Goal: Task Accomplishment & Management: Use online tool/utility

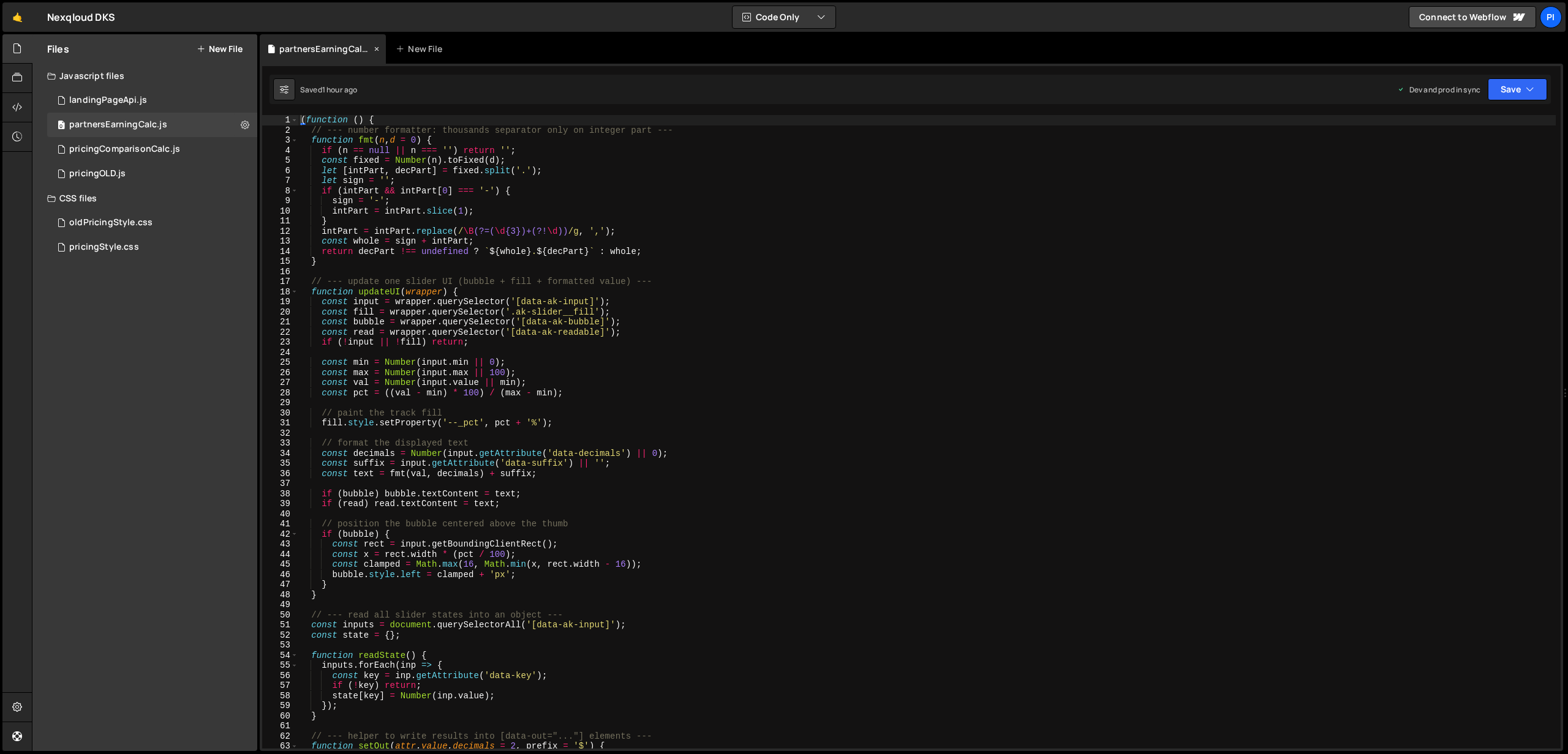
click at [373, 47] on icon at bounding box center [377, 49] width 9 height 12
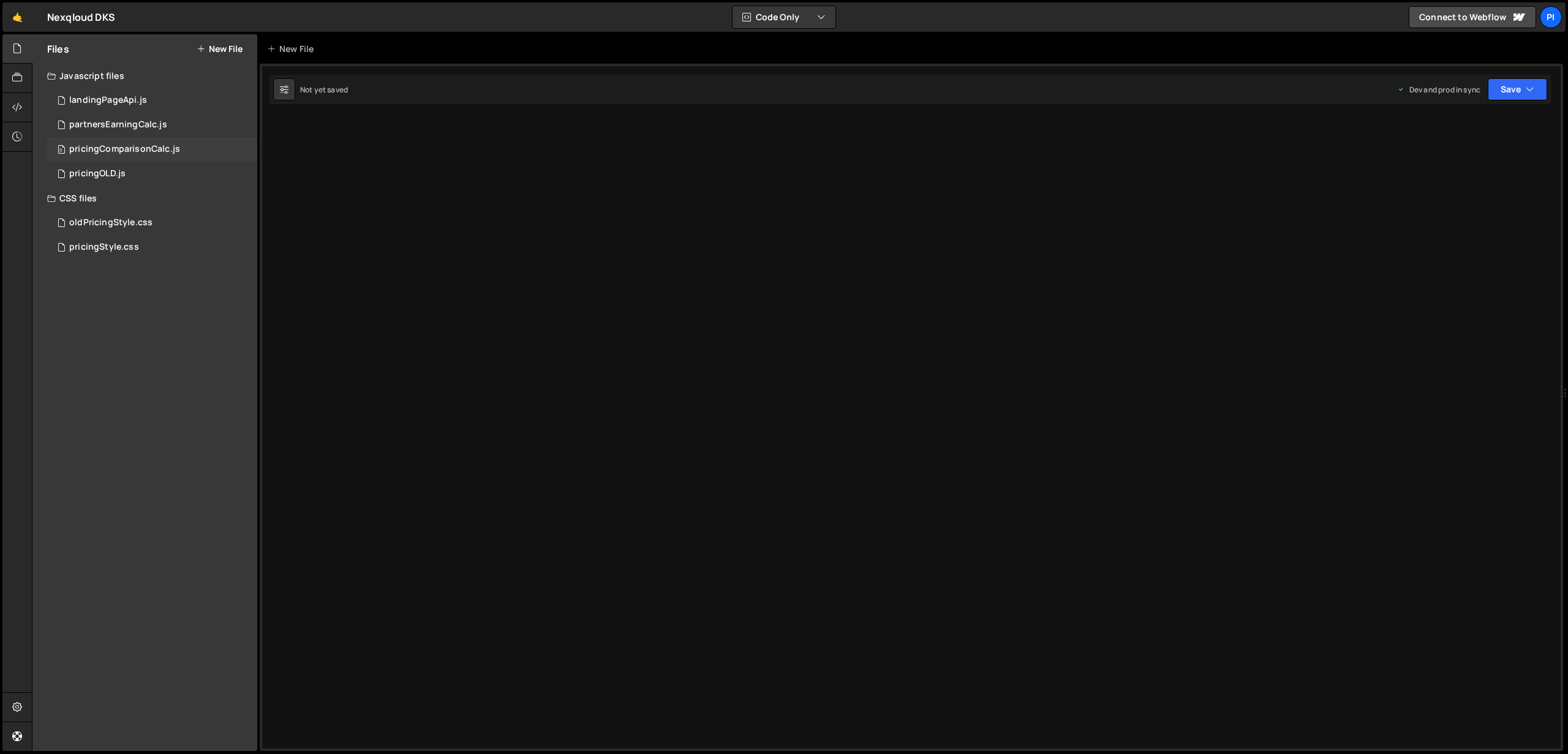
click at [108, 150] on div "pricingComparisonCalc.js" at bounding box center [125, 149] width 111 height 11
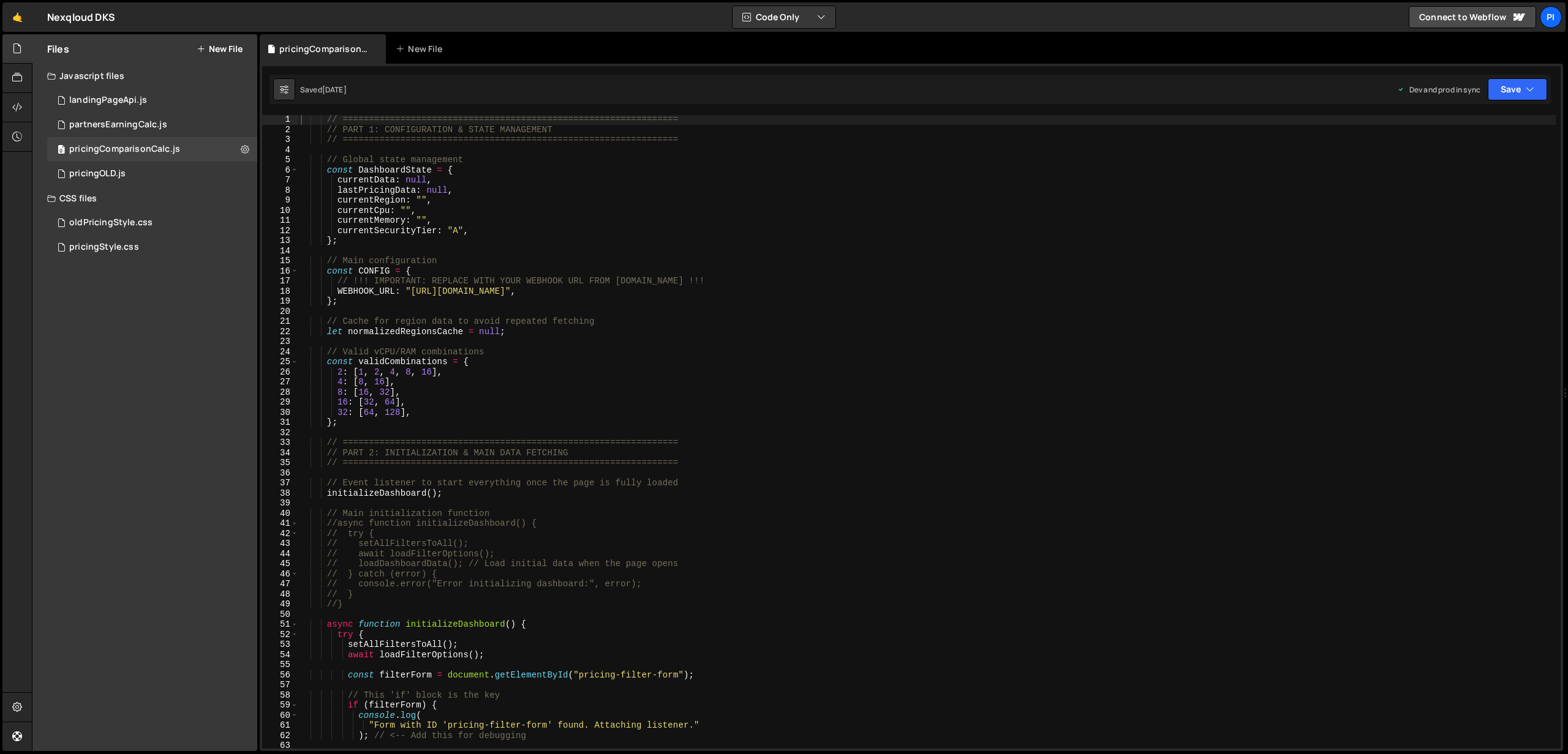
scroll to position [1, 0]
click at [441, 228] on div "// ================================================================ // PART 1: …" at bounding box center [927, 441] width 1257 height 654
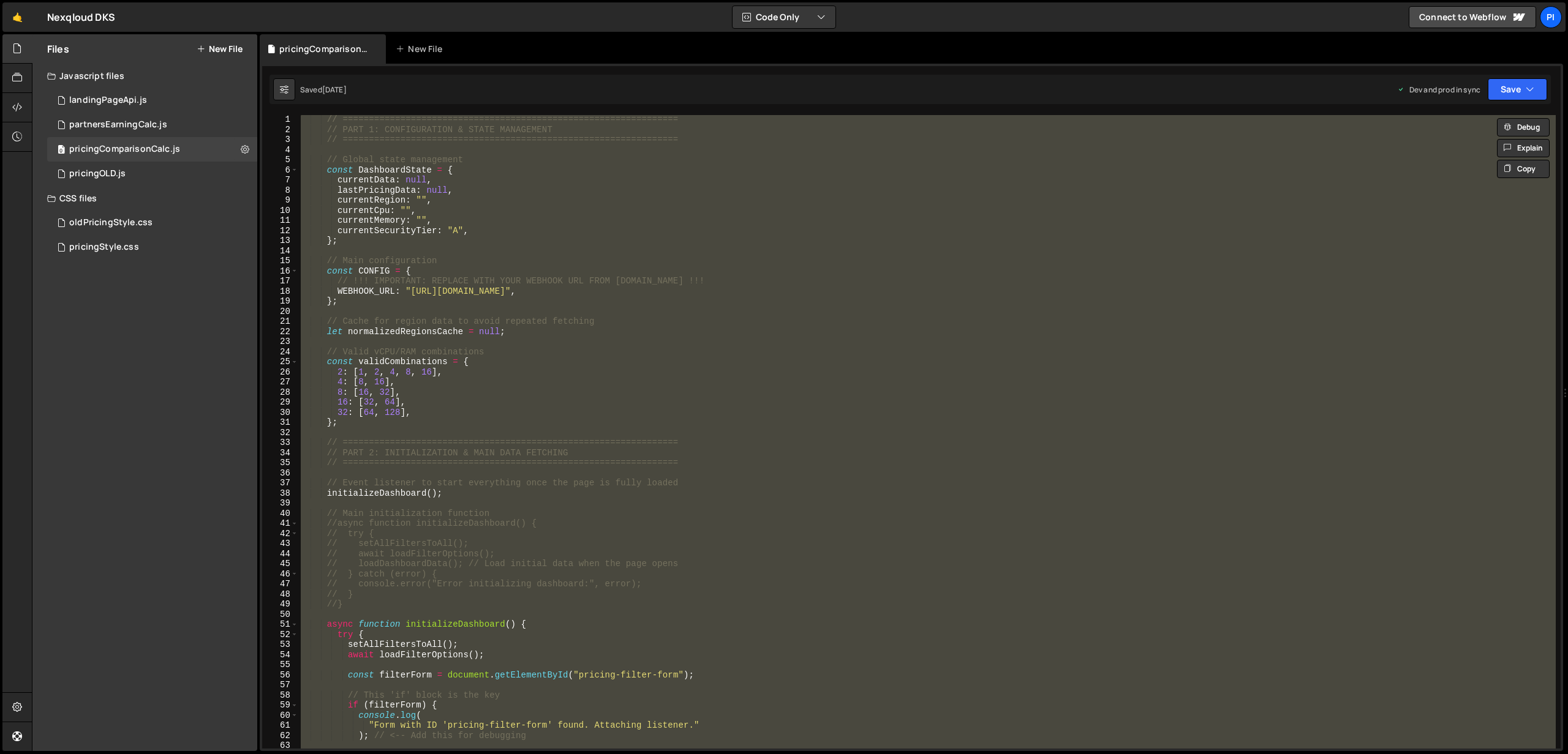
click at [534, 272] on div "// ================================================================ // PART 1: …" at bounding box center [927, 432] width 1257 height 633
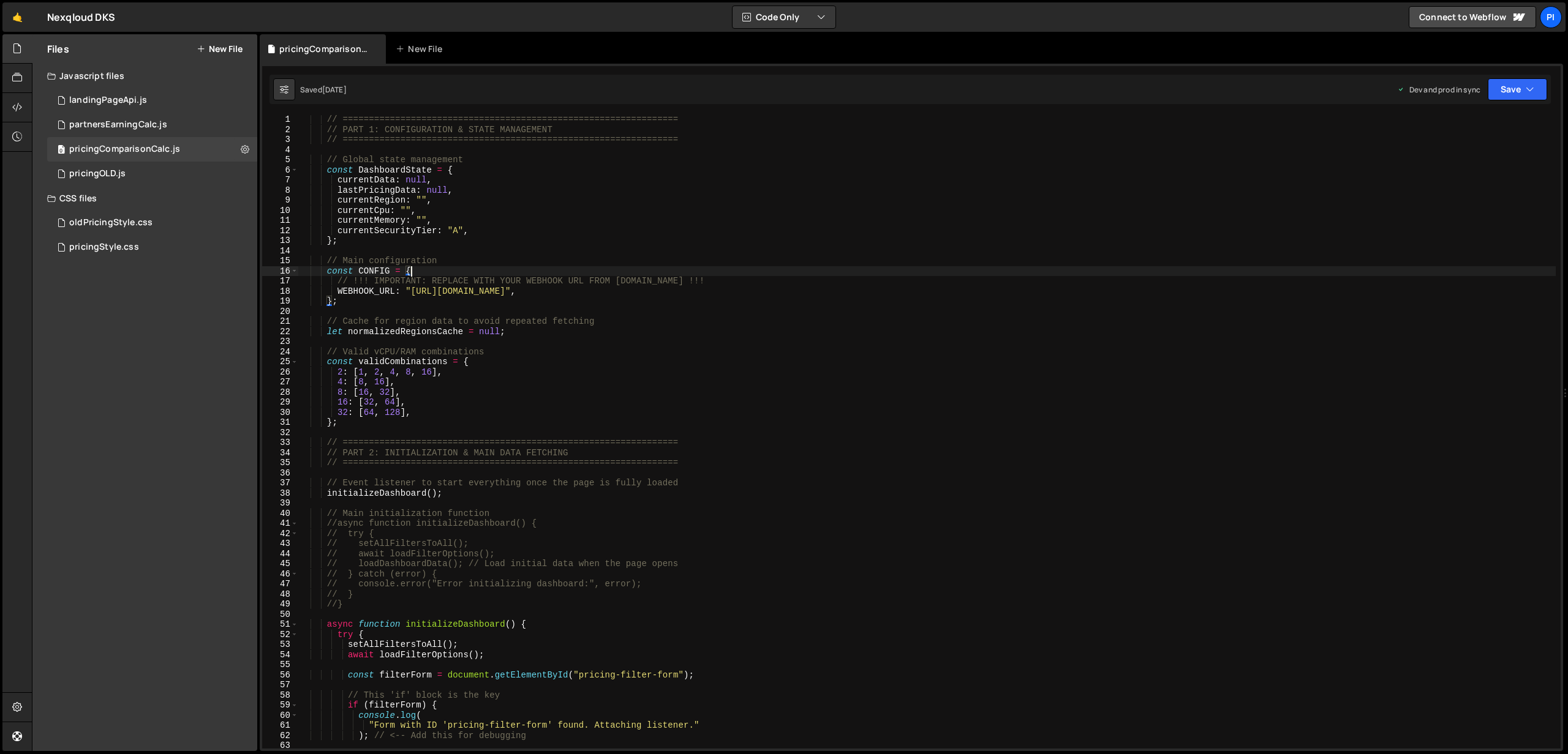
scroll to position [3, 0]
click at [482, 230] on div "// ================================================================ // PART 1: …" at bounding box center [927, 439] width 1257 height 654
type textarea "currentSecurityTier: "A","
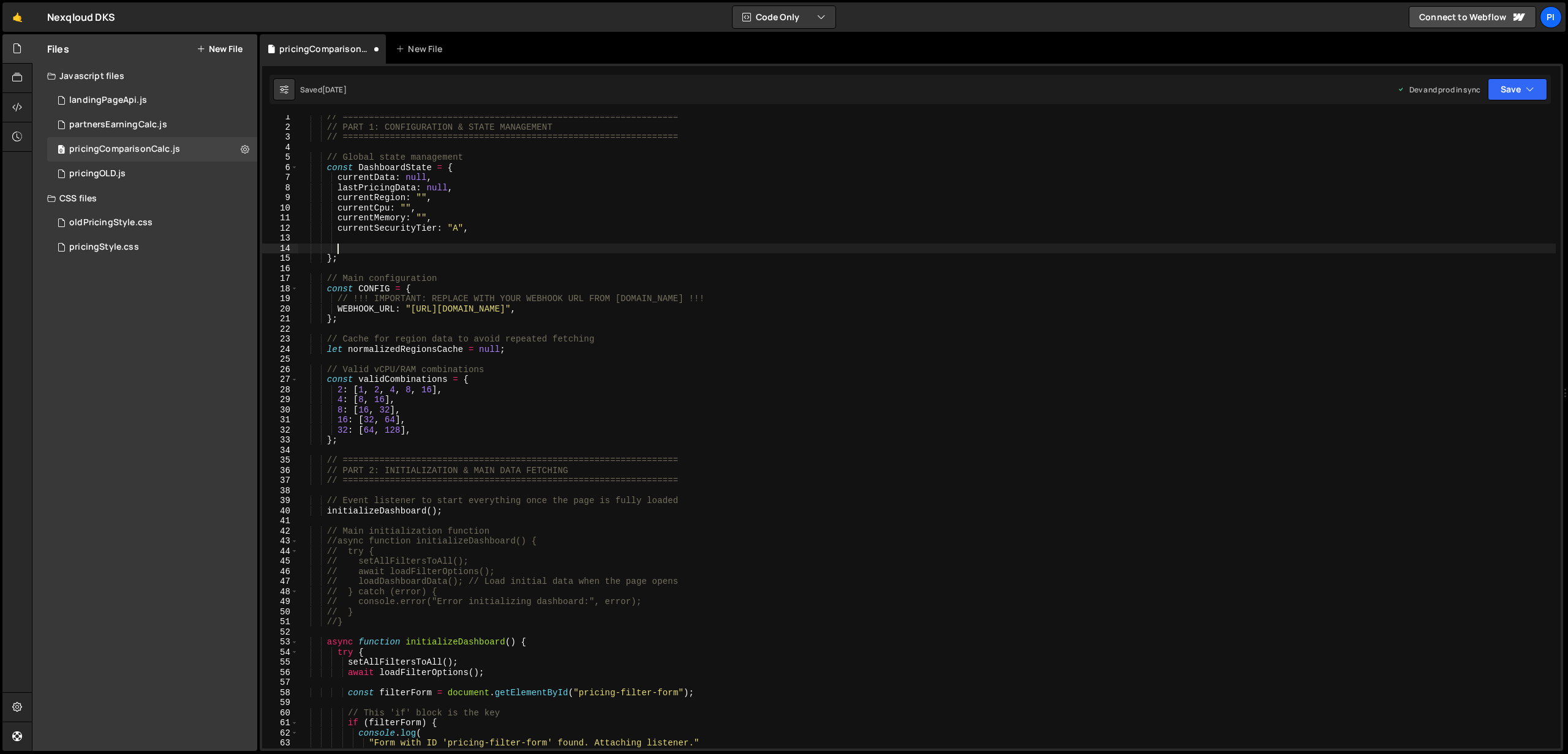
paste textarea "itemsPerPage: 10,"
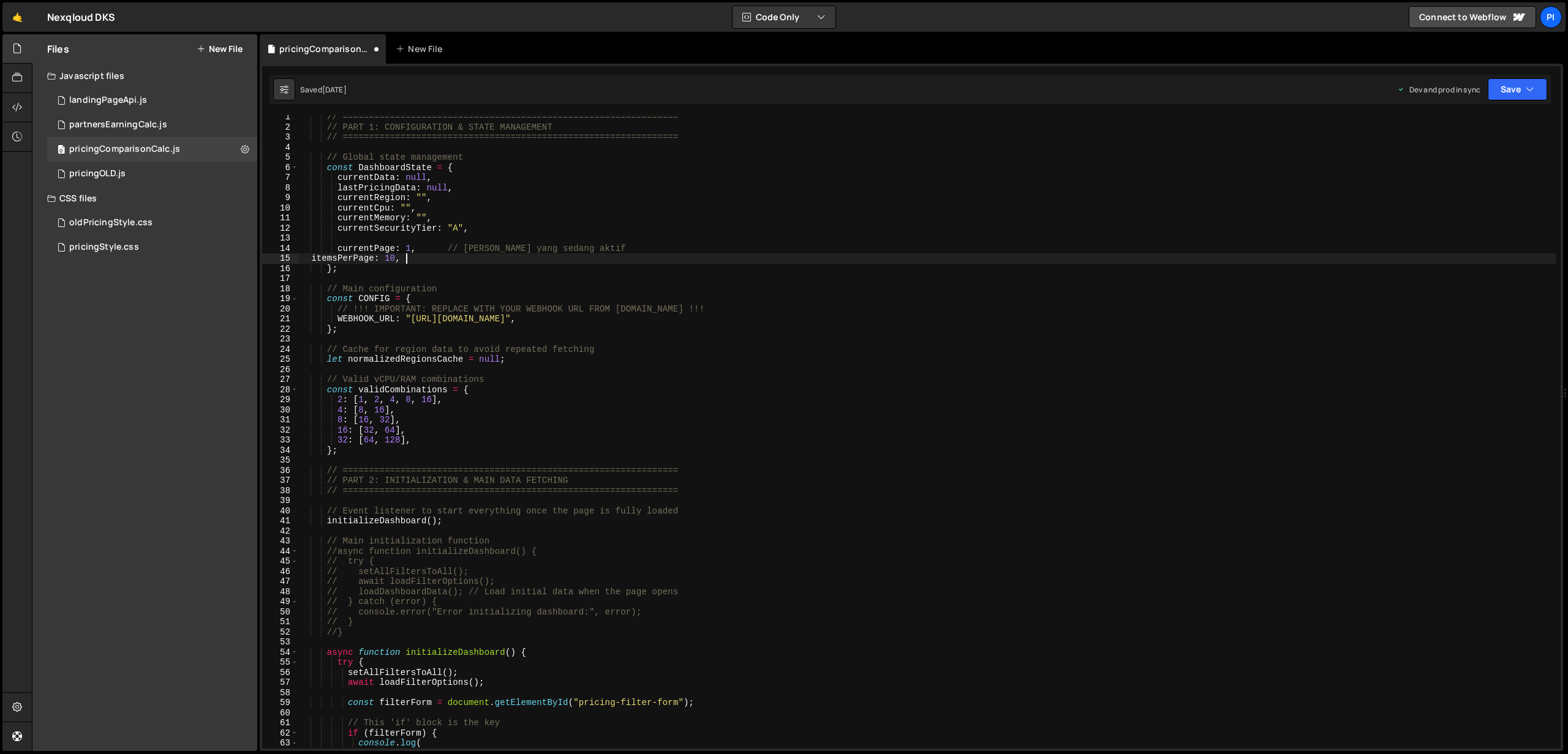
click at [310, 260] on div "// ================================================================ // PART 1: …" at bounding box center [927, 439] width 1257 height 654
drag, startPoint x: 446, startPoint y: 244, endPoint x: 667, endPoint y: 248, distance: 221.0
click at [667, 248] on div "// ================================================================ // PART 1: …" at bounding box center [927, 439] width 1257 height 654
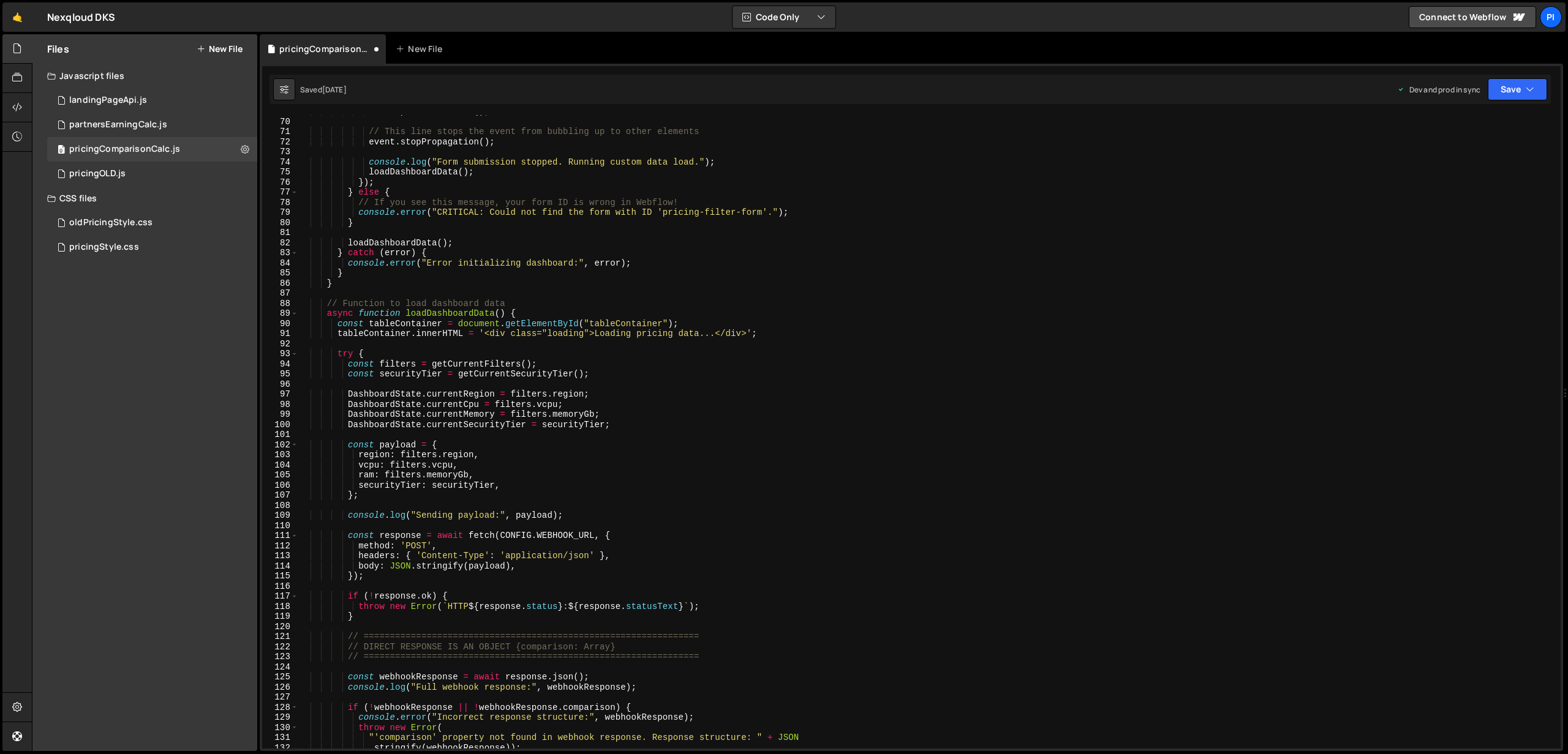
scroll to position [697, 0]
click at [626, 419] on div "// This line stops the event from bubbling up to other elements event . stopPro…" at bounding box center [927, 442] width 1257 height 654
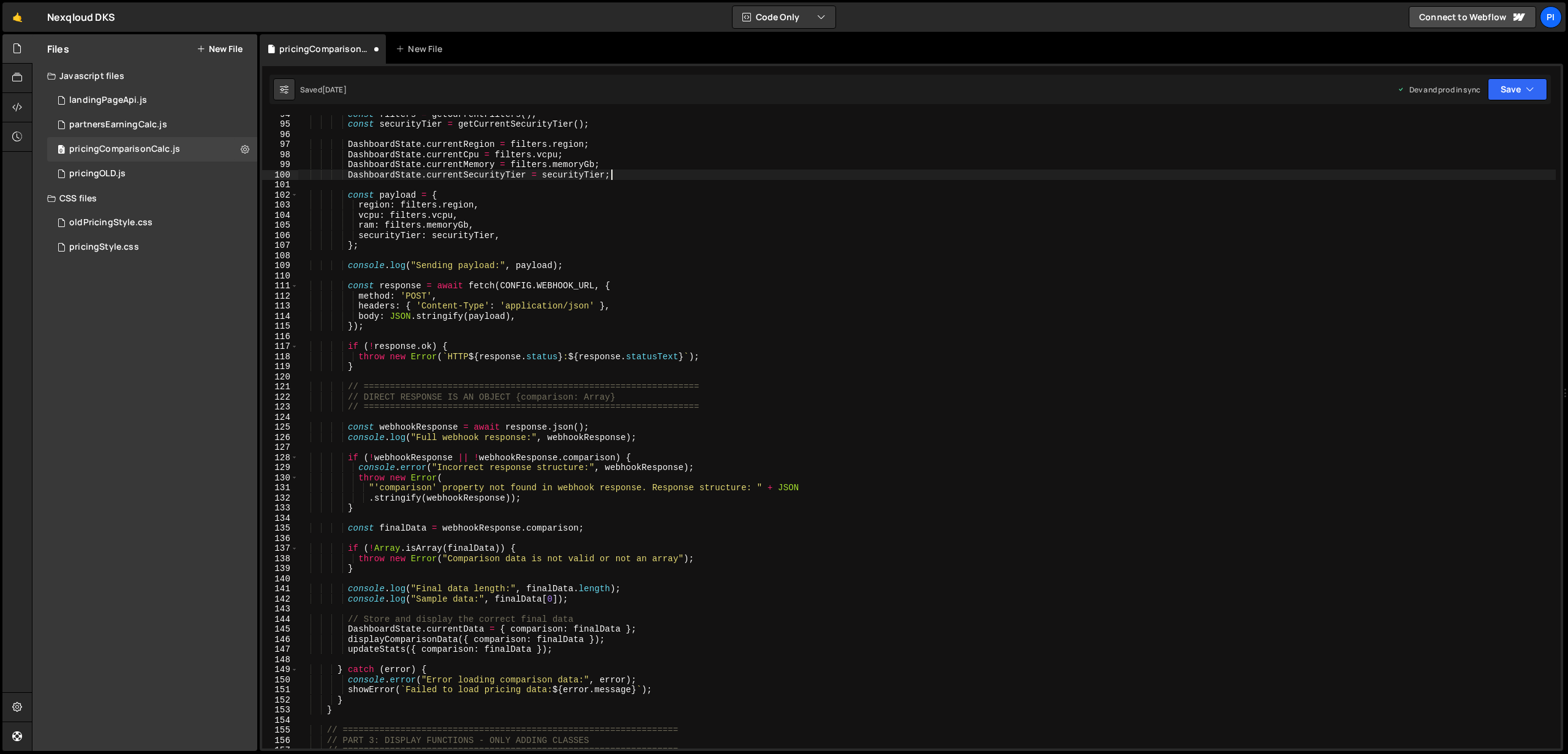
scroll to position [954, 0]
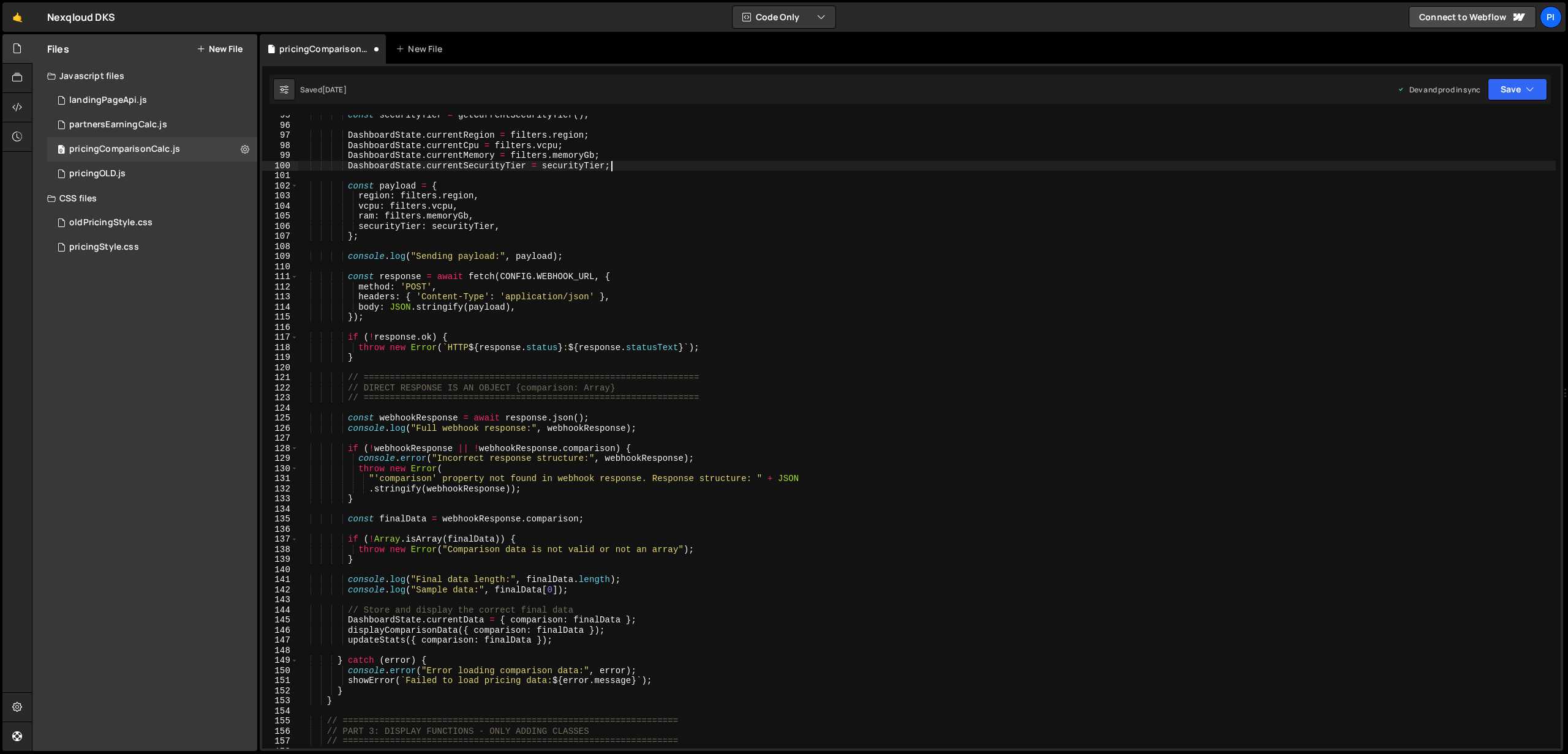
click at [662, 427] on div "const securityTier = getCurrentSecurityTier ( ) ; DashboardState . currentRegio…" at bounding box center [927, 437] width 1257 height 654
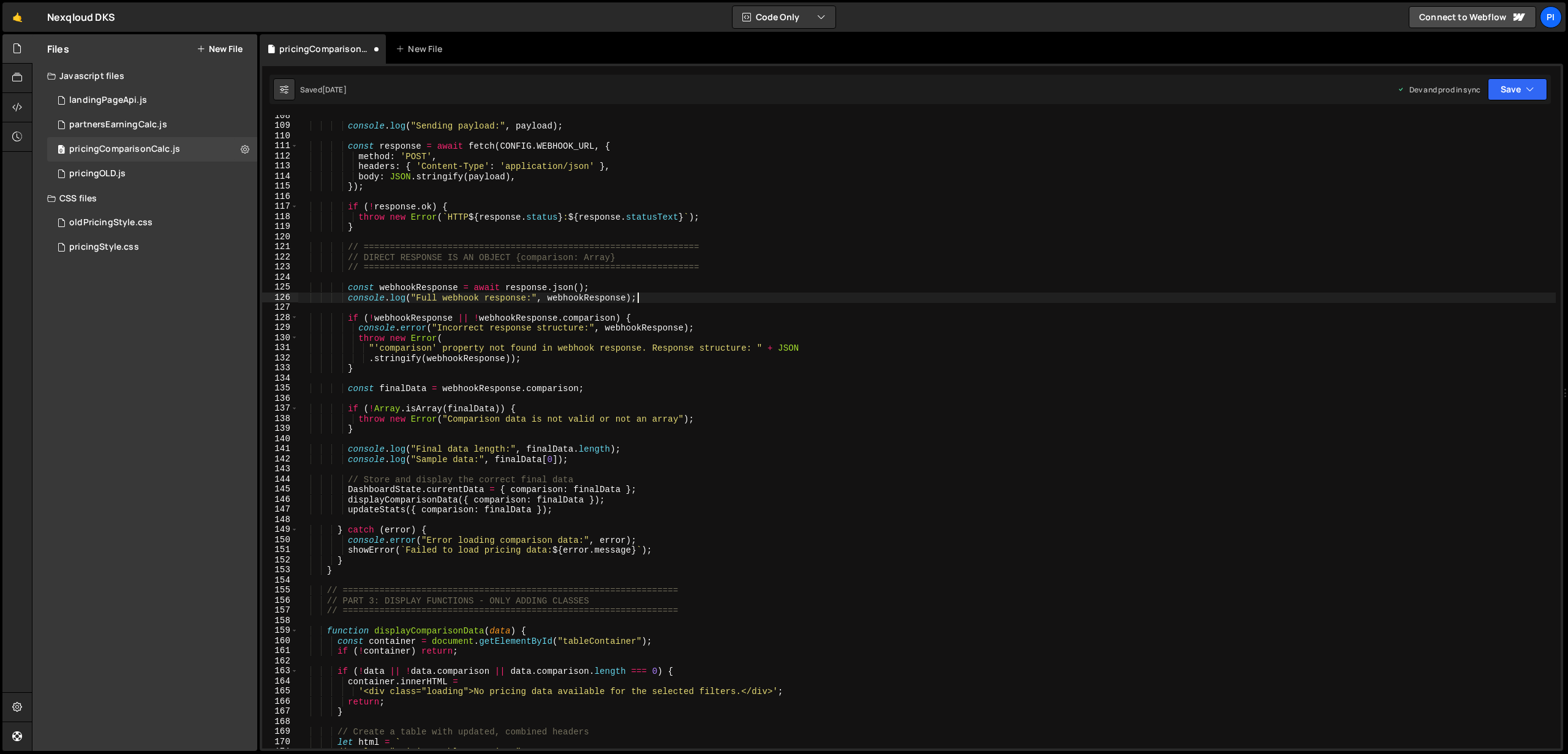
scroll to position [1092, 0]
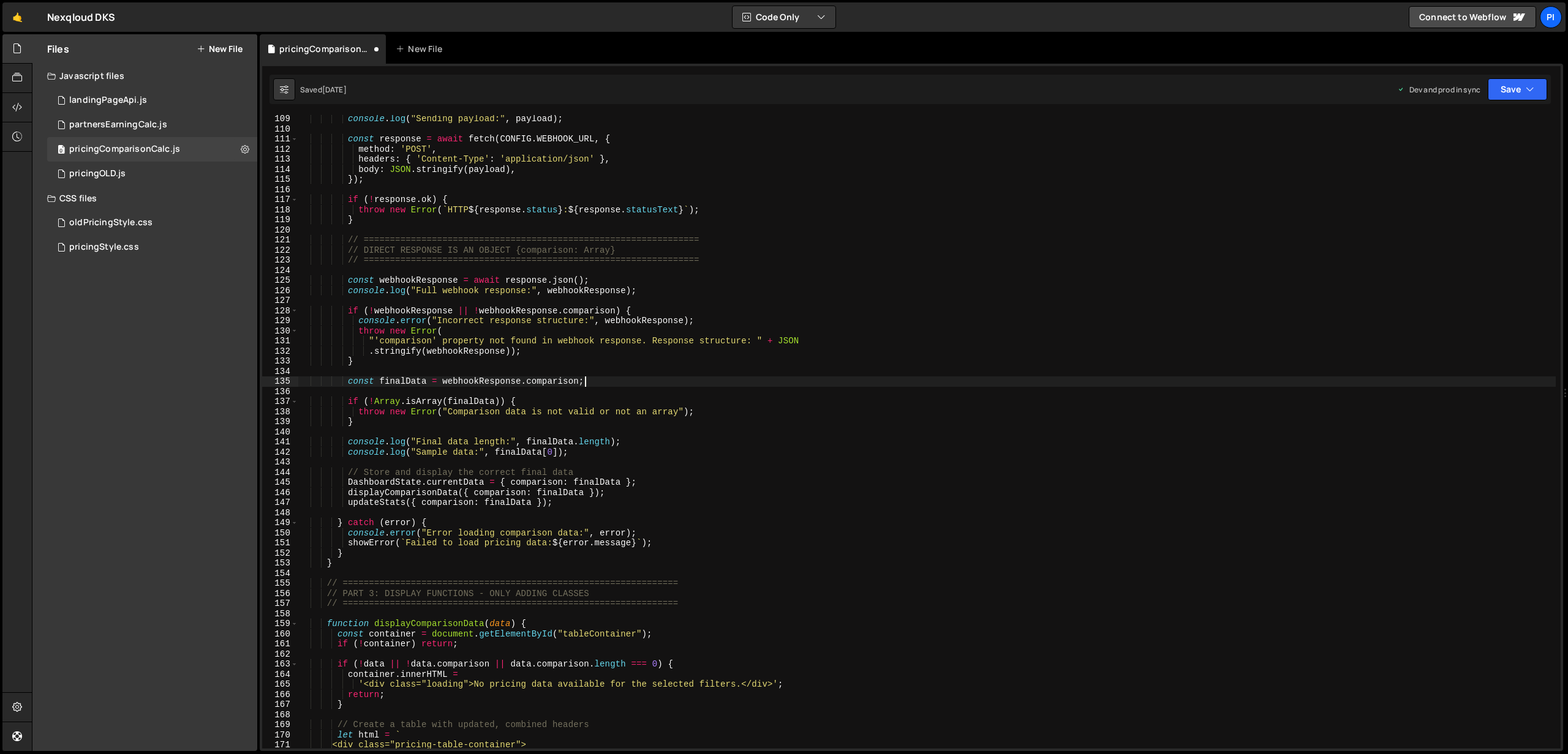
click at [634, 378] on div "console . log ( "Sending payload:" , payload ) ; const response = await fetch (…" at bounding box center [927, 440] width 1257 height 654
click at [392, 425] on div "console . log ( "Sending payload:" , payload ) ; const response = await fetch (…" at bounding box center [927, 440] width 1257 height 654
type textarea "}"
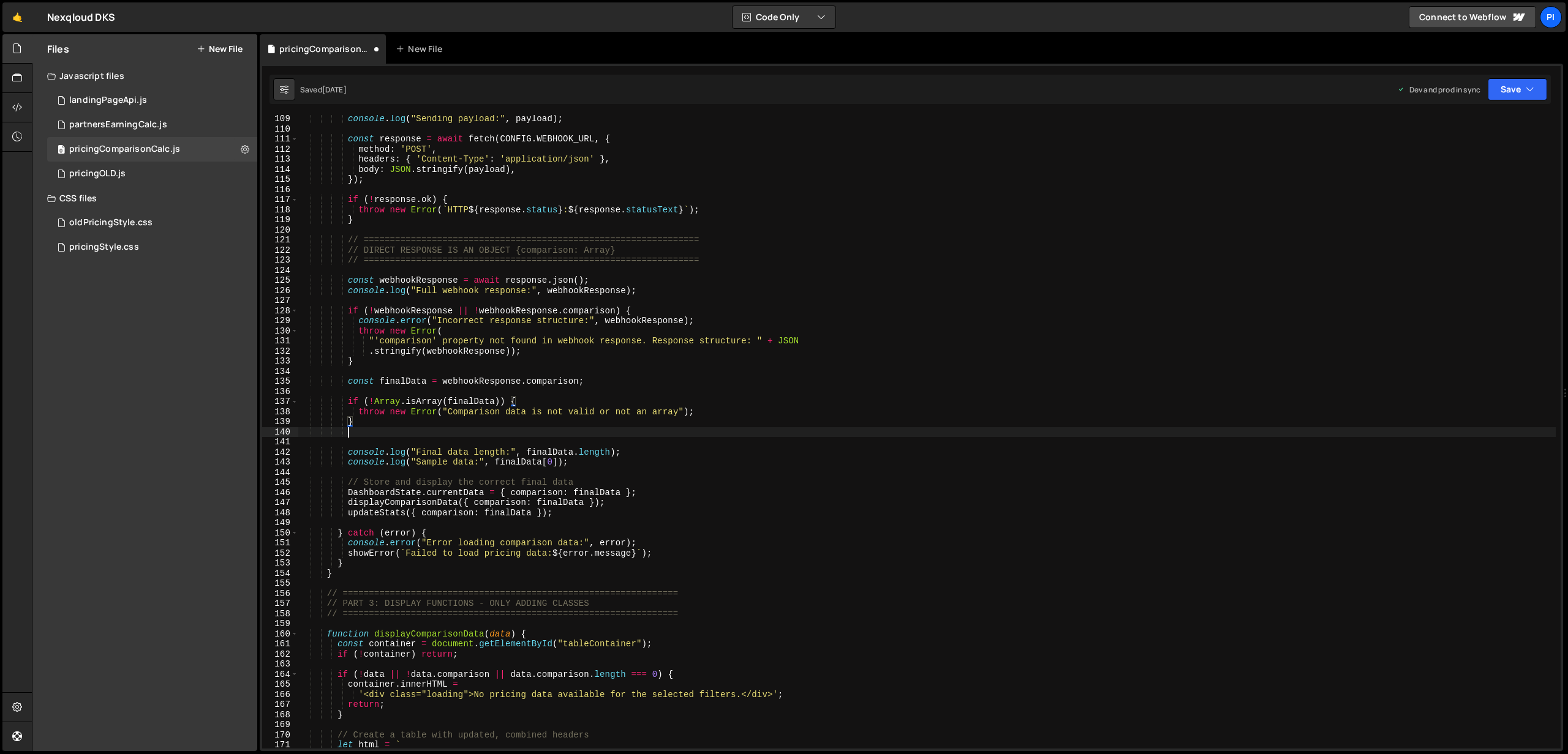
scroll to position [0, 2]
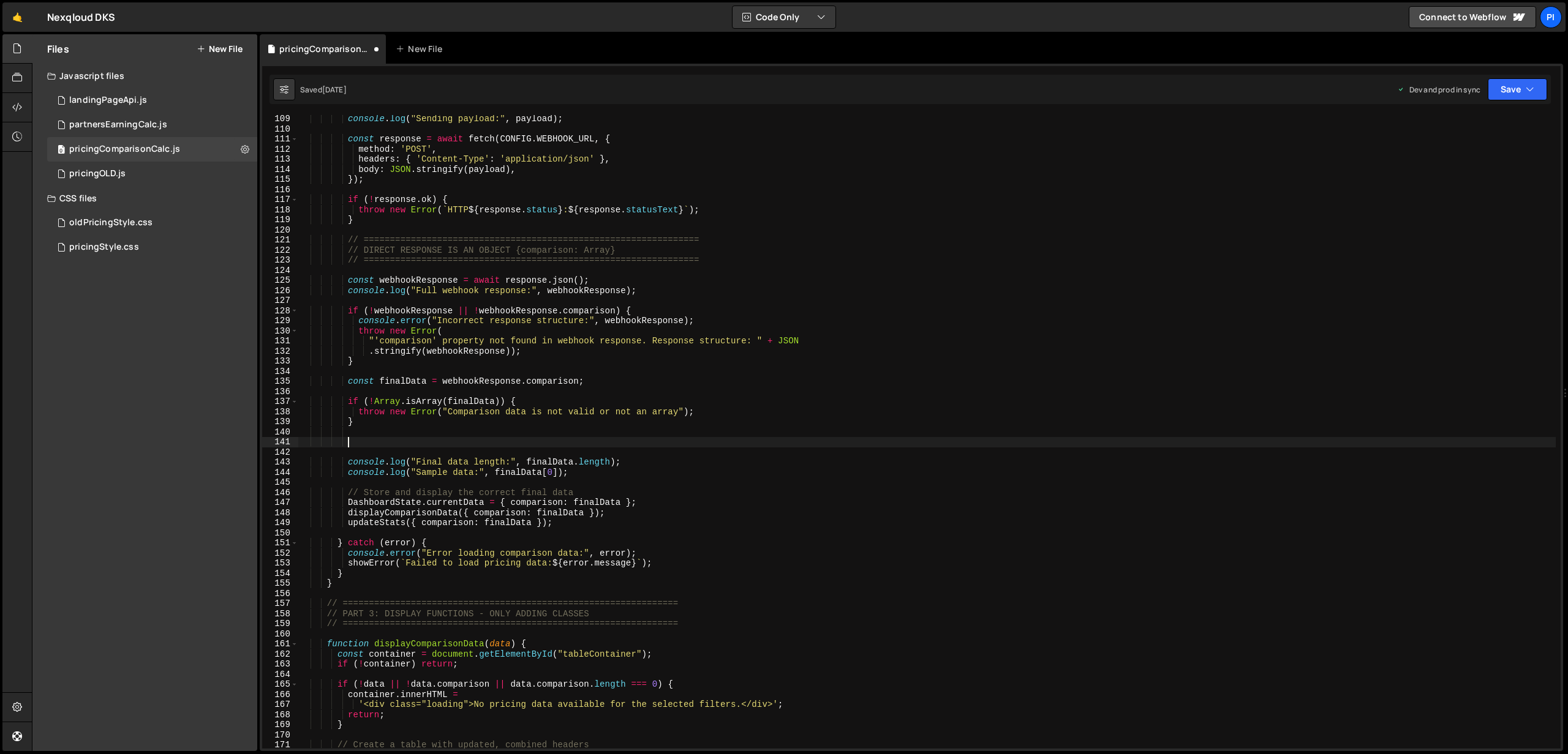
paste textarea "DashboardState.currentData = { comparison: finalData };"
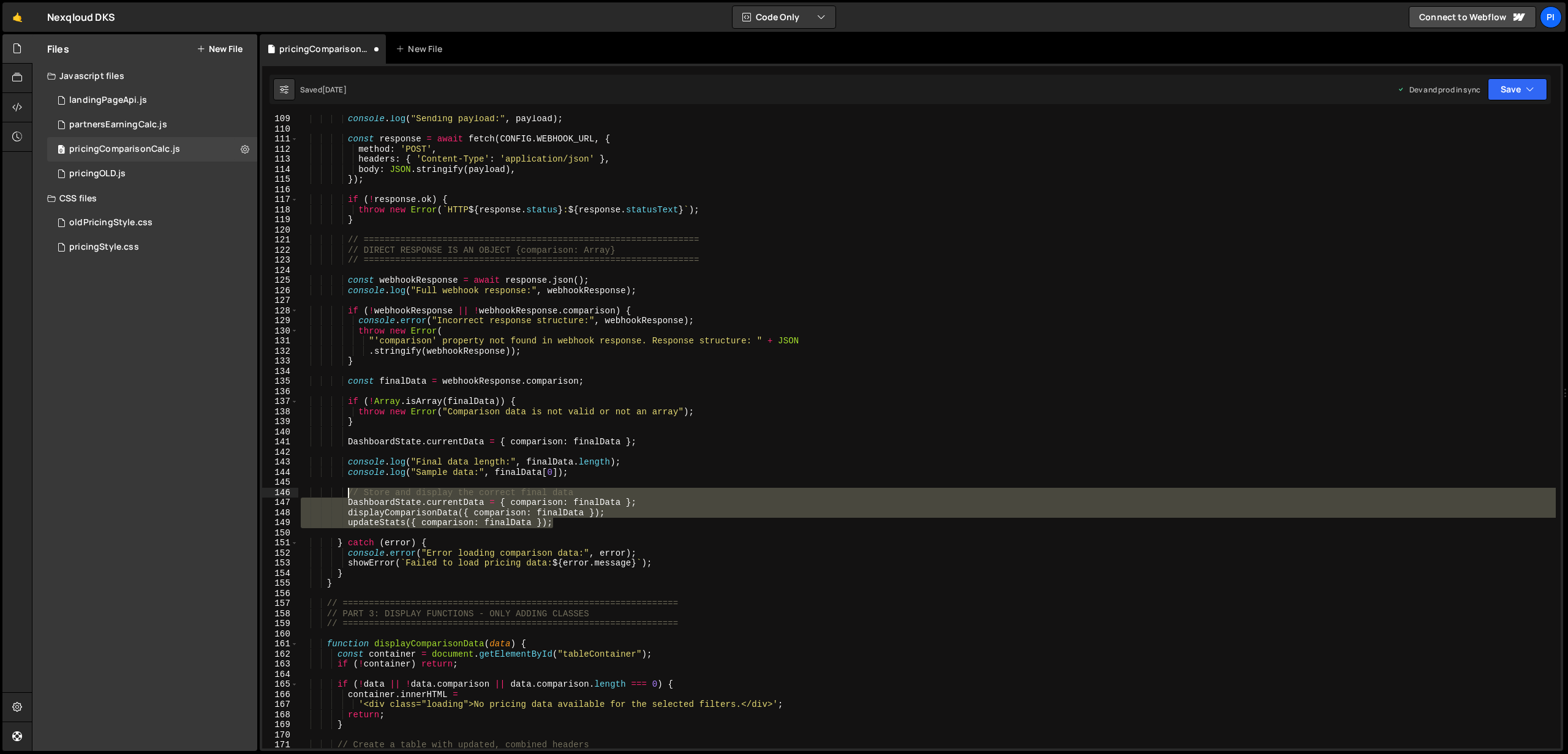
drag, startPoint x: 573, startPoint y: 522, endPoint x: 348, endPoint y: 494, distance: 226.7
click at [348, 494] on div "console . log ( "Sending payload:" , payload ) ; const response = await fetch (…" at bounding box center [927, 440] width 1257 height 654
paste textarea "updateStats({ comparison: finalData })"
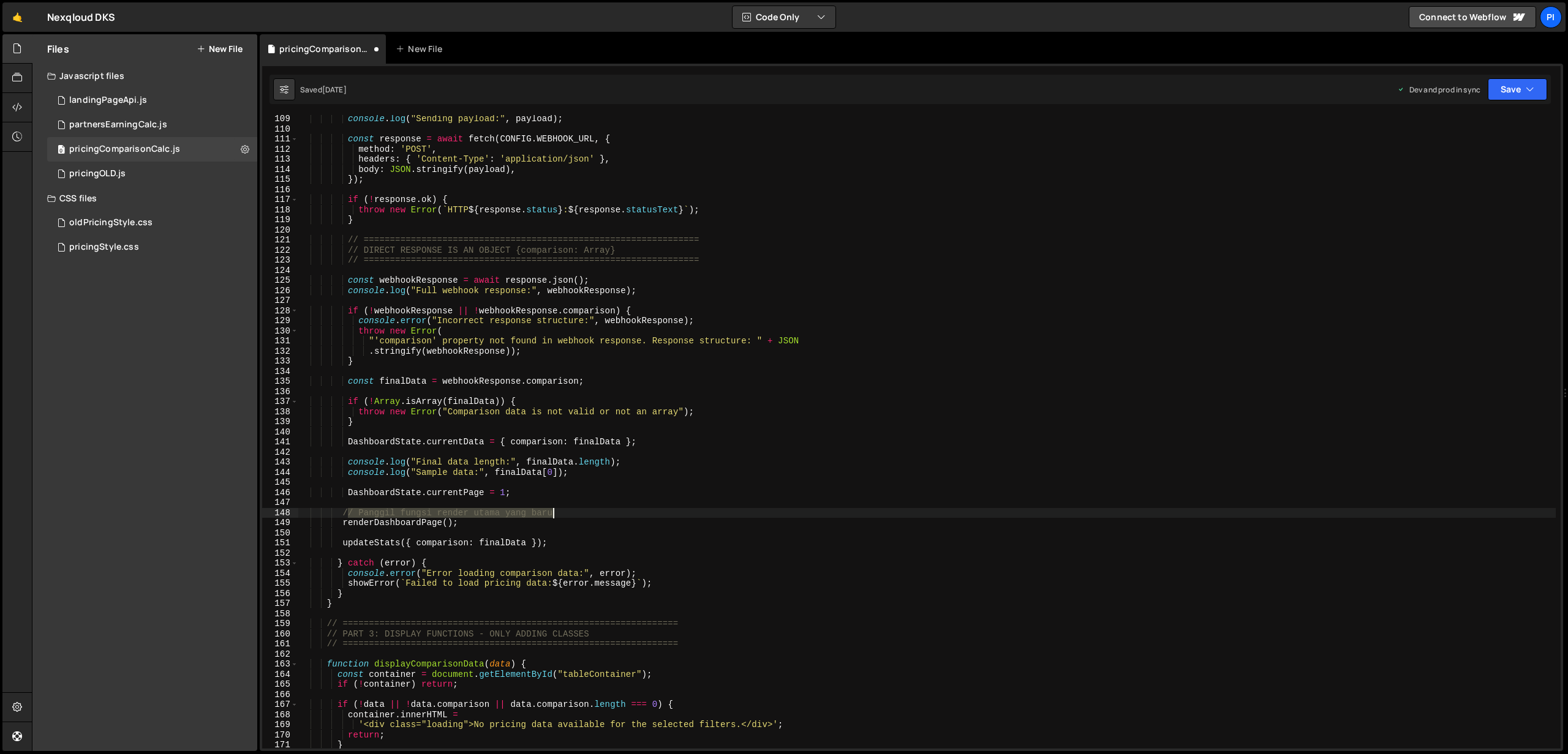
drag, startPoint x: 346, startPoint y: 514, endPoint x: 580, endPoint y: 515, distance: 234.0
click at [580, 515] on div "console . log ( "Sending payload:" , payload ) ; const response = await fetch (…" at bounding box center [927, 440] width 1257 height 654
type textarea "/"
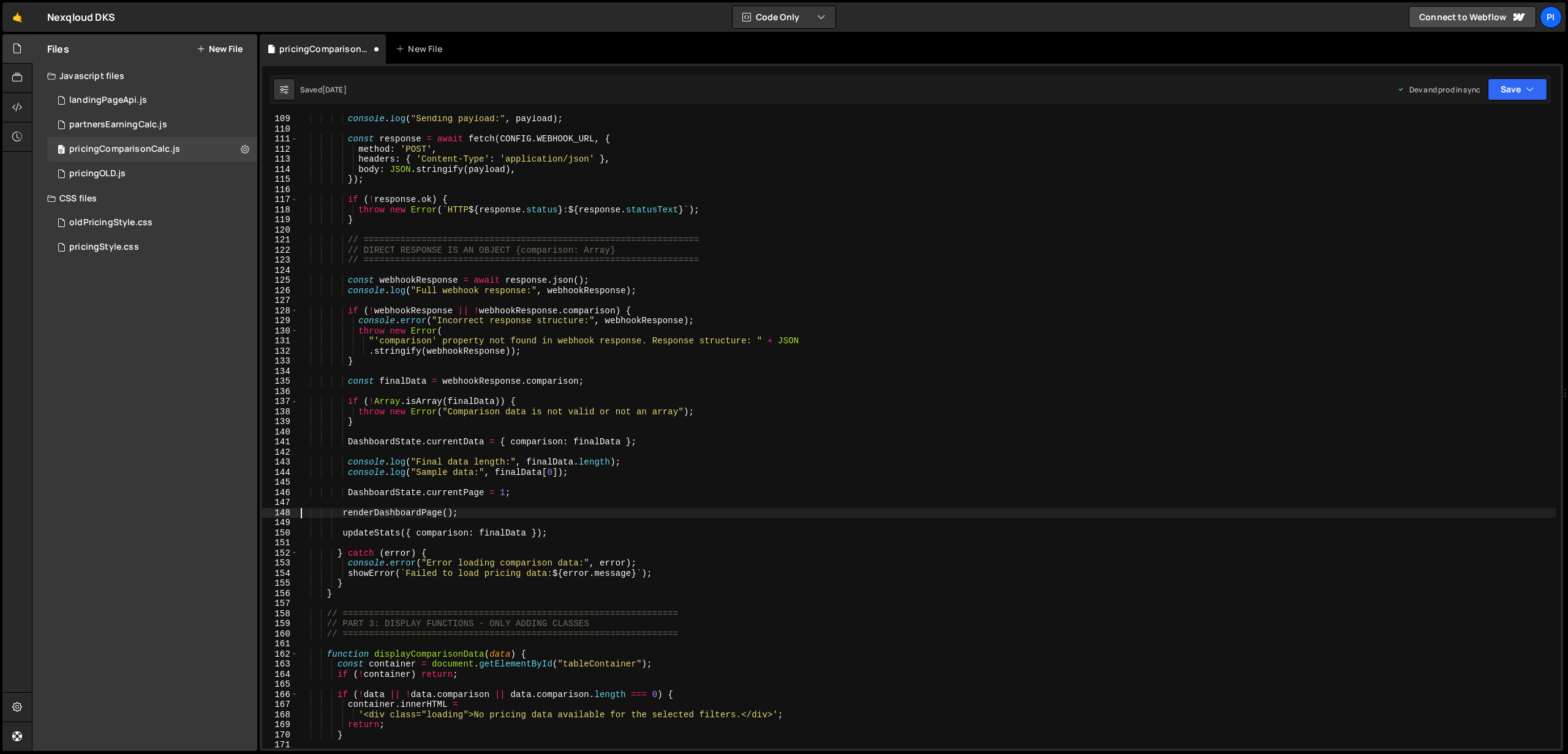
type textarea "renderDashboardPage();"
click at [611, 489] on div "console . log ( "Sending payload:" , payload ) ; const response = await fetch (…" at bounding box center [927, 440] width 1257 height 654
type textarea "DashboardState.currentPage = 1;"
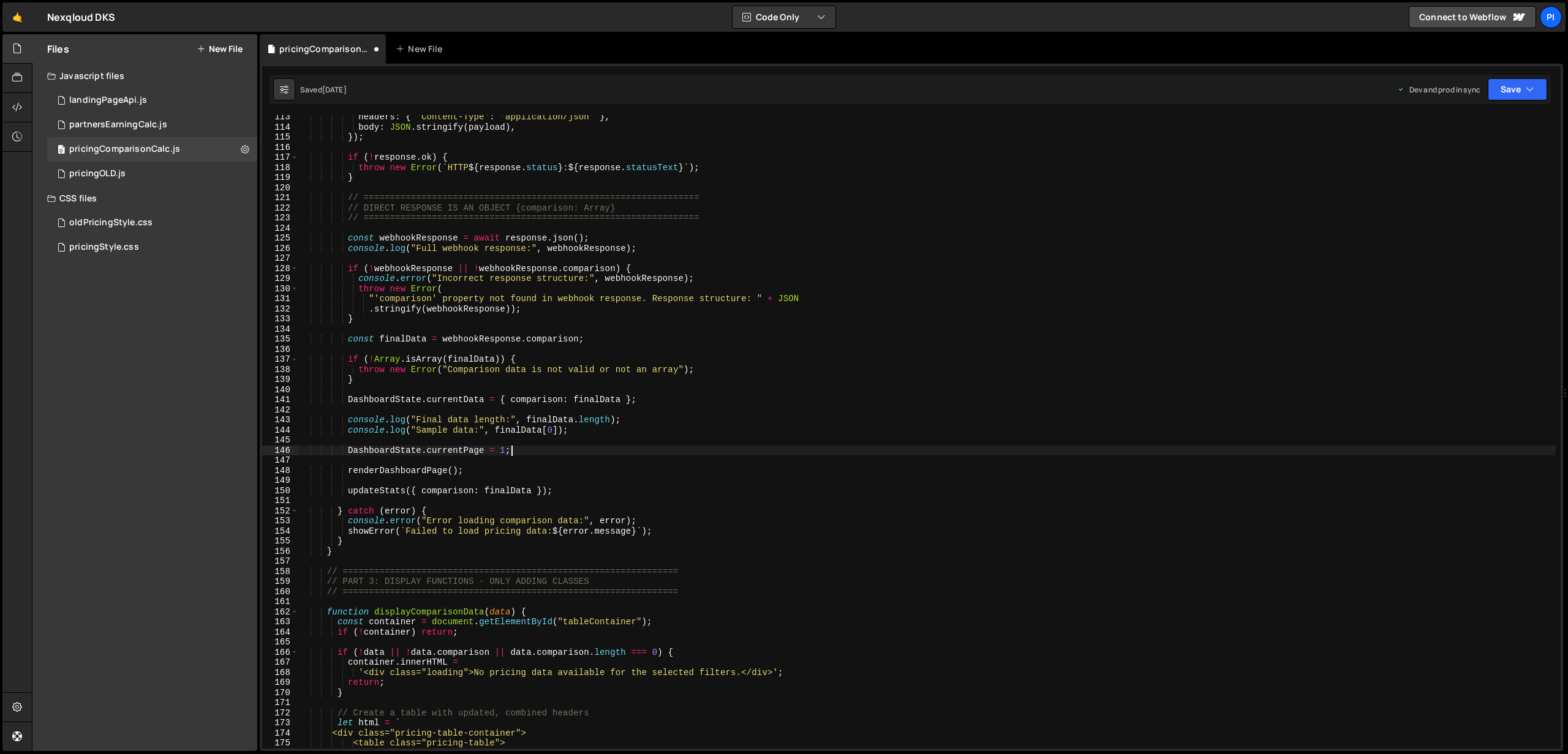
scroll to position [1134, 0]
click at [478, 406] on div "headers : { 'Content-Type' : 'application/json' } , body : JSON . stringify ( p…" at bounding box center [927, 439] width 1257 height 654
click at [434, 438] on div "headers : { 'Content-Type' : 'application/json' } , body : JSON . stringify ( p…" at bounding box center [927, 439] width 1257 height 654
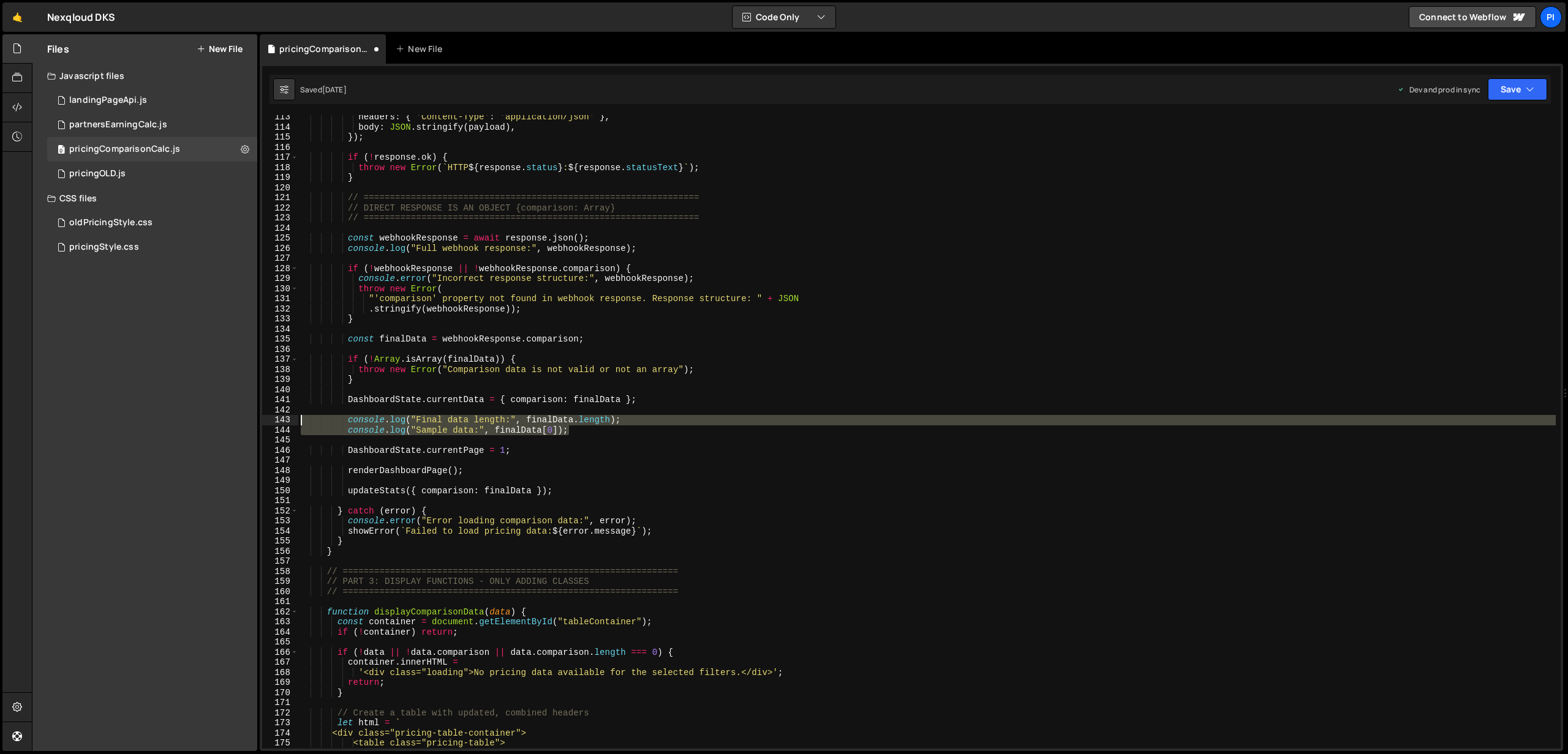
drag, startPoint x: 611, startPoint y: 435, endPoint x: 231, endPoint y: 420, distance: 380.3
click at [231, 420] on div "Files New File Javascript files 0 landingPageApi.js 0 0 partnersEarningCalc.js …" at bounding box center [799, 393] width 1536 height 717
type textarea "console.log("Final data length:", finalData.length); console.log("Sample data:"…"
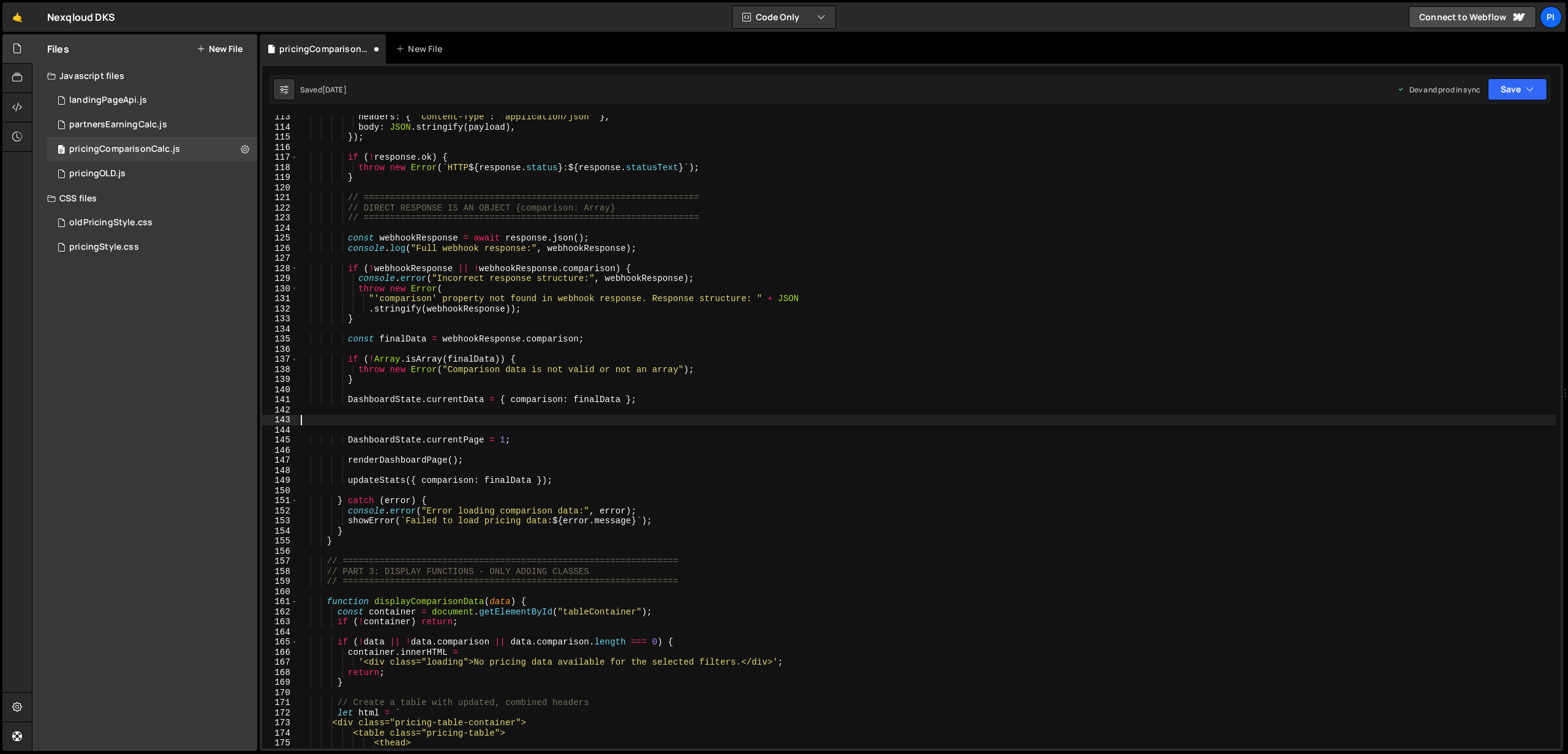
click at [387, 382] on div "headers : { 'Content-Type' : 'application/json' } , body : JSON . stringify ( p…" at bounding box center [927, 439] width 1257 height 654
type textarea "}"
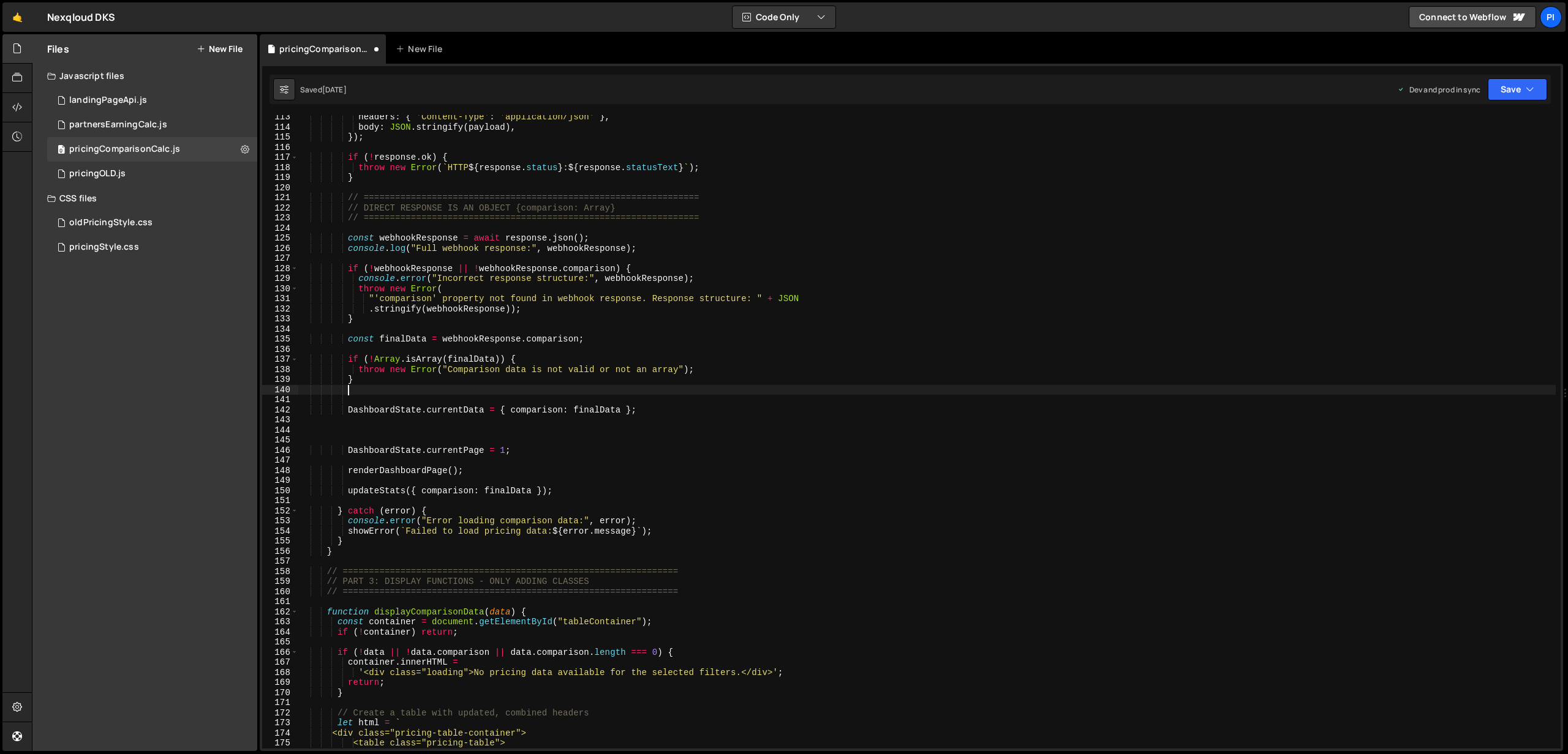
scroll to position [0, 2]
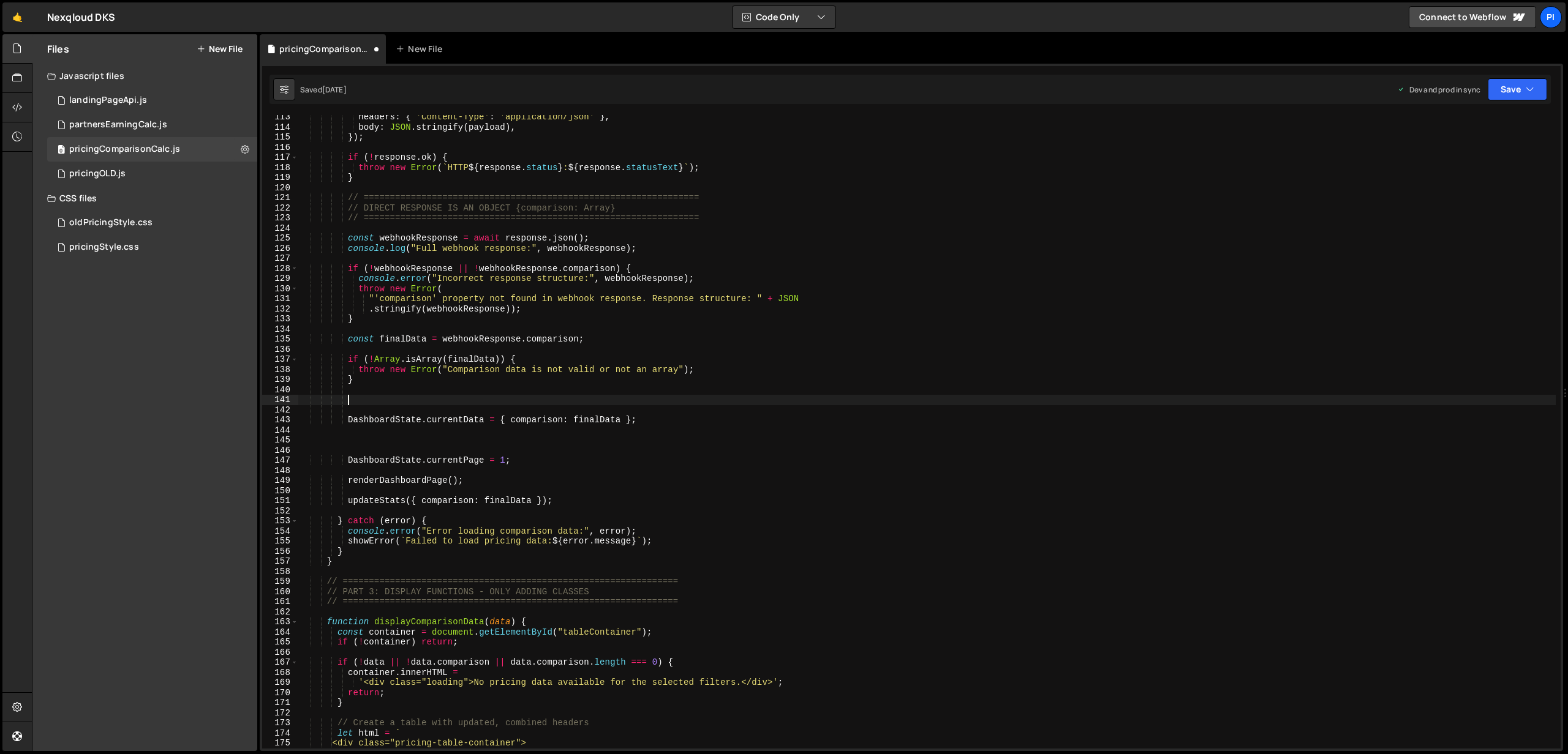
paste textarea "console.log("Sample data:", finalData[0]);"
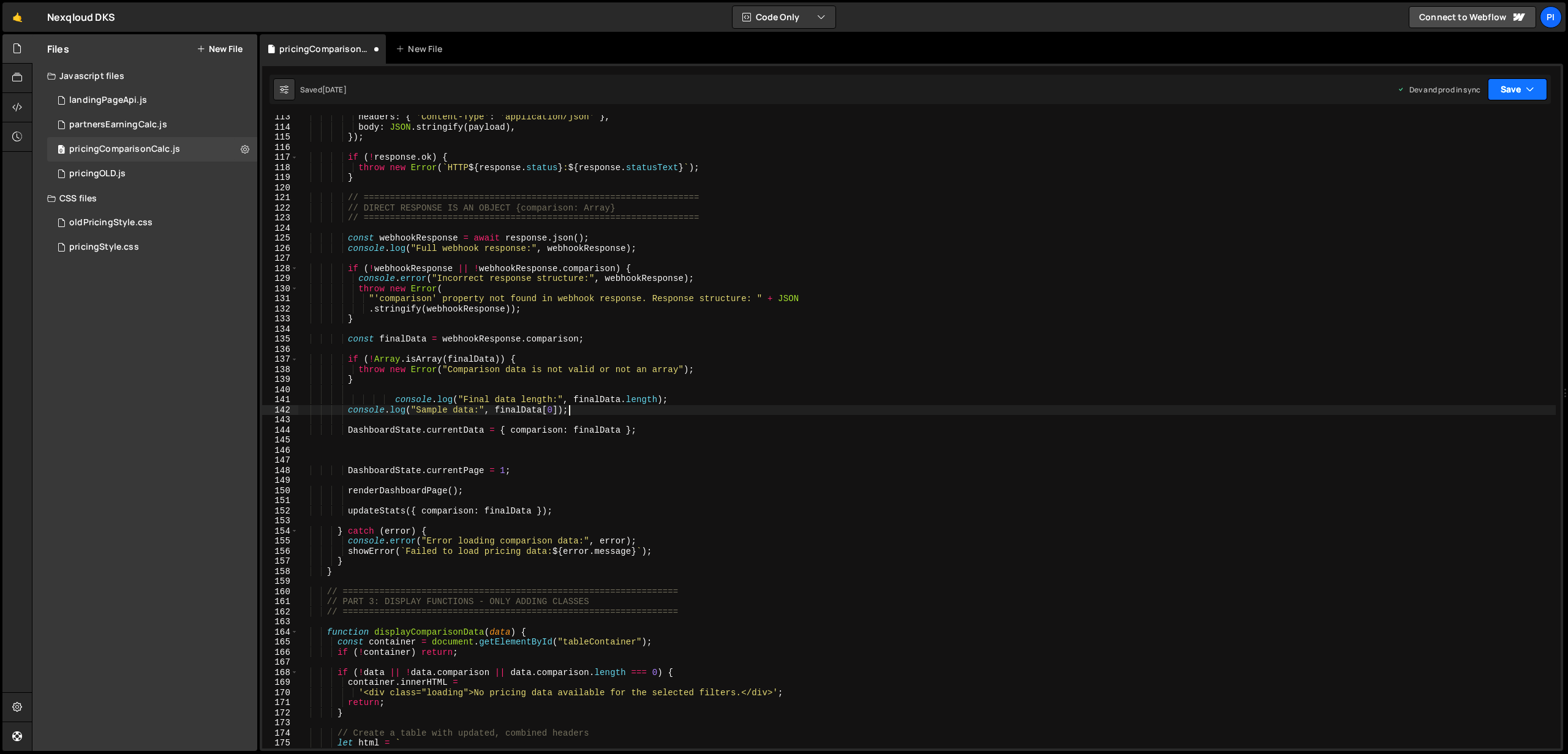
drag, startPoint x: 1518, startPoint y: 86, endPoint x: 1516, endPoint y: 115, distance: 29.1
click at [1518, 86] on button "Save" at bounding box center [1517, 89] width 60 height 22
click at [1509, 163] on div "Save to Production S" at bounding box center [1476, 159] width 127 height 12
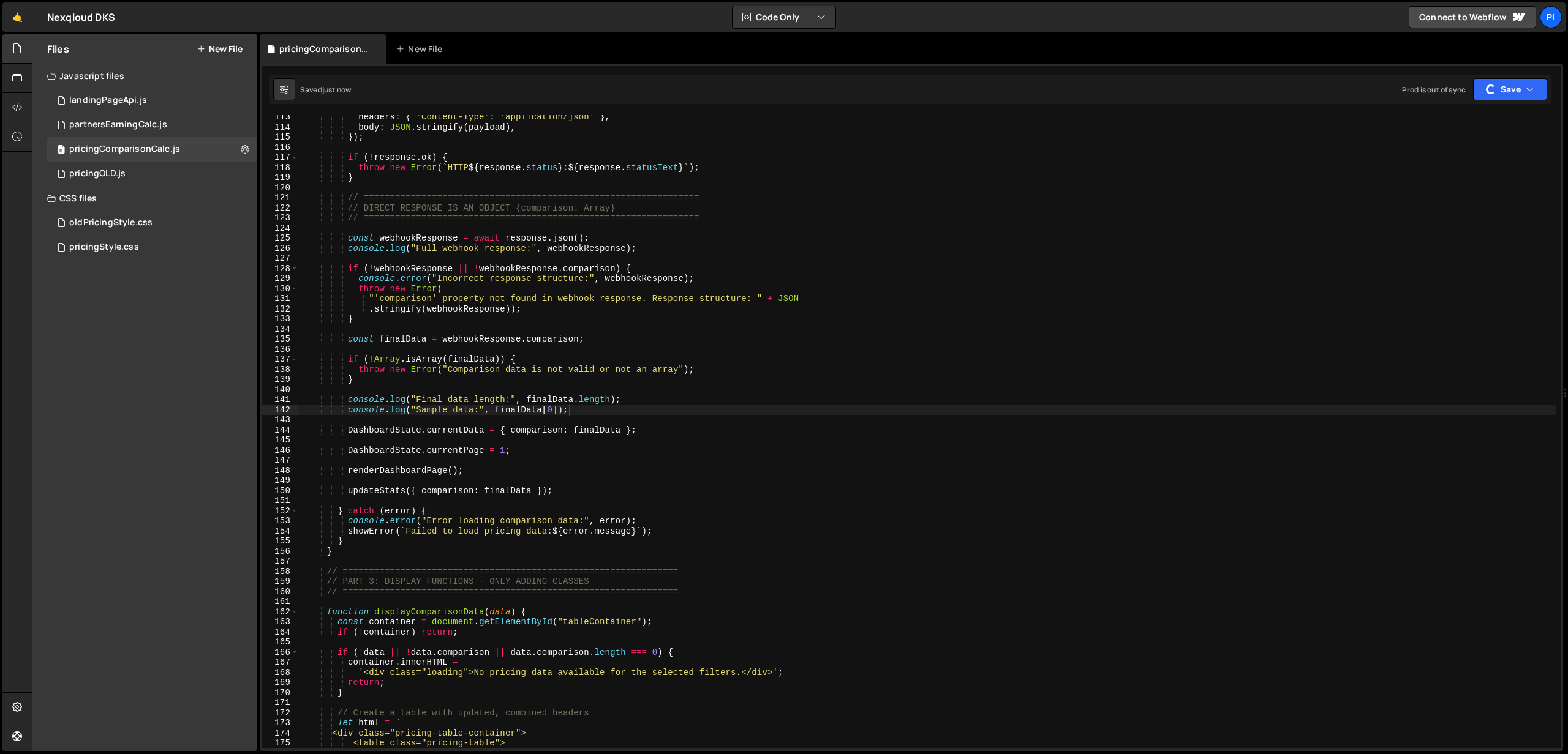
type textarea "DashboardState.currentPage = 1;"
click at [395, 447] on div "headers : { 'Content-Type' : 'application/json' } , body : JSON . stringify ( p…" at bounding box center [927, 439] width 1257 height 654
click at [425, 440] on div "headers : { 'Content-Type' : 'application/json' } , body : JSON . stringify ( p…" at bounding box center [927, 439] width 1257 height 654
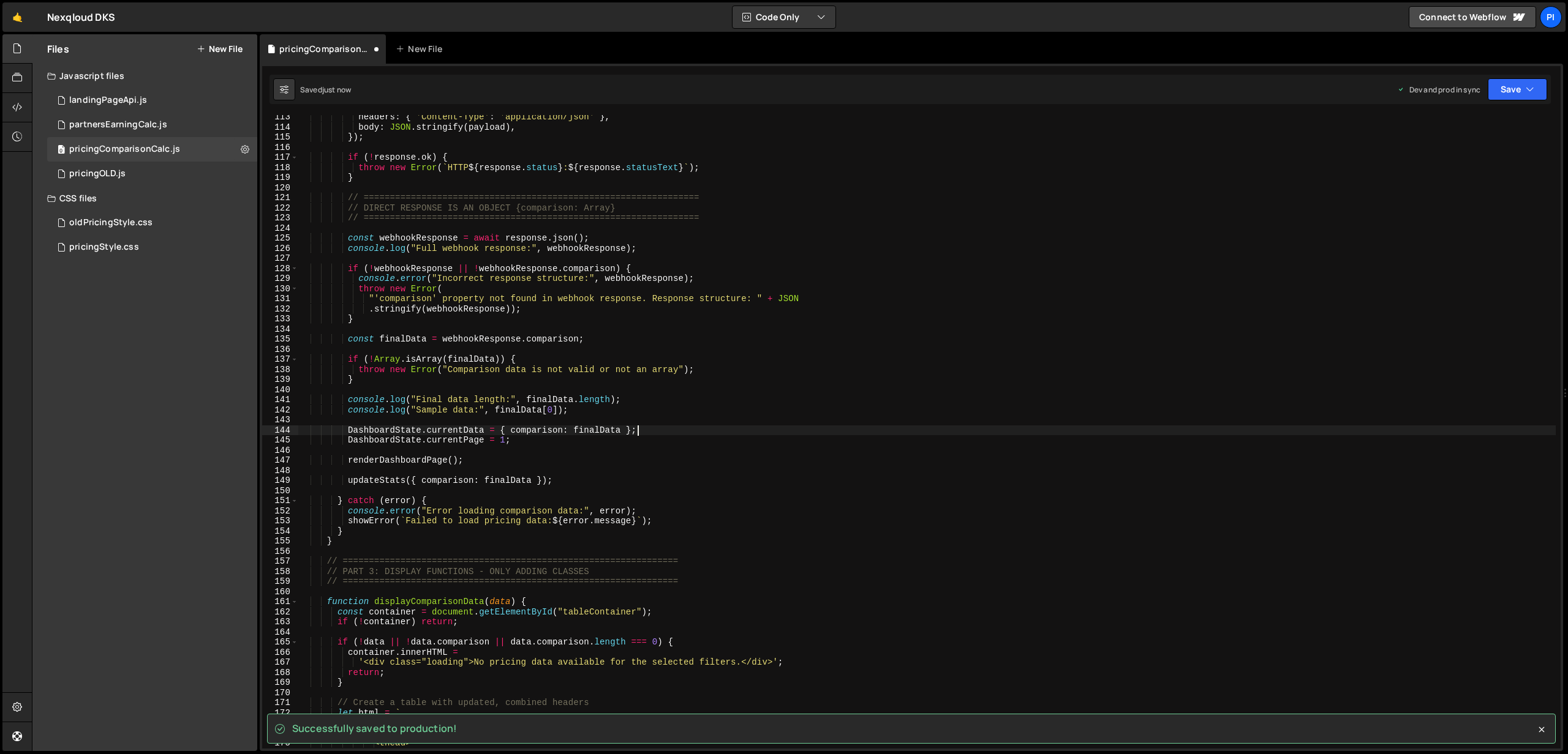
type textarea "DashboardState.currentPage = 1;"
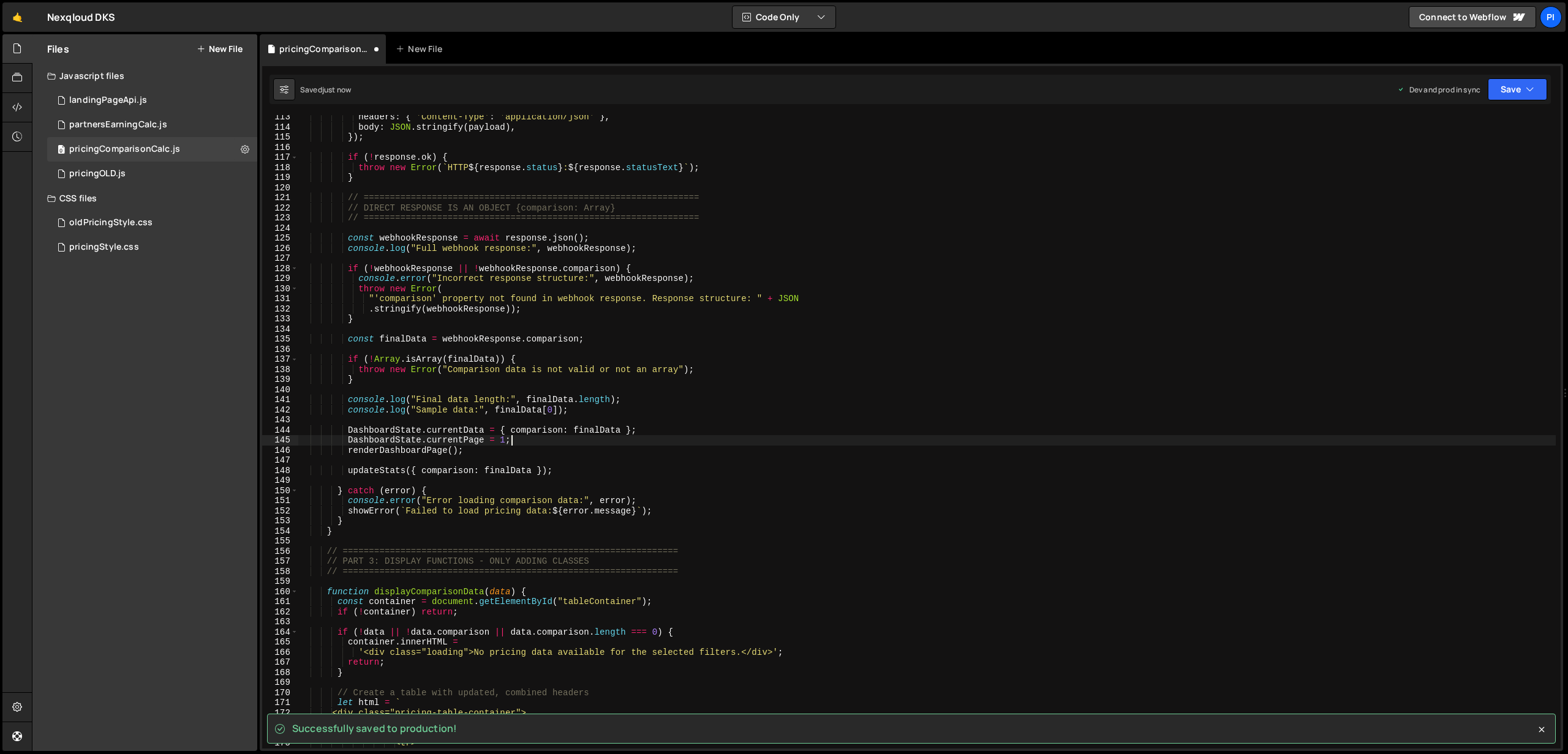
type textarea "renderDashboardPage();"
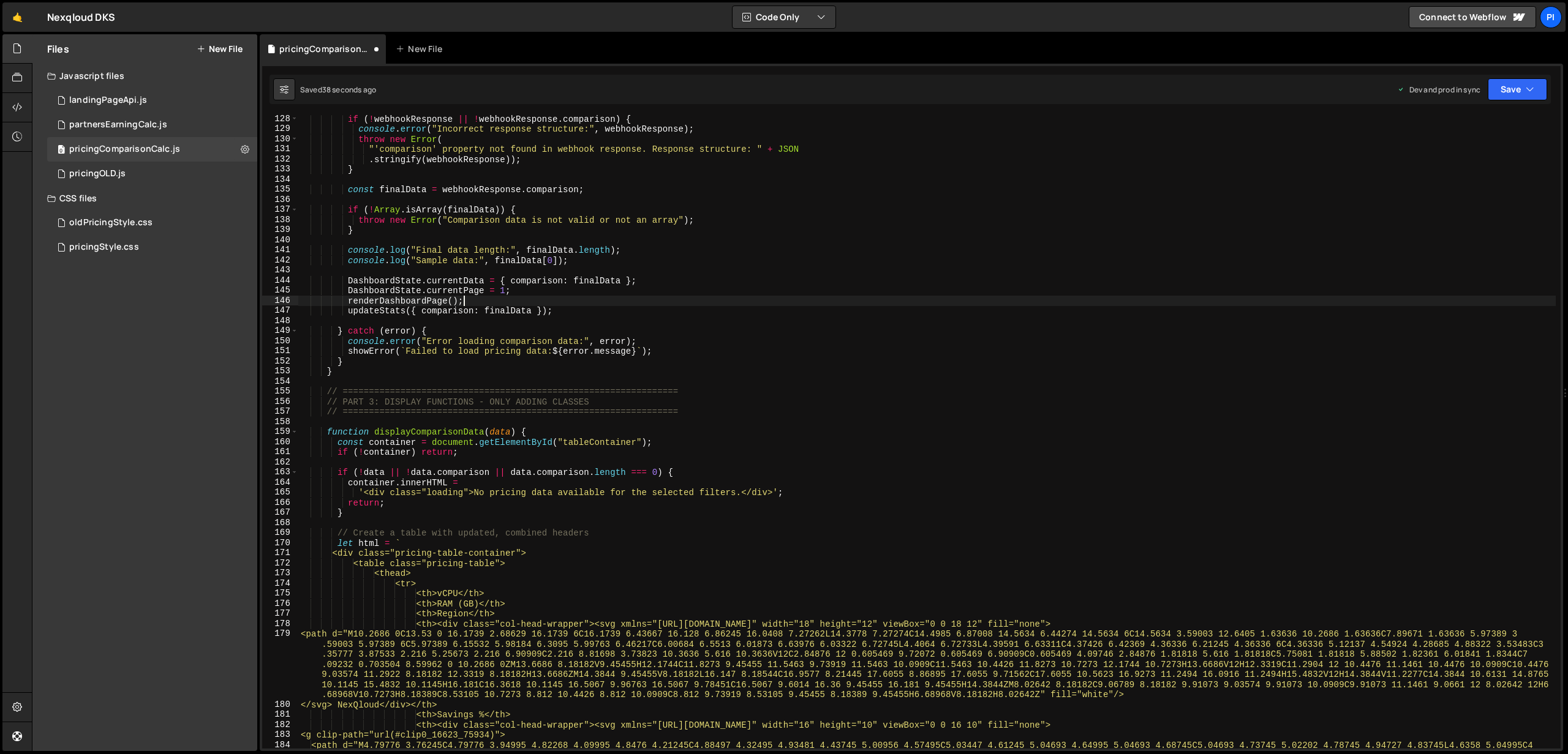
scroll to position [1284, 0]
click at [347, 370] on div "if ( ! webhookResponse || ! webhookResponse . comparison ) { console . error ( …" at bounding box center [927, 550] width 1257 height 876
type textarea "}"
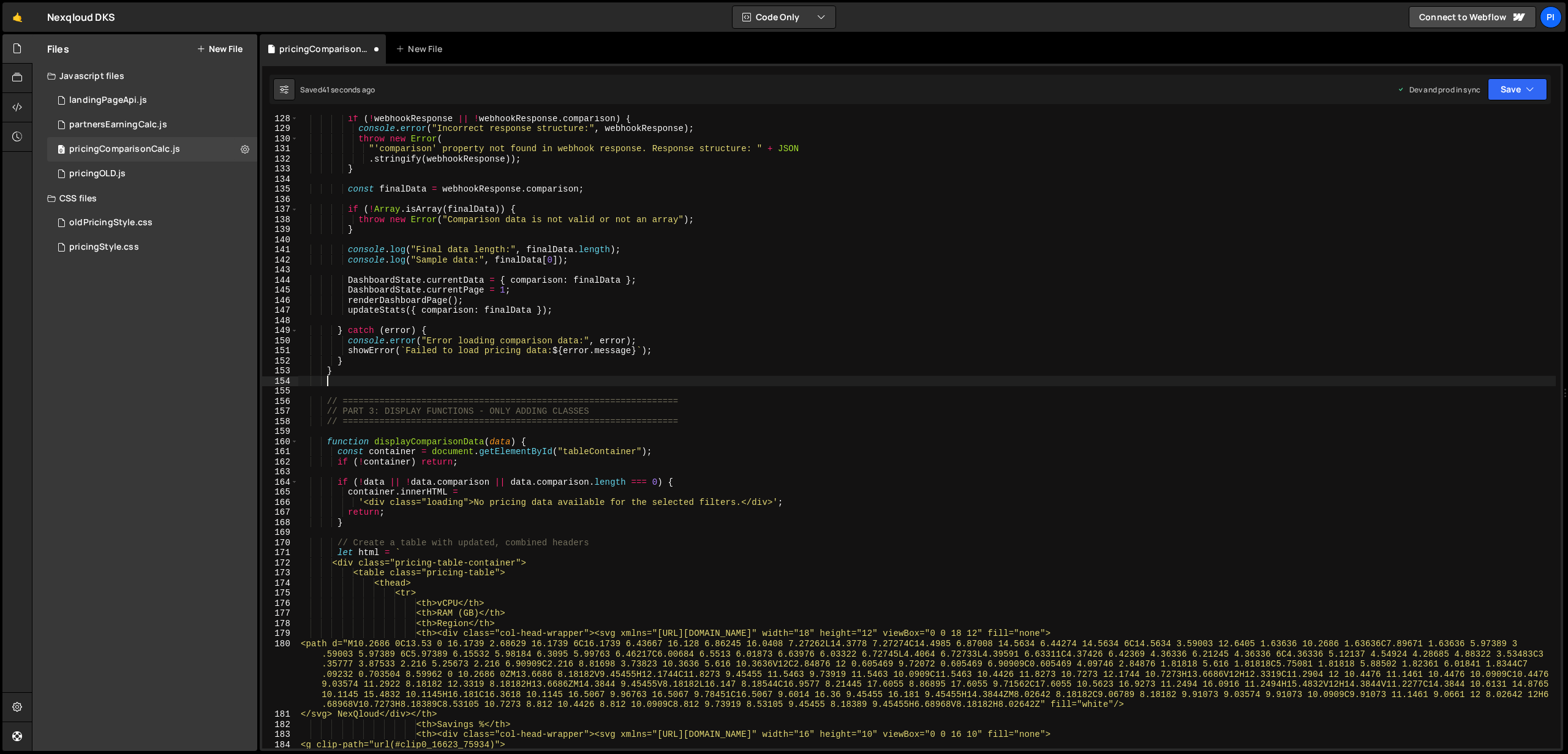
scroll to position [0, 1]
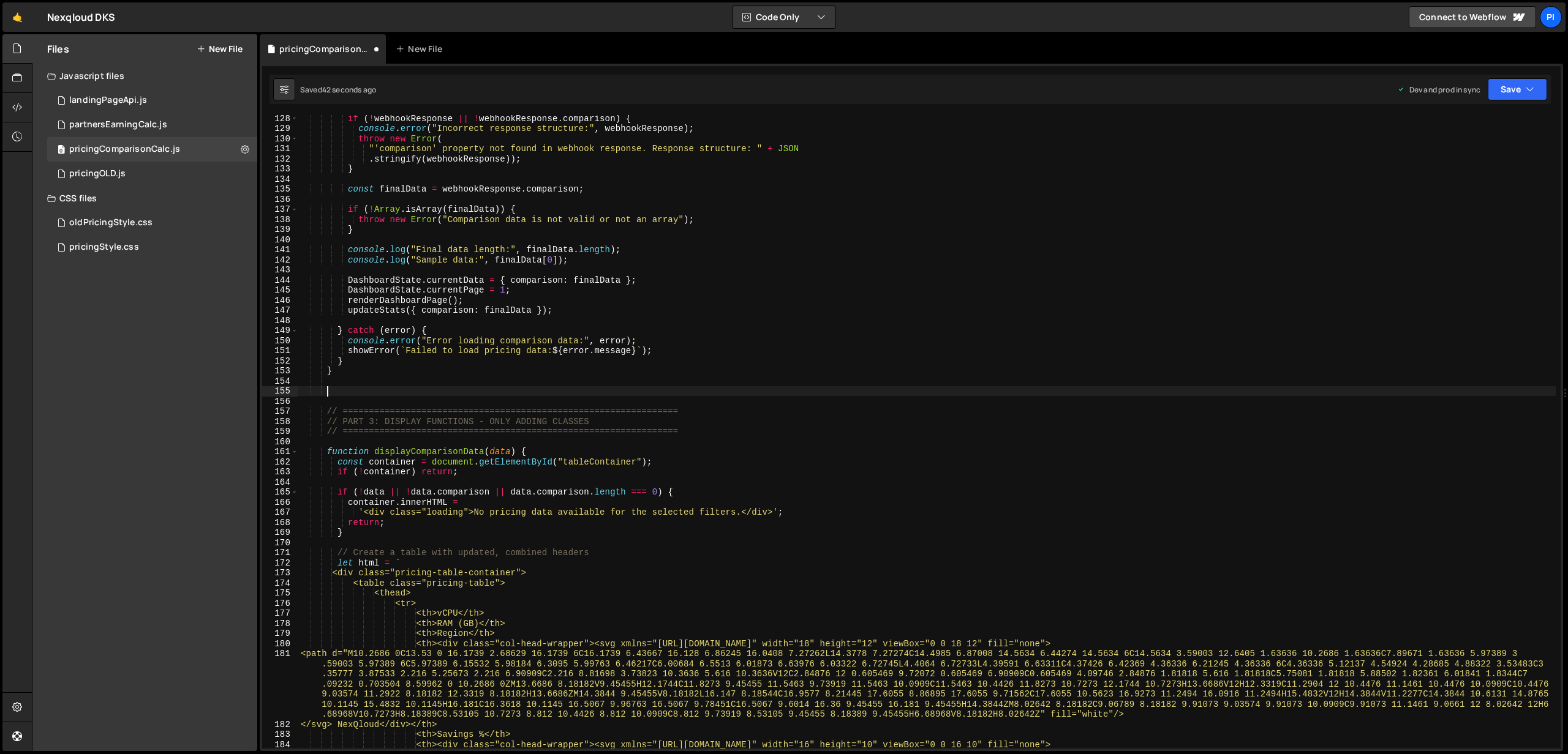
paste textarea "}"
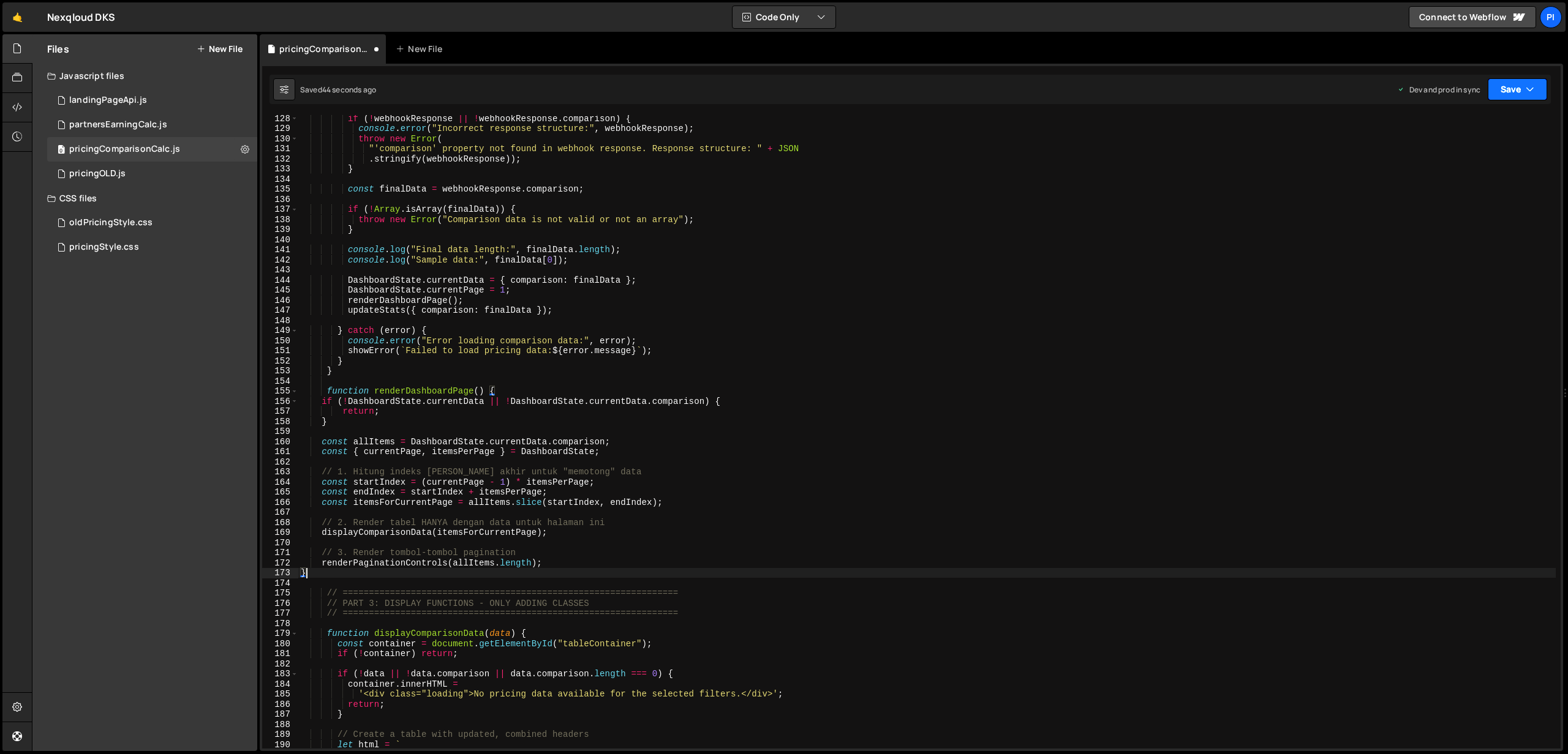
click at [1533, 97] on button "Save" at bounding box center [1517, 89] width 60 height 22
click at [1500, 159] on div "Save to Production S" at bounding box center [1476, 159] width 127 height 12
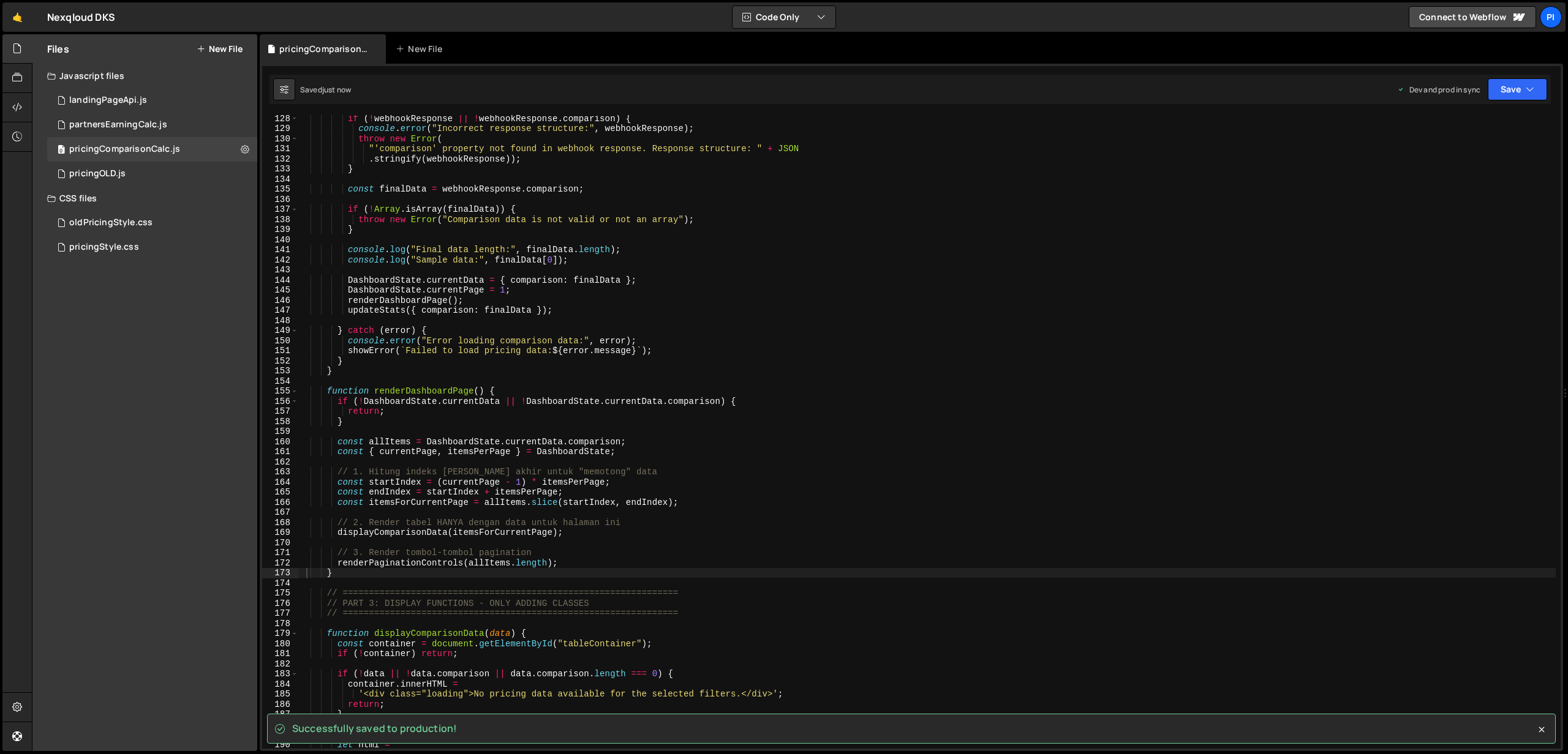
type textarea "// 3. Render tombol-tombol pagination"
click at [535, 548] on div "if ( ! webhookResponse || ! webhookResponse . comparison ) { console . error ( …" at bounding box center [927, 440] width 1257 height 654
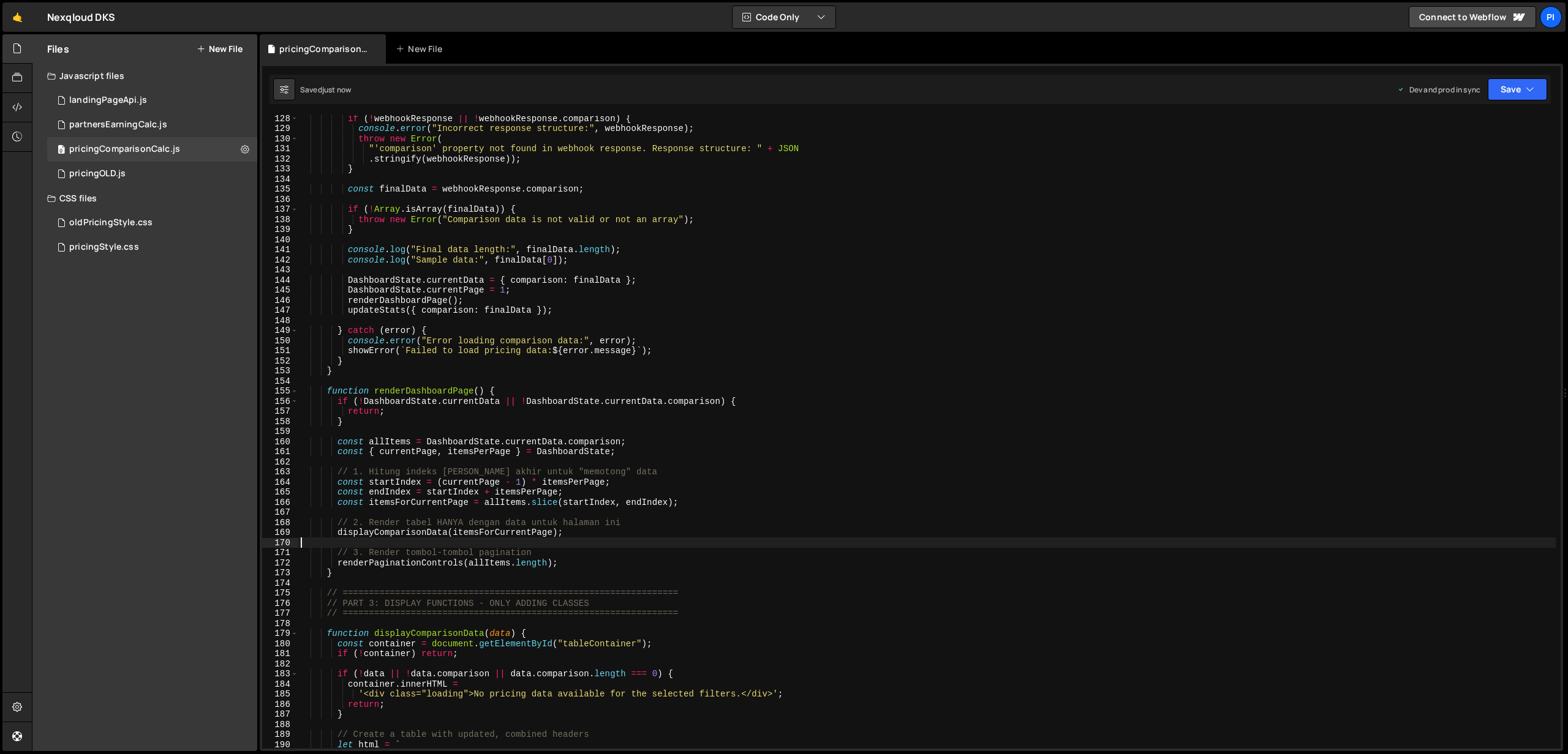
click at [557, 547] on div "if ( ! webhookResponse || ! webhookResponse . comparison ) { console . error ( …" at bounding box center [927, 440] width 1257 height 654
drag, startPoint x: 549, startPoint y: 552, endPoint x: 276, endPoint y: 543, distance: 273.1
click at [291, 551] on div "128 129 130 131 132 133 134 135 136 137 138 139 140 141 142 143 144 145 146 147…" at bounding box center [911, 432] width 1298 height 633
type textarea "// 3. Render tombol-tombol pagination"
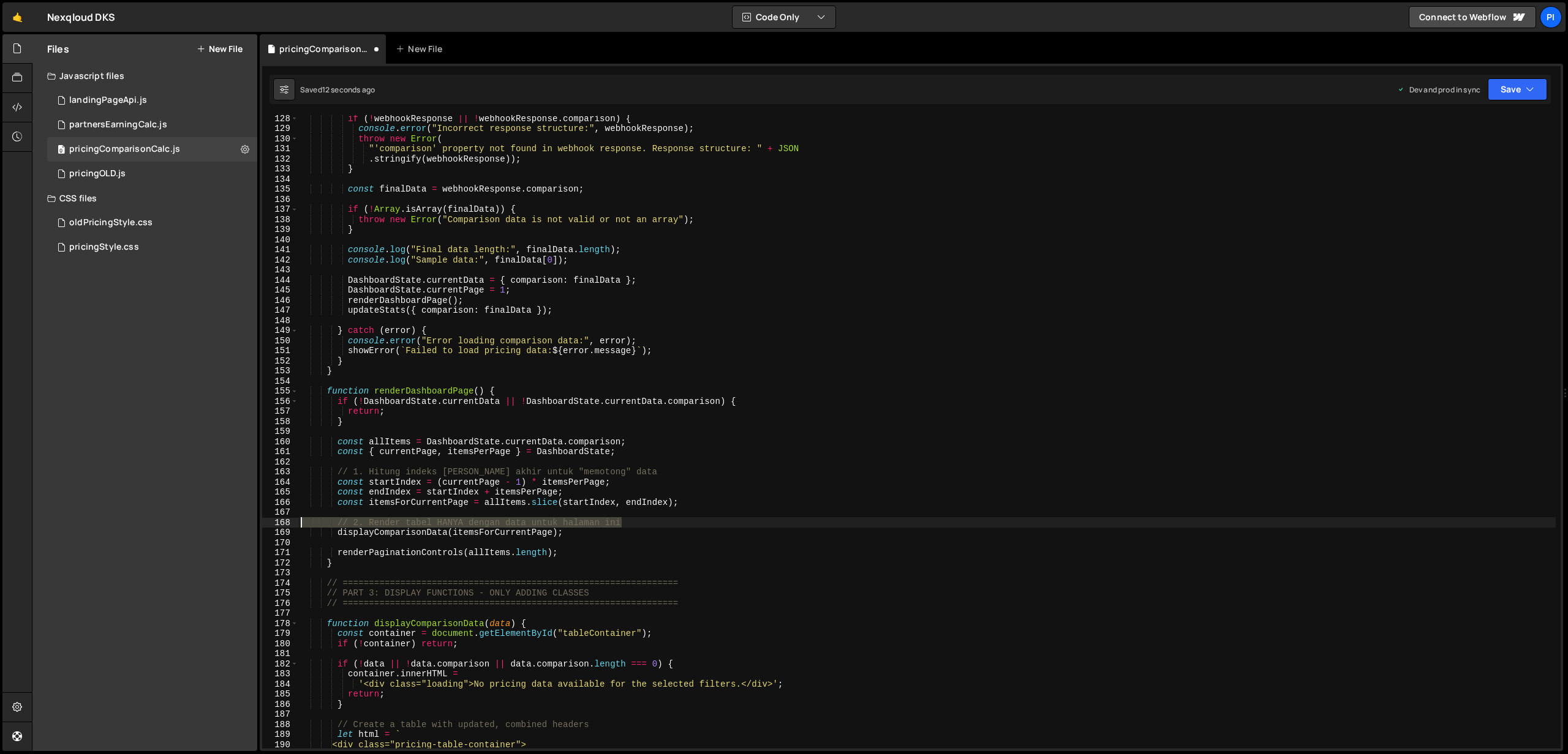
drag, startPoint x: 641, startPoint y: 519, endPoint x: 248, endPoint y: 524, distance: 393.0
click at [249, 524] on div "Files New File Javascript files 0 landingPageApi.js 0 0 partnersEarningCalc.js …" at bounding box center [799, 393] width 1536 height 717
type textarea "// 2. Render tabel HANYA dengan data untuk halaman ini"
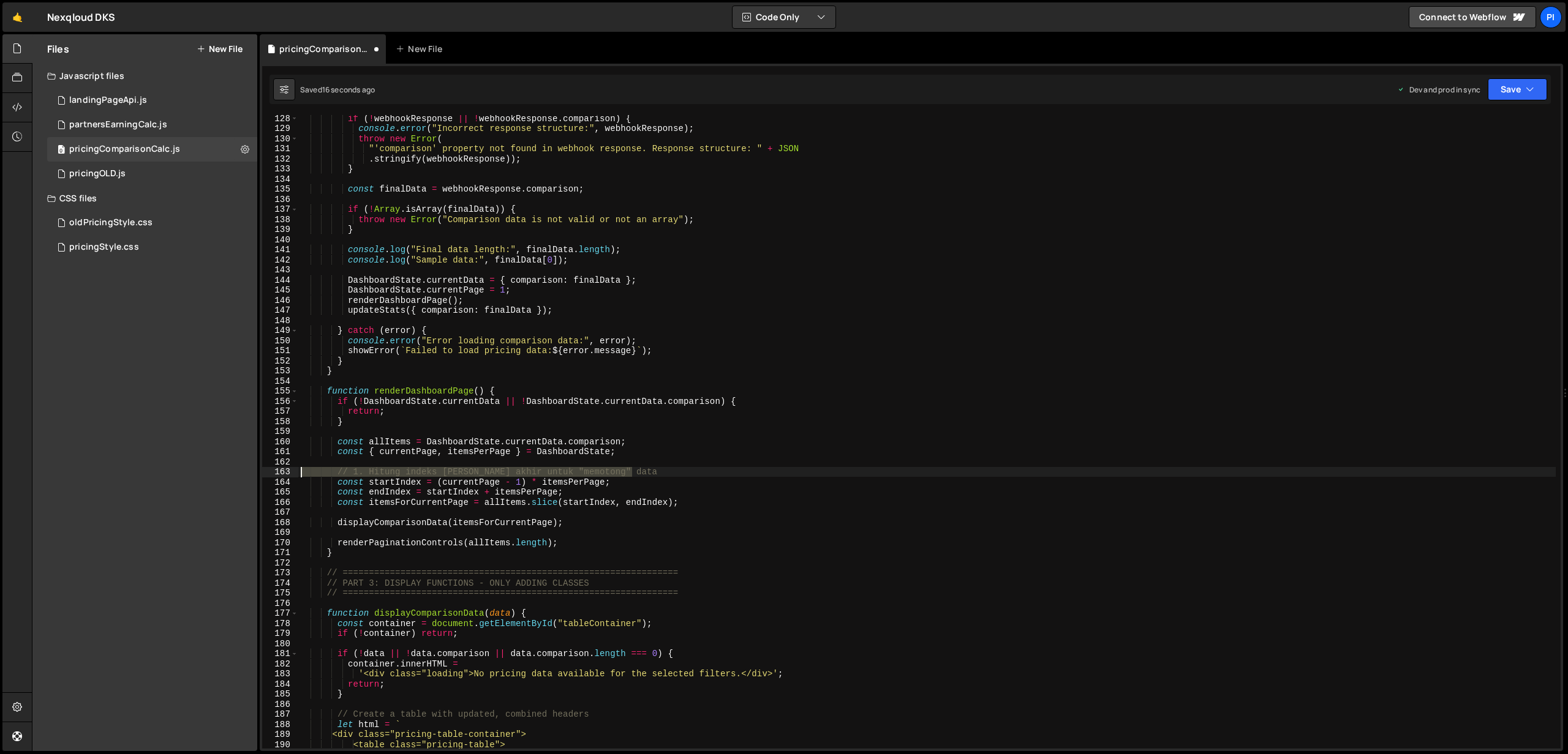
drag, startPoint x: 653, startPoint y: 471, endPoint x: 272, endPoint y: 473, distance: 381.0
click at [272, 473] on div "128 129 130 131 132 133 134 135 136 137 138 139 140 141 142 143 144 145 146 147…" at bounding box center [911, 432] width 1298 height 633
type textarea "// 1. Hitung indeks [PERSON_NAME] akhir untuk "memotong" data"
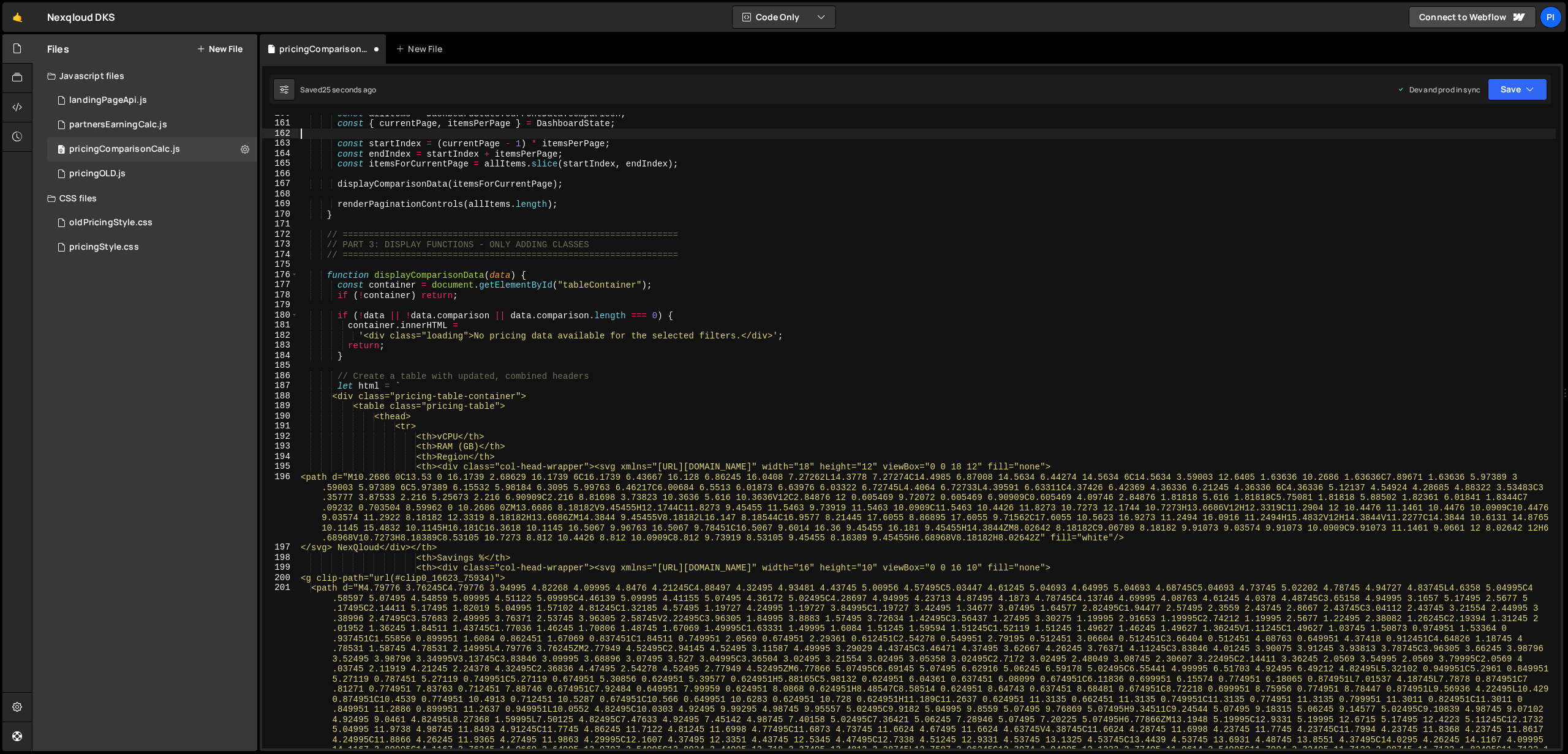
scroll to position [1612, 0]
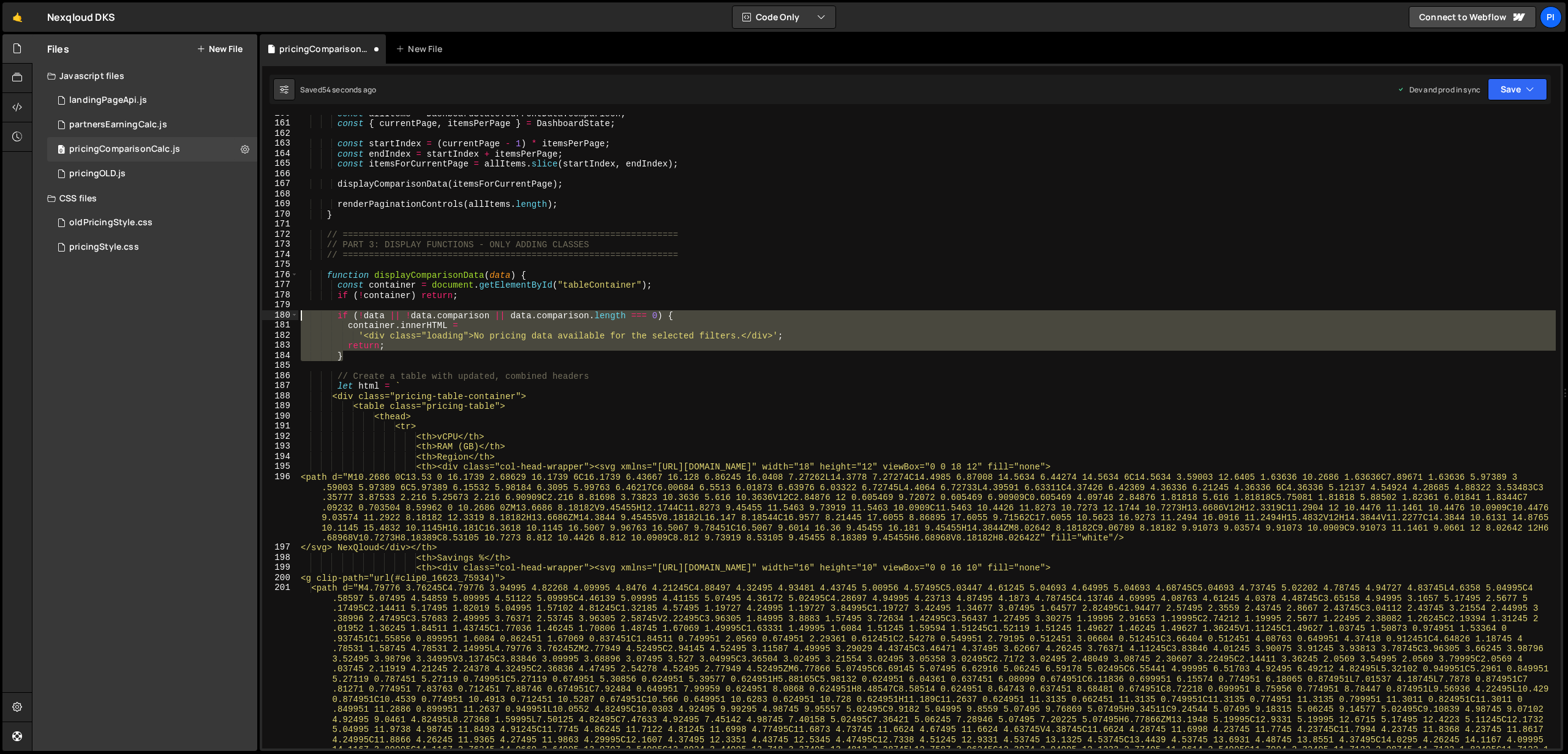
drag, startPoint x: 350, startPoint y: 359, endPoint x: 263, endPoint y: 317, distance: 96.6
click at [263, 317] on div "160 161 162 163 164 165 166 167 168 169 170 171 172 173 174 175 176 177 178 179…" at bounding box center [911, 432] width 1298 height 633
paste textarea "}"
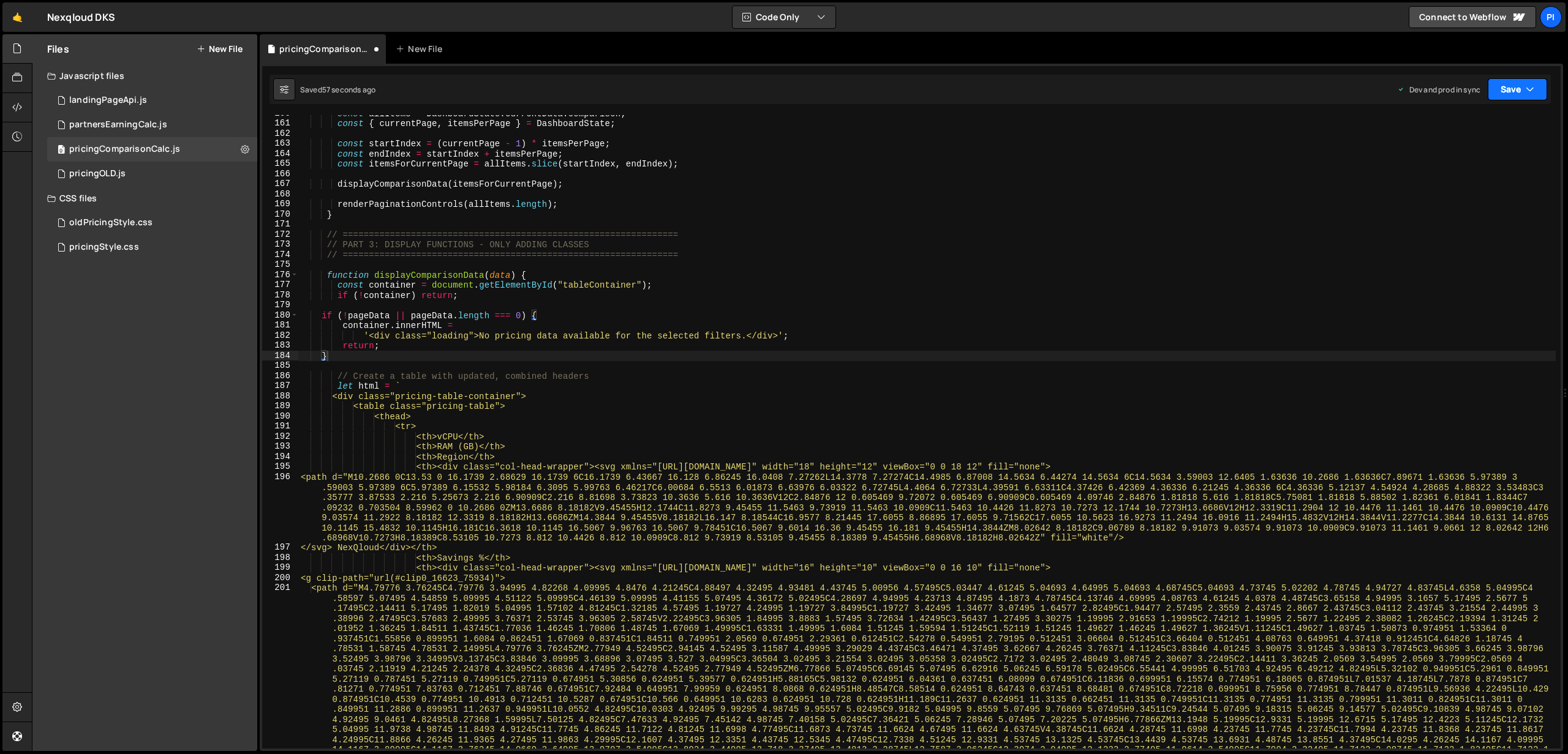
click at [1497, 92] on button "Save" at bounding box center [1517, 89] width 60 height 22
click at [1477, 166] on div "Saved 56 seconds ago" at bounding box center [1476, 173] width 127 height 14
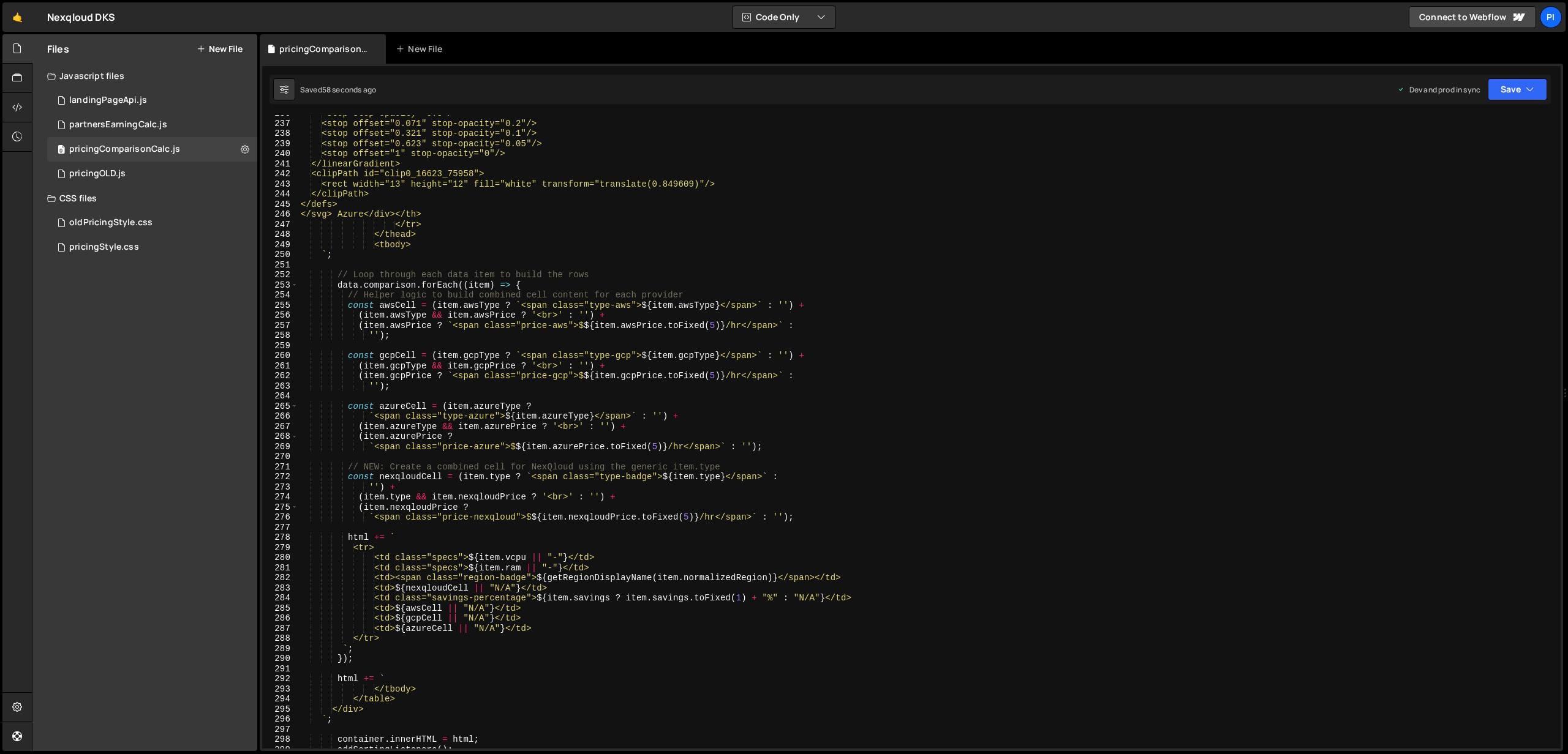
scroll to position [3036, 0]
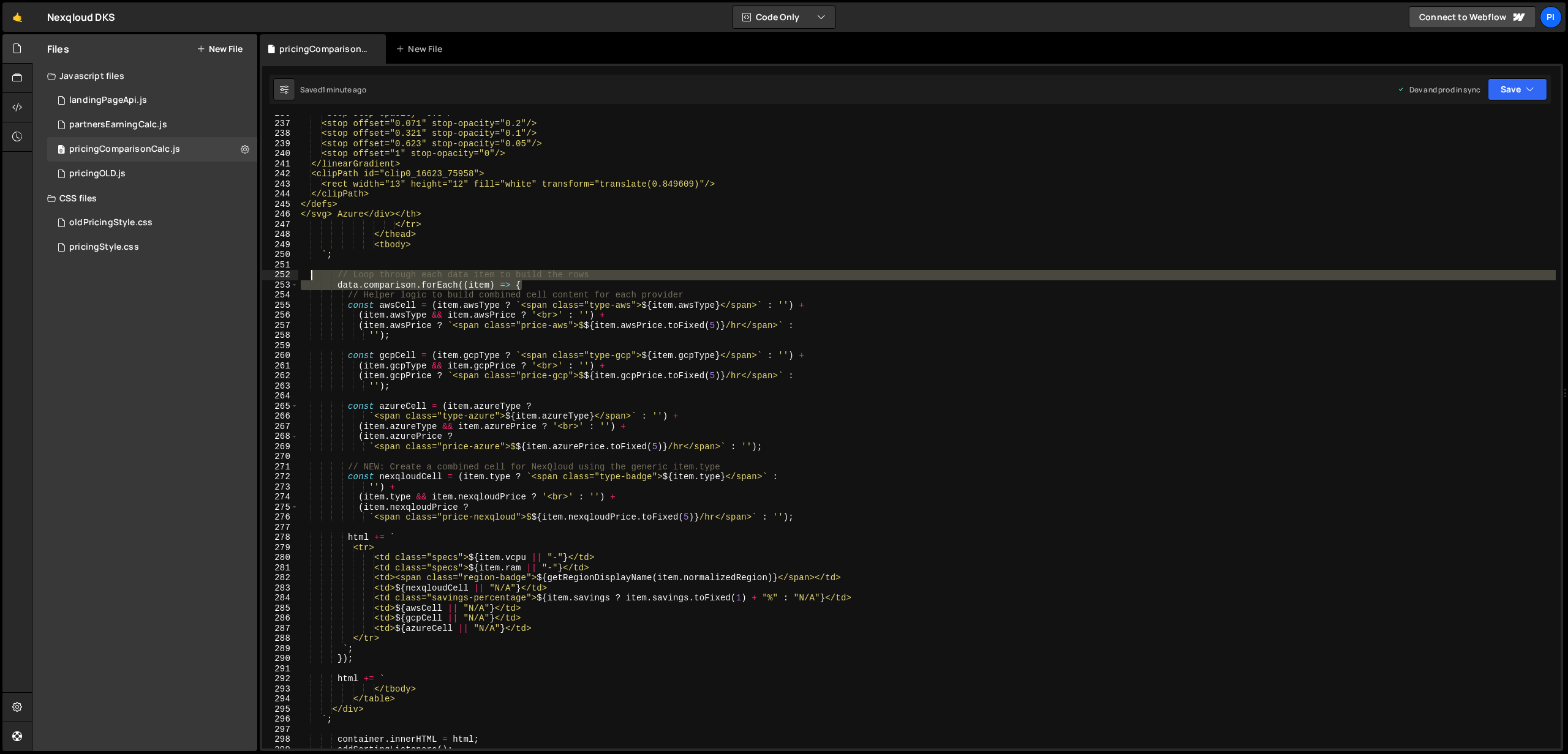
drag, startPoint x: 533, startPoint y: 283, endPoint x: 312, endPoint y: 273, distance: 221.2
click at [312, 273] on div "<stop stop-opacity="0.3"/> <stop offset="0.071" stop-opacity="0.2"/> <stop offs…" at bounding box center [927, 435] width 1257 height 654
click at [342, 281] on div "<stop stop-opacity="0.3"/> <stop offset="0.071" stop-opacity="0.2"/> <stop offs…" at bounding box center [927, 432] width 1257 height 633
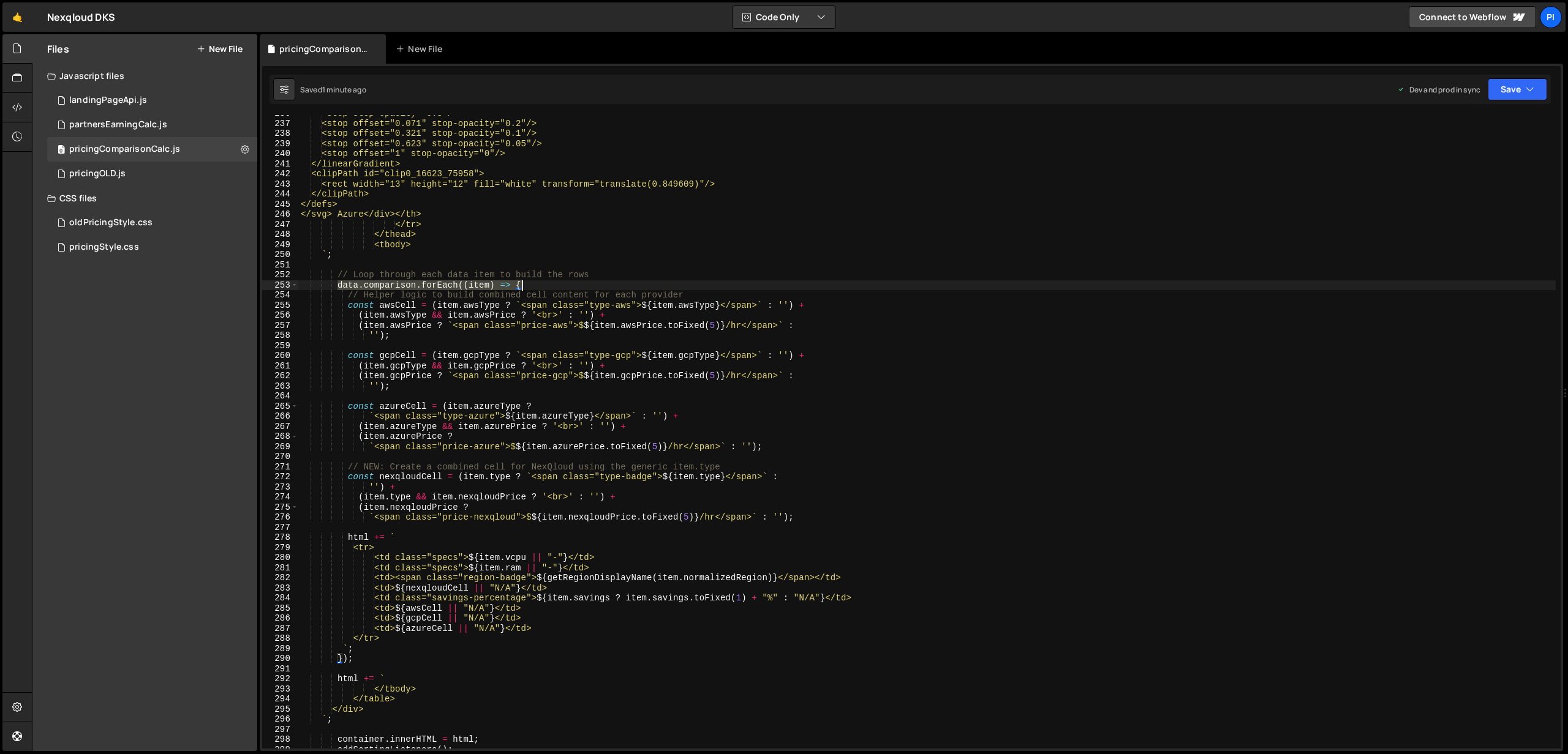
drag, startPoint x: 338, startPoint y: 285, endPoint x: 547, endPoint y: 289, distance: 209.0
click at [547, 289] on div "<stop stop-opacity="0.3"/> <stop offset="0.071" stop-opacity="0.2"/> <stop offs…" at bounding box center [927, 435] width 1257 height 654
paste textarea "pageData"
click at [1500, 90] on button "Save" at bounding box center [1517, 89] width 60 height 22
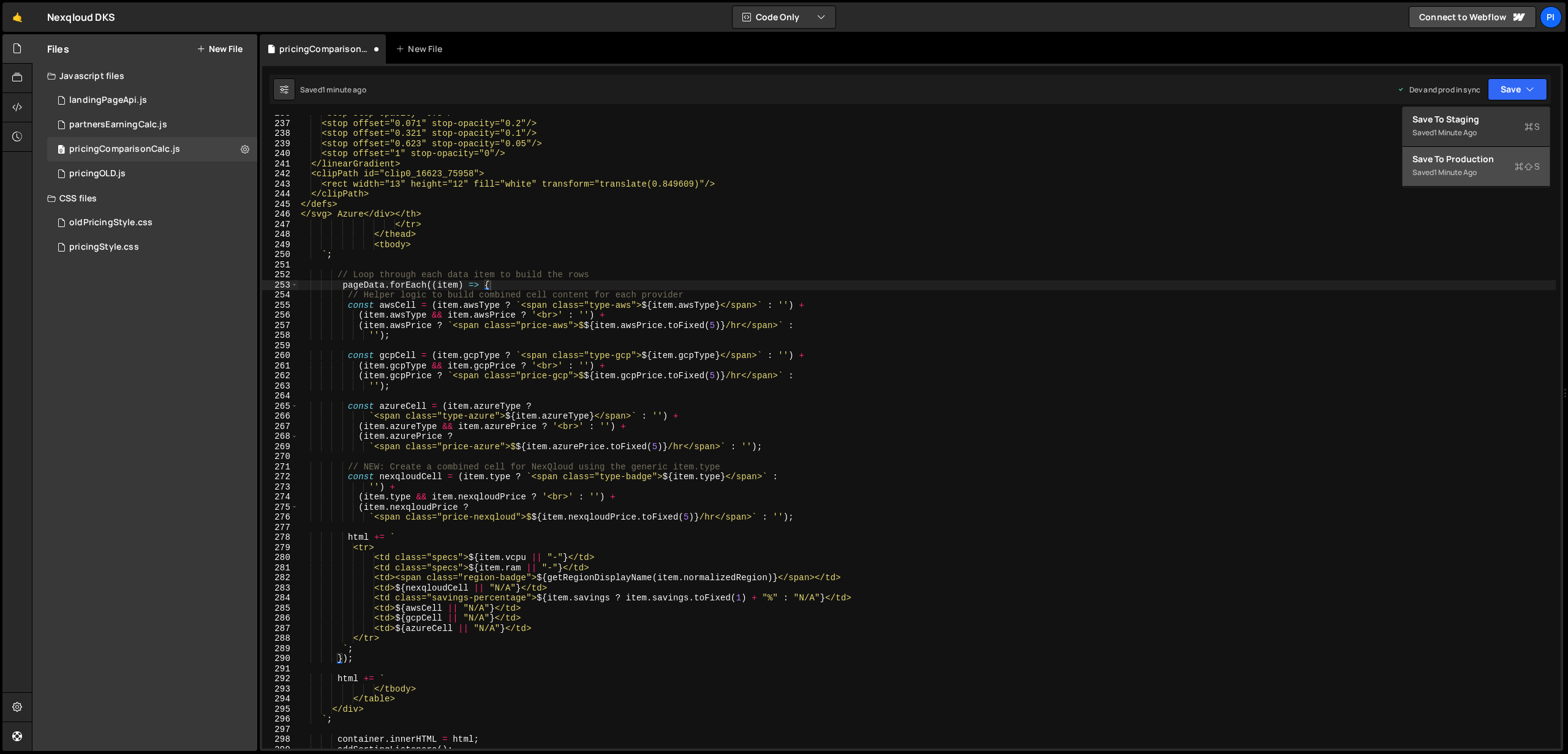
click at [1463, 159] on div "Save to Production S" at bounding box center [1476, 159] width 127 height 12
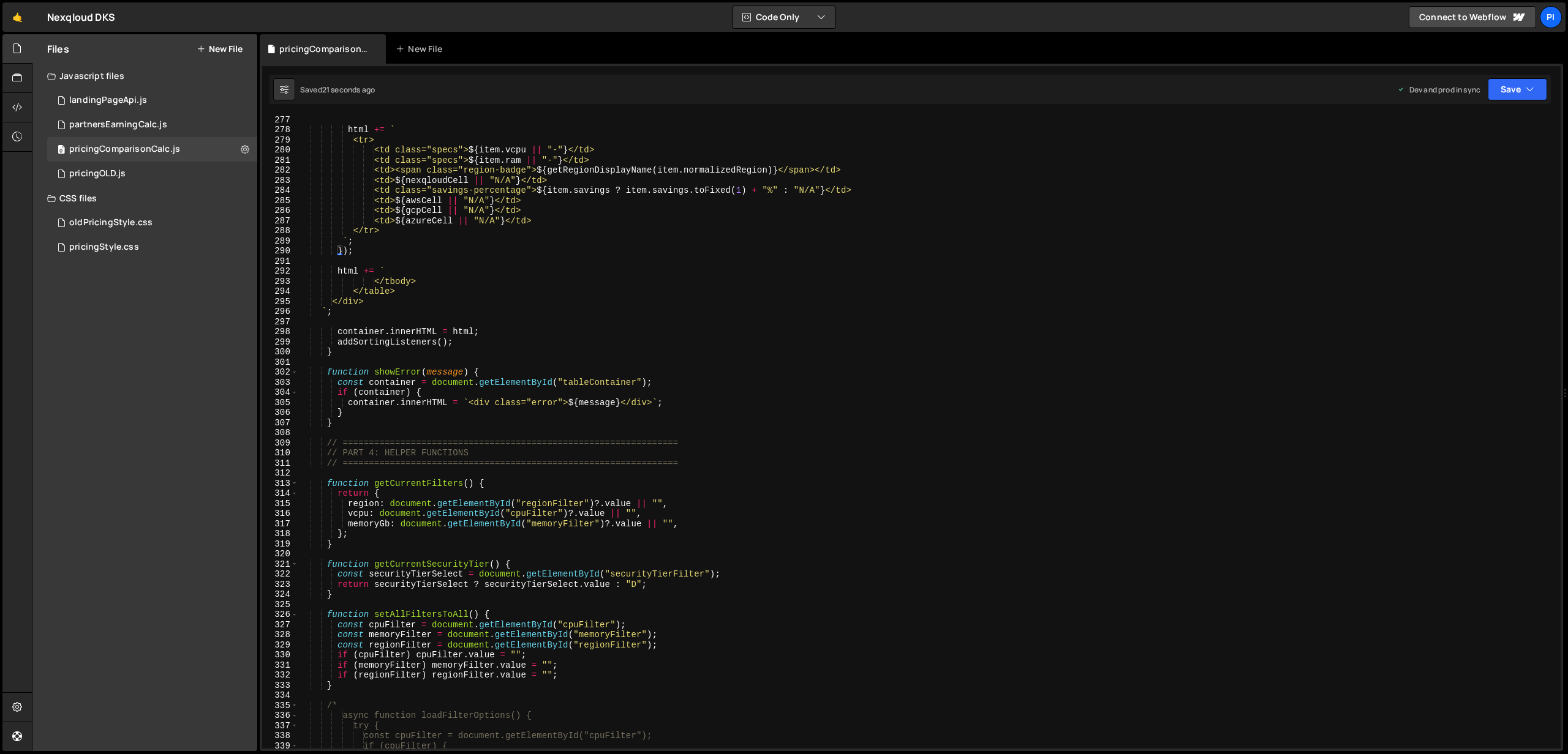
scroll to position [3443, 0]
click at [334, 373] on div "` <span class="price-nexqloud">$ ${ item . nexqloudPrice . toFixed ( 5 ) } /hr<…" at bounding box center [927, 432] width 1257 height 654
click at [292, 374] on span at bounding box center [294, 373] width 6 height 10
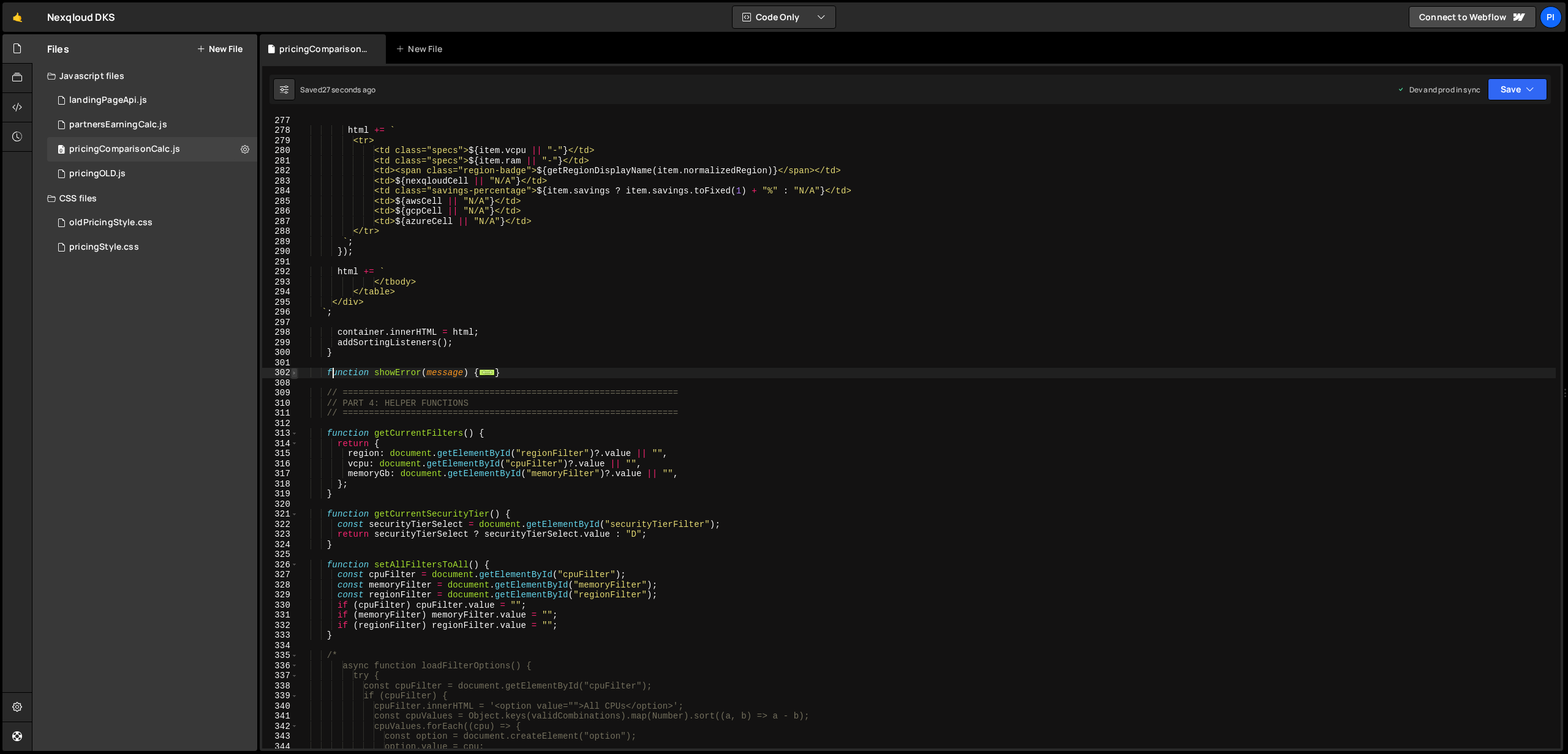
click at [292, 374] on span at bounding box center [294, 373] width 6 height 10
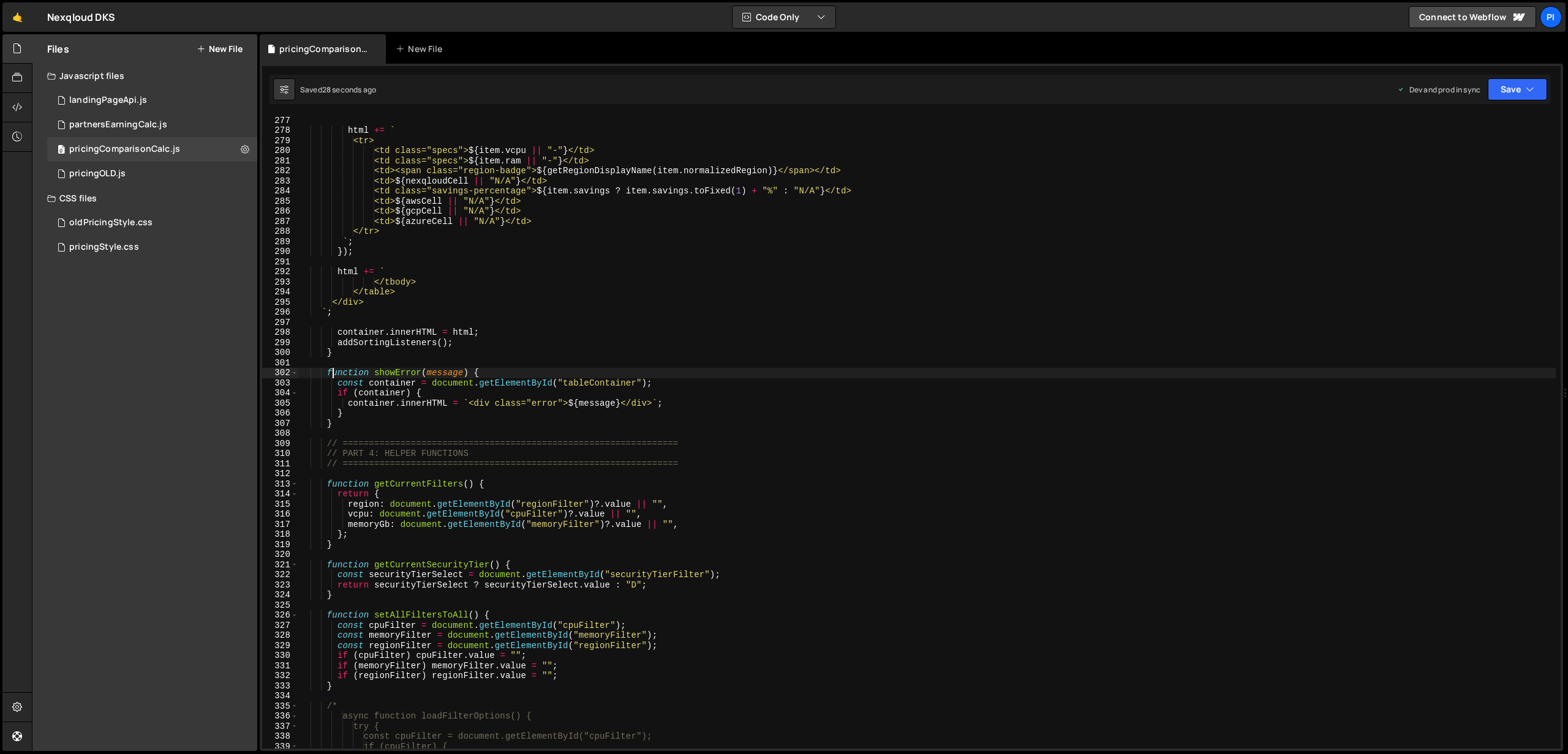
click at [353, 418] on div "` <span class="price-nexqloud">$ ${ item . nexqloudPrice . toFixed ( 5 ) } /hr<…" at bounding box center [927, 432] width 1257 height 654
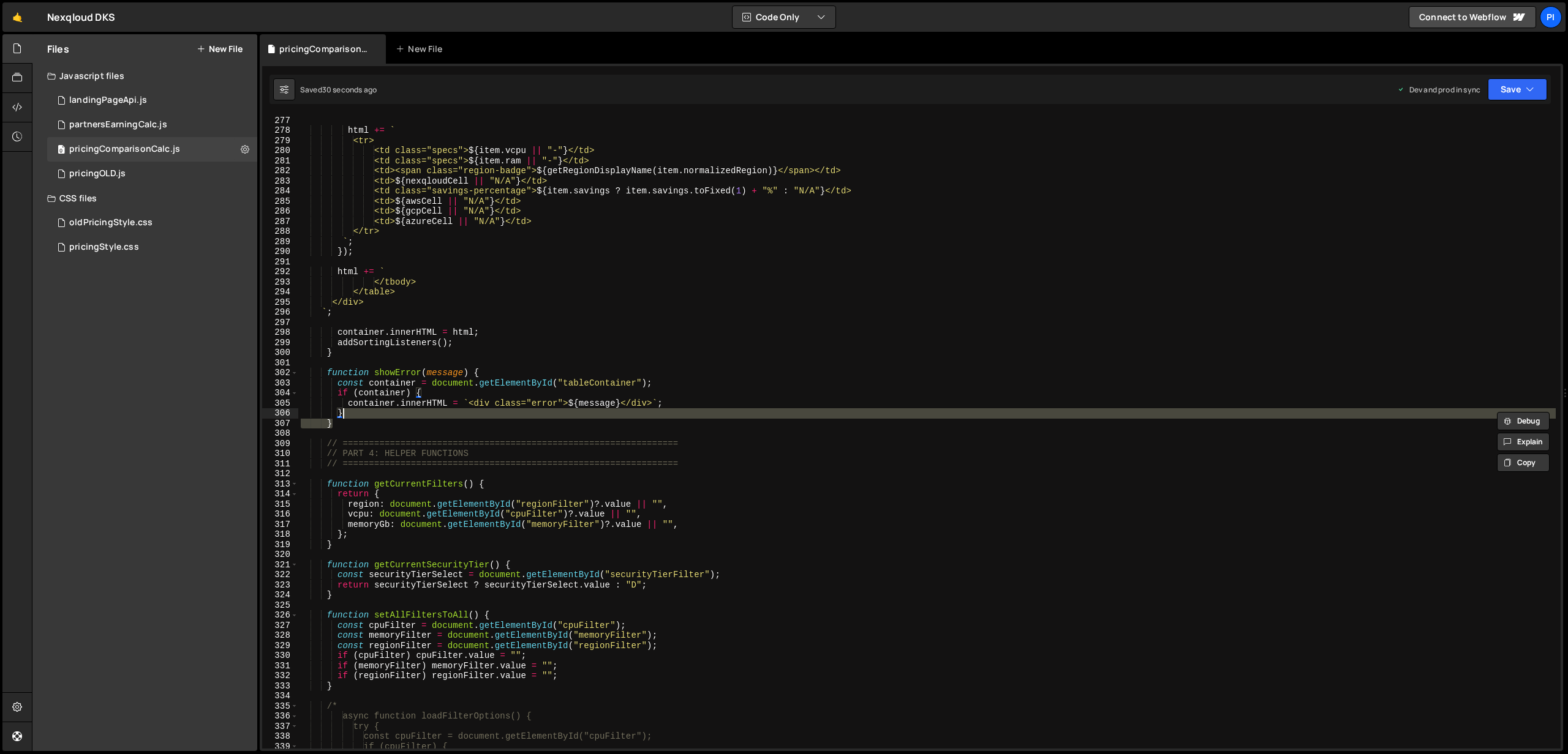
type textarea "}"
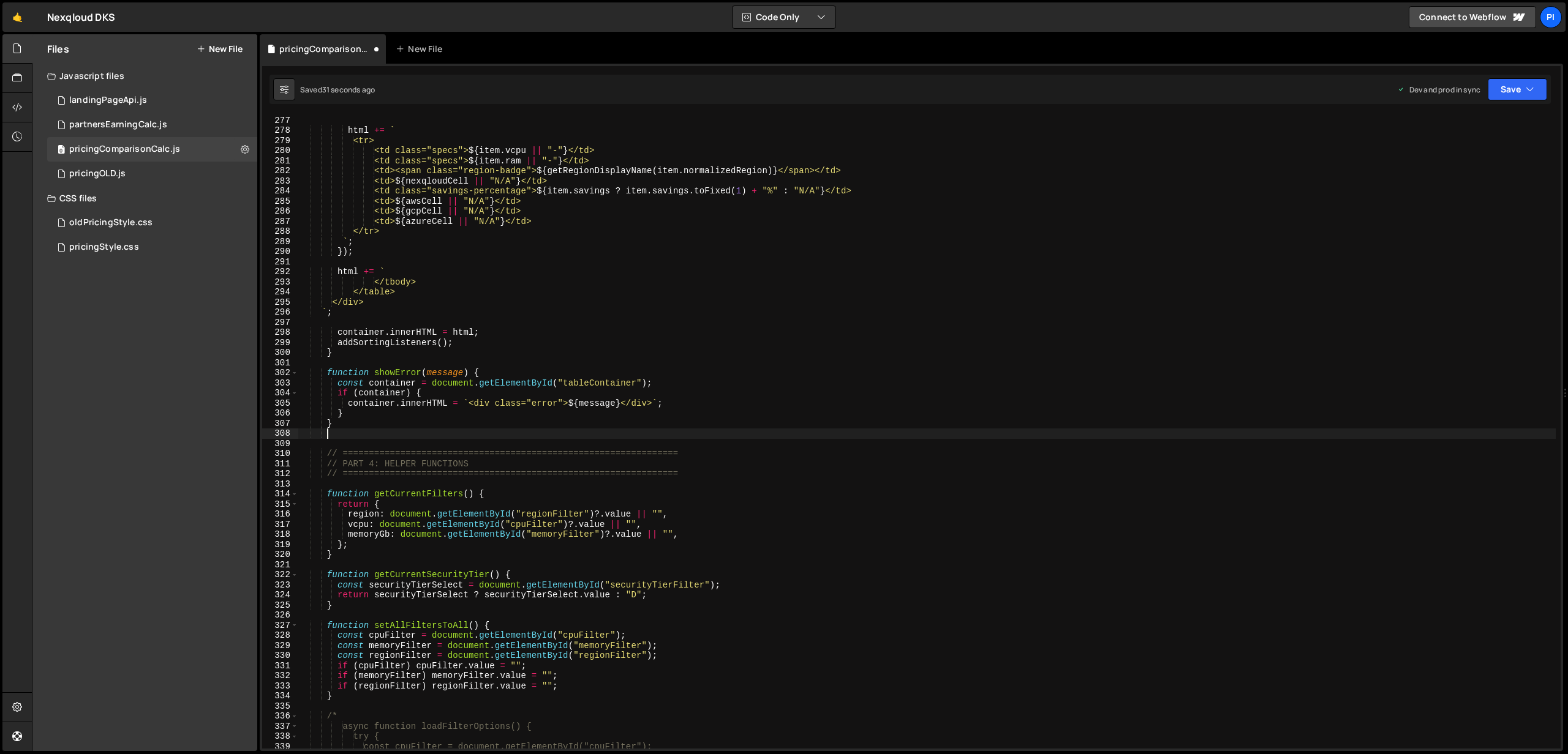
scroll to position [0, 1]
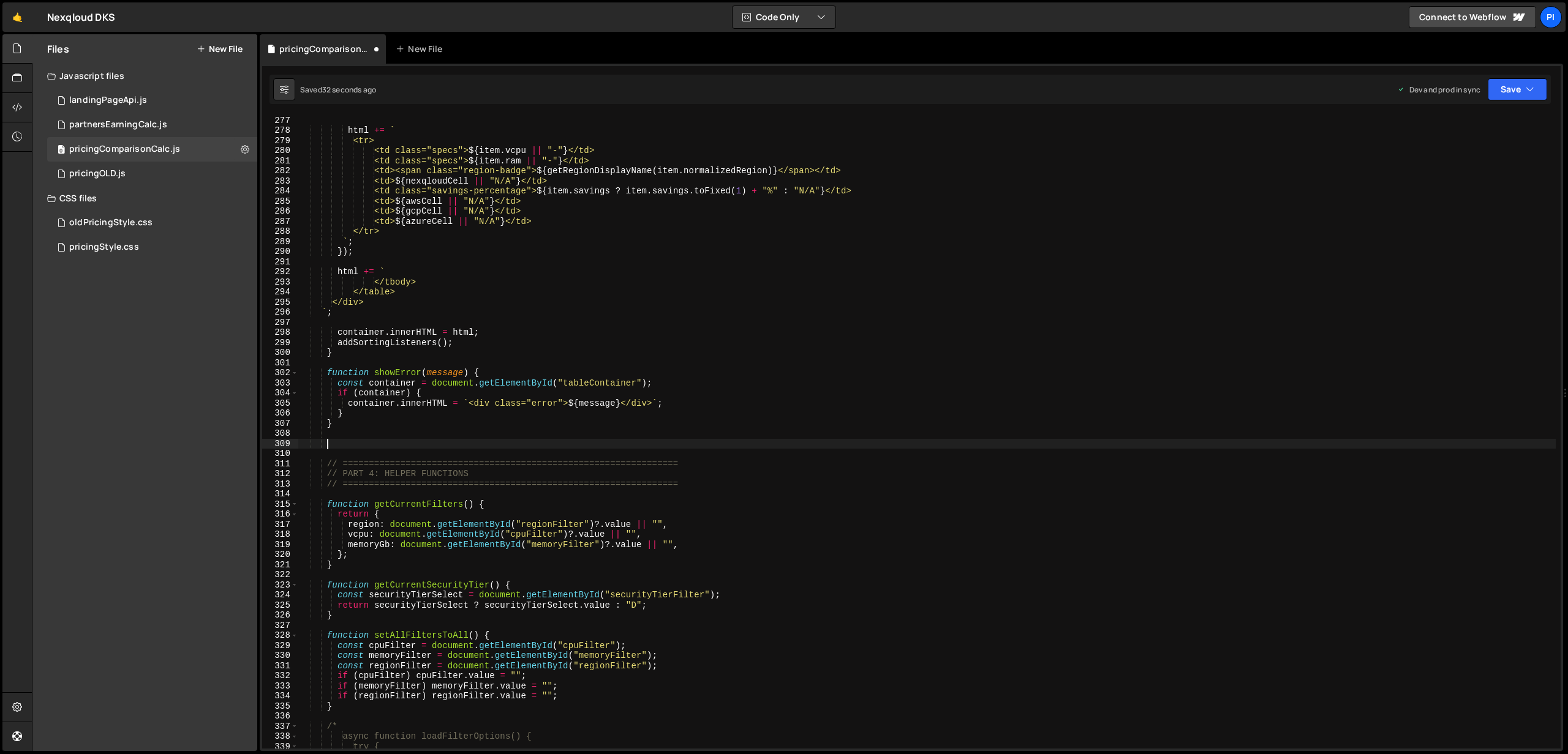
paste textarea "}"
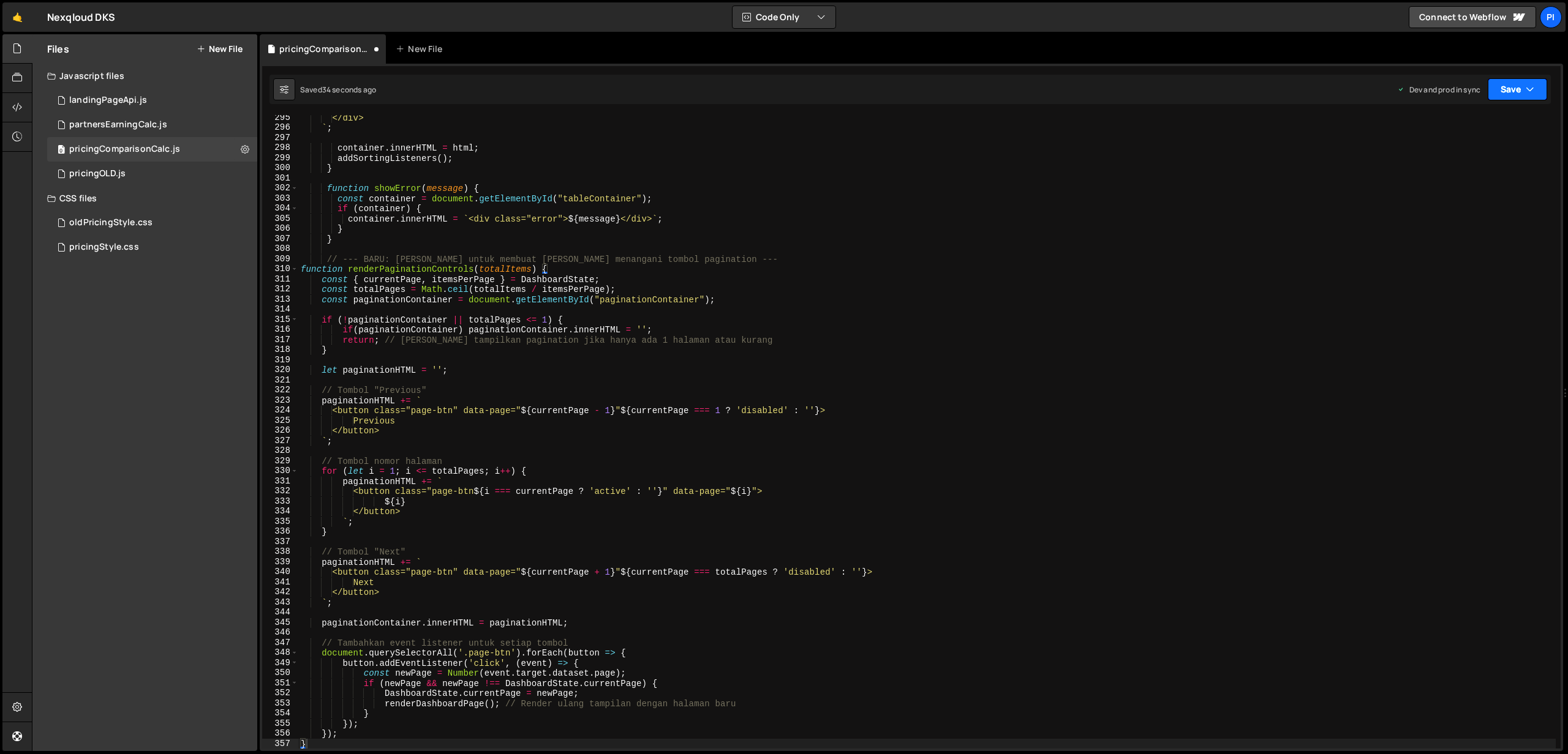
click at [1517, 87] on button "Save" at bounding box center [1517, 89] width 60 height 22
click at [1473, 158] on div "Save to Production S" at bounding box center [1476, 159] width 127 height 12
type textarea "// --- BARU: [PERSON_NAME] untuk membuat [PERSON_NAME] menangani tombol paginat…"
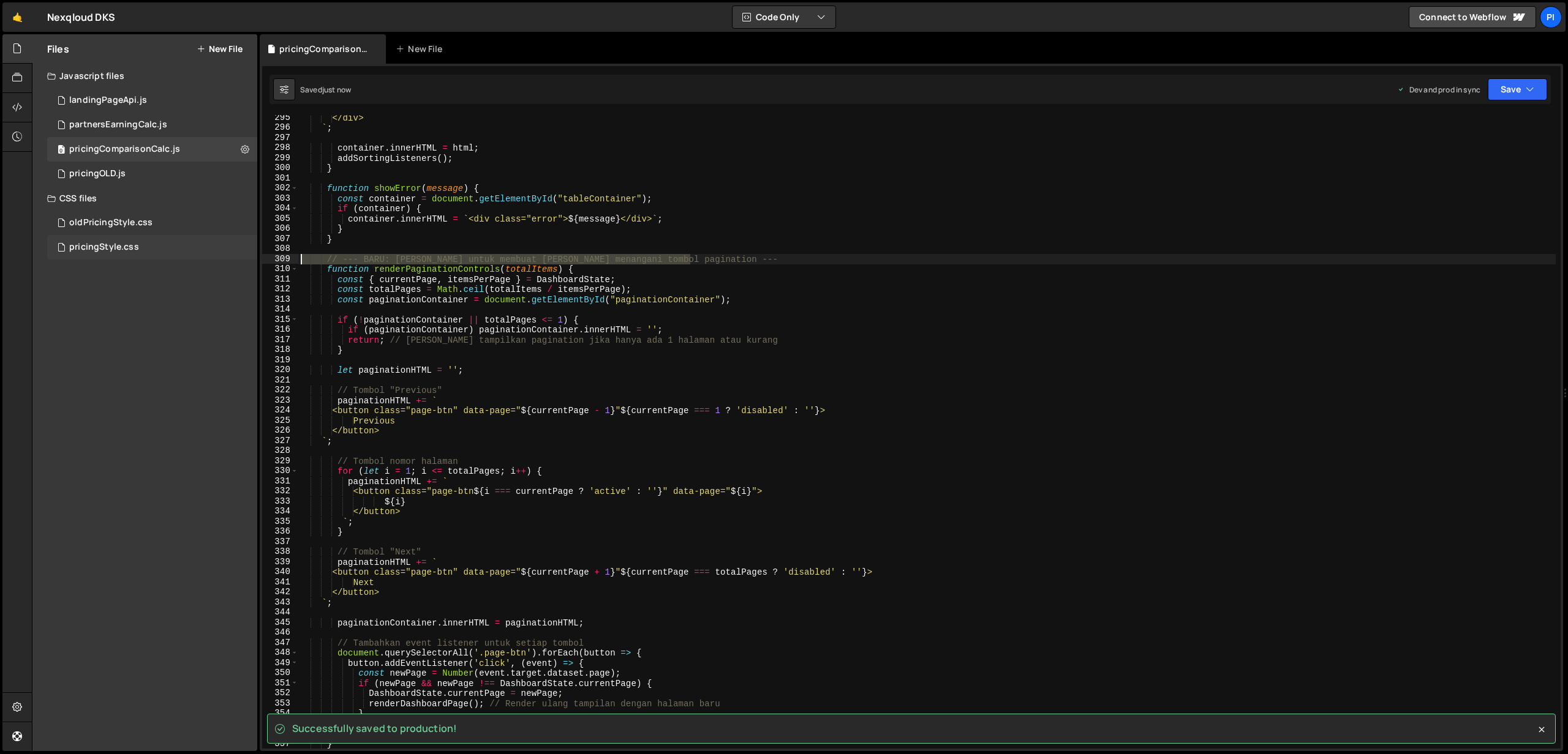
drag, startPoint x: 726, startPoint y: 260, endPoint x: 252, endPoint y: 258, distance: 474.0
click at [252, 258] on div "Files New File Javascript files 0 landingPageApi.js 0 0 partnersEarningCalc.js …" at bounding box center [799, 393] width 1536 height 717
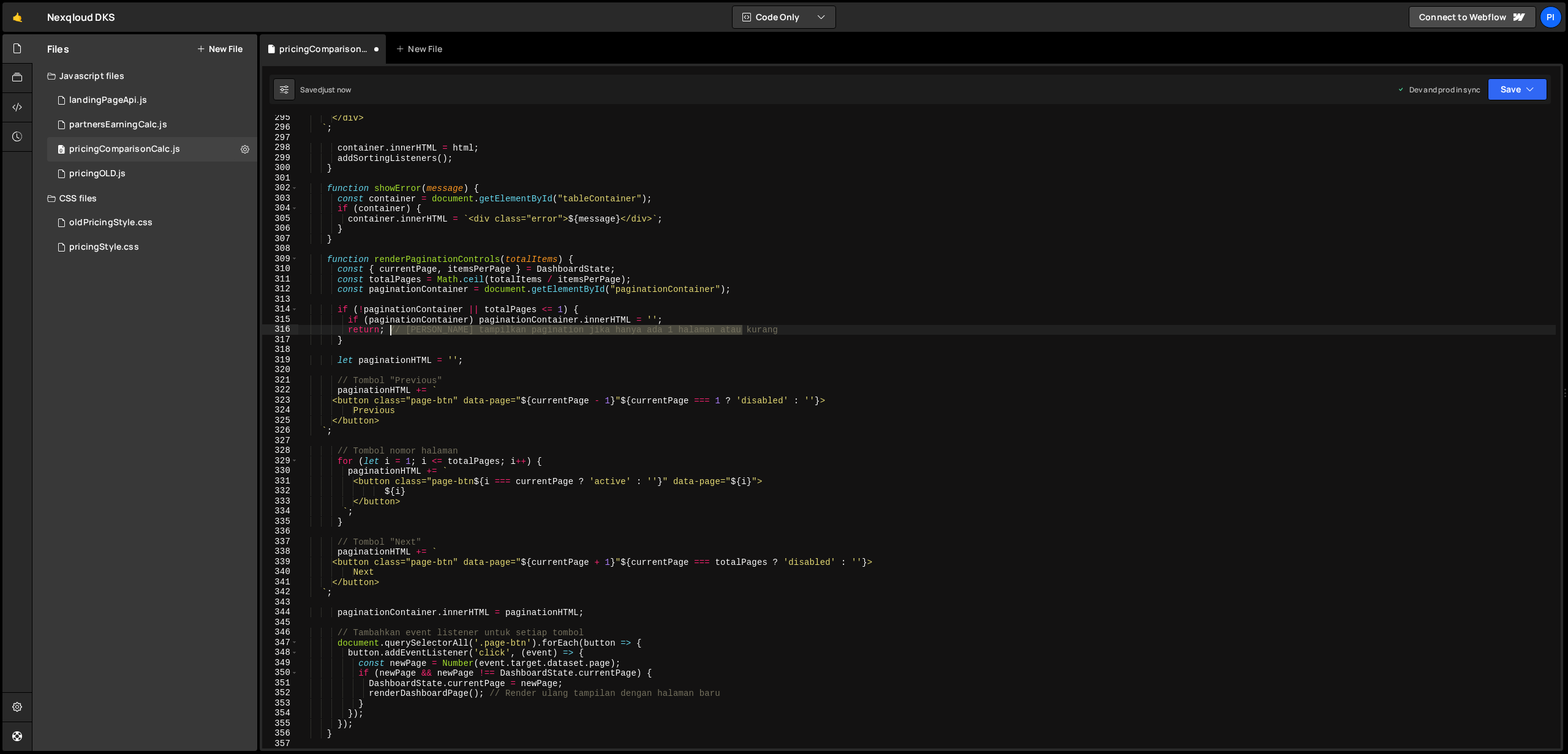
drag, startPoint x: 765, startPoint y: 332, endPoint x: 388, endPoint y: 327, distance: 377.0
click at [388, 327] on div "</div> ` ; container . innerHTML = html ; addSortingListeners ( ) ; } function …" at bounding box center [927, 440] width 1257 height 654
click at [363, 382] on div "</div> ` ; container . innerHTML = html ; addSortingListeners ( ) ; } function …" at bounding box center [927, 440] width 1257 height 654
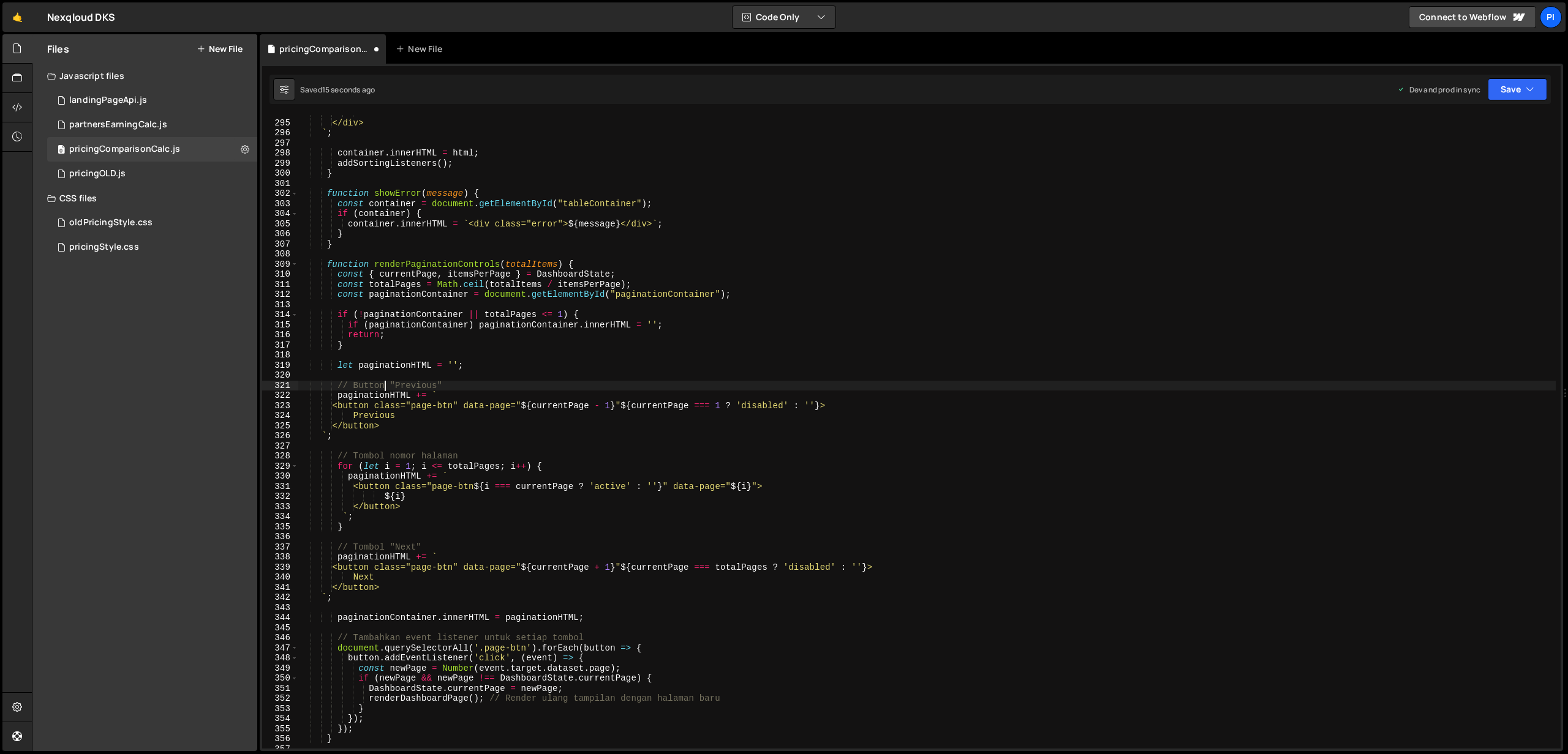
scroll to position [3623, 0]
click at [367, 383] on div "</table> </div> ` ; container . innerHTML = html ; addSortingListeners ( ) ; } …" at bounding box center [927, 435] width 1257 height 654
click at [367, 383] on div "</table> </div> ` ; container . innerHTML = html ; addSortingListeners ( ) ; } …" at bounding box center [927, 434] width 1257 height 654
drag, startPoint x: 353, startPoint y: 455, endPoint x: 470, endPoint y: 457, distance: 117.0
click at [470, 457] on div "</table> </div> ` ; container . innerHTML = html ; addSortingListeners ( ) ; } …" at bounding box center [927, 434] width 1257 height 654
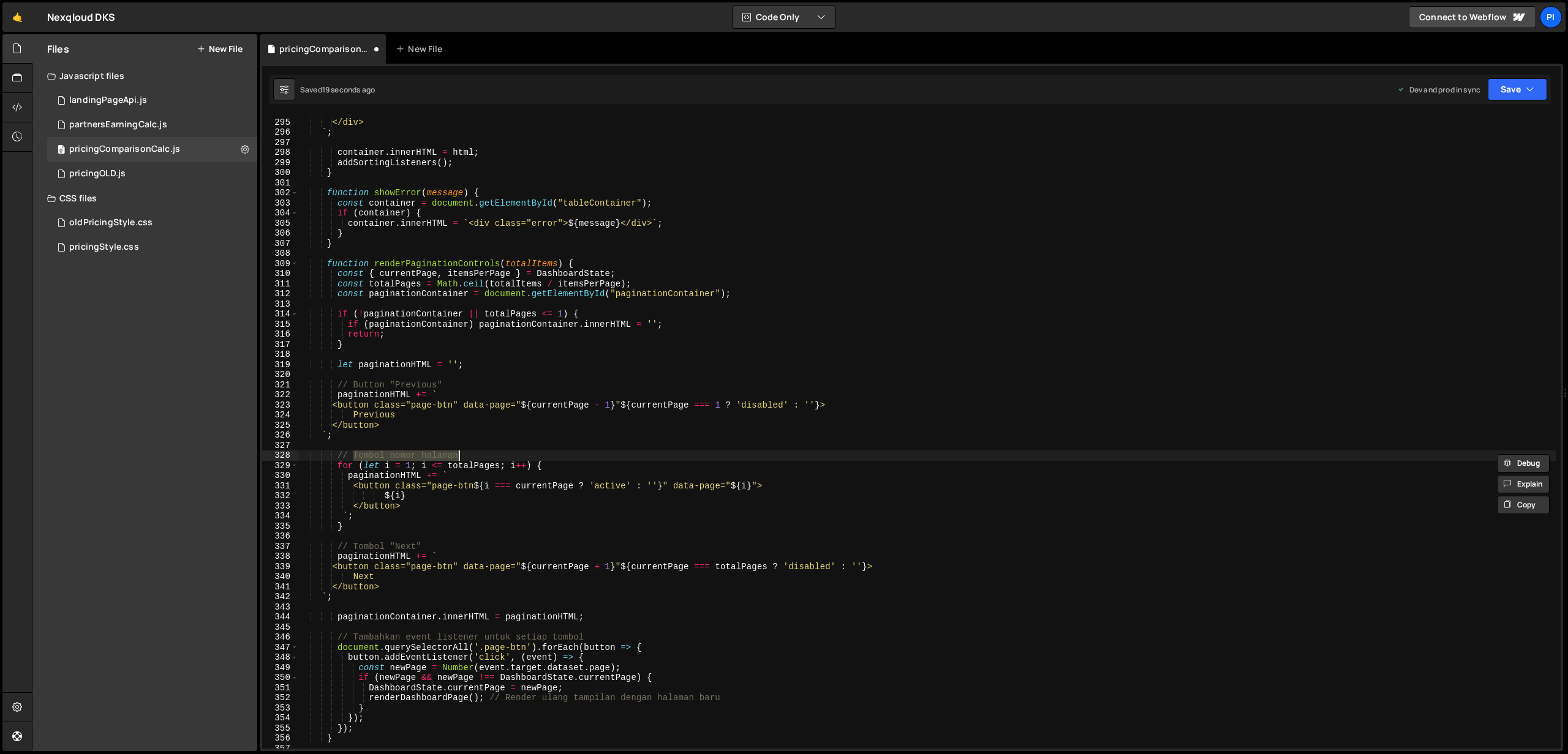
paste textarea "Butto"
click at [366, 542] on div "</table> </div> ` ; container . innerHTML = html ; addSortingListeners ( ) ; } …" at bounding box center [927, 434] width 1257 height 654
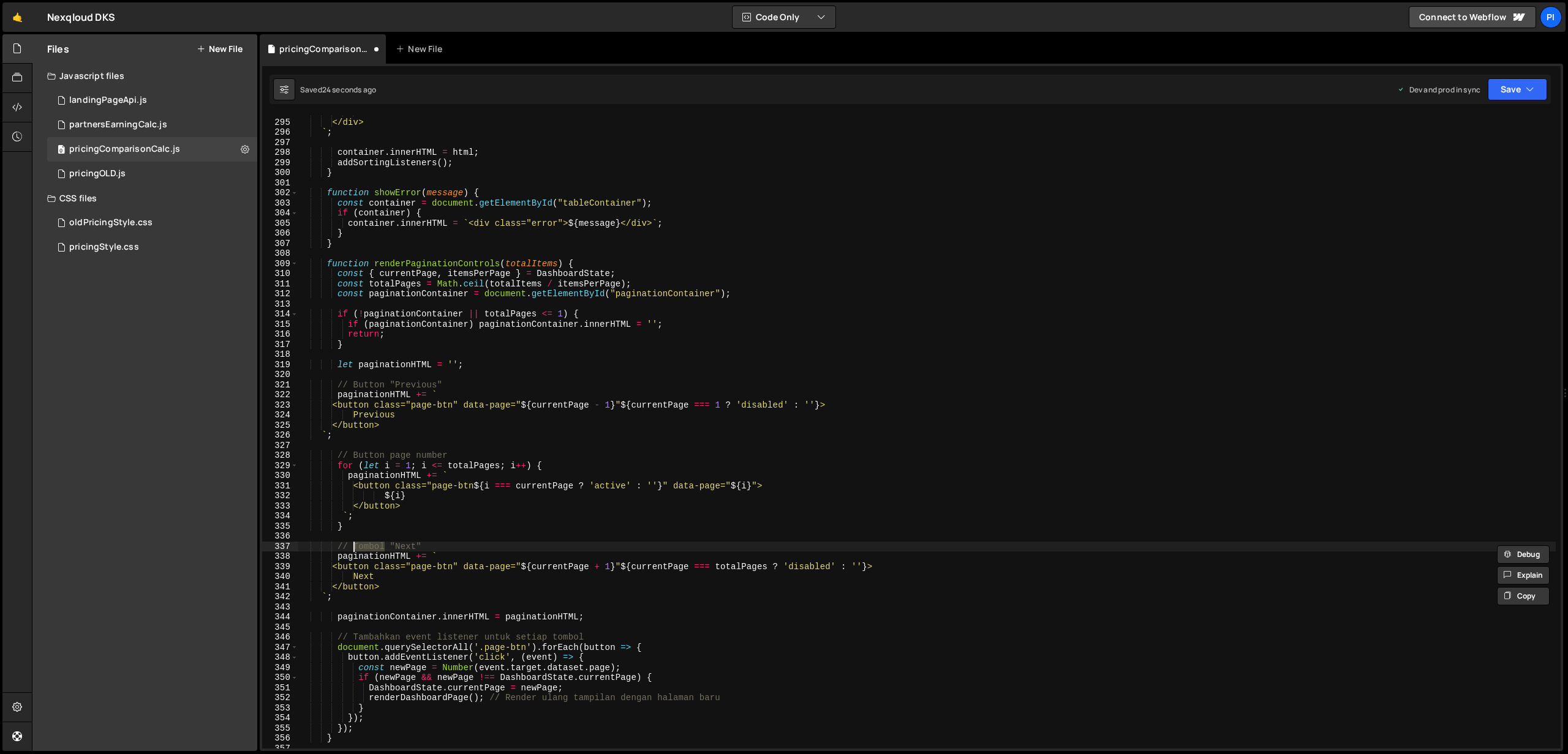
paste textarea "Button"
drag, startPoint x: 353, startPoint y: 637, endPoint x: 404, endPoint y: 637, distance: 51.0
click at [404, 637] on div "</table> </div> ` ; container . innerHTML = html ; addSortingListeners ( ) ; } …" at bounding box center [927, 434] width 1257 height 654
drag, startPoint x: 433, startPoint y: 640, endPoint x: 539, endPoint y: 641, distance: 106.0
click at [539, 641] on div "</table> </div> ` ; container . innerHTML = html ; addSortingListeners ( ) ; } …" at bounding box center [927, 434] width 1257 height 654
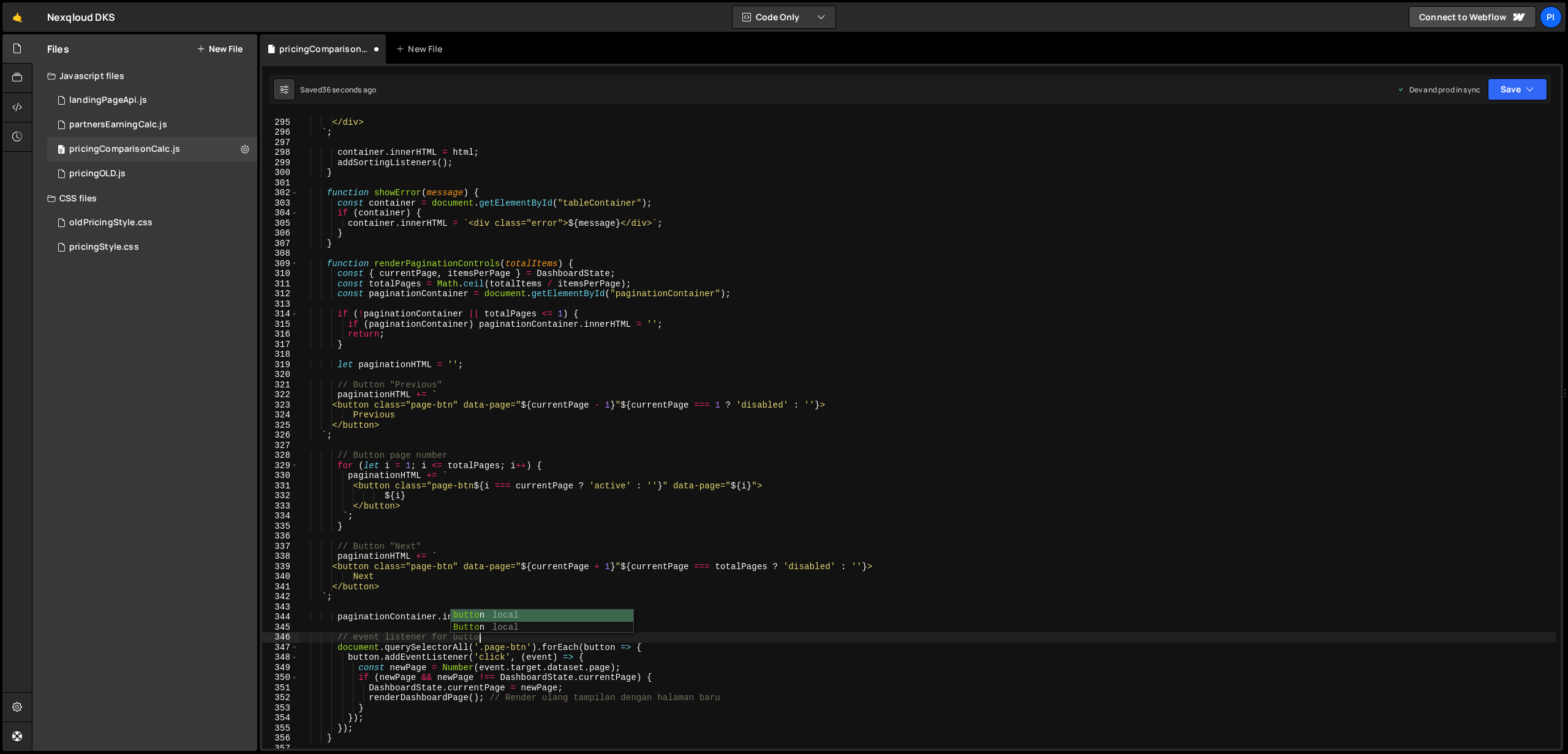
scroll to position [0, 12]
click at [388, 580] on div "</table> </div> ` ; container . innerHTML = html ; addSortingListeners ( ) ; } …" at bounding box center [927, 434] width 1257 height 654
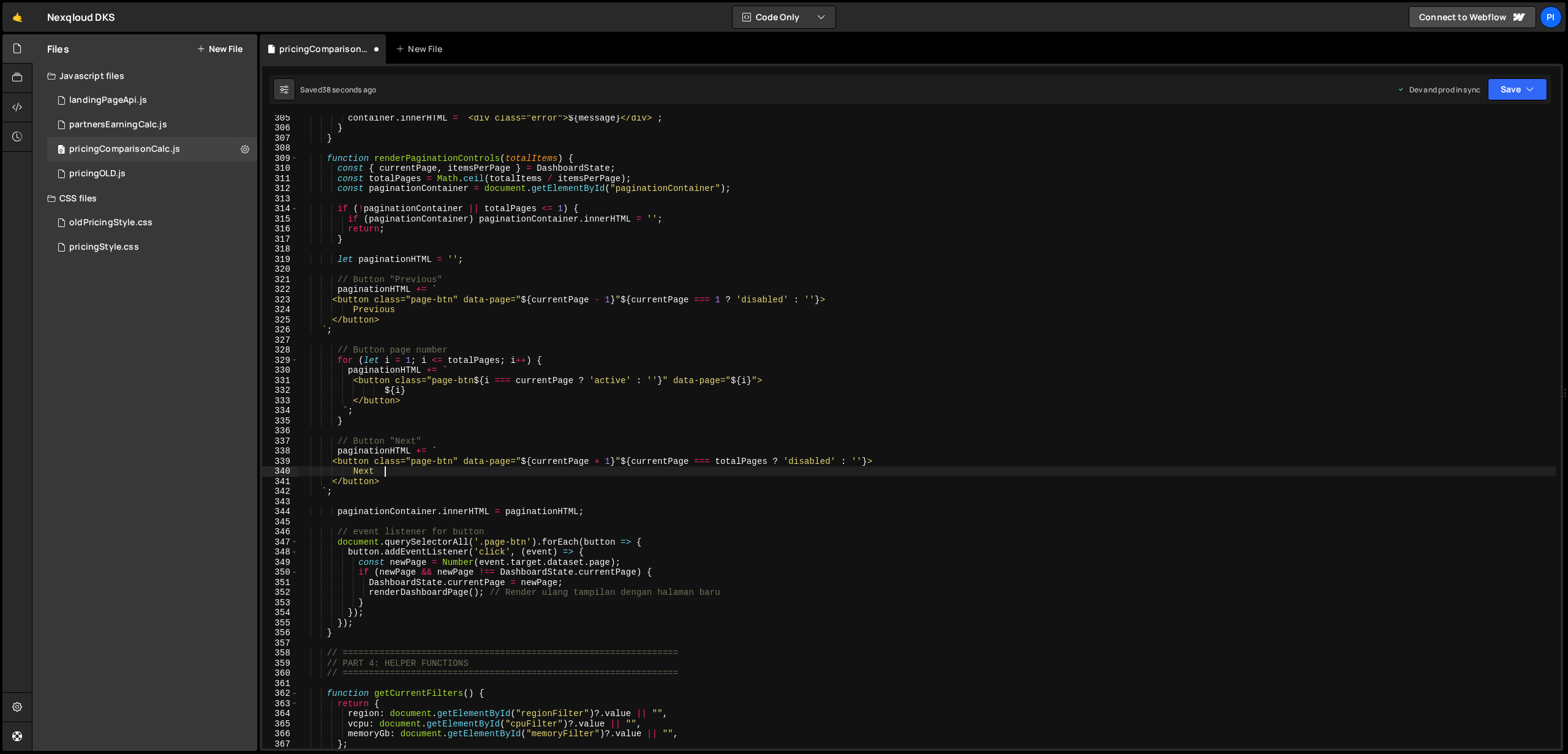
scroll to position [3747, 0]
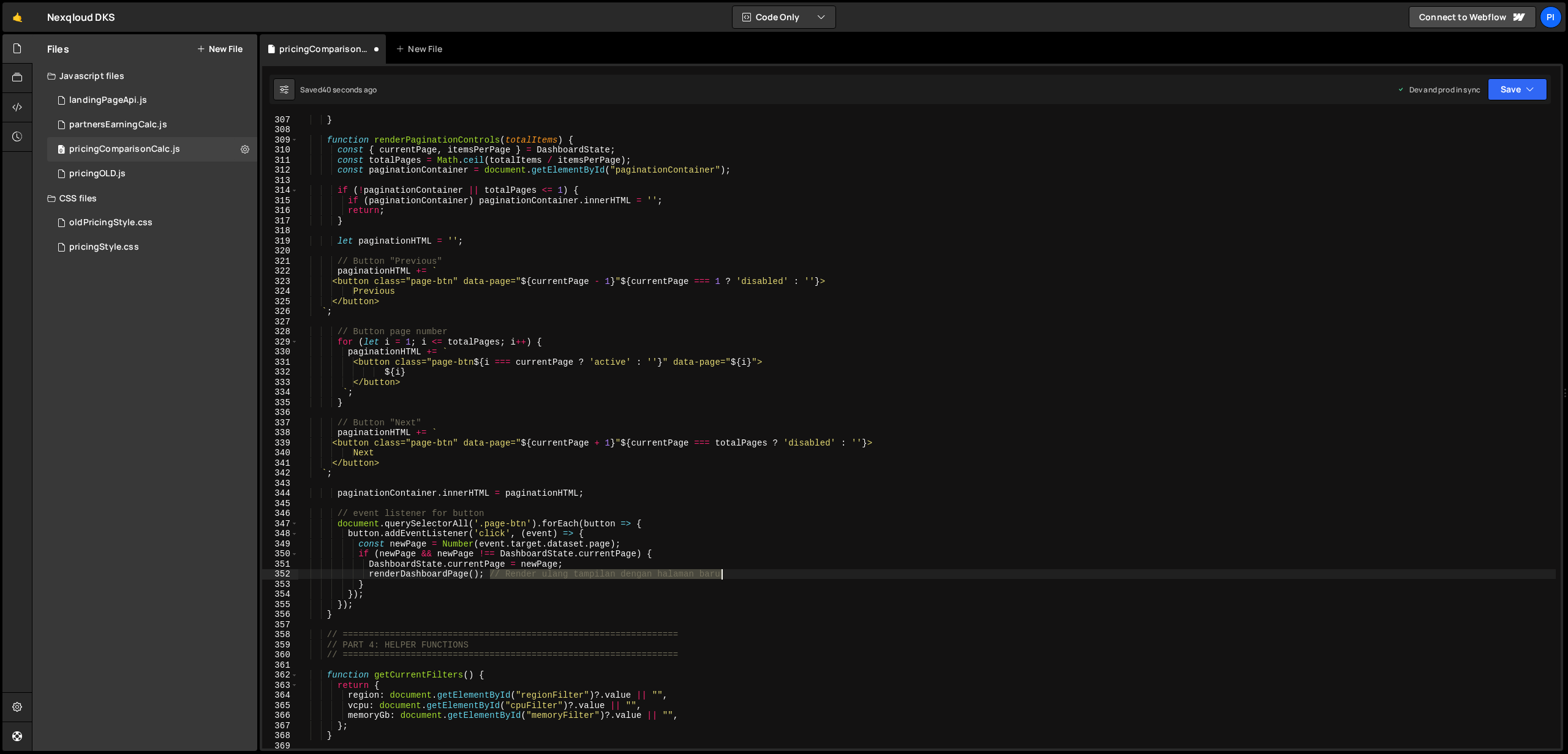
drag, startPoint x: 489, startPoint y: 578, endPoint x: 752, endPoint y: 576, distance: 263.0
click at [752, 576] on div "} function renderPaginationControls ( totalItems ) { const { currentPage , item…" at bounding box center [927, 441] width 1257 height 654
type textarea "renderDashboardPage();"
click at [1519, 97] on button "Save" at bounding box center [1517, 89] width 60 height 22
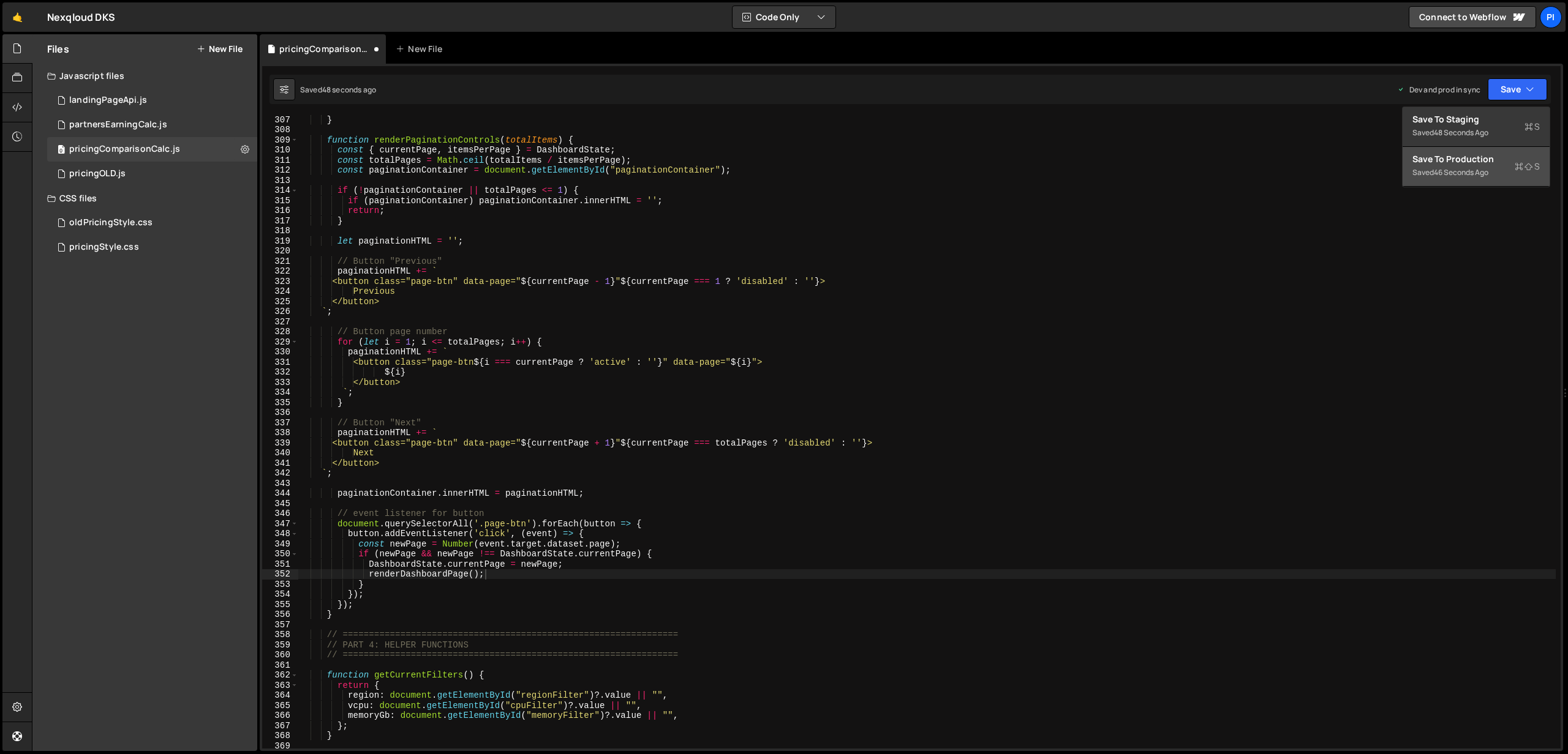
click at [1466, 160] on div "Save to Production S" at bounding box center [1476, 159] width 127 height 12
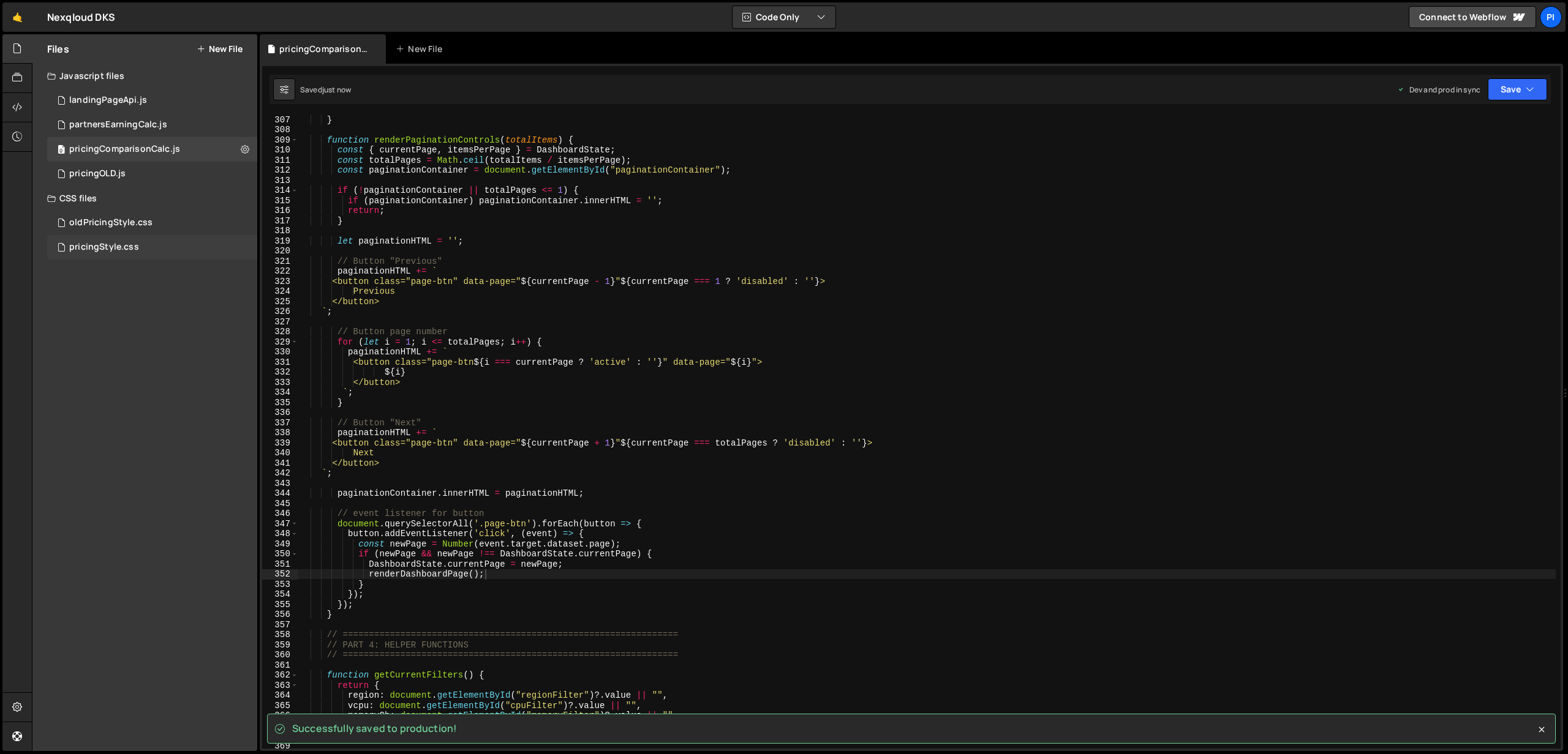
click at [104, 252] on div "pricingStyle.css" at bounding box center [104, 247] width 70 height 11
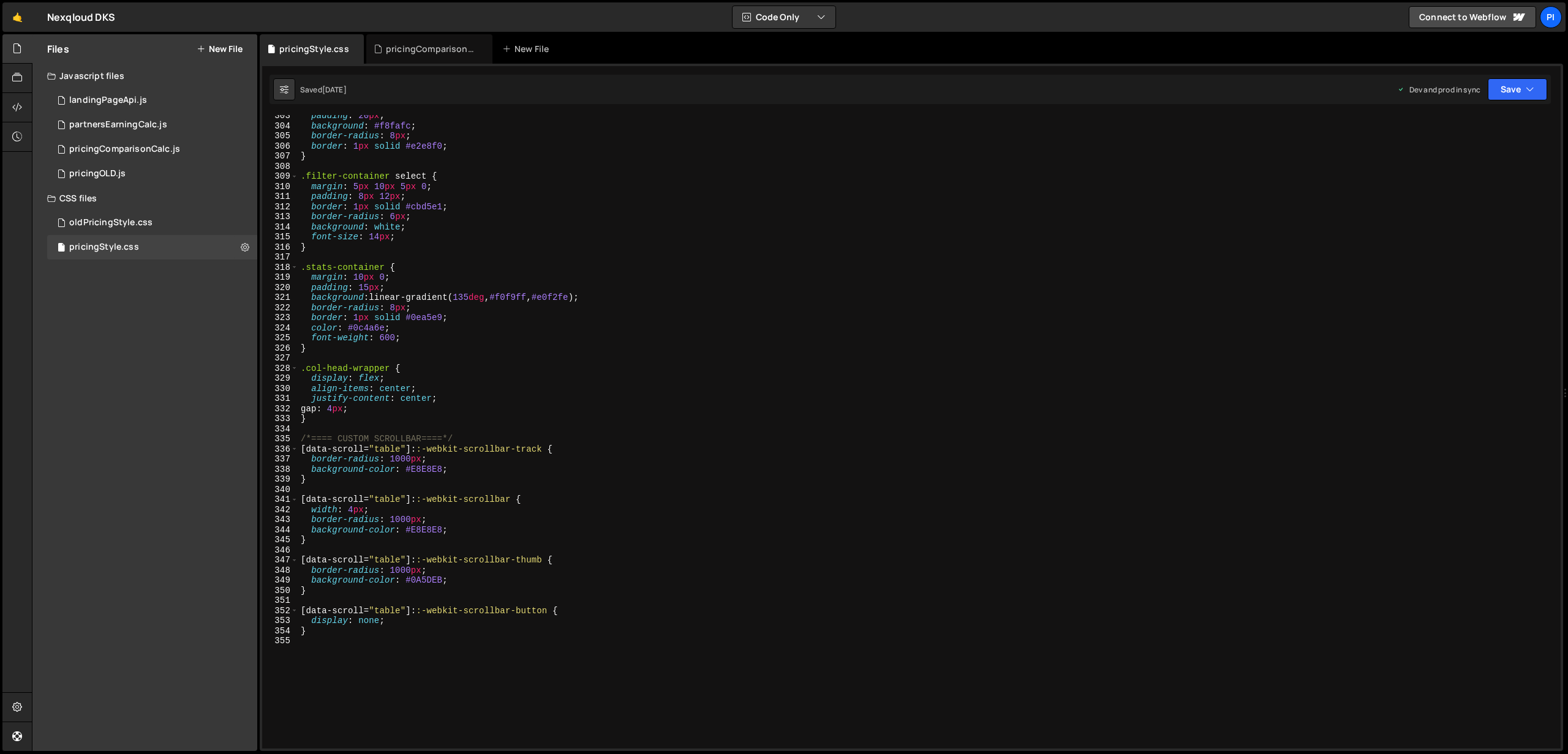
scroll to position [3263, 0]
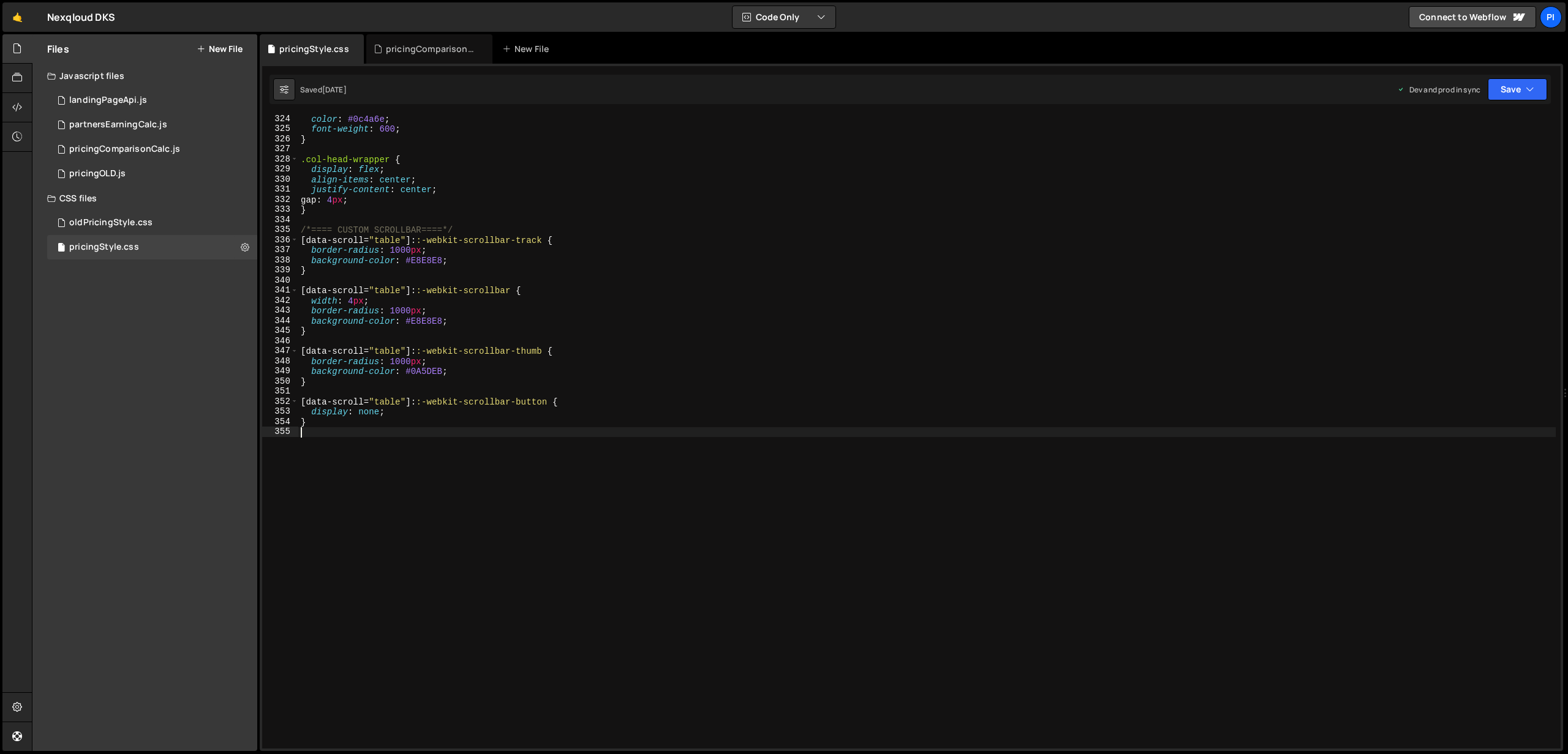
click at [331, 432] on div "color : #0c4a6e ; font-weight : 600 ; } .col-head-wrapper { display : flex ; al…" at bounding box center [927, 440] width 1257 height 654
paste textarea "}"
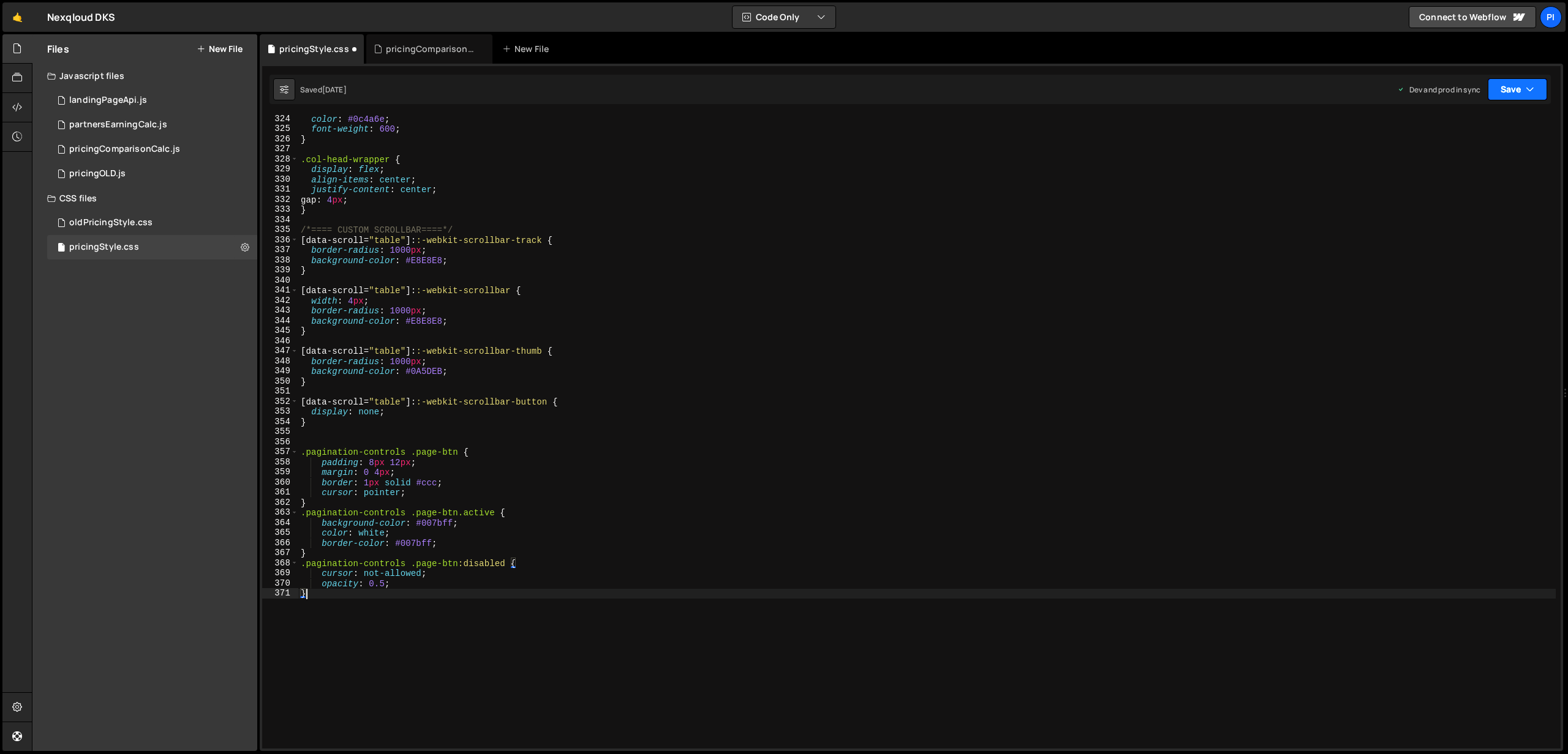
type textarea "}"
click at [1533, 96] on button "Save" at bounding box center [1517, 89] width 60 height 22
click at [1444, 178] on div "Saved [DATE]" at bounding box center [1476, 173] width 127 height 14
click at [159, 151] on div "pricingComparisonCalc.js" at bounding box center [125, 149] width 111 height 11
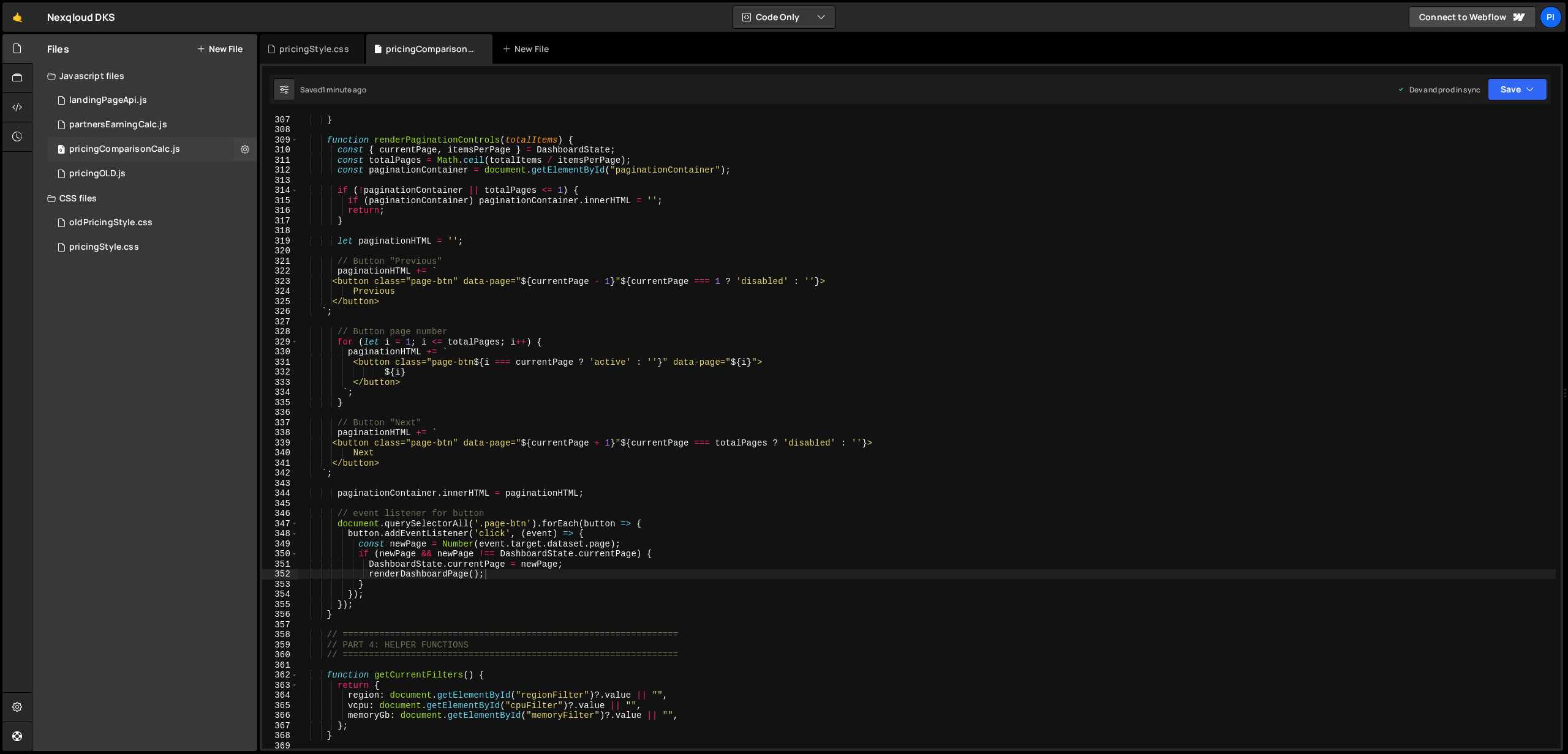
scroll to position [0, 0]
click at [557, 256] on div "} function renderPaginationControls ( totalItems ) { const { currentPage , item…" at bounding box center [927, 441] width 1257 height 654
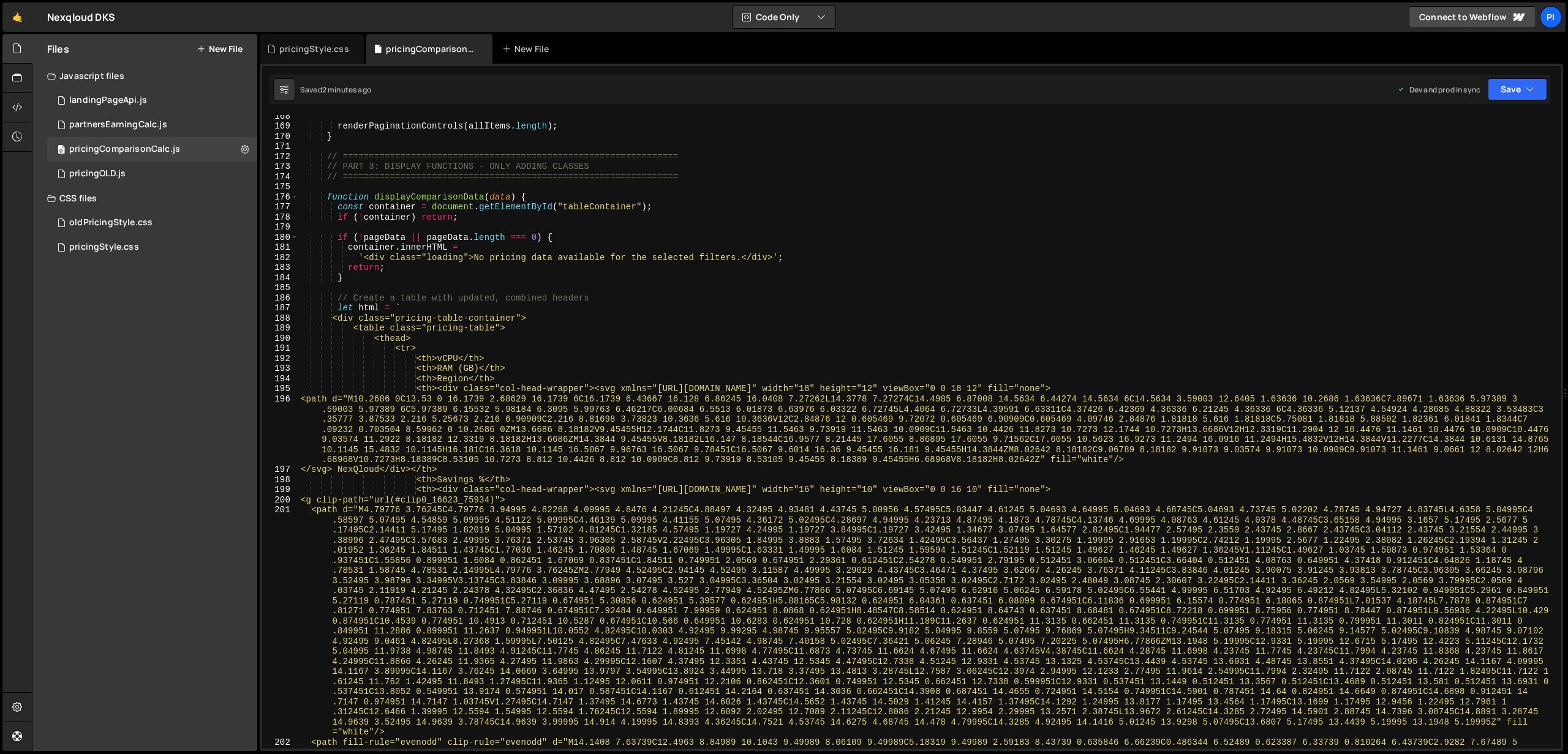
scroll to position [1691, 0]
click at [506, 201] on div "renderPaginationControls ( allItems . length ) ; } // =========================…" at bounding box center [927, 442] width 1257 height 664
paste textarea "pageD"
type textarea "function displayComparisonData(pageData) {"
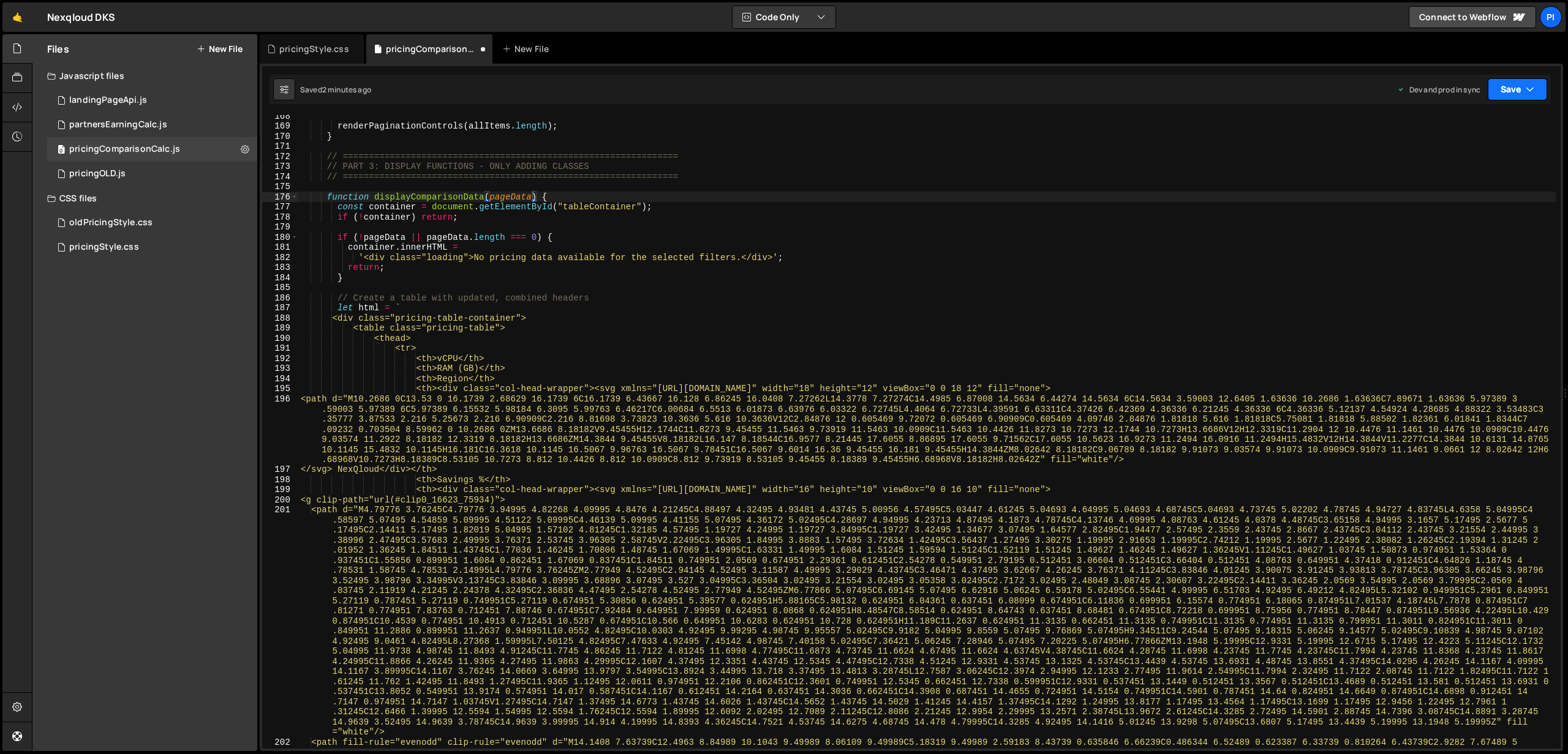
click at [1523, 86] on button "Save" at bounding box center [1517, 89] width 60 height 22
click at [1448, 160] on div "Save to Production S" at bounding box center [1476, 159] width 127 height 12
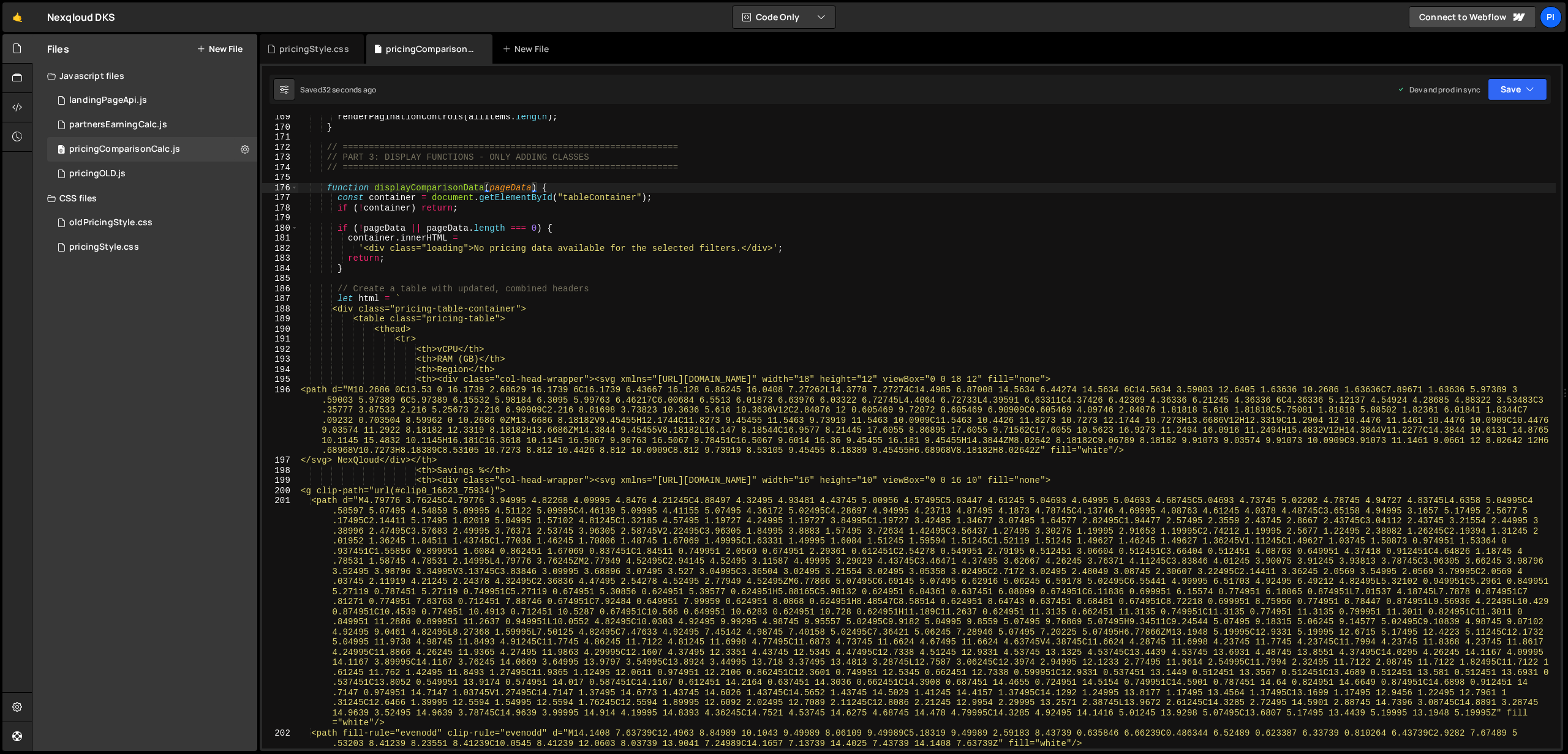
scroll to position [1702, 0]
click at [142, 174] on div "0 pricingOLD.js 0" at bounding box center [153, 174] width 210 height 24
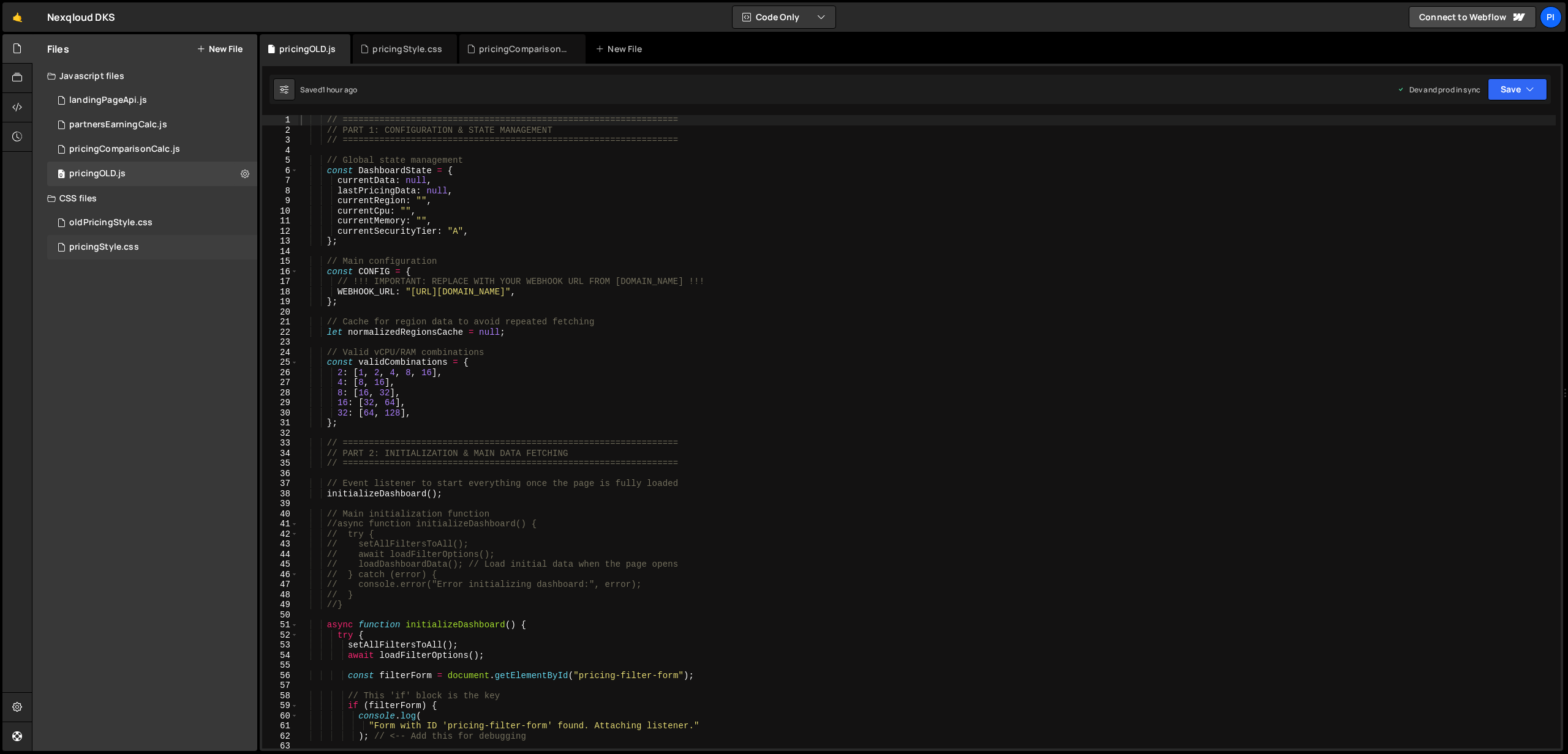
click at [148, 247] on div "pricingStyle.css 0" at bounding box center [153, 247] width 210 height 24
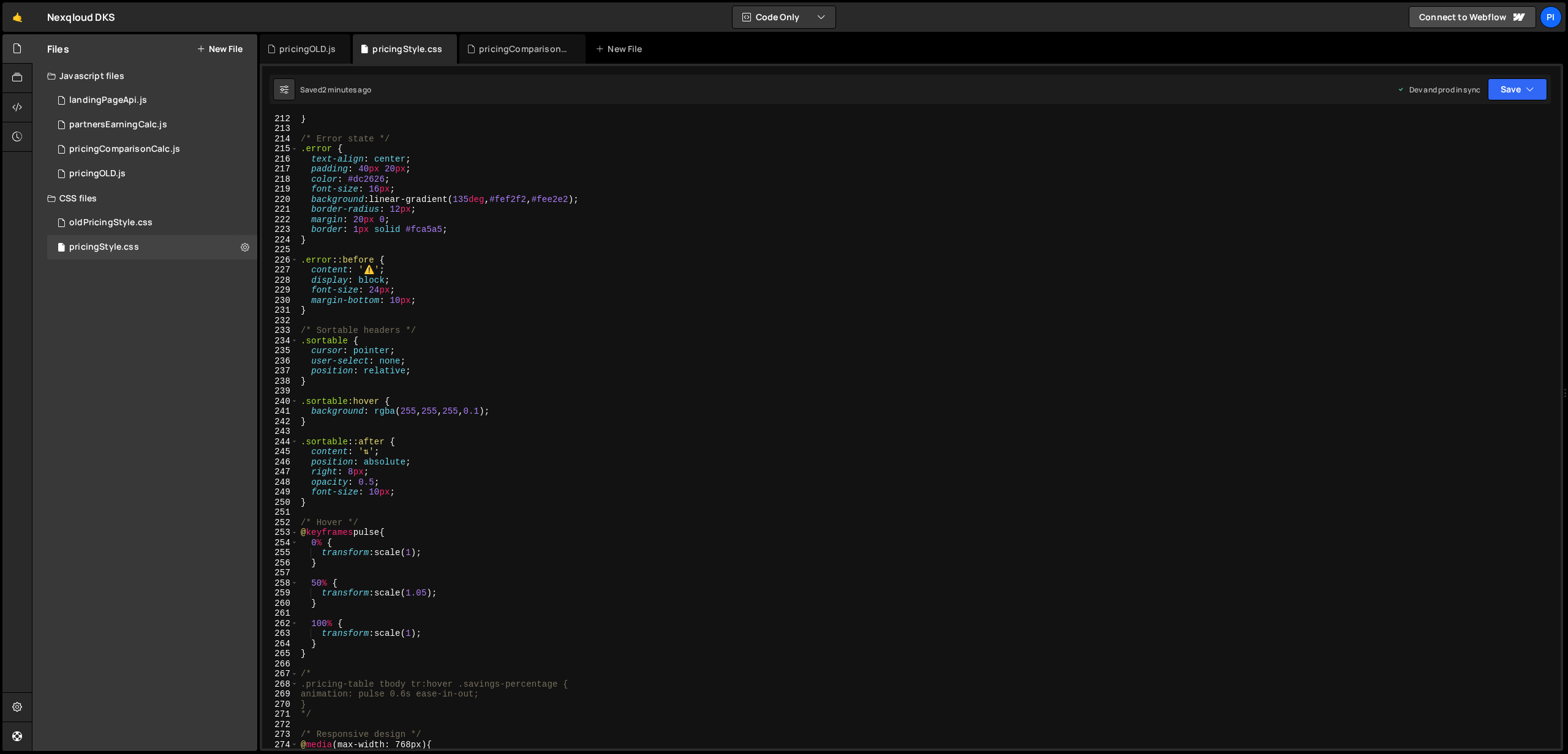
scroll to position [2130, 0]
click at [658, 394] on div "background-color : #1d7cff ; } /* Error state */ .error { text-align : center ;…" at bounding box center [927, 432] width 1257 height 654
click at [659, 394] on div "background-color : #1d7cff ; } /* Error state */ .error { text-align : center ;…" at bounding box center [927, 433] width 1257 height 654
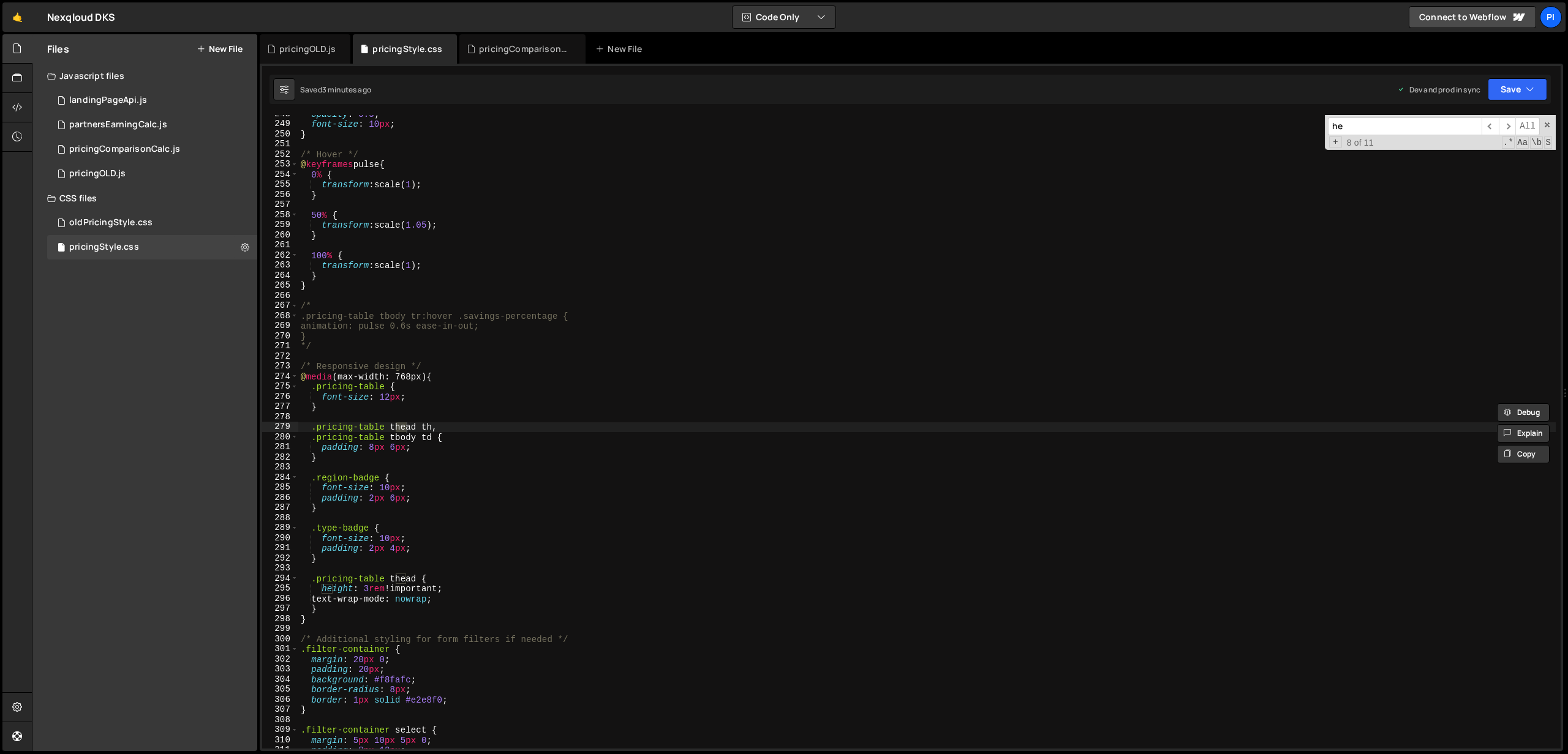
scroll to position [2501, 0]
type input "height"
click at [1505, 129] on span "​" at bounding box center [1508, 126] width 17 height 18
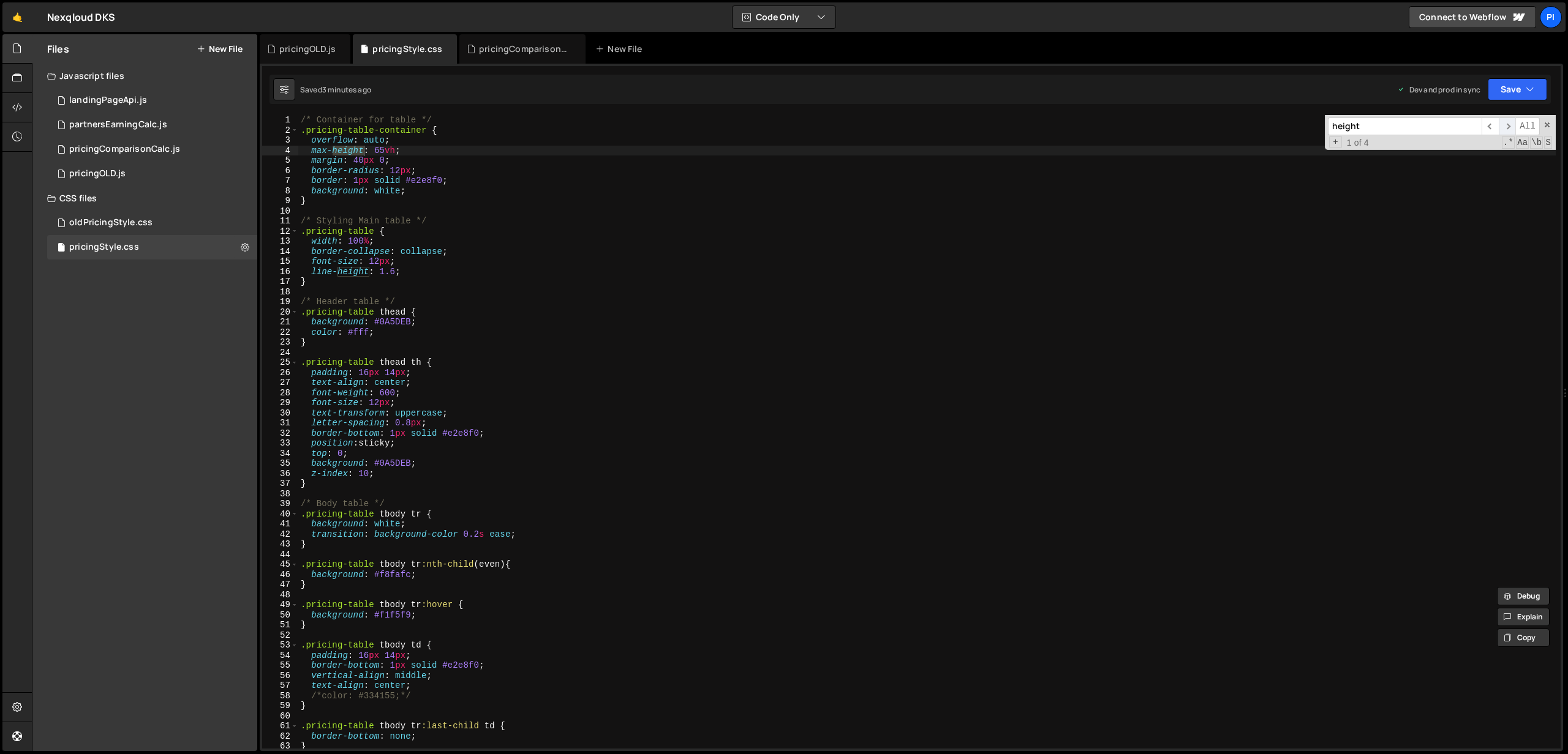
scroll to position [0, 0]
click at [1505, 129] on span "​" at bounding box center [1508, 126] width 17 height 18
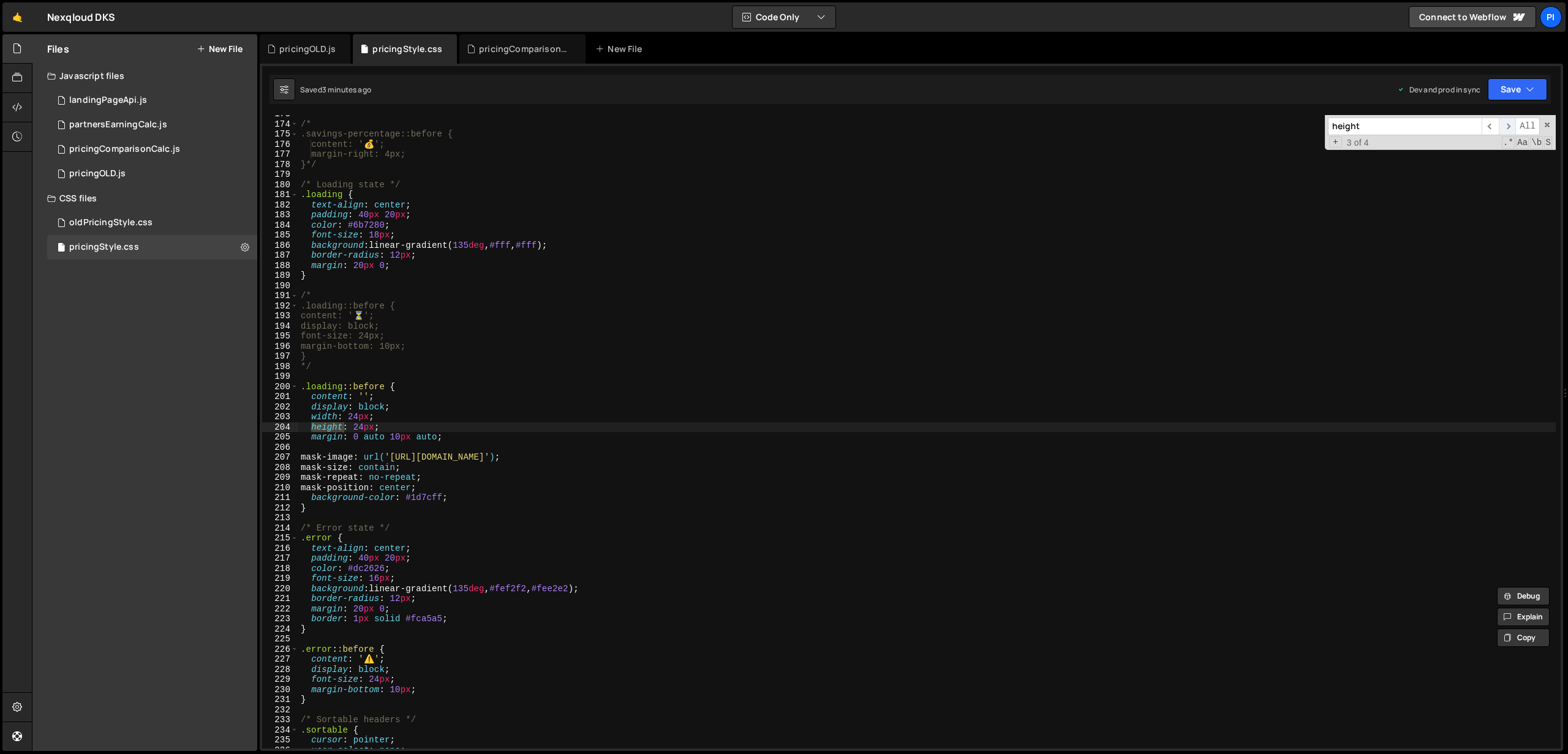
scroll to position [1743, 0]
click at [1505, 129] on span "​" at bounding box center [1508, 126] width 17 height 18
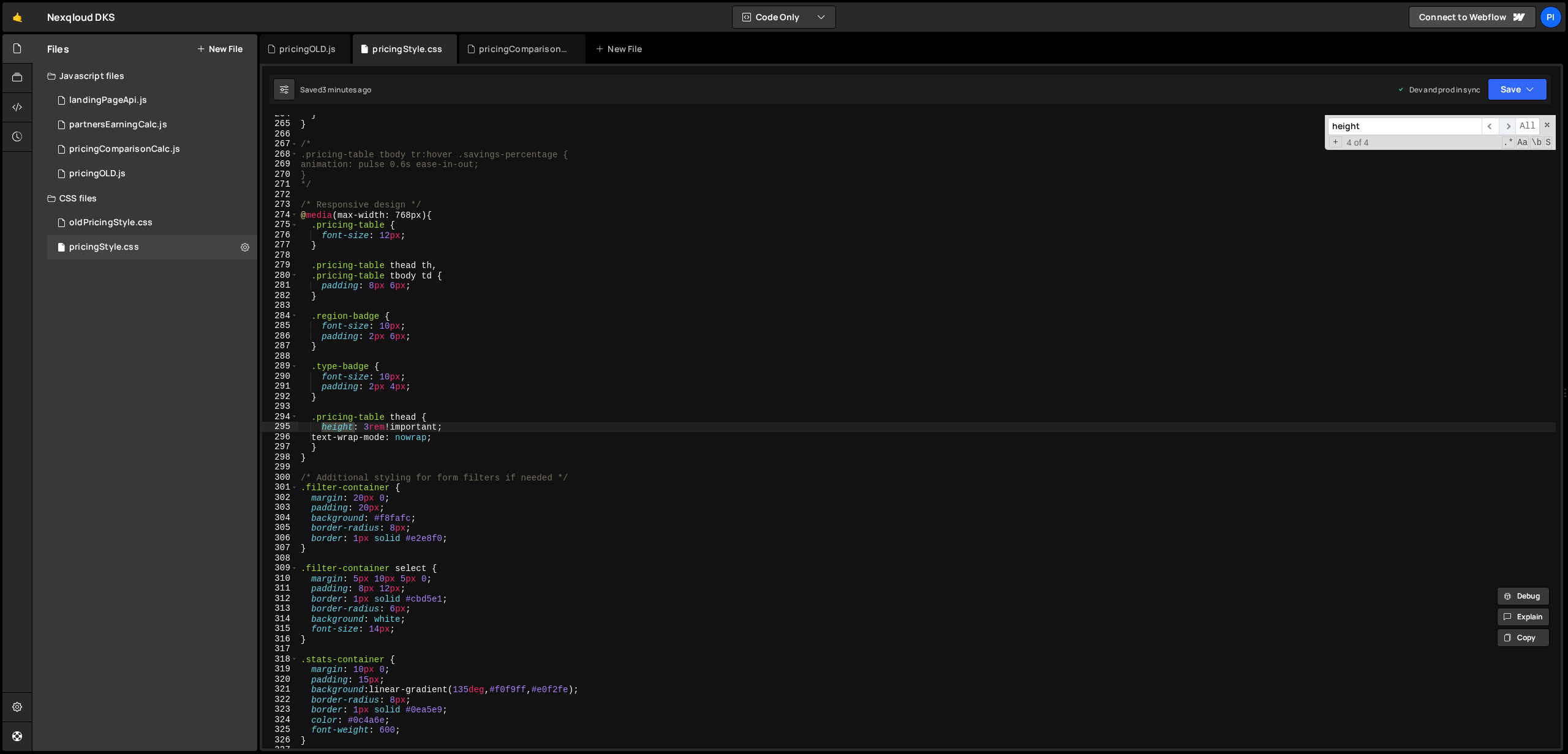
scroll to position [2662, 0]
type textarea "/* Responsive design */"
click at [582, 204] on div "} } /* .pricing-table tbody tr:hover .savings-percentage { animation: pulse 0.6…" at bounding box center [927, 435] width 1257 height 654
click at [1382, 126] on input "height" at bounding box center [1405, 126] width 154 height 18
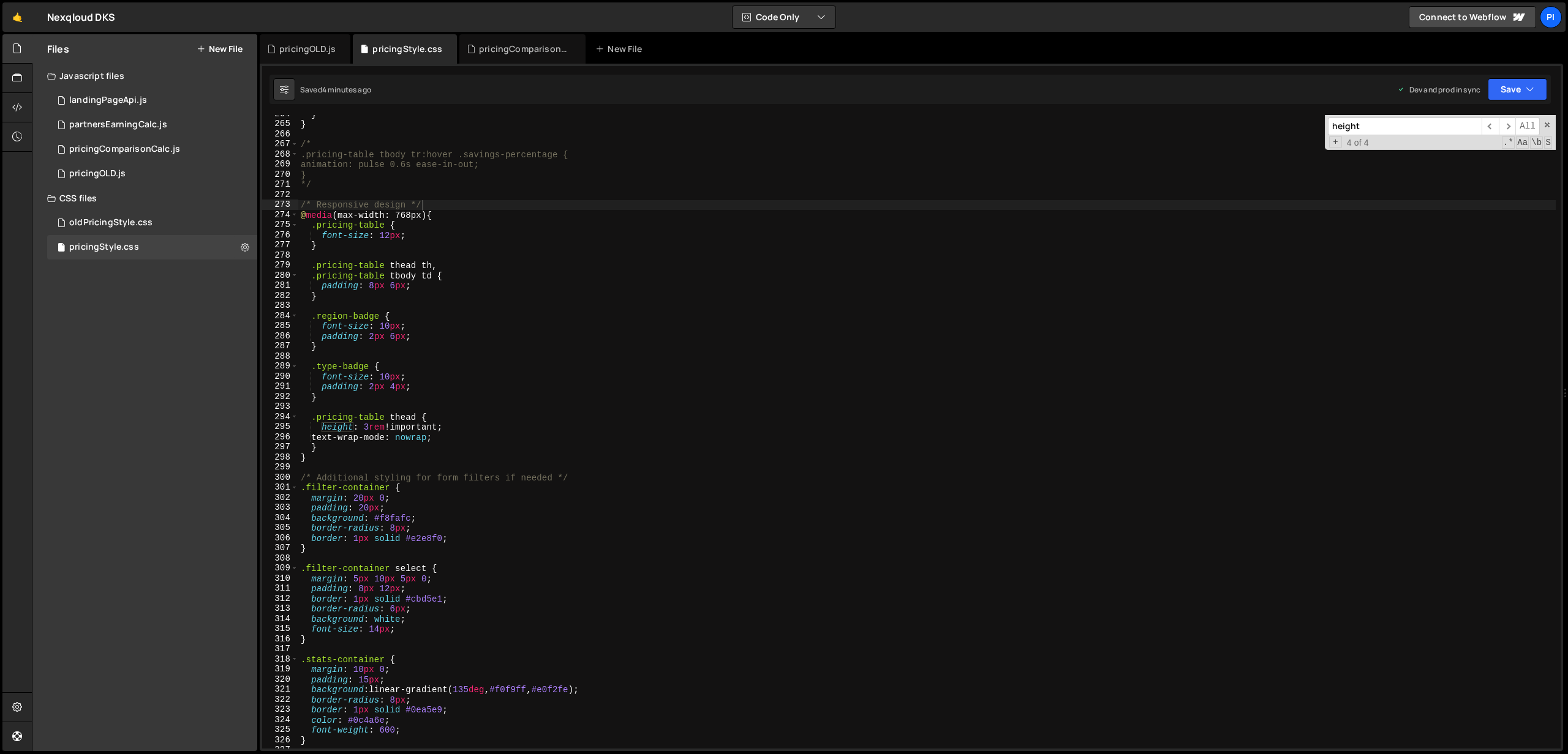
paste input ".pricing-table-container"
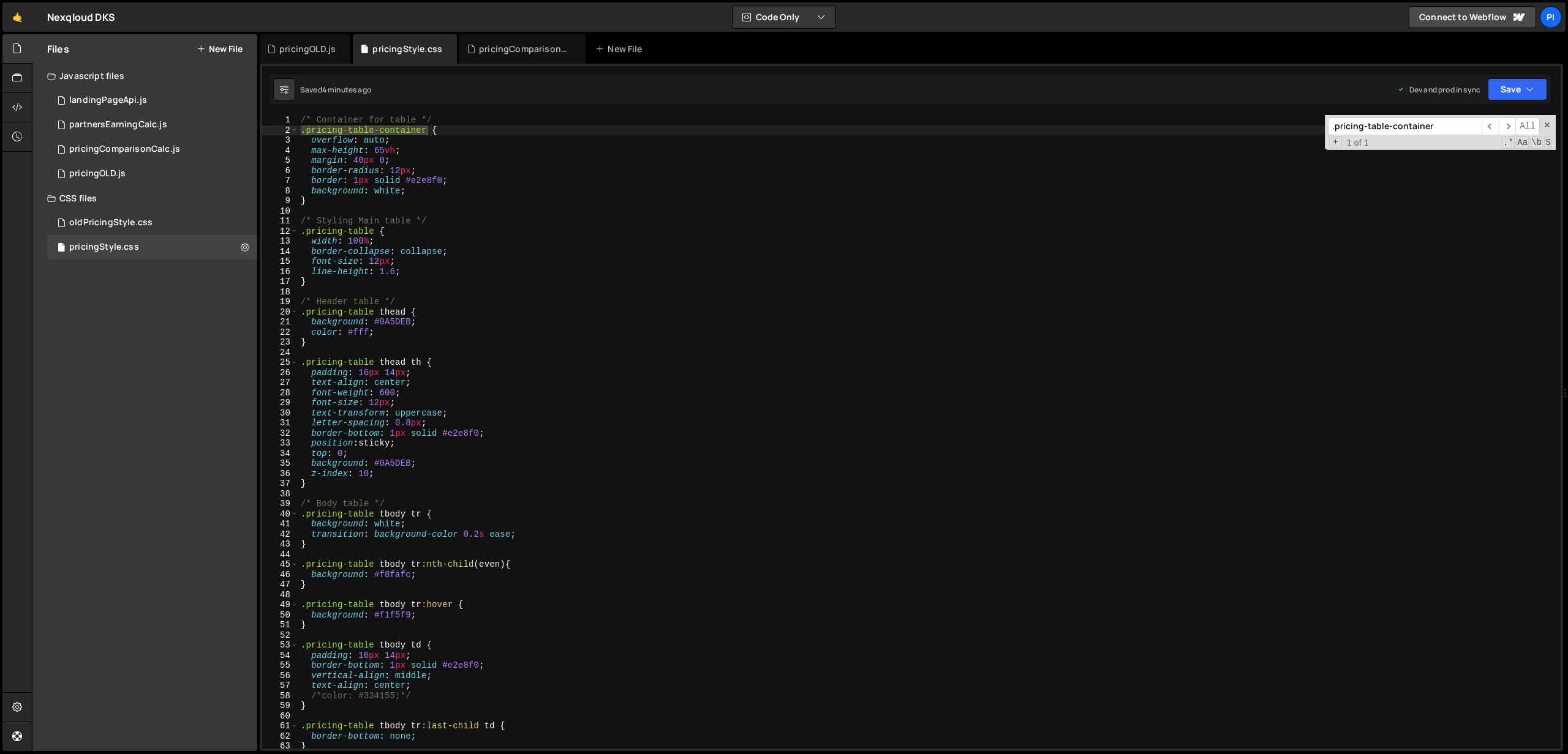
type input ".pricing-table-container"
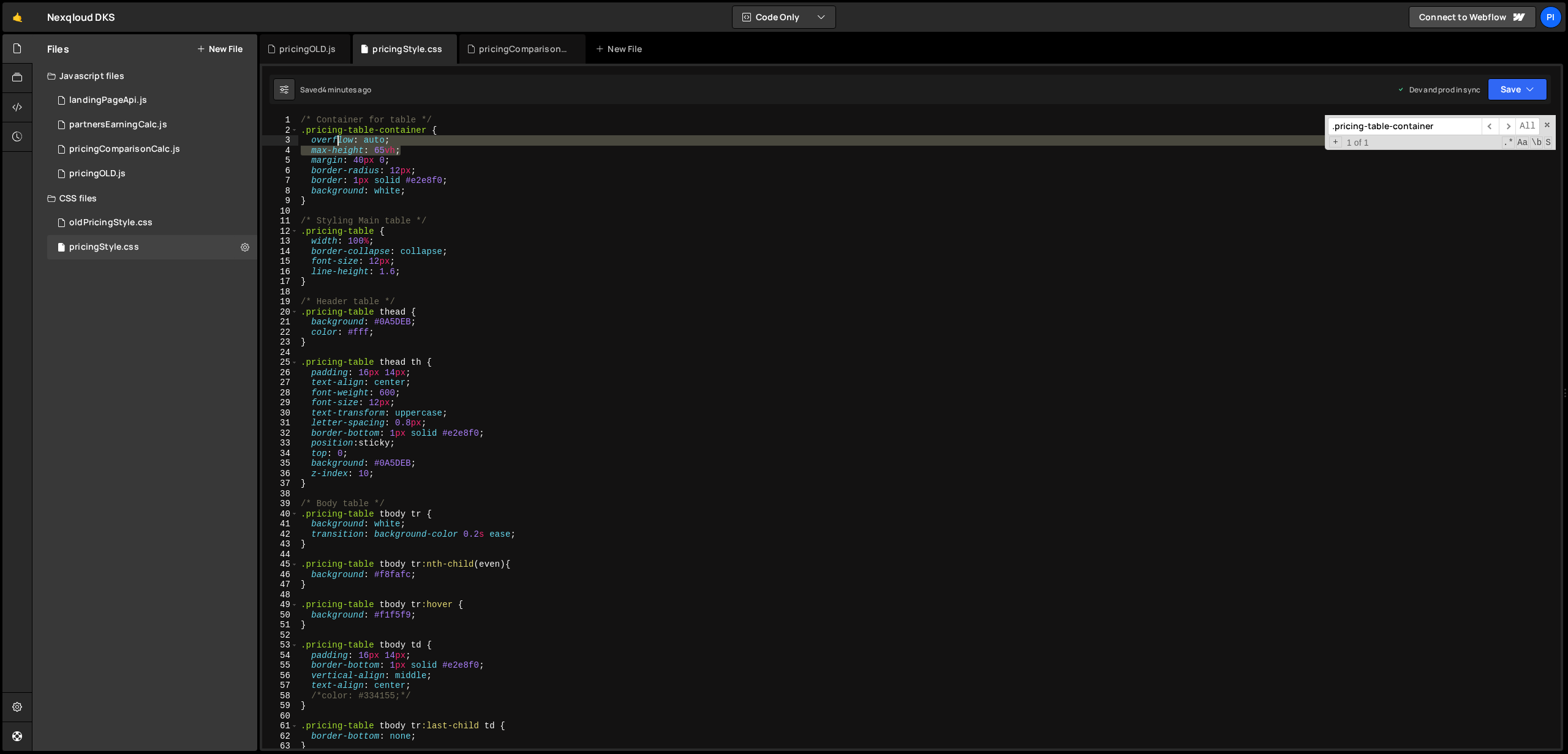
drag, startPoint x: 425, startPoint y: 150, endPoint x: 330, endPoint y: 145, distance: 95.1
click at [337, 145] on div "/* Container for table */ .pricing-table-container { overflow : auto ; max-heig…" at bounding box center [927, 442] width 1257 height 654
click at [314, 150] on div "/* Container for table */ .pricing-table-container { overflow : auto ; max-heig…" at bounding box center [927, 432] width 1257 height 633
click at [310, 150] on div "/* Container for table */ .pricing-table-container { overflow : auto ; max-heig…" at bounding box center [927, 442] width 1257 height 654
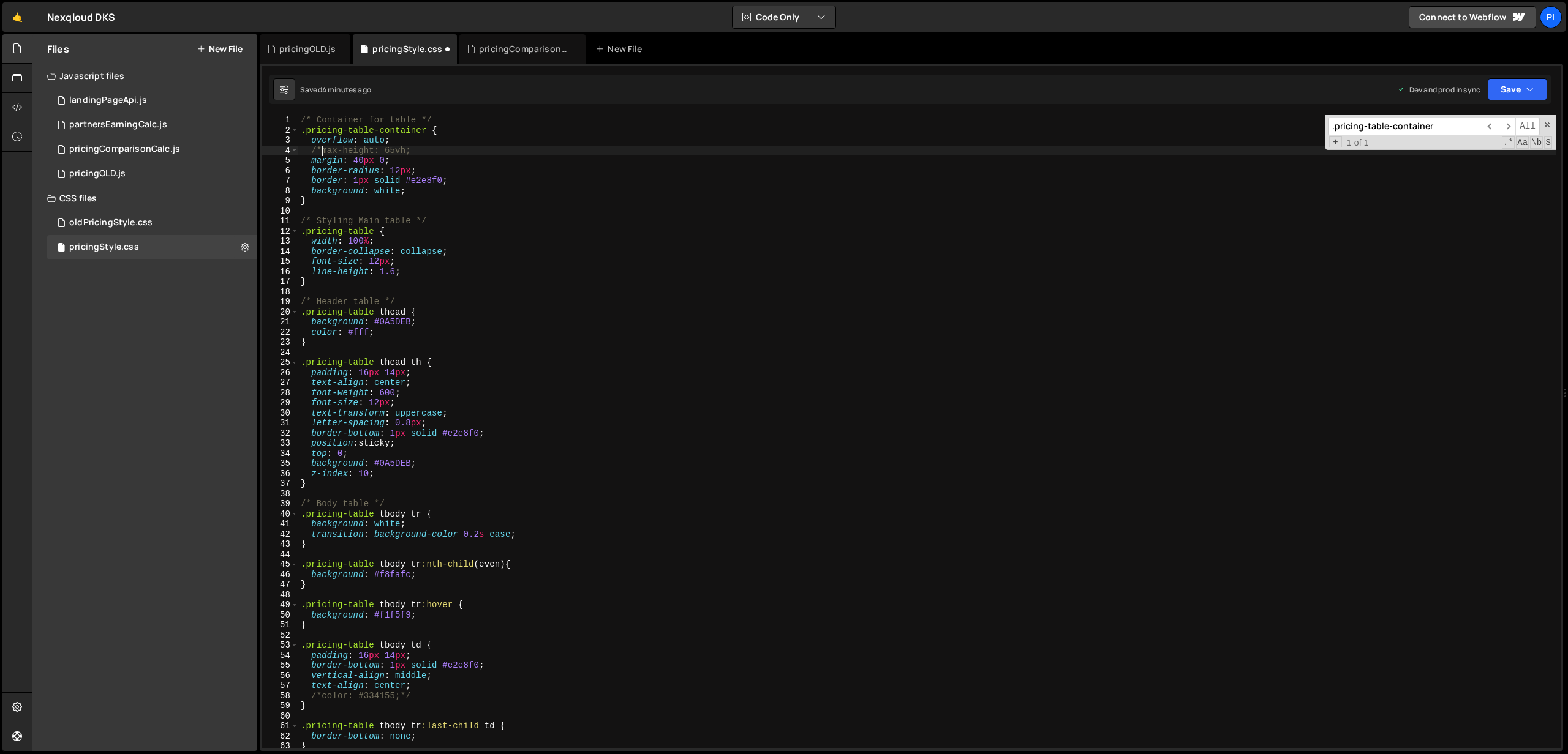
scroll to position [0, 1]
click at [436, 151] on div "/* Container for table */ .pricing-table-container { overflow : auto ; /*max-he…" at bounding box center [927, 442] width 1257 height 654
click at [443, 153] on div "/* Container for table */ .pricing-table-container { overflow : auto ; /*max-he…" at bounding box center [927, 442] width 1257 height 654
click at [355, 143] on div "/* Container for table */ .pricing-table-container { overflow : auto ; /*max-he…" at bounding box center [927, 442] width 1257 height 654
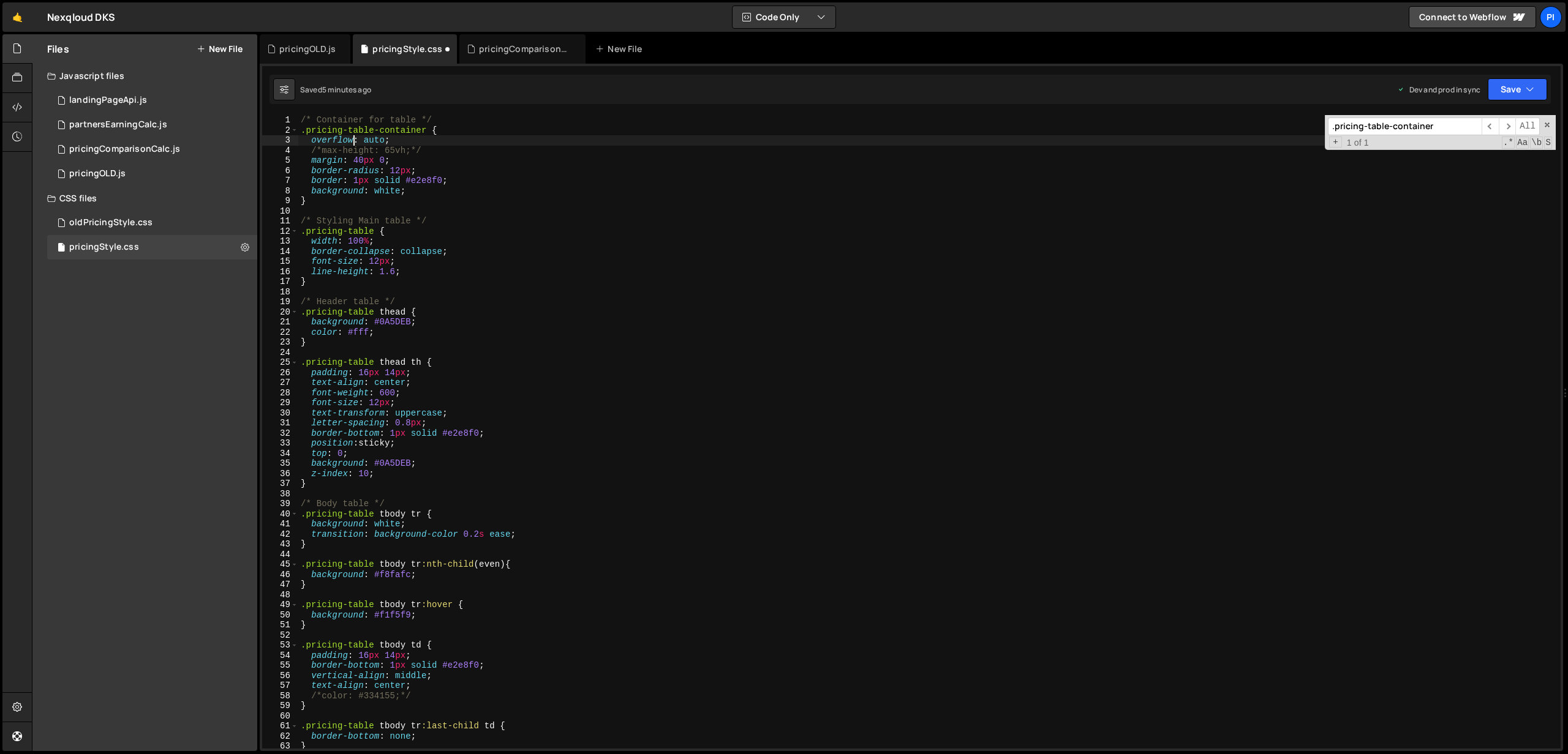
scroll to position [0, 6]
type textarea "overflow: auto;"
click at [1514, 86] on button "Save" at bounding box center [1517, 89] width 60 height 22
click at [1452, 164] on div "Save to Production S" at bounding box center [1476, 159] width 127 height 12
click at [1396, 127] on input ".pricing-table-container" at bounding box center [1405, 126] width 154 height 18
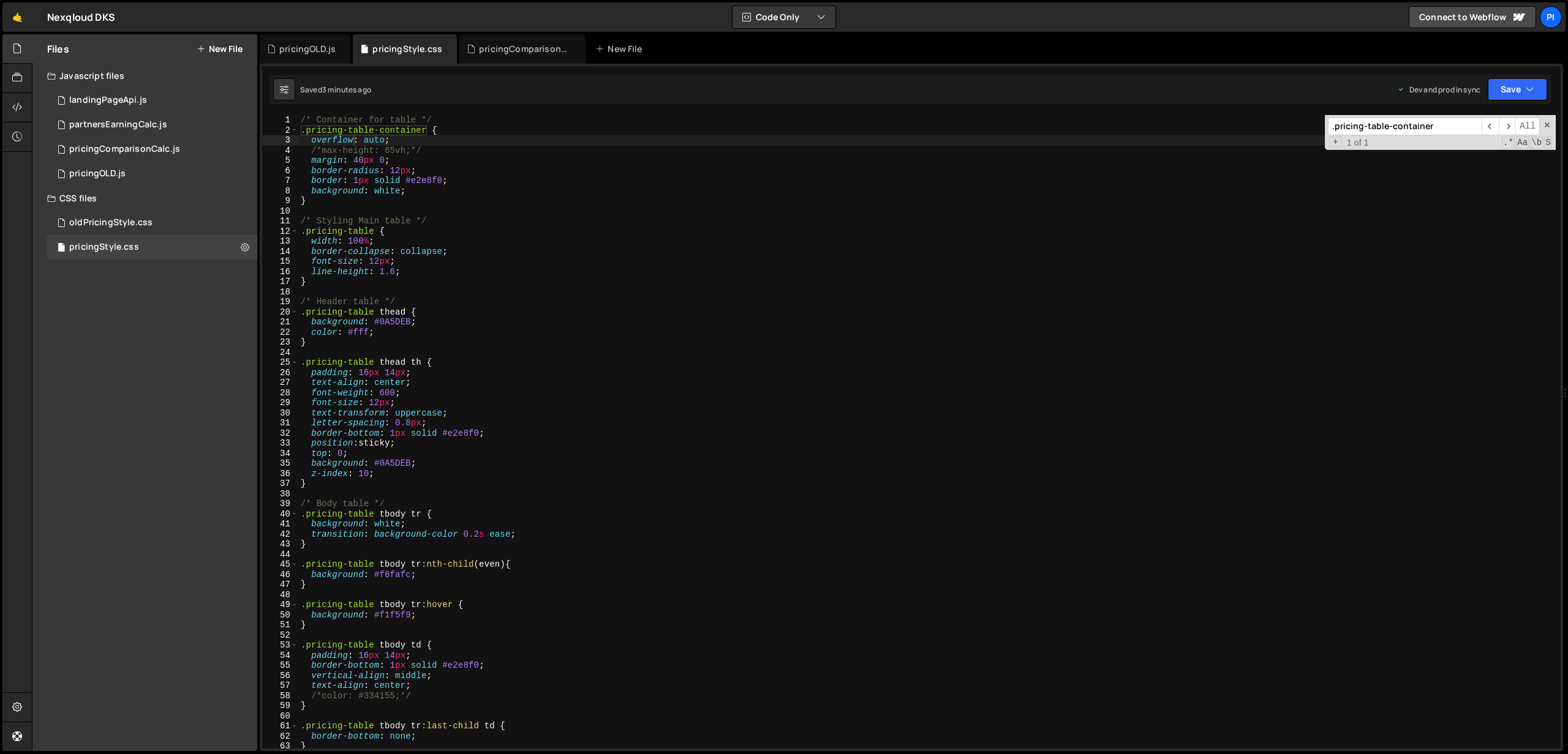
click at [1396, 127] on input ".pricing-table-container" at bounding box center [1405, 126] width 154 height 18
type input "sticky"
click at [1513, 127] on span "​" at bounding box center [1508, 126] width 17 height 18
click at [310, 445] on div "/* Container for table */ .pricing-table-container { overflow : auto ; /*max-he…" at bounding box center [927, 442] width 1257 height 654
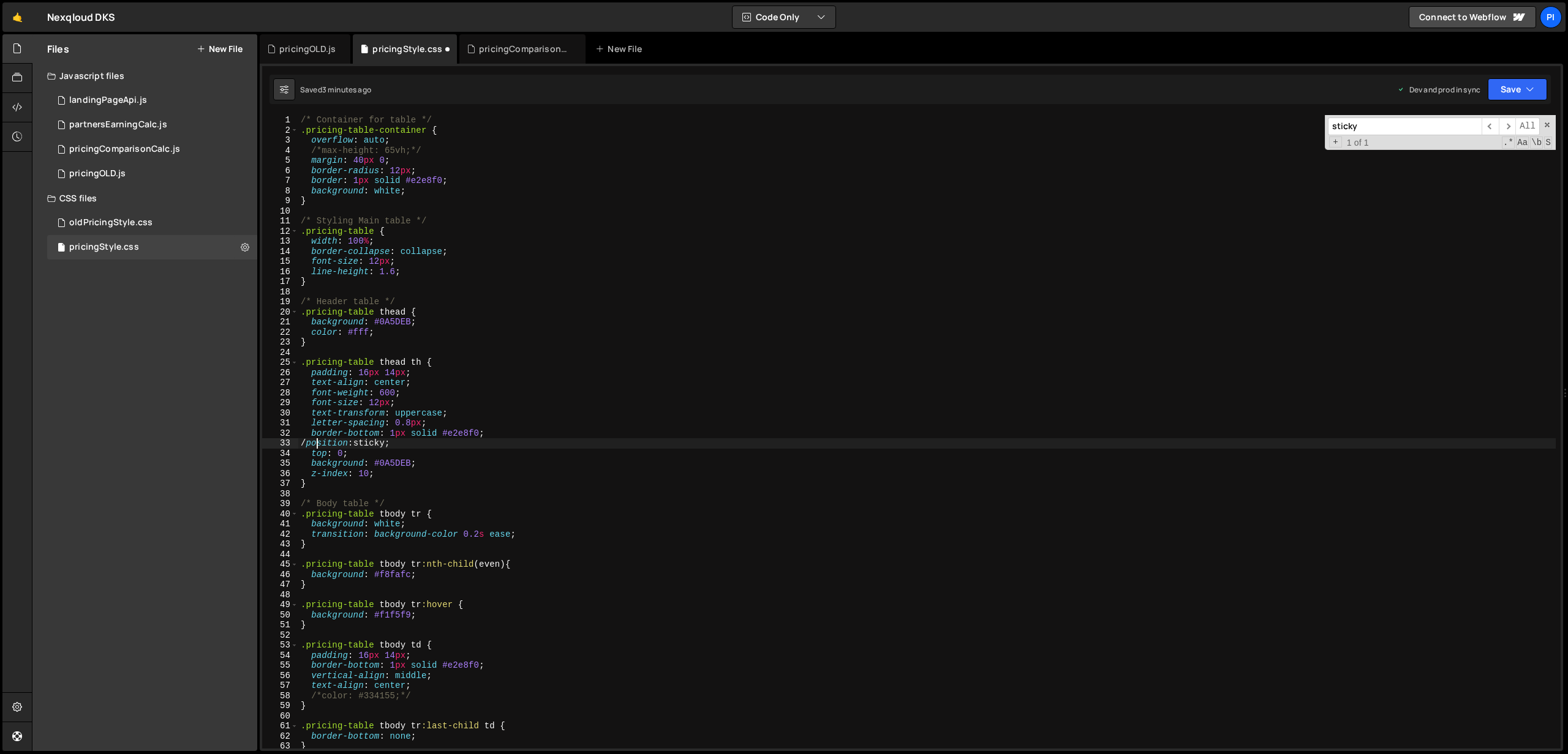
scroll to position [0, 1]
click at [383, 449] on div "/* Container for table */ .pricing-table-container { overflow : auto ; /*max-he…" at bounding box center [927, 442] width 1257 height 654
click at [1527, 84] on icon "button" at bounding box center [1530, 89] width 9 height 12
click at [1453, 158] on div "Save to Production S" at bounding box center [1476, 159] width 127 height 12
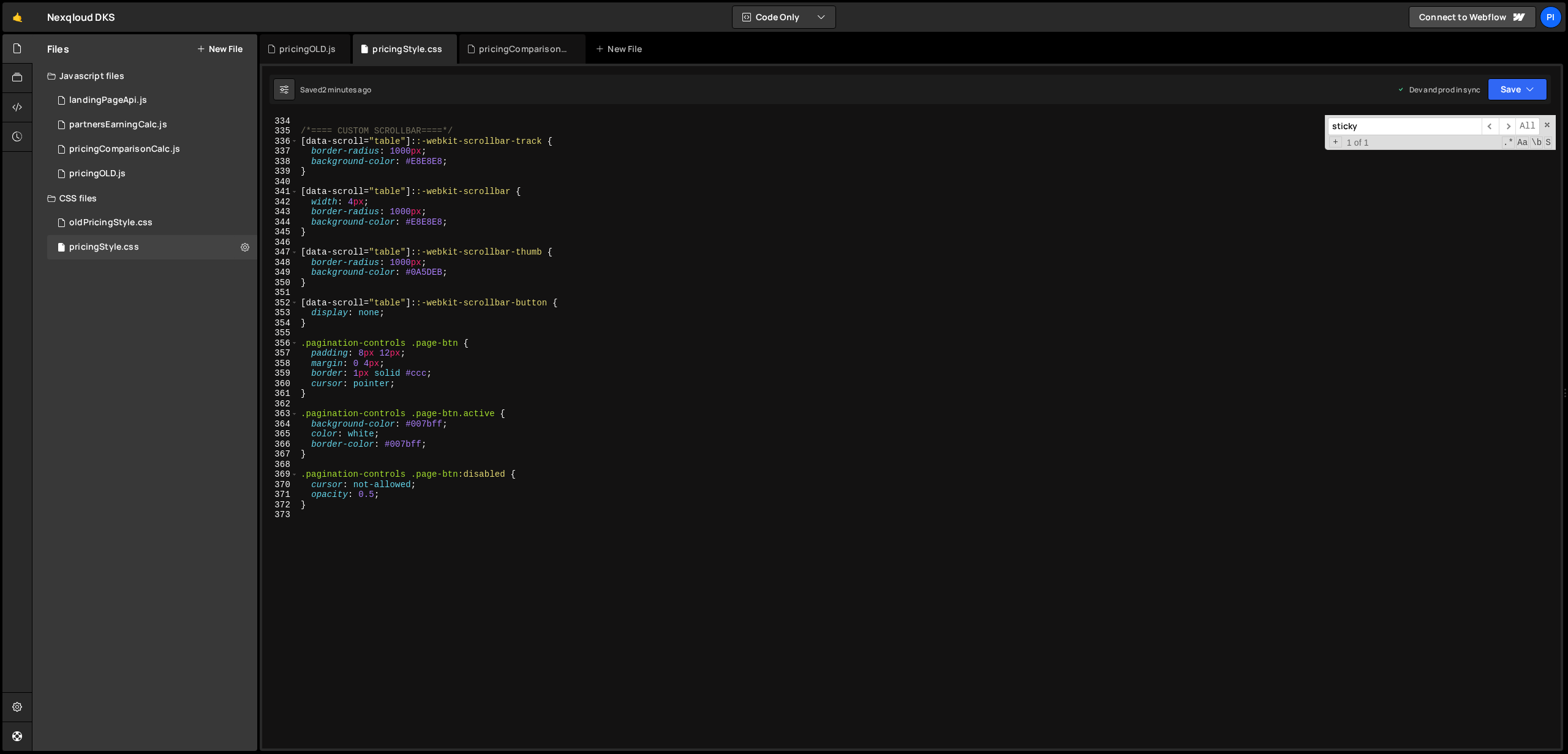
scroll to position [3348, 0]
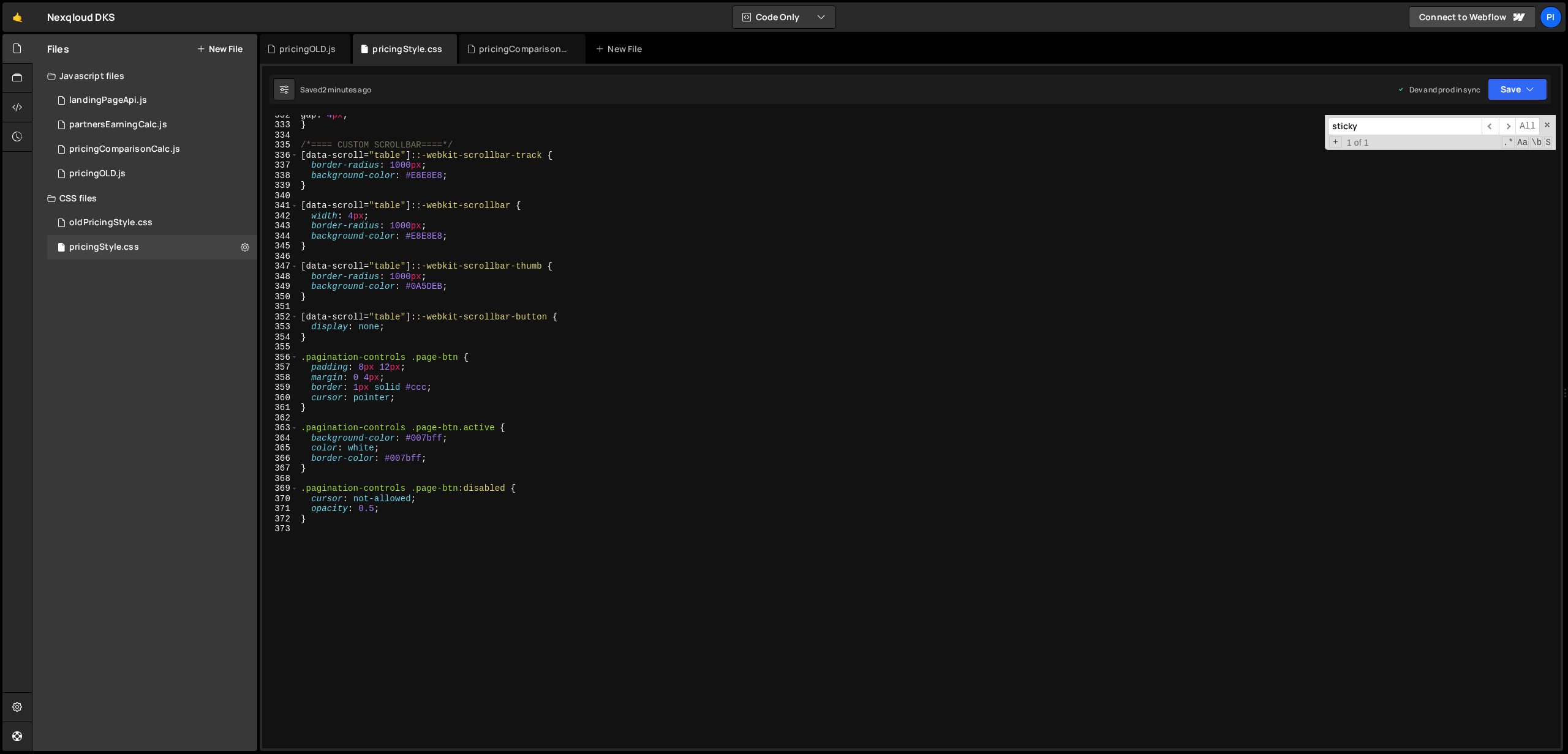
type textarea "cursor: pointer;"
click at [414, 400] on div "gap : 4 px ; } /*==== CUSTOM SCROLLBAR====*/ [ data-scroll = " table " ]: :-web…" at bounding box center [927, 436] width 1257 height 654
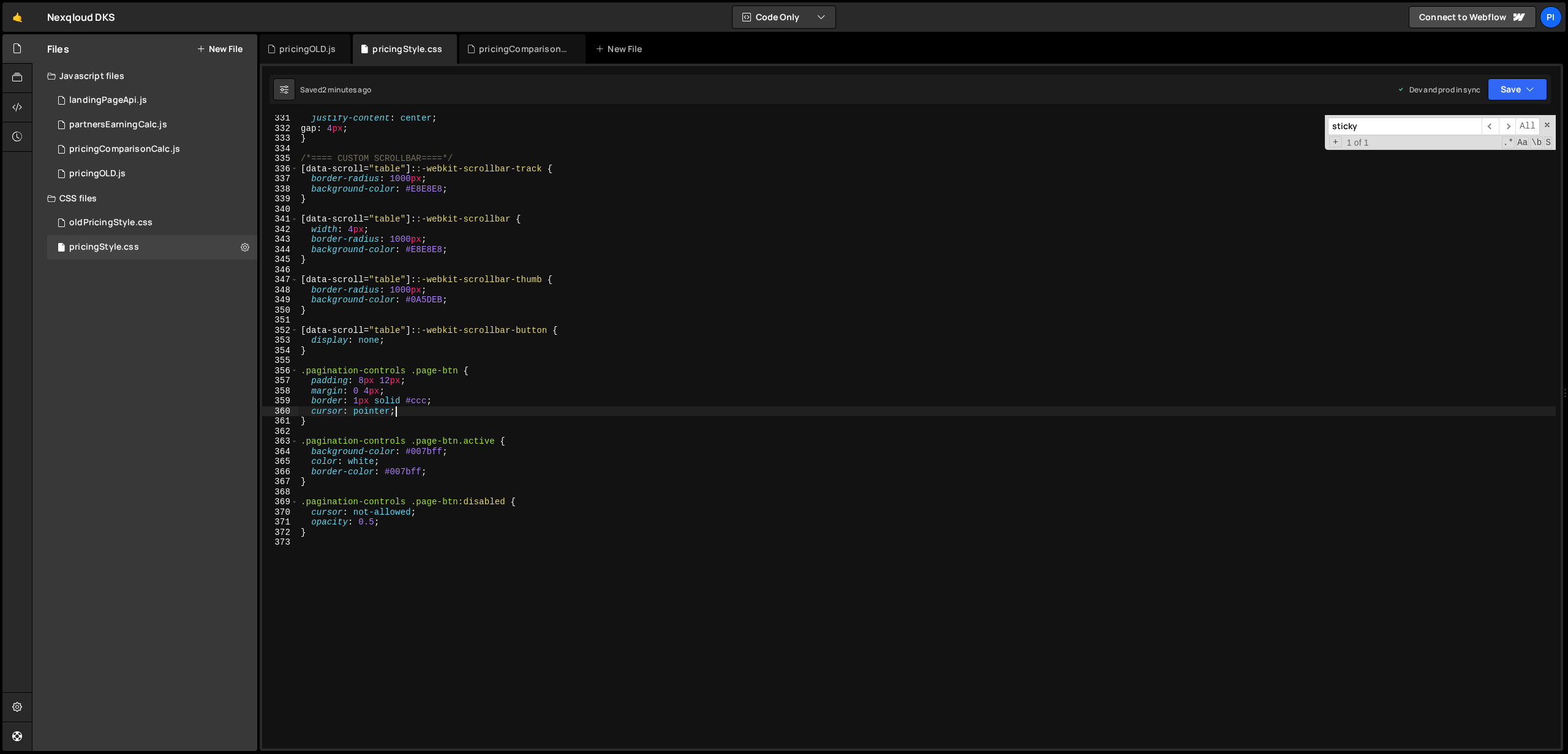
scroll to position [3334, 0]
click at [154, 154] on div "pricingComparisonCalc.js" at bounding box center [125, 149] width 111 height 11
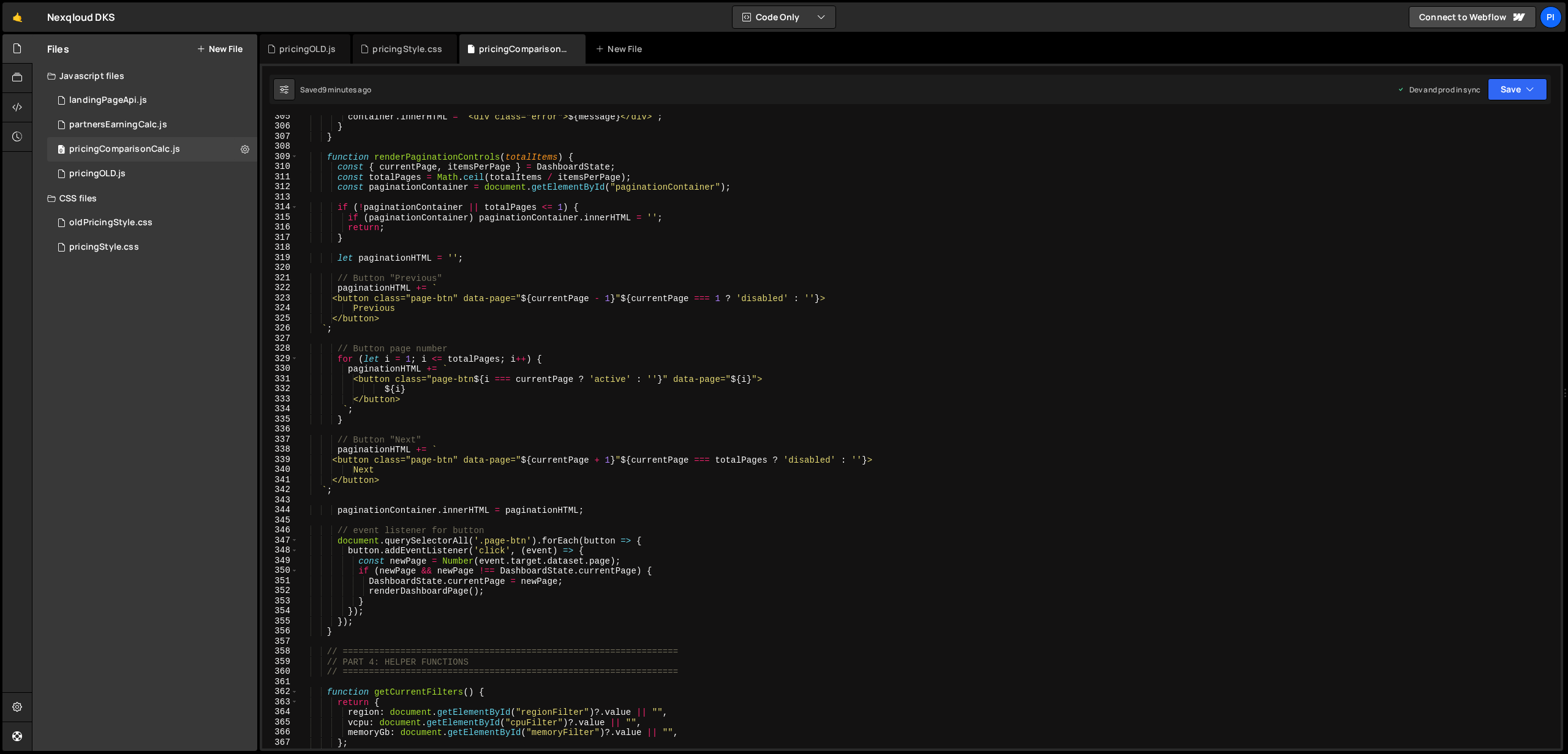
scroll to position [3730, 0]
click at [466, 301] on div "container . innerHTML = ` <div class="error"> ${ message } </div> ` ; } } funct…" at bounding box center [927, 438] width 1257 height 654
click at [461, 459] on div "container . innerHTML = ` <div class="error"> ${ message } </div> ` ; } } funct…" at bounding box center [927, 438] width 1257 height 654
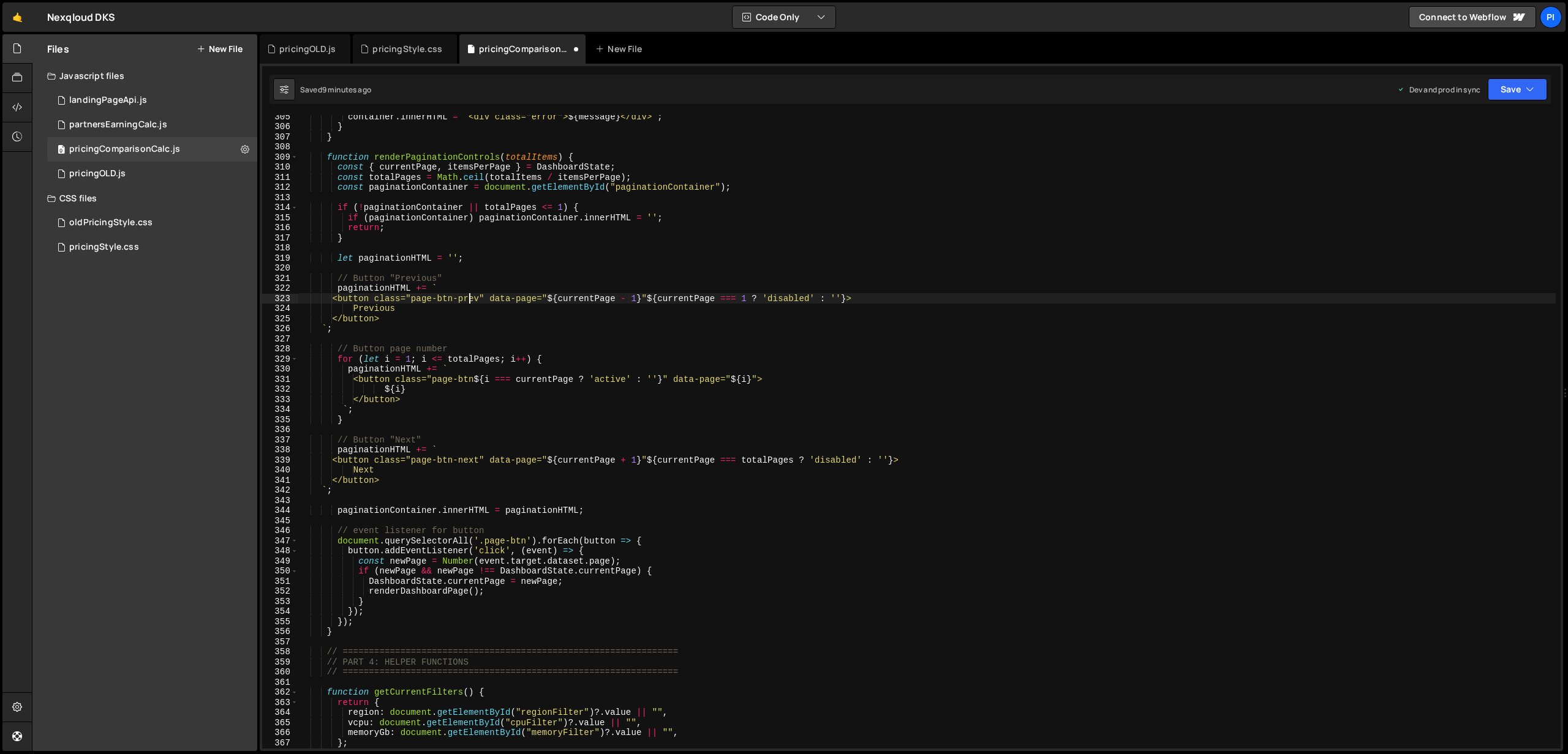
click at [471, 299] on div "container . innerHTML = ` <div class="error"> ${ message } </div> ` ; } } funct…" at bounding box center [927, 438] width 1257 height 654
type textarea "<button class="page-btn-prev" data-page="${currentPage - 1}" ${currentPage === …"
click at [1503, 84] on button "Save" at bounding box center [1517, 89] width 60 height 22
drag, startPoint x: 1474, startPoint y: 163, endPoint x: 1465, endPoint y: 161, distance: 9.2
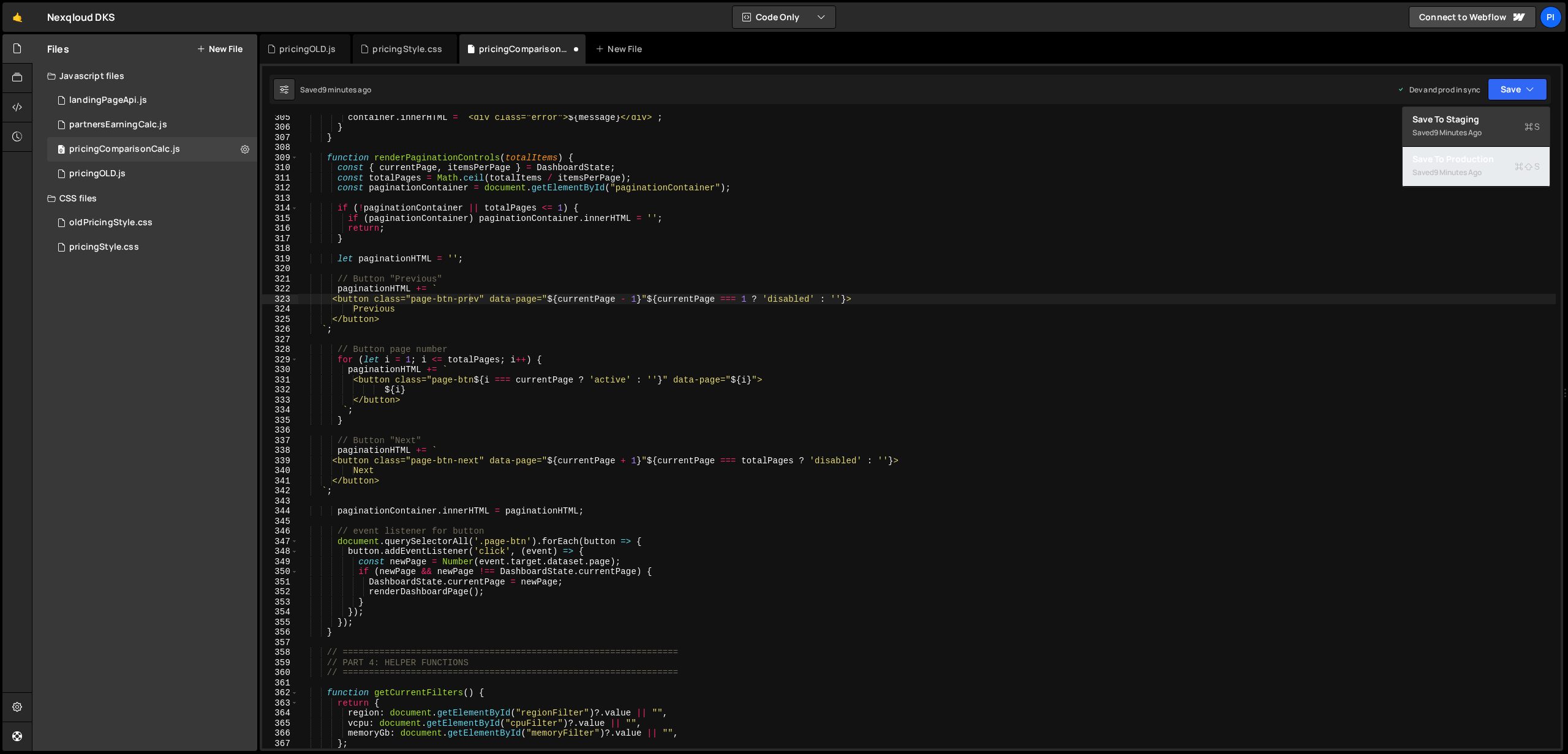
click at [1472, 162] on div "Save to Production S" at bounding box center [1476, 159] width 127 height 12
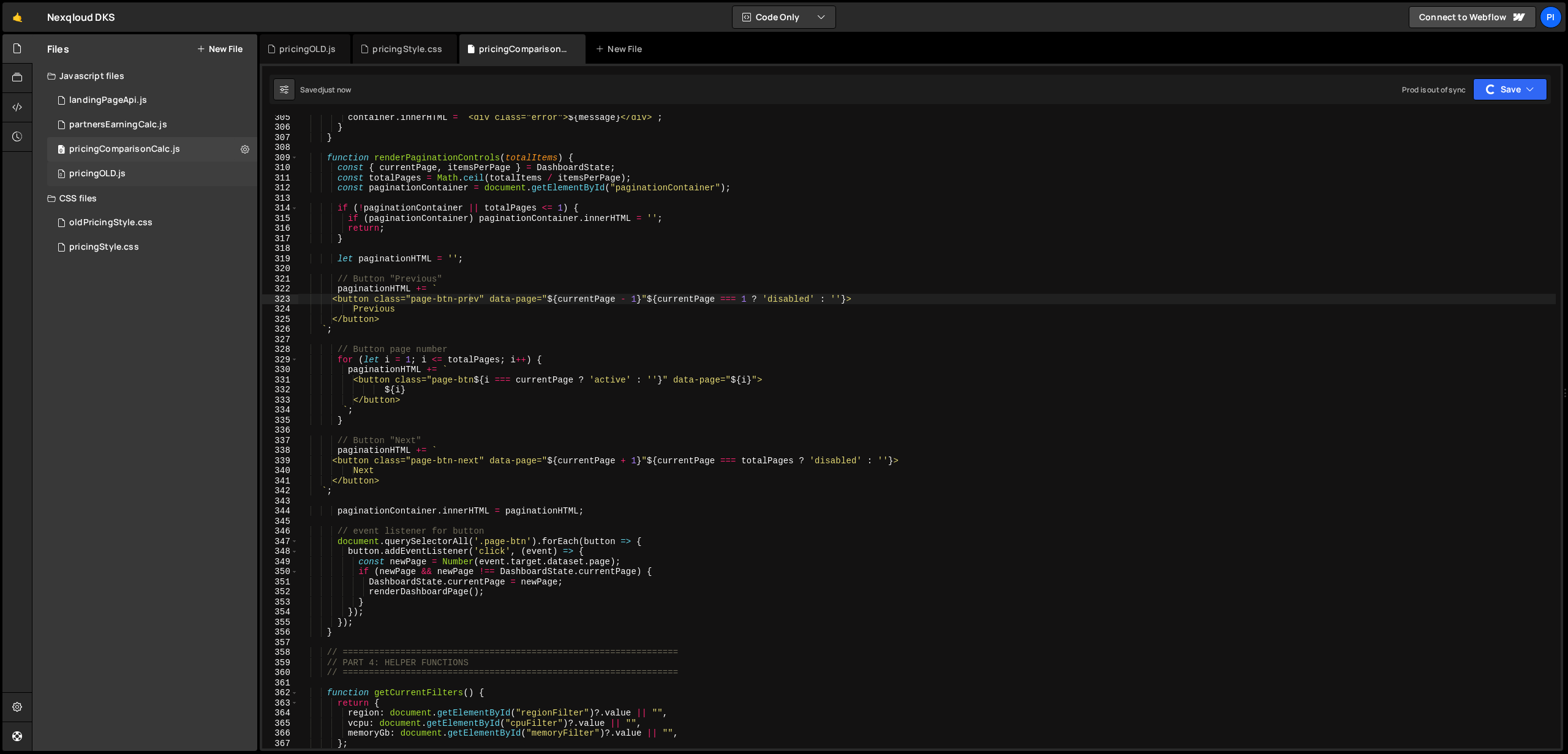
click at [135, 169] on div "0 pricingOLD.js 0" at bounding box center [153, 174] width 210 height 24
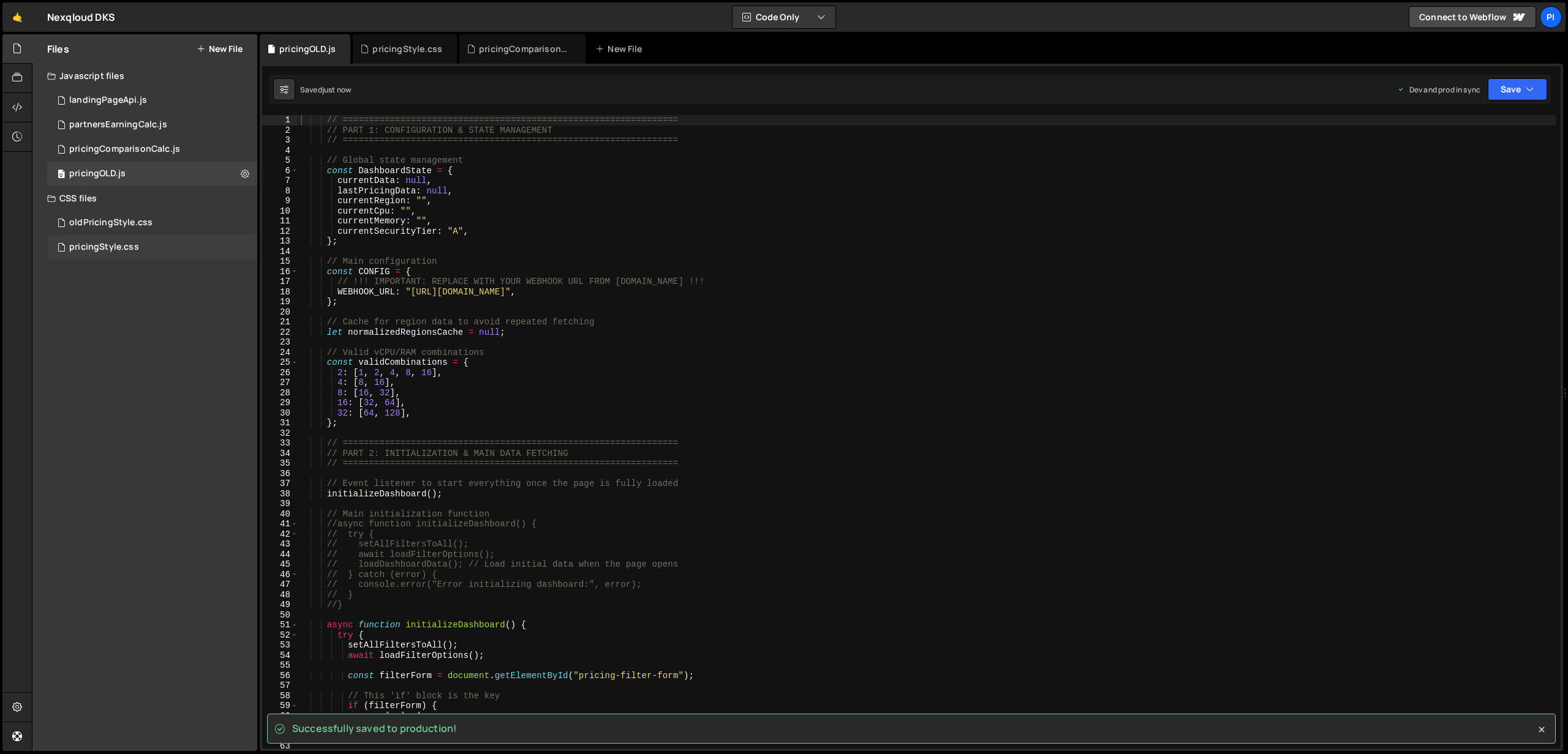
click at [145, 242] on div "pricingStyle.css 0" at bounding box center [153, 247] width 210 height 24
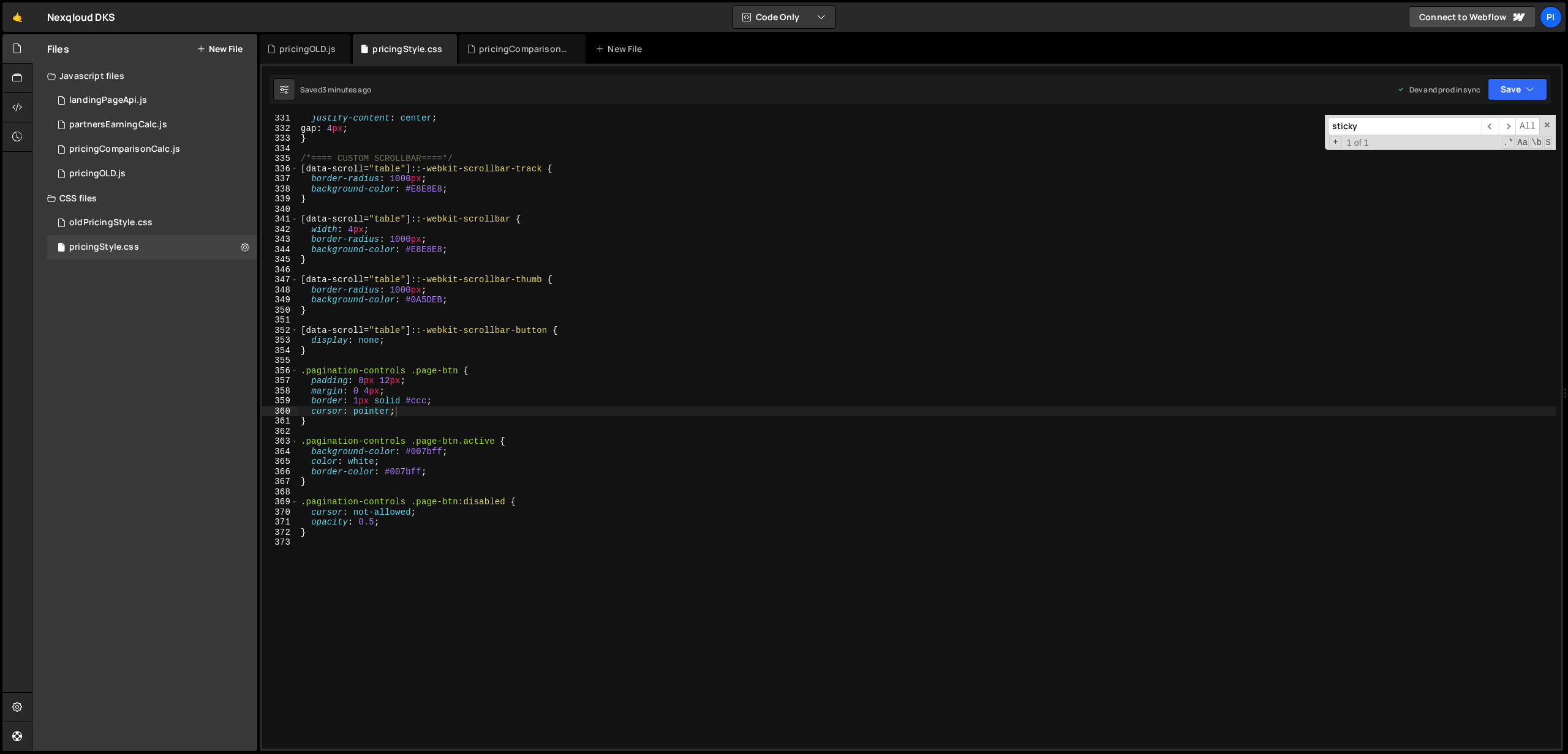
scroll to position [448, 0]
click at [335, 51] on div "pricingOLD.js" at bounding box center [305, 49] width 91 height 29
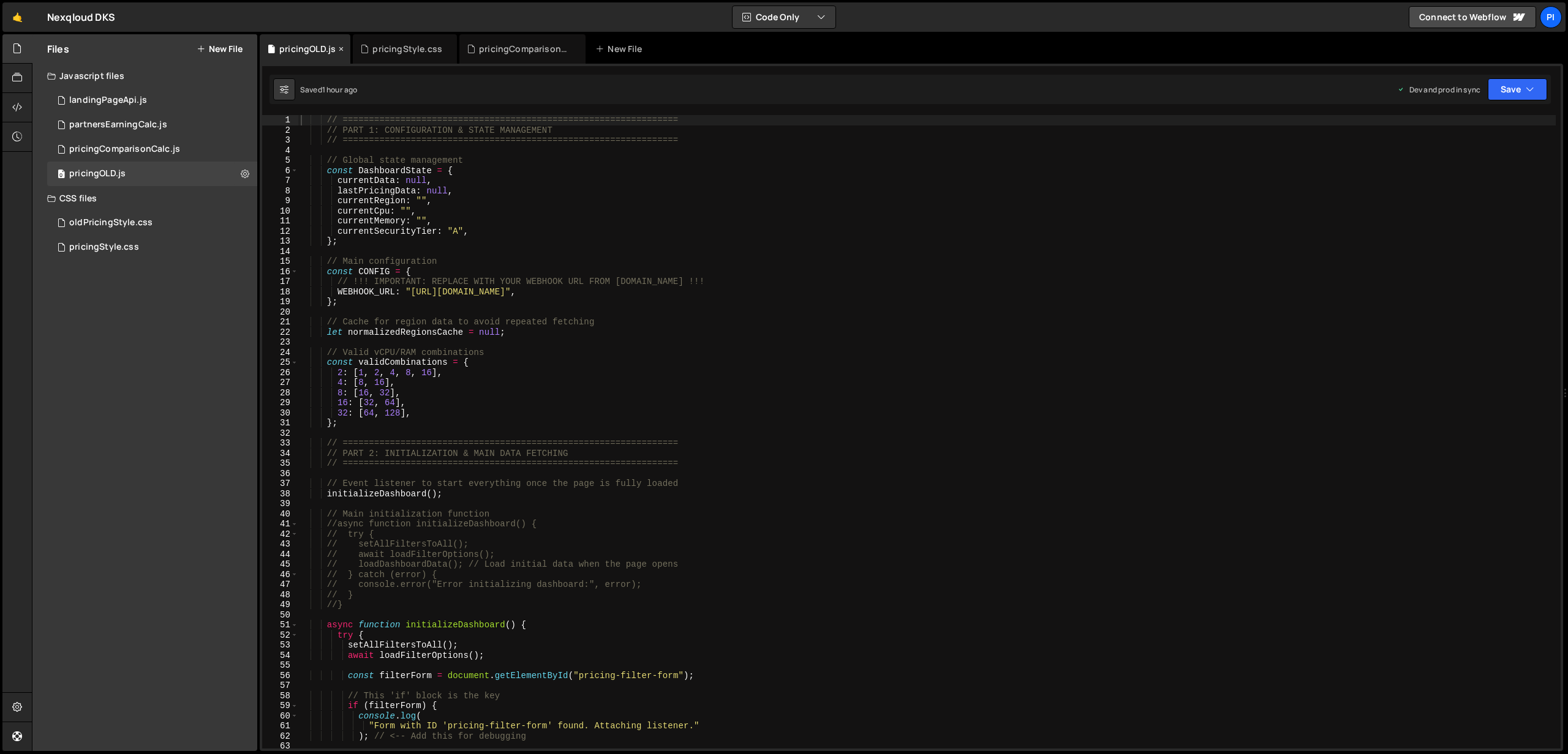
click at [337, 47] on icon at bounding box center [341, 49] width 9 height 12
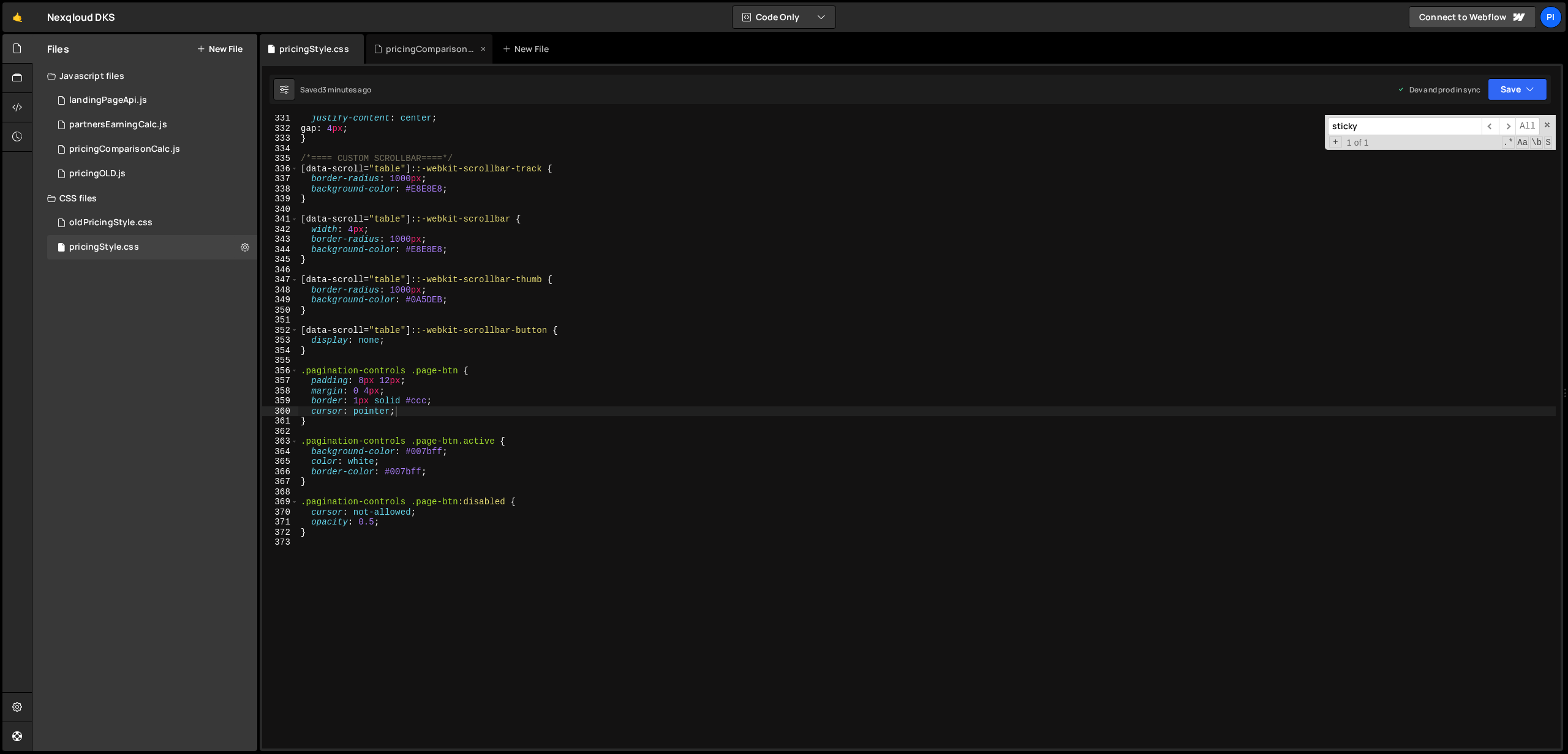
scroll to position [448, 0]
drag, startPoint x: 301, startPoint y: 370, endPoint x: 407, endPoint y: 368, distance: 106.0
click at [407, 368] on div "justify-content : center ; gap : 4 px ; } /*==== CUSTOM SCROLLBAR====*/ [ data-…" at bounding box center [927, 440] width 1257 height 654
click at [338, 420] on div "justify-content : center ; gap : 4 px ; } /*==== CUSTOM SCROLLBAR====*/ [ data-…" at bounding box center [927, 440] width 1257 height 654
type textarea "}"
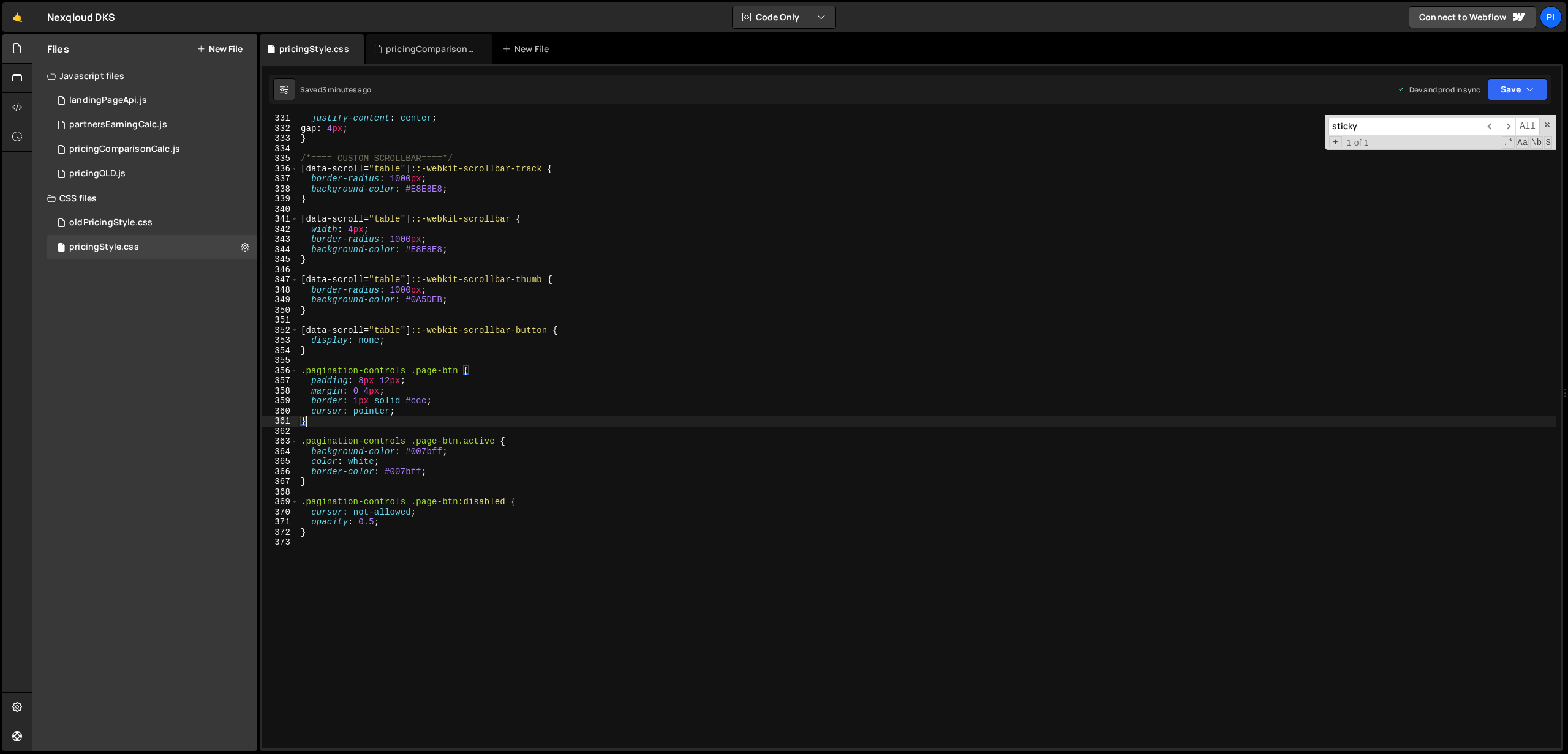
scroll to position [0, 0]
click at [316, 351] on div "justify-content : center ; gap : 4 px ; } /*==== CUSTOM SCROLLBAR====*/ [ data-…" at bounding box center [927, 440] width 1257 height 654
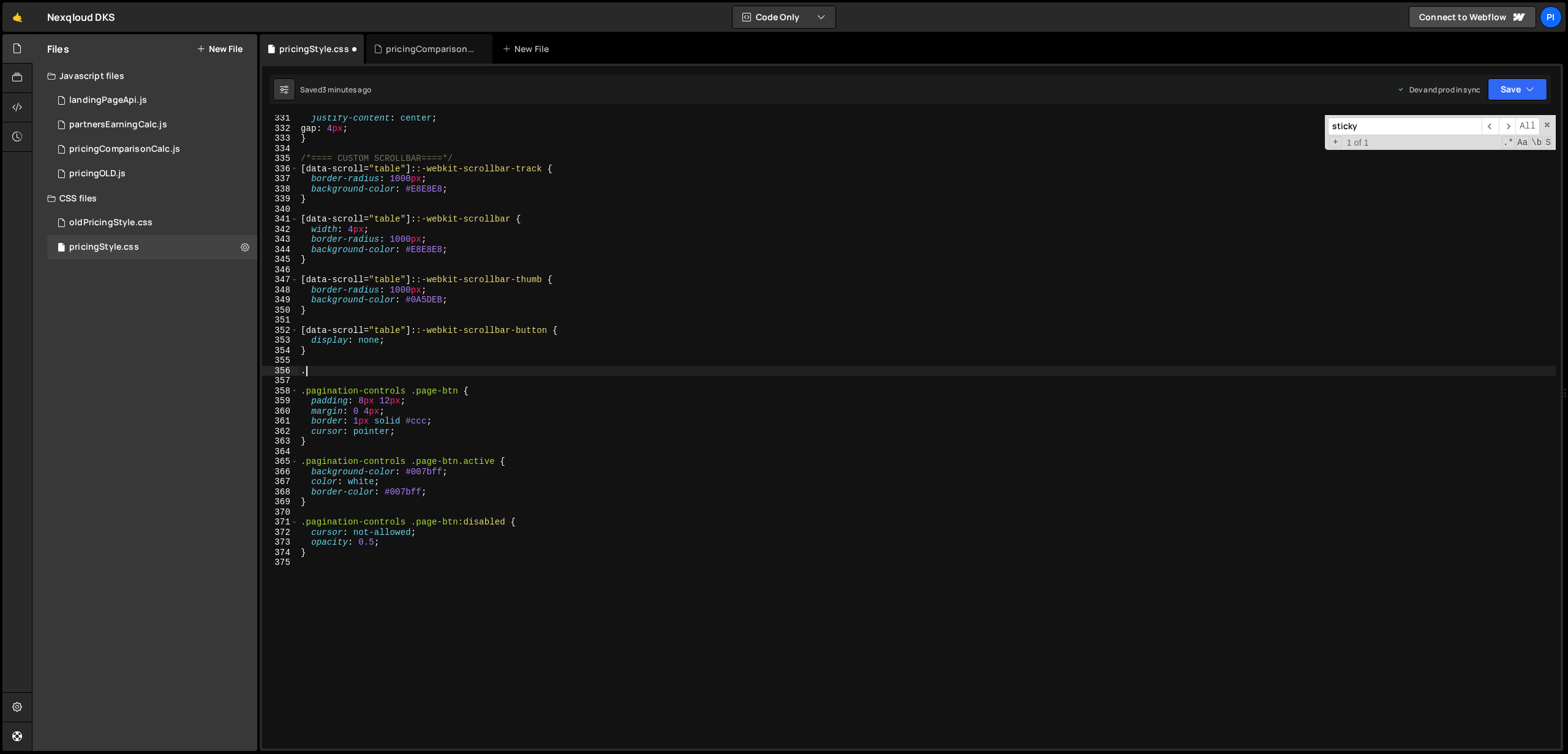
paste textarea ".pagination-controls"
click at [308, 367] on div "justify-content : center ; gap : 4 px ; } /*==== CUSTOM SCROLLBAR====*/ [ data-…" at bounding box center [927, 440] width 1257 height 654
click at [445, 373] on div "justify-content : center ; gap : 4 px ; } /*==== CUSTOM SCROLLBAR====*/ [ data-…" at bounding box center [927, 440] width 1257 height 654
type textarea ".pagination-controls .page-btn-prev {}"
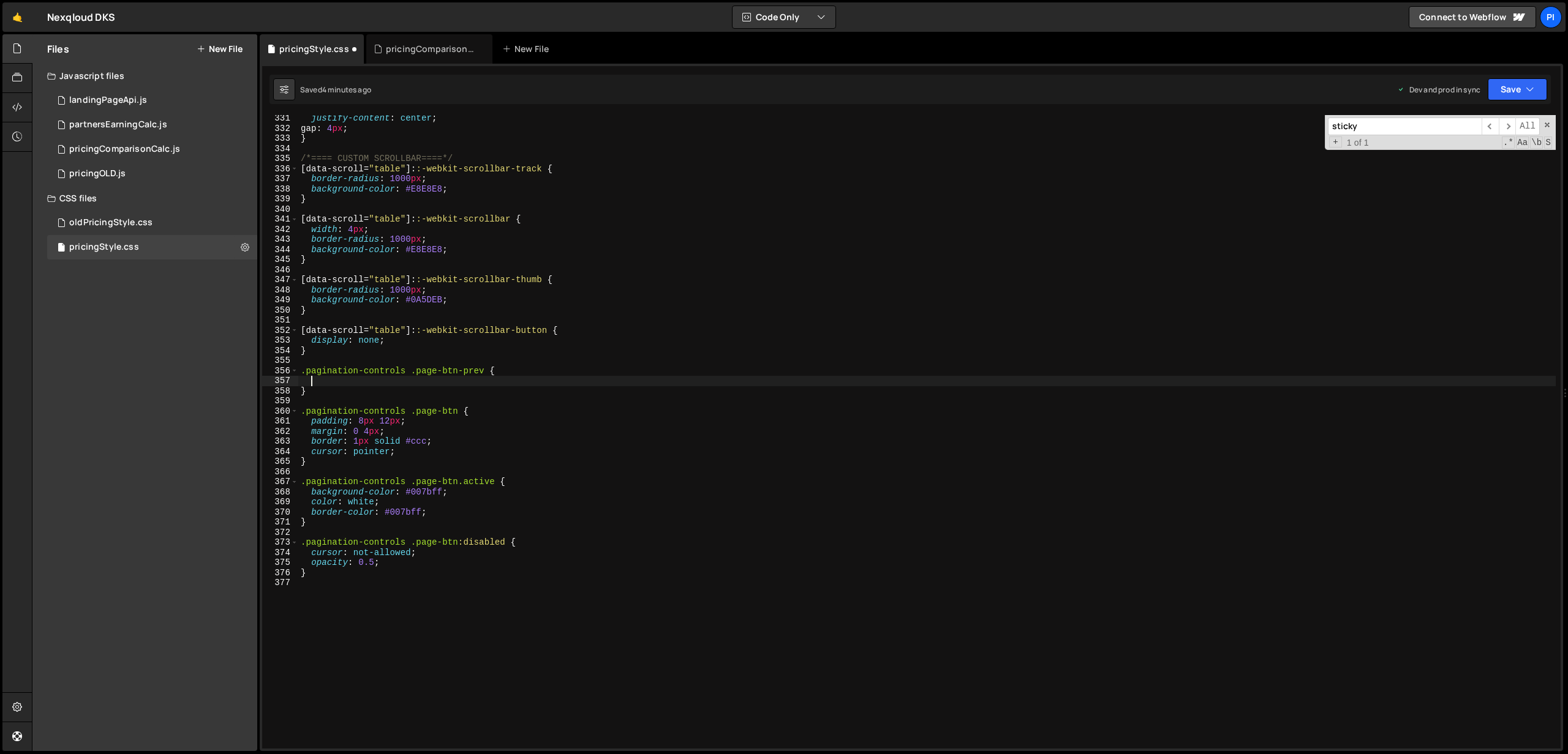
scroll to position [3330, 0]
drag, startPoint x: 486, startPoint y: 371, endPoint x: 491, endPoint y: 368, distance: 5.8
click at [486, 371] on div "align-items : center ; justify-content : center ; gap : 4 px ; } /*==== CUSTOM …" at bounding box center [927, 433] width 1257 height 654
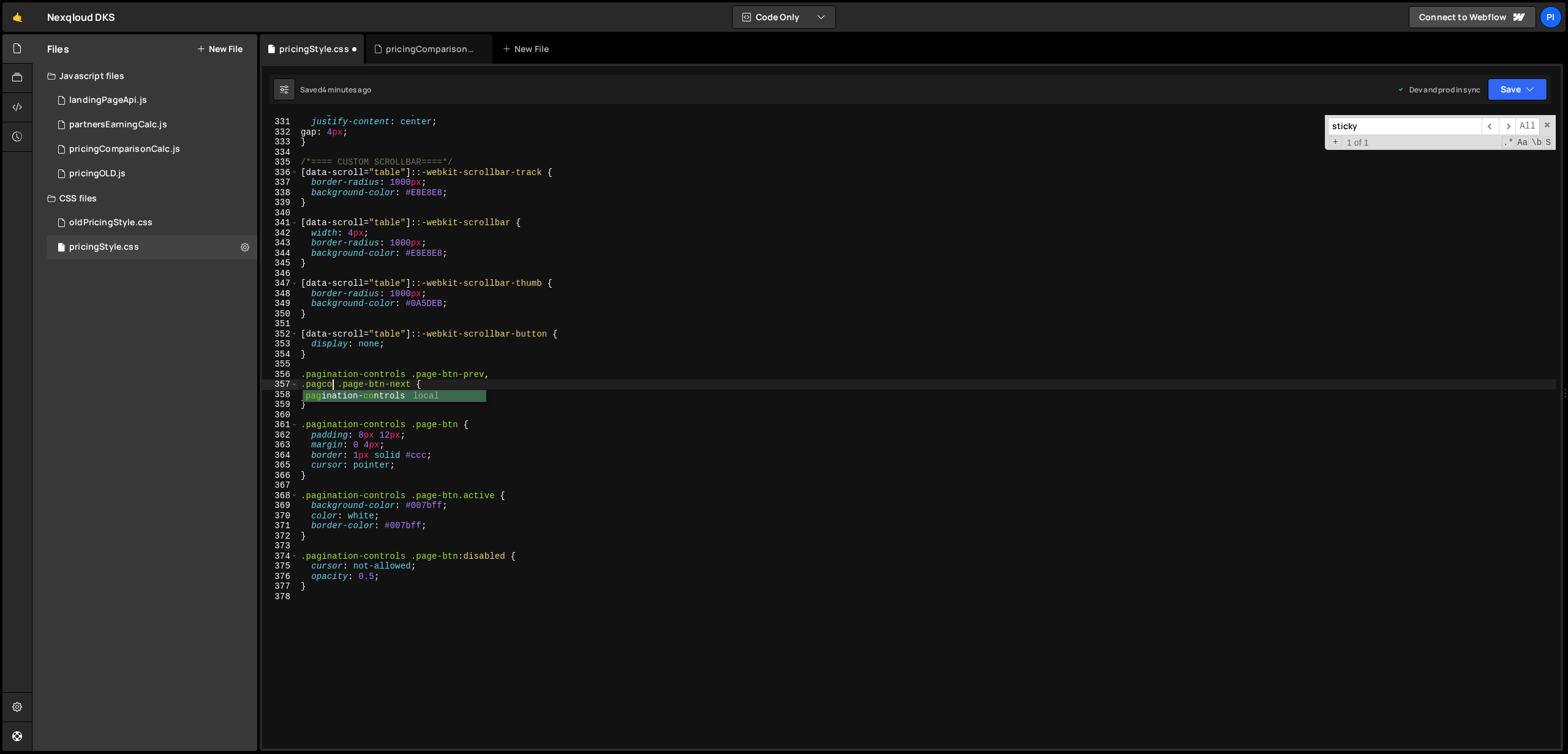
scroll to position [0, 2]
type textarea ".pagination-controls .page-btn-next {"
drag, startPoint x: 405, startPoint y: 396, endPoint x: 325, endPoint y: 394, distance: 80.0
click at [361, 396] on div "align-items : center ; justify-content : center ; gap : 4 px ; } /*==== CUSTOM …" at bounding box center [927, 433] width 1257 height 654
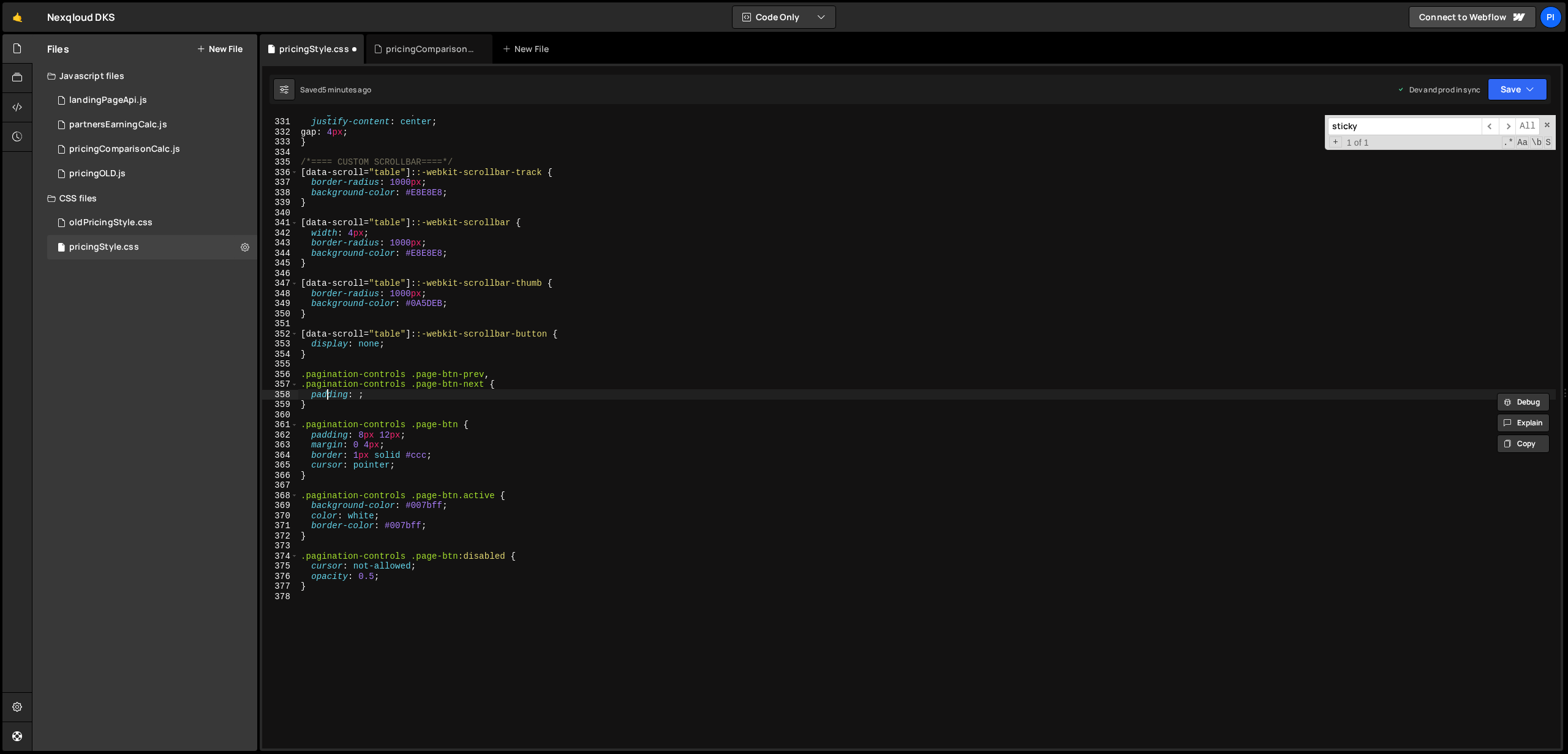
click at [325, 394] on div "align-items : center ; justify-content : center ; gap : 4 px ; } /*==== CUSTOM …" at bounding box center [927, 433] width 1257 height 654
drag, startPoint x: 312, startPoint y: 396, endPoint x: 374, endPoint y: 392, distance: 62.1
click at [374, 392] on div "align-items : center ; justify-content : center ; gap : 4 px ; } /*==== CUSTOM …" at bounding box center [927, 433] width 1257 height 654
paste textarea "gap: var(--spacing-md, 8px)"
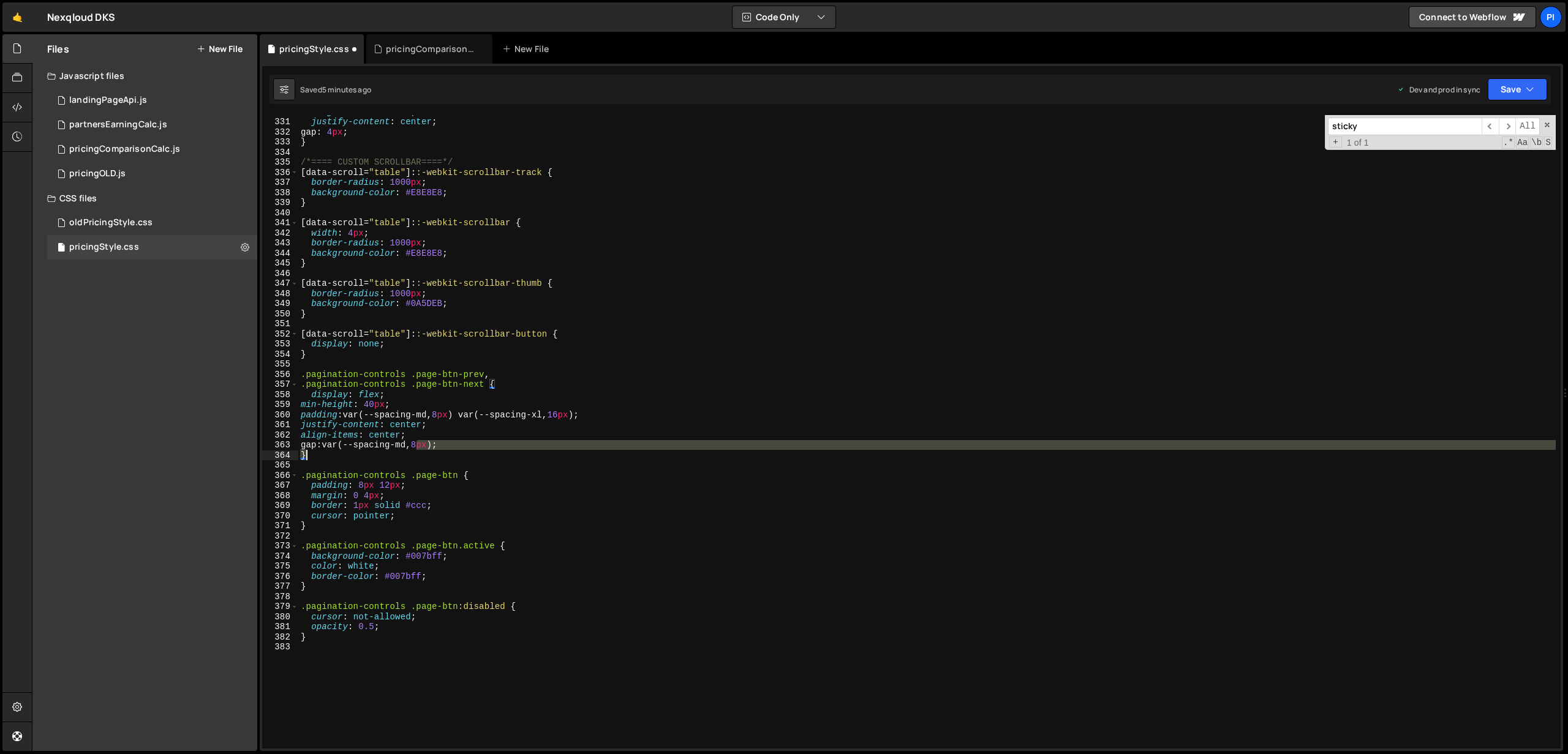
drag, startPoint x: 416, startPoint y: 448, endPoint x: 328, endPoint y: 450, distance: 88.0
click at [328, 450] on div "align-items : center ; justify-content : center ; gap : 4 px ; } /*==== CUSTOM …" at bounding box center [927, 433] width 1257 height 654
click at [327, 445] on div "align-items : center ; justify-content : center ; gap : 4 px ; } /*==== CUSTOM …" at bounding box center [927, 433] width 1257 height 654
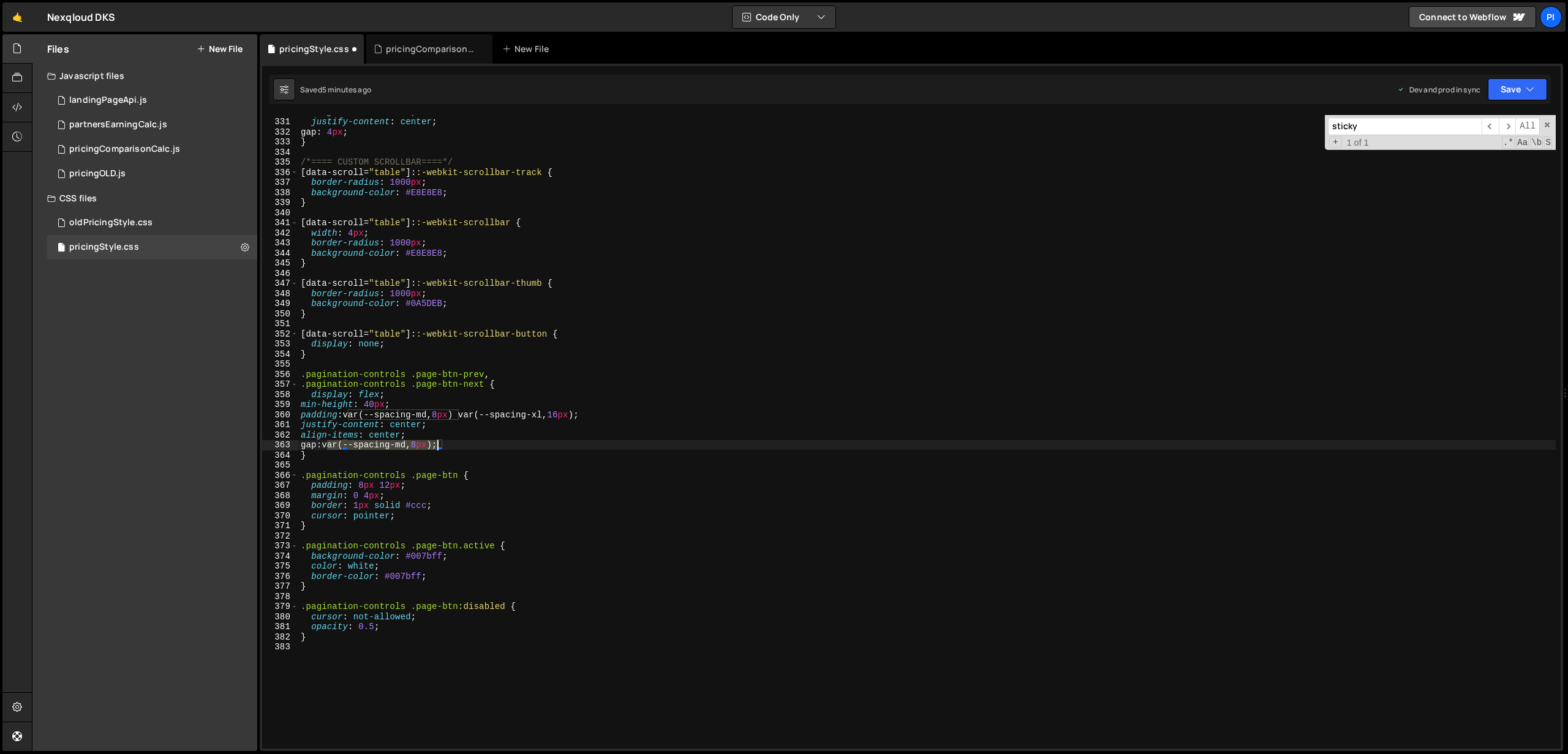
drag, startPoint x: 327, startPoint y: 445, endPoint x: 439, endPoint y: 445, distance: 112.0
click at [439, 445] on div "align-items : center ; justify-content : center ; gap : 4 px ; } /*==== CUSTOM …" at bounding box center [927, 433] width 1257 height 654
click at [1525, 92] on button "Save" at bounding box center [1517, 89] width 60 height 22
click at [1487, 164] on div "Save to Production S" at bounding box center [1476, 159] width 127 height 12
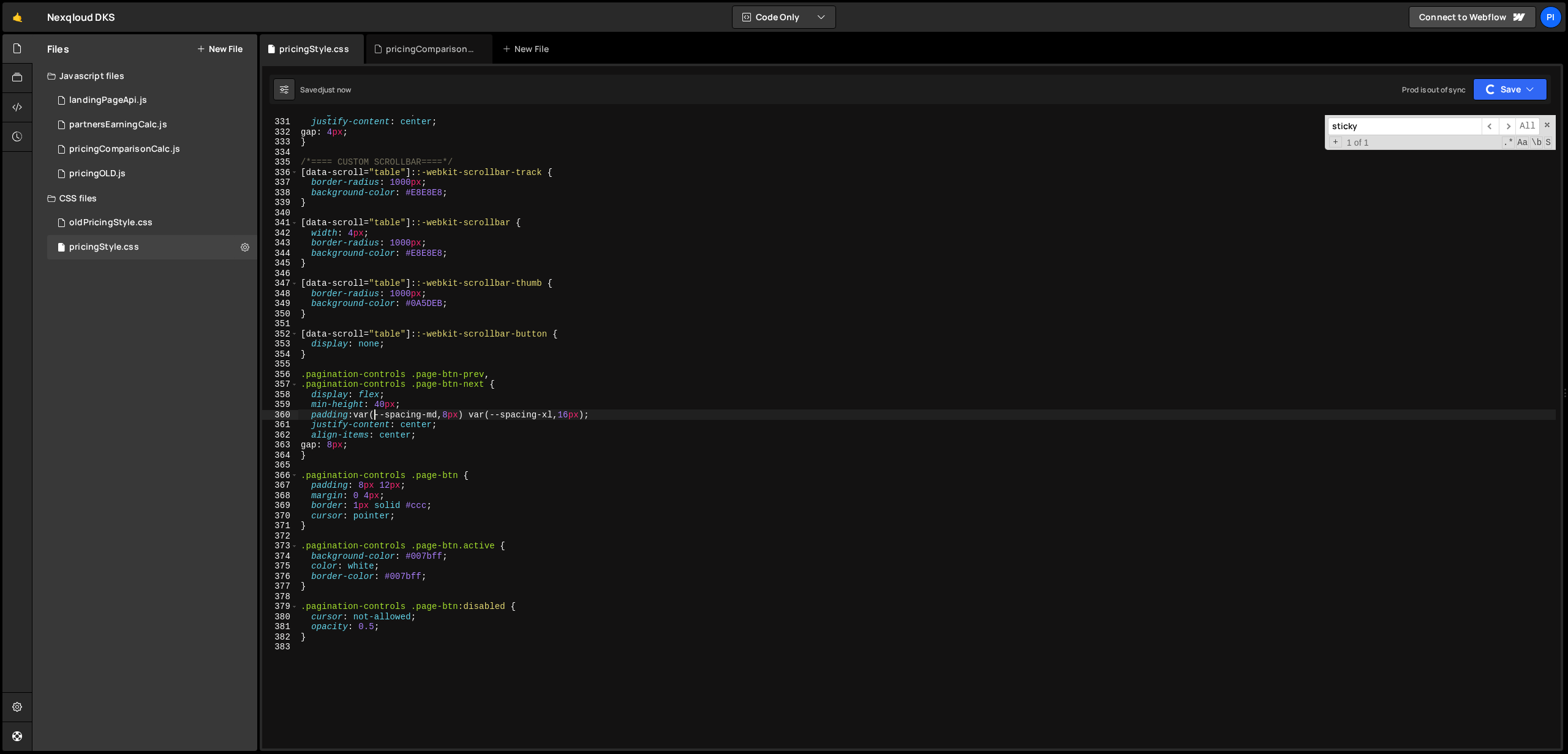
click at [373, 412] on div "align-items : center ; justify-content : center ; gap : 4 px ; } /*==== CUSTOM …" at bounding box center [927, 433] width 1257 height 654
drag, startPoint x: 356, startPoint y: 414, endPoint x: 598, endPoint y: 418, distance: 242.0
click at [598, 418] on div "align-items : center ; justify-content : center ; gap : 4 px ; } /*==== CUSTOM …" at bounding box center [927, 433] width 1257 height 654
drag, startPoint x: 396, startPoint y: 406, endPoint x: 376, endPoint y: 407, distance: 20.0
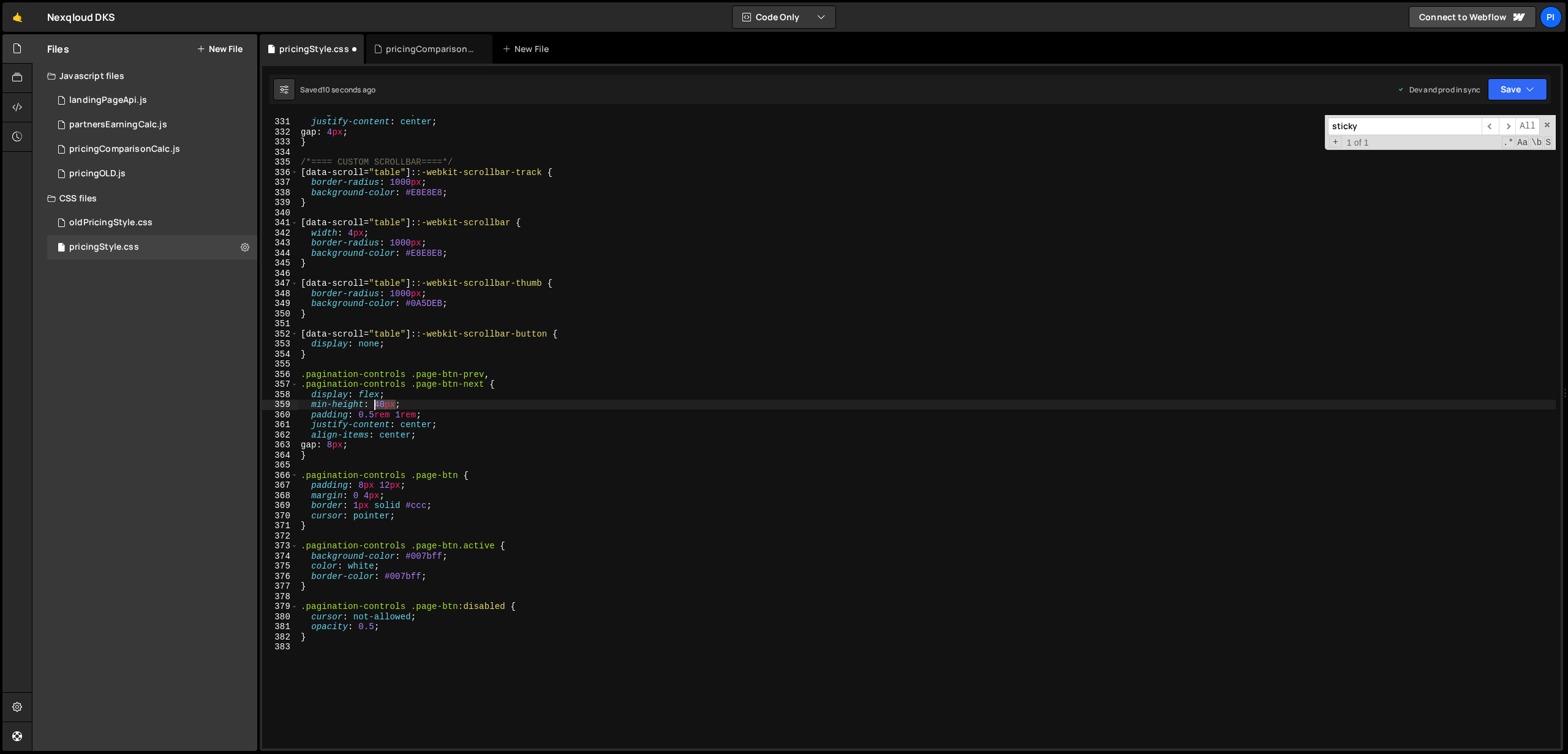
click at [376, 407] on div "align-items : center ; justify-content : center ; gap : 4 px ; } /*==== CUSTOM …" at bounding box center [927, 433] width 1257 height 654
click at [1501, 96] on button "Save" at bounding box center [1517, 89] width 60 height 22
click at [1459, 165] on div "Saved 15 seconds ago" at bounding box center [1476, 173] width 127 height 14
click at [423, 558] on div "align-items : center ; justify-content : center ; gap : 4 px ; } /*==== CUSTOM …" at bounding box center [927, 433] width 1257 height 654
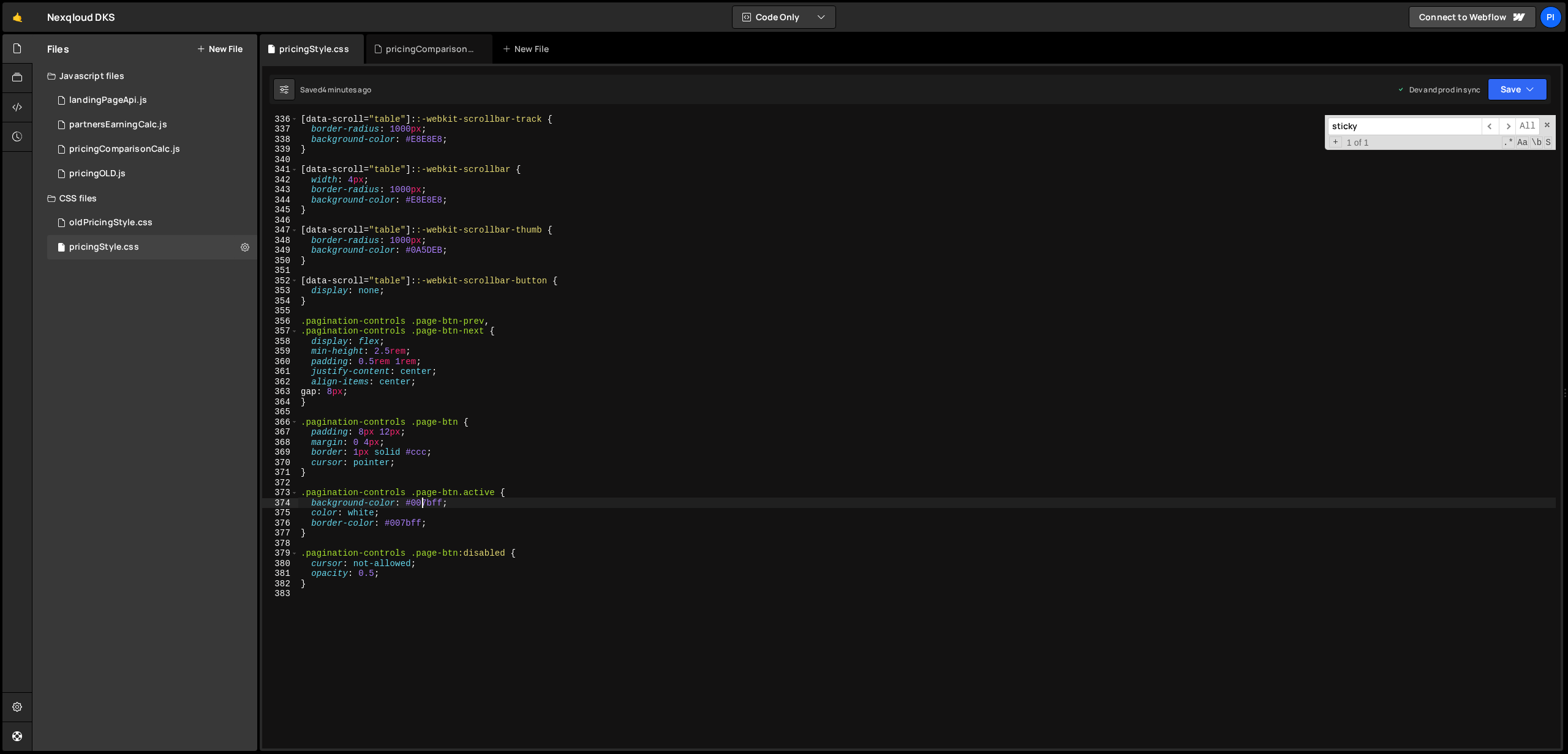
scroll to position [3377, 0]
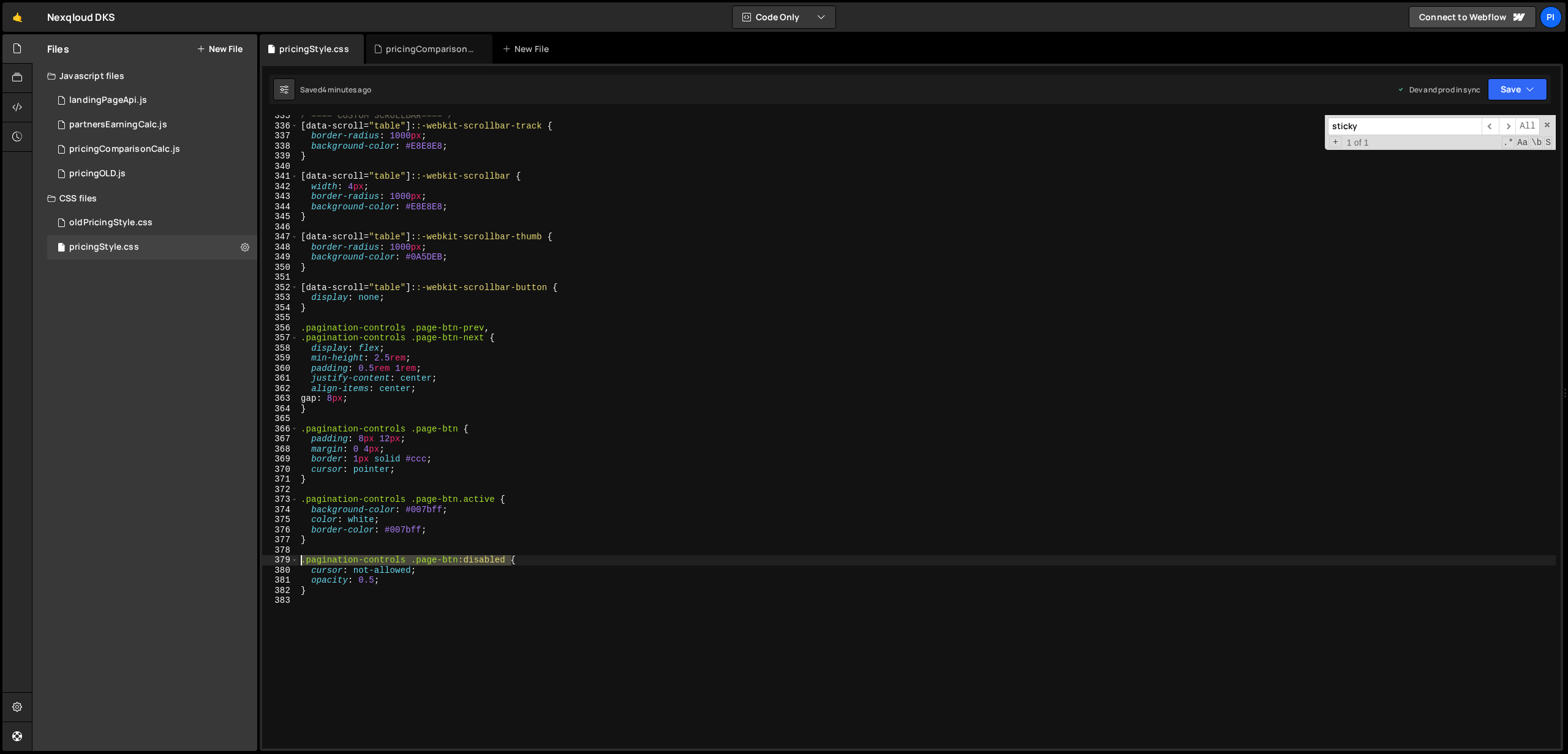
drag, startPoint x: 512, startPoint y: 558, endPoint x: 297, endPoint y: 556, distance: 215.0
click at [297, 556] on div "background-color: #007bff; 335 336 337 338 339 340 341 342 343 344 345 346 347 …" at bounding box center [911, 432] width 1298 height 633
click at [509, 560] on div "/*==== CUSTOM SCROLLBAR====*/ [ data-scroll = " table " ]: :-webkit-scrollbar-t…" at bounding box center [927, 432] width 1257 height 633
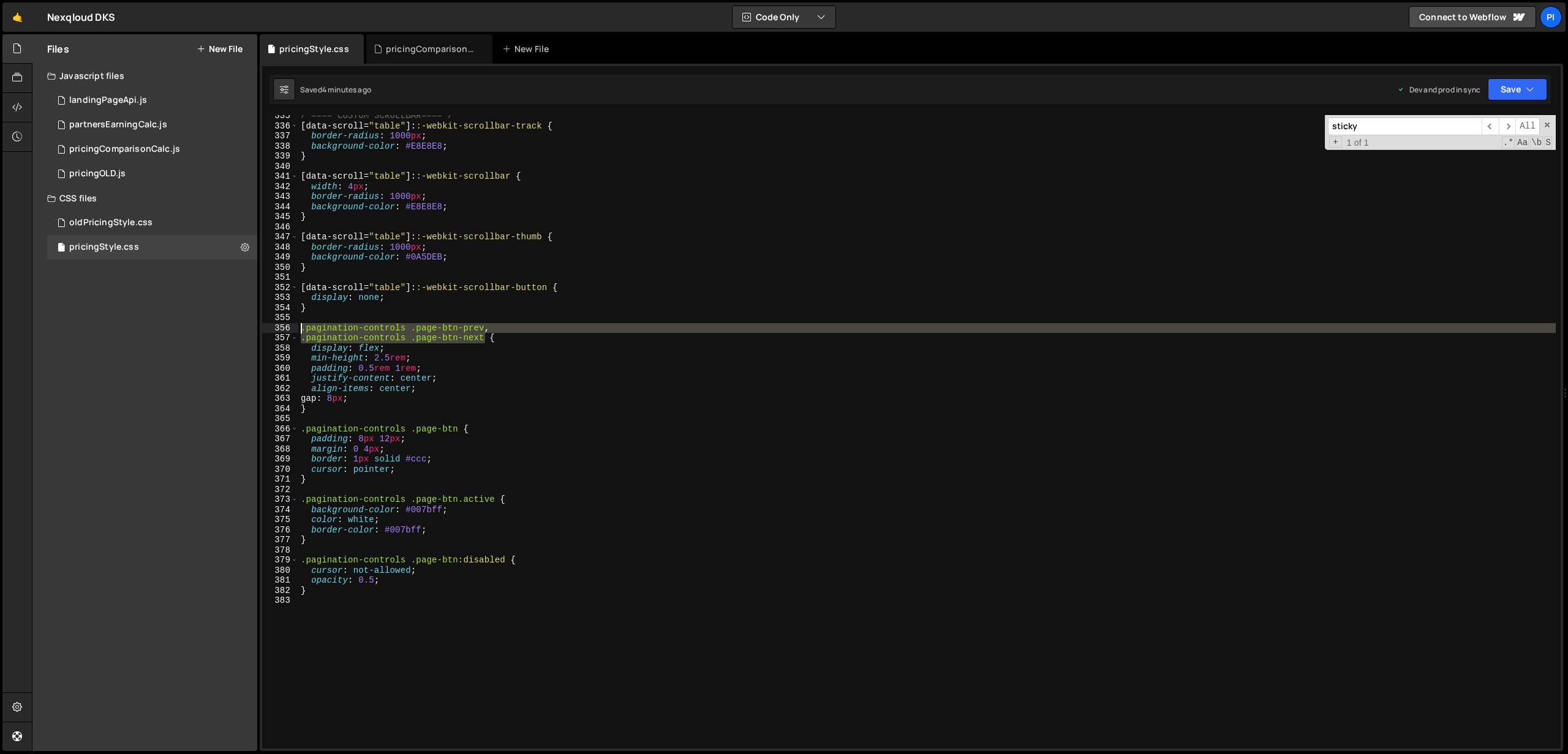
drag, startPoint x: 486, startPoint y: 342, endPoint x: 298, endPoint y: 330, distance: 188.4
click at [298, 330] on div "/*==== CUSTOM SCROLLBAR====*/ [ data-scroll = " table " ]: :-webkit-scrollbar-t…" at bounding box center [927, 437] width 1257 height 654
click at [507, 558] on div "/*==== CUSTOM SCROLLBAR====*/ [ data-scroll = " table " ]: :-webkit-scrollbar-t…" at bounding box center [927, 437] width 1257 height 654
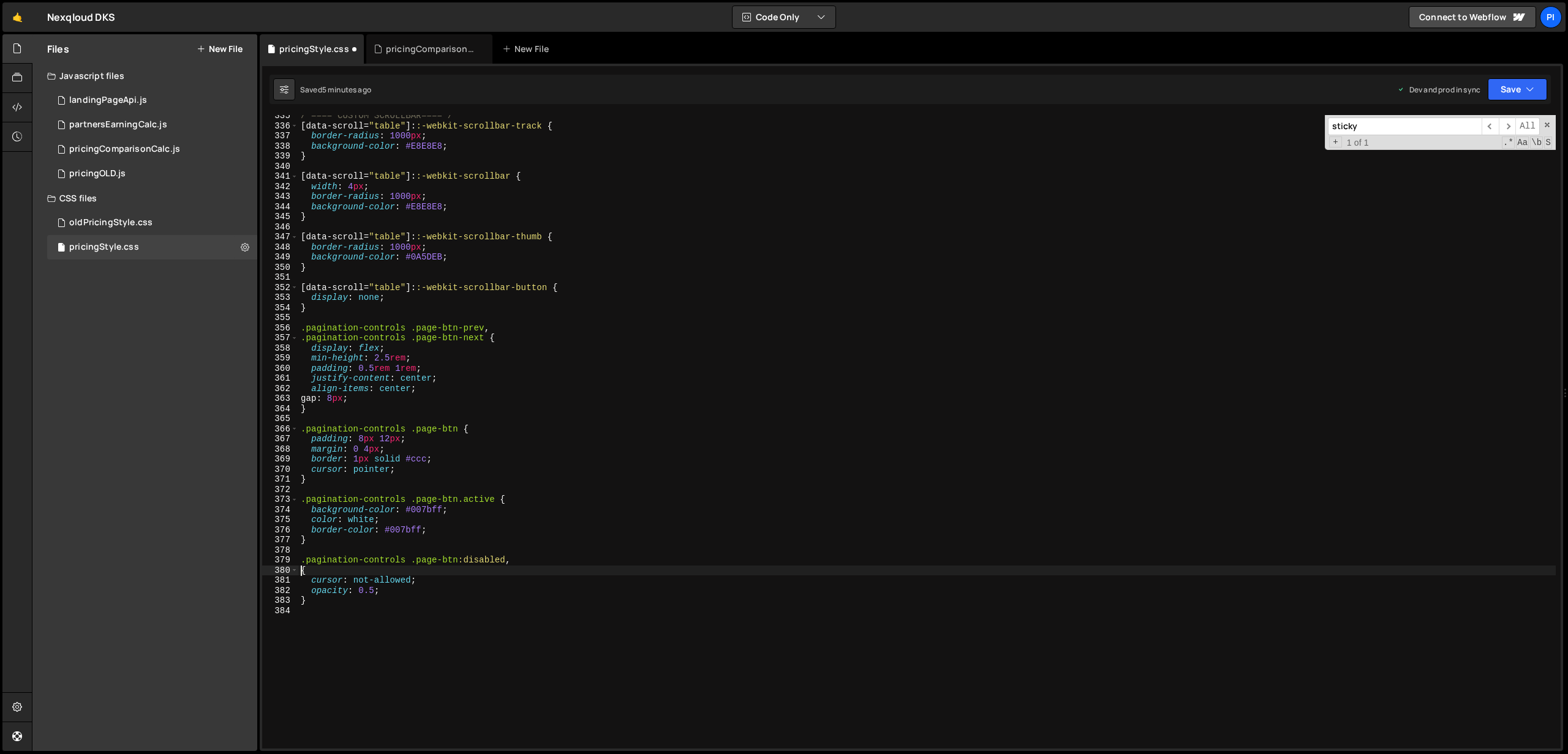
scroll to position [0, 0]
paste textarea ".pagination-controls .page-btn-next"
drag, startPoint x: 460, startPoint y: 560, endPoint x: 508, endPoint y: 559, distance: 48.0
click at [508, 559] on div "/*==== CUSTOM SCROLLBAR====*/ [ data-scroll = " table " ]: :-webkit-scrollbar-t…" at bounding box center [927, 437] width 1257 height 654
click at [485, 568] on div "/*==== CUSTOM SCROLLBAR====*/ [ data-scroll = " table " ]: :-webkit-scrollbar-t…" at bounding box center [927, 437] width 1257 height 654
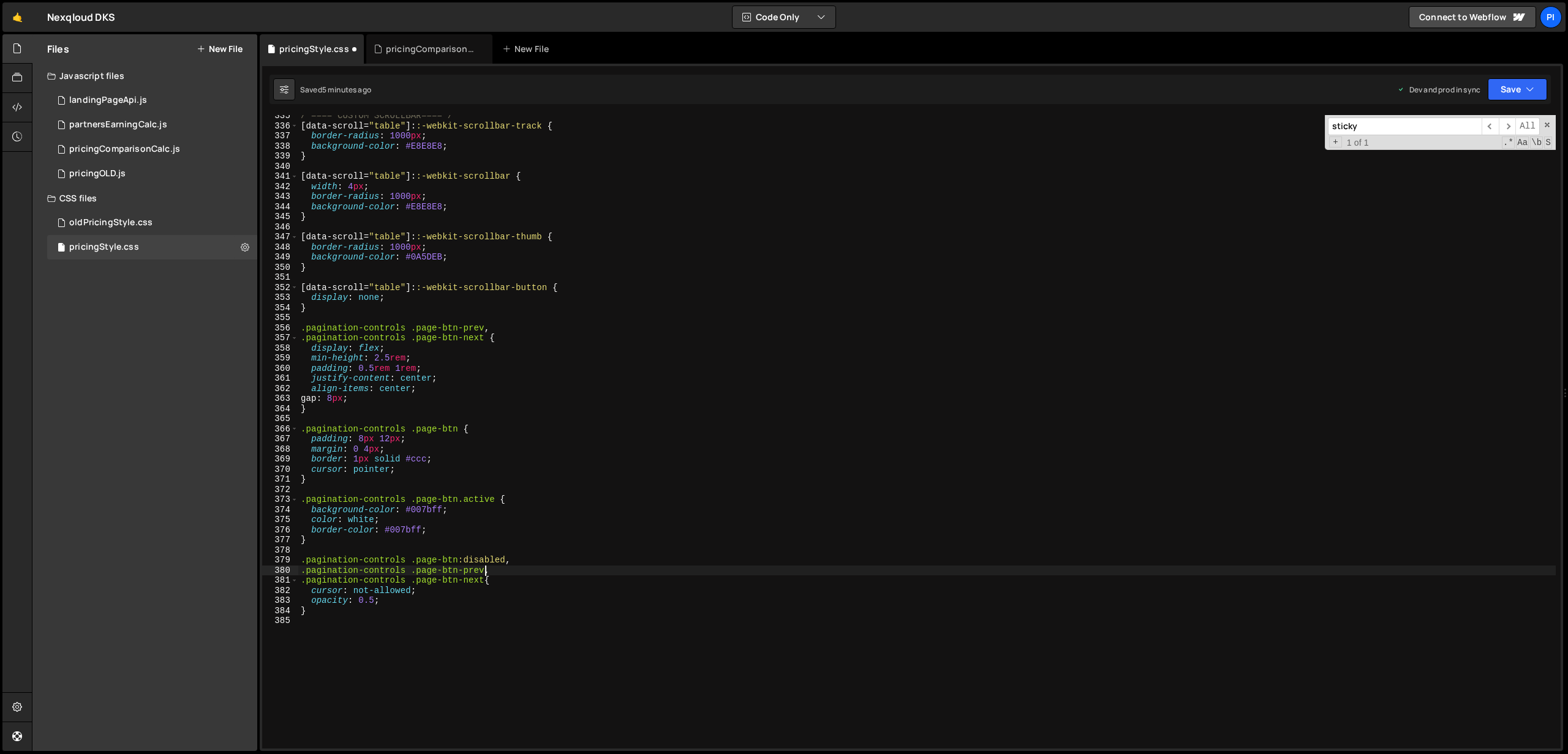
paste textarea ":disabled"
click at [488, 577] on div "/*==== CUSTOM SCROLLBAR====*/ [ data-scroll = " table " ]: :-webkit-scrollbar-t…" at bounding box center [927, 437] width 1257 height 654
paste textarea ":disabled"
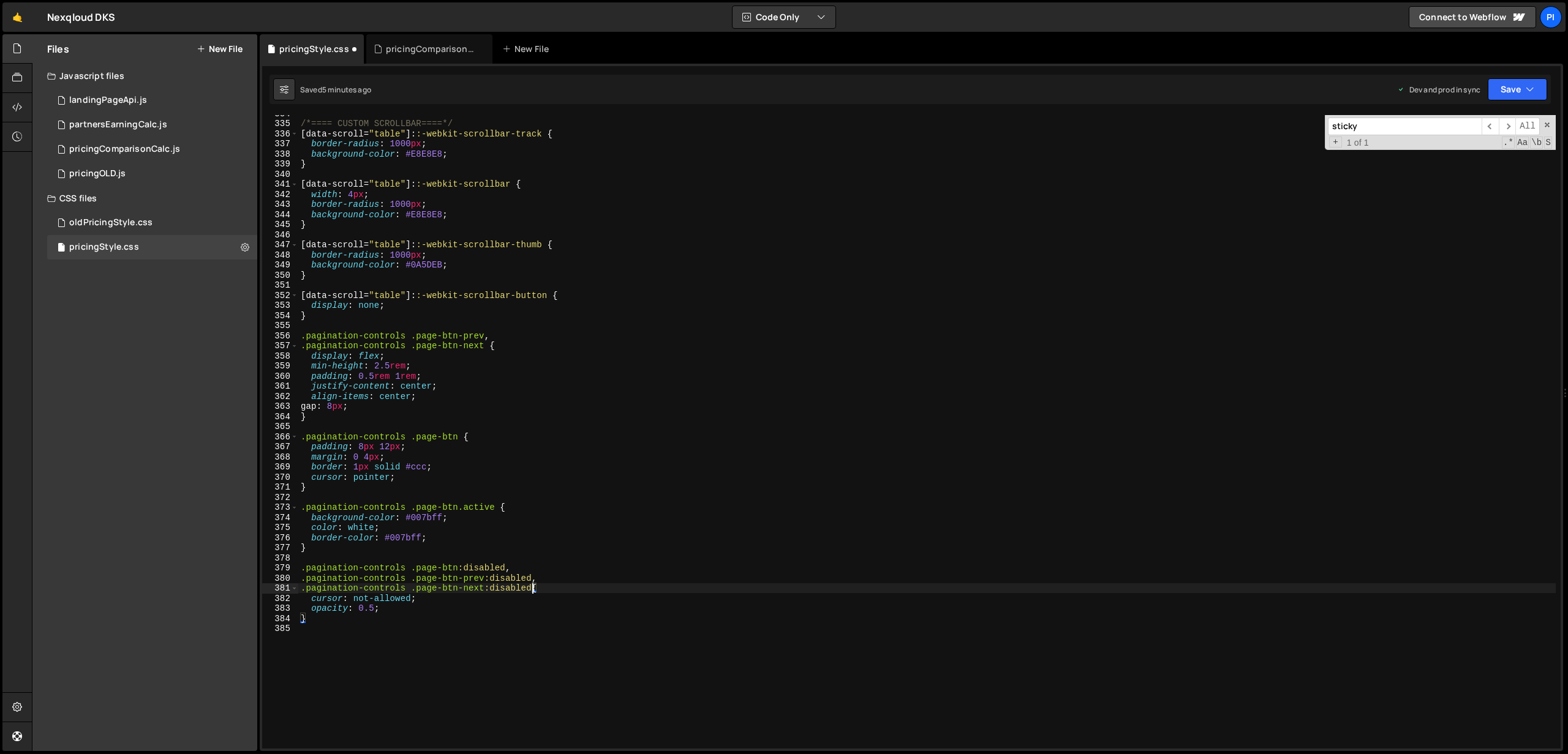
scroll to position [3361, 0]
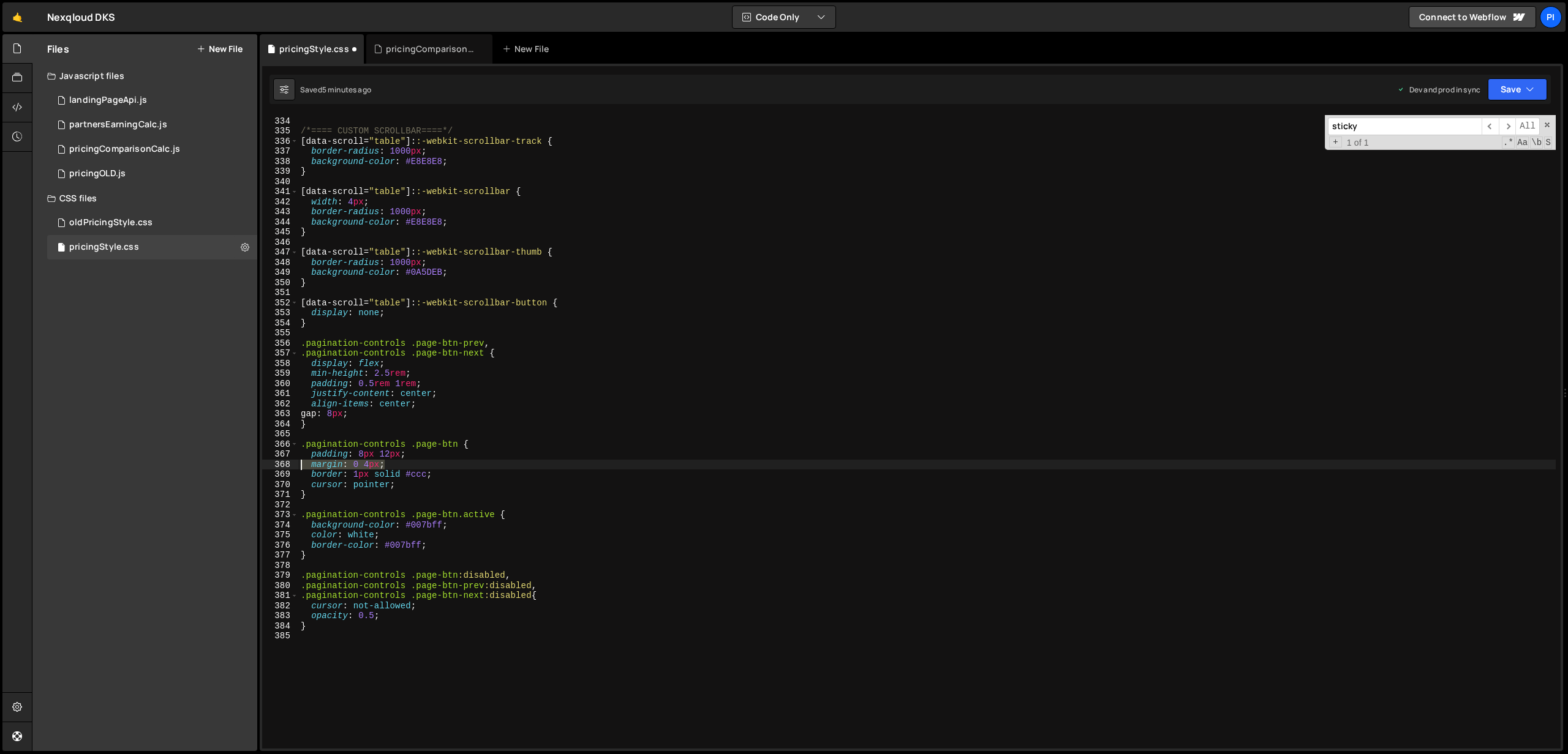
drag, startPoint x: 407, startPoint y: 465, endPoint x: 298, endPoint y: 449, distance: 110.2
click at [283, 463] on div ".pagination-controls .page-btn-next:disabled{ 333 334 335 336 337 338 339 340 3…" at bounding box center [911, 432] width 1298 height 633
type textarea "margin: 0 4px;"
drag, startPoint x: 404, startPoint y: 458, endPoint x: 364, endPoint y: 458, distance: 40.0
click at [364, 458] on div "} /*==== CUSTOM SCROLLBAR====*/ [ data-scroll = " table " ]: :-webkit-scrollbar…" at bounding box center [927, 432] width 1257 height 654
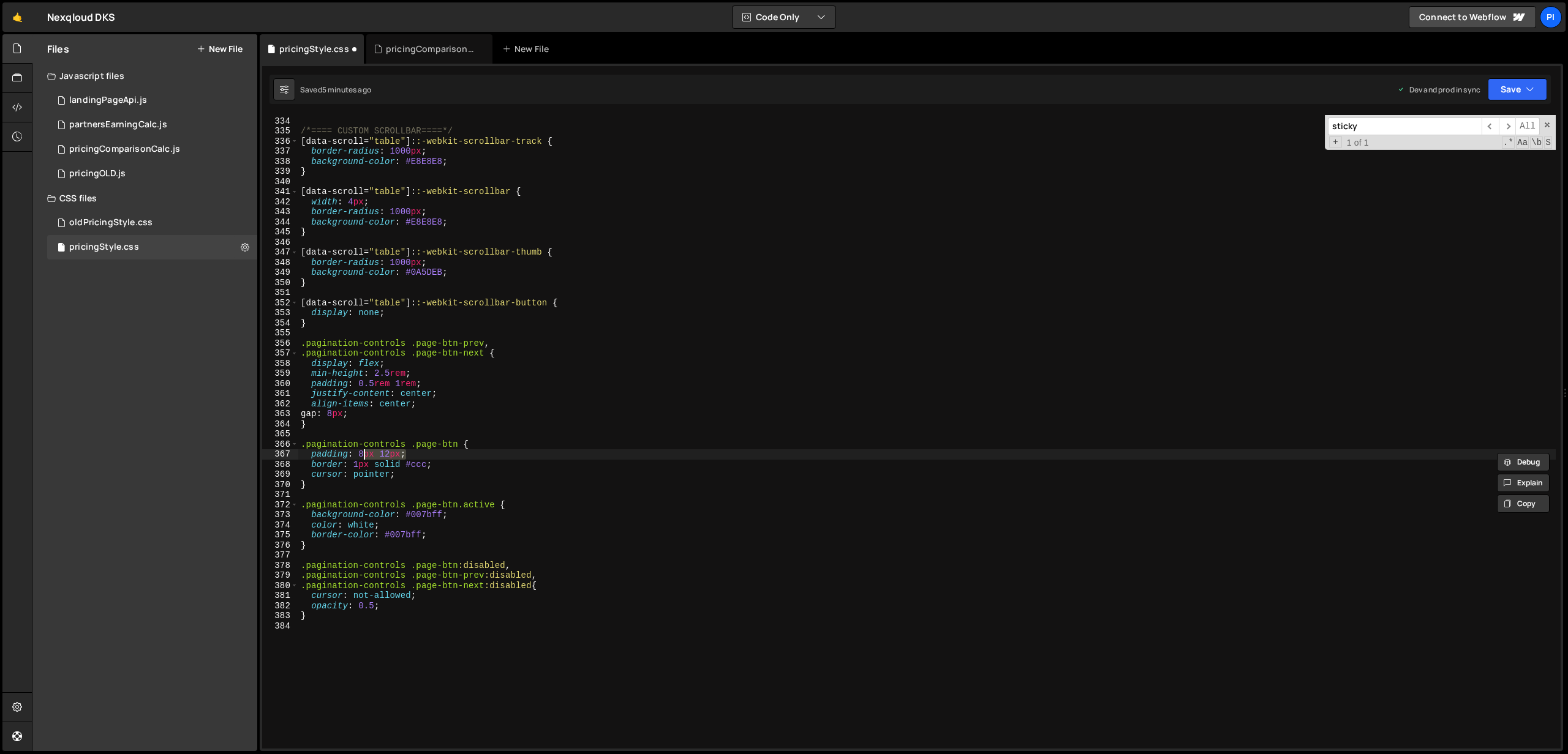
click at [364, 458] on div "} /*==== CUSTOM SCROLLBAR====*/ [ data-scroll = " table " ]: :-webkit-scrollbar…" at bounding box center [927, 432] width 1257 height 633
drag, startPoint x: 359, startPoint y: 458, endPoint x: 401, endPoint y: 455, distance: 42.1
click at [401, 455] on div "} /*==== CUSTOM SCROLLBAR====*/ [ data-scroll = " table " ]: :-webkit-scrollbar…" at bounding box center [927, 432] width 1257 height 654
drag, startPoint x: 341, startPoint y: 460, endPoint x: 401, endPoint y: 432, distance: 66.2
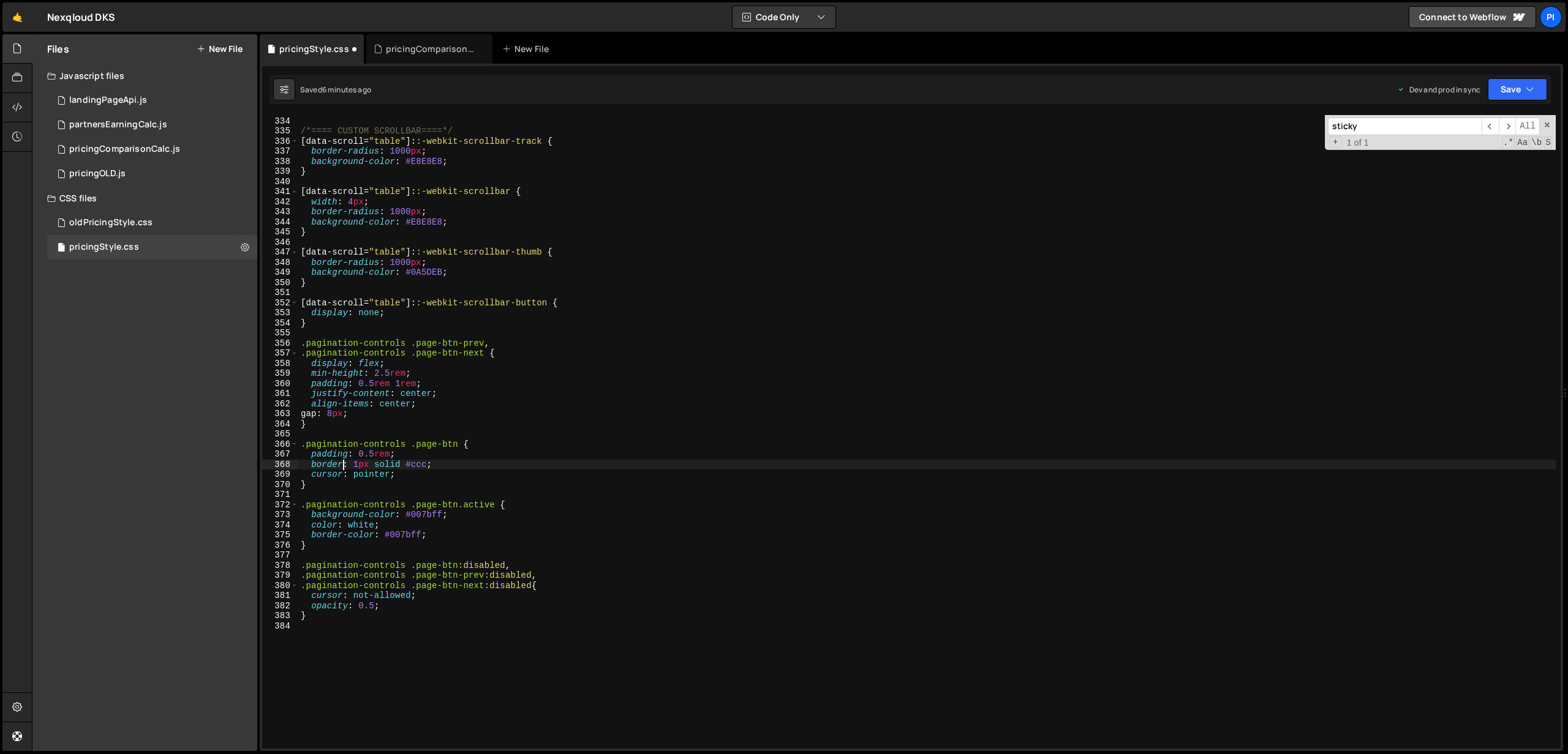
click at [343, 458] on div "} /*==== CUSTOM SCROLLBAR====*/ [ data-scroll = " table " ]: :-webkit-scrollbar…" at bounding box center [927, 432] width 1257 height 654
click at [463, 463] on div "} /*==== CUSTOM SCROLLBAR====*/ [ data-scroll = " table " ]: :-webkit-scrollbar…" at bounding box center [927, 432] width 1257 height 654
click at [448, 463] on div "} /*==== CUSTOM SCROLLBAR====*/ [ data-scroll = " table " ]: :-webkit-scrollbar…" at bounding box center [927, 432] width 1257 height 654
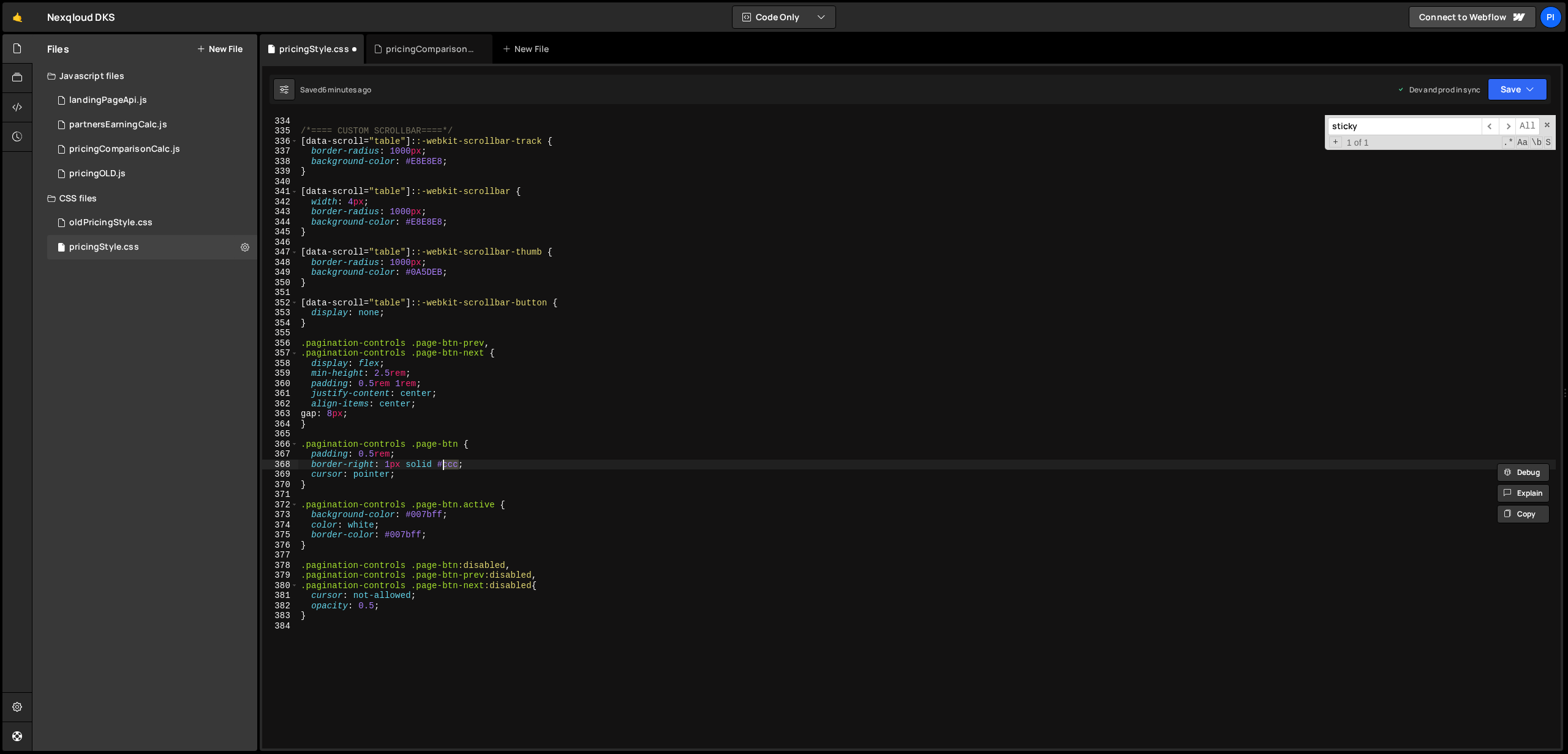
click at [445, 465] on div "} /*==== CUSTOM SCROLLBAR====*/ [ data-scroll = " table " ]: :-webkit-scrollbar…" at bounding box center [927, 432] width 1257 height 633
click at [445, 465] on div "} /*==== CUSTOM SCROLLBAR====*/ [ data-scroll = " table " ]: :-webkit-scrollbar…" at bounding box center [927, 432] width 1257 height 654
paste textarea "EDEDED"
click at [416, 480] on div "} /*==== CUSTOM SCROLLBAR====*/ [ data-scroll = " table " ]: :-webkit-scrollbar…" at bounding box center [927, 432] width 1257 height 654
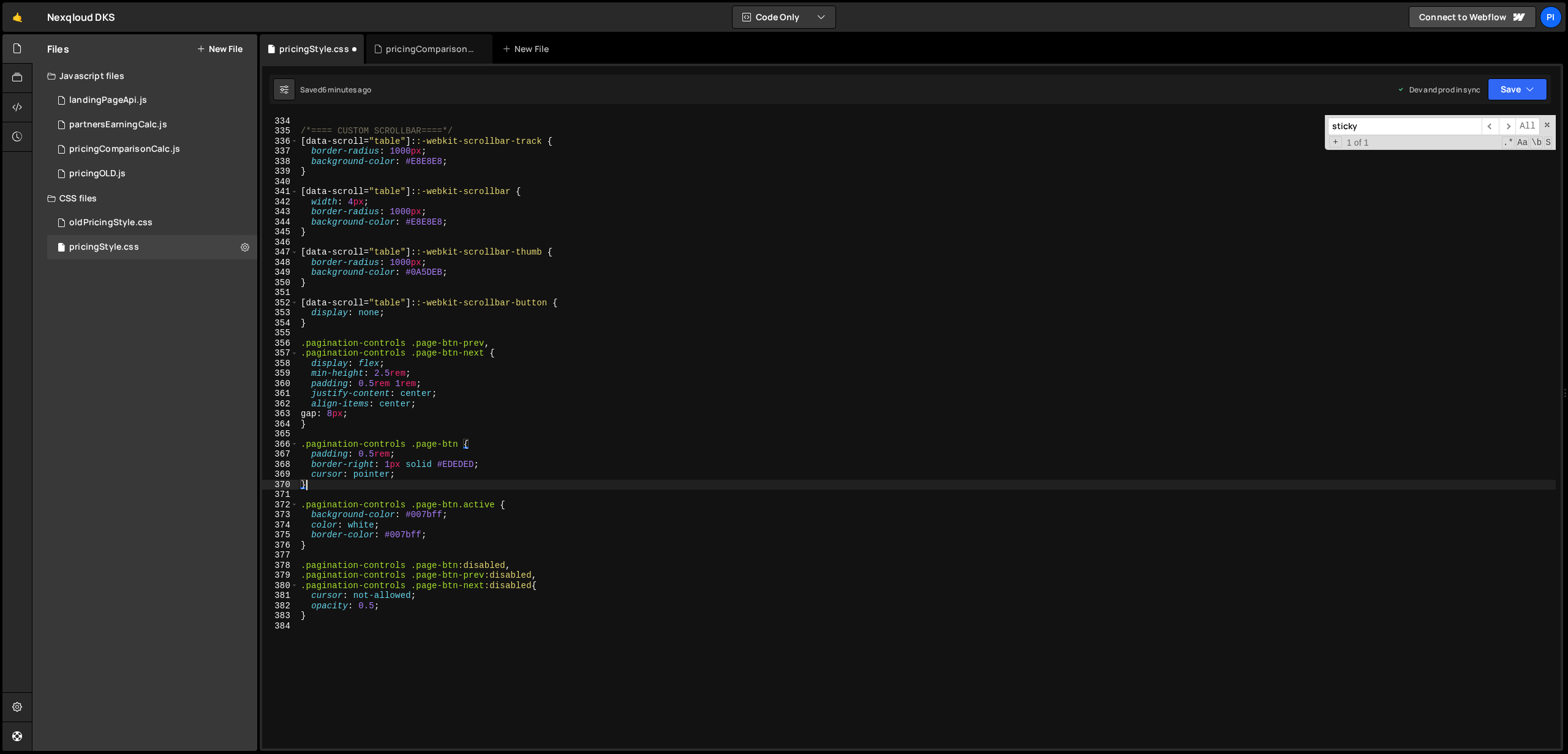
click at [421, 475] on div "} /*==== CUSTOM SCROLLBAR====*/ [ data-scroll = " table " ]: :-webkit-scrollbar…" at bounding box center [927, 432] width 1257 height 654
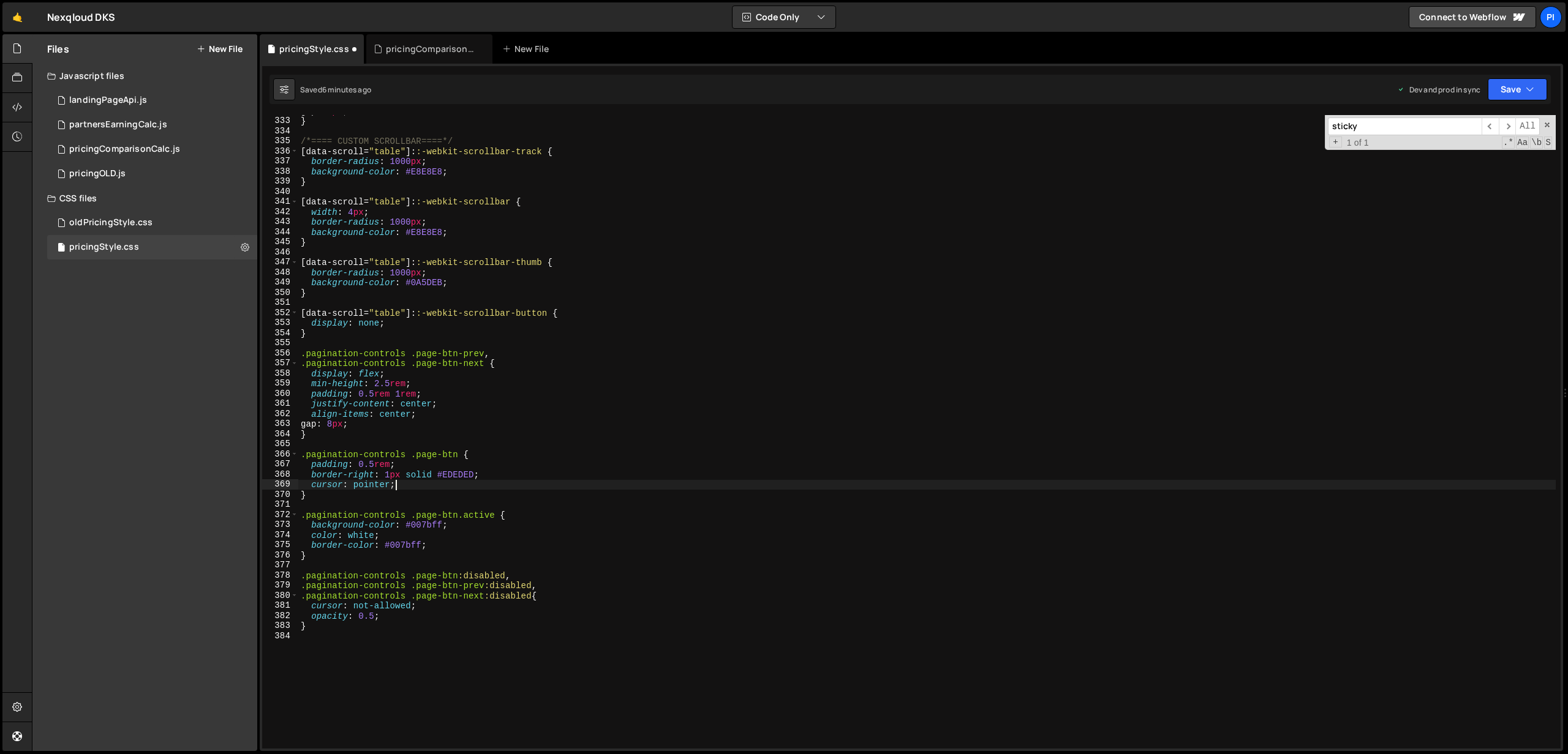
scroll to position [3347, 0]
drag, startPoint x: 495, startPoint y: 355, endPoint x: 291, endPoint y: 359, distance: 204.0
click at [291, 359] on div "cursor: pointer; 332 333 334 335 336 337 338 339 340 341 342 343 344 345 346 34…" at bounding box center [911, 432] width 1298 height 633
click at [322, 437] on div "gap : 4 px ; } /*==== CUSTOM SCROLLBAR====*/ [ data-scroll = " table " ]: :-web…" at bounding box center [927, 437] width 1257 height 654
type textarea "}"
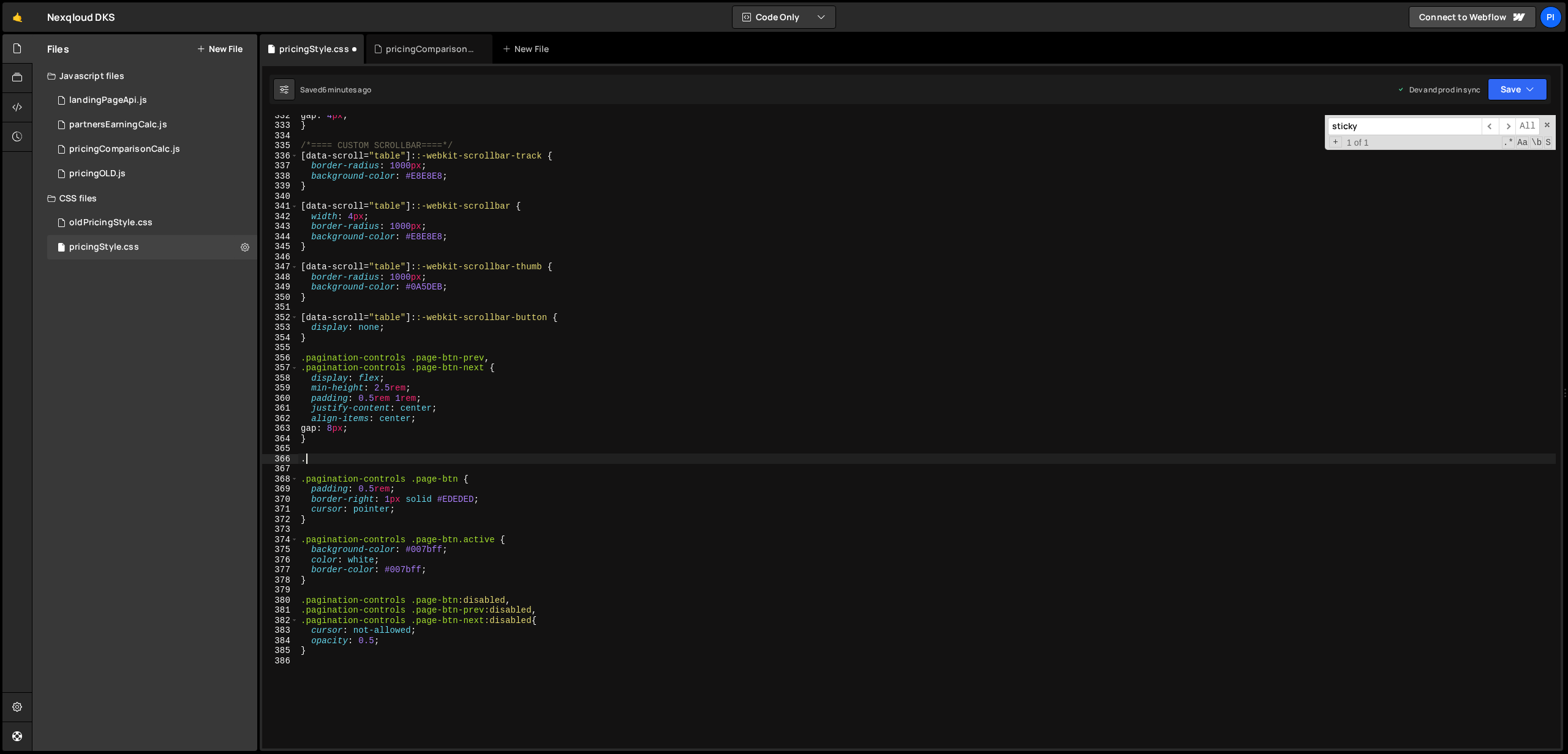
paste textarea ".pagination-controls .page-btn-prev,"
type textarea "..pagination-controls .page-btn-prev {}"
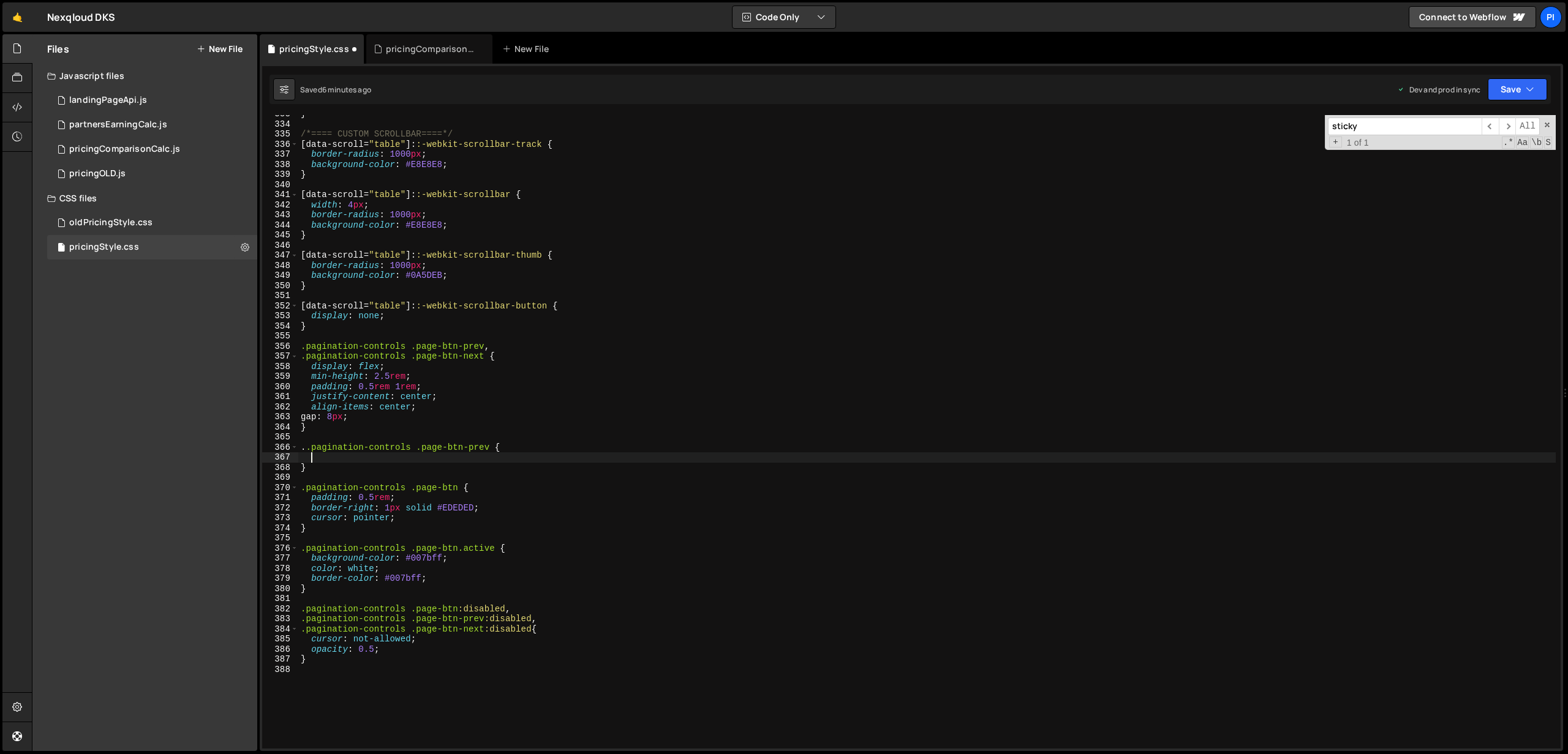
scroll to position [3358, 0]
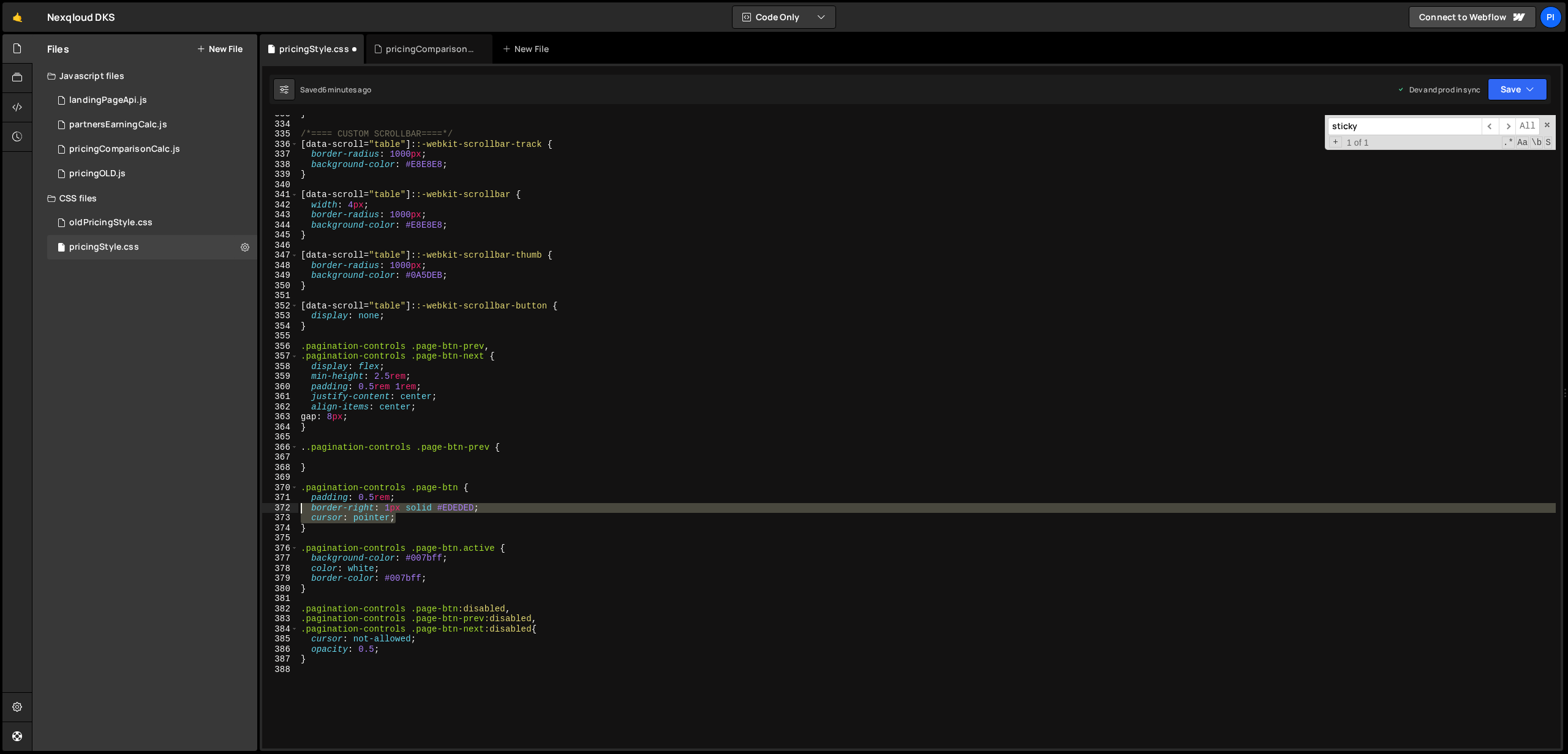
drag, startPoint x: 413, startPoint y: 517, endPoint x: 260, endPoint y: 512, distance: 153.1
click at [260, 512] on div "Type cmd + s to save your Javascript file. XXXXXXXXXXXXXXXXXXXXXXXXXXXXXXXXXXXX…" at bounding box center [911, 406] width 1303 height 687
click at [418, 522] on div "} /*==== CUSTOM SCROLLBAR====*/ [ data-scroll = " table " ]: :-webkit-scrollbar…" at bounding box center [927, 432] width 1257 height 633
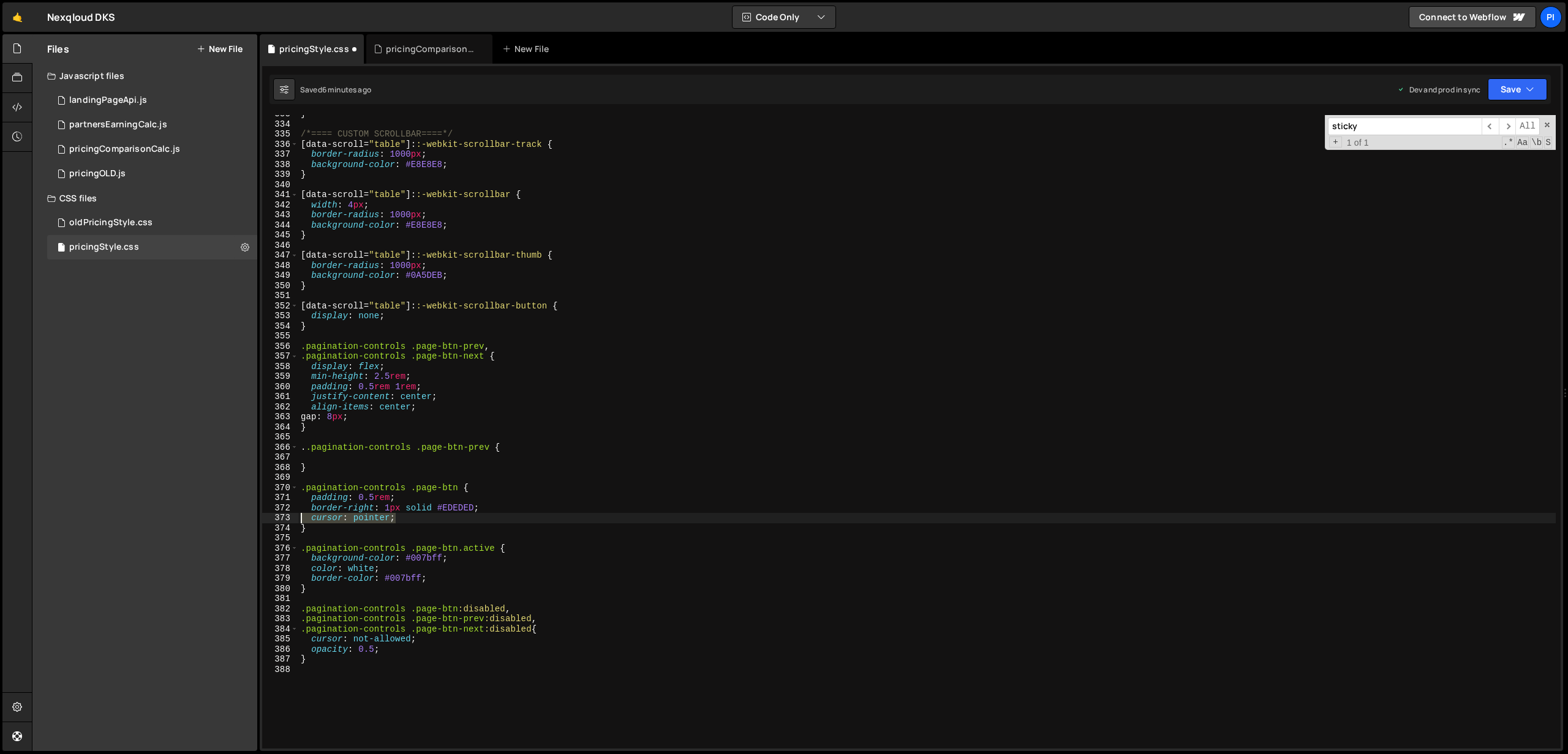
drag, startPoint x: 419, startPoint y: 519, endPoint x: 288, endPoint y: 519, distance: 131.0
click at [288, 519] on div "cursor: pointer; 333 334 335 336 337 338 339 340 341 342 343 344 345 346 347 34…" at bounding box center [911, 432] width 1298 height 633
click at [397, 418] on div "} /*==== CUSTOM SCROLLBAR====*/ [ data-scroll = " table " ]: :-webkit-scrollbar…" at bounding box center [927, 435] width 1257 height 654
type textarea "gap: 8px;"
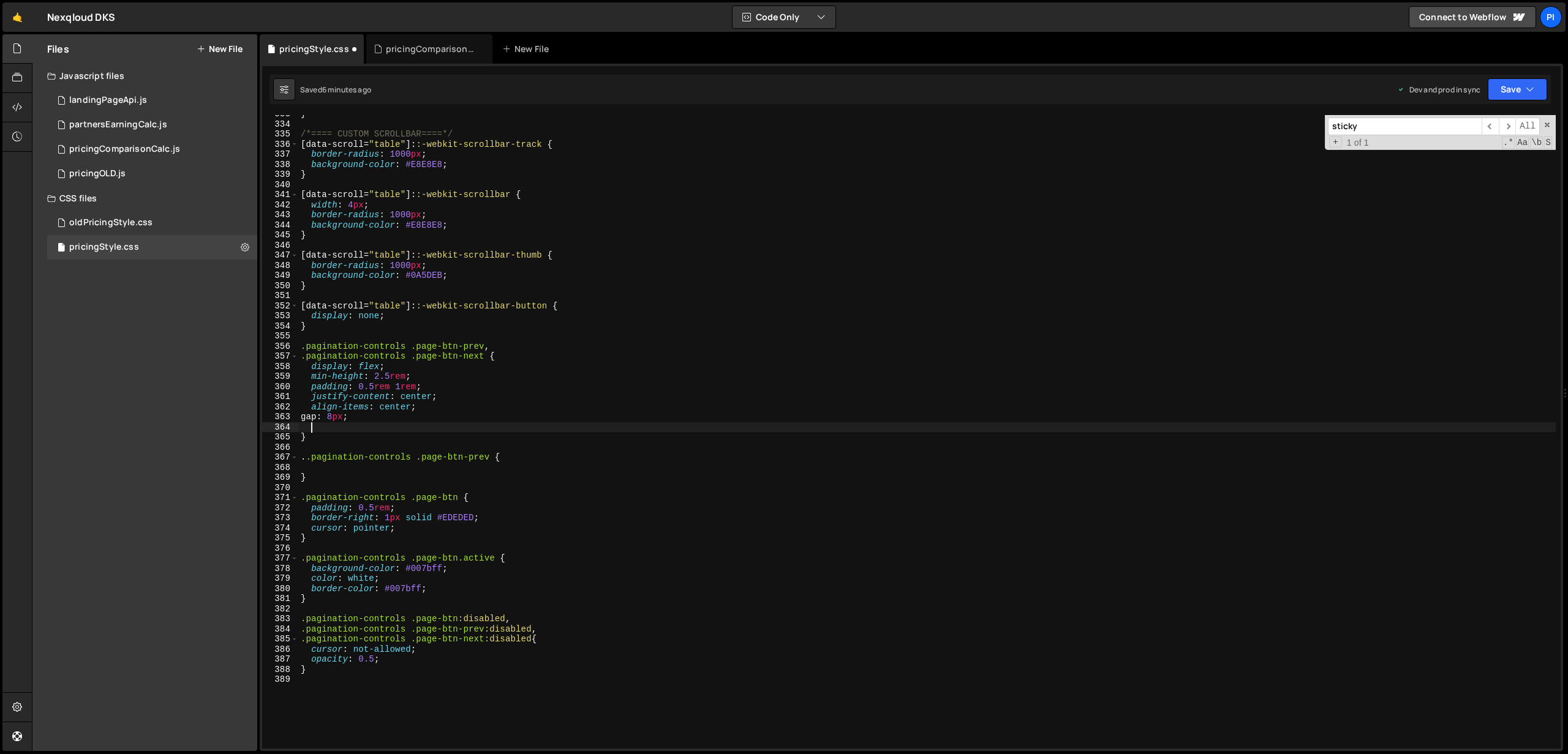
paste textarea "cursor: pointer;"
click at [346, 417] on div "} /*==== CUSTOM SCROLLBAR====*/ [ data-scroll = " table " ]: :-webkit-scrollbar…" at bounding box center [927, 437] width 1257 height 654
click at [347, 417] on div "} /*==== CUSTOM SCROLLBAR====*/ [ data-scroll = " table " ]: :-webkit-scrollbar…" at bounding box center [927, 439] width 1257 height 654
click at [343, 419] on div "} /*==== CUSTOM SCROLLBAR====*/ [ data-scroll = " table " ]: :-webkit-scrollbar…" at bounding box center [927, 438] width 1257 height 654
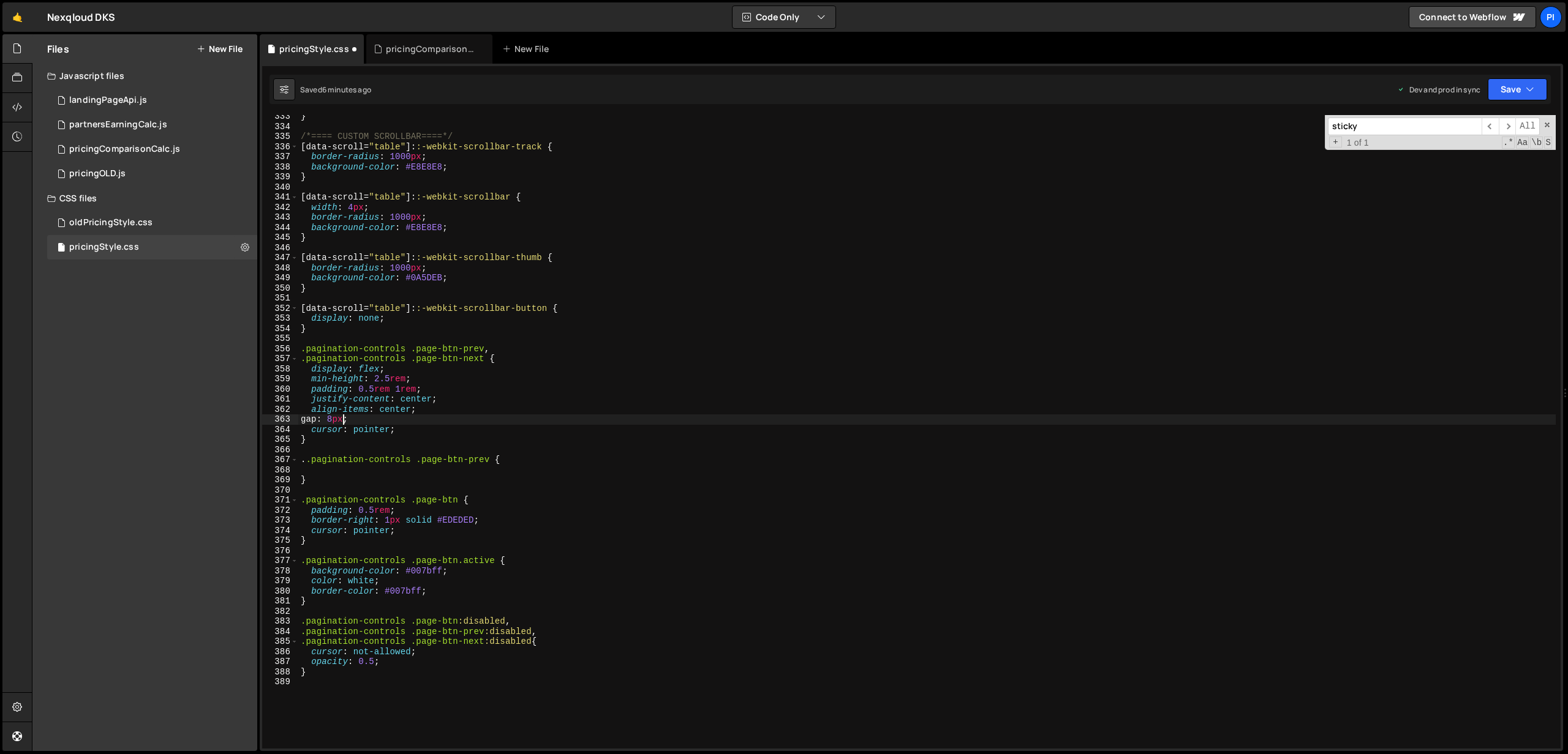
click at [343, 419] on div "} /*==== CUSTOM SCROLLBAR====*/ [ data-scroll = " table " ]: :-webkit-scrollbar…" at bounding box center [927, 438] width 1257 height 654
type textarea "gap: 0.5rem;"
click at [424, 550] on div "} /*==== CUSTOM SCROLLBAR====*/ [ data-scroll = " table " ]: :-webkit-scrollbar…" at bounding box center [927, 438] width 1257 height 654
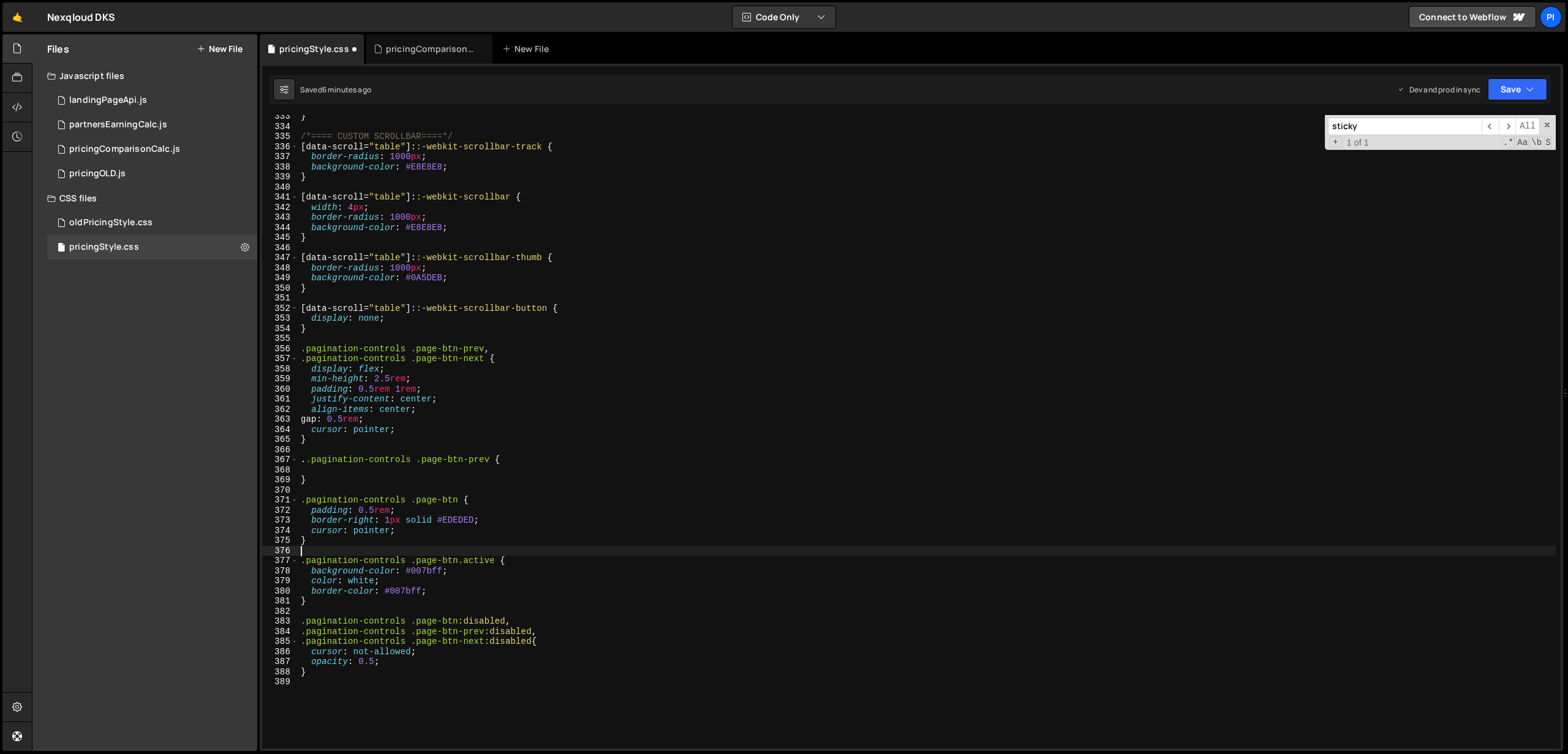
click at [426, 531] on div "} /*==== CUSTOM SCROLLBAR====*/ [ data-scroll = " table " ]: :-webkit-scrollbar…" at bounding box center [927, 438] width 1257 height 654
click at [492, 521] on div "} /*==== CUSTOM SCROLLBAR====*/ [ data-scroll = " table " ]: :-webkit-scrollbar…" at bounding box center [927, 438] width 1257 height 654
type textarea "border-right: 1px solid #EDEDED;"
drag, startPoint x: 492, startPoint y: 521, endPoint x: 284, endPoint y: 522, distance: 208.0
click at [284, 522] on div "border-right: 1px solid #EDEDED; 333 334 335 336 337 338 339 340 341 342 343 34…" at bounding box center [911, 432] width 1298 height 633
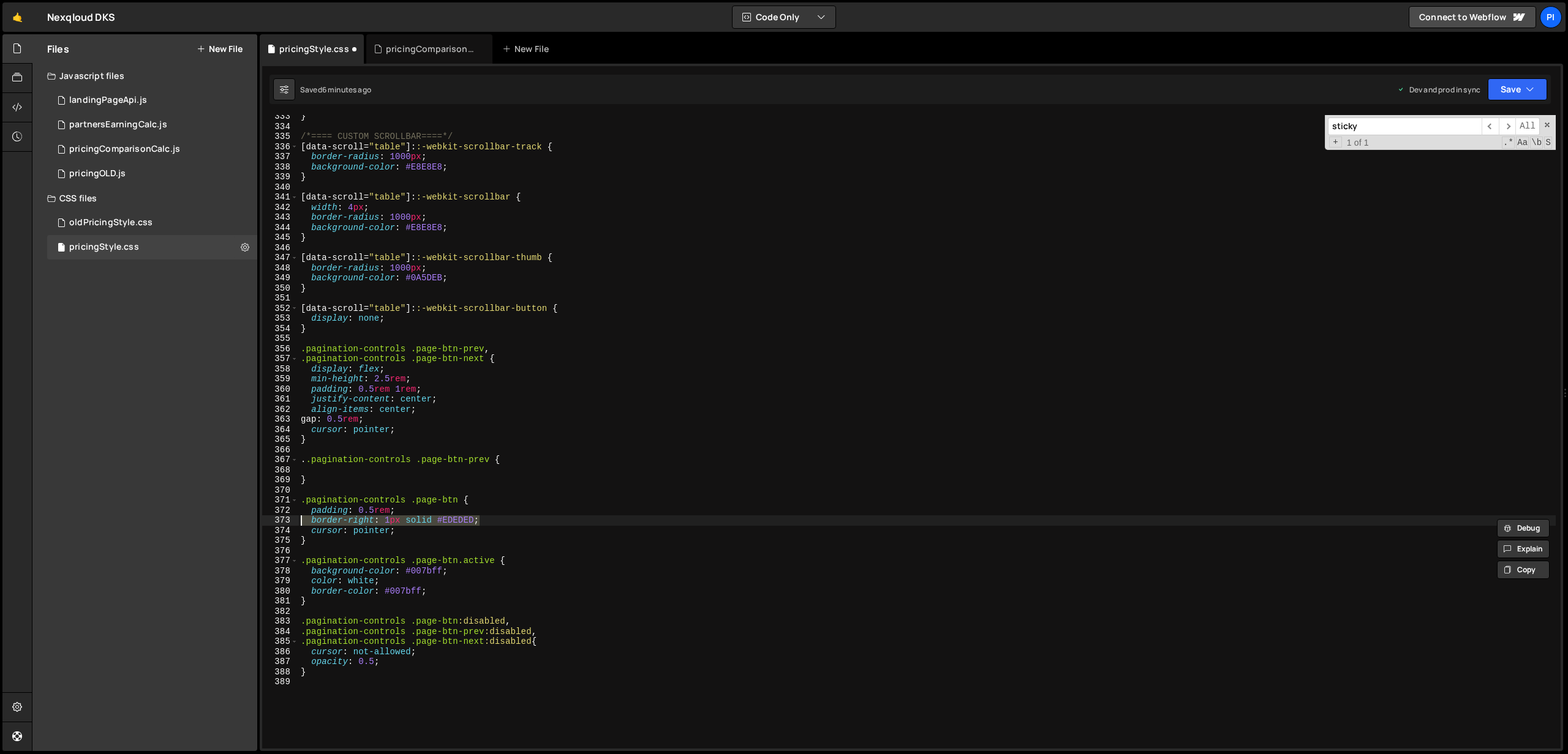
click at [317, 468] on div "} /*==== CUSTOM SCROLLBAR====*/ [ data-scroll = " table " ]: :-webkit-scrollbar…" at bounding box center [927, 438] width 1257 height 654
paste textarea "border-right: 1px solid #EDEDED;"
drag, startPoint x: 304, startPoint y: 460, endPoint x: 390, endPoint y: 430, distance: 91.1
click at [306, 459] on div "} /*==== CUSTOM SCROLLBAR====*/ [ data-scroll = " table " ]: :-webkit-scrollbar…" at bounding box center [927, 438] width 1257 height 654
click at [1489, 90] on button "Save" at bounding box center [1517, 89] width 60 height 22
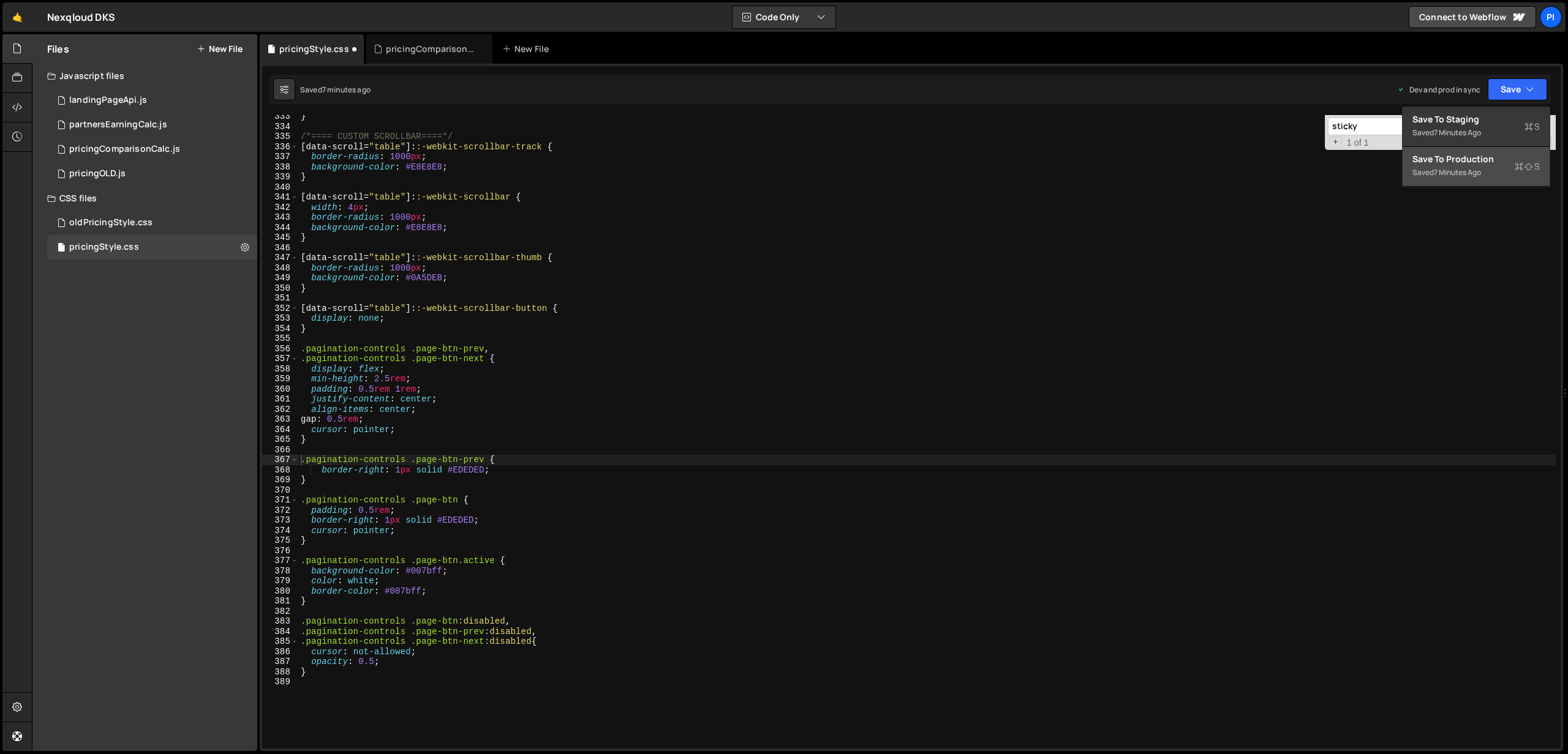
click at [1437, 158] on div "Save to Production S" at bounding box center [1476, 159] width 127 height 12
click at [420, 350] on div "} /*==== CUSTOM SCROLLBAR====*/ [ data-scroll = " table " ]: :-webkit-scrollbar…" at bounding box center [927, 438] width 1257 height 654
click at [494, 348] on div "} /*==== CUSTOM SCROLLBAR====*/ [ data-scroll = " table " ]: :-webkit-scrollbar…" at bounding box center [927, 438] width 1257 height 654
drag, startPoint x: 417, startPoint y: 350, endPoint x: 481, endPoint y: 345, distance: 64.2
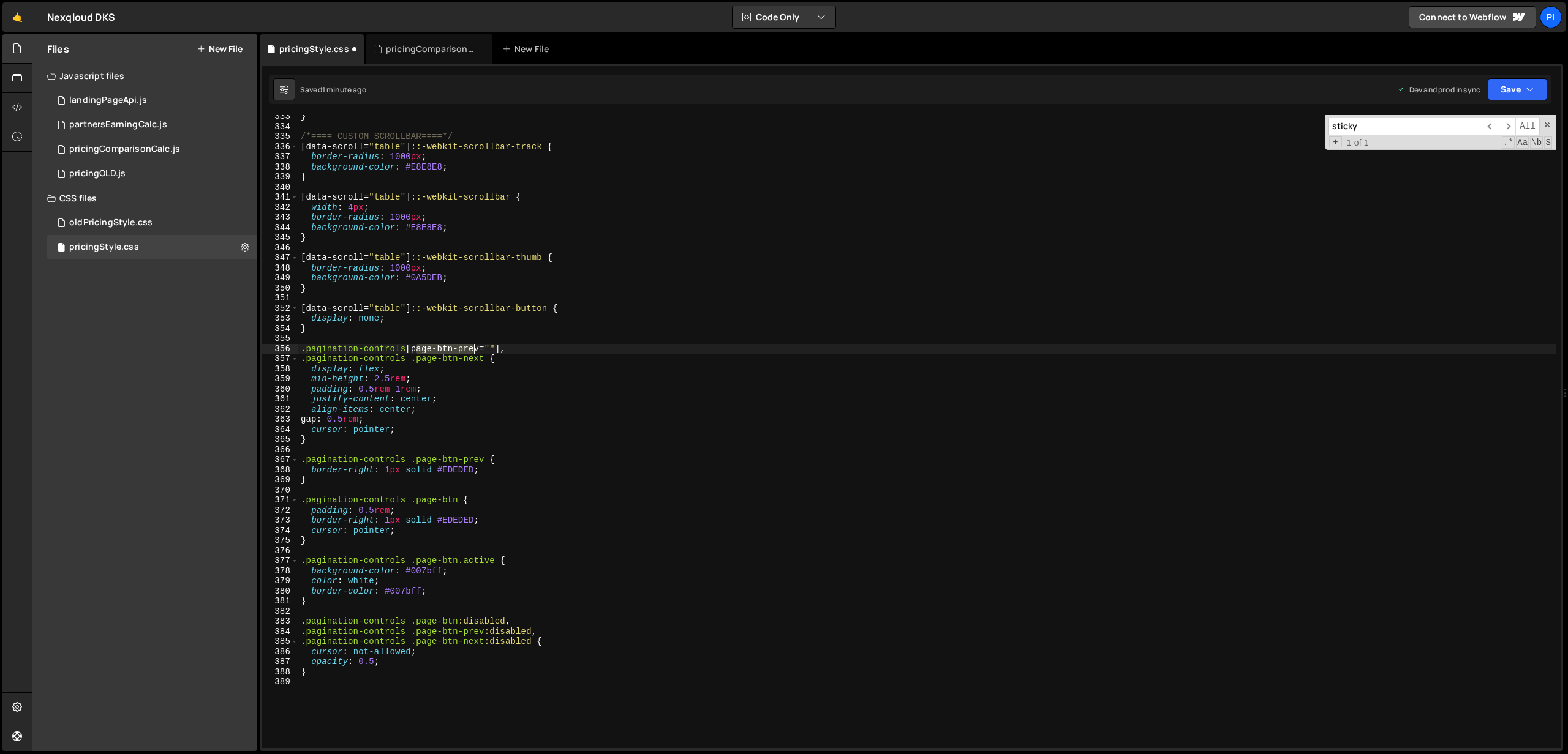
click at [481, 345] on div "} /*==== CUSTOM SCROLLBAR====*/ [ data-scroll = " table " ]: :-webkit-scrollbar…" at bounding box center [927, 438] width 1257 height 654
click at [483, 348] on div "} /*==== CUSTOM SCROLLBAR====*/ [ data-scroll = " table " ]: :-webkit-scrollbar…" at bounding box center [927, 438] width 1257 height 654
drag, startPoint x: 486, startPoint y: 347, endPoint x: 418, endPoint y: 349, distance: 68.0
click at [418, 349] on div "} /*==== CUSTOM SCROLLBAR====*/ [ data-scroll = " table " ]: :-webkit-scrollbar…" at bounding box center [927, 438] width 1257 height 654
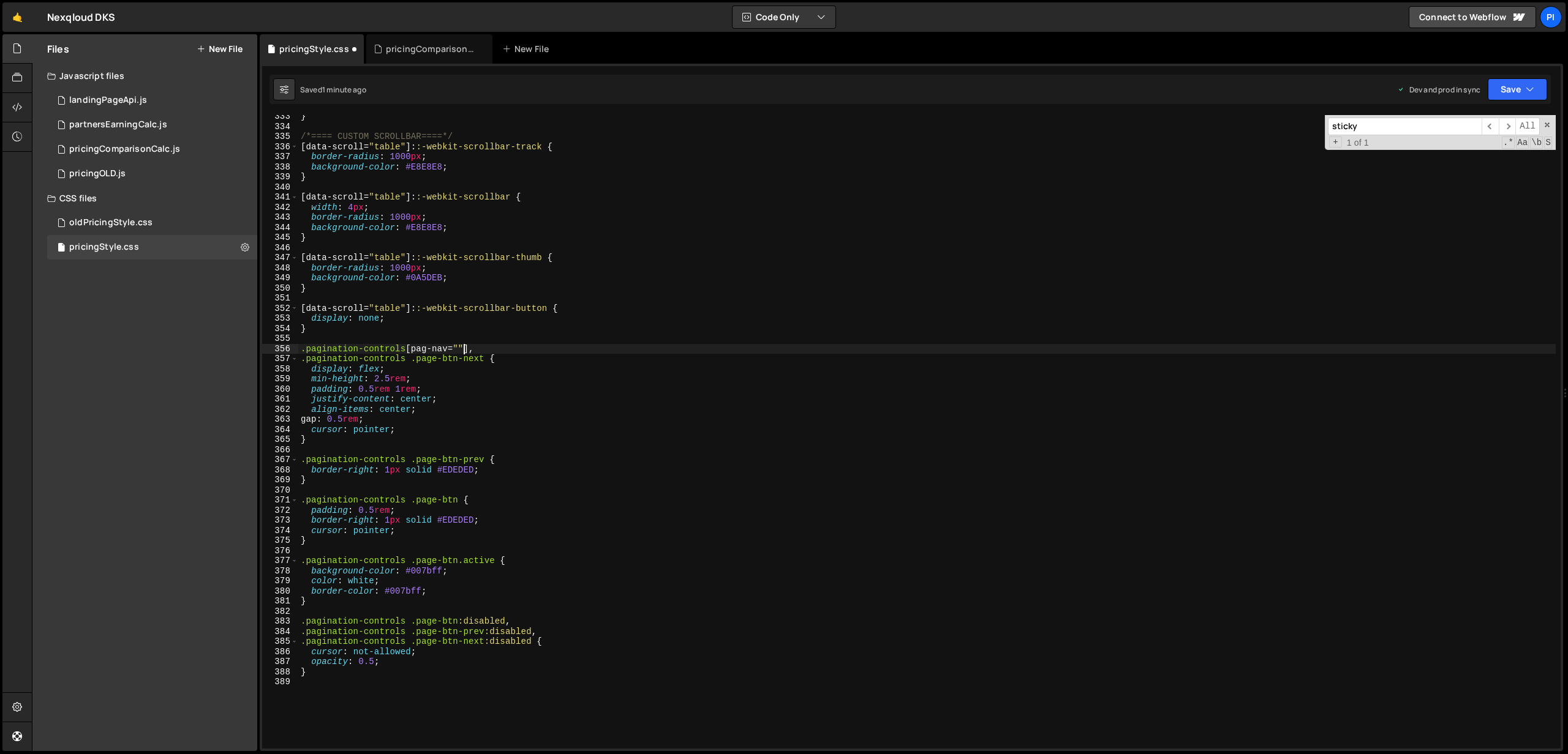
click at [464, 346] on div "} /*==== CUSTOM SCROLLBAR====*/ [ data-scroll = " table " ]: :-webkit-scrollbar…" at bounding box center [927, 438] width 1257 height 654
drag, startPoint x: 497, startPoint y: 346, endPoint x: 411, endPoint y: 347, distance: 86.0
click at [411, 347] on div "} /*==== CUSTOM SCROLLBAR====*/ [ data-scroll = " table " ]: :-webkit-scrollbar…" at bounding box center [927, 438] width 1257 height 654
drag, startPoint x: 486, startPoint y: 358, endPoint x: 412, endPoint y: 360, distance: 74.0
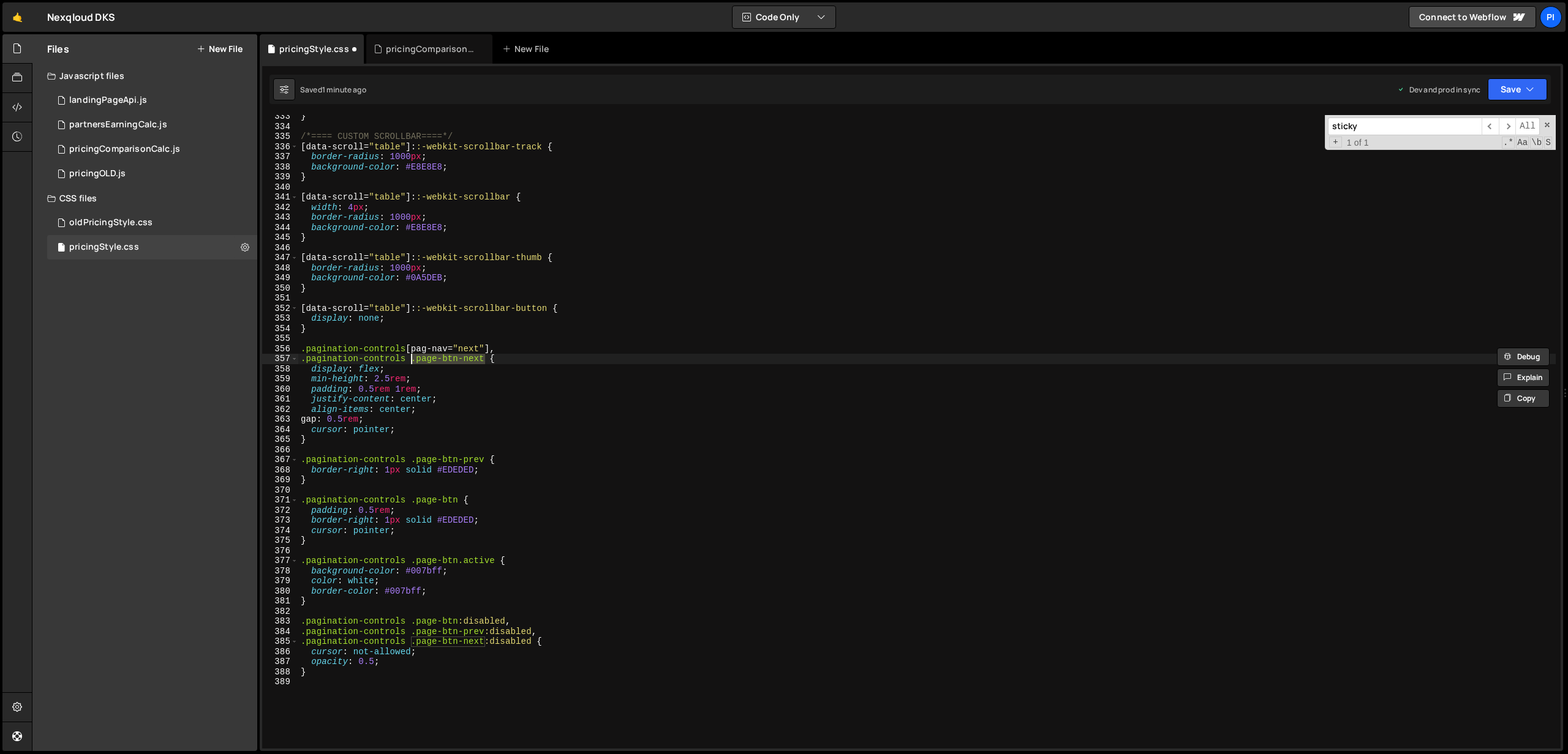
click at [412, 360] on div "} /*==== CUSTOM SCROLLBAR====*/ [ data-scroll = " table " ]: :-webkit-scrollbar…" at bounding box center [927, 438] width 1257 height 654
paste textarea "[pag-nav="next"]"
drag, startPoint x: 496, startPoint y: 360, endPoint x: 412, endPoint y: 360, distance: 84.0
click at [412, 360] on div "} /*==== CUSTOM SCROLLBAR====*/ [ data-scroll = " table " ]: :-webkit-scrollbar…" at bounding box center [927, 438] width 1257 height 654
click at [494, 349] on div "} /*==== CUSTOM SCROLLBAR====*/ [ data-scroll = " table " ]: :-webkit-scrollbar…" at bounding box center [927, 438] width 1257 height 654
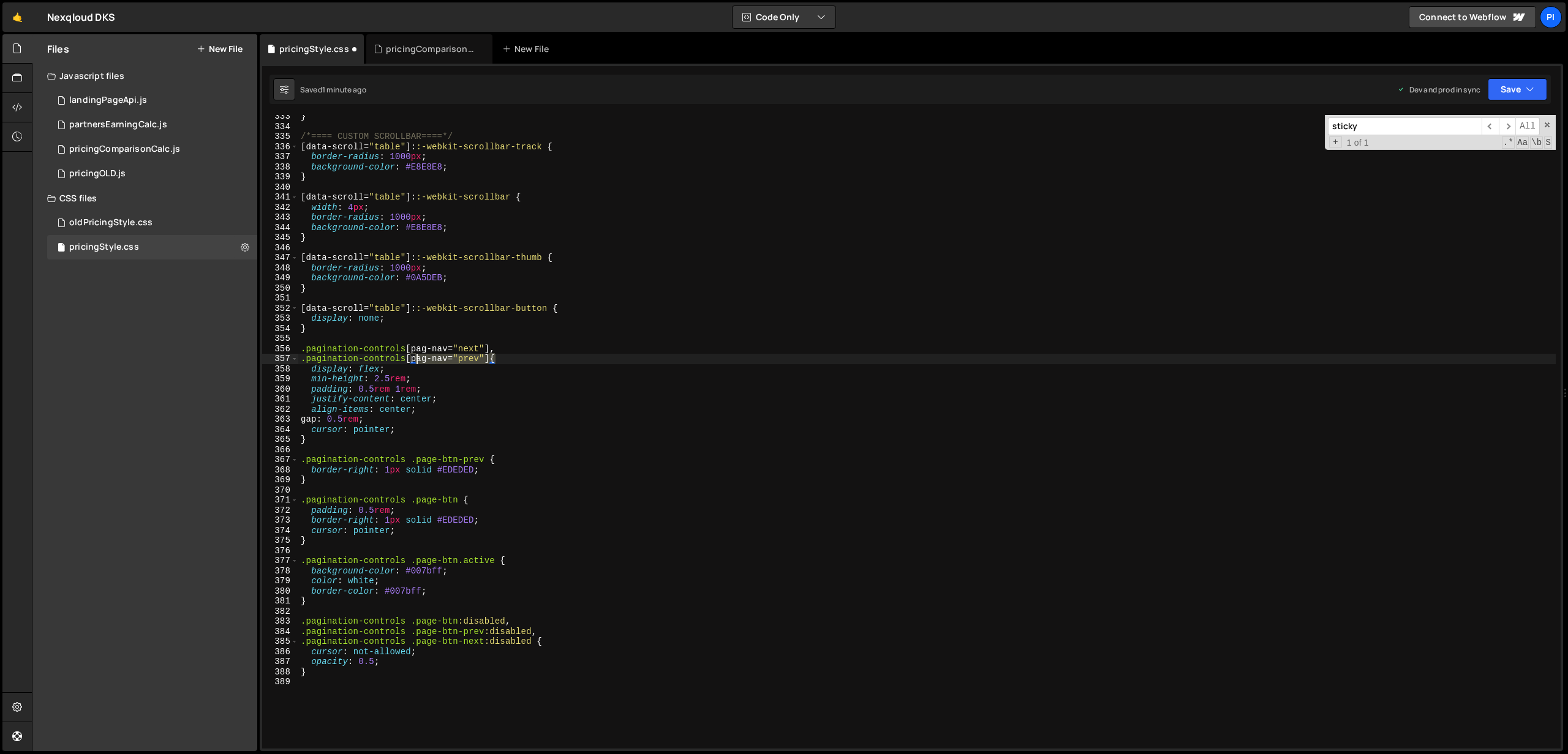
drag, startPoint x: 495, startPoint y: 359, endPoint x: 414, endPoint y: 358, distance: 81.0
click at [414, 358] on div "} /*==== CUSTOM SCROLLBAR====*/ [ data-scroll = " table " ]: :-webkit-scrollbar…" at bounding box center [927, 438] width 1257 height 654
drag, startPoint x: 412, startPoint y: 357, endPoint x: 495, endPoint y: 360, distance: 83.1
click at [495, 360] on div "} /*==== CUSTOM SCROLLBAR====*/ [ data-scroll = " table " ]: :-webkit-scrollbar…" at bounding box center [927, 438] width 1257 height 654
drag, startPoint x: 485, startPoint y: 458, endPoint x: 413, endPoint y: 464, distance: 72.2
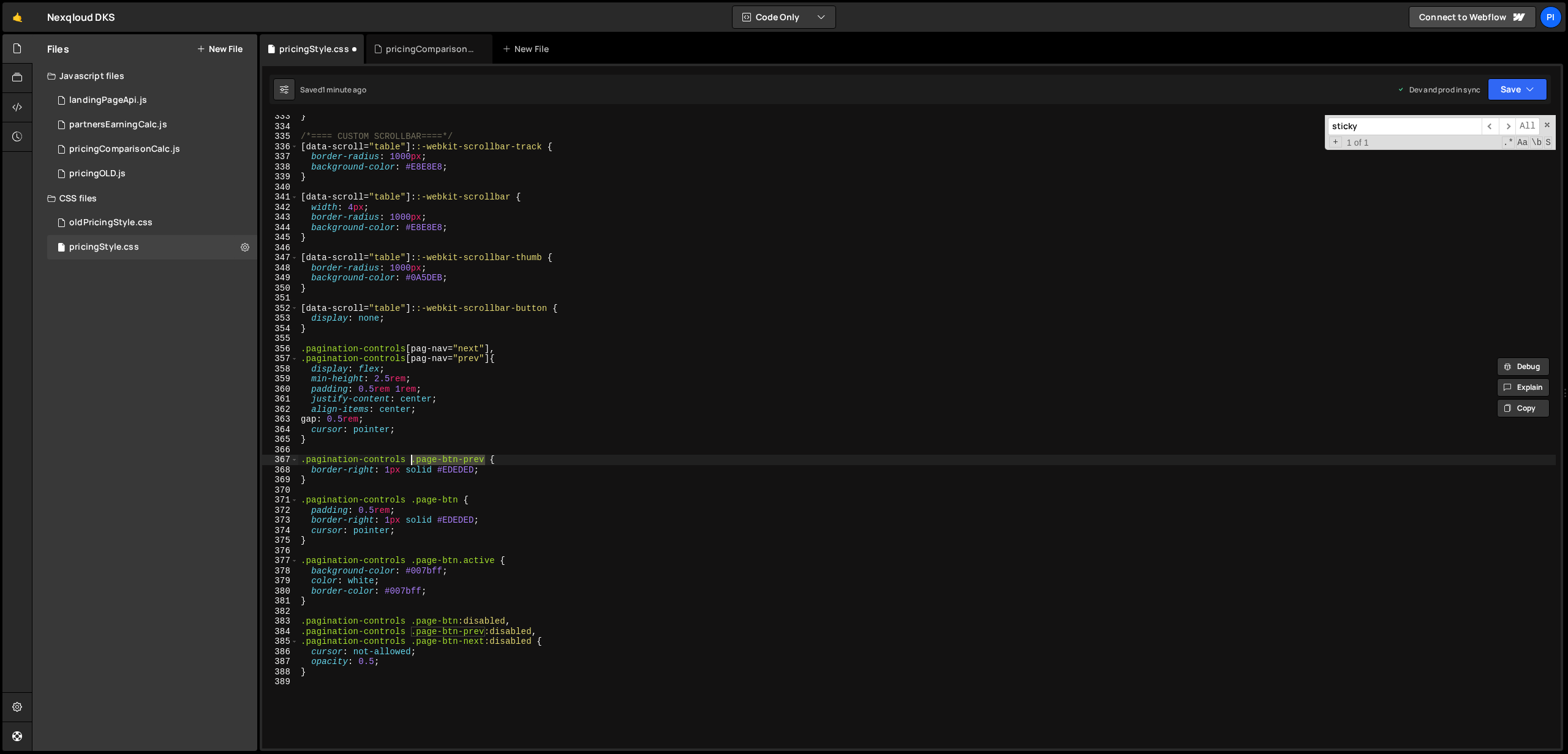
click at [413, 464] on div "} /*==== CUSTOM SCROLLBAR====*/ [ data-scroll = " table " ]: :-webkit-scrollbar…" at bounding box center [927, 438] width 1257 height 654
paste textarea "[pag-nav="prev"]"
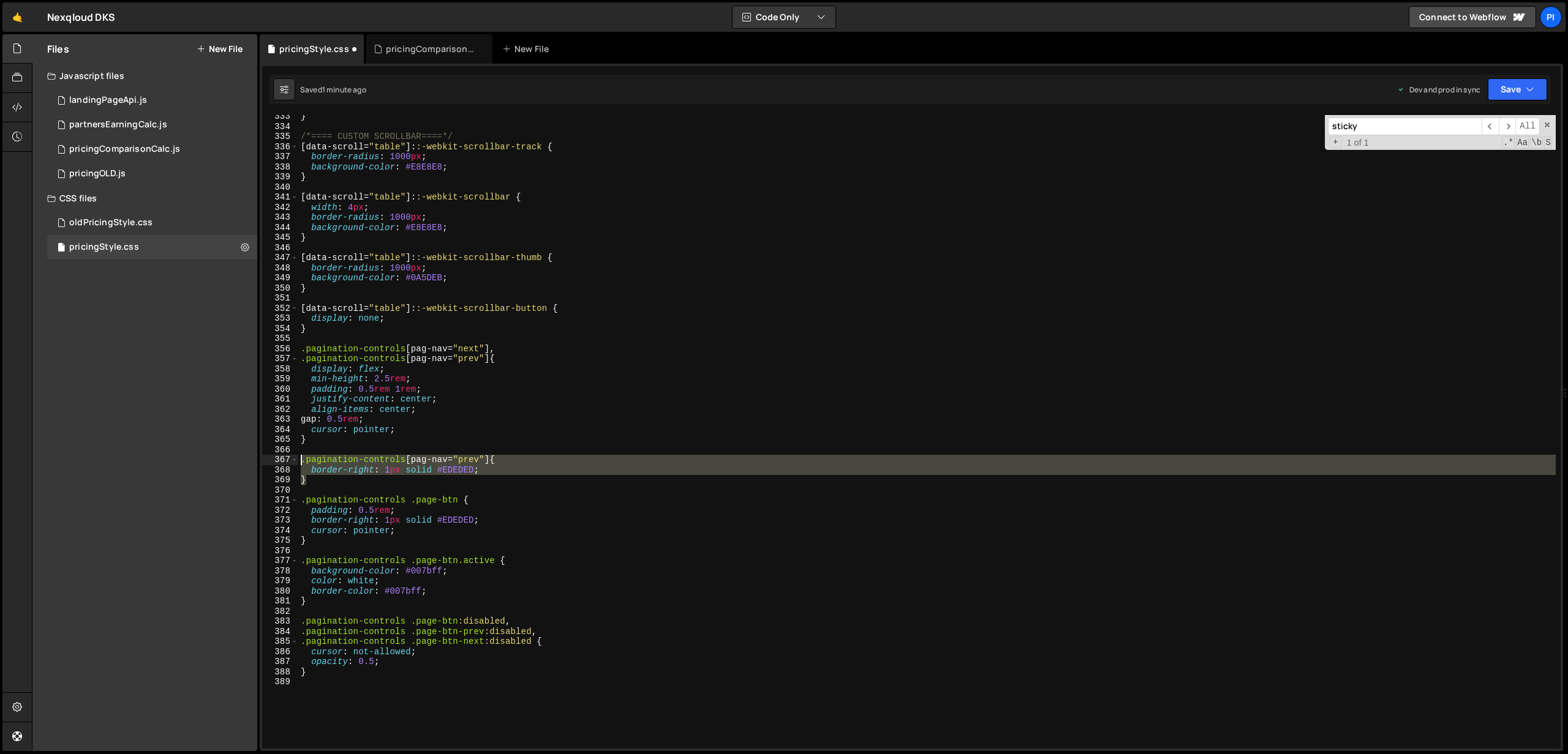
drag, startPoint x: 343, startPoint y: 484, endPoint x: 293, endPoint y: 465, distance: 53.5
click at [293, 465] on div ".pagination-controls [pag-nav="prev"] { 333 334 335 336 337 338 339 340 341 342…" at bounding box center [911, 432] width 1298 height 633
click at [337, 478] on div "} /*==== CUSTOM SCROLLBAR====*/ [ data-scroll = " table " ]: :-webkit-scrollbar…" at bounding box center [927, 432] width 1257 height 633
type textarea "}"
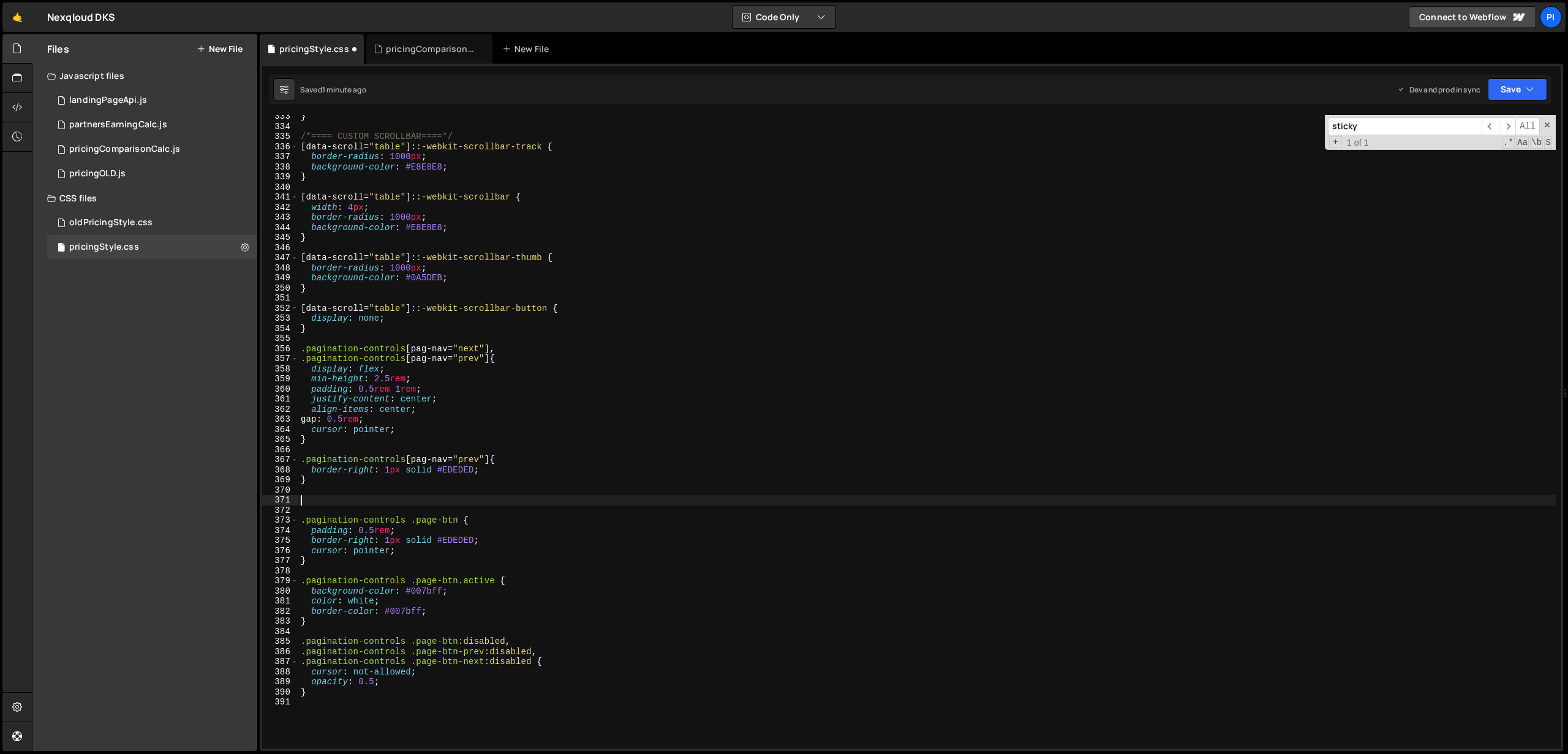
paste textarea "}"
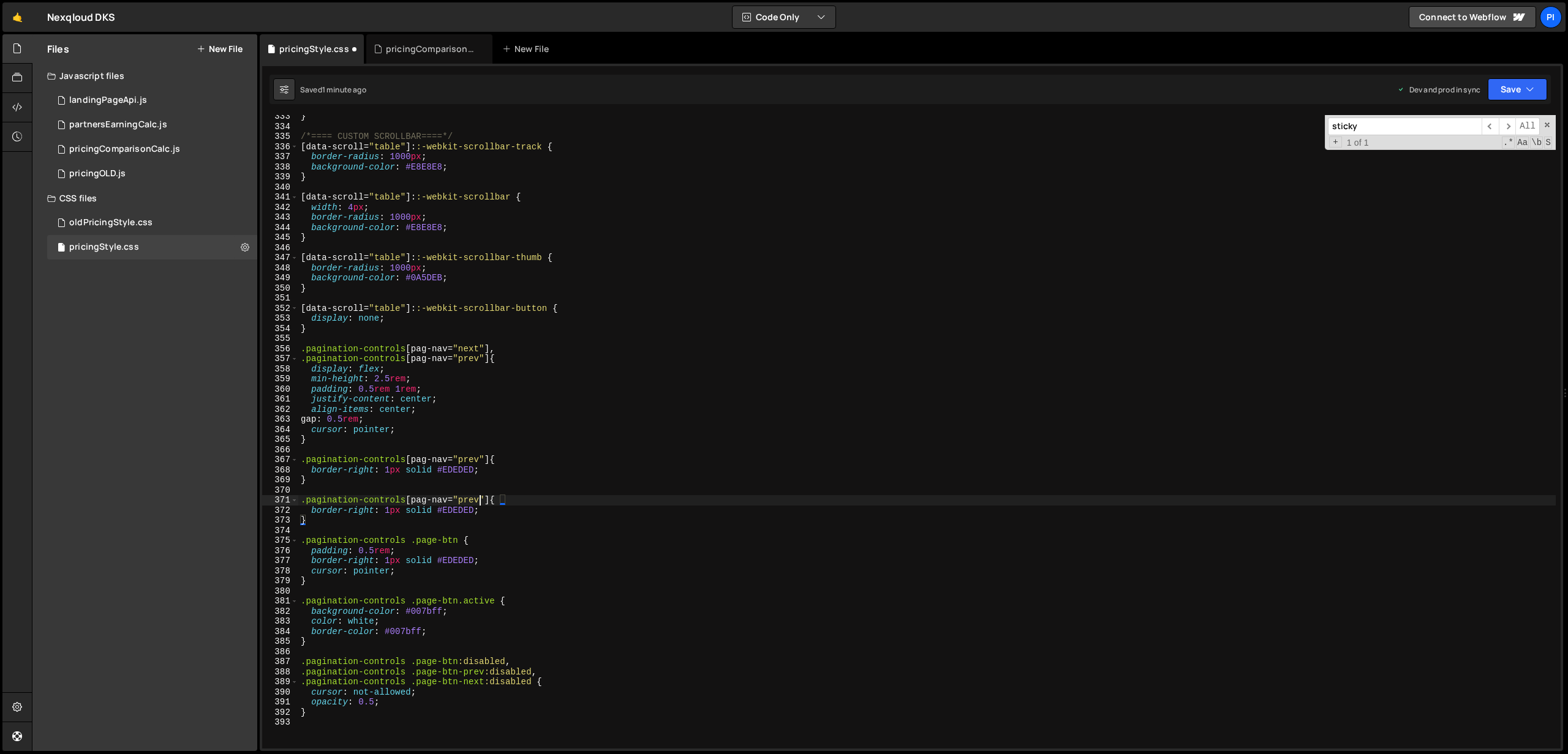
click at [478, 497] on div "} /*==== CUSTOM SCROLLBAR====*/ [ data-scroll = " table " ]: :-webkit-scrollbar…" at bounding box center [927, 438] width 1257 height 654
click at [402, 501] on div "} /*==== CUSTOM SCROLLBAR====*/ [ data-scroll = " table " ]: :-webkit-scrollbar…" at bounding box center [927, 438] width 1257 height 654
drag, startPoint x: 346, startPoint y: 510, endPoint x: 473, endPoint y: 513, distance: 127.0
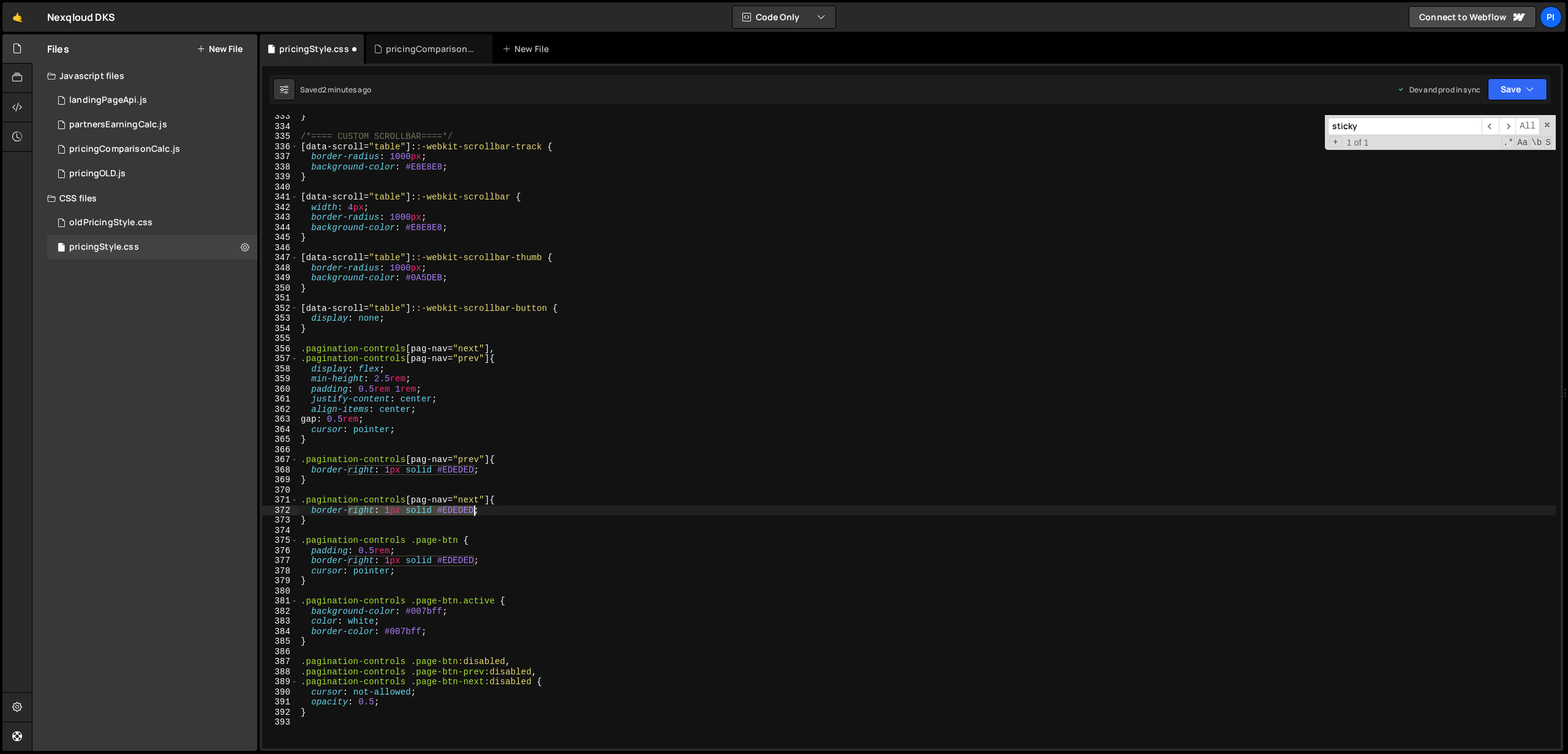
click at [473, 513] on div "} /*==== CUSTOM SCROLLBAR====*/ [ data-scroll = " table " ]: :-webkit-scrollbar…" at bounding box center [927, 438] width 1257 height 654
click at [466, 506] on div "} /*==== CUSTOM SCROLLBAR====*/ [ data-scroll = " table " ]: :-webkit-scrollbar…" at bounding box center [927, 438] width 1257 height 654
click at [1524, 81] on button "Save" at bounding box center [1517, 89] width 60 height 22
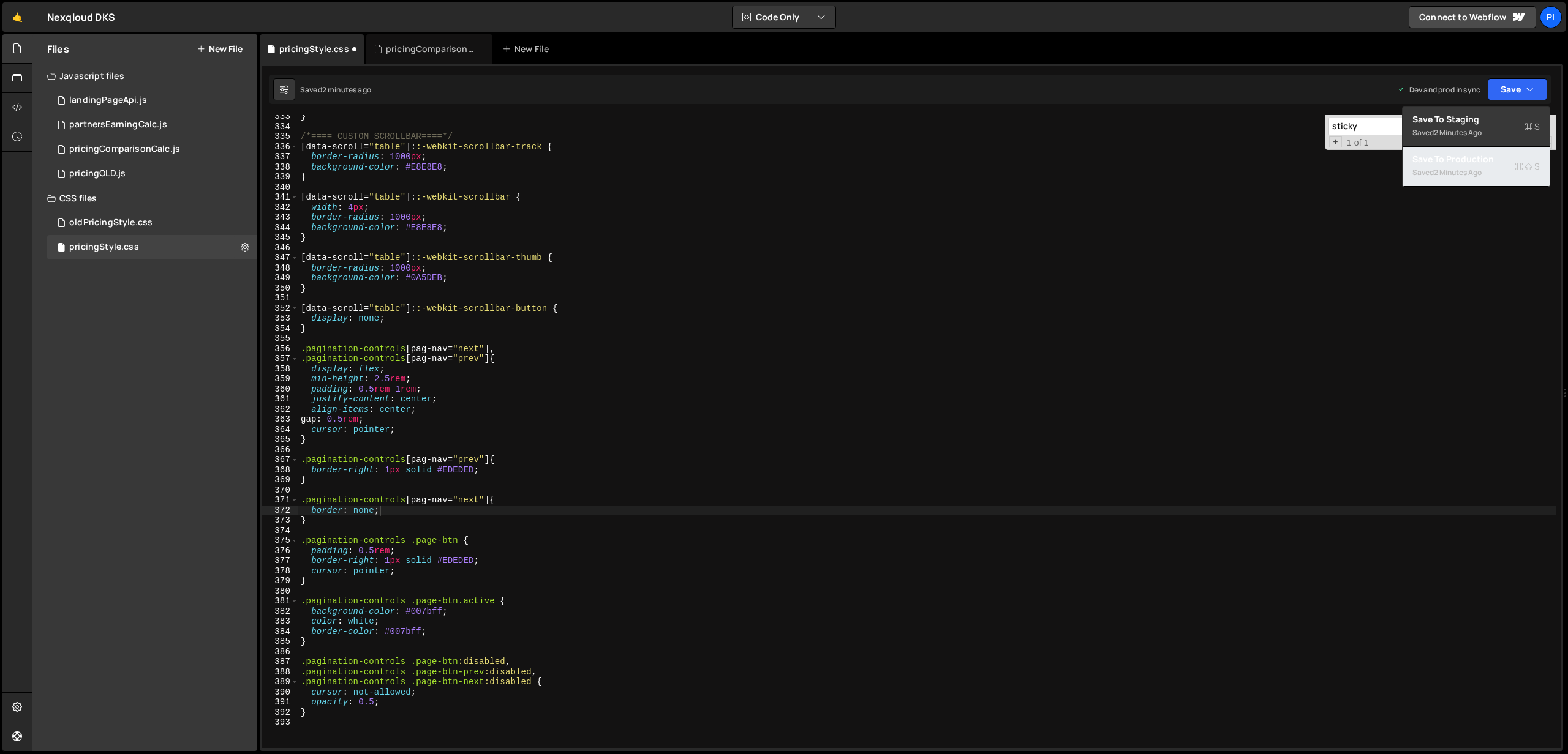
drag, startPoint x: 1474, startPoint y: 162, endPoint x: 1466, endPoint y: 152, distance: 12.8
click at [1473, 158] on div "Save to Production S" at bounding box center [1476, 159] width 127 height 12
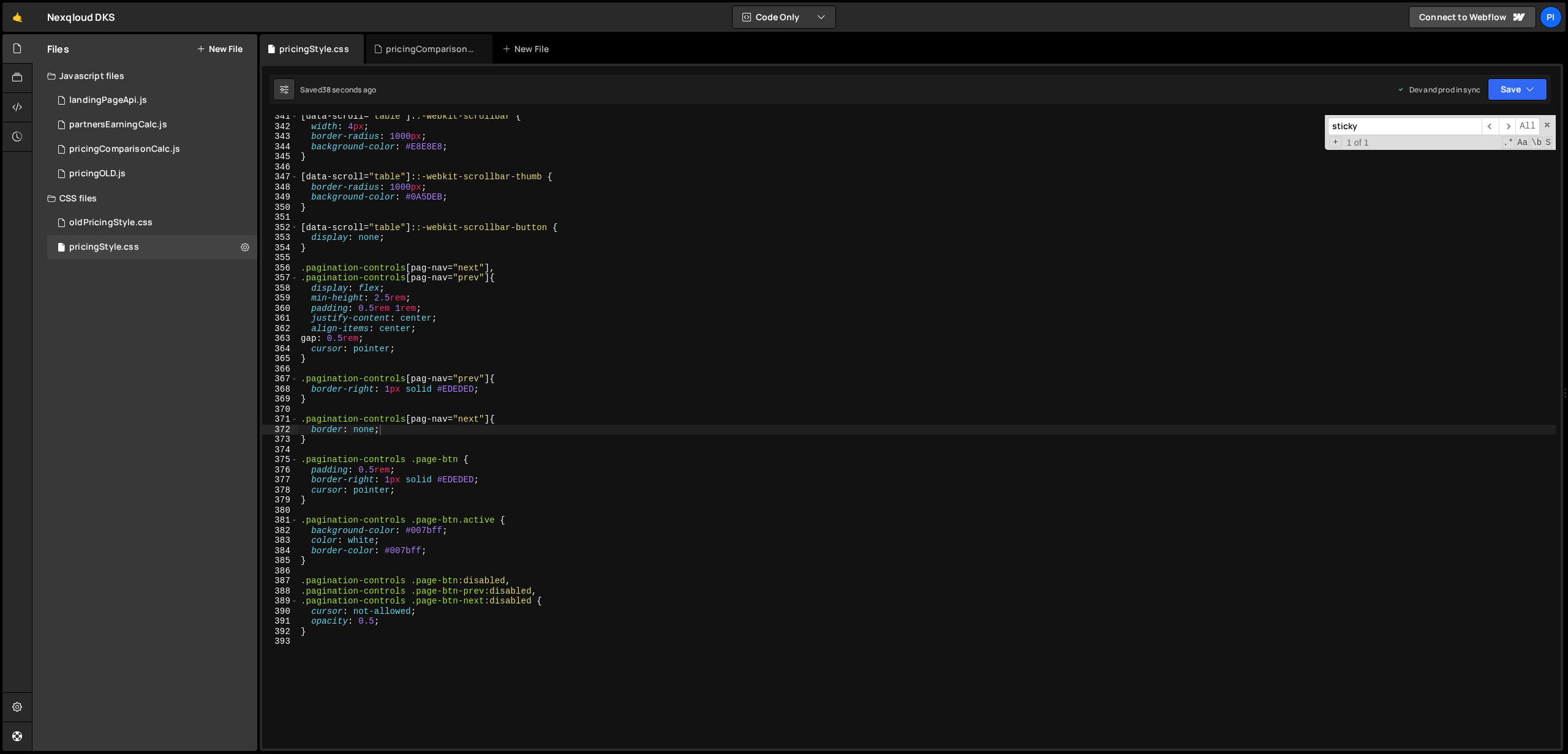
scroll to position [3429, 0]
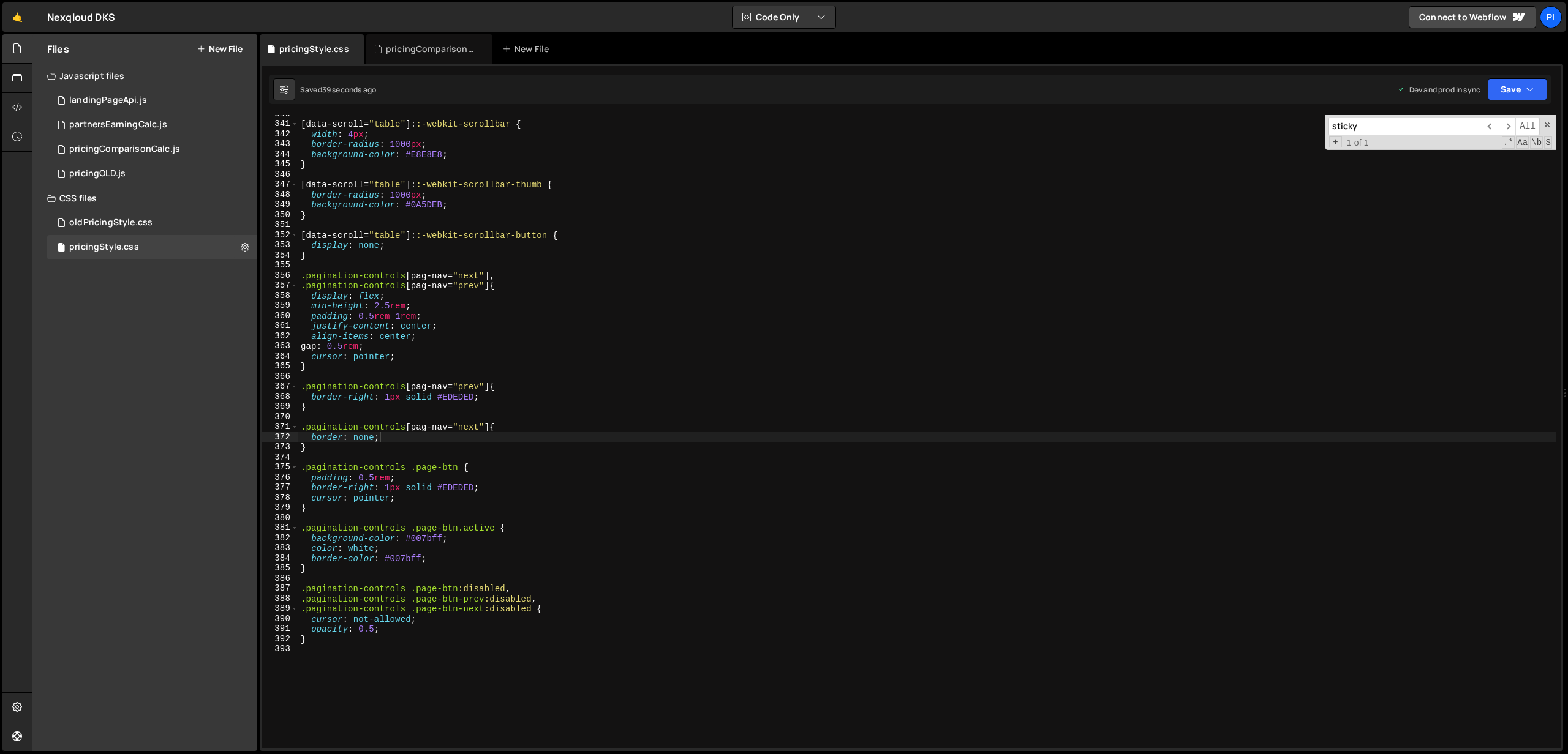
click at [496, 309] on div "[ data-scroll = " table " ]: :-webkit-scrollbar { width : 4 px ; border-radius …" at bounding box center [927, 435] width 1257 height 654
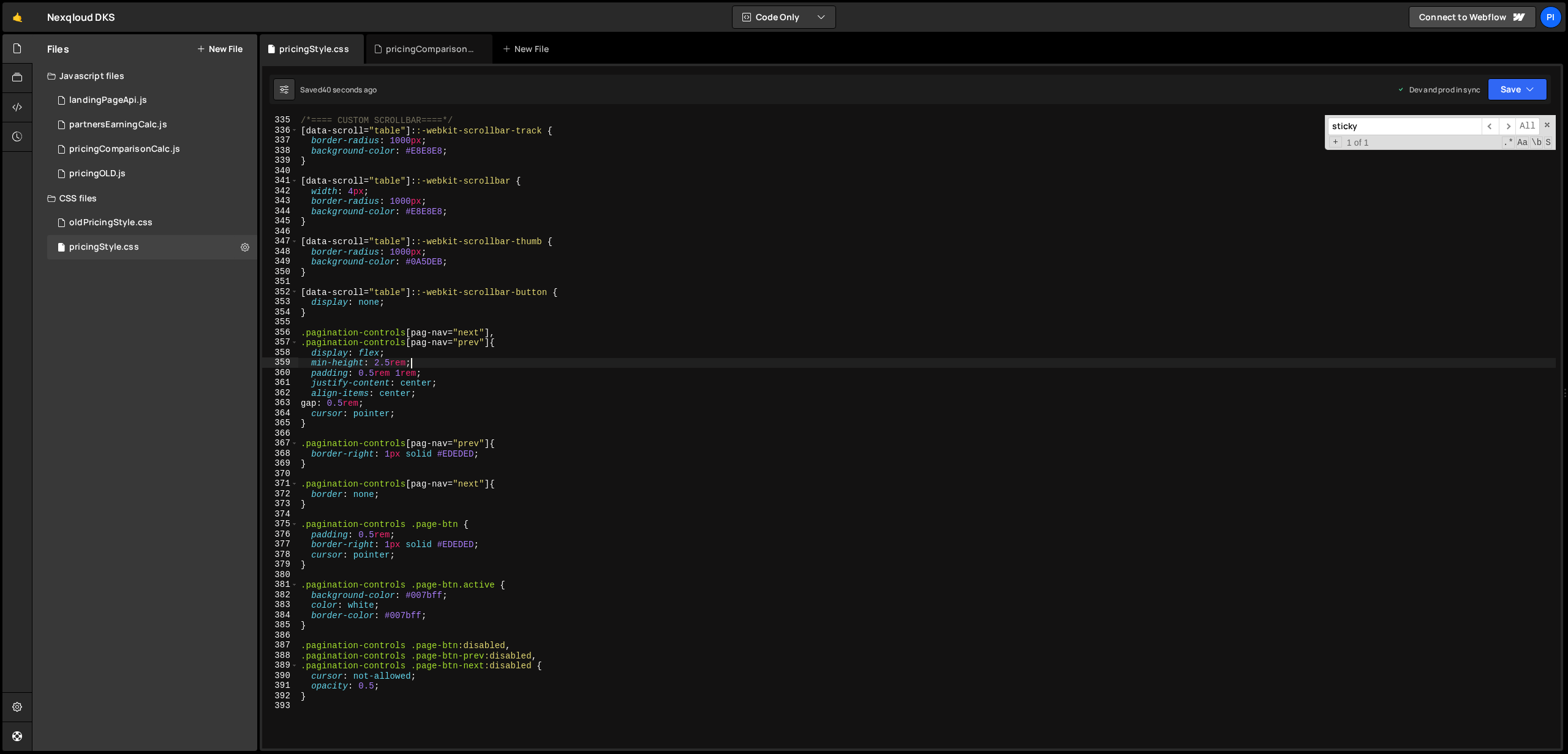
scroll to position [3372, 0]
click at [472, 391] on div "/*==== CUSTOM SCROLLBAR====*/ [ data-scroll = " table " ]: :-webkit-scrollbar-t…" at bounding box center [927, 432] width 1257 height 654
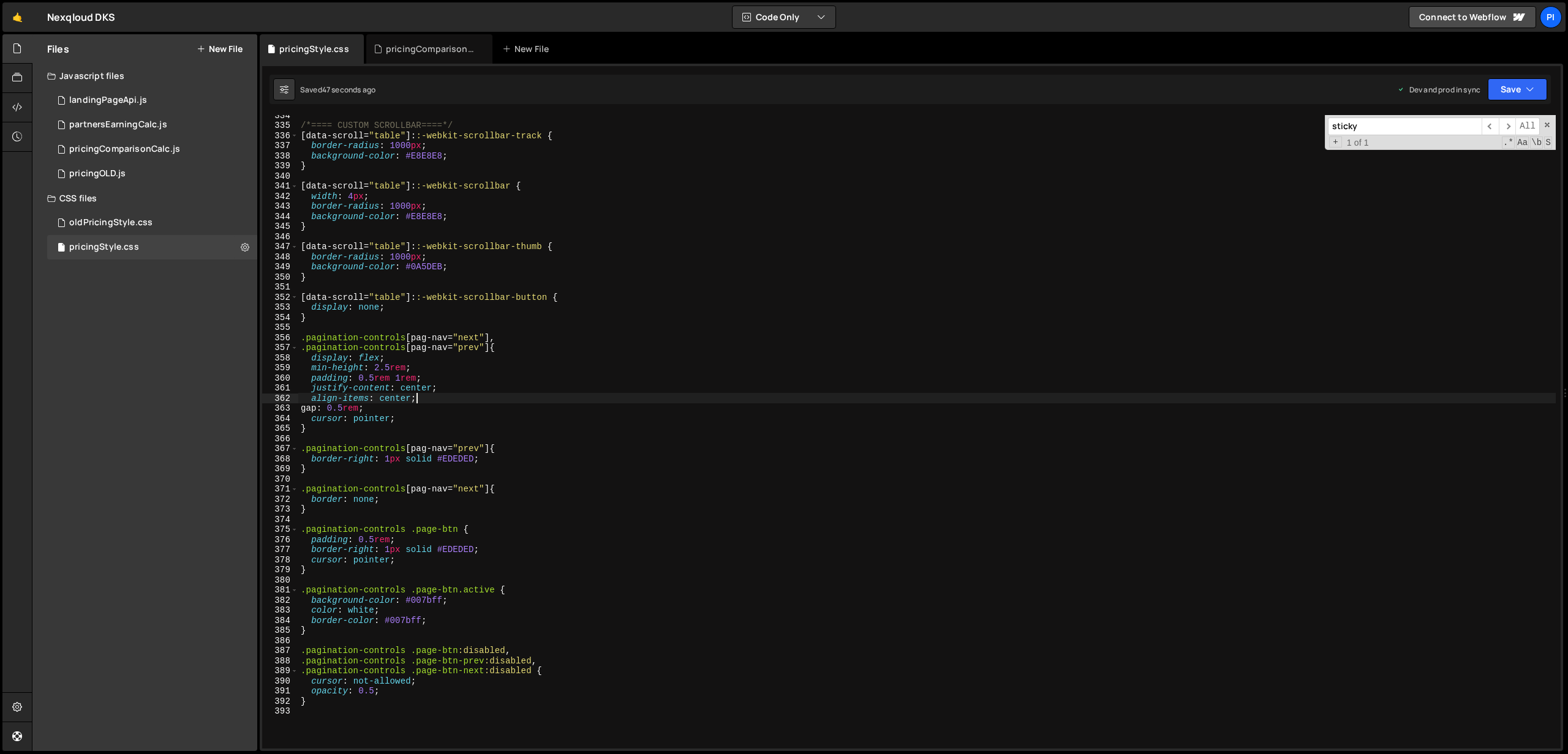
scroll to position [3366, 0]
click at [488, 383] on div "/*==== CUSTOM SCROLLBAR====*/ [ data-scroll = " table " ]: :-webkit-scrollbar-t…" at bounding box center [927, 439] width 1257 height 654
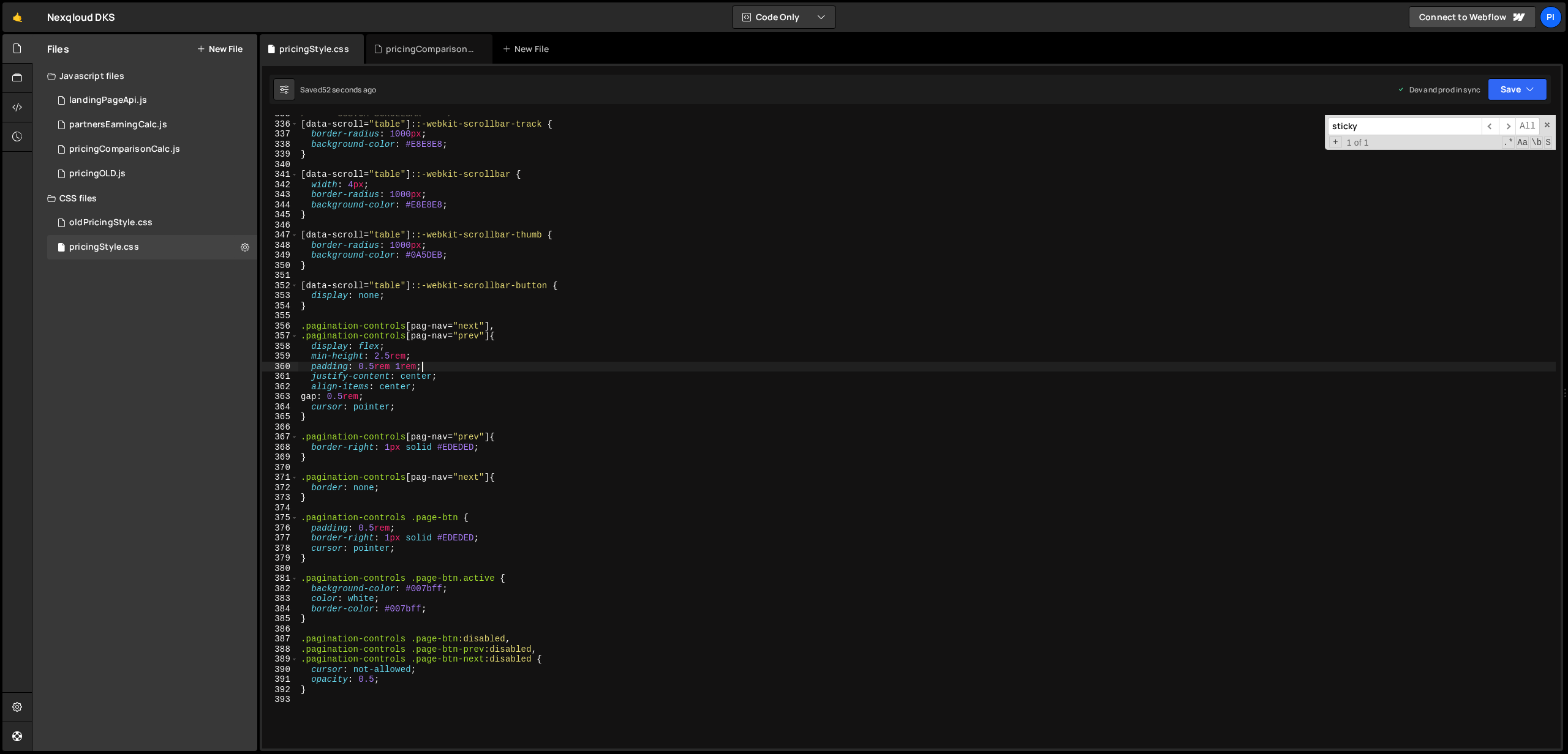
scroll to position [3379, 0]
click at [396, 408] on div "/*==== CUSTOM SCROLLBAR====*/ [ data-scroll = " table " ]: :-webkit-scrollbar-t…" at bounding box center [927, 435] width 1257 height 654
type textarea "cursor: pointer;"
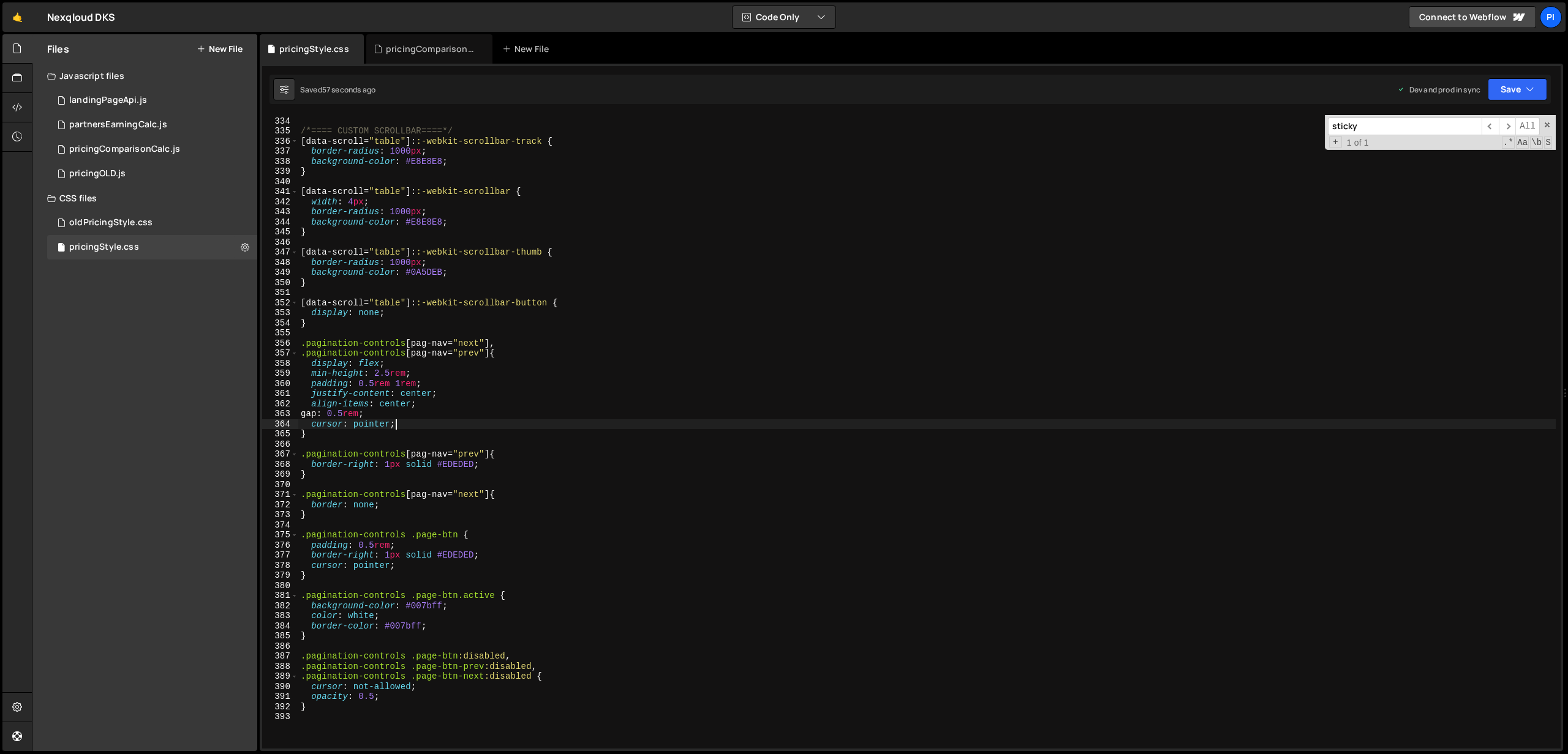
scroll to position [3362, 0]
click at [1518, 94] on button "Save" at bounding box center [1517, 89] width 60 height 22
click at [423, 53] on div "pricingComparisonCalc.js" at bounding box center [432, 49] width 92 height 12
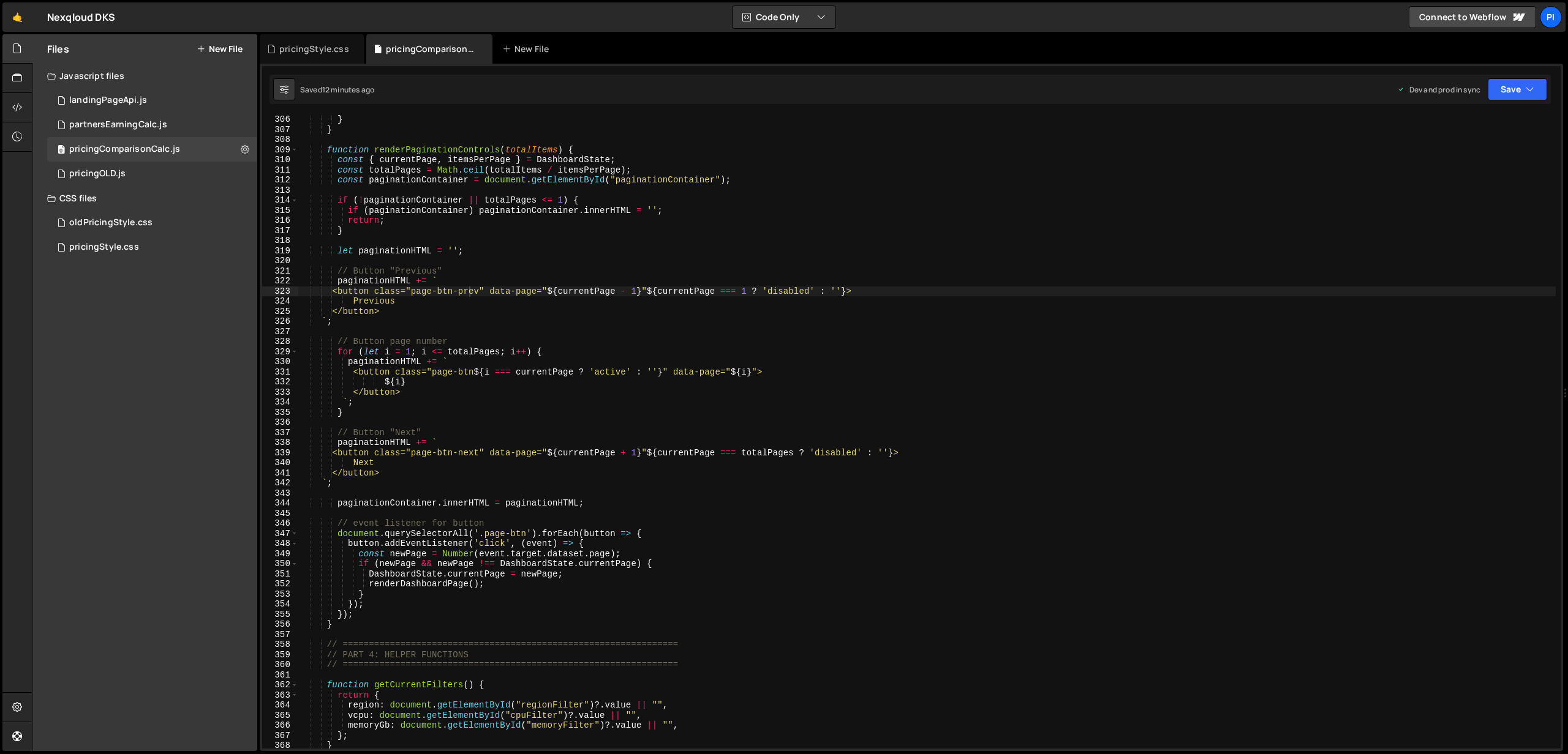
scroll to position [3736, 0]
click at [491, 291] on div "} } function renderPaginationControls ( totalItems ) { const { currentPage , it…" at bounding box center [927, 442] width 1257 height 654
type textarea "`;"
type textarea "}"
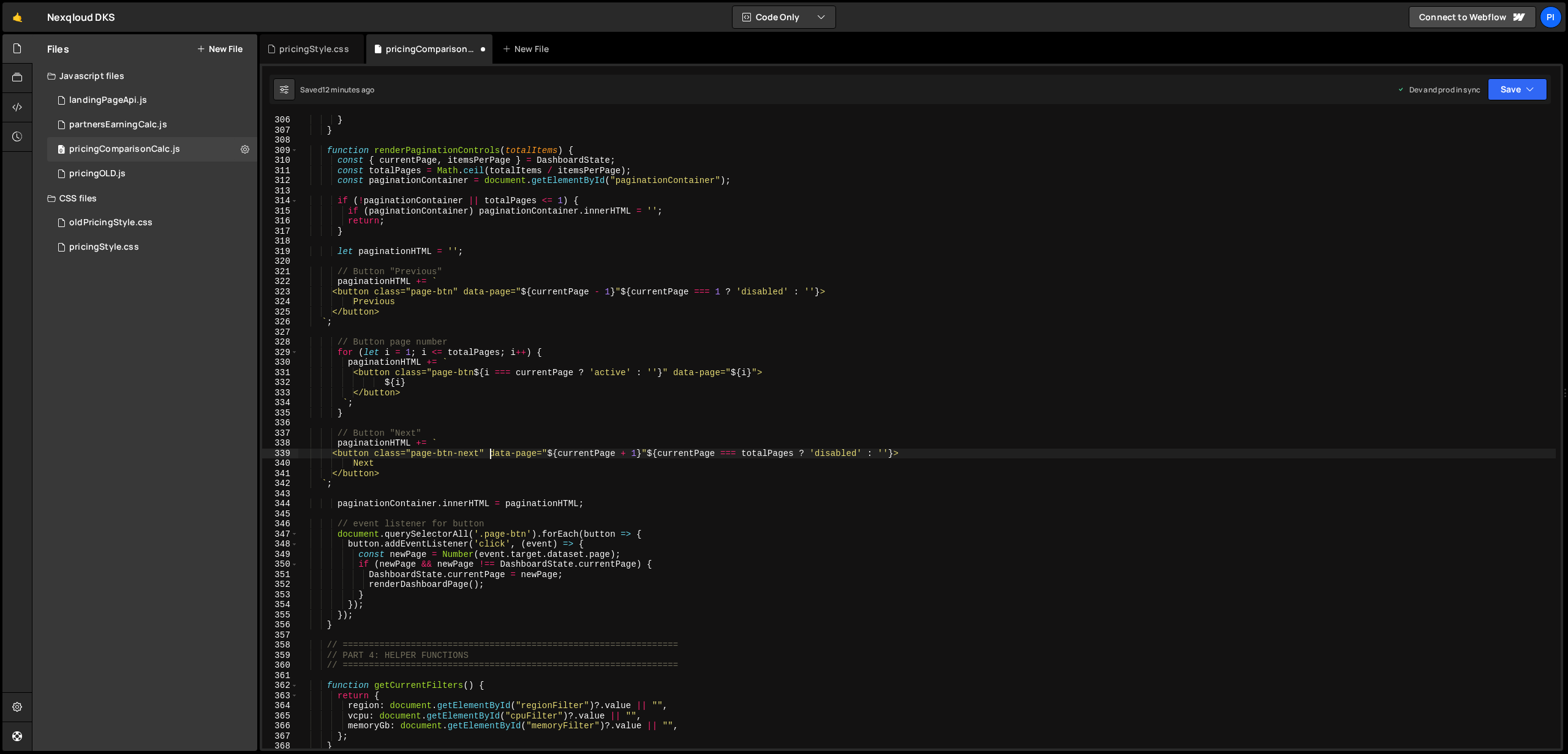
drag, startPoint x: 490, startPoint y: 453, endPoint x: 507, endPoint y: 426, distance: 31.9
click at [490, 452] on div "} } function renderPaginationControls ( totalItems ) { const { currentPage , it…" at bounding box center [927, 442] width 1257 height 654
click at [474, 289] on div "} } function renderPaginationControls ( totalItems ) { const { currentPage , it…" at bounding box center [927, 442] width 1257 height 654
paste textarea "}"
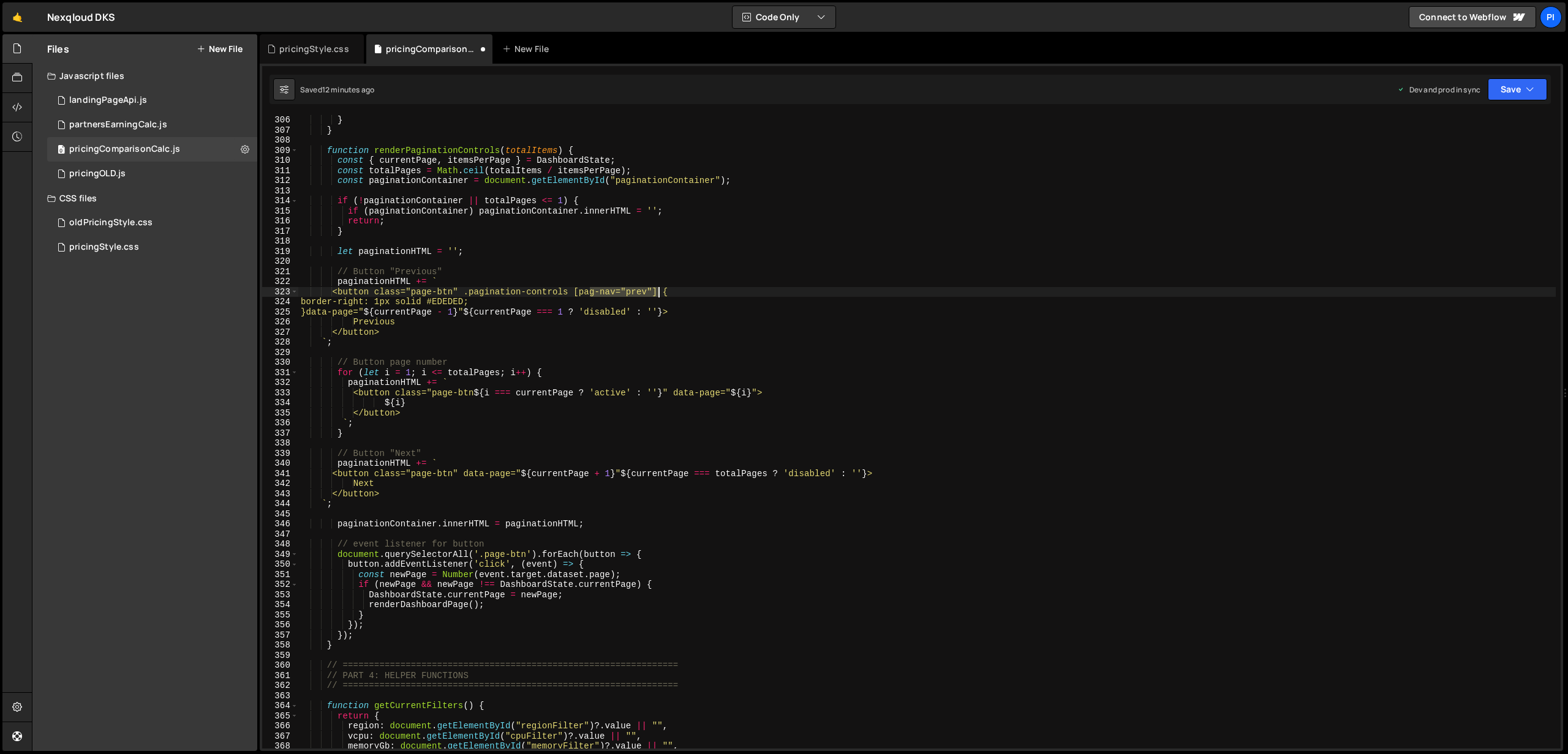
drag, startPoint x: 590, startPoint y: 293, endPoint x: 661, endPoint y: 290, distance: 71.1
click at [661, 290] on div "} } function renderPaginationControls ( totalItems ) { const { currentPage , it…" at bounding box center [927, 442] width 1257 height 654
click at [667, 289] on div "} } function renderPaginationControls ( totalItems ) { const { currentPage , it…" at bounding box center [927, 442] width 1257 height 654
drag, startPoint x: 662, startPoint y: 291, endPoint x: 592, endPoint y: 295, distance: 70.1
click at [592, 295] on div "} } function renderPaginationControls ( totalItems ) { const { currentPage , it…" at bounding box center [927, 442] width 1257 height 654
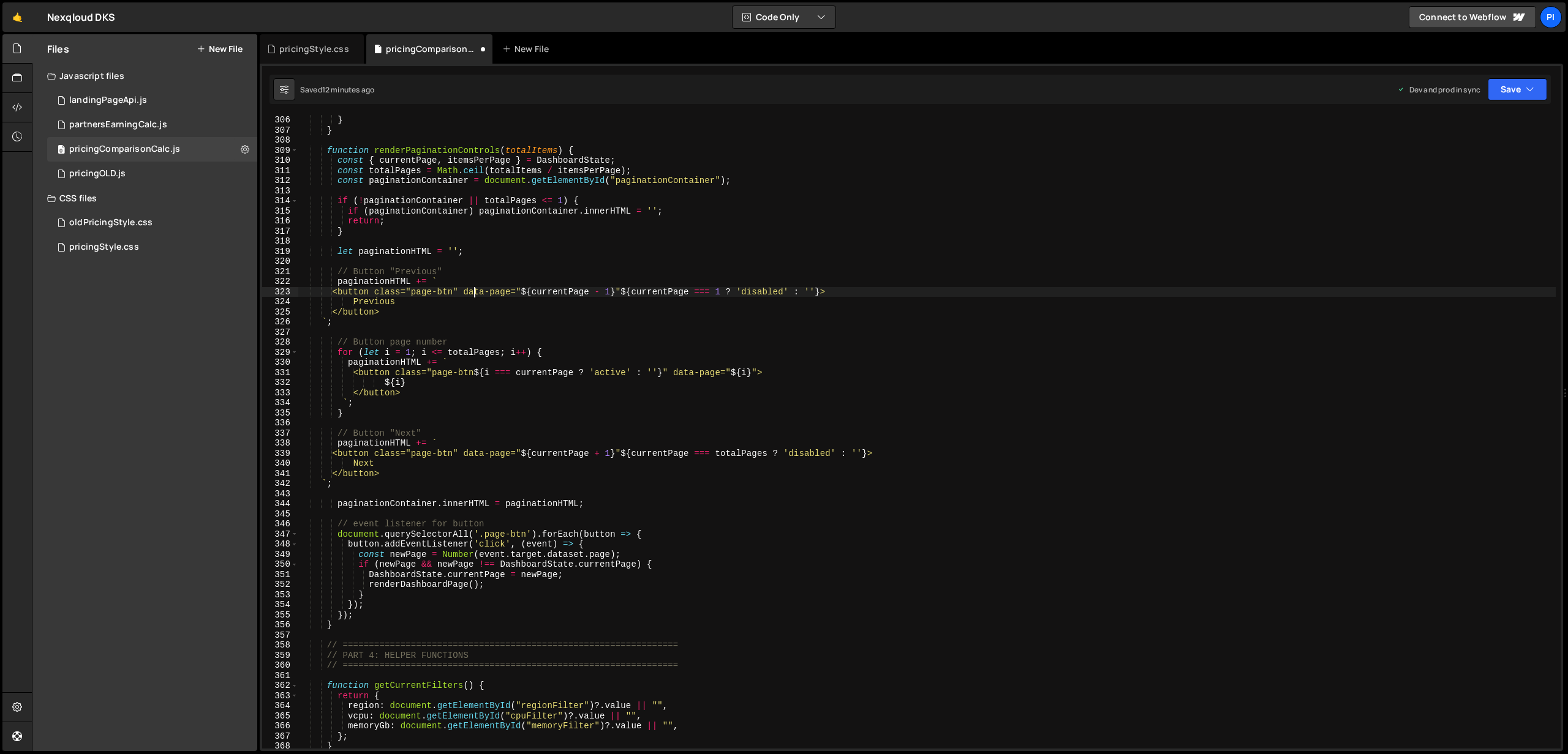
paste textarea "pag-nav="prev""
click at [471, 453] on div "} } function renderPaginationControls ( totalItems ) { const { currentPage , it…" at bounding box center [927, 442] width 1257 height 654
paste textarea "pag-nav="prev""
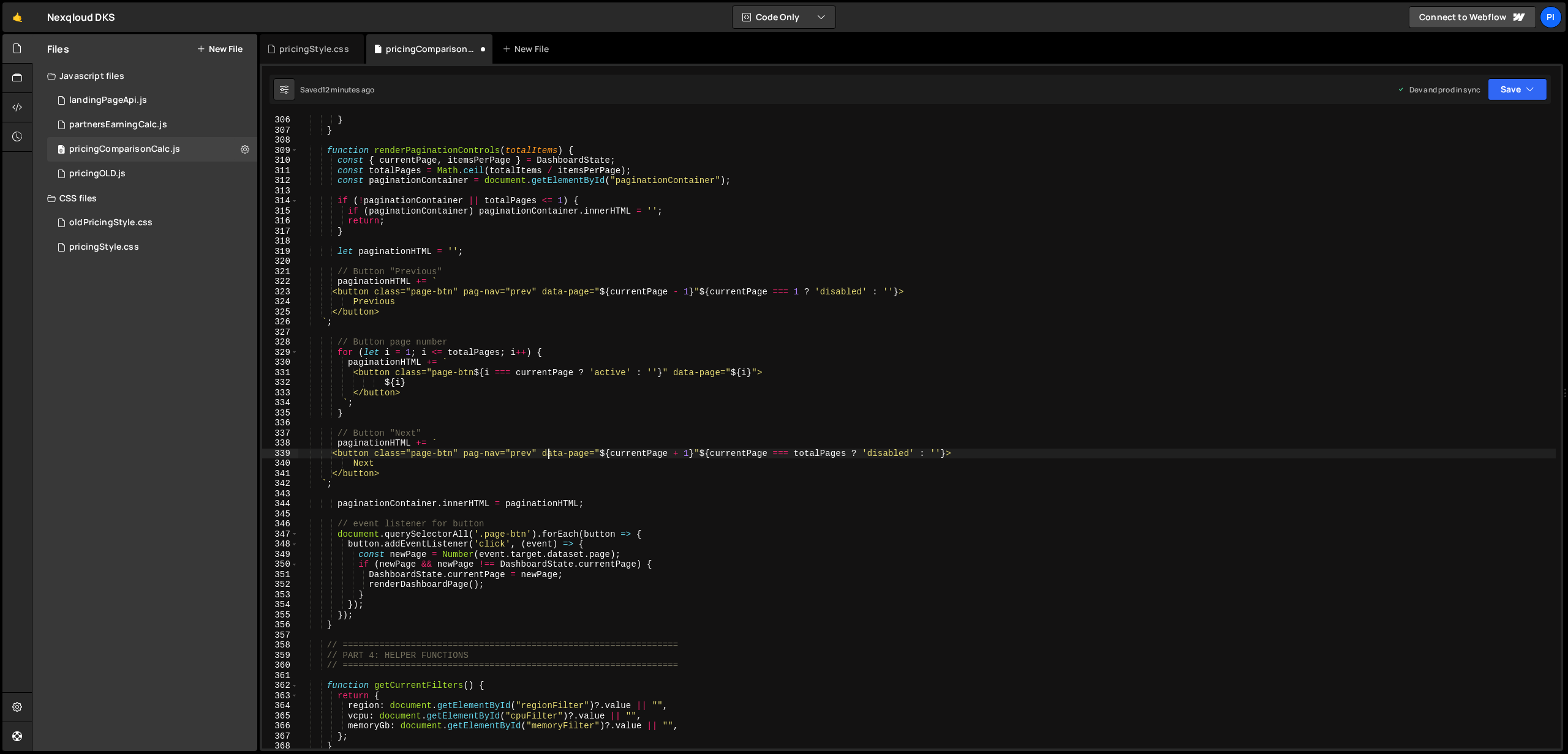
click at [531, 453] on div "} } function renderPaginationControls ( totalItems ) { const { currentPage , it…" at bounding box center [927, 442] width 1257 height 654
drag, startPoint x: 531, startPoint y: 453, endPoint x: 572, endPoint y: 430, distance: 47.0
click at [531, 453] on div "} } function renderPaginationControls ( totalItems ) { const { currentPage , it…" at bounding box center [927, 442] width 1257 height 654
type textarea "<button class="page-btn" pag-nav="next" data-page="${currentPage + 1}" ${curren…"
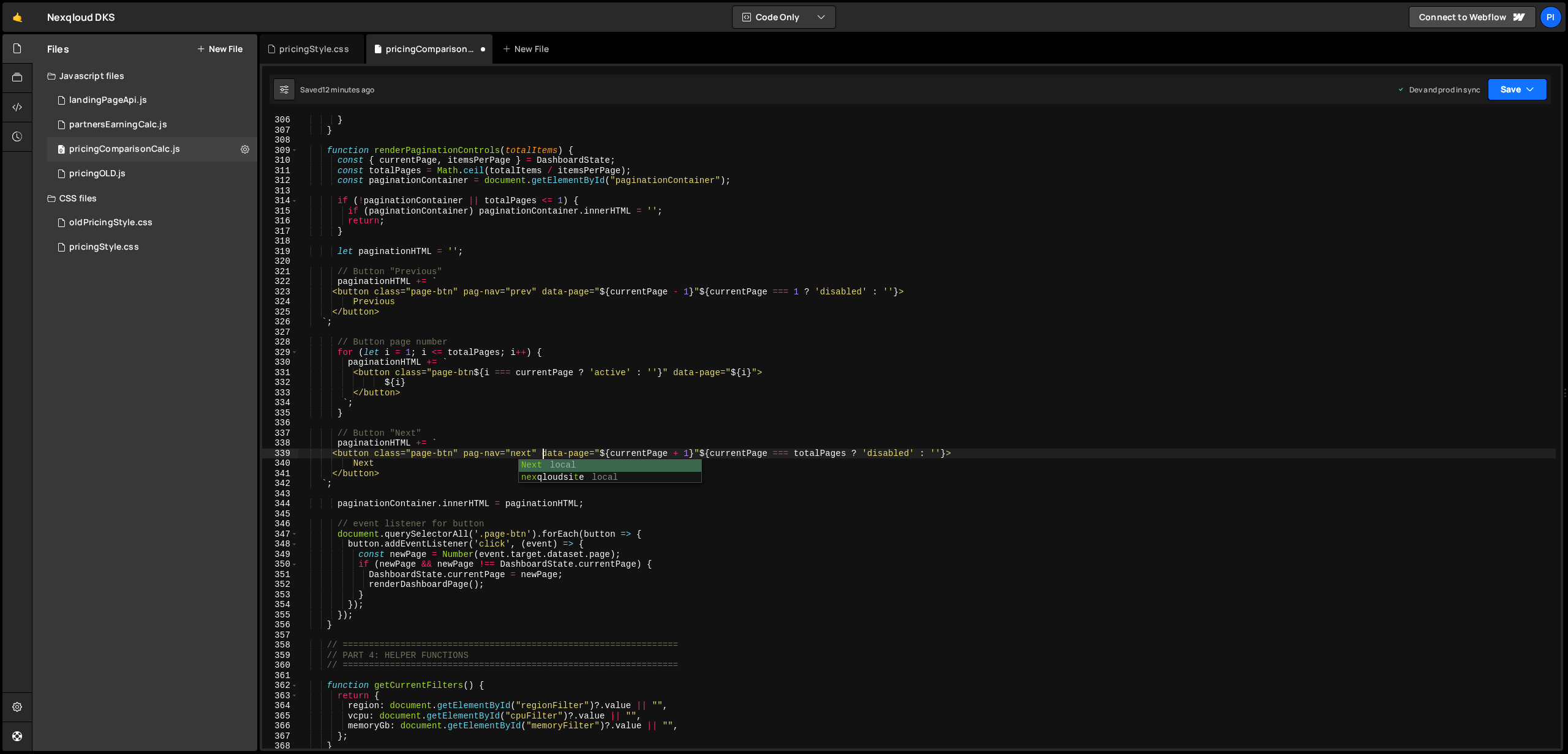
click at [1499, 88] on button "Save" at bounding box center [1517, 89] width 60 height 22
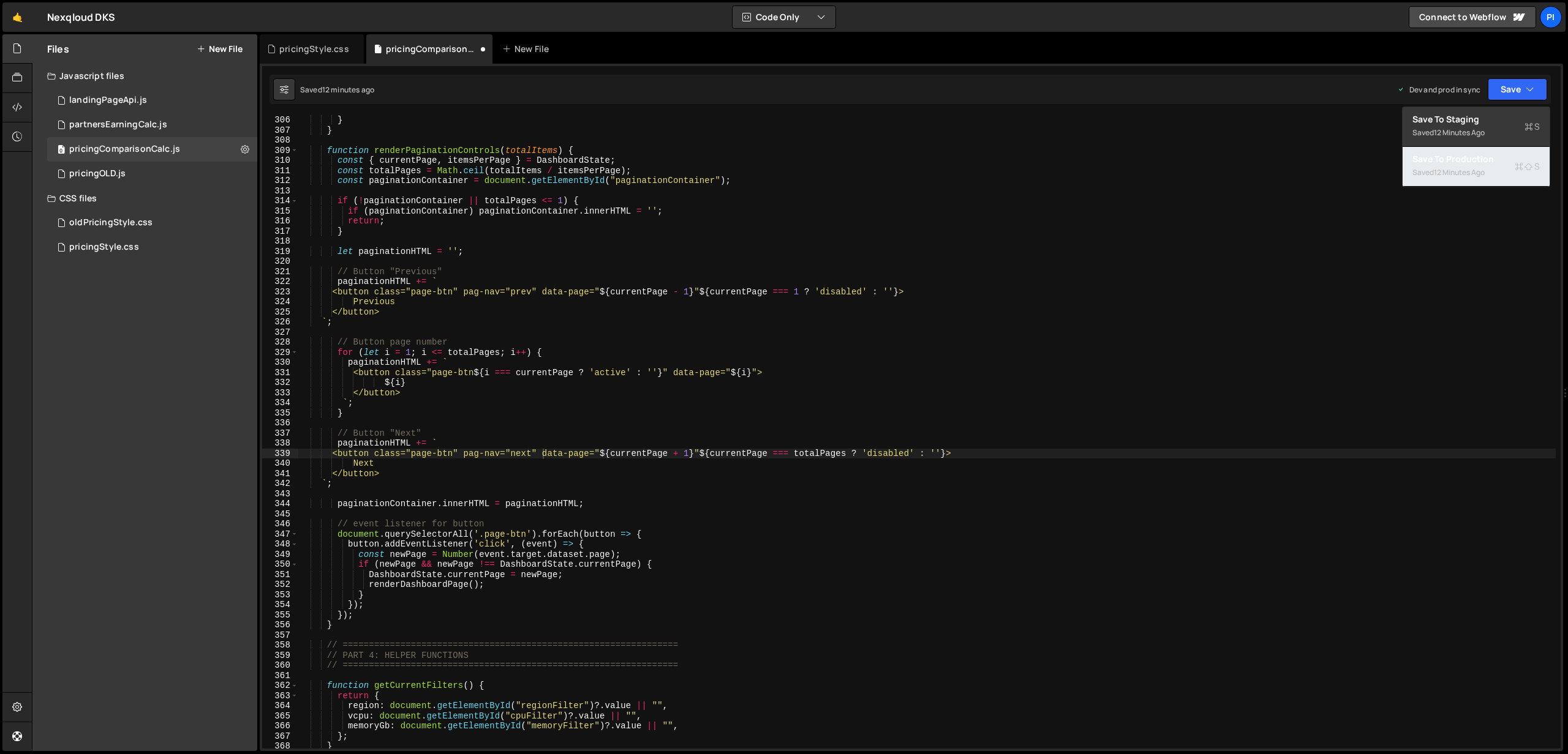
click at [1466, 164] on div "Save to Production S" at bounding box center [1476, 159] width 127 height 12
drag, startPoint x: 150, startPoint y: 239, endPoint x: 157, endPoint y: 237, distance: 7.3
click at [150, 239] on div "pricingStyle.css 0" at bounding box center [153, 247] width 210 height 24
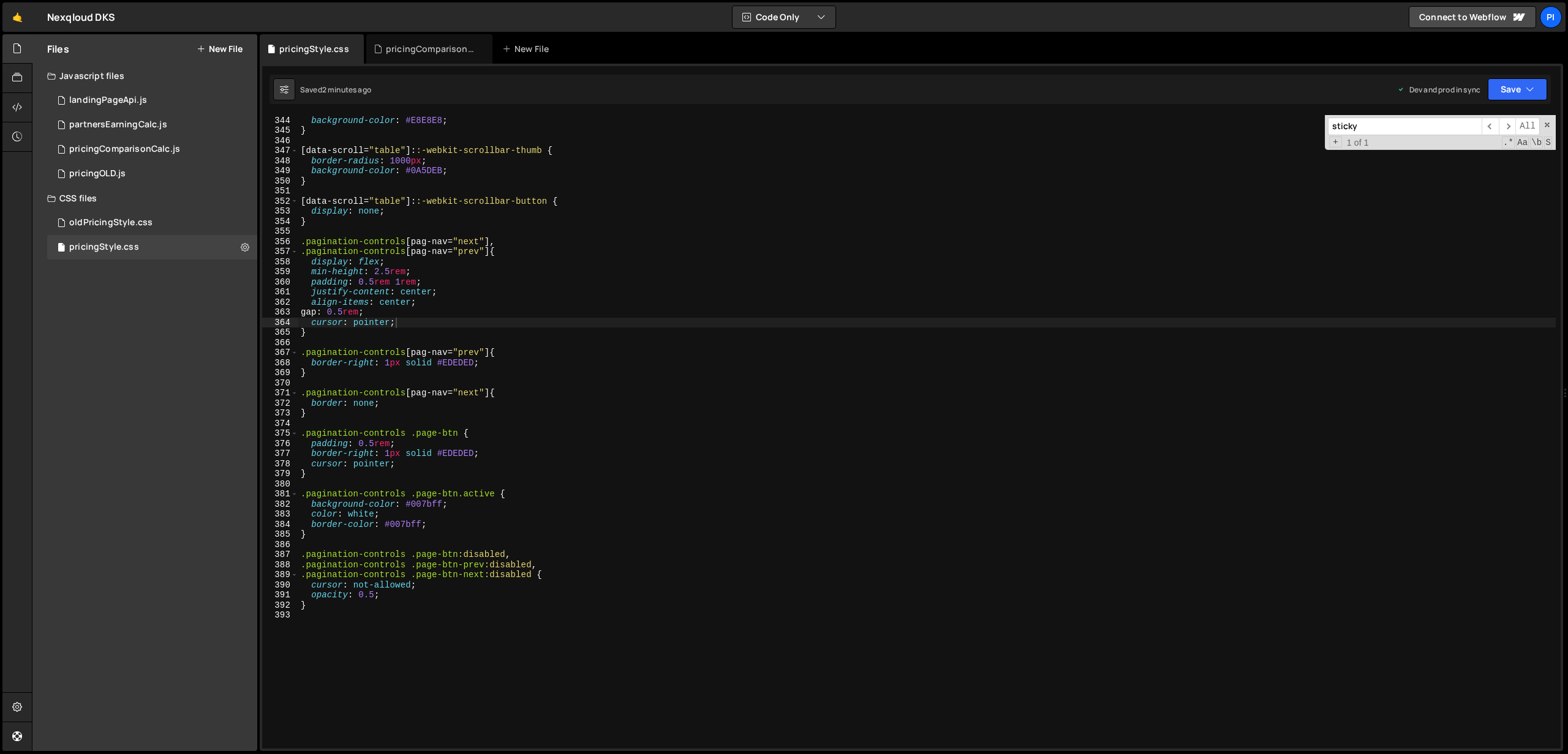
scroll to position [3464, 0]
type textarea "align-items: center;"
click at [474, 303] on div "border-radius : 1000 px ; background-color : #E8E8E8 ; } [ data-scroll = " tabl…" at bounding box center [927, 432] width 1257 height 654
click at [437, 340] on div "border-radius : 1000 px ; background-color : #E8E8E8 ; } [ data-scroll = " tabl…" at bounding box center [927, 432] width 1257 height 654
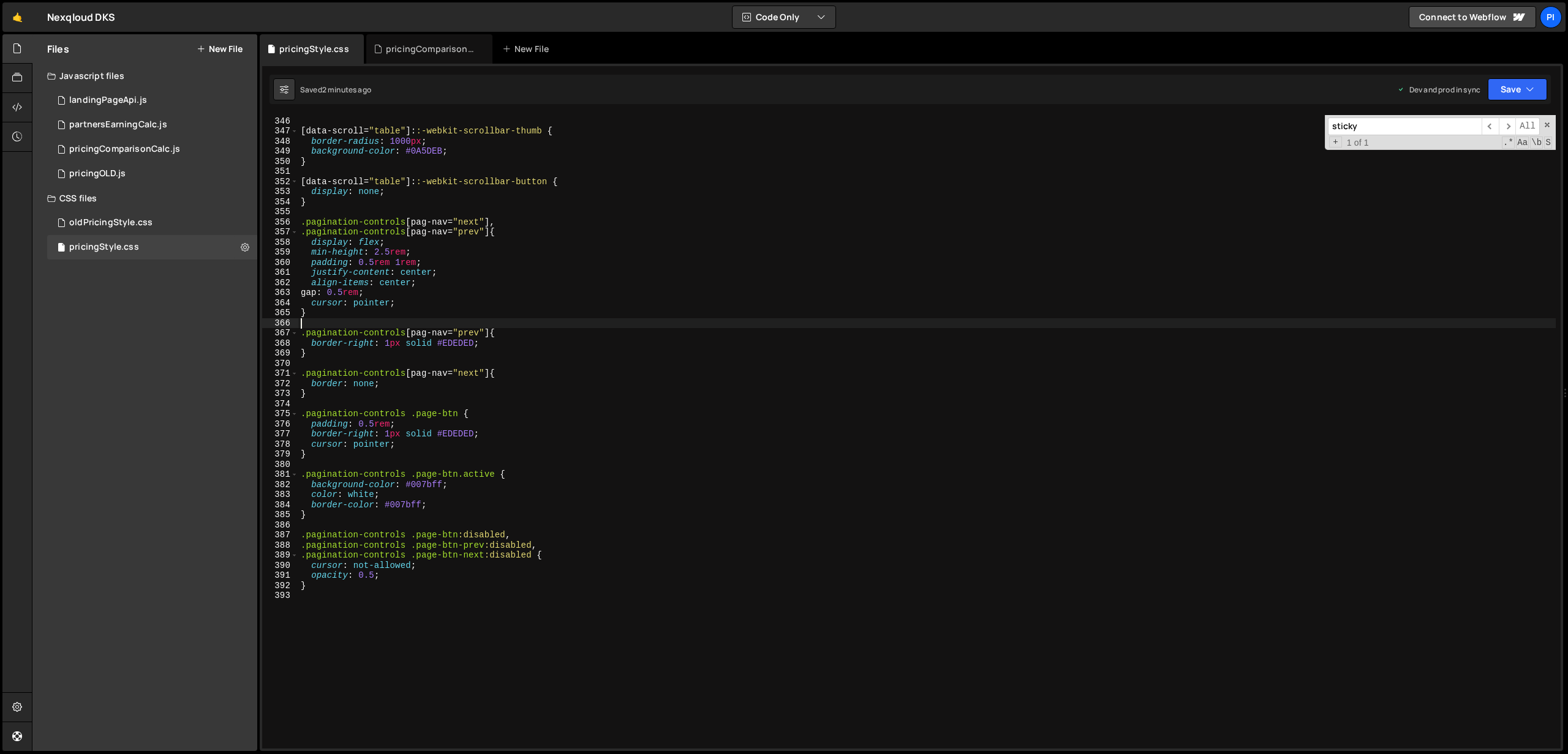
scroll to position [3481, 0]
click at [425, 303] on div "} [ data-scroll = " table " ]: :-webkit-scrollbar-thumb { border-radius : 1000 …" at bounding box center [927, 435] width 1257 height 654
type textarea "cursor: pointer;"
click at [431, 450] on div "} [ data-scroll = " table " ]: :-webkit-scrollbar-thumb { border-radius : 1000 …" at bounding box center [927, 435] width 1257 height 654
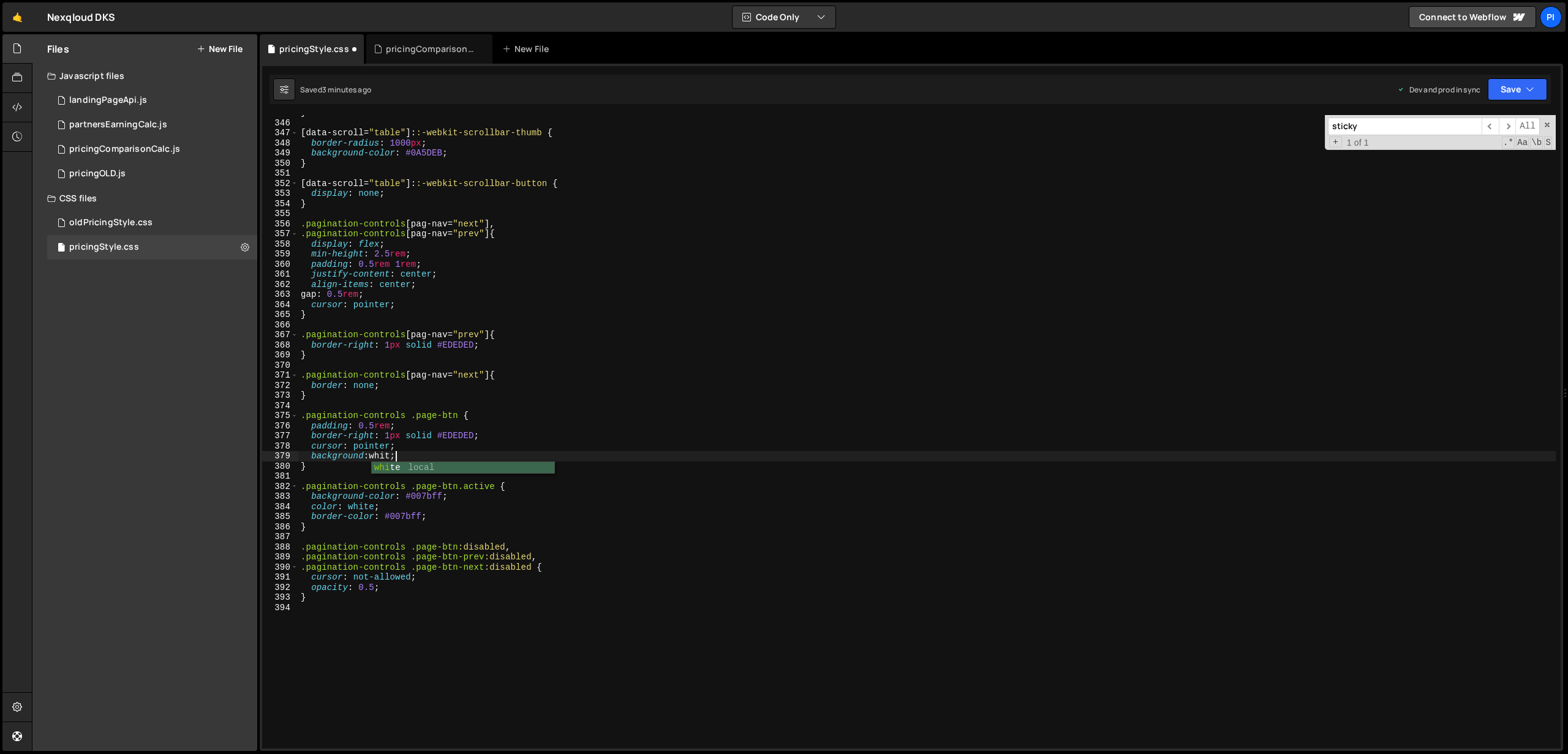
scroll to position [0, 6]
type textarea "background: white;"
click at [442, 453] on div "} [ data-scroll = " table " ]: :-webkit-scrollbar-thumb { border-radius : 1000 …" at bounding box center [927, 435] width 1257 height 654
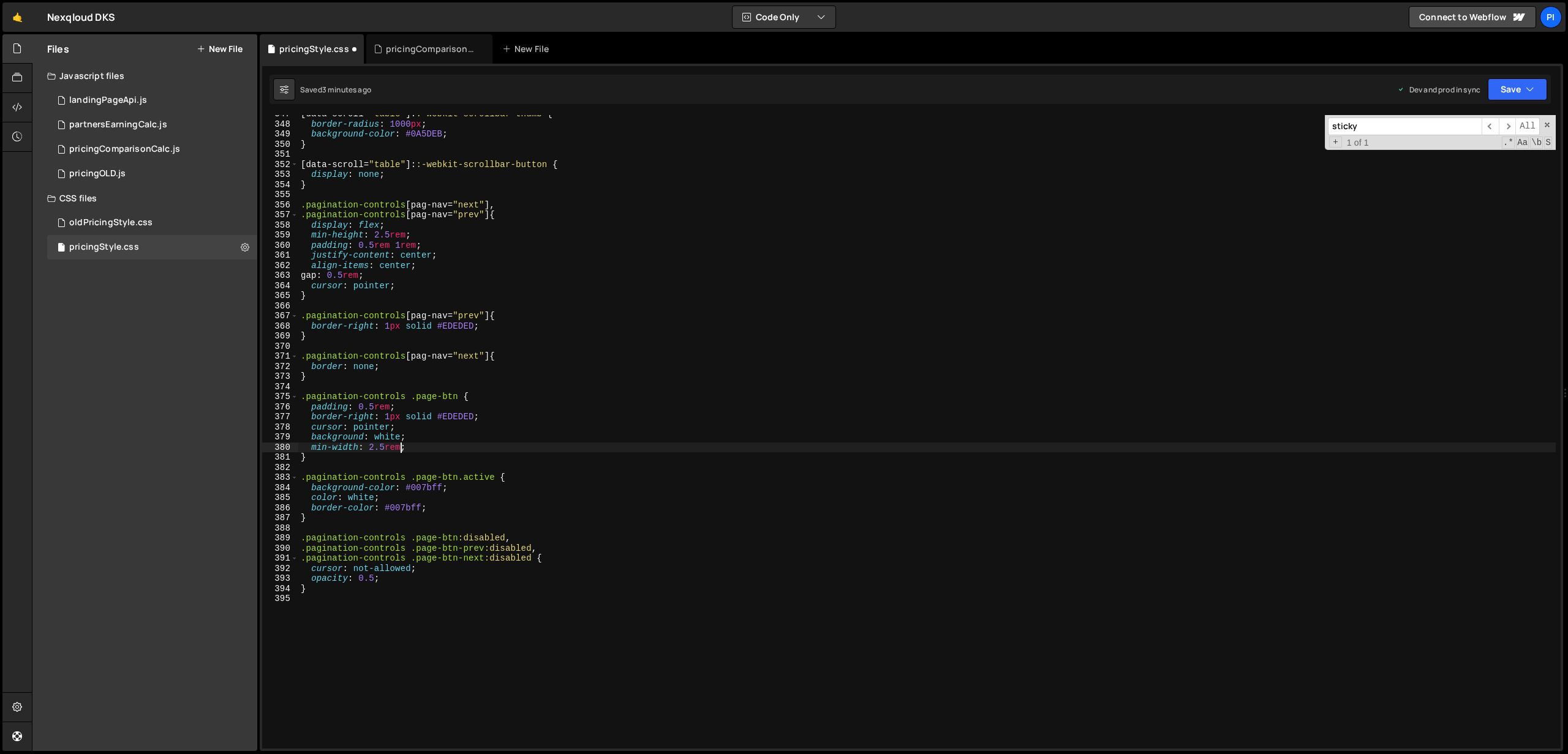
scroll to position [3502, 0]
click at [403, 503] on div "[ data-scroll = " table " ]: :-webkit-scrollbar-thumb { border-radius : 1000 px…" at bounding box center [927, 434] width 1257 height 654
click at [433, 486] on div "[ data-scroll = " table " ]: :-webkit-scrollbar-thumb { border-radius : 1000 px…" at bounding box center [927, 434] width 1257 height 654
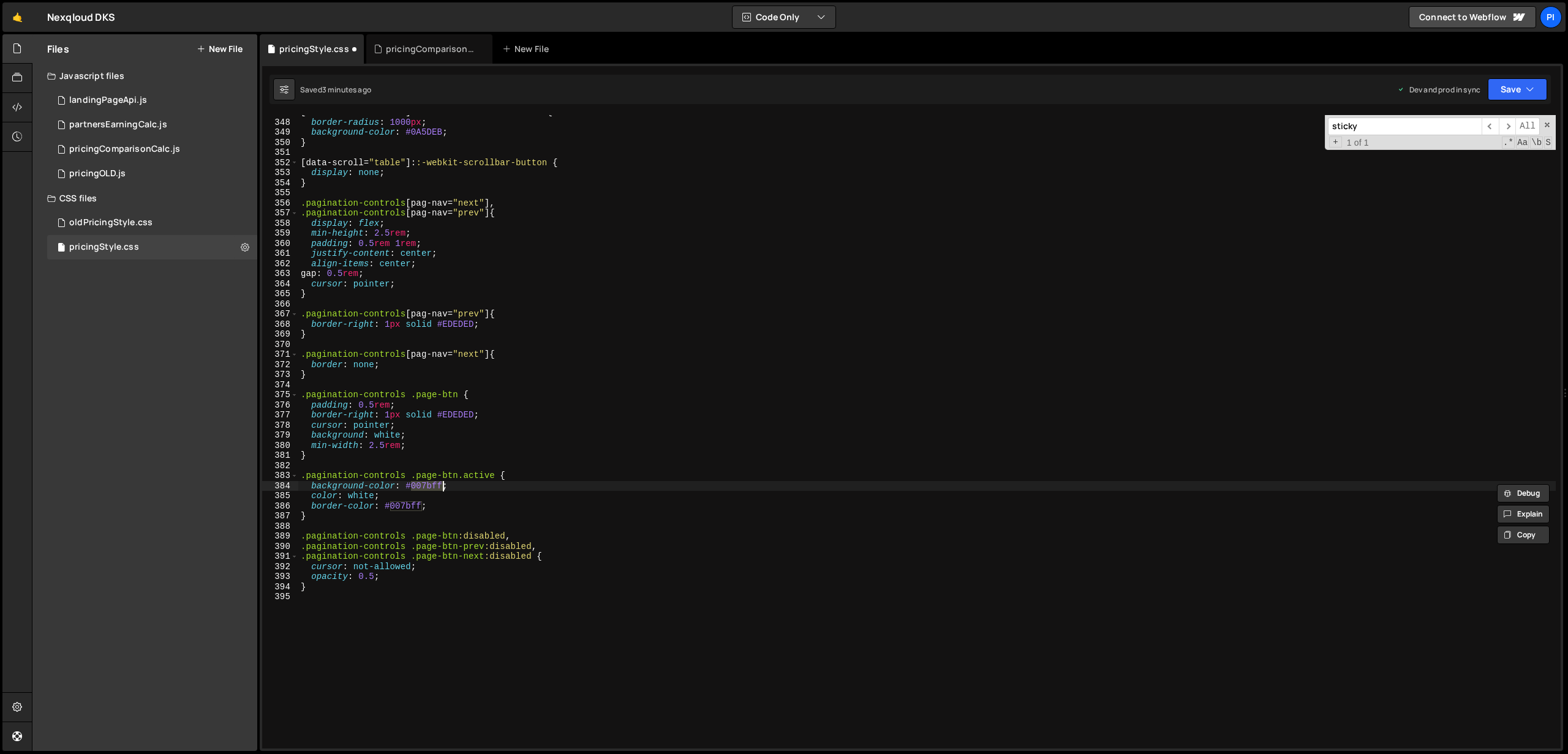
paste textarea "FAFAFA"
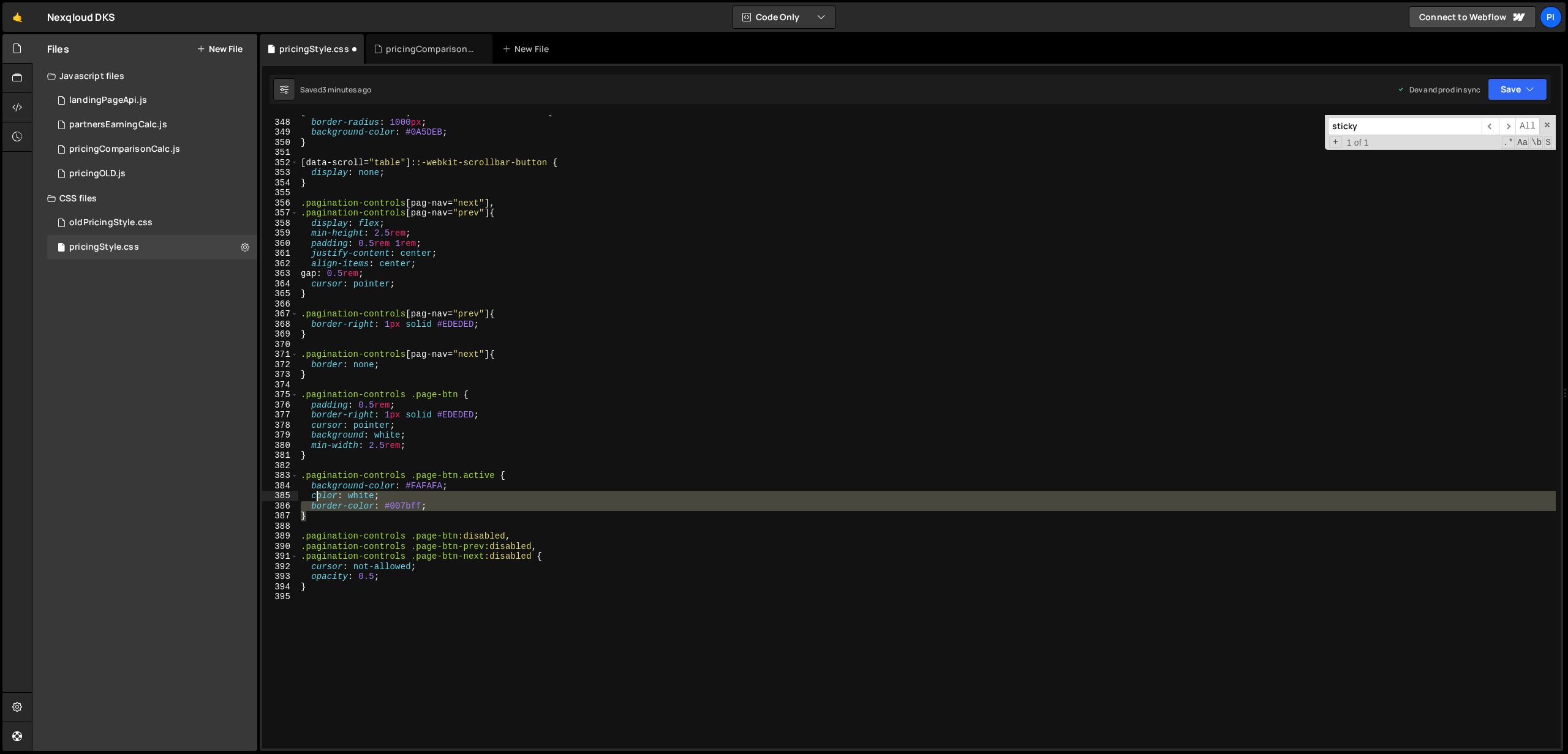
drag, startPoint x: 440, startPoint y: 514, endPoint x: 313, endPoint y: 500, distance: 127.8
click at [313, 500] on div "[ data-scroll = " table " ]: :-webkit-scrollbar-thumb { border-radius : 1000 px…" at bounding box center [927, 434] width 1257 height 654
click at [313, 500] on div "[ data-scroll = " table " ]: :-webkit-scrollbar-thumb { border-radius : 1000 px…" at bounding box center [927, 432] width 1257 height 633
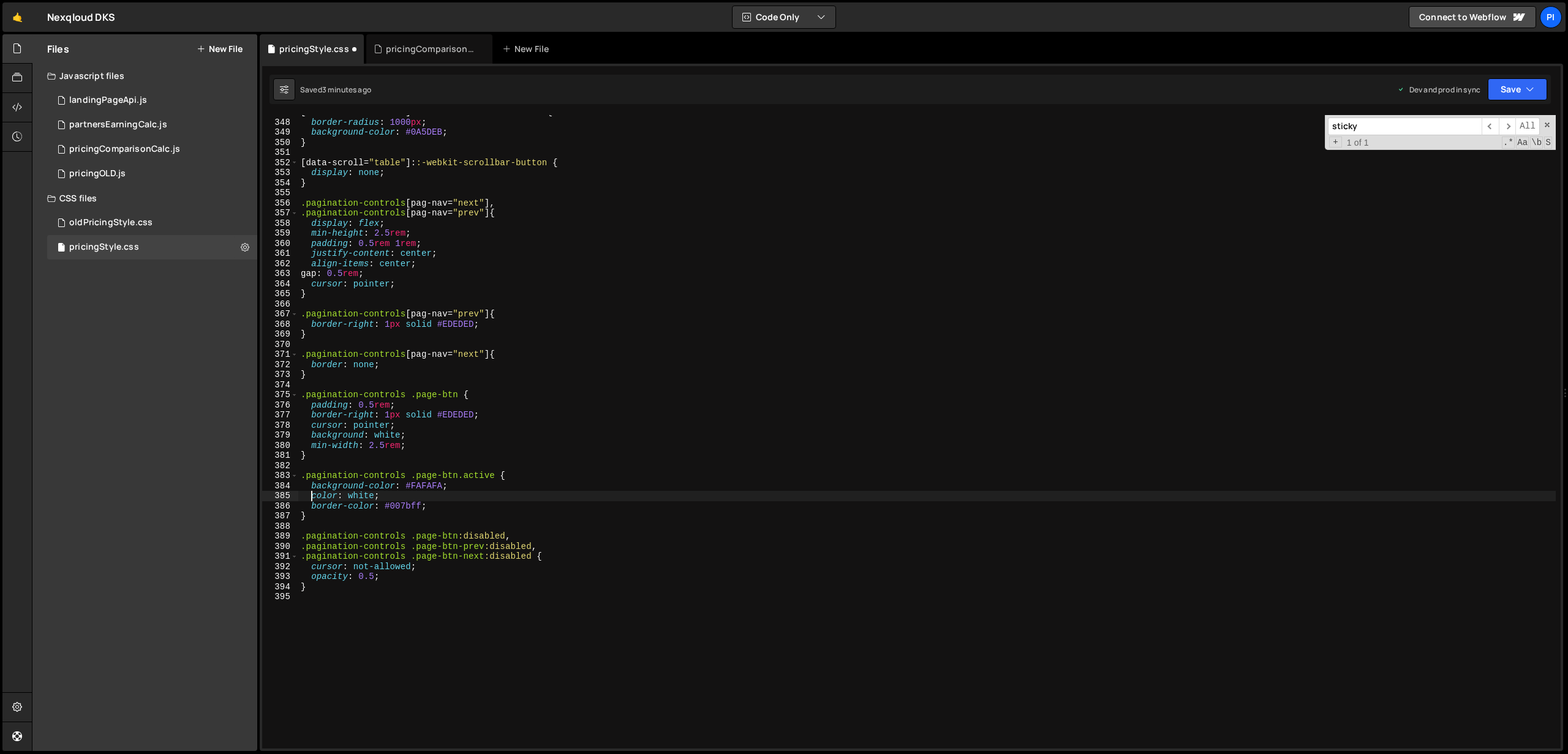
scroll to position [0, 5]
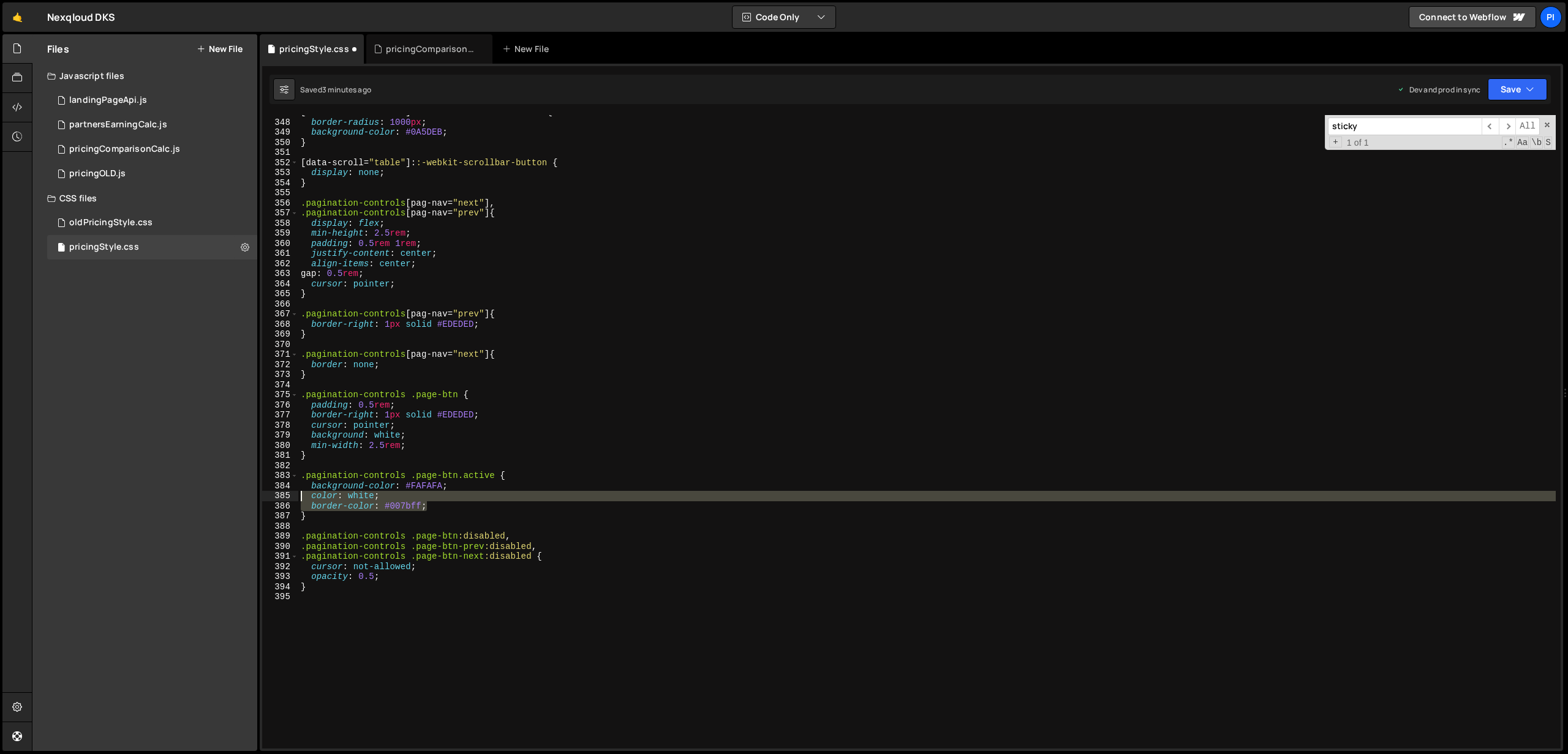
drag, startPoint x: 429, startPoint y: 507, endPoint x: 266, endPoint y: 491, distance: 163.8
click at [266, 491] on div "color: white; 347 348 349 350 351 352 353 354 355 356 357 358 359 360 361 362 3…" at bounding box center [911, 432] width 1298 height 633
type textarea "color: white; border-color: #007bff;"
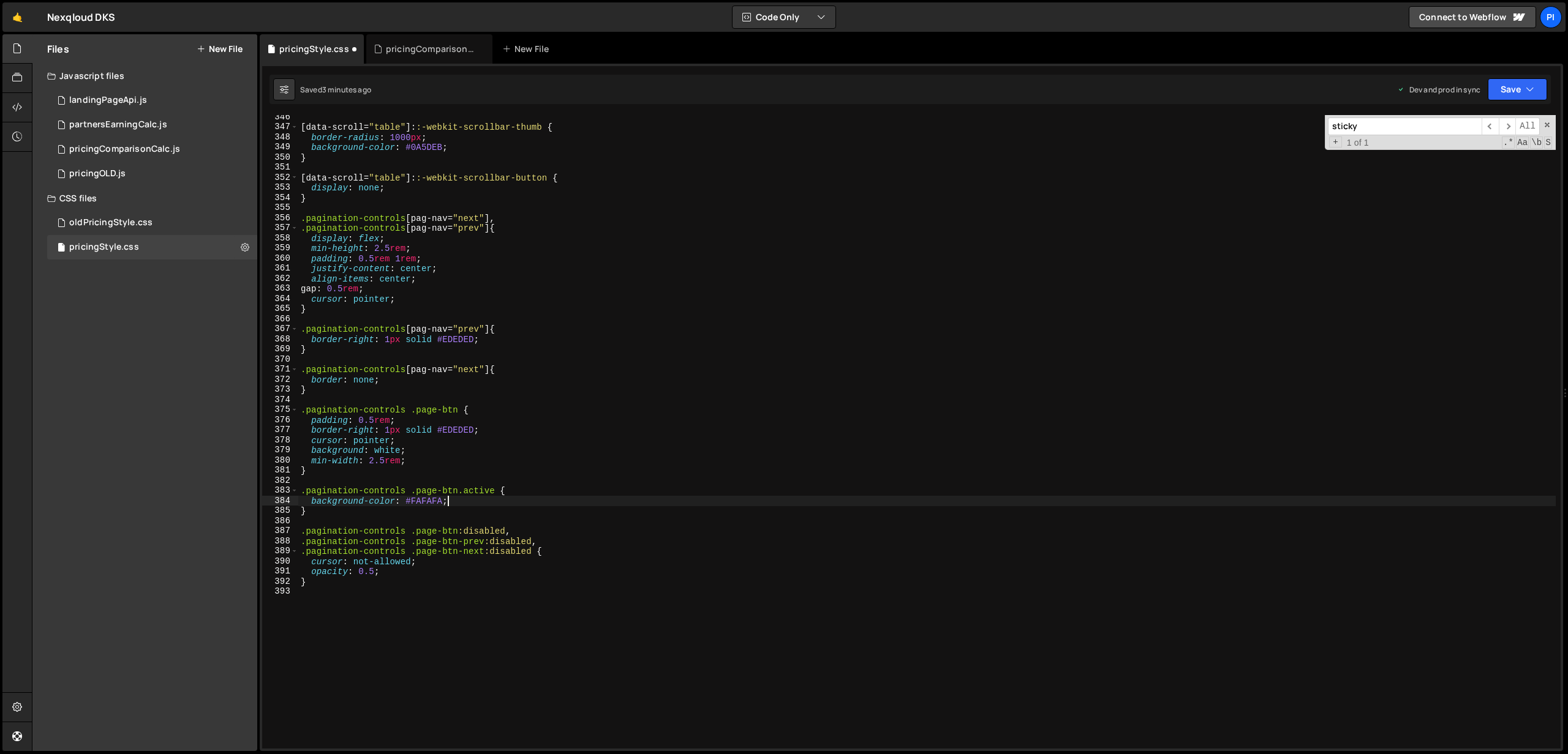
scroll to position [3481, 0]
click at [387, 506] on div "} [ data-scroll = " table " ]: :-webkit-scrollbar-thumb { border-radius : 1000 …" at bounding box center [927, 434] width 1257 height 654
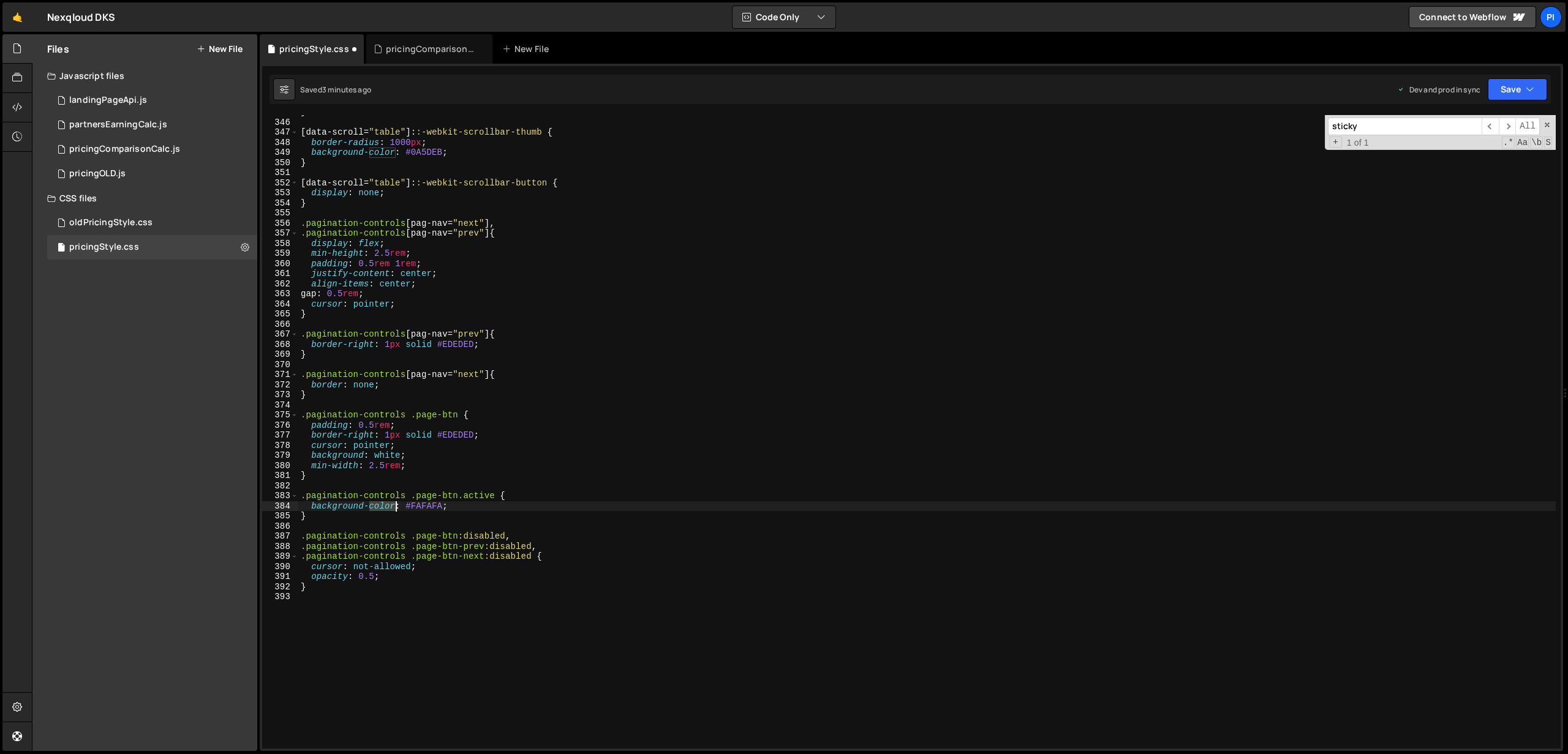
click at [387, 506] on div "} [ data-scroll = " table " ]: :-webkit-scrollbar-thumb { border-radius : 1000 …" at bounding box center [927, 434] width 1257 height 654
type textarea "background: #FAFAFA;"
click at [1511, 96] on button "Save" at bounding box center [1517, 89] width 60 height 22
click at [1500, 154] on div "Save to Production S" at bounding box center [1476, 159] width 127 height 12
click at [142, 138] on div "0 pricingComparisonCalc.js 0" at bounding box center [153, 150] width 210 height 24
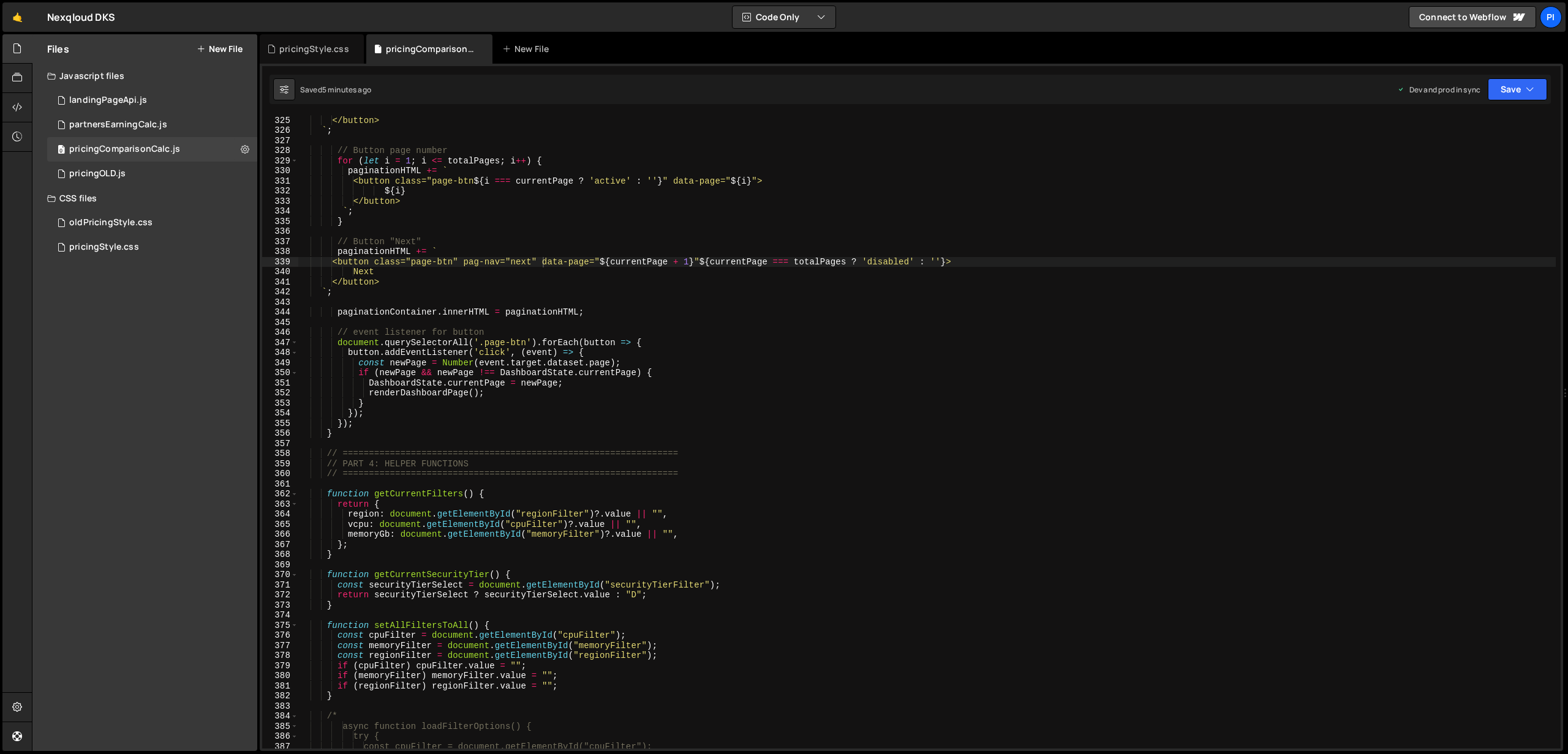
scroll to position [0, 5]
click at [364, 272] on div "Previous </button> ` ; // Button page number for ( let i = 1 ; i <= totalPages …" at bounding box center [927, 432] width 1257 height 654
paste textarea "</svg>"
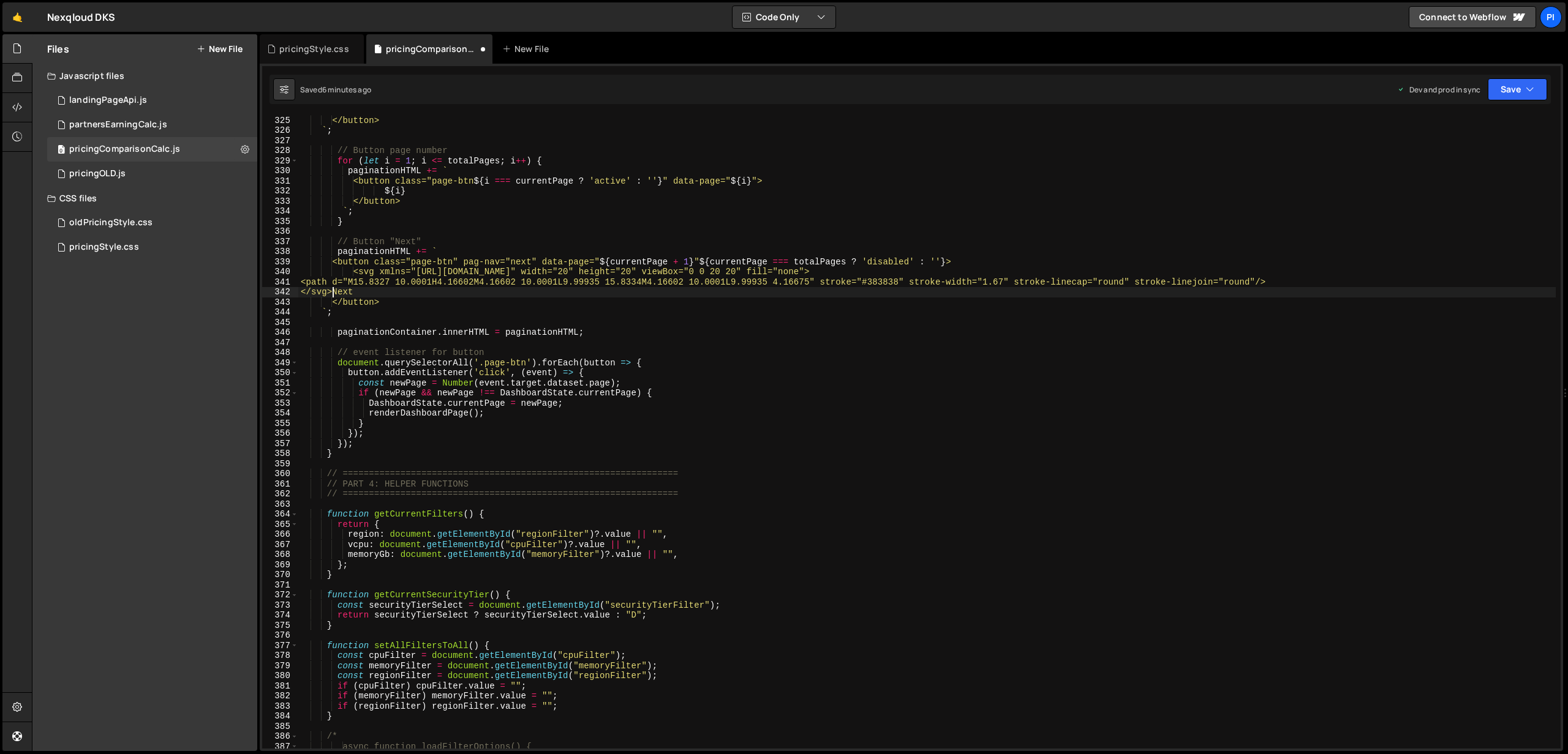
scroll to position [0, 2]
click at [896, 285] on div "Previous </button> ` ; // Button page number for ( let i = 1 ; i <= totalPages …" at bounding box center [927, 432] width 1257 height 654
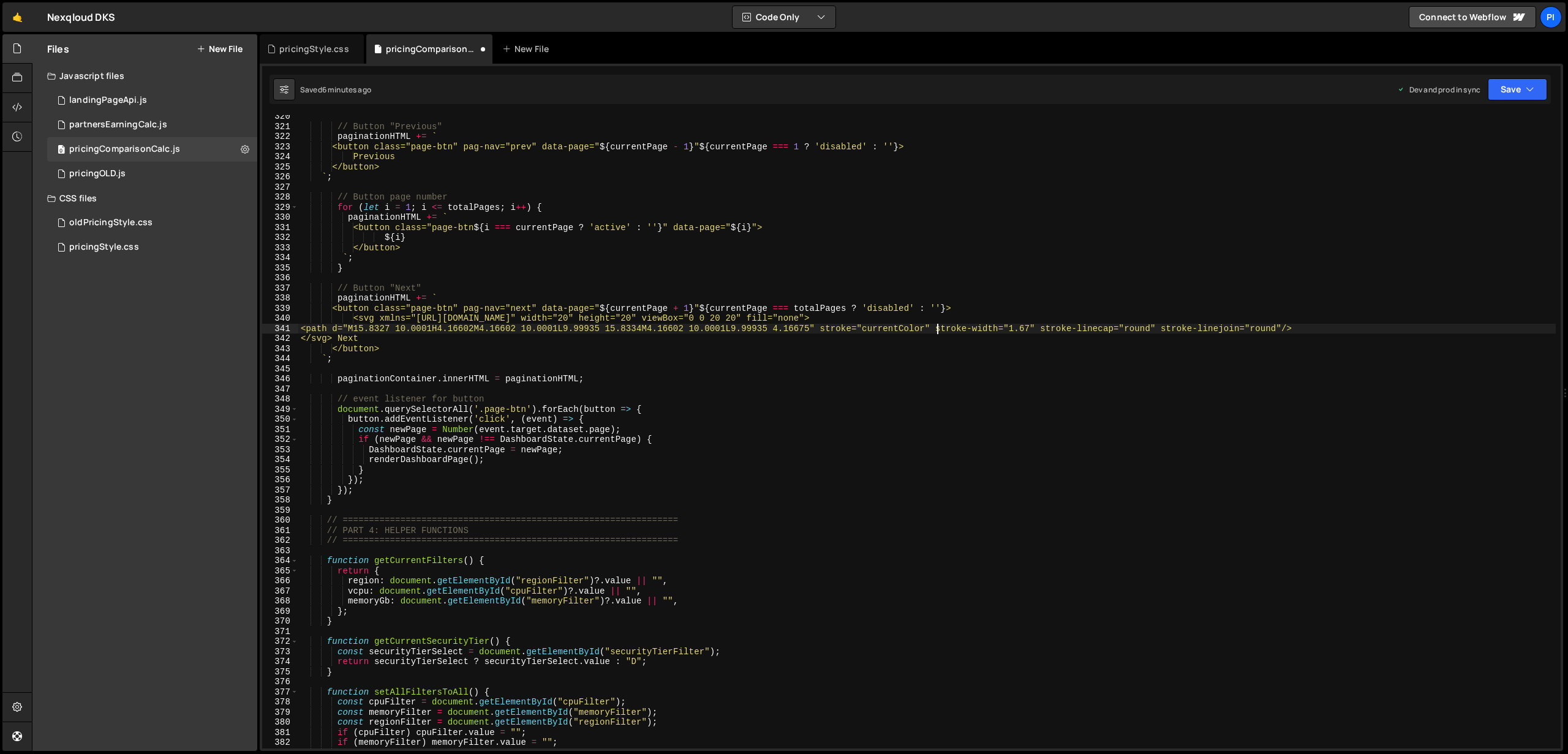
scroll to position [3881, 0]
click at [338, 340] on div "// Button "Previous" paginationHTML += ` <button class="page-btn" pag-nav="prev…" at bounding box center [927, 439] width 1257 height 654
click at [379, 342] on div "// Button "Previous" paginationHTML += ` <button class="page-btn" pag-nav="prev…" at bounding box center [927, 439] width 1257 height 654
paste textarea
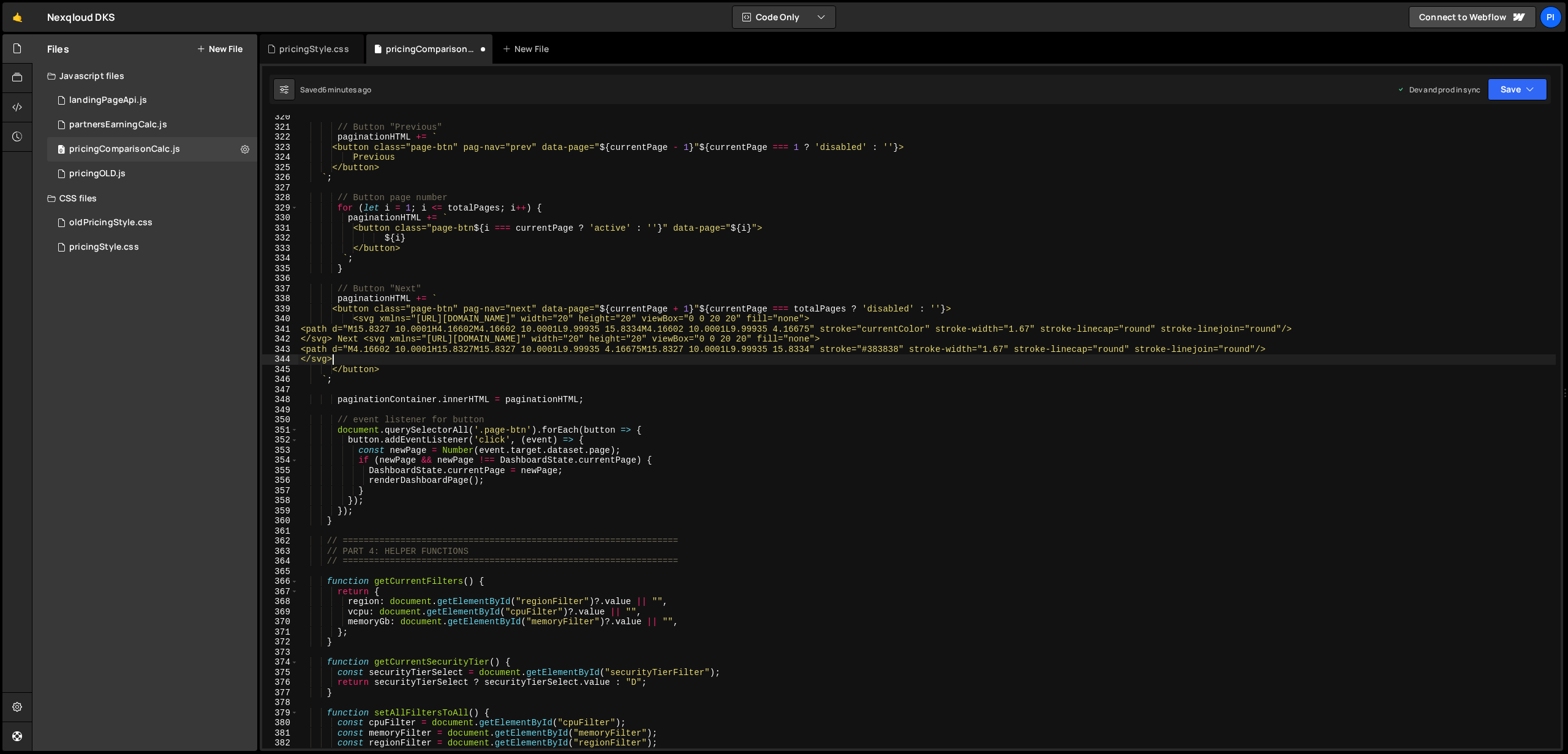
scroll to position [0, 1]
click at [888, 350] on div "// Button "Previous" paginationHTML += ` <button class="page-btn" pag-nav="prev…" at bounding box center [927, 439] width 1257 height 654
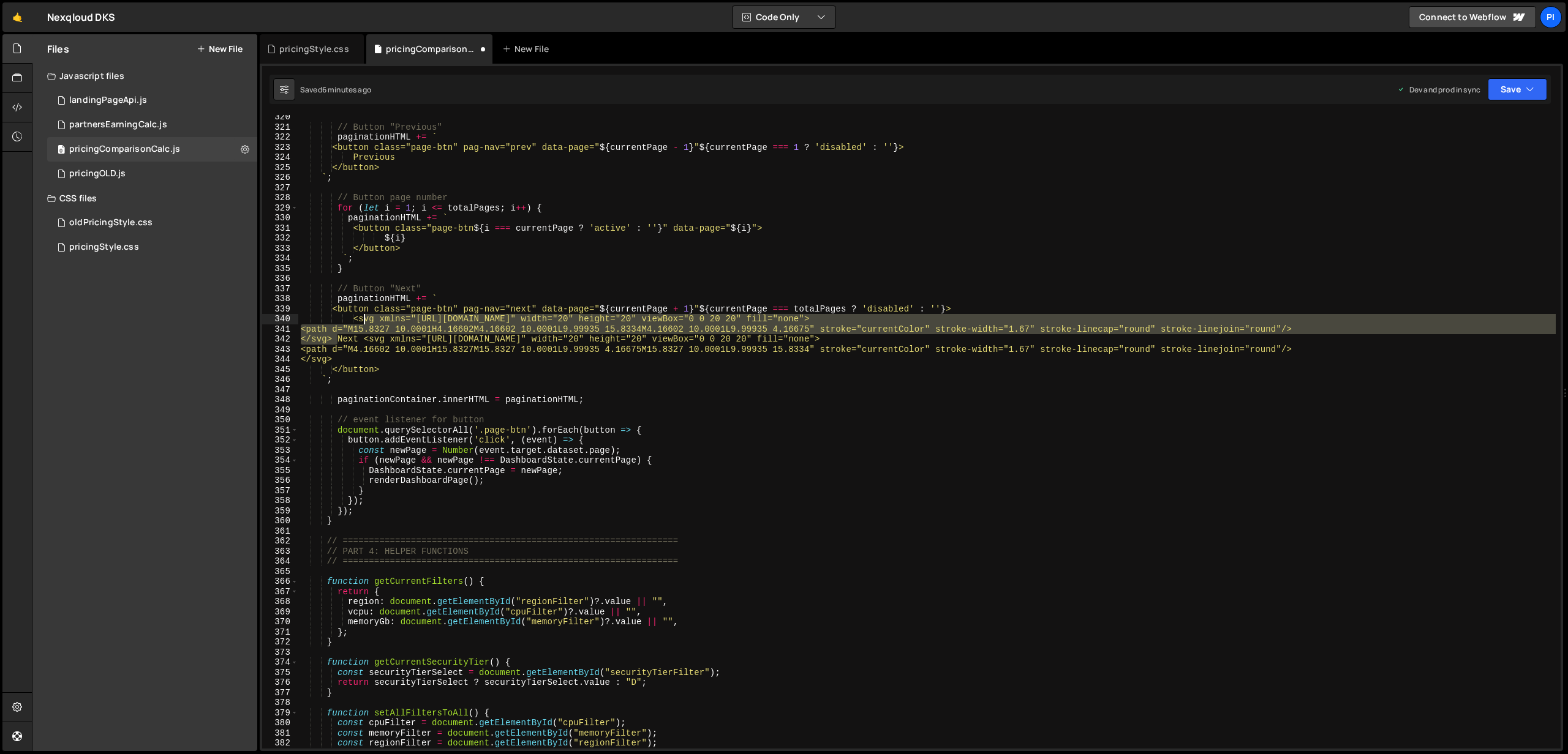
drag, startPoint x: 338, startPoint y: 339, endPoint x: 365, endPoint y: 319, distance: 33.6
click at [365, 319] on div "// Button "Previous" paginationHTML += ` <button class="page-btn" pag-nav="prev…" at bounding box center [927, 439] width 1257 height 654
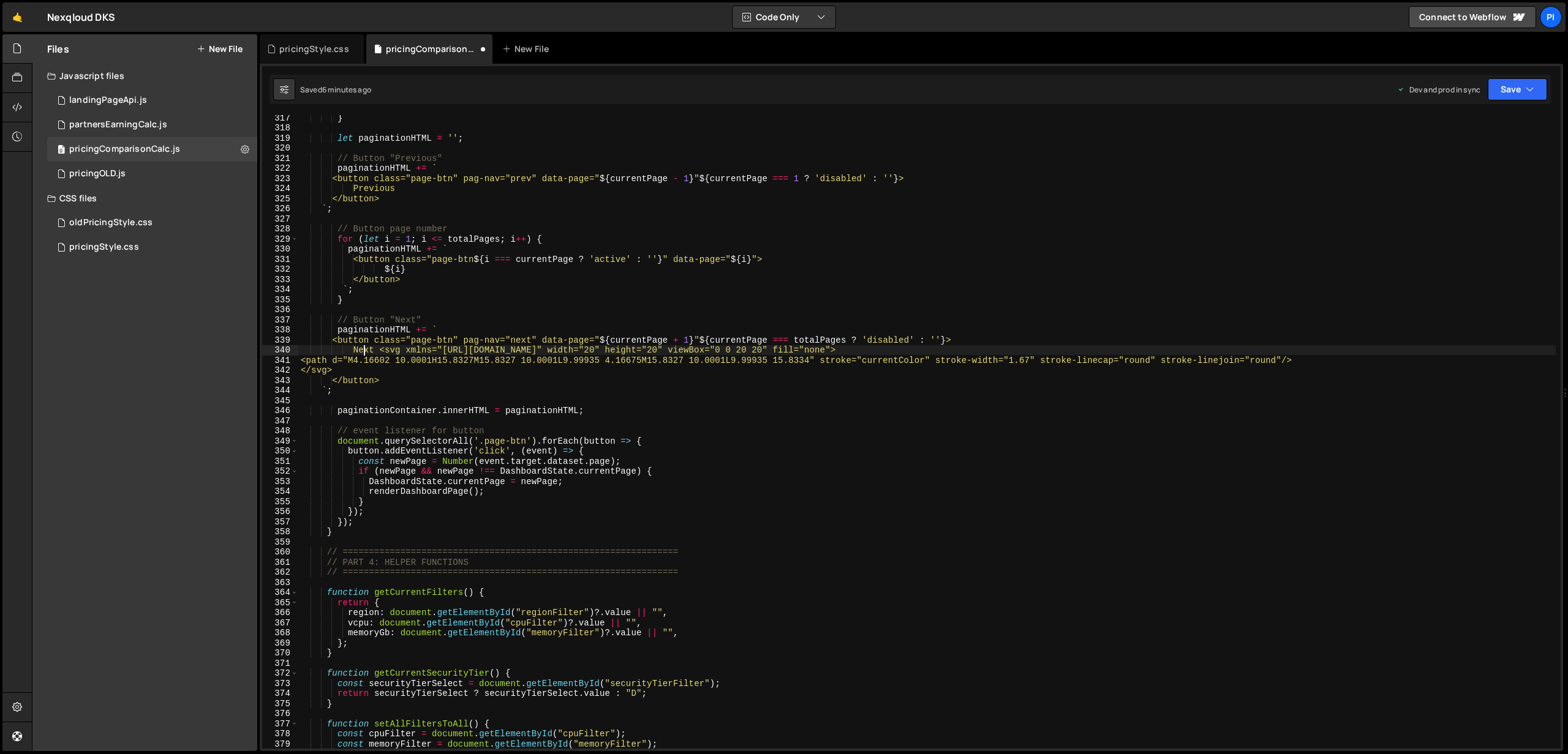
scroll to position [3850, 0]
click at [364, 188] on div "} let paginationHTML = '' ; // Button "Previous" paginationHTML += ` <button cl…" at bounding box center [927, 440] width 1257 height 654
paste textarea "</svg>"
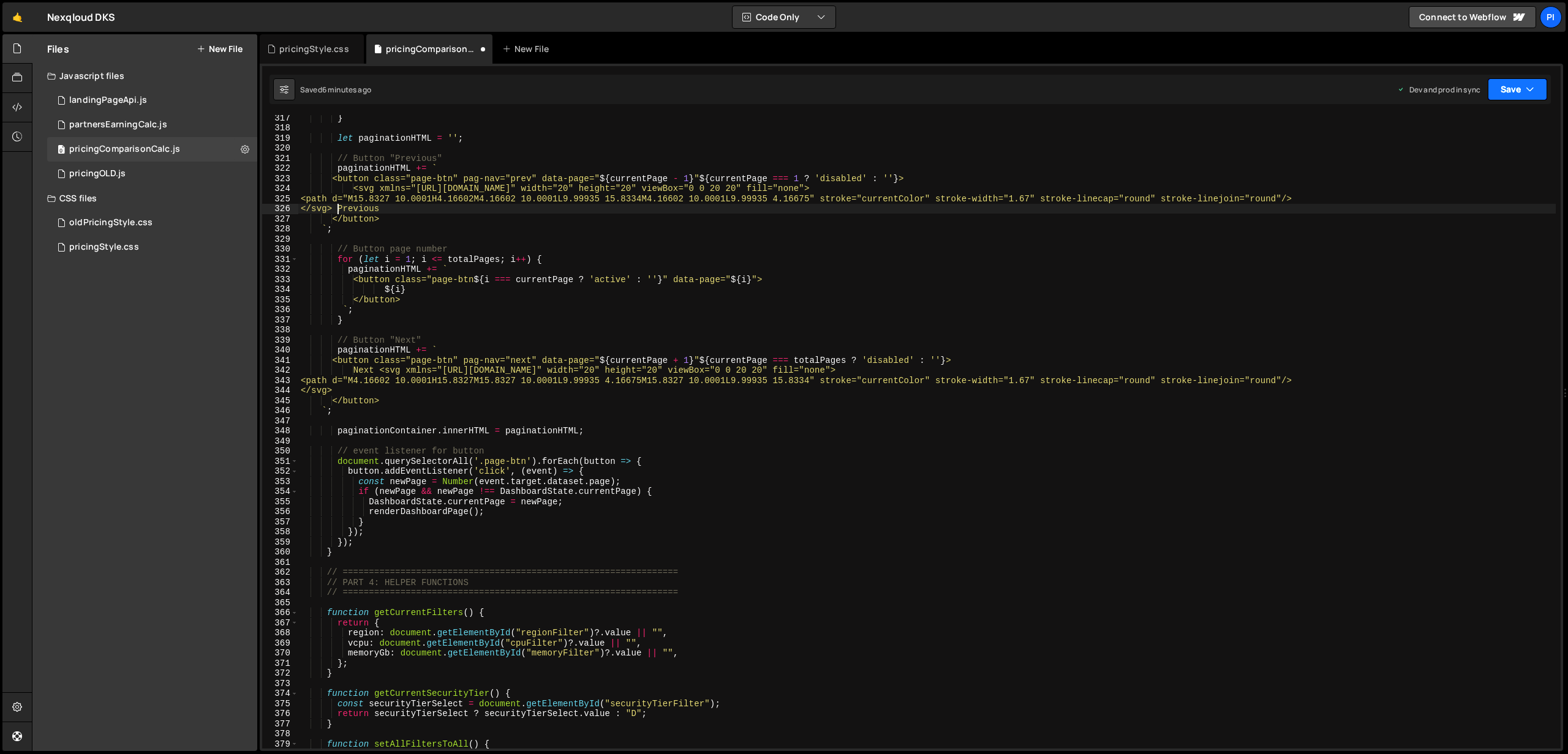
type textarea "</svg> Previous"
click at [1500, 83] on button "Save" at bounding box center [1517, 89] width 60 height 22
click at [1474, 163] on div "Save to Production S" at bounding box center [1476, 159] width 127 height 12
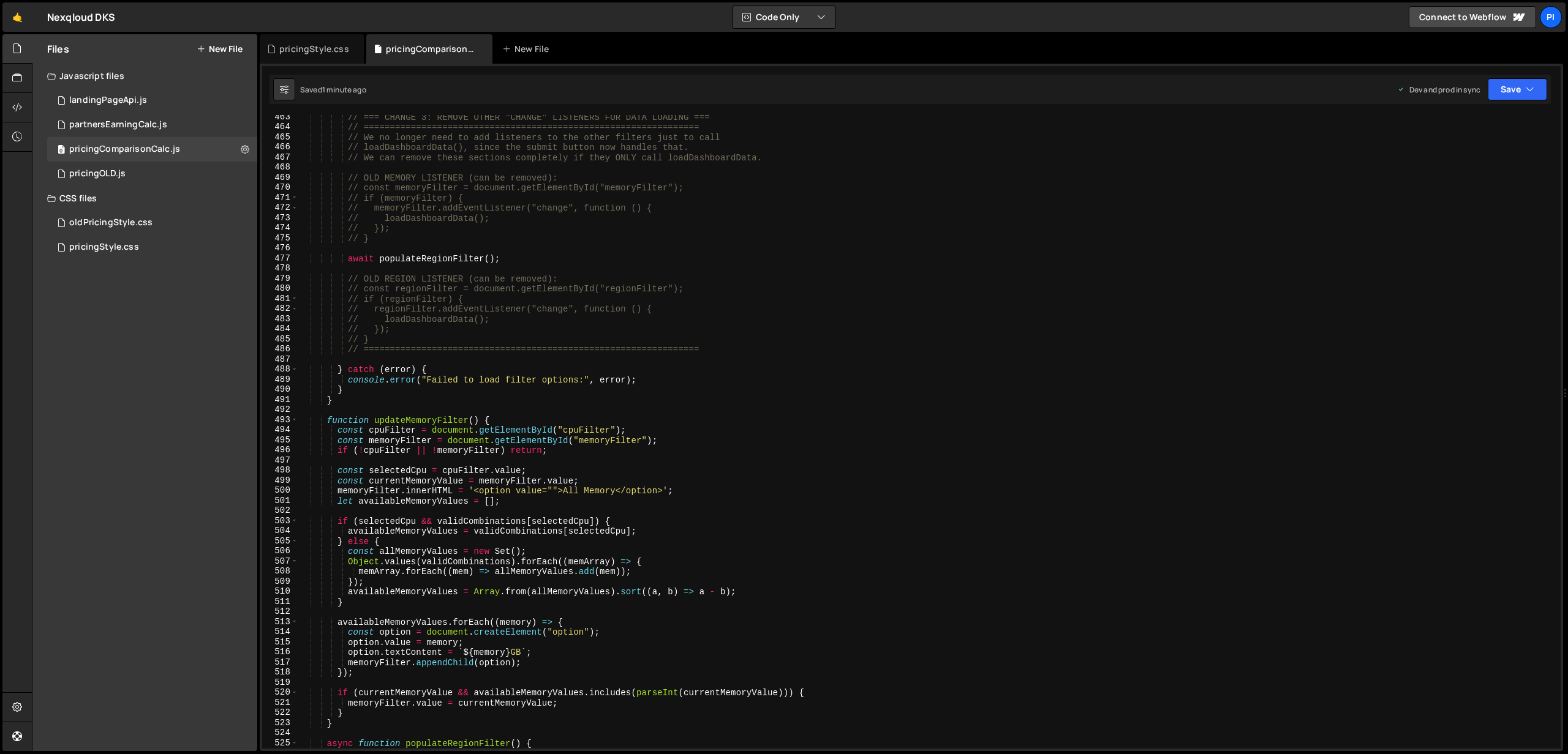
scroll to position [5326, 0]
click at [1520, 87] on button "Save" at bounding box center [1517, 89] width 60 height 22
click at [1454, 178] on div "Saved 1 minute ago" at bounding box center [1476, 173] width 127 height 14
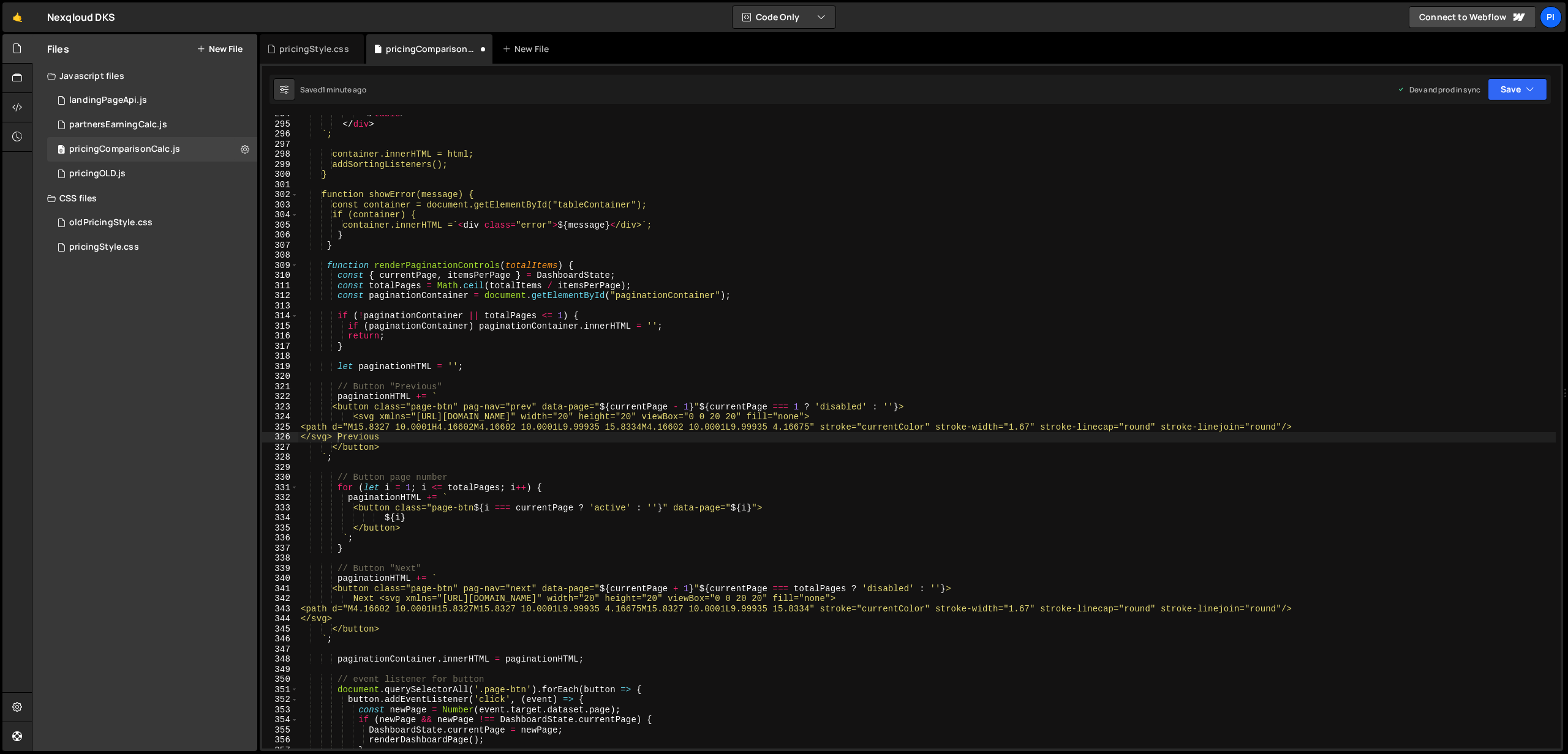
scroll to position [3621, 0]
click at [324, 39] on div "pricingStyle.css" at bounding box center [312, 49] width 104 height 29
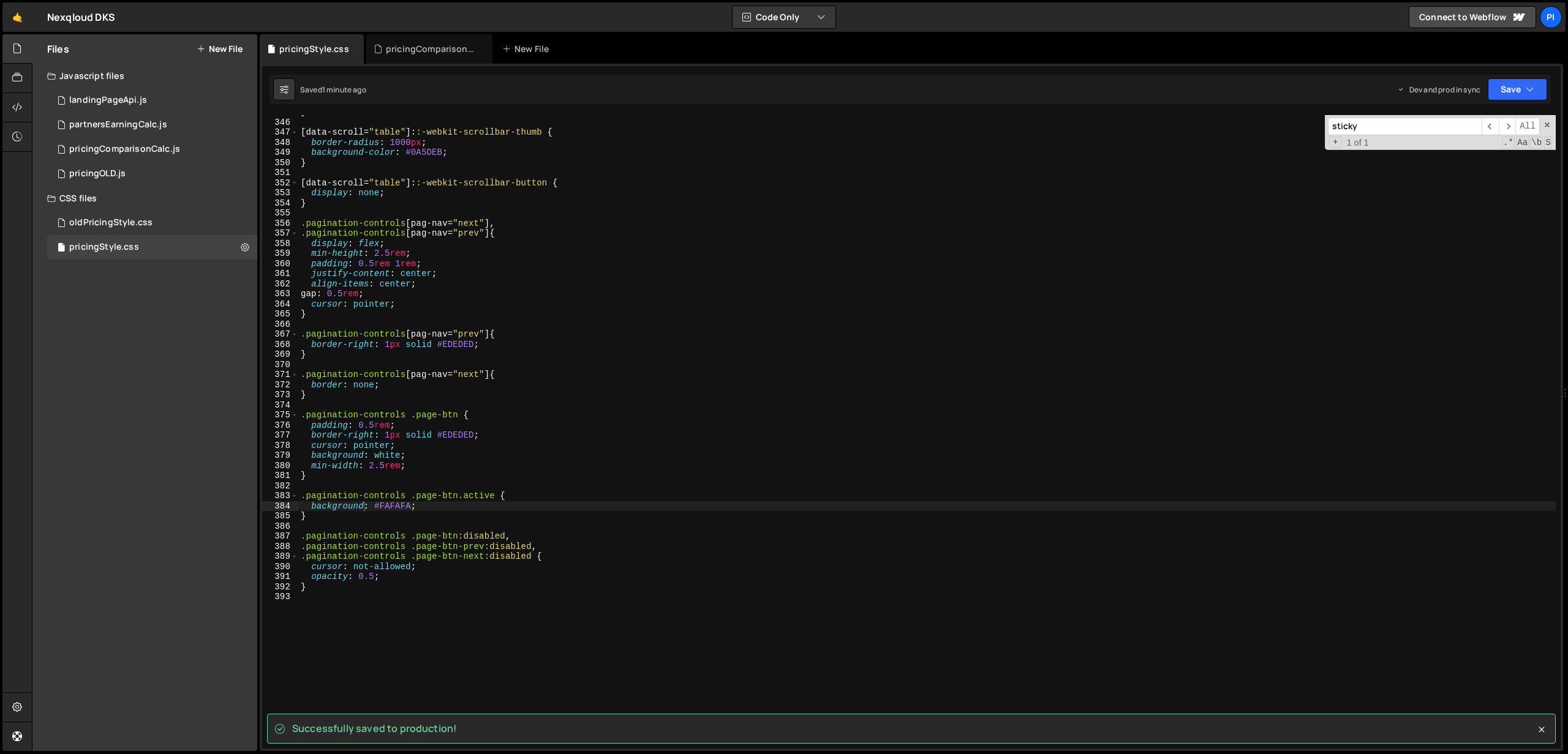
scroll to position [448, 0]
click at [1536, 88] on button "Save" at bounding box center [1517, 89] width 60 height 22
click at [1450, 154] on div "Save to Production S" at bounding box center [1476, 159] width 127 height 12
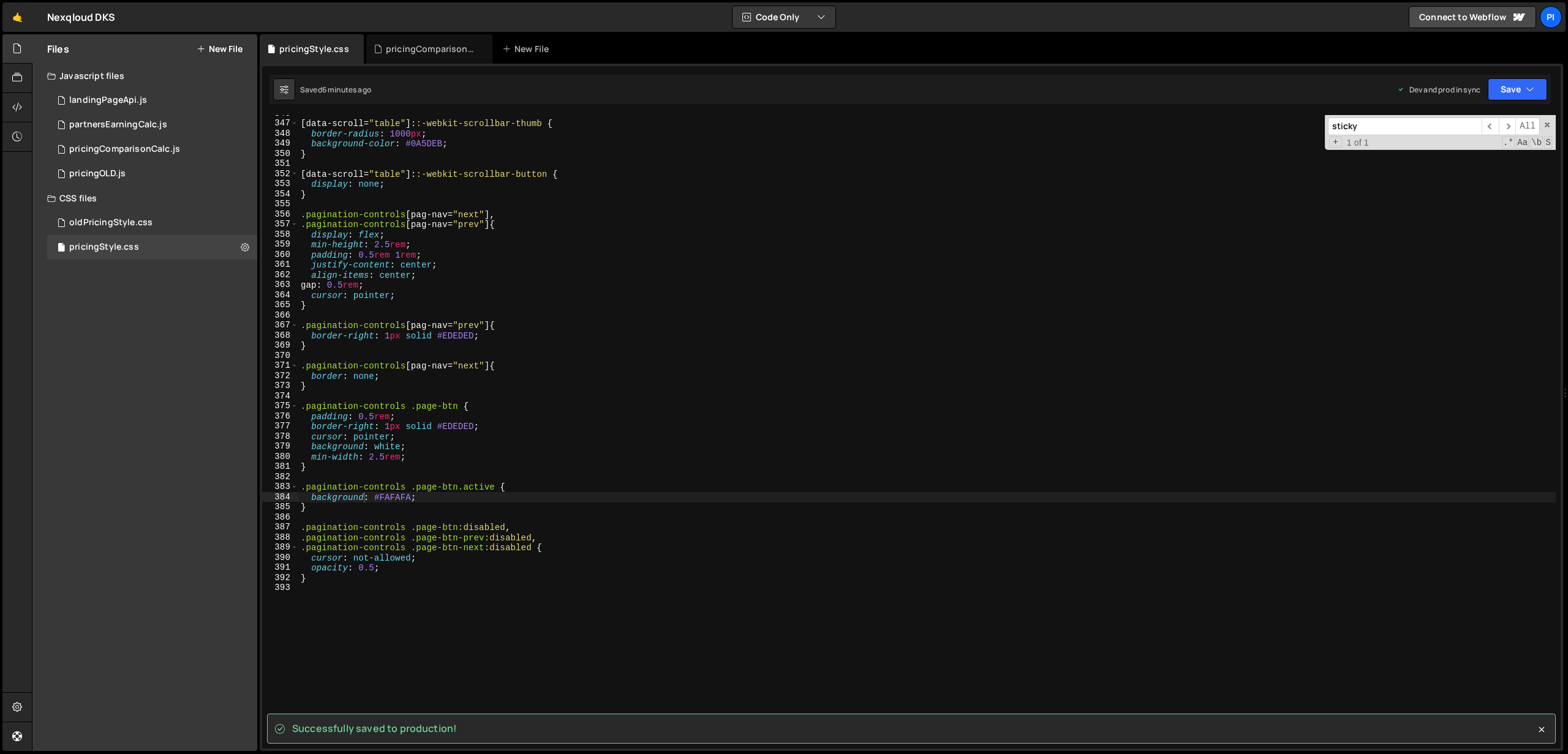
scroll to position [3499, 0]
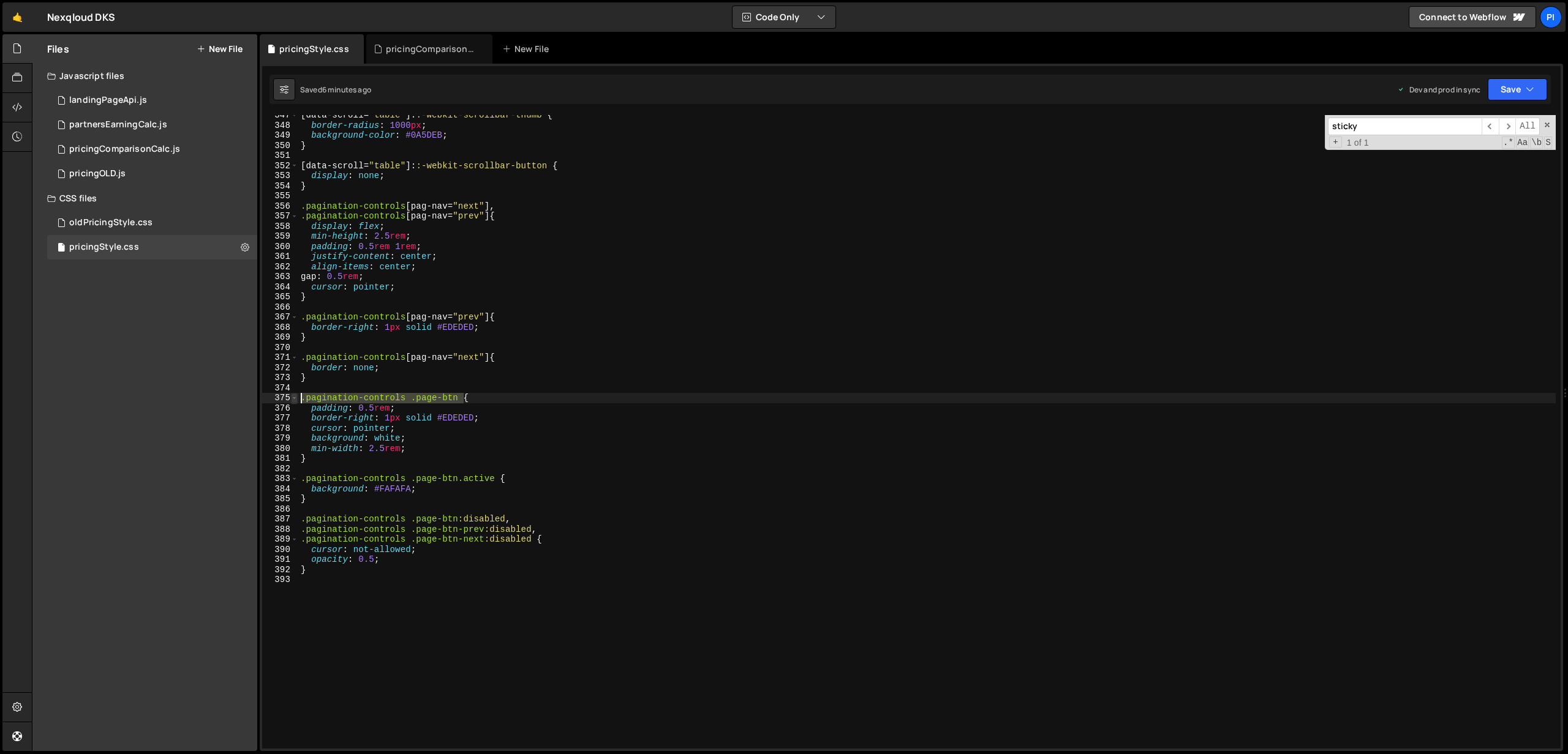
drag, startPoint x: 463, startPoint y: 397, endPoint x: 295, endPoint y: 396, distance: 168.0
click at [295, 396] on div ".pagination-controls .page-btn { 347 348 349 350 351 352 353 354 355 356 357 35…" at bounding box center [911, 432] width 1298 height 633
click at [334, 453] on div "[ data-scroll = " table " ]: :-webkit-scrollbar-thumb { border-radius : 1000 px…" at bounding box center [927, 437] width 1257 height 654
click at [330, 457] on div "[ data-scroll = " table " ]: :-webkit-scrollbar-thumb { border-radius : 1000 px…" at bounding box center [927, 437] width 1257 height 654
type textarea "}"
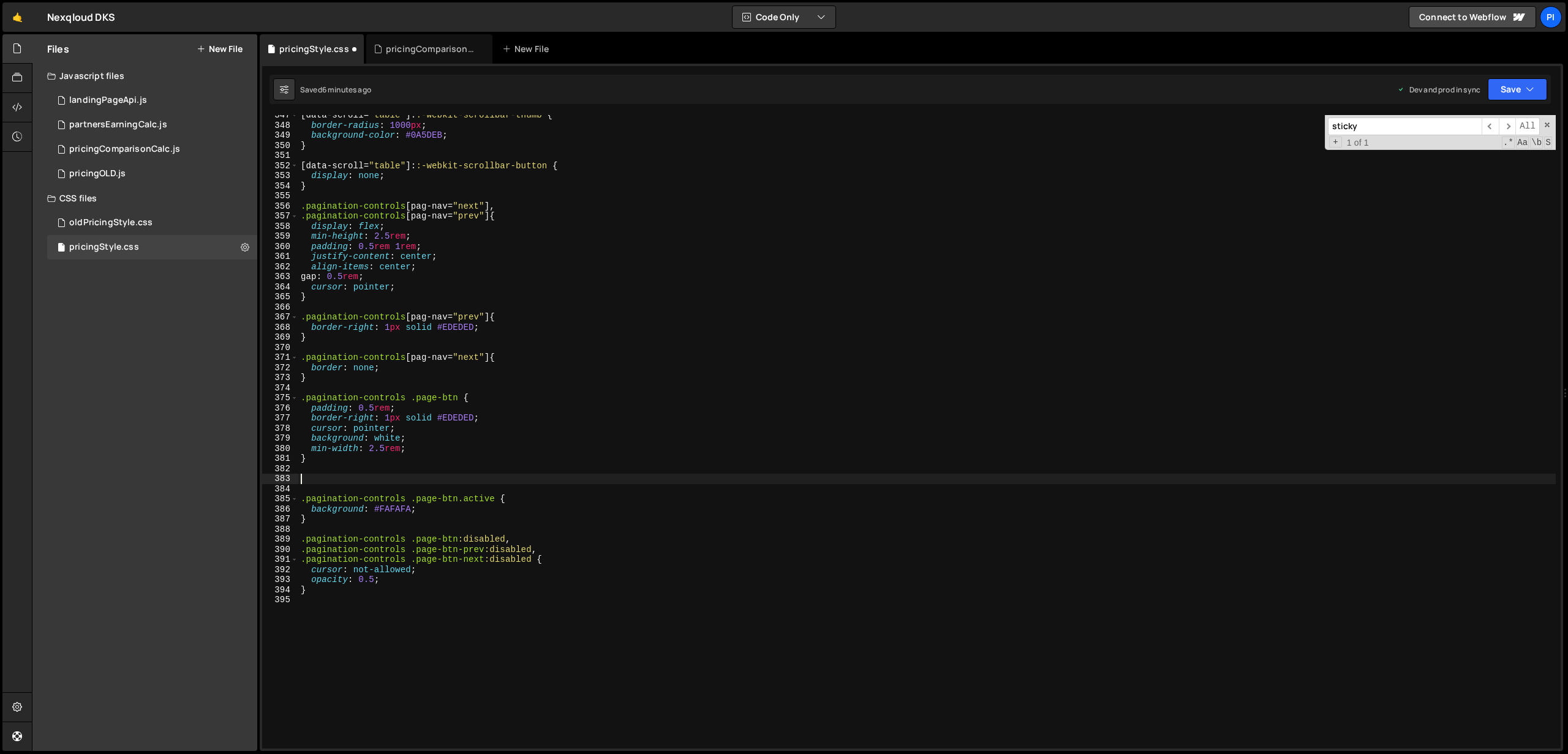
paste textarea ".pagination-controls .page-btn"
type textarea ".pagination-controls .page-btn:hover {}"
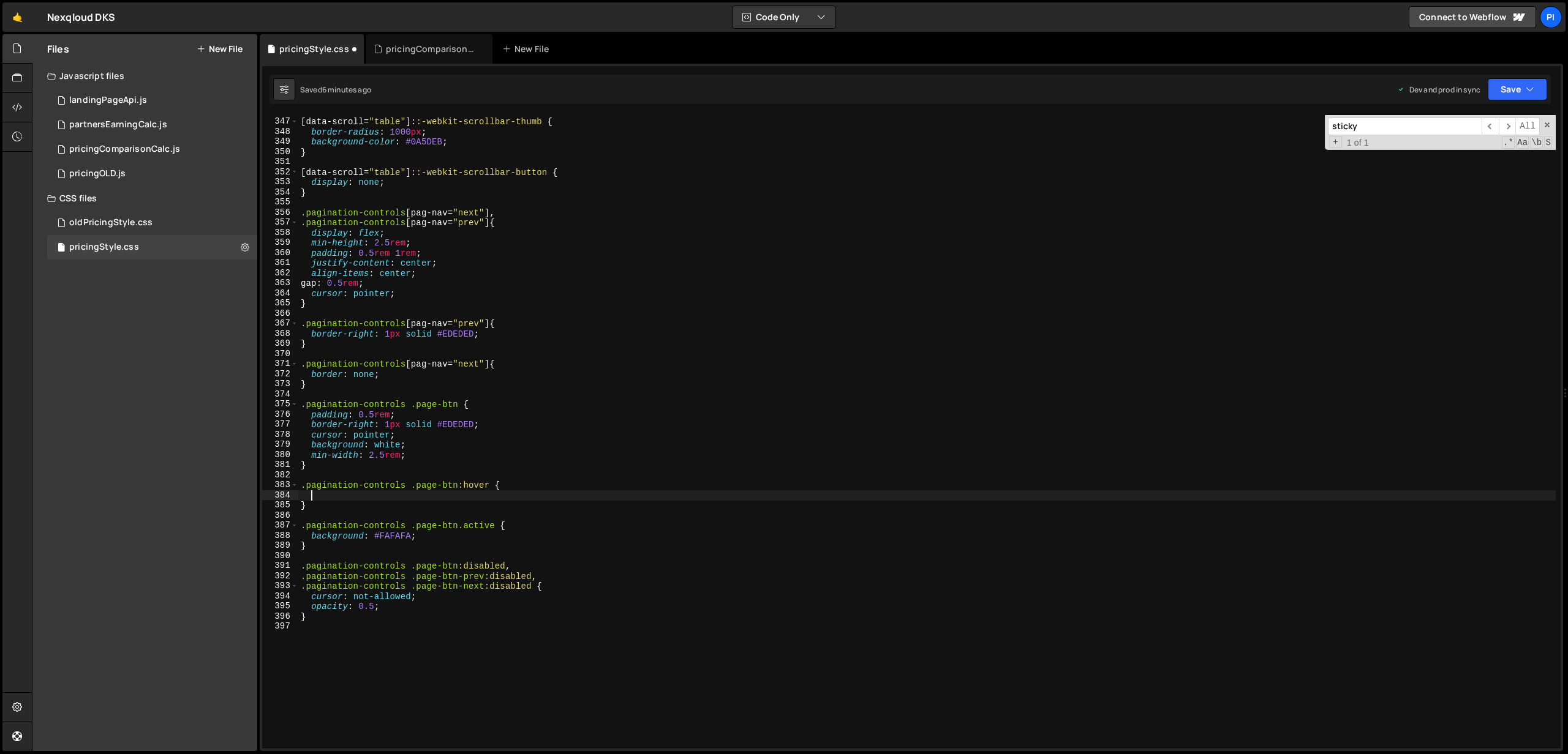
scroll to position [3493, 0]
type textarea ".pagination-controls .page-btn:hover"
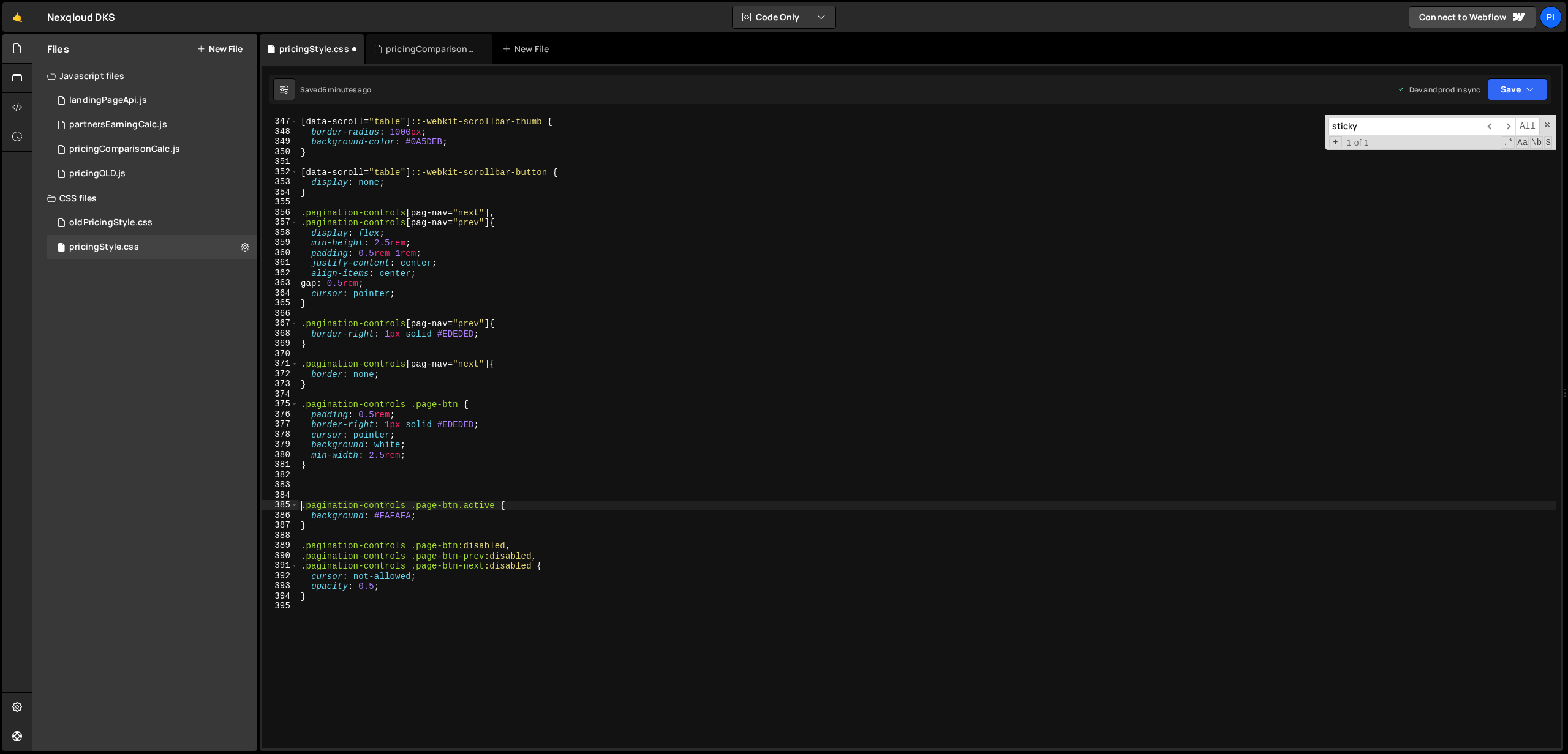
paste textarea ".pagination-controls .page-btn:hover"
click at [1515, 89] on button "Save" at bounding box center [1517, 89] width 60 height 22
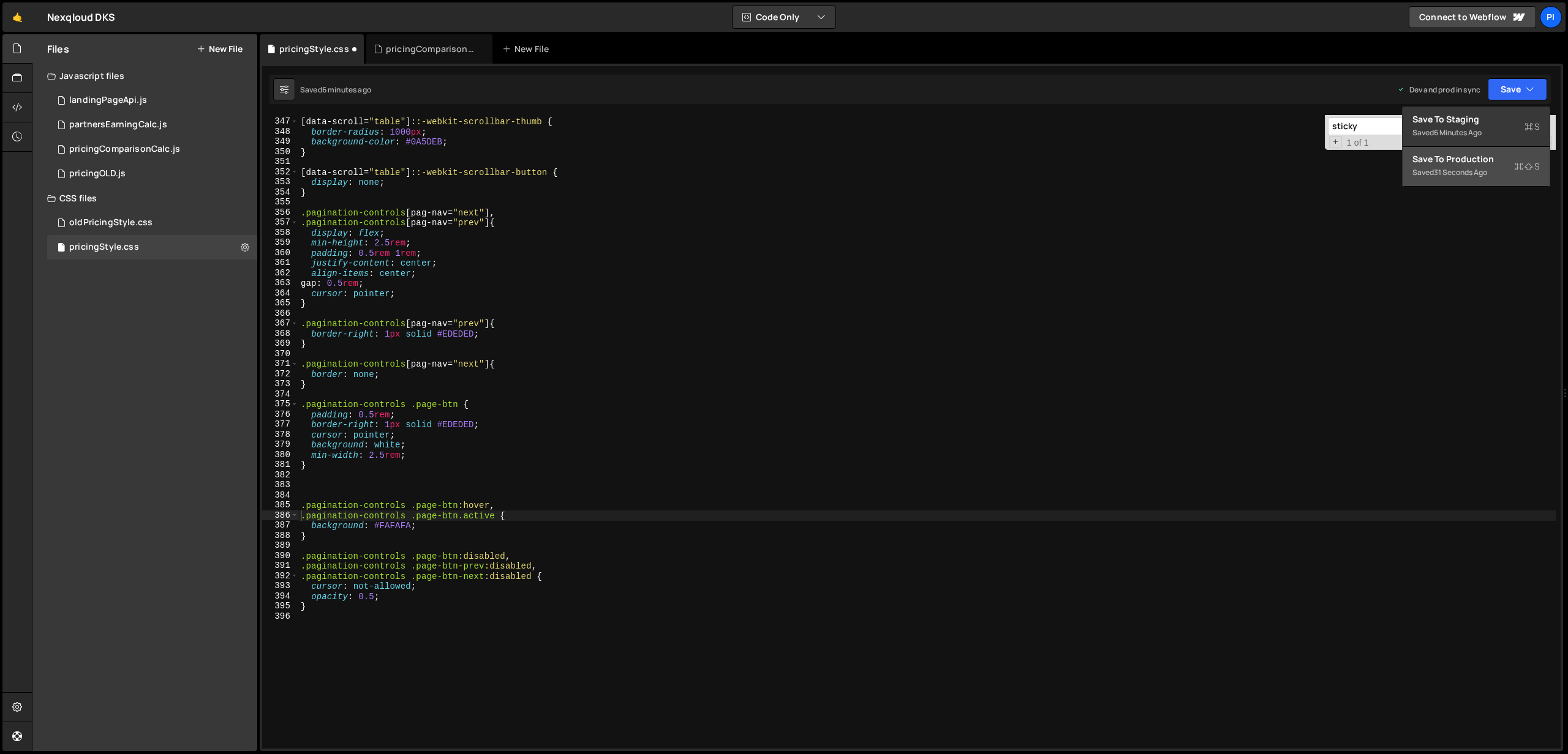
click at [1469, 154] on div "Save to Production S" at bounding box center [1476, 159] width 127 height 12
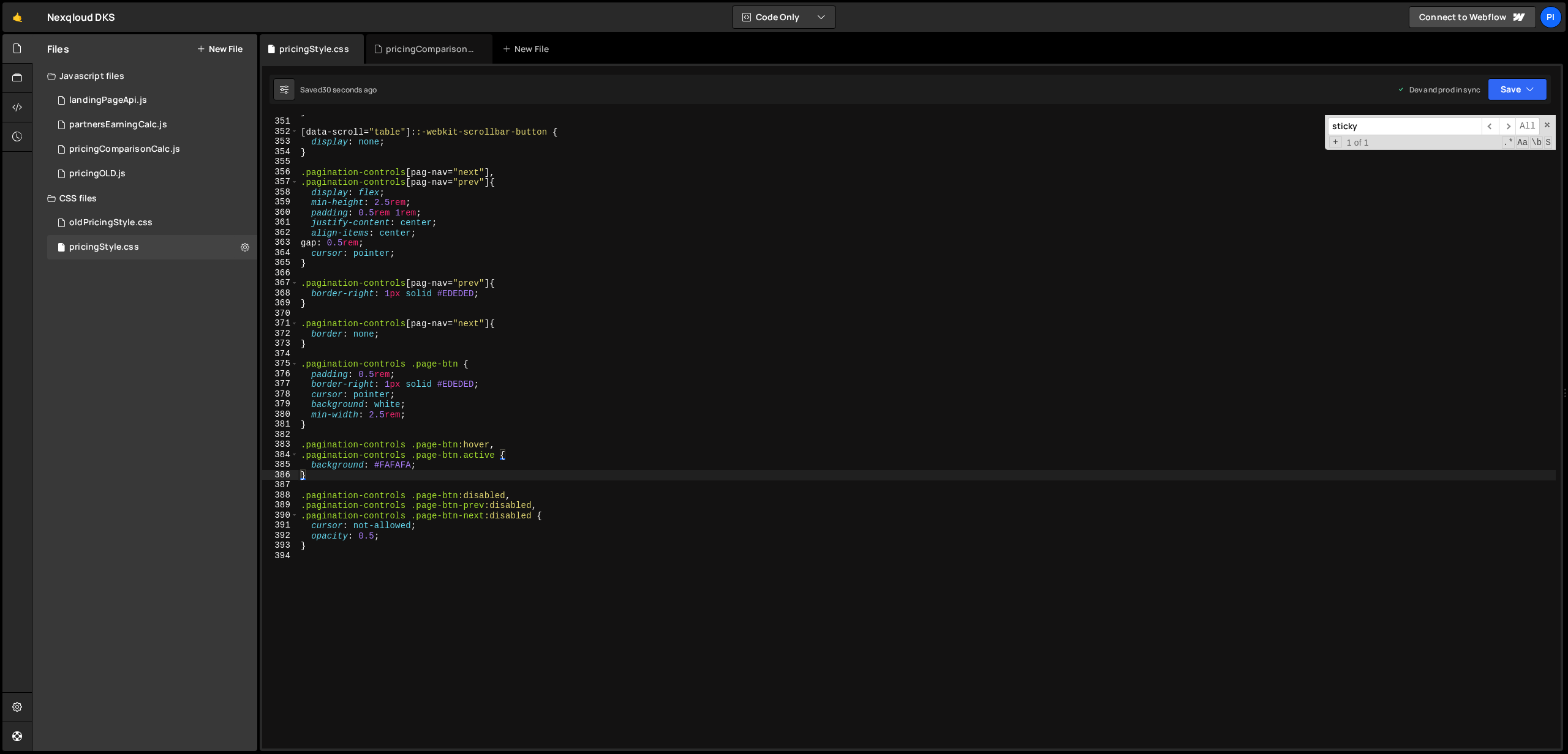
scroll to position [3535, 0]
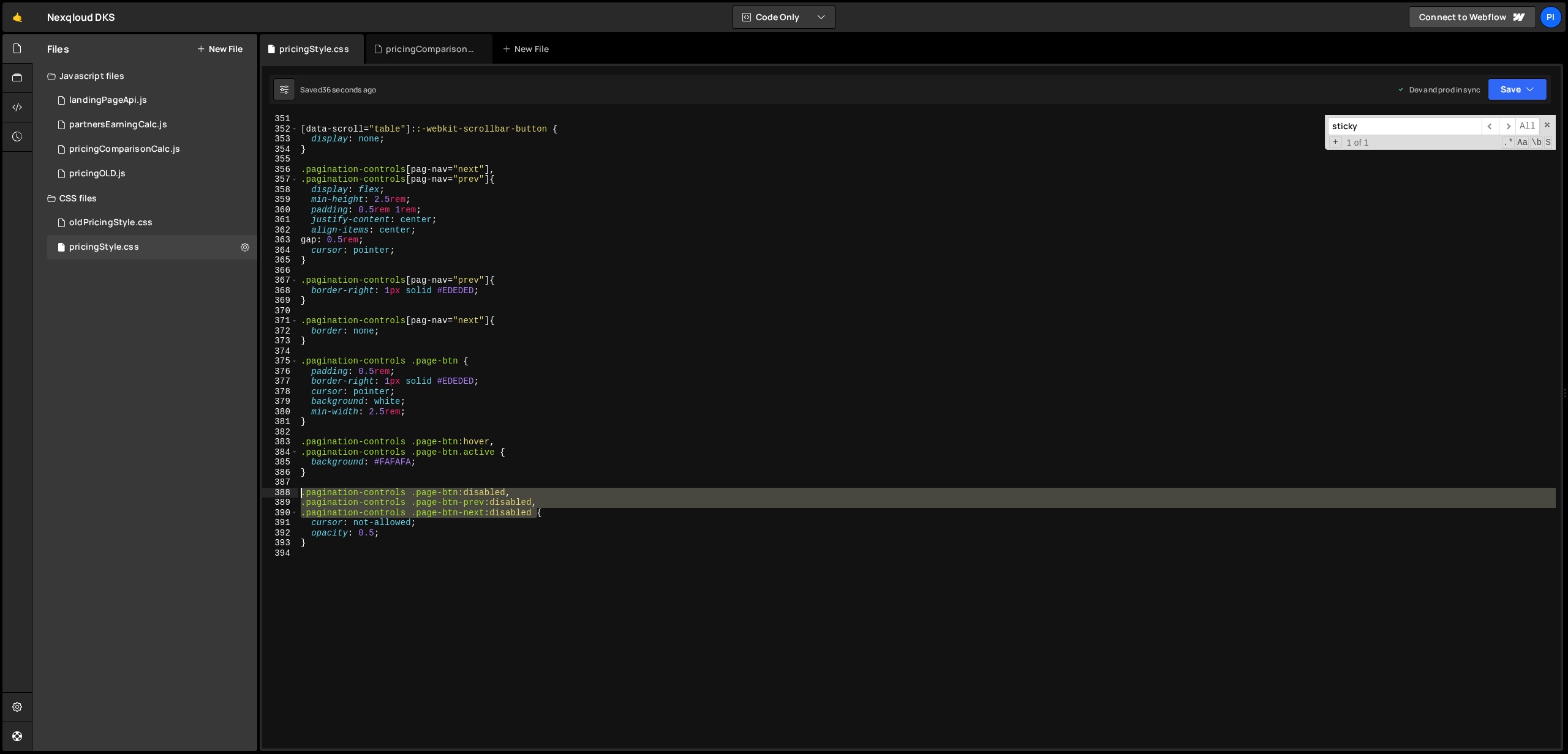
drag, startPoint x: 537, startPoint y: 513, endPoint x: 302, endPoint y: 497, distance: 235.5
click at [302, 497] on div "[ data-scroll = " table " ]: :-webkit-scrollbar-button { display : none ; } .pa…" at bounding box center [927, 440] width 1257 height 654
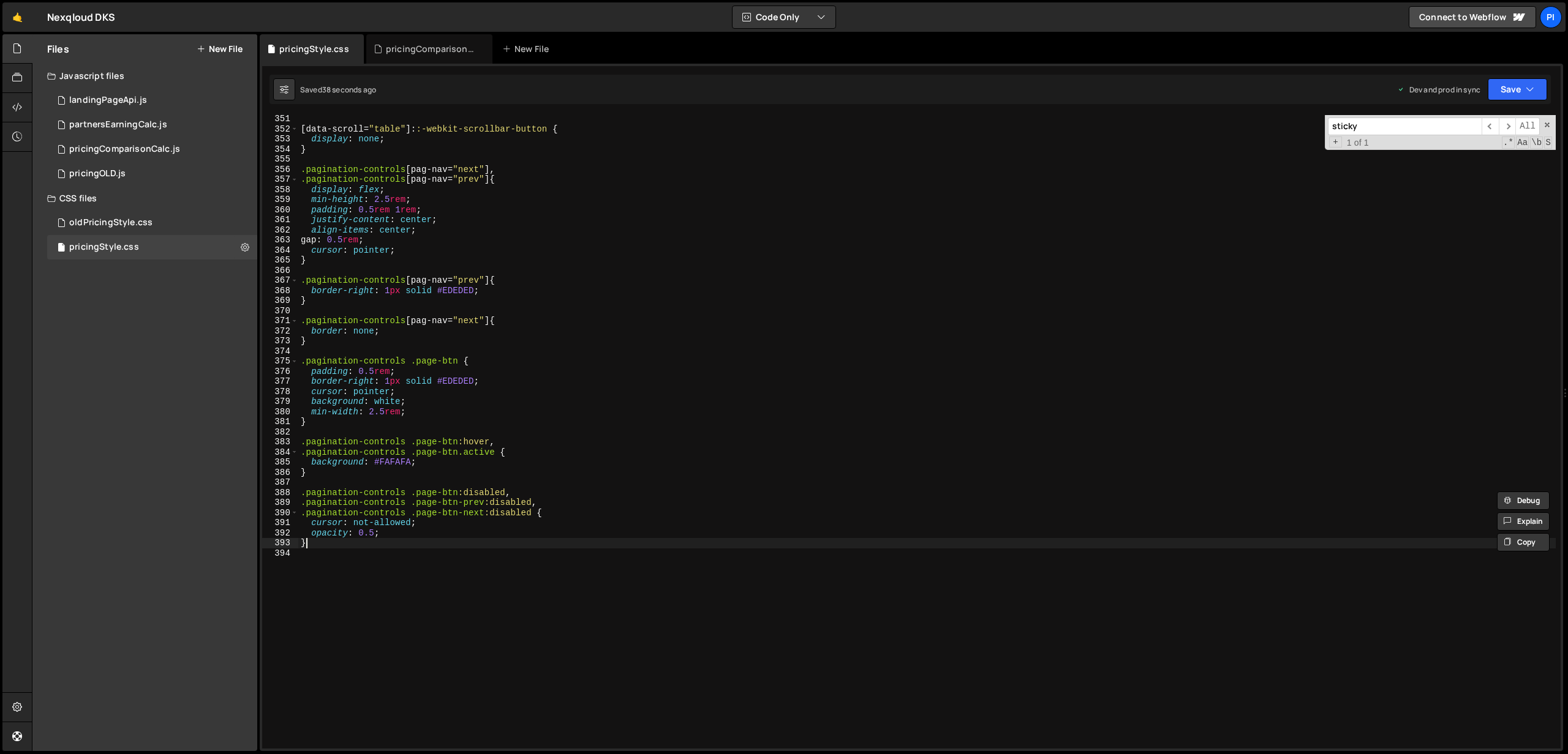
click at [325, 547] on div "[ data-scroll = " table " ]: :-webkit-scrollbar-button { display : none ; } .pa…" at bounding box center [927, 440] width 1257 height 654
type textarea "}"
paste textarea ".pagination-controls .page-btn-next:disabled"
click at [508, 561] on div "[ data-scroll = " table " ]: :-webkit-scrollbar-button { display : none ; } .pa…" at bounding box center [927, 440] width 1257 height 654
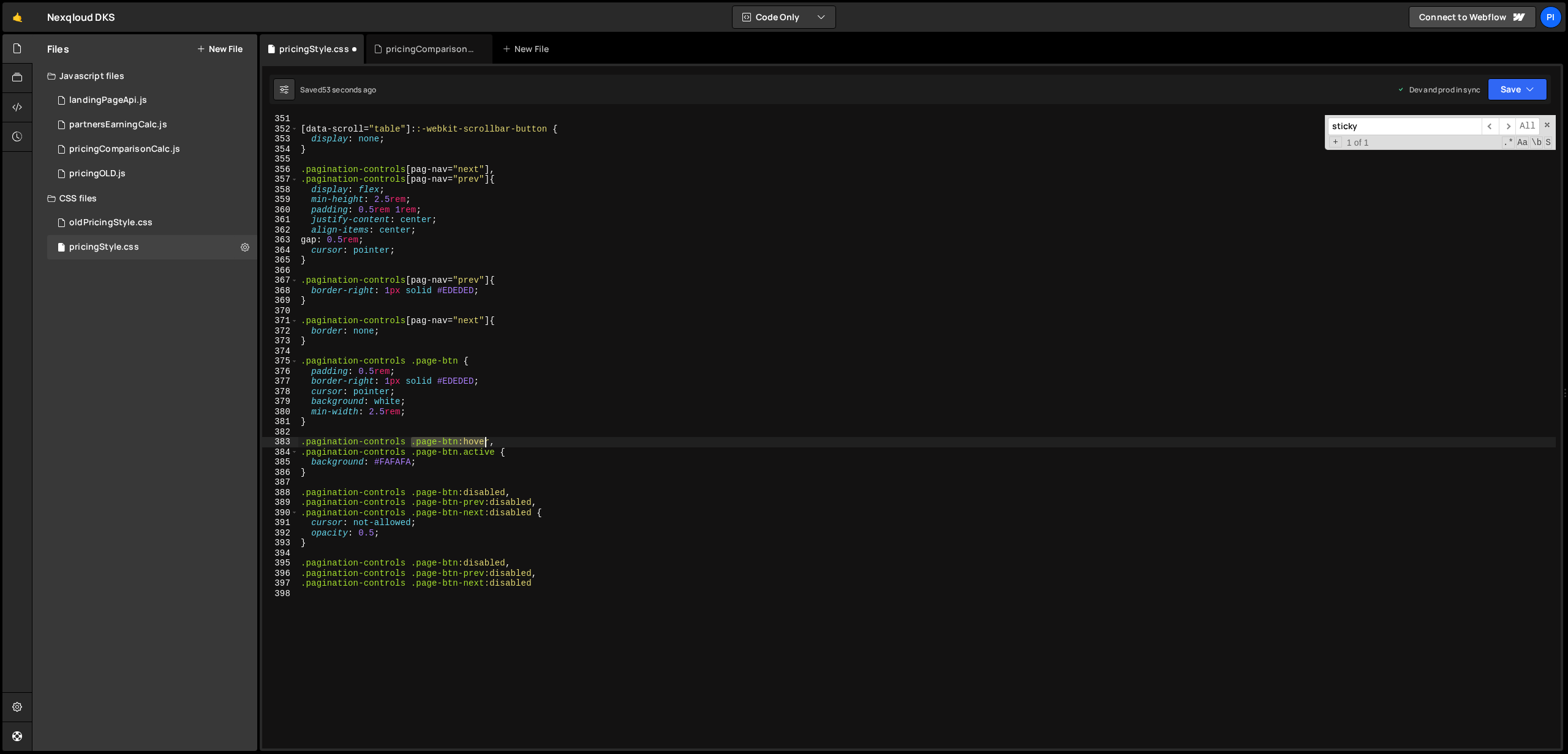
drag, startPoint x: 412, startPoint y: 443, endPoint x: 486, endPoint y: 441, distance: 74.0
click at [486, 441] on div "[ data-scroll = " table " ]: :-webkit-scrollbar-button { display : none ; } .pa…" at bounding box center [927, 440] width 1257 height 654
click at [508, 563] on div "[ data-scroll = " table " ]: :-webkit-scrollbar-button { display : none ; } .pa…" at bounding box center [927, 440] width 1257 height 654
drag, startPoint x: 539, startPoint y: 568, endPoint x: 506, endPoint y: 564, distance: 33.2
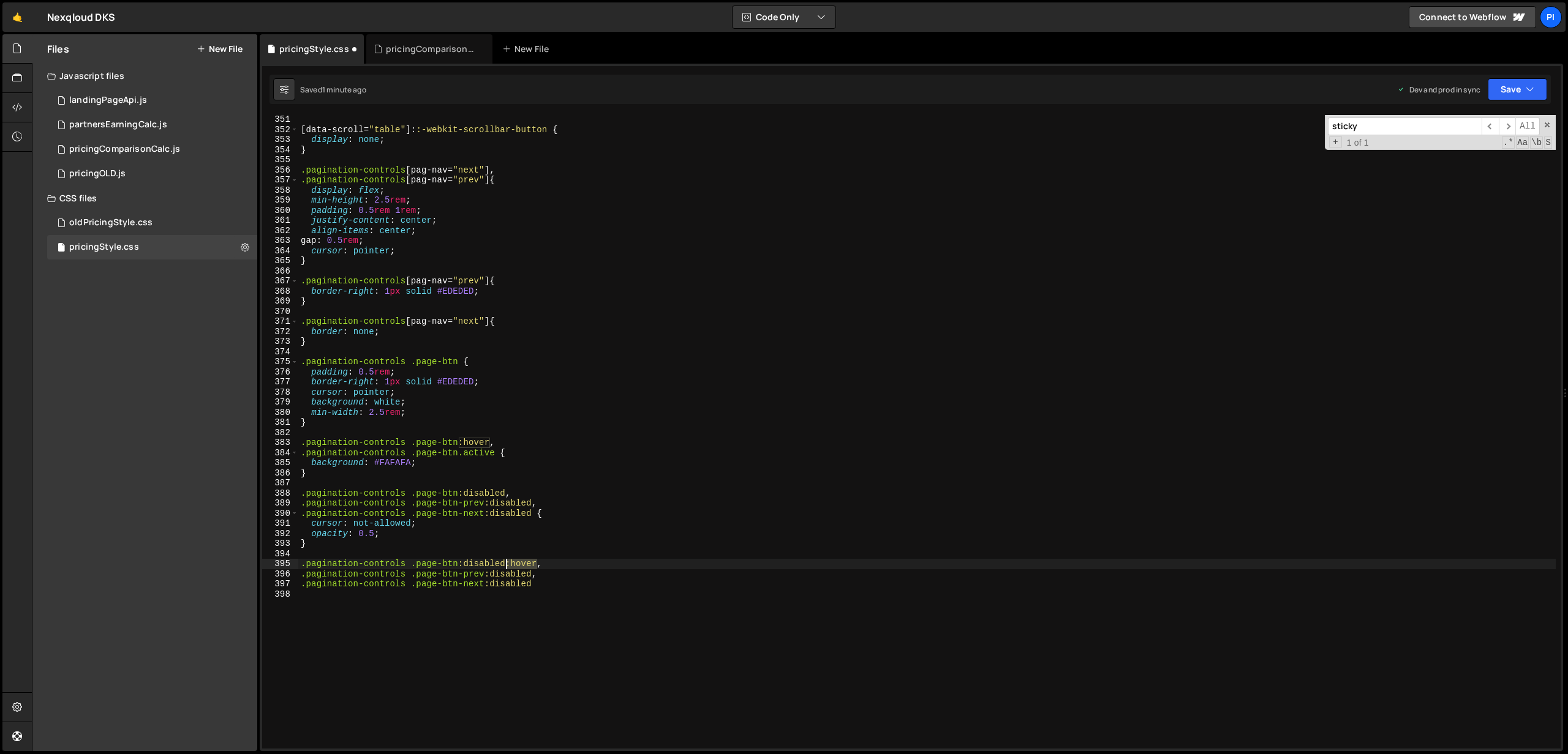
click at [506, 564] on div "[ data-scroll = " table " ]: :-webkit-scrollbar-button { display : none ; } .pa…" at bounding box center [927, 441] width 1257 height 654
click at [533, 571] on div "[ data-scroll = " table " ]: :-webkit-scrollbar-button { display : none ; } .pa…" at bounding box center [927, 441] width 1257 height 654
paste textarea ":hover"
drag, startPoint x: 530, startPoint y: 584, endPoint x: 546, endPoint y: 578, distance: 17.1
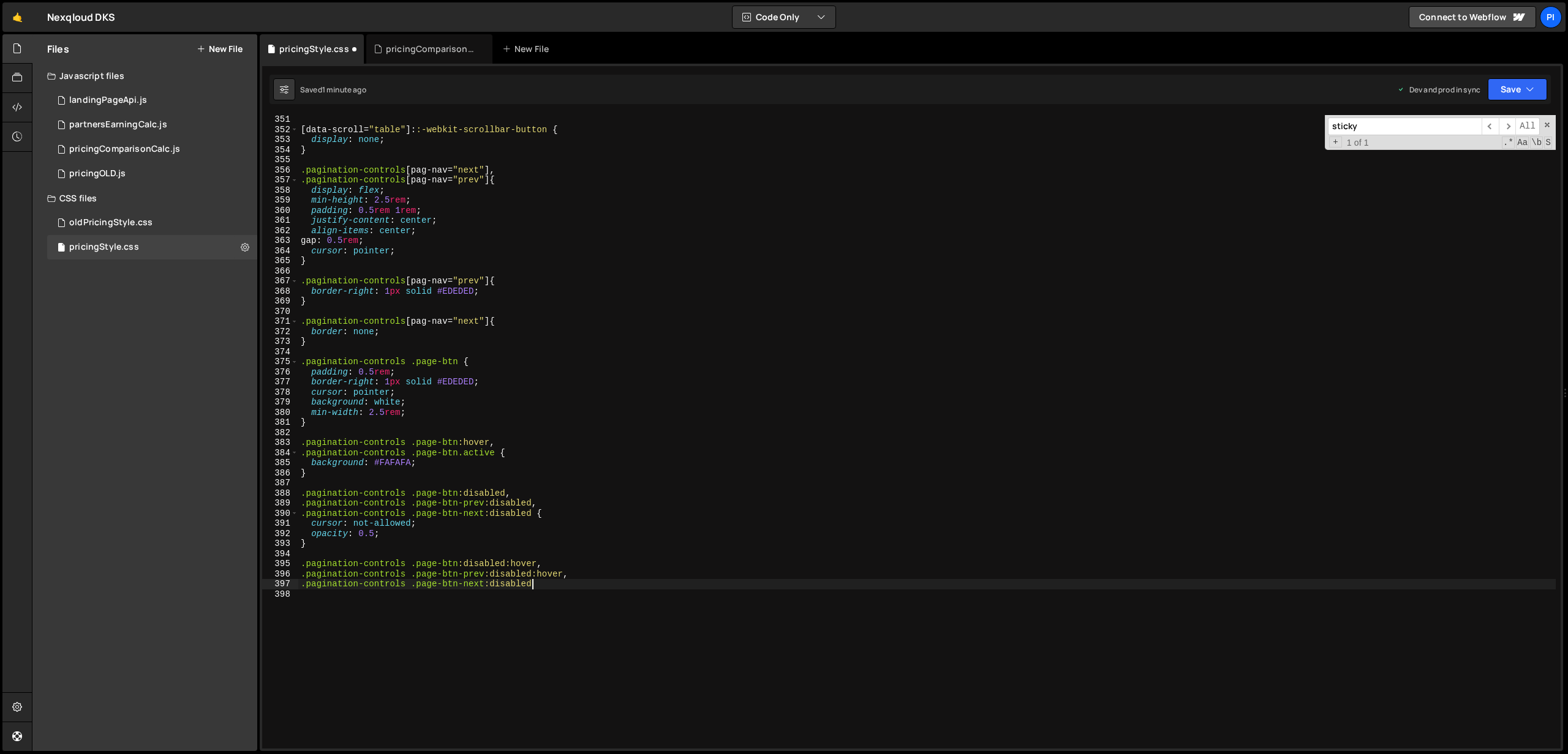
click at [532, 583] on div "[ data-scroll = " table " ]: :-webkit-scrollbar-button { display : none ; } .pa…" at bounding box center [927, 441] width 1257 height 654
paste textarea ":hover"
type textarea ".pagination-controls .page-btn-next:disabled:hover {}"
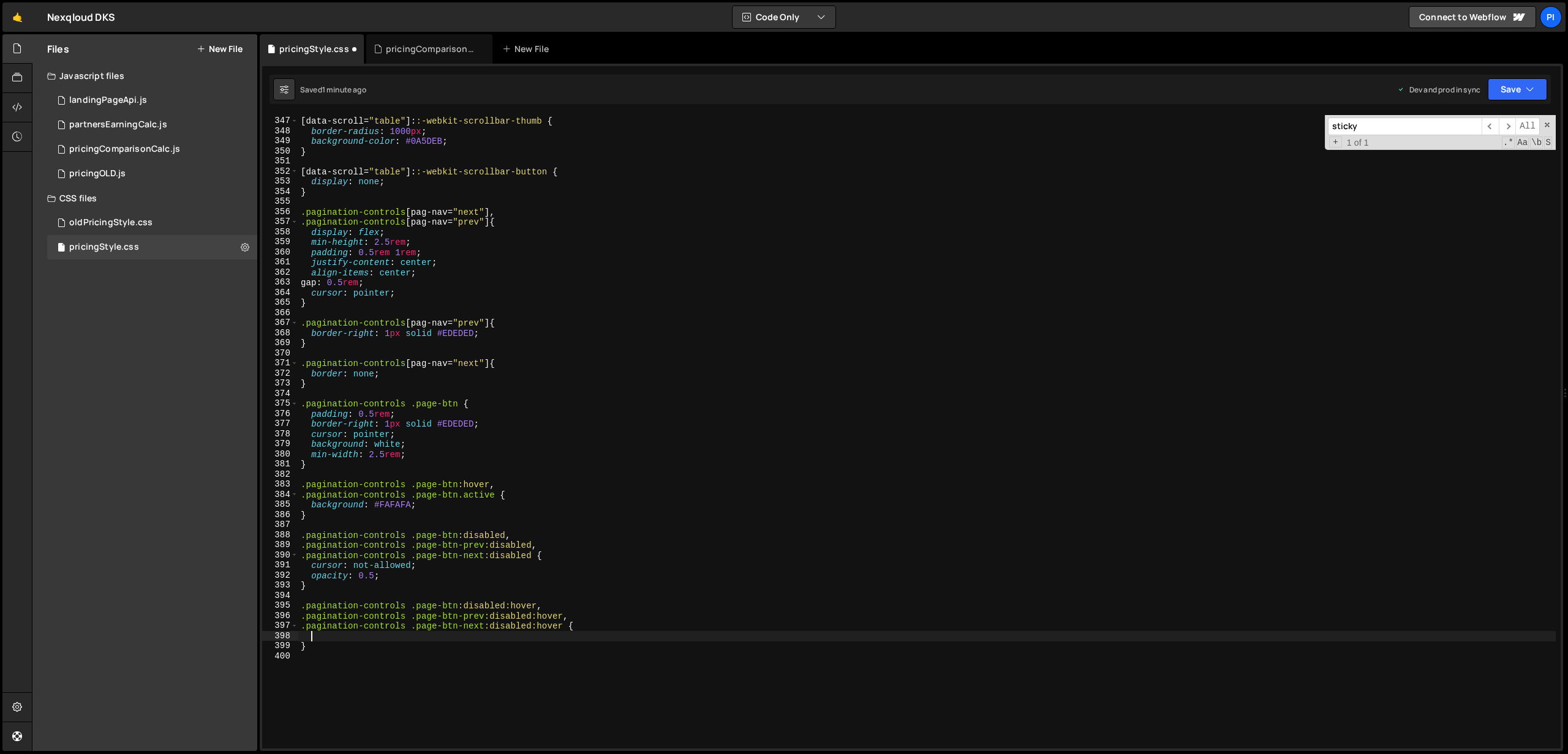
scroll to position [3494, 0]
drag, startPoint x: 425, startPoint y: 446, endPoint x: 281, endPoint y: 440, distance: 144.1
click at [281, 440] on div "346 347 348 349 350 351 352 353 354 355 356 357 358 359 360 361 362 363 364 365…" at bounding box center [911, 432] width 1298 height 633
type textarea "background: white;"
click at [386, 635] on div "[ data-scroll = " table " ]: :-webkit-scrollbar-thumb { border-radius : 1000 px…" at bounding box center [927, 432] width 1257 height 654
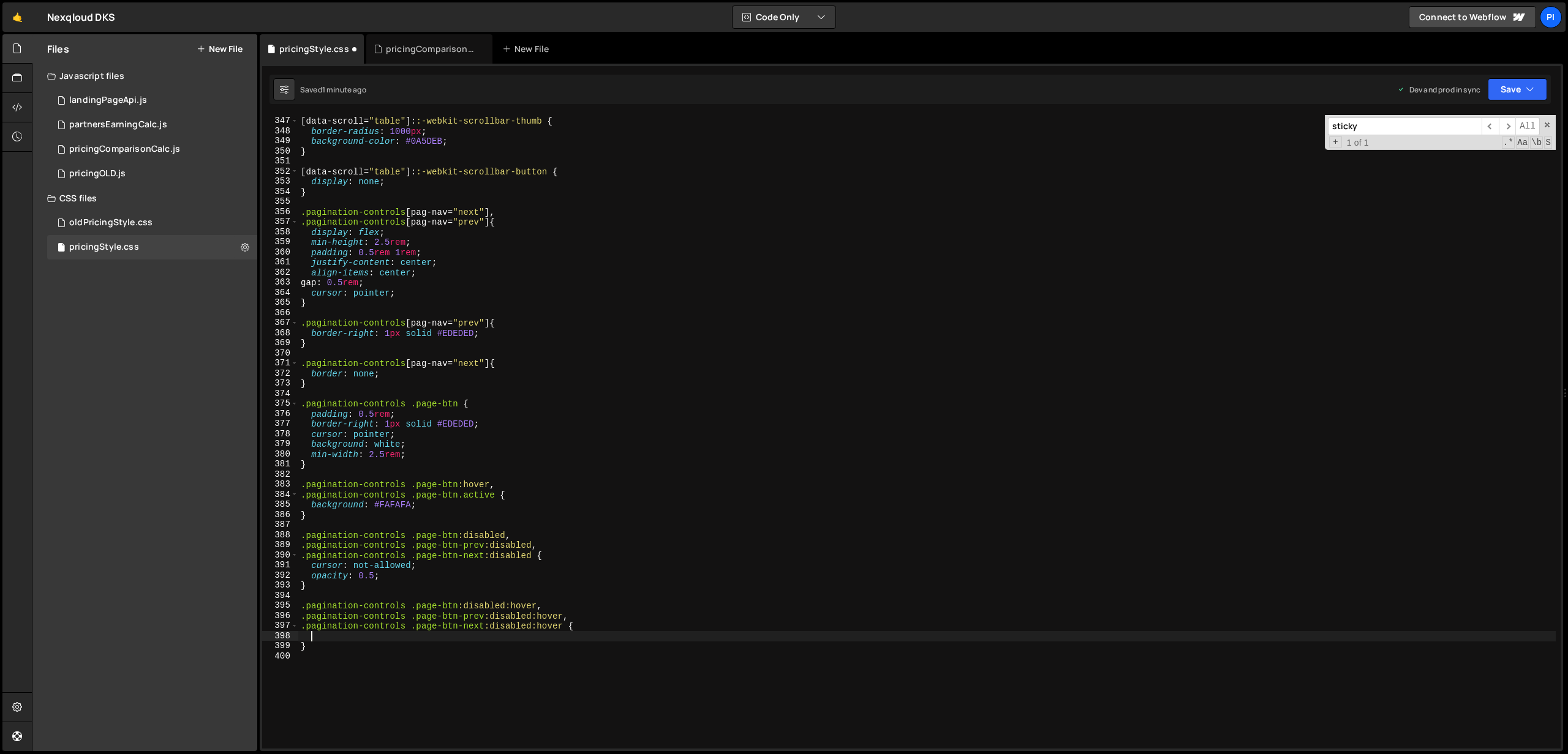
paste textarea "background: white;"
click at [1539, 89] on button "Save" at bounding box center [1517, 89] width 60 height 22
click at [1452, 174] on div "1 minute ago" at bounding box center [1455, 172] width 43 height 10
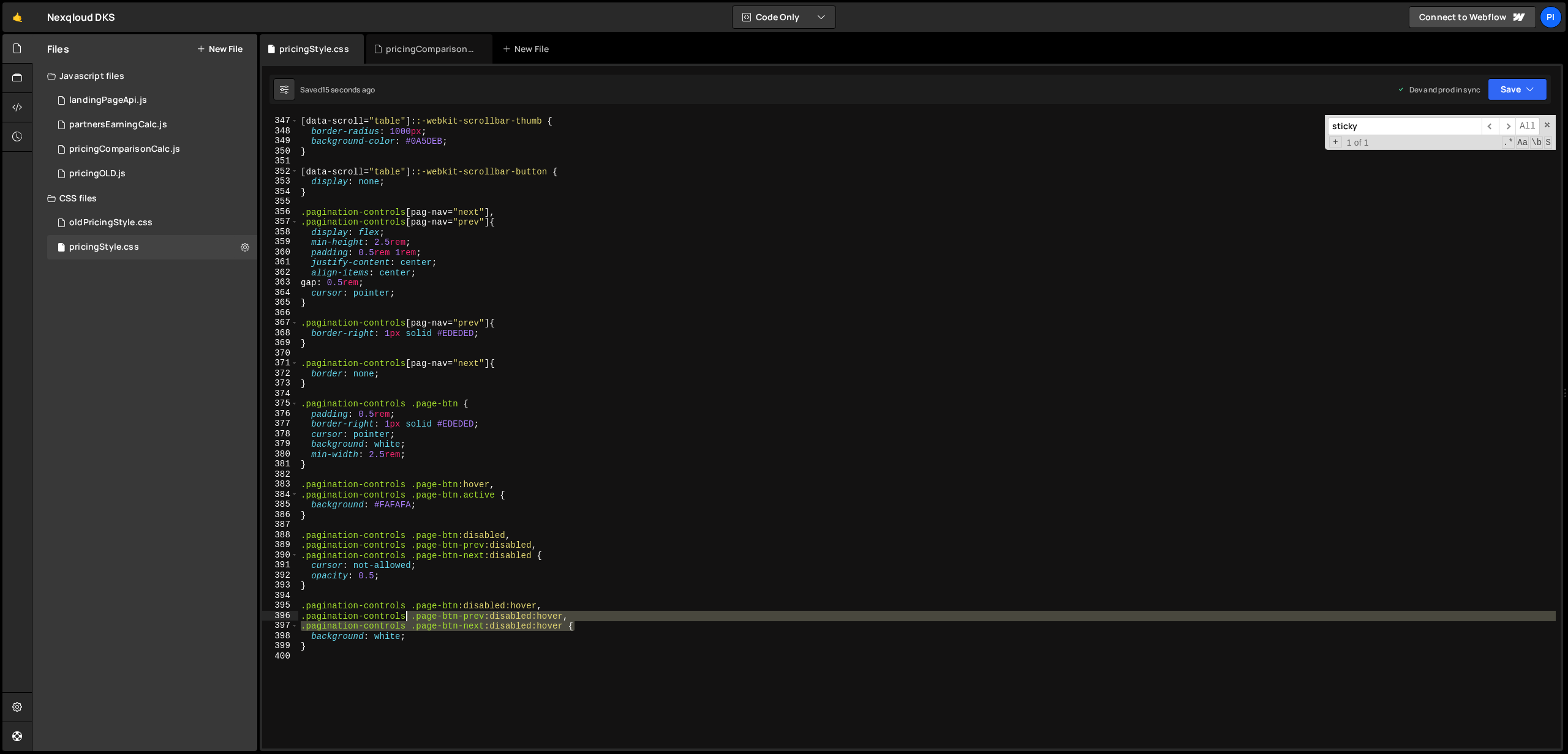
drag, startPoint x: 585, startPoint y: 624, endPoint x: 404, endPoint y: 619, distance: 181.1
click at [404, 619] on div "[ data-scroll = " table " ]: :-webkit-scrollbar-thumb { border-radius : 1000 px…" at bounding box center [927, 432] width 1257 height 654
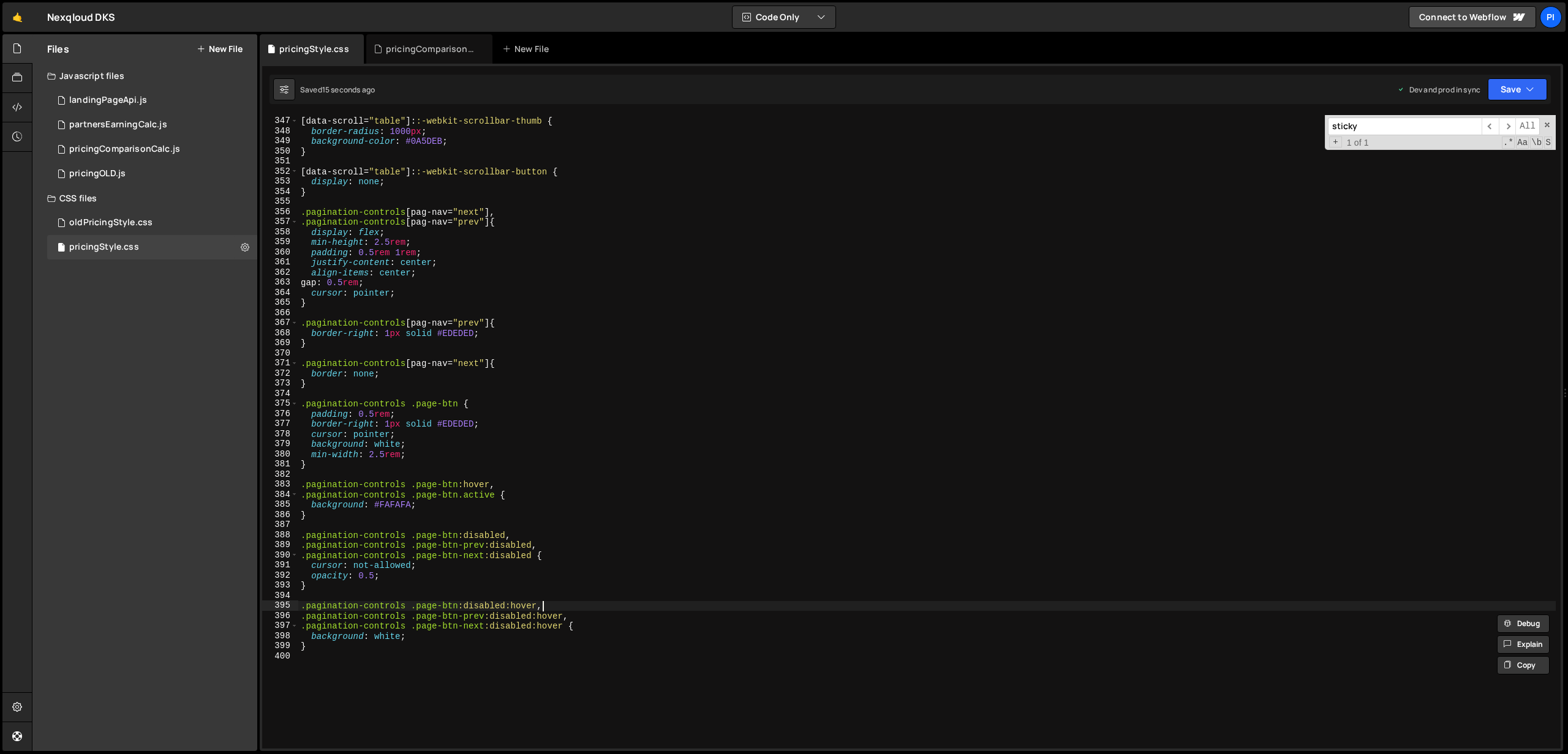
click at [561, 609] on div "[ data-scroll = " table " ]: :-webkit-scrollbar-thumb { border-radius : 1000 px…" at bounding box center [927, 432] width 1257 height 654
drag, startPoint x: 546, startPoint y: 606, endPoint x: 285, endPoint y: 609, distance: 261.0
click at [285, 609] on div ".pagination-controls .page-btn:disabled:hover, 346 347 348 349 350 351 352 353 …" at bounding box center [911, 432] width 1298 height 633
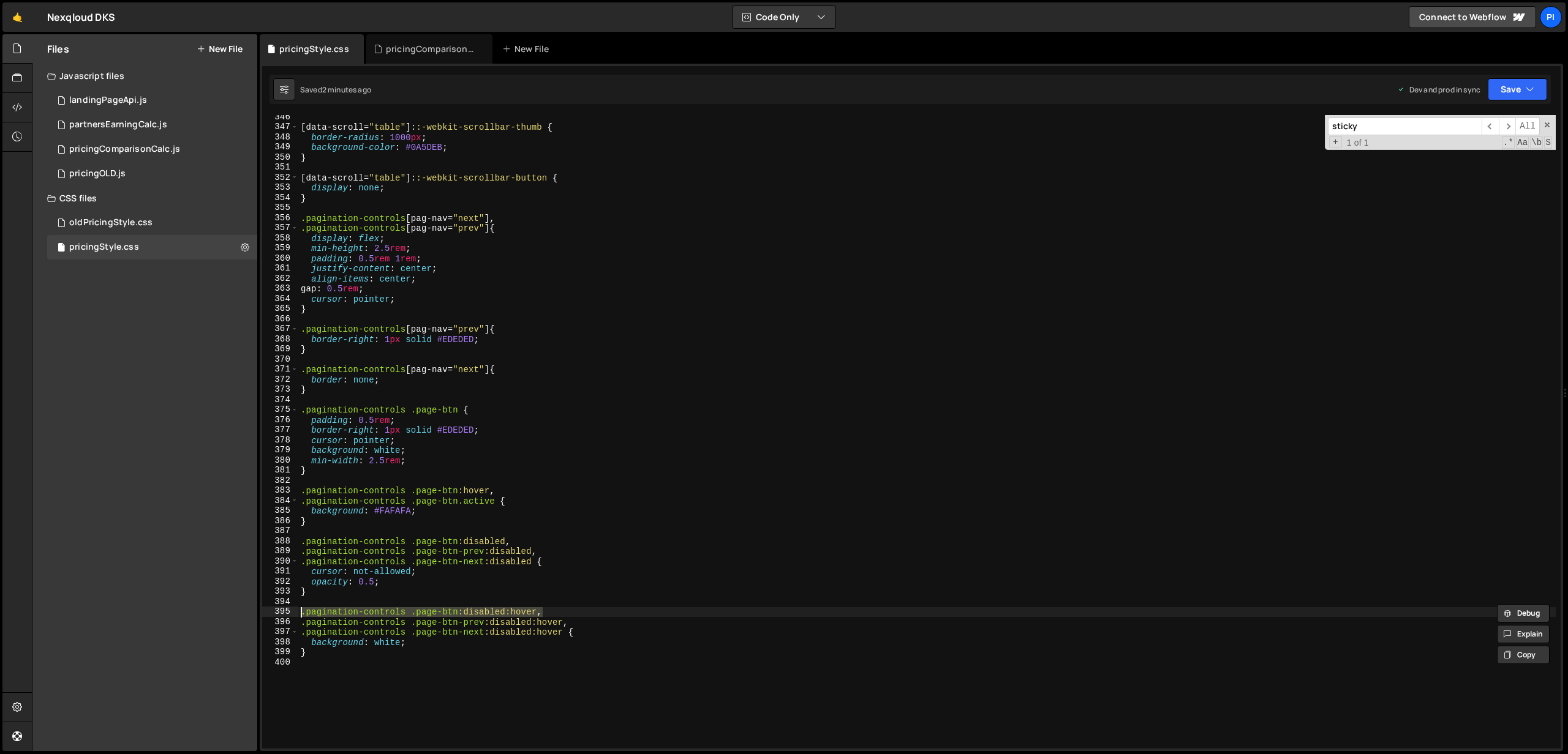
click at [418, 459] on div "[ data-scroll = " table " ]: :-webkit-scrollbar-thumb { border-radius : 1000 px…" at bounding box center [927, 439] width 1257 height 654
type textarea "min-width: 2.5rem;"
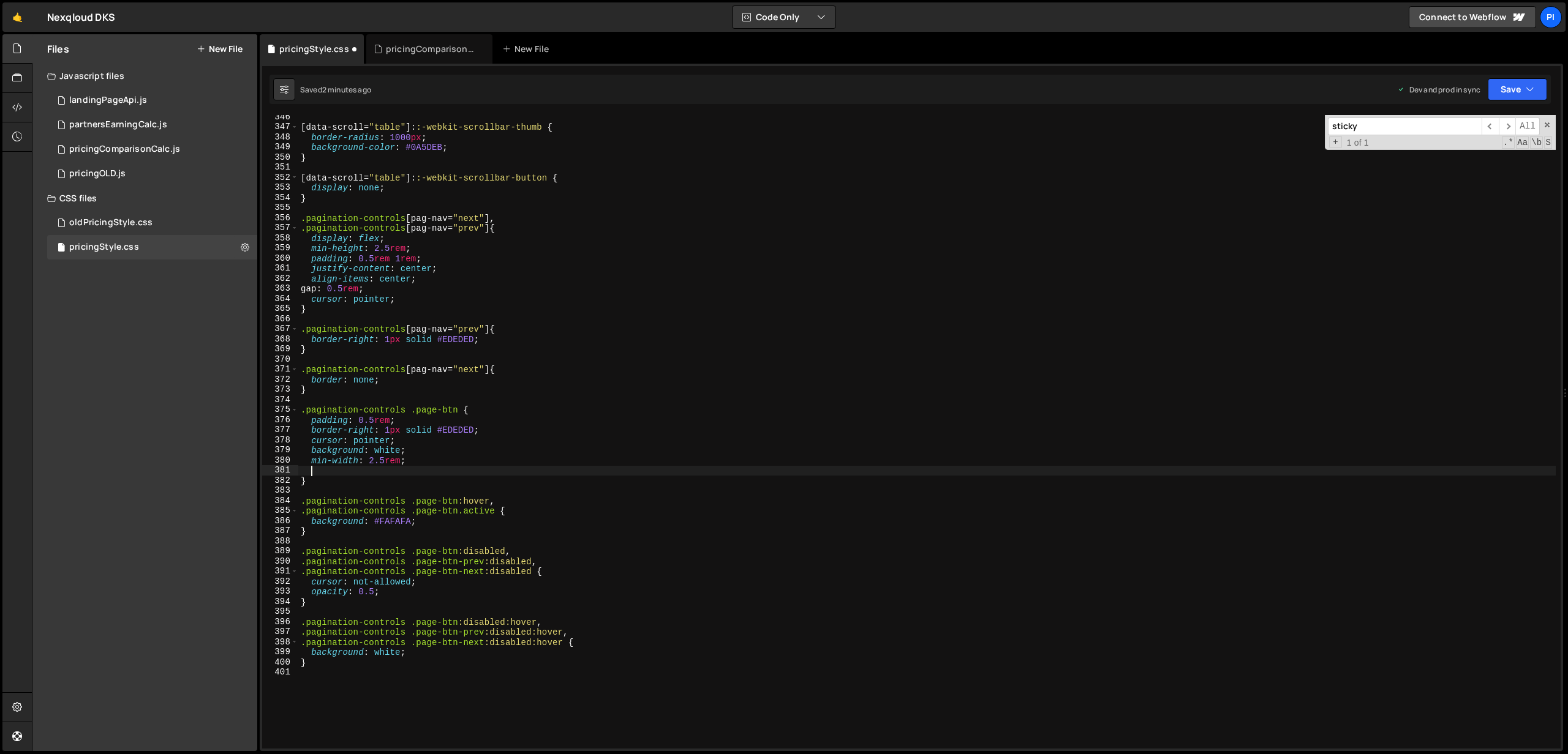
paste textarea "transition: background-color .2s, box-shadow .2s;"
drag, startPoint x: 334, startPoint y: 472, endPoint x: 359, endPoint y: 449, distance: 34.0
click at [334, 471] on div "[ data-scroll = " table " ]: :-webkit-scrollbar-thumb { border-radius : 1000 px…" at bounding box center [927, 439] width 1257 height 654
drag, startPoint x: 481, startPoint y: 471, endPoint x: 562, endPoint y: 465, distance: 81.2
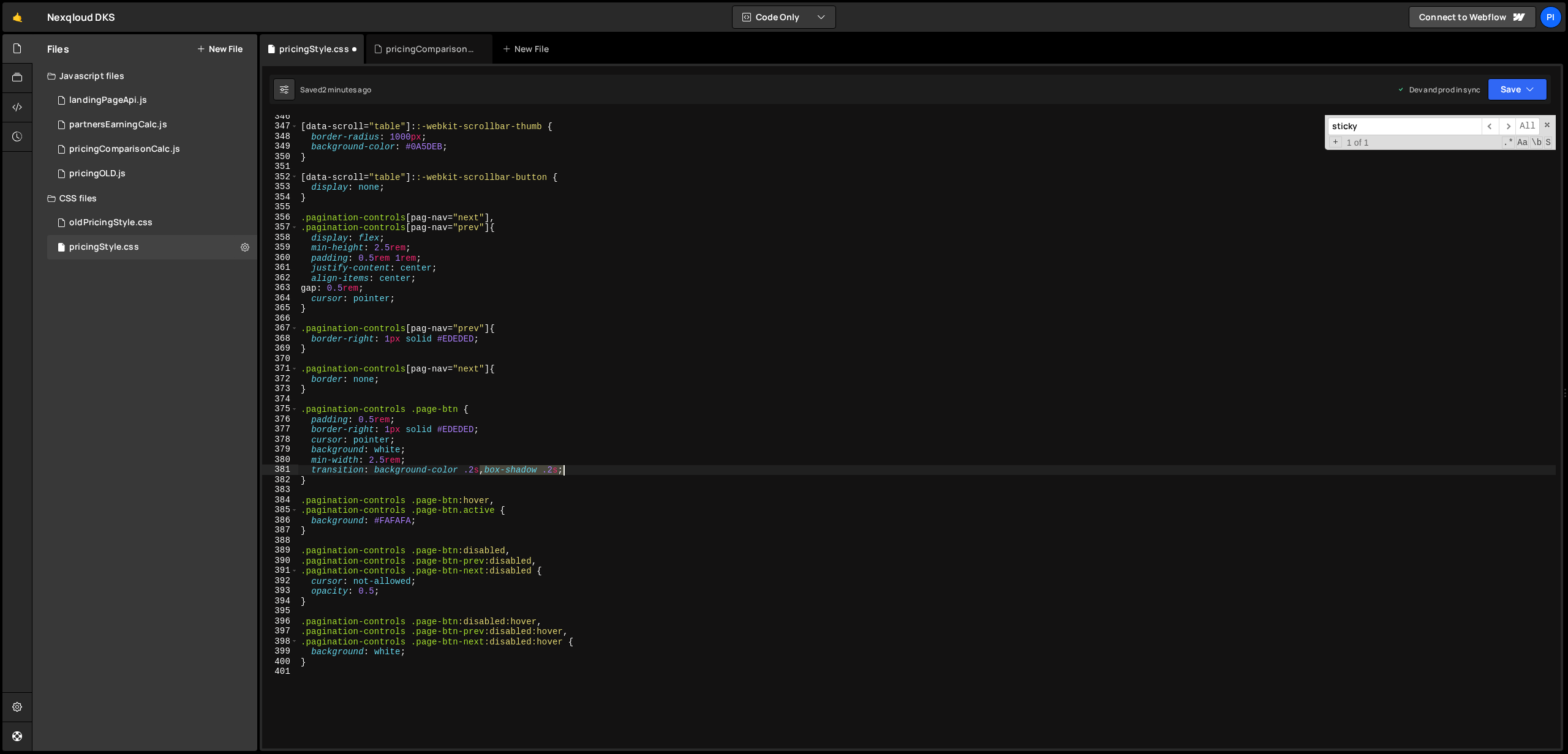
click at [562, 465] on div "[ data-scroll = " table " ]: :-webkit-scrollbar-thumb { border-radius : 1000 px…" at bounding box center [927, 438] width 1257 height 654
click at [1532, 97] on button "Save" at bounding box center [1517, 89] width 60 height 22
click at [1471, 157] on div "Save to Production S" at bounding box center [1476, 159] width 127 height 12
type textarea "}"
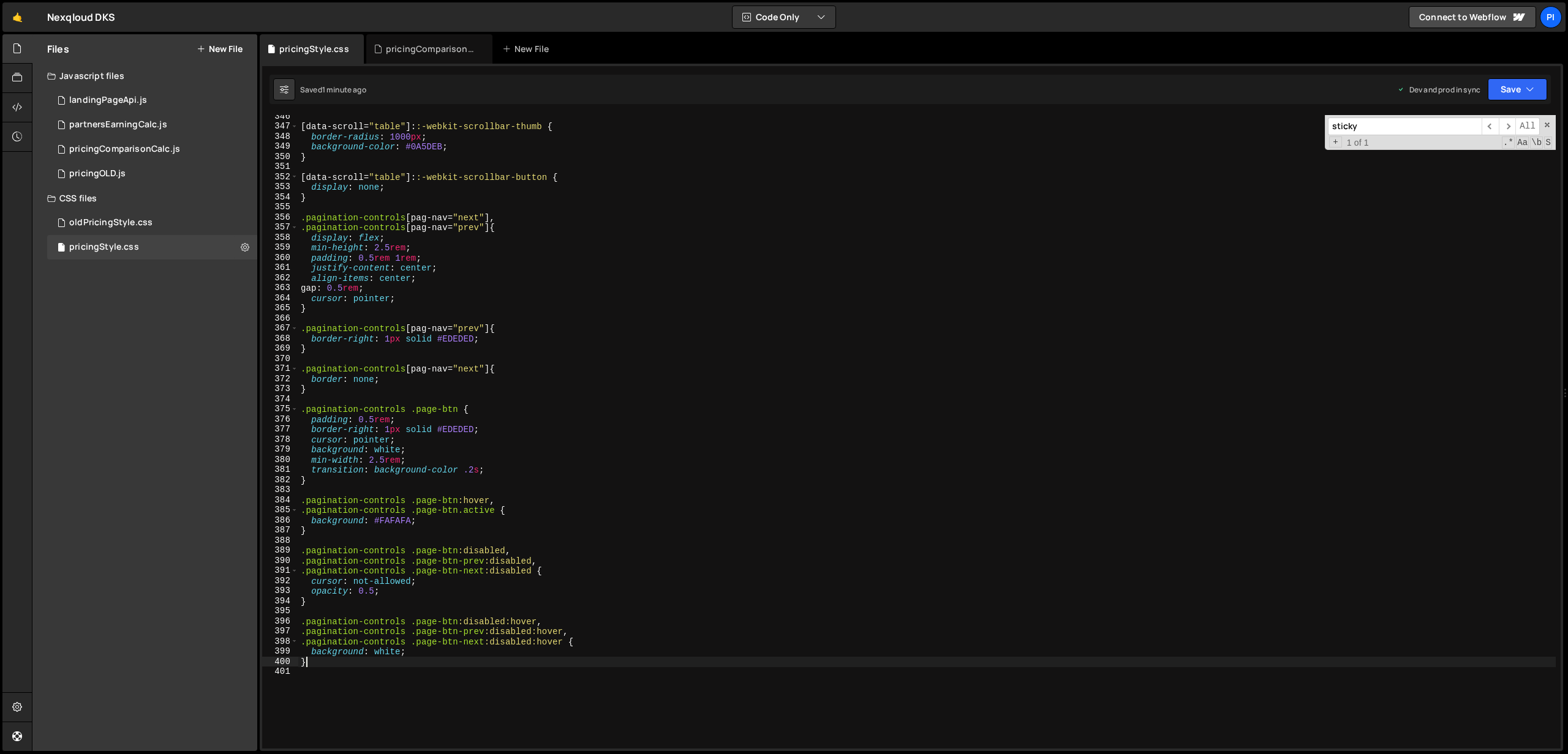
click at [351, 662] on div "[ data-scroll = " table " ]: :-webkit-scrollbar-thumb { border-radius : 1000 px…" at bounding box center [927, 438] width 1257 height 654
click at [334, 671] on div "[ data-scroll = " table " ]: :-webkit-scrollbar-thumb { border-radius : 1000 px…" at bounding box center [927, 438] width 1257 height 654
paste textarea "}"
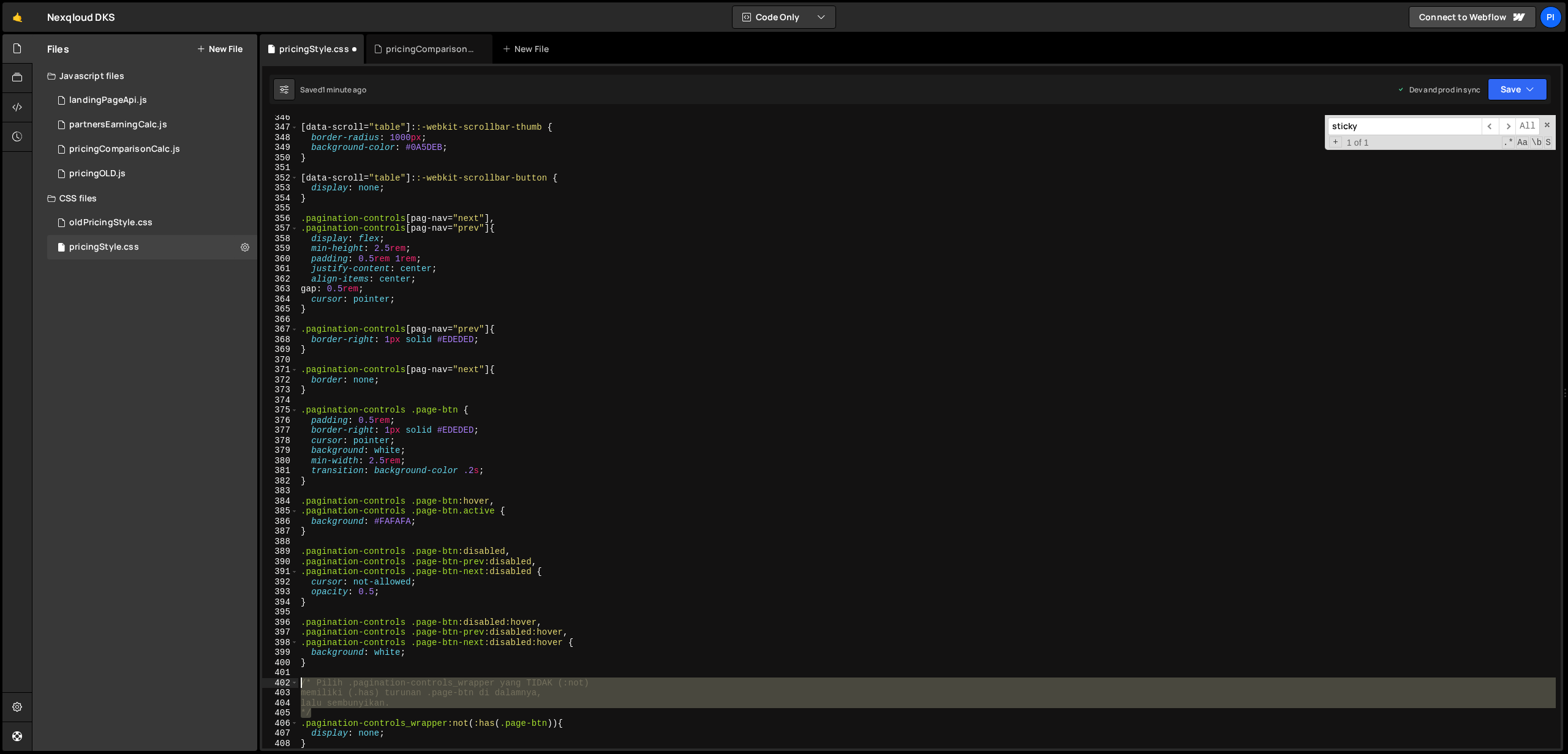
drag, startPoint x: 318, startPoint y: 717, endPoint x: 290, endPoint y: 682, distance: 44.8
click at [290, 682] on div "} 346 347 348 349 350 351 352 353 354 355 356 357 358 359 360 361 362 363 364 3…" at bounding box center [911, 432] width 1298 height 633
type textarea "/* Pilih .pagination-controls_wrapper yang TIDAK (:not) memiliki (.has) turunan…"
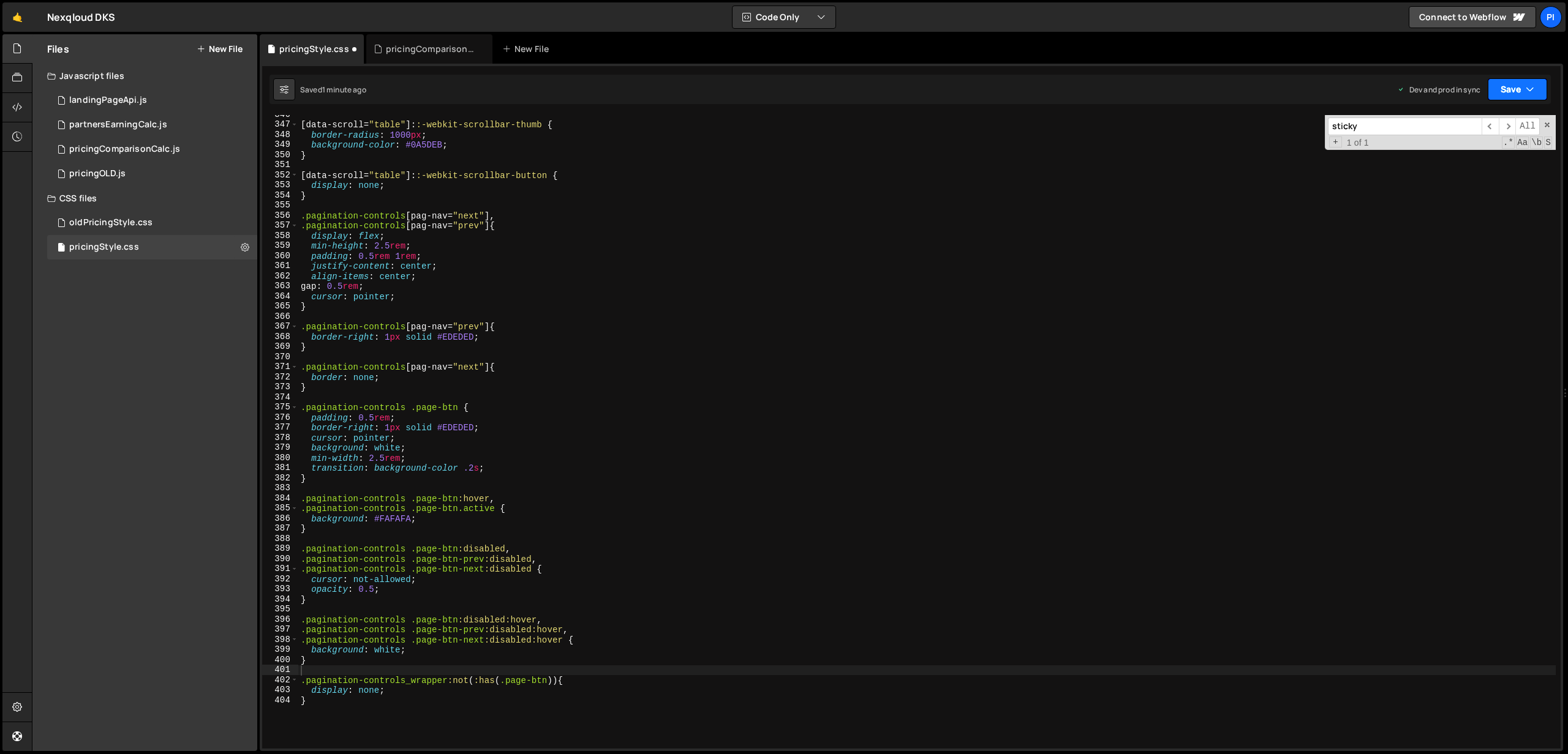
click at [1526, 84] on icon "button" at bounding box center [1530, 89] width 9 height 12
click at [1463, 171] on div "1 minute ago" at bounding box center [1455, 172] width 43 height 10
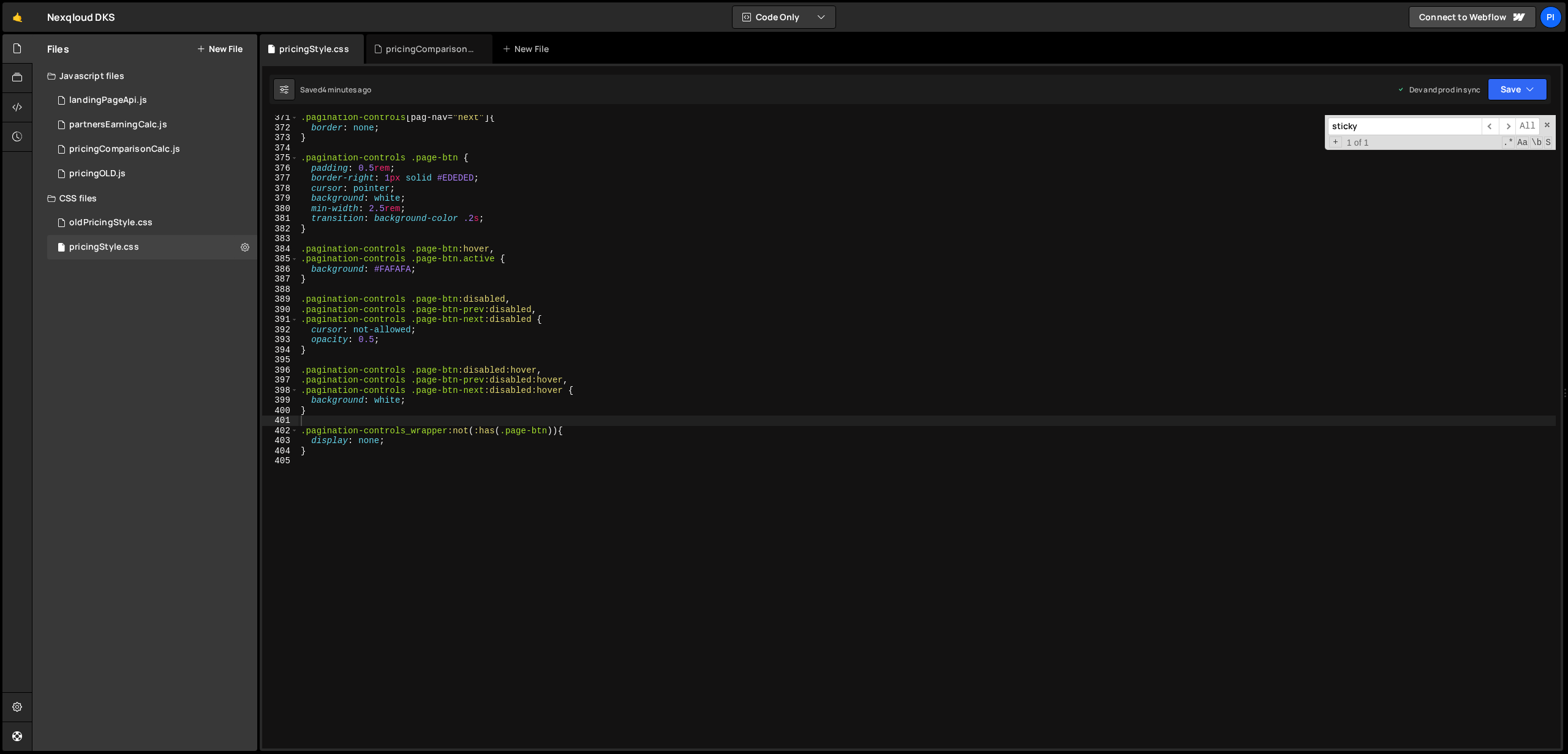
scroll to position [3769, 0]
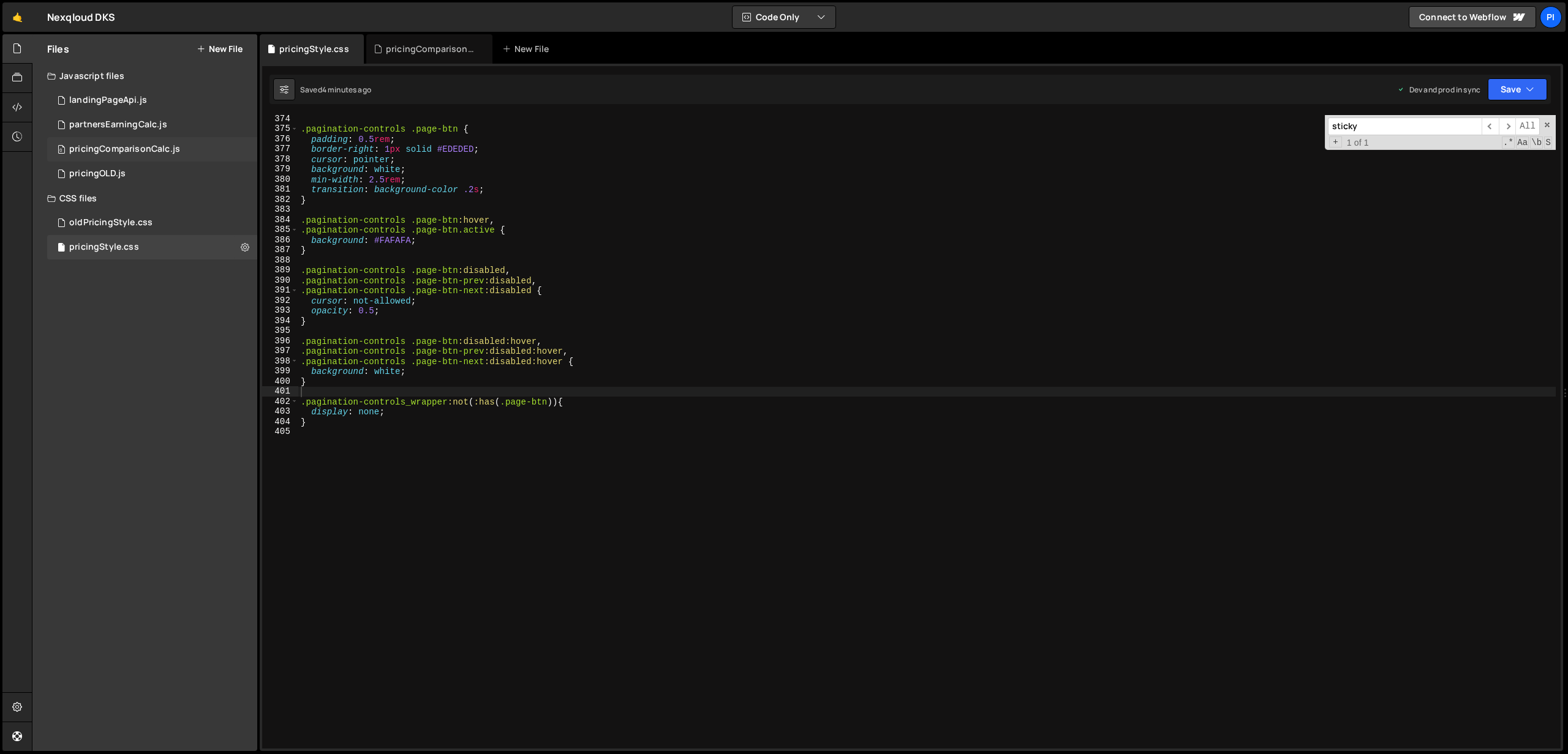
click at [138, 151] on div "pricingComparisonCalc.js" at bounding box center [125, 149] width 111 height 11
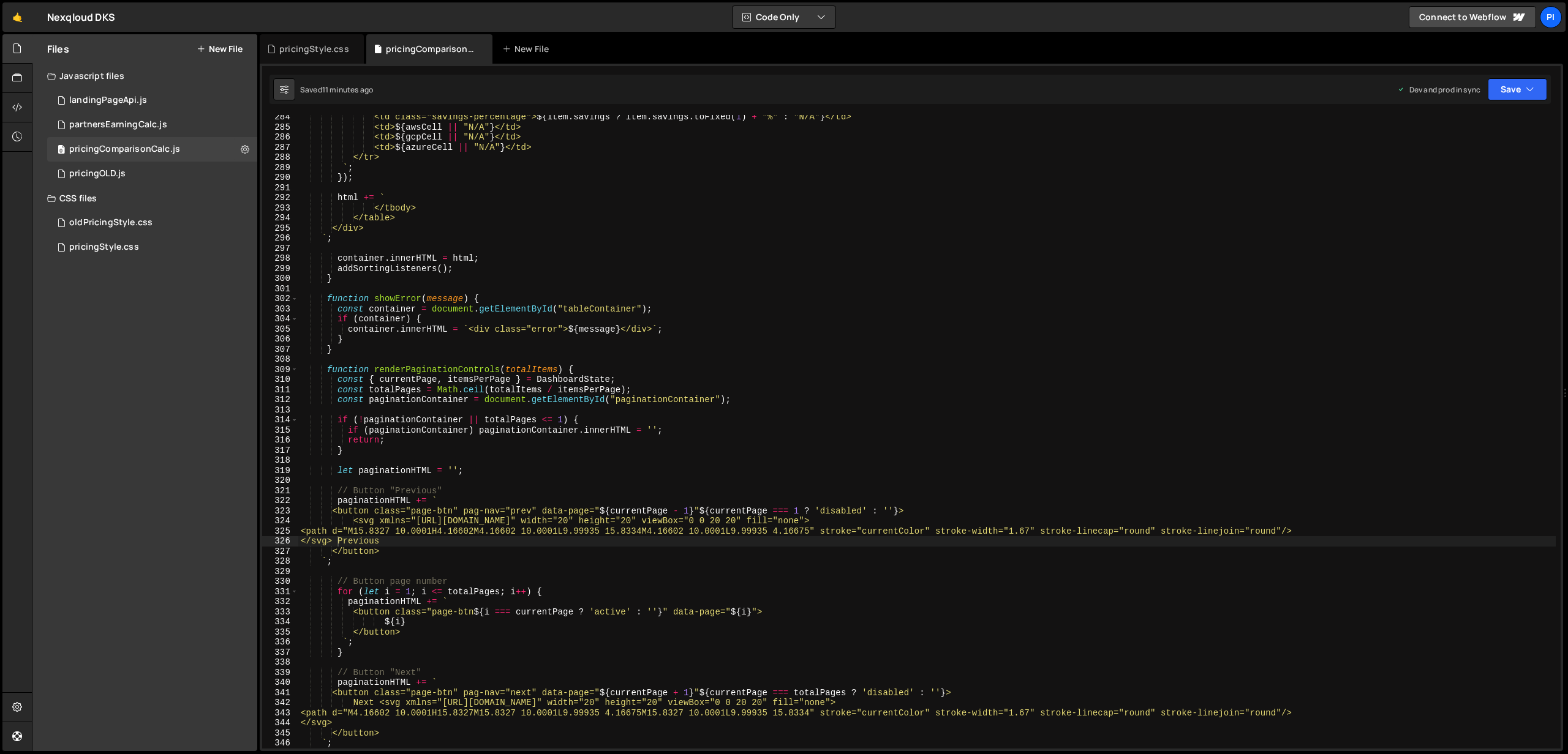
scroll to position [3517, 0]
type textarea "}"
click at [379, 346] on div "<td class="savings-percentage"> ${ item . savings ? item . savings . toFixed ( …" at bounding box center [927, 439] width 1257 height 654
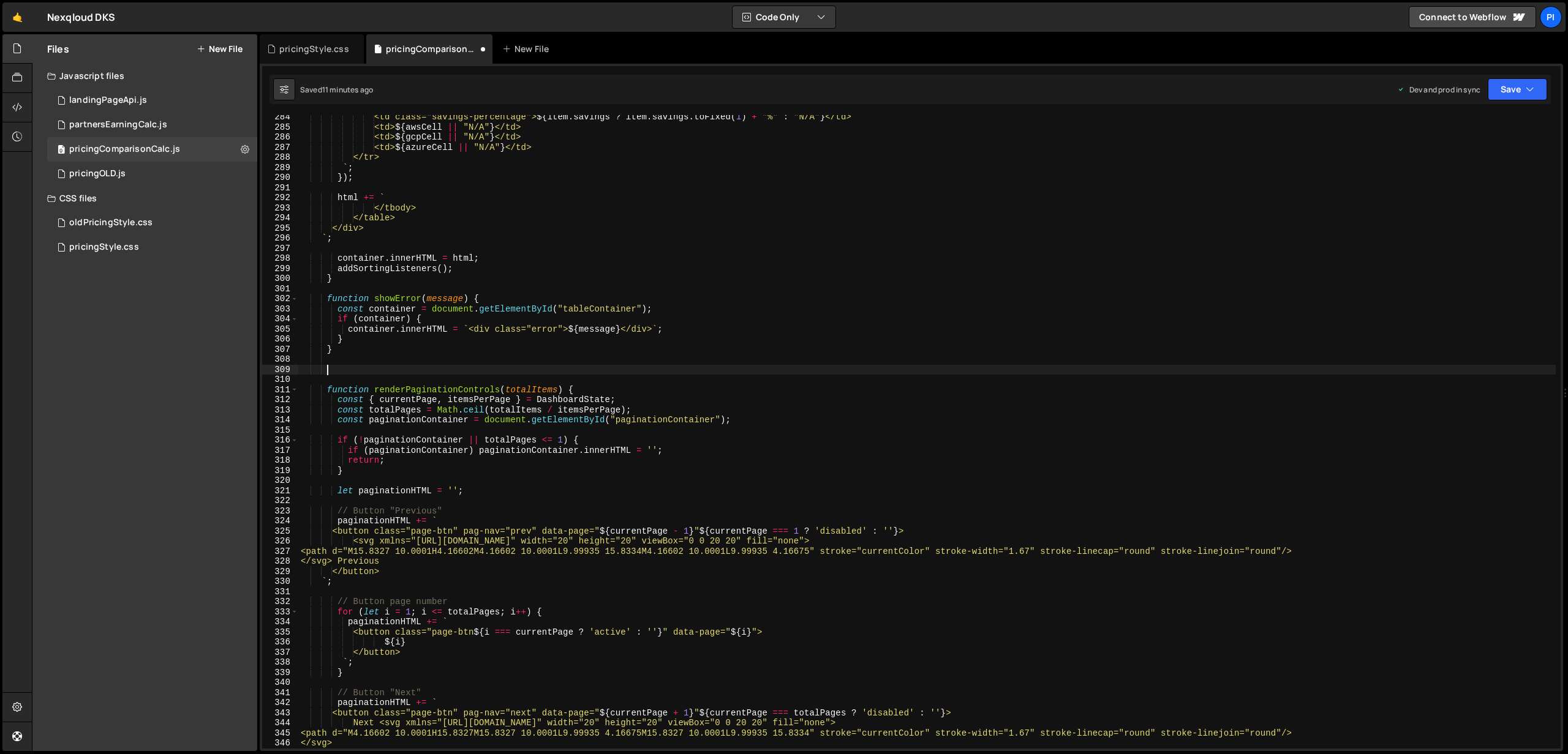
paste textarea "}"
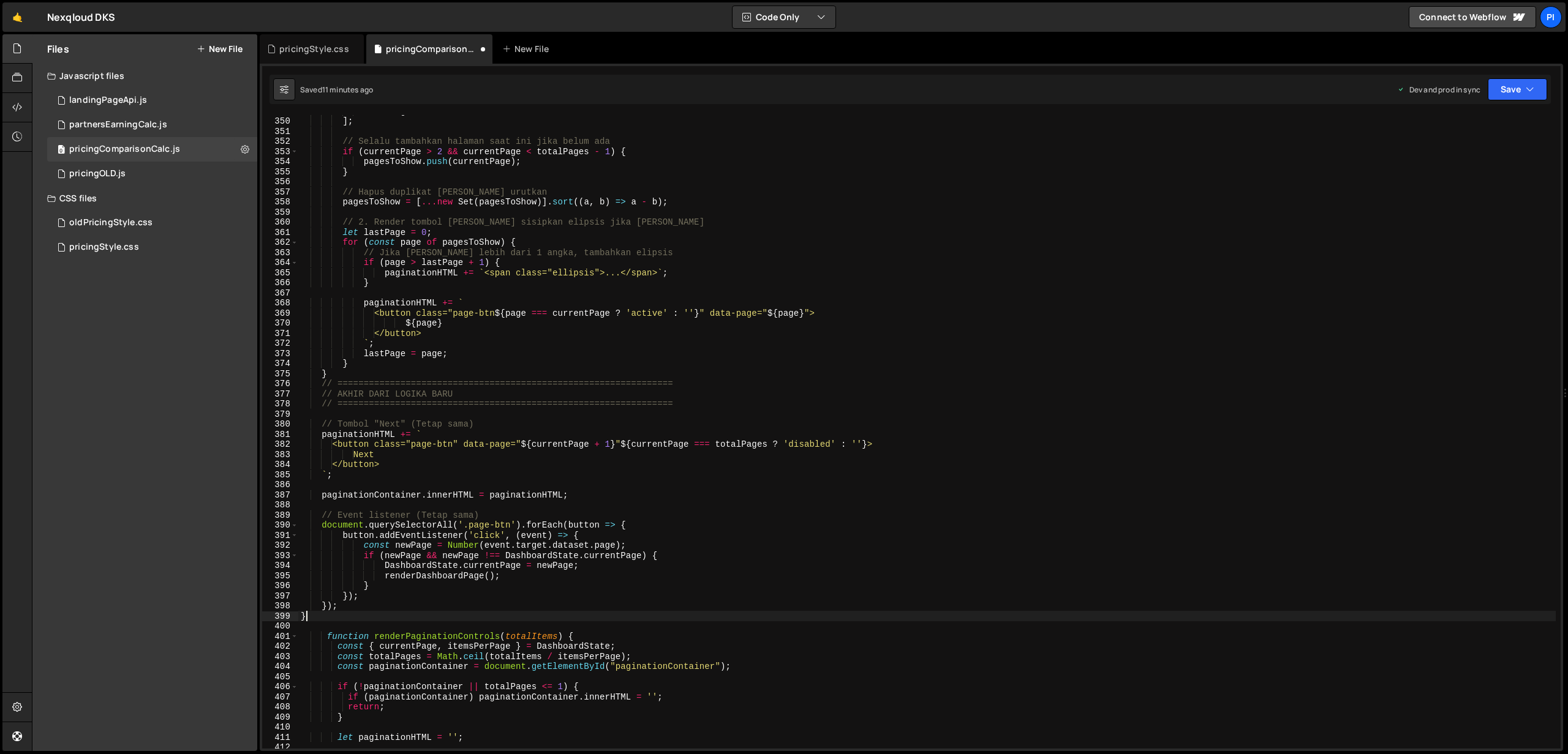
scroll to position [4181, 0]
click at [1510, 94] on button "Save" at bounding box center [1517, 89] width 60 height 22
click at [1479, 123] on div "Save to Staging S" at bounding box center [1476, 119] width 127 height 12
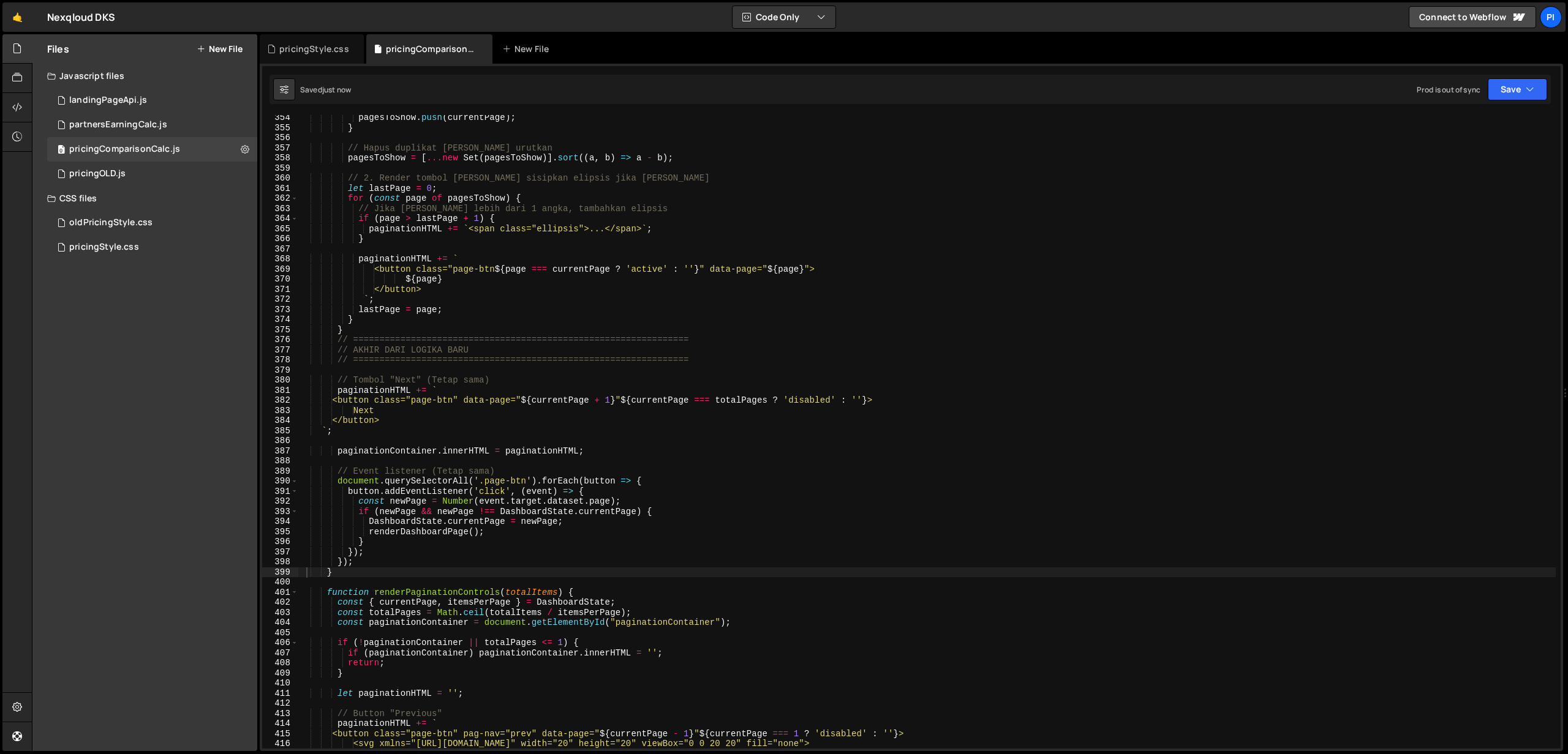
scroll to position [4224, 0]
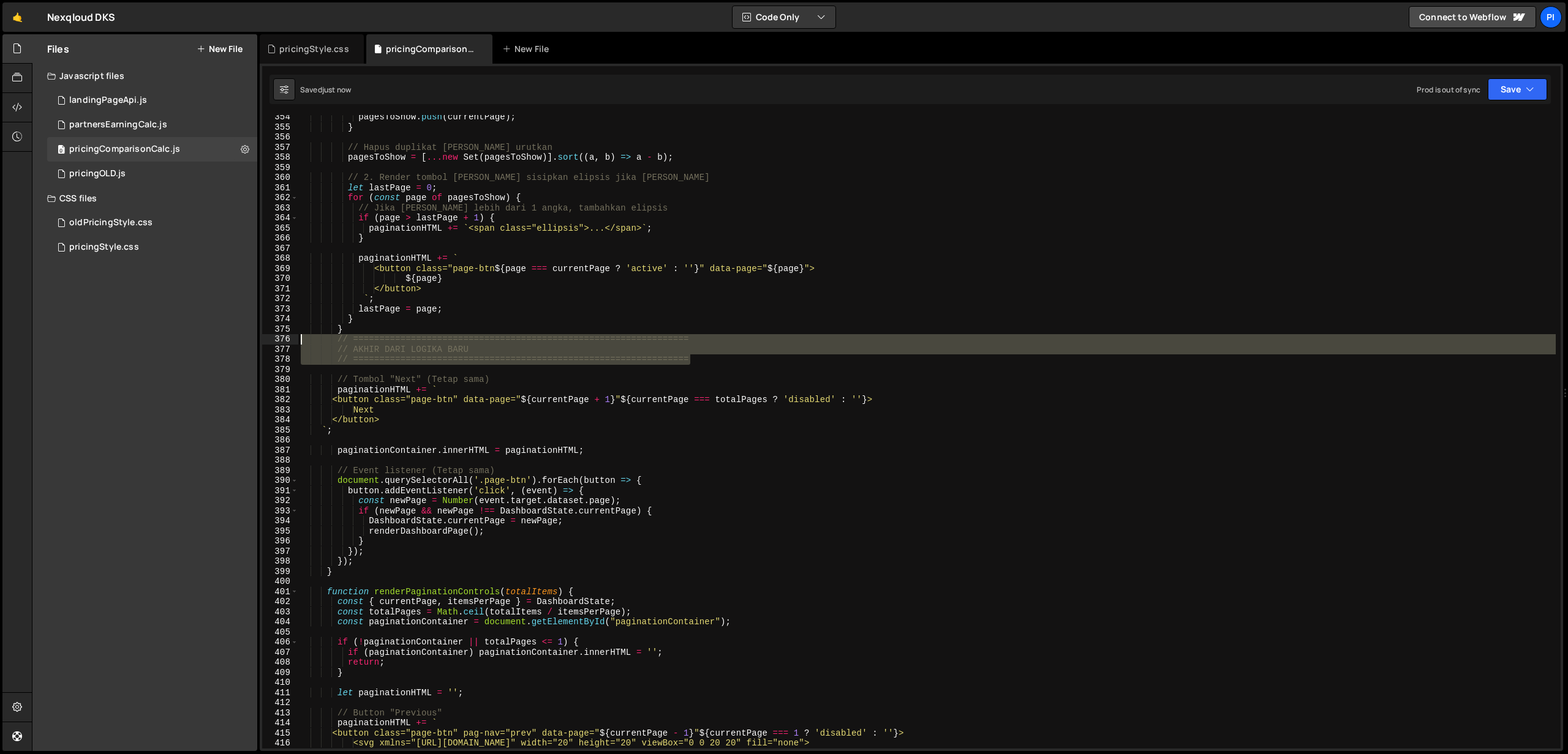
drag, startPoint x: 705, startPoint y: 358, endPoint x: 285, endPoint y: 342, distance: 420.3
click at [285, 342] on div "// ================================================================ 354 355 356…" at bounding box center [911, 432] width 1298 height 633
type textarea "// ================================================================ // AKHIR DA…"
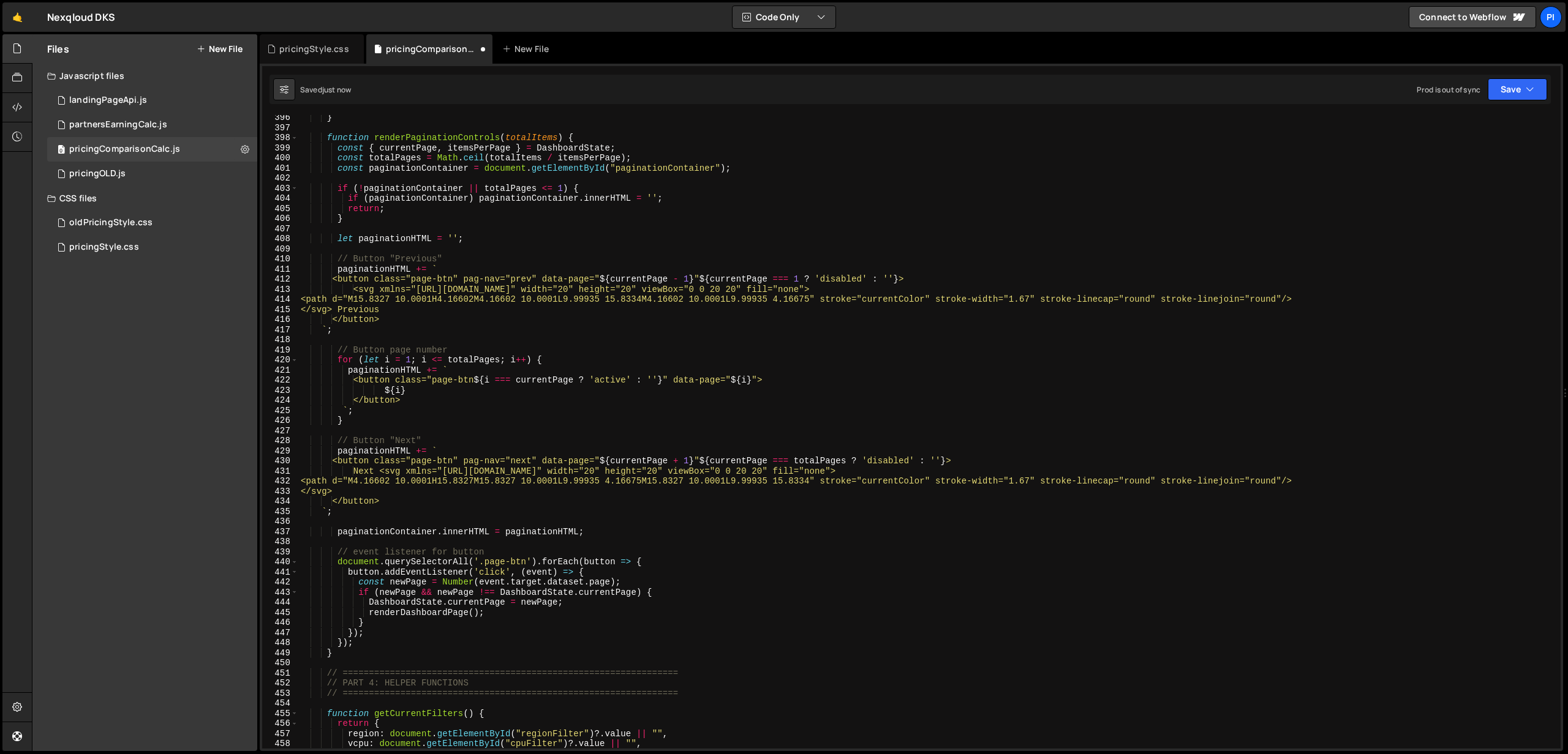
scroll to position [4647, 0]
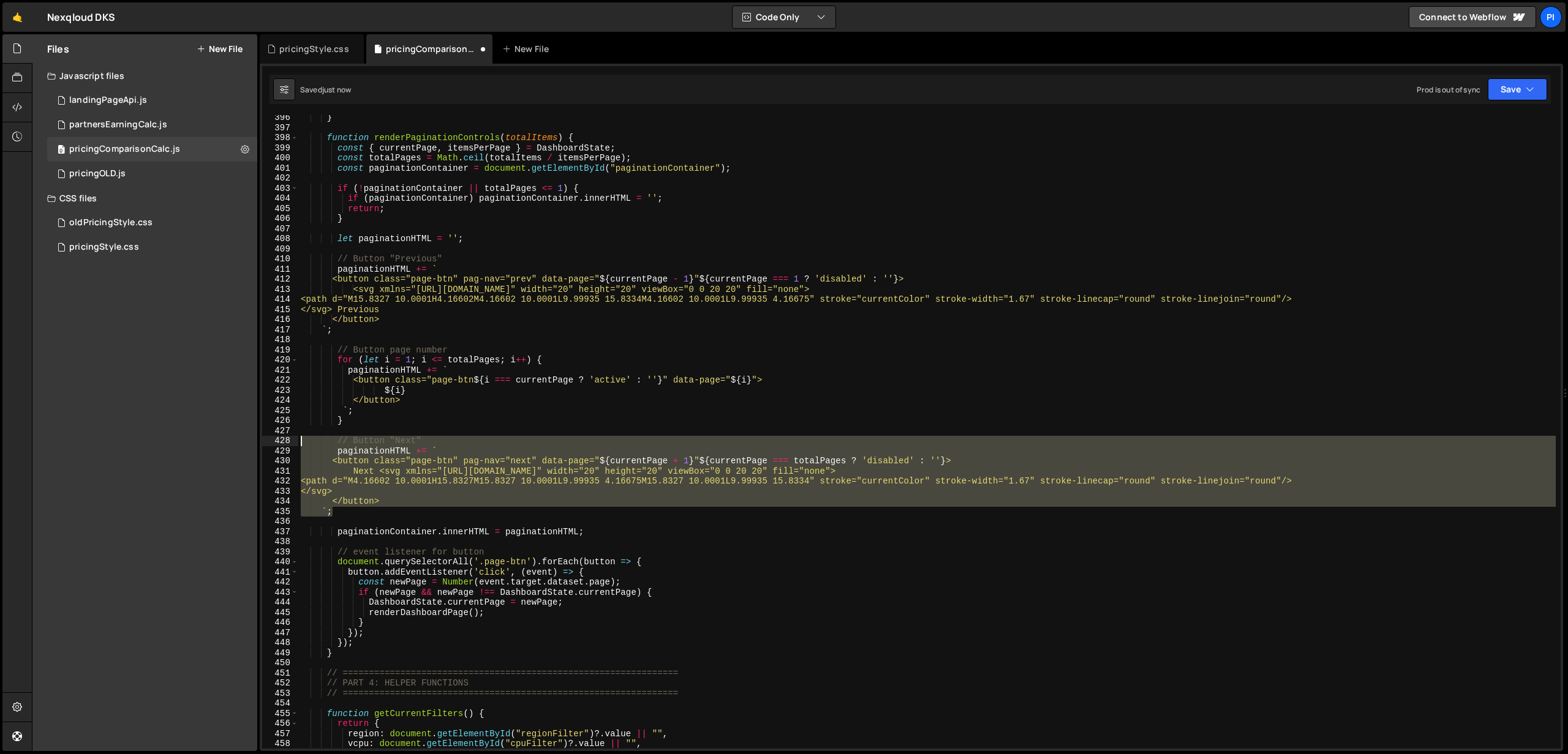
drag, startPoint x: 343, startPoint y: 512, endPoint x: 261, endPoint y: 439, distance: 109.8
click at [261, 439] on div "Type cmd + s to save your Javascript file. XXXXXXXXXXXXXXXXXXXXXXXXXXXXXXXXXXXX…" at bounding box center [911, 406] width 1303 height 687
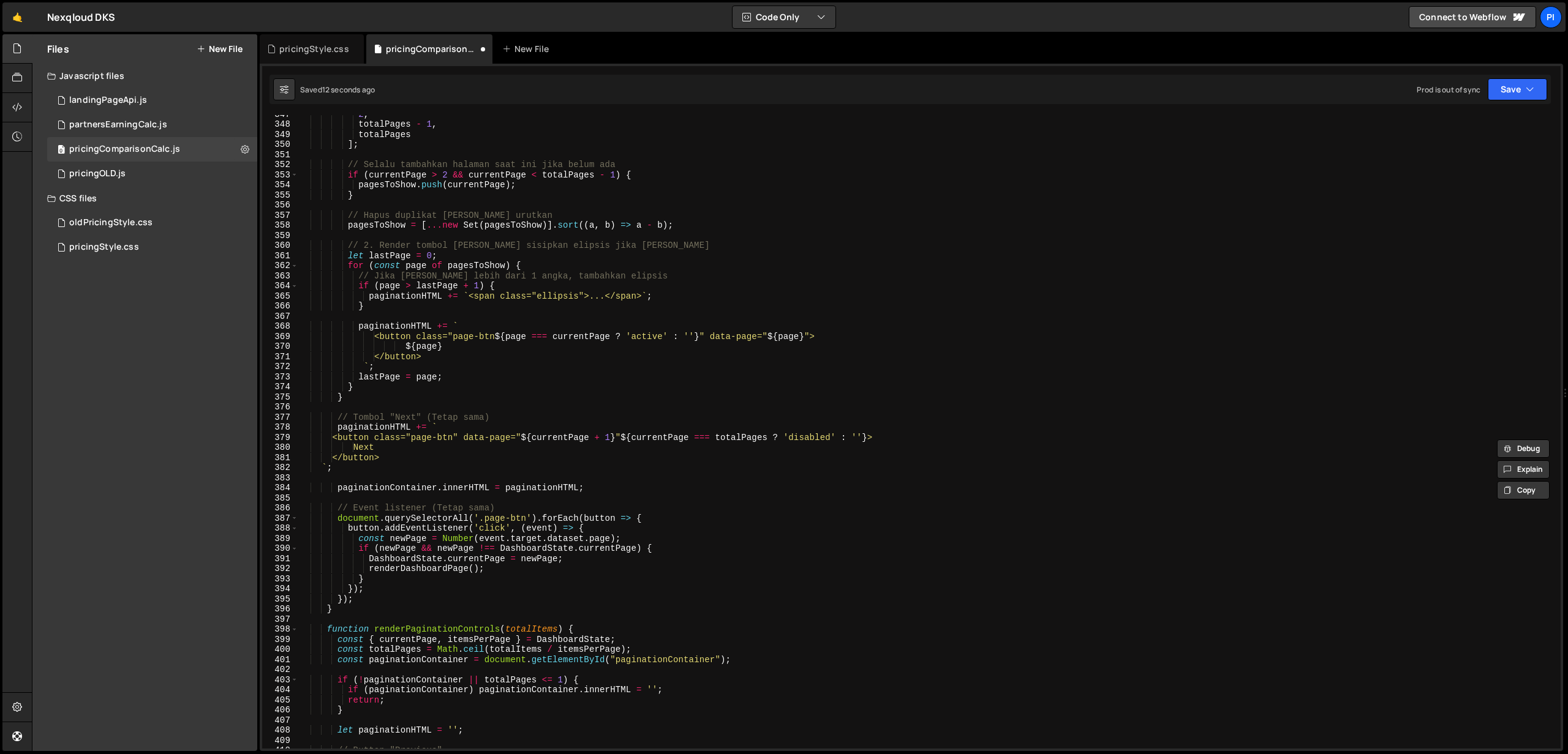
scroll to position [4156, 0]
click at [375, 465] on div "2 , totalPages - 1 , totalPages ] ; // Selalu tambahkan halaman saat ini jika b…" at bounding box center [927, 436] width 1257 height 654
type textarea "`;"
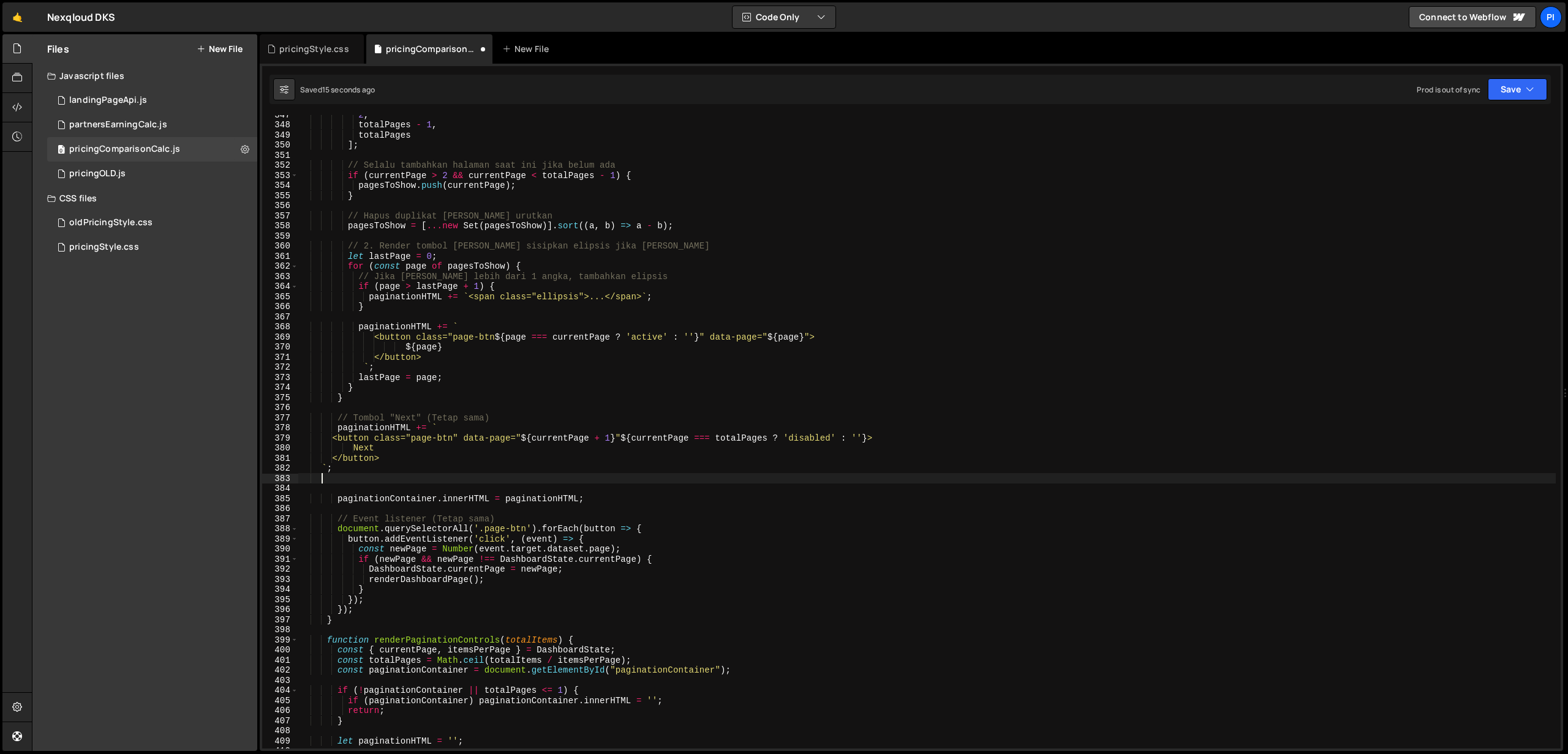
paste textarea "`;"
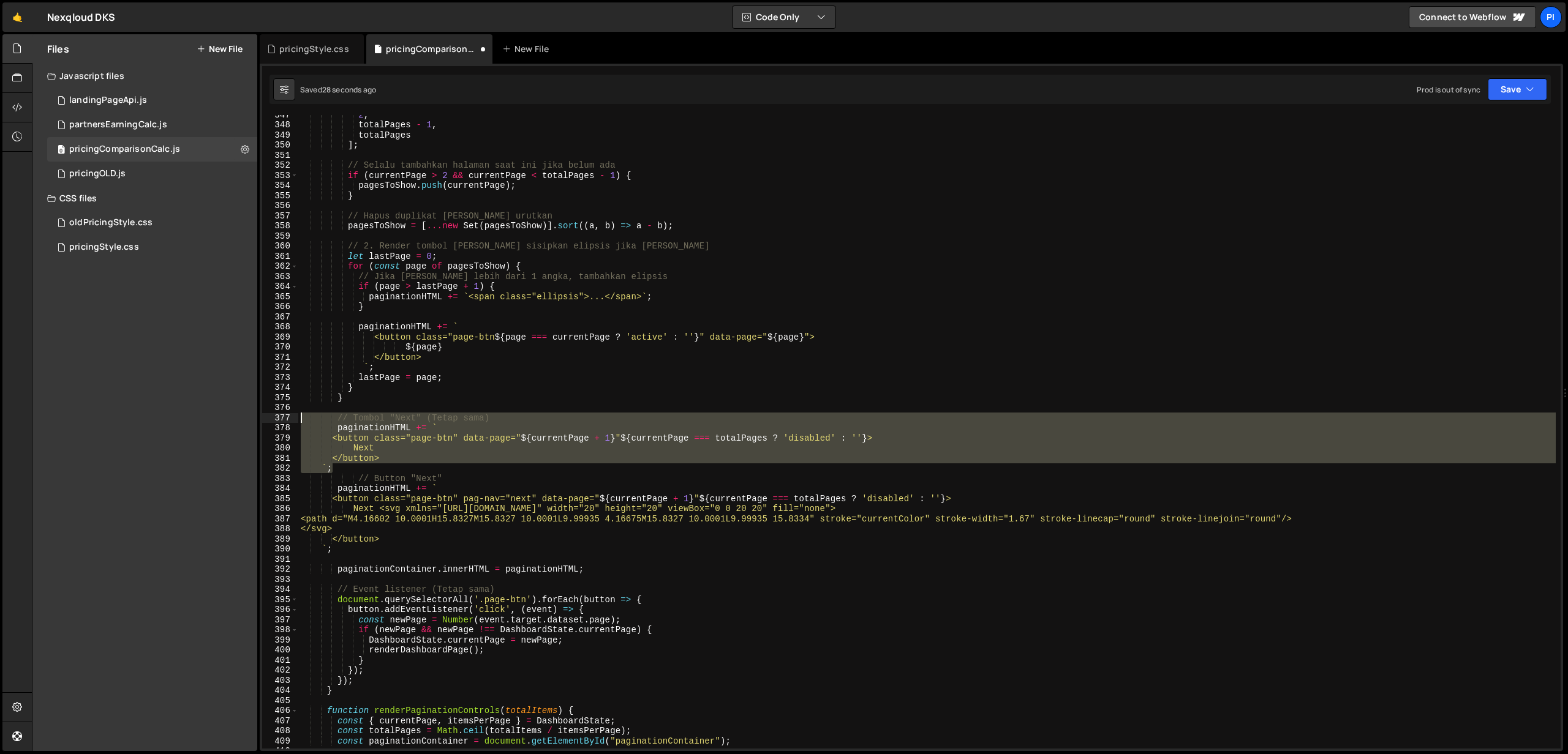
drag, startPoint x: 343, startPoint y: 471, endPoint x: 274, endPoint y: 422, distance: 84.6
click at [274, 422] on div "`; 347 348 349 350 351 352 353 354 355 356 357 358 359 360 361 362 363 364 365 …" at bounding box center [911, 432] width 1298 height 633
type textarea "// Tombol "Next" (Tetap sama) paginationHTML += `"
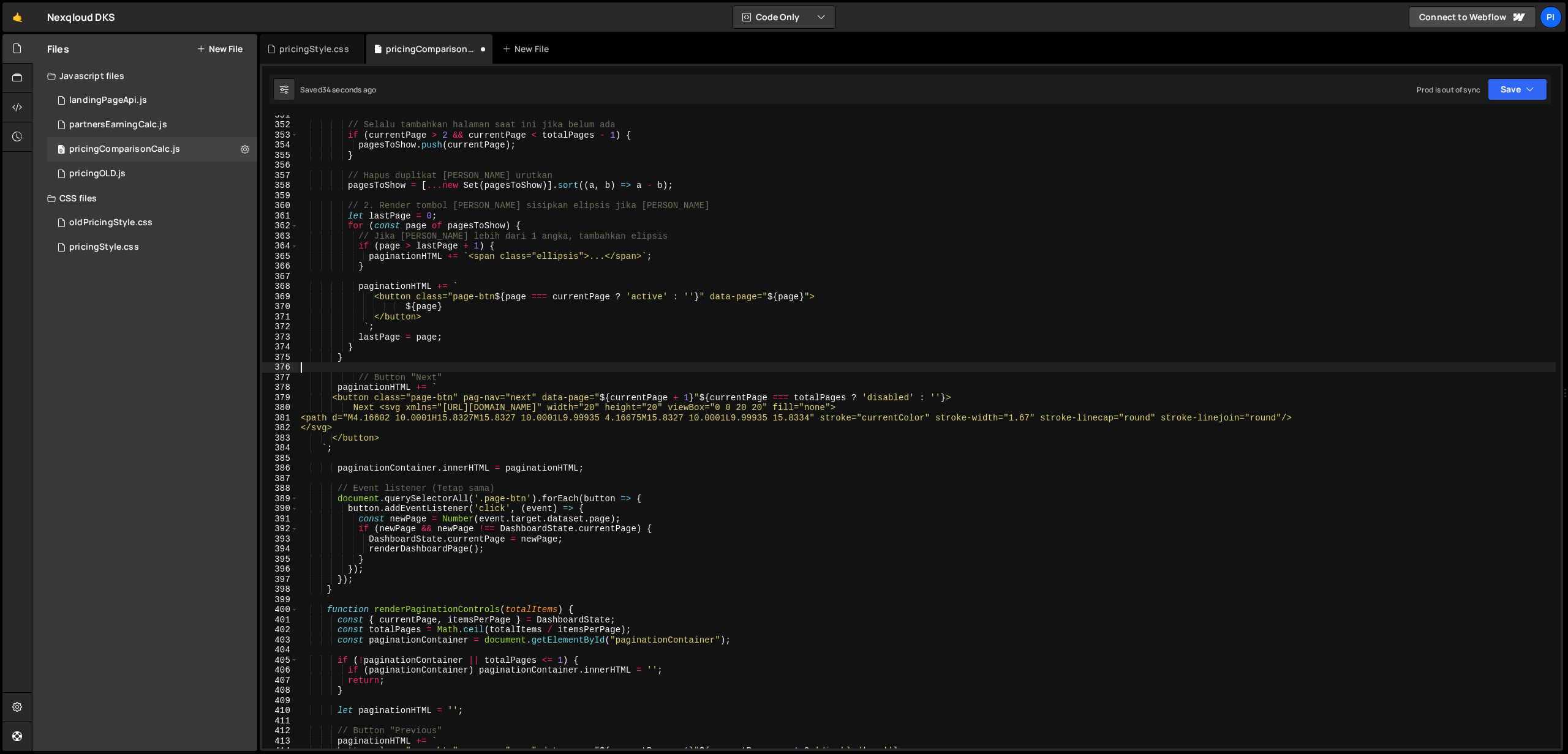
scroll to position [4199, 0]
click at [481, 255] on div "// Selalu tambahkan halaman saat ini jika belum ada if ( currentPage > 2 && cur…" at bounding box center [927, 434] width 1257 height 654
click at [557, 254] on div "// Selalu tambahkan halaman saat ini jika belum ada if ( currentPage > 2 && cur…" at bounding box center [927, 434] width 1257 height 654
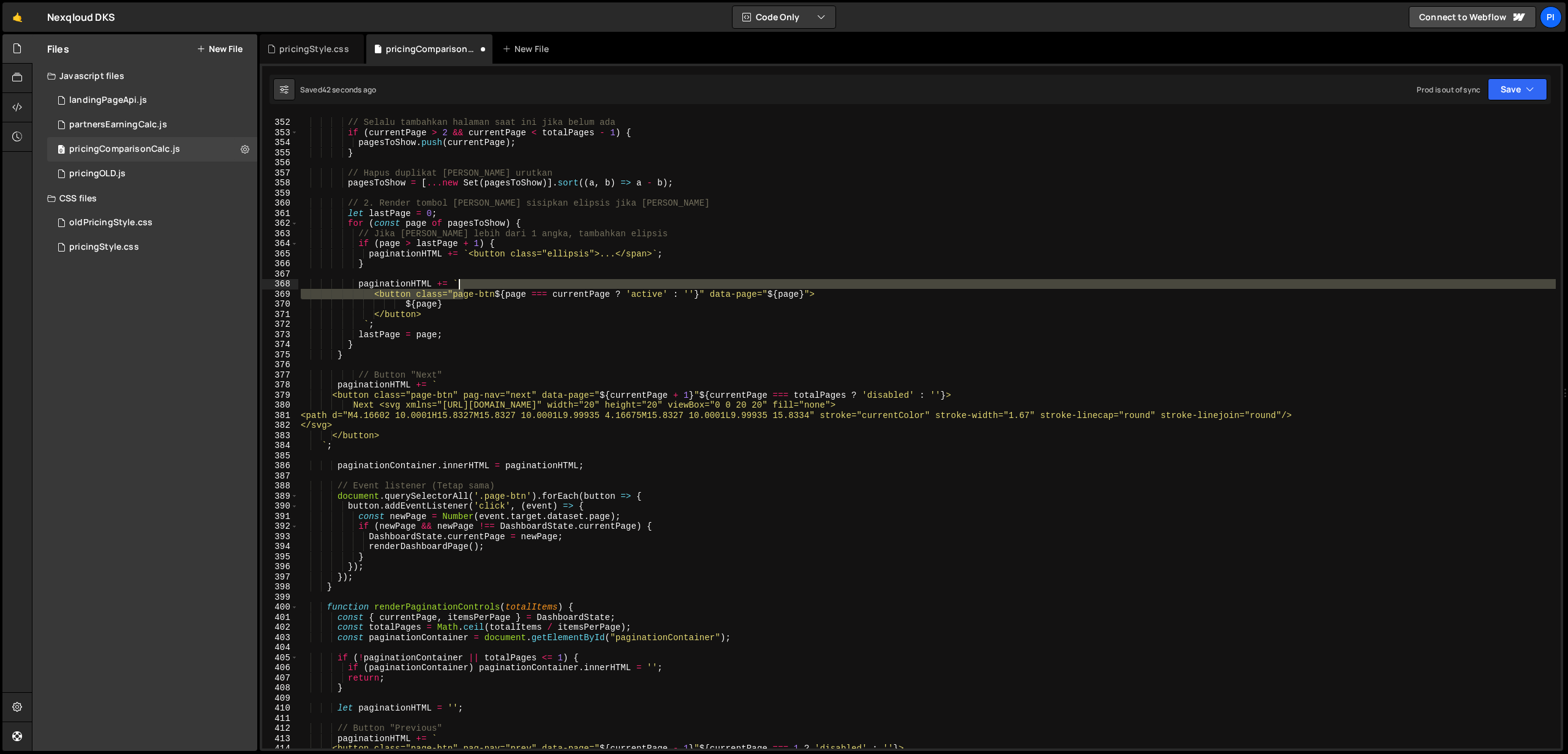
drag, startPoint x: 464, startPoint y: 296, endPoint x: 505, endPoint y: 289, distance: 41.6
click at [505, 289] on div "// Selalu tambahkan halaman saat ini jika belum ada if ( currentPage > 2 && cur…" at bounding box center [927, 434] width 1257 height 654
click at [505, 291] on div "// Selalu tambahkan halaman saat ini jika belum ada if ( currentPage > 2 && cur…" at bounding box center [927, 434] width 1257 height 654
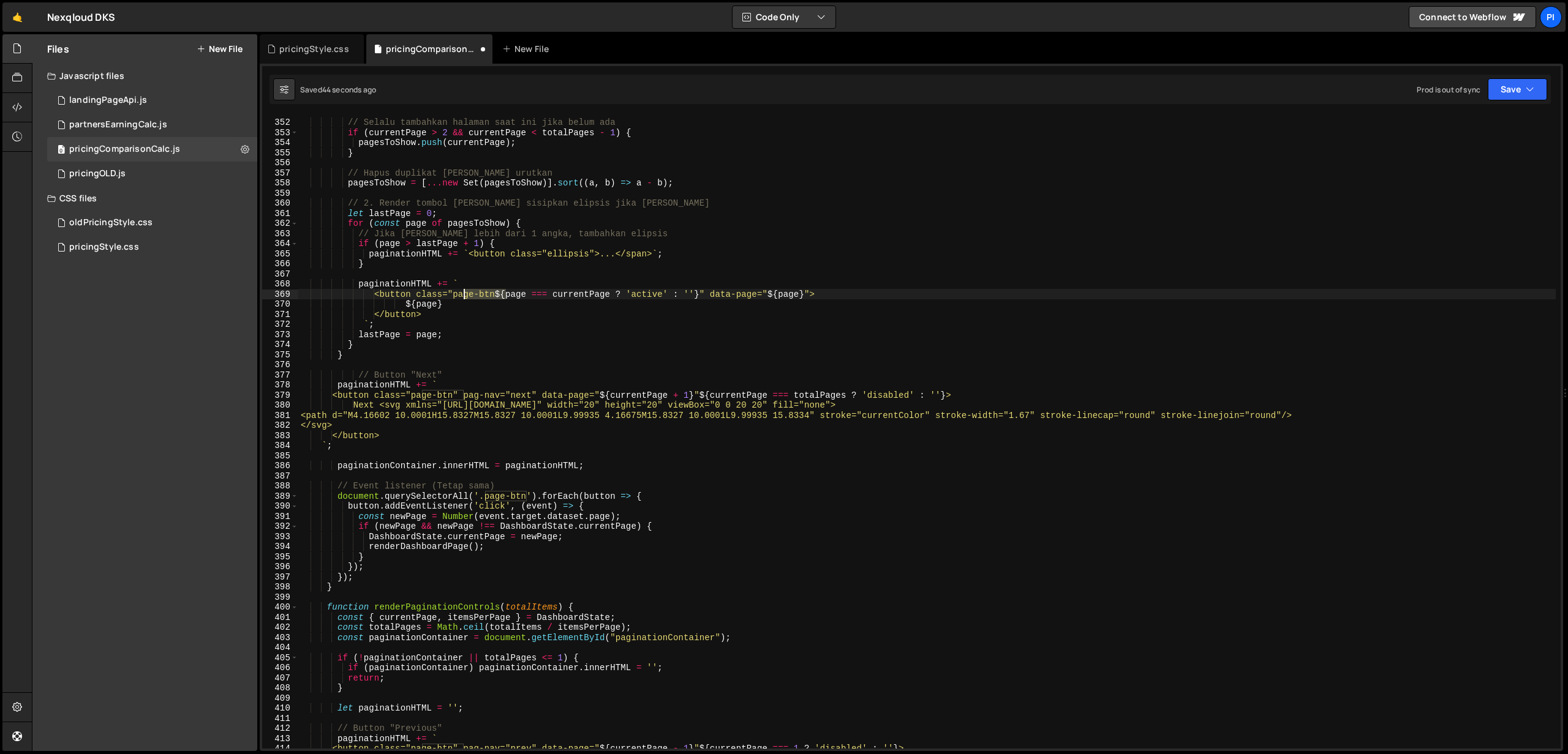
drag, startPoint x: 505, startPoint y: 293, endPoint x: 464, endPoint y: 295, distance: 41.0
click at [464, 295] on div "// Selalu tambahkan halaman saat ini jika belum ada if ( currentPage > 2 && cur…" at bounding box center [927, 434] width 1257 height 654
drag, startPoint x: 588, startPoint y: 252, endPoint x: 549, endPoint y: 252, distance: 39.0
click at [549, 252] on div "// Selalu tambahkan halaman saat ini jika belum ada if ( currentPage > 2 && cur…" at bounding box center [927, 434] width 1257 height 654
paste textarea "page-btn"
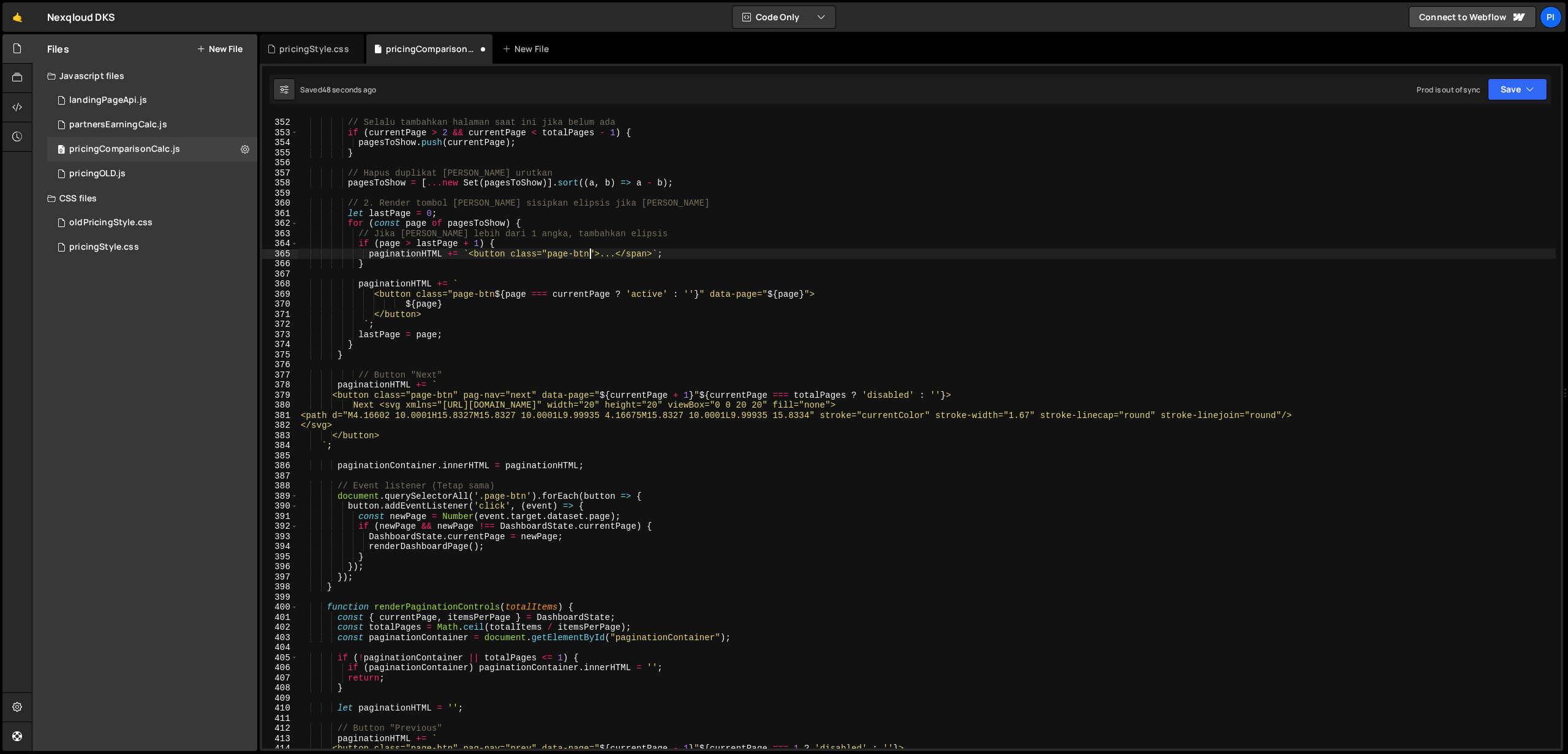
click at [490, 256] on div "// Selalu tambahkan halaman saat ini jika belum ada if ( currentPage > 2 && cur…" at bounding box center [927, 434] width 1257 height 654
click at [638, 254] on div "// Selalu tambahkan halaman saat ini jika belum ada if ( currentPage > 2 && cur…" at bounding box center [927, 434] width 1257 height 654
paste textarea "butto"
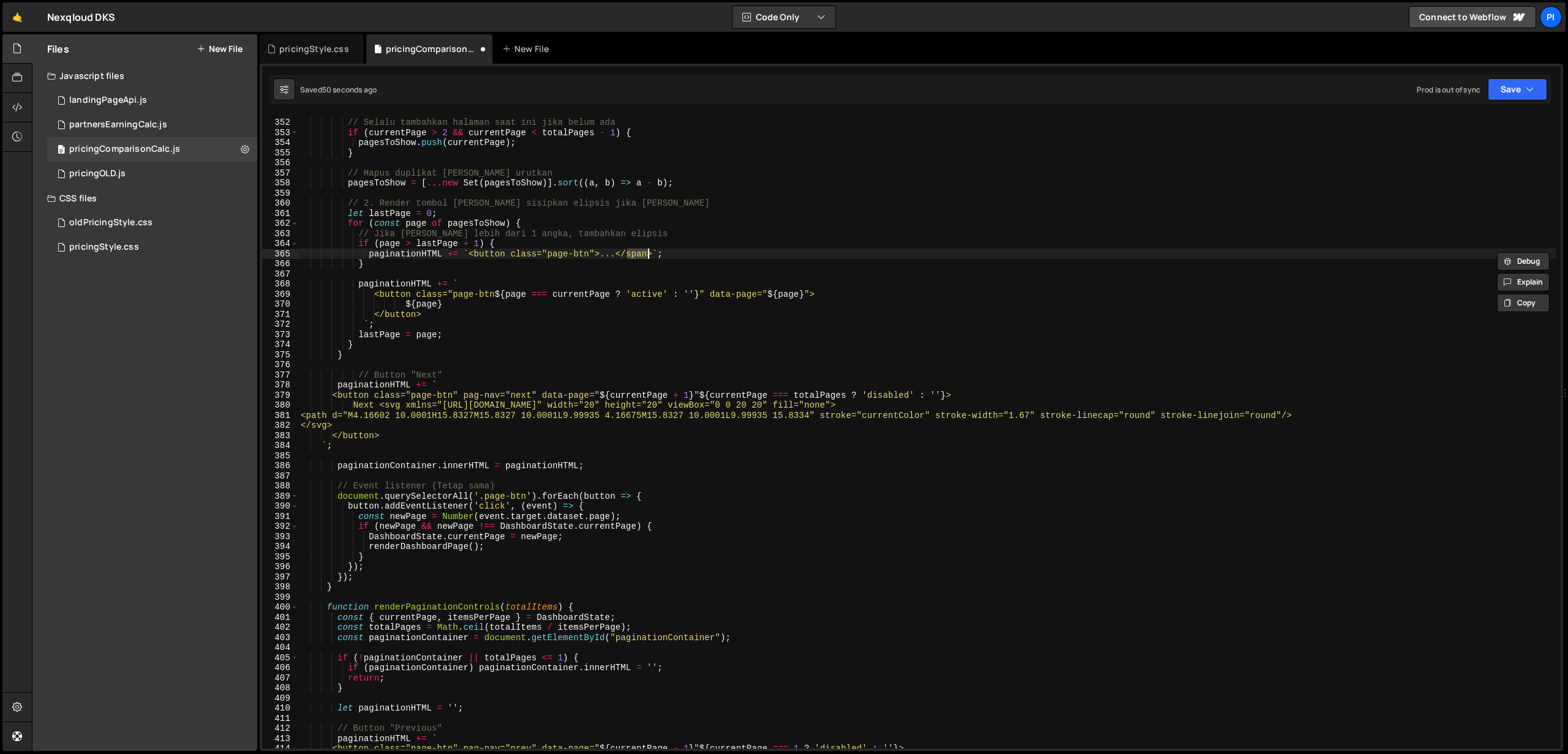
type textarea "paginationHTML += `<button class="page-btn">...</button>`;"
click at [608, 273] on div "// Selalu tambahkan halaman saat ini jika belum ada if ( currentPage > 2 && cur…" at bounding box center [927, 434] width 1257 height 654
drag, startPoint x: 662, startPoint y: 230, endPoint x: 249, endPoint y: 232, distance: 413.0
click at [249, 232] on div "Files New File Javascript files 0 landingPageApi.js 0 0 partnersEarningCalc.js …" at bounding box center [799, 393] width 1536 height 717
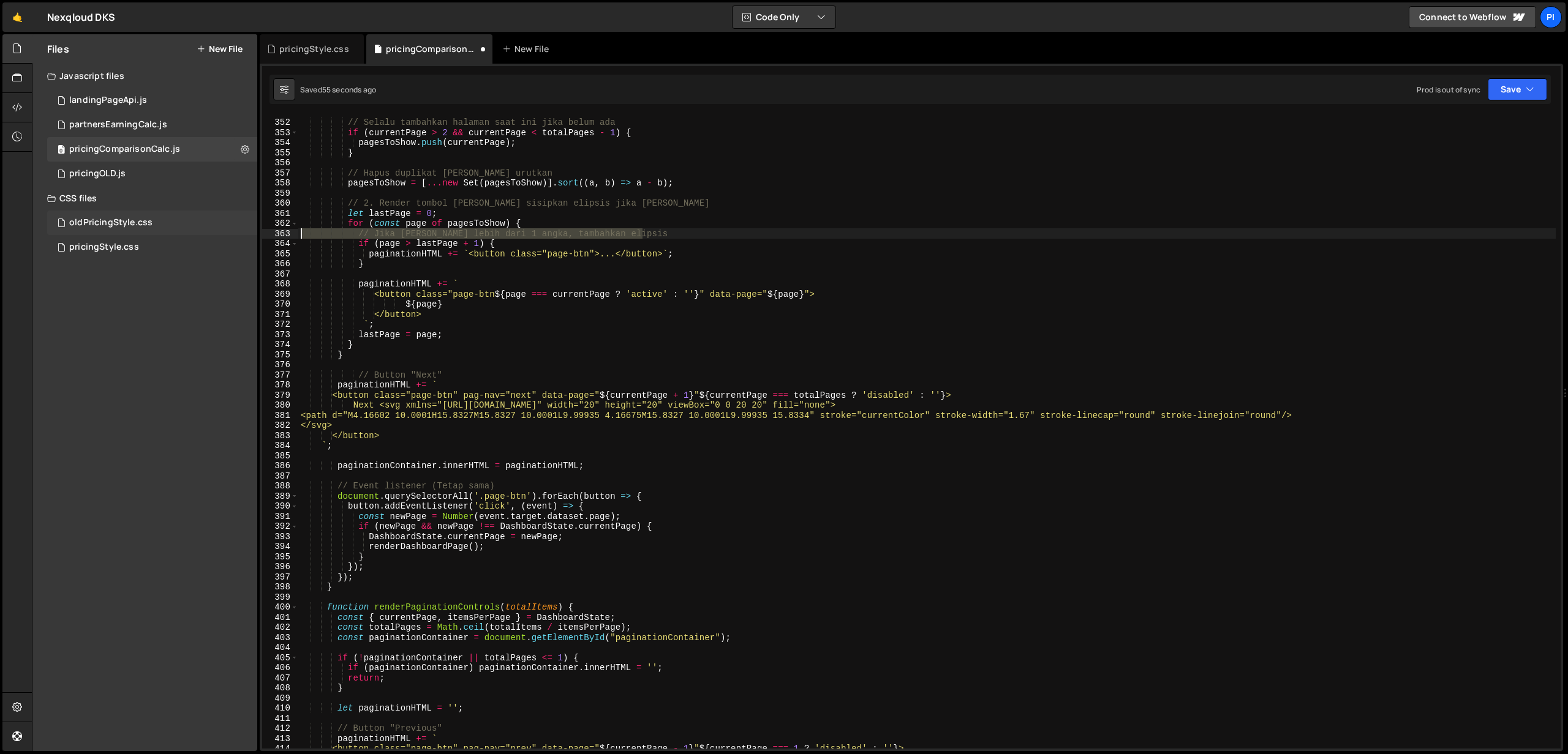
type textarea "// Jika [PERSON_NAME] lebih dari 1 angka, tambahkan elipsis"
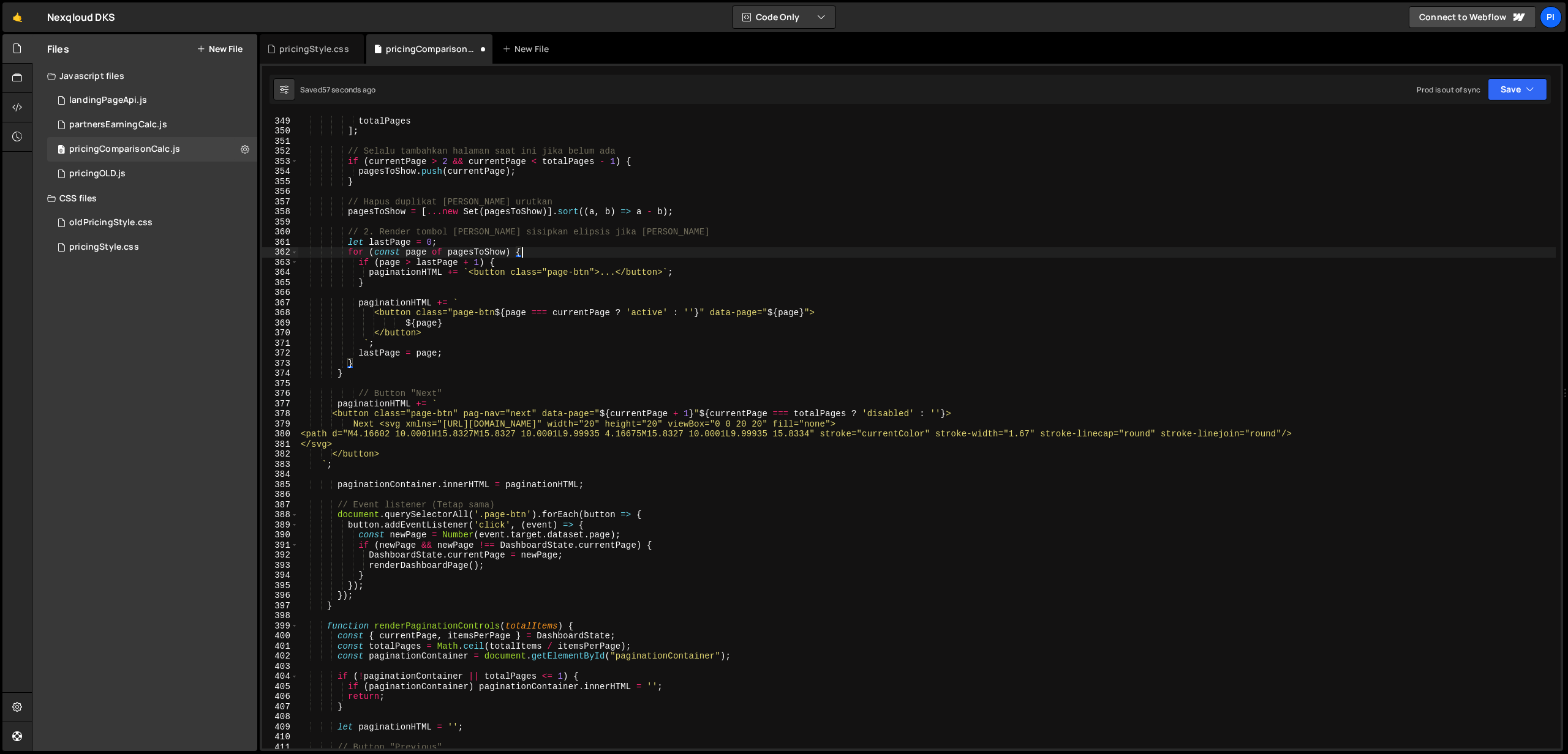
scroll to position [4170, 0]
drag, startPoint x: 642, startPoint y: 235, endPoint x: 286, endPoint y: 232, distance: 356.0
click at [286, 232] on div "for (const page of pagesToShow) { 348 349 350 351 352 353 354 355 356 357 358 3…" at bounding box center [911, 432] width 1298 height 633
type textarea "// 2. Render tombol [PERSON_NAME] sisipkan elipsis jika [PERSON_NAME]"
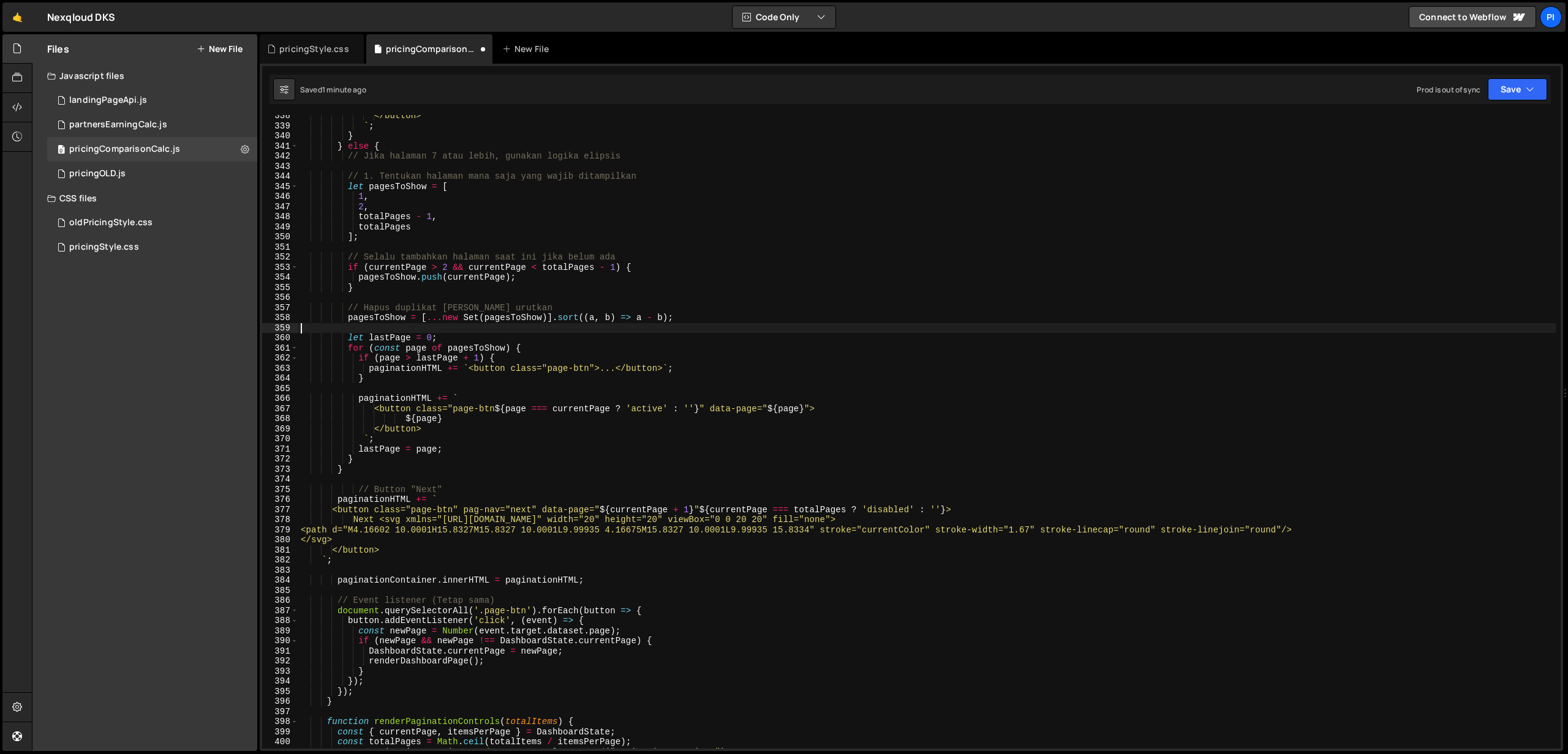
scroll to position [4064, 0]
drag, startPoint x: 505, startPoint y: 306, endPoint x: 229, endPoint y: 310, distance: 276.0
click at [229, 310] on div "Files New File Javascript files 0 landingPageApi.js 0 0 partnersEarningCalc.js …" at bounding box center [799, 393] width 1536 height 717
type textarea "// Hapus duplikat [PERSON_NAME] urutkan"
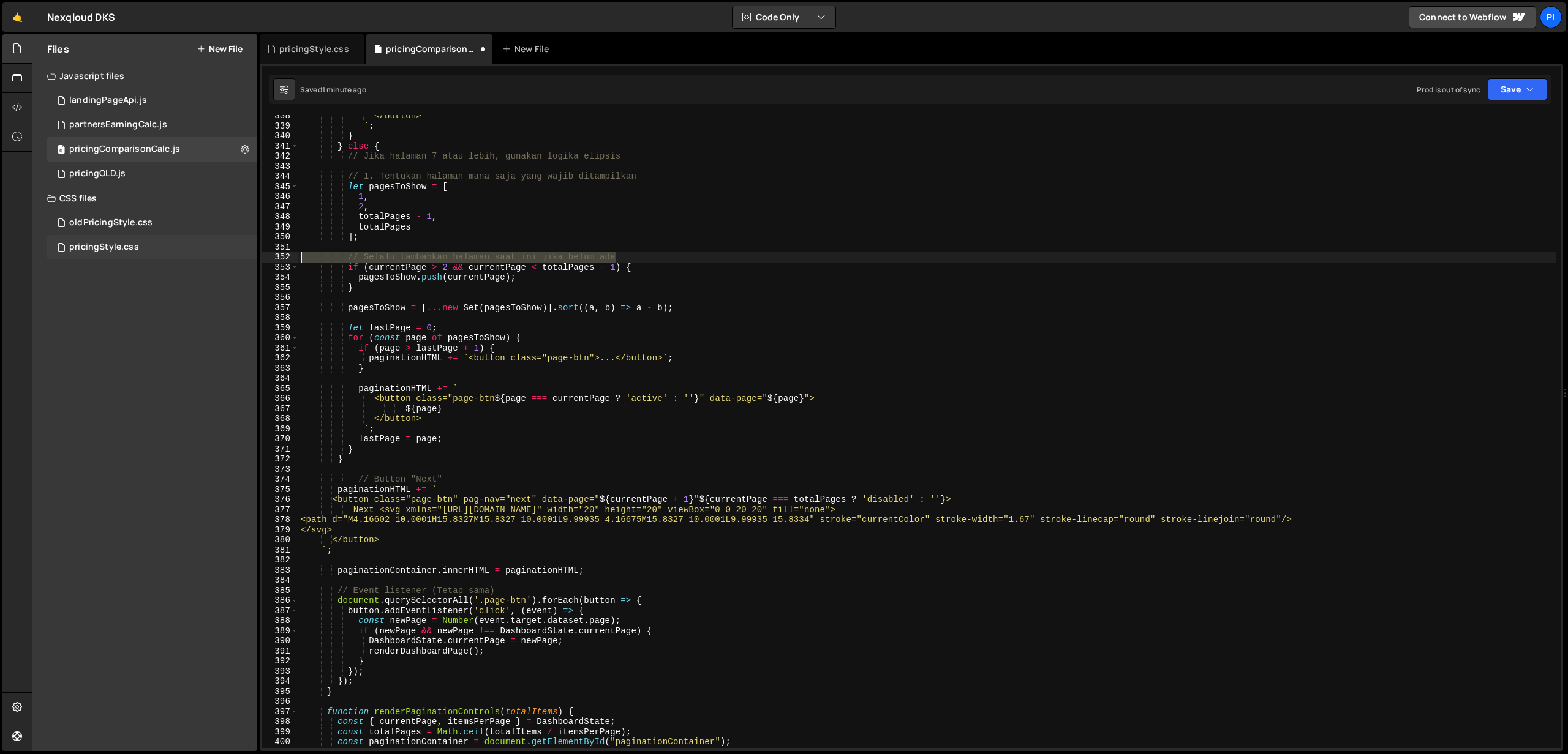
drag, startPoint x: 638, startPoint y: 256, endPoint x: 253, endPoint y: 256, distance: 385.0
click at [253, 256] on div "Files New File Javascript files 0 landingPageApi.js 0 0 partnersEarningCalc.js …" at bounding box center [799, 393] width 1536 height 717
type textarea "// Selalu tambahkan halaman saat ini jika belum ada"
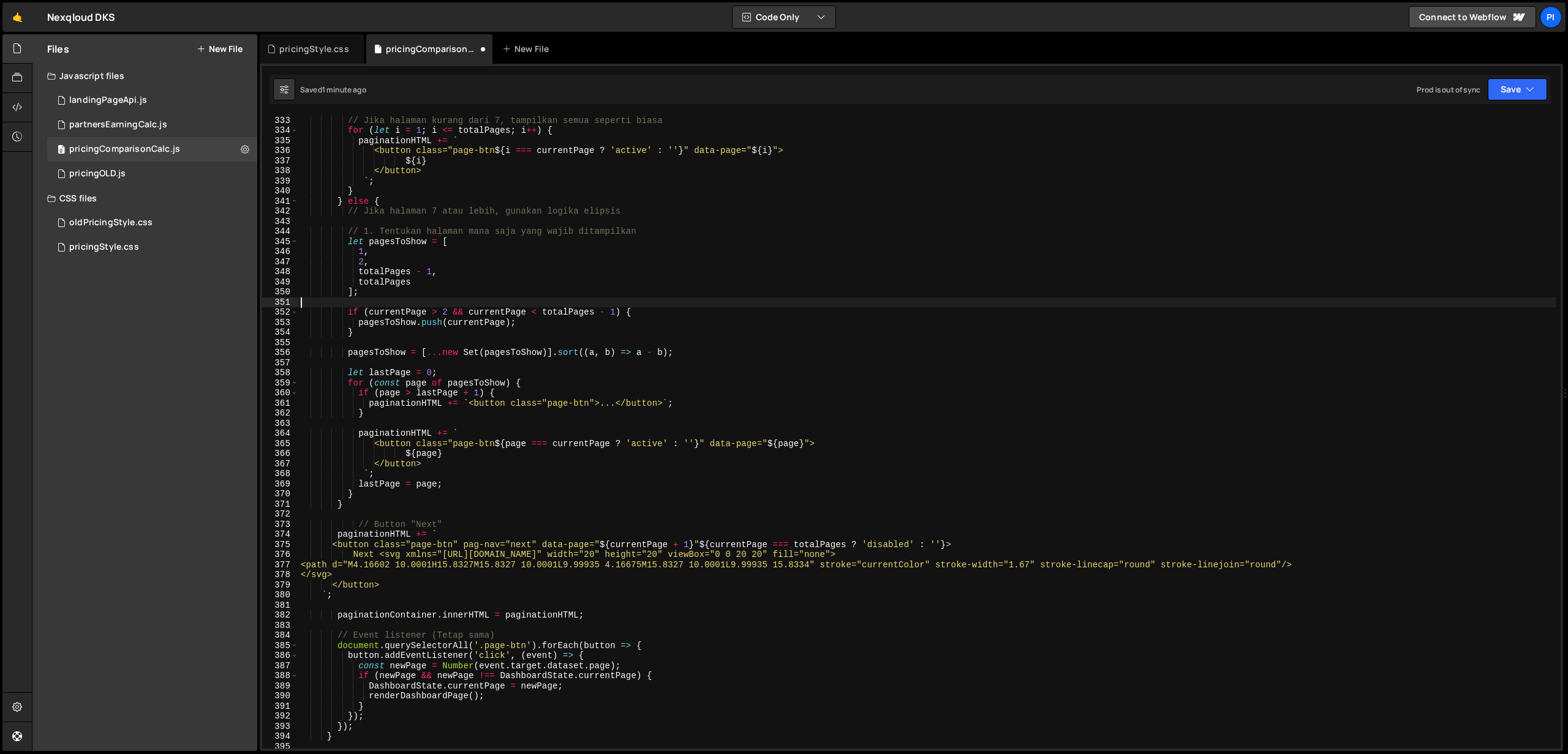
scroll to position [4008, 0]
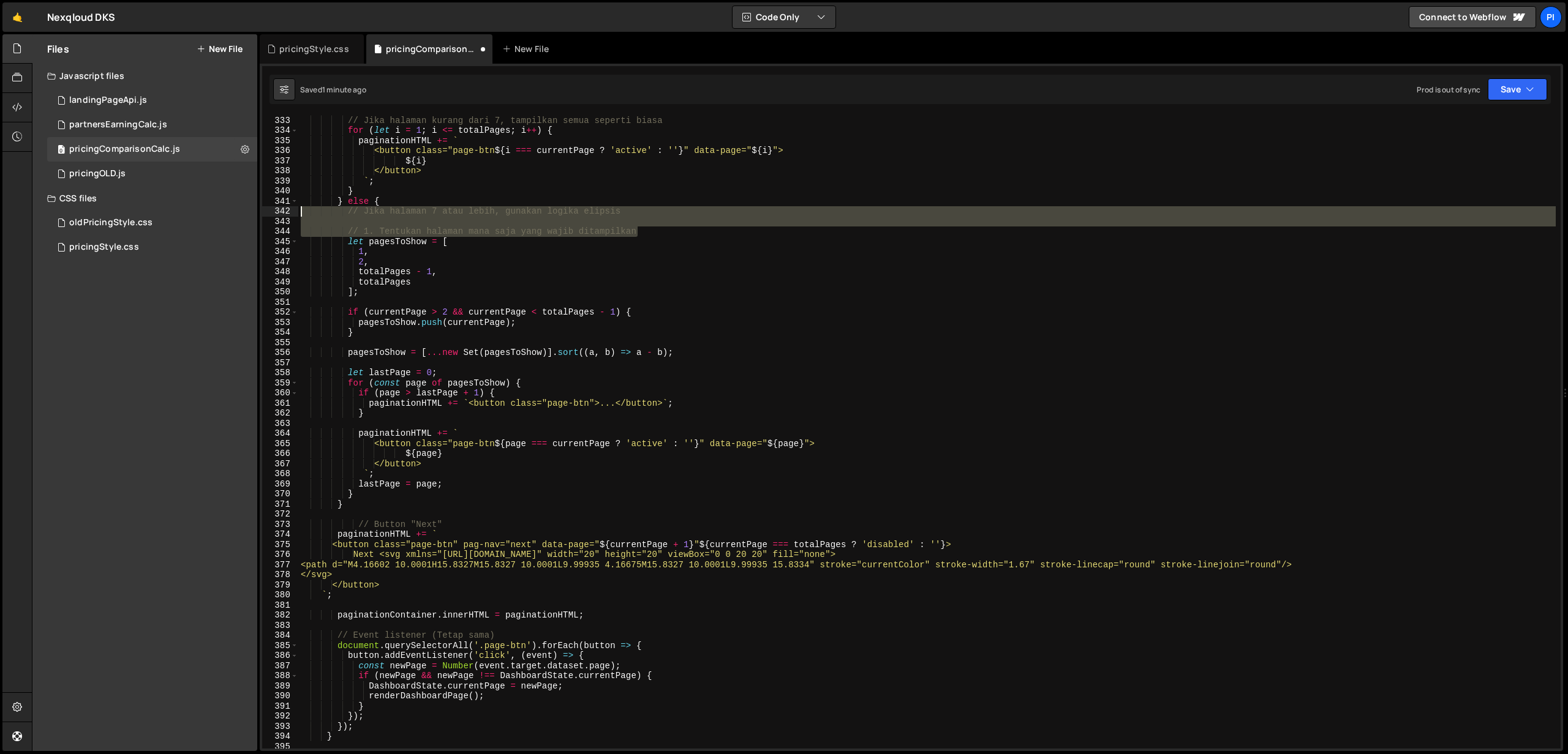
drag, startPoint x: 643, startPoint y: 232, endPoint x: 274, endPoint y: 213, distance: 369.5
click at [274, 213] on div "332 333 334 335 336 337 338 339 340 341 342 343 344 345 346 347 348 349 350 351…" at bounding box center [911, 432] width 1298 height 633
type textarea "// Jika halaman 7 atau lebih, gunakan logika elipsis"
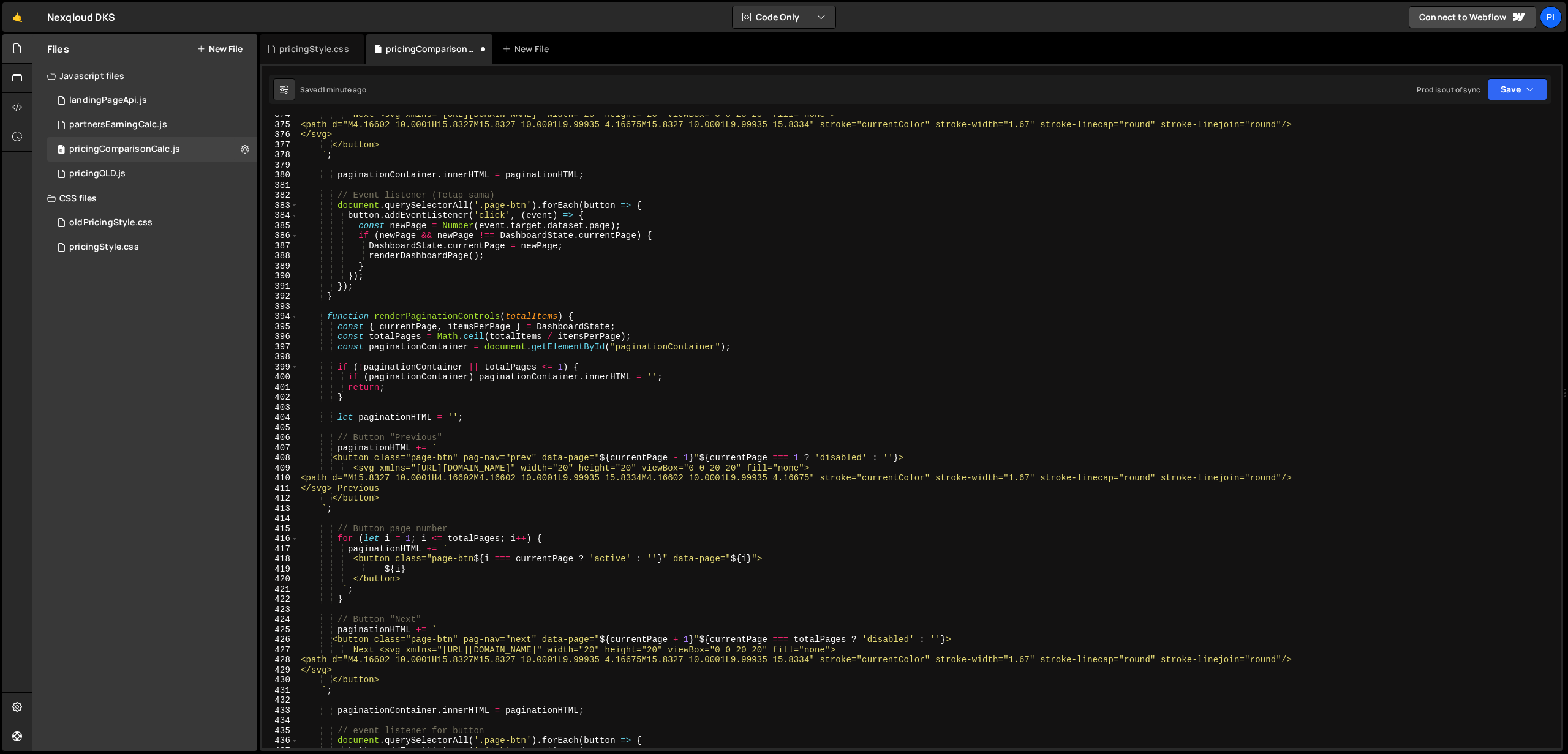
scroll to position [4433, 0]
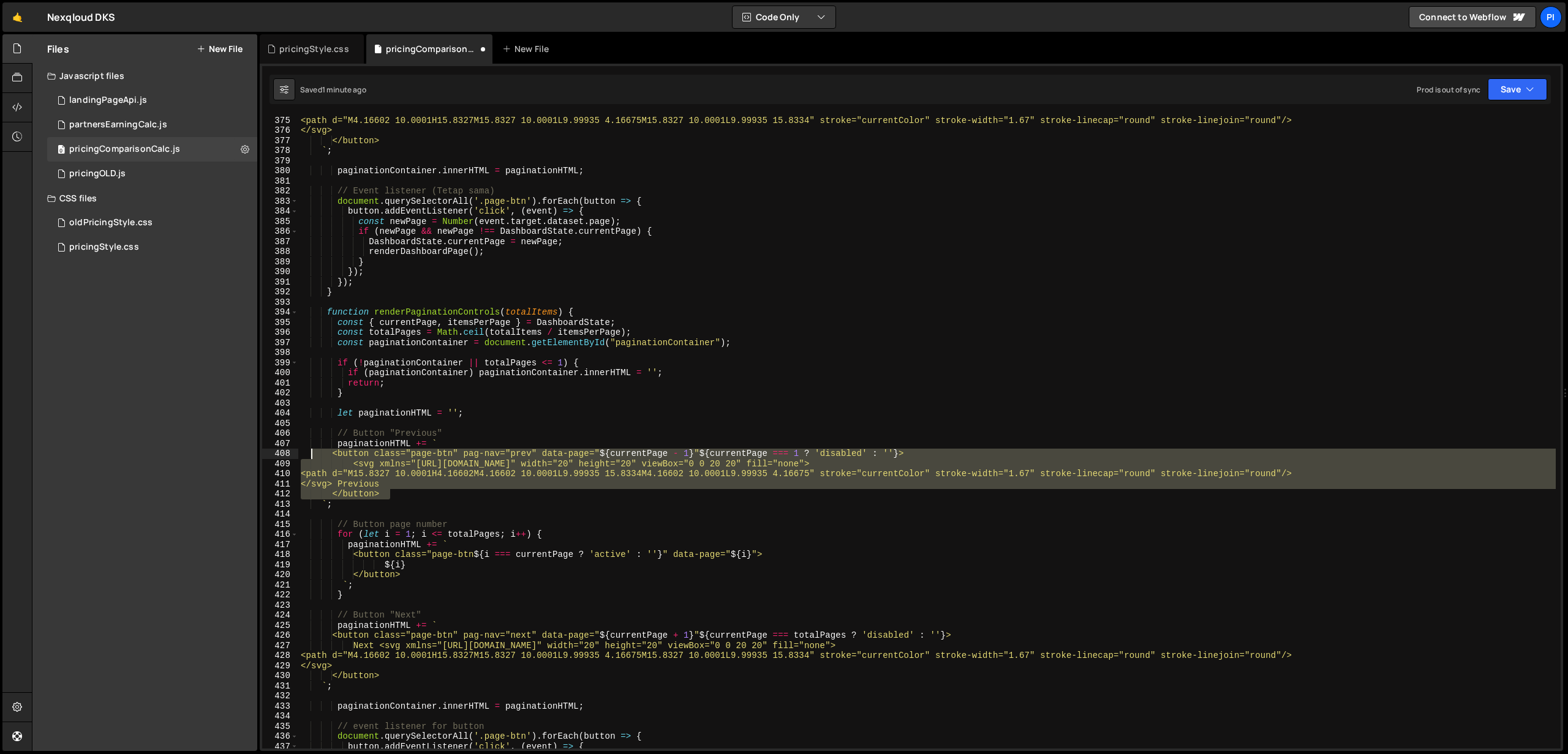
drag, startPoint x: 409, startPoint y: 491, endPoint x: 312, endPoint y: 454, distance: 103.8
click at [312, 454] on div "Next <svg xmlns="[URL][DOMAIN_NAME]" width="20" height="20" viewBox="0 0 20 20"…" at bounding box center [927, 432] width 1257 height 654
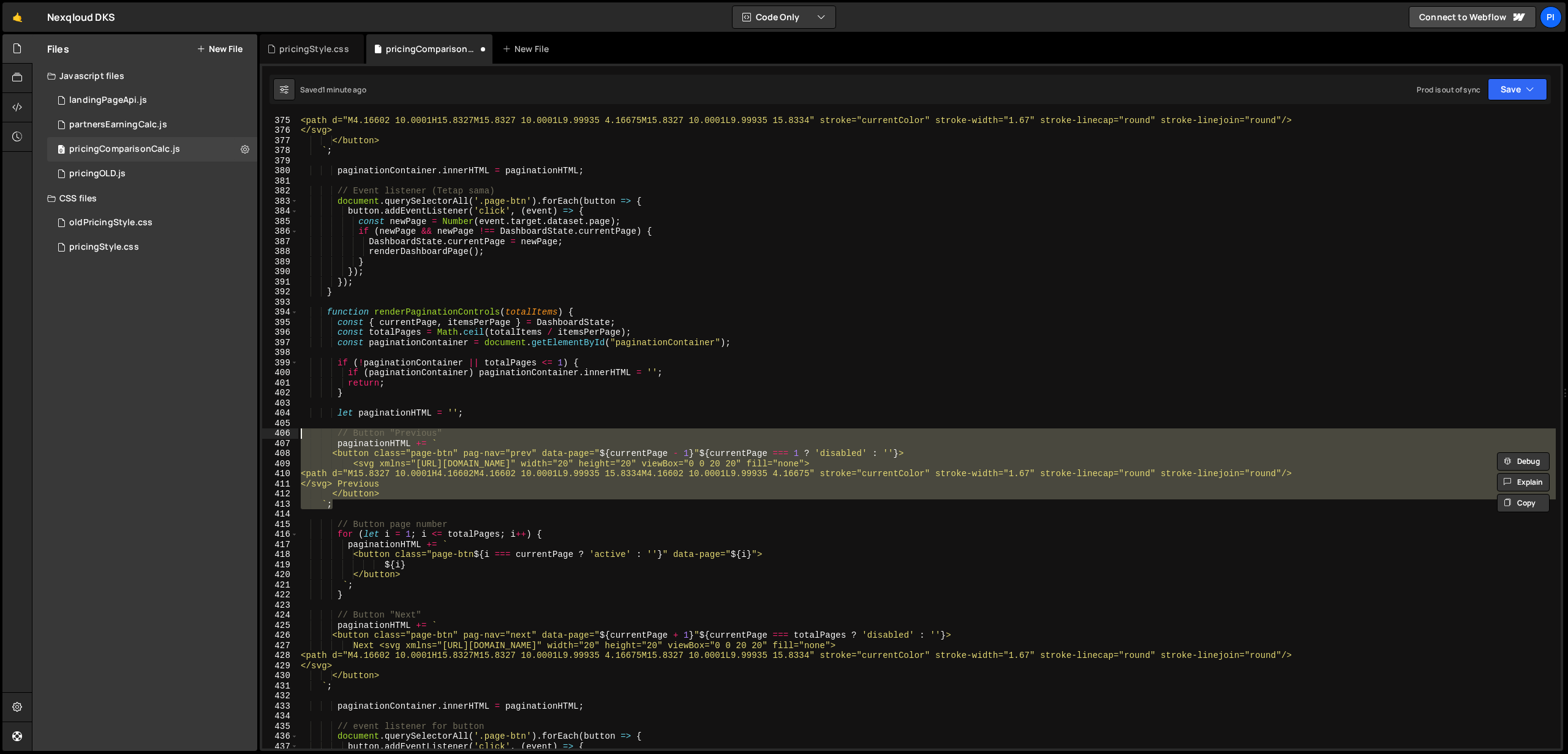
drag, startPoint x: 359, startPoint y: 505, endPoint x: 257, endPoint y: 429, distance: 127.2
click at [257, 429] on div "Files New File Javascript files 0 landingPageApi.js 0 0 partnersEarningCalc.js …" at bounding box center [799, 393] width 1536 height 717
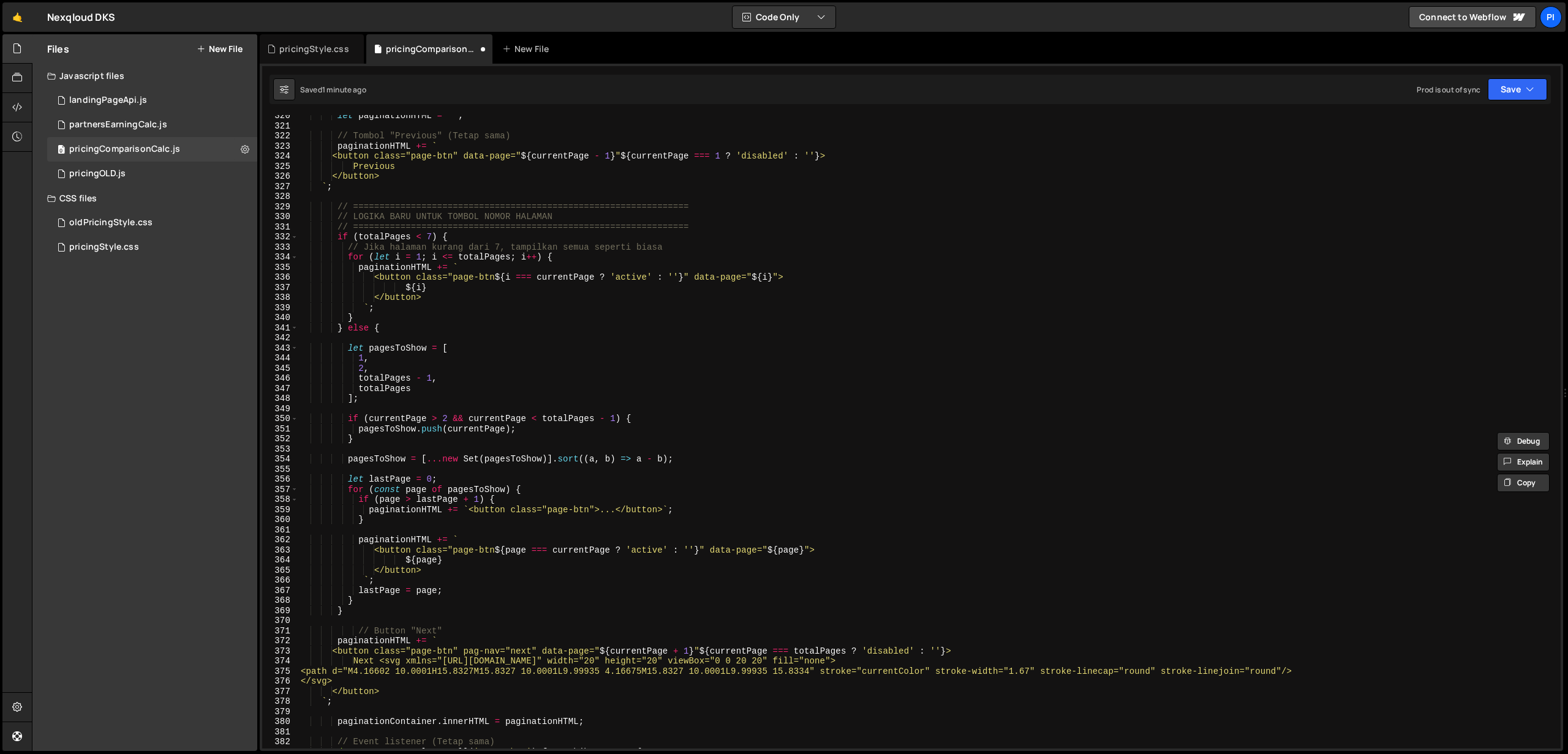
scroll to position [3881, 0]
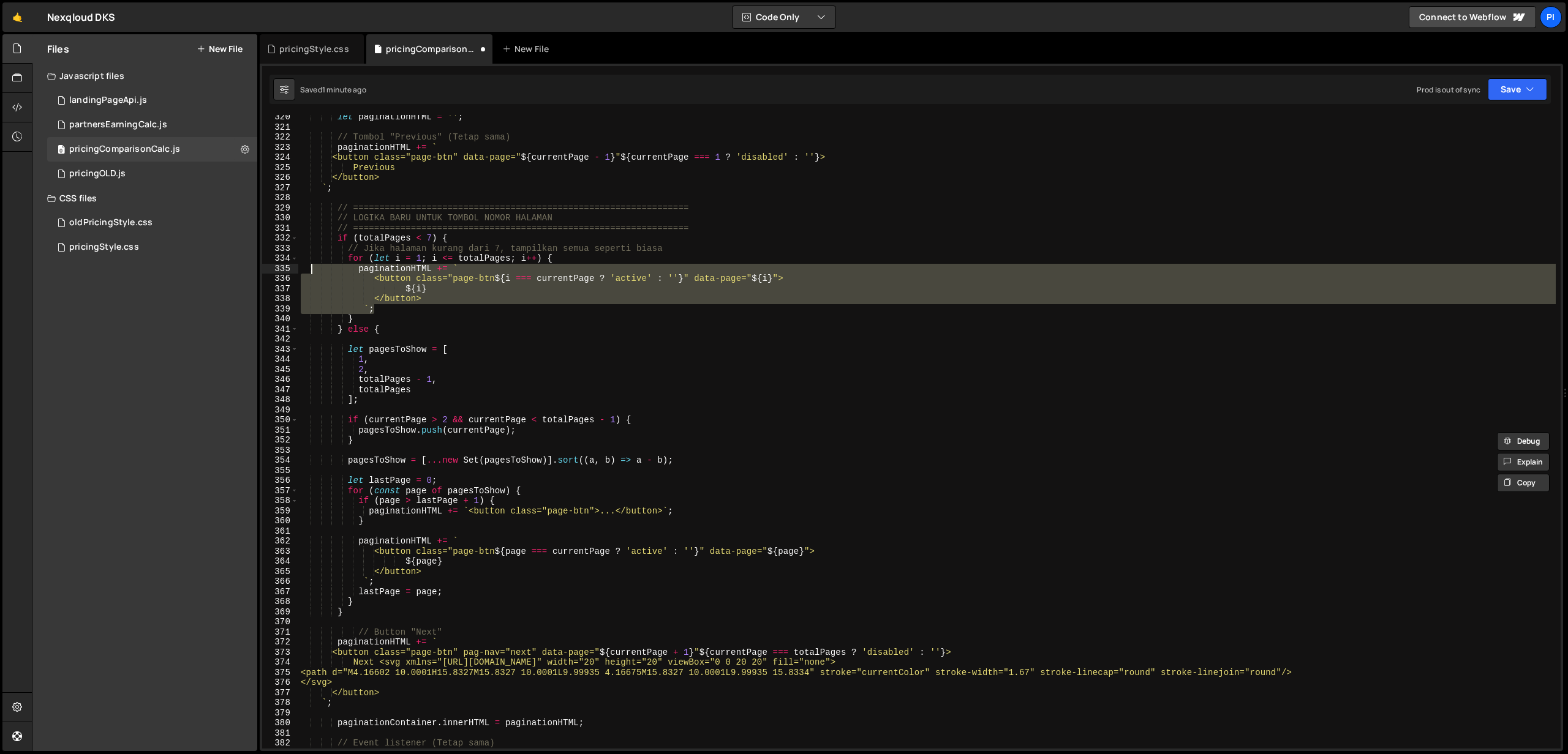
drag, startPoint x: 395, startPoint y: 312, endPoint x: 312, endPoint y: 271, distance: 92.6
click at [312, 271] on div "let paginationHTML = '' ; // Tombol "Previous" (Tetap sama) paginationHTML += `…" at bounding box center [927, 439] width 1257 height 654
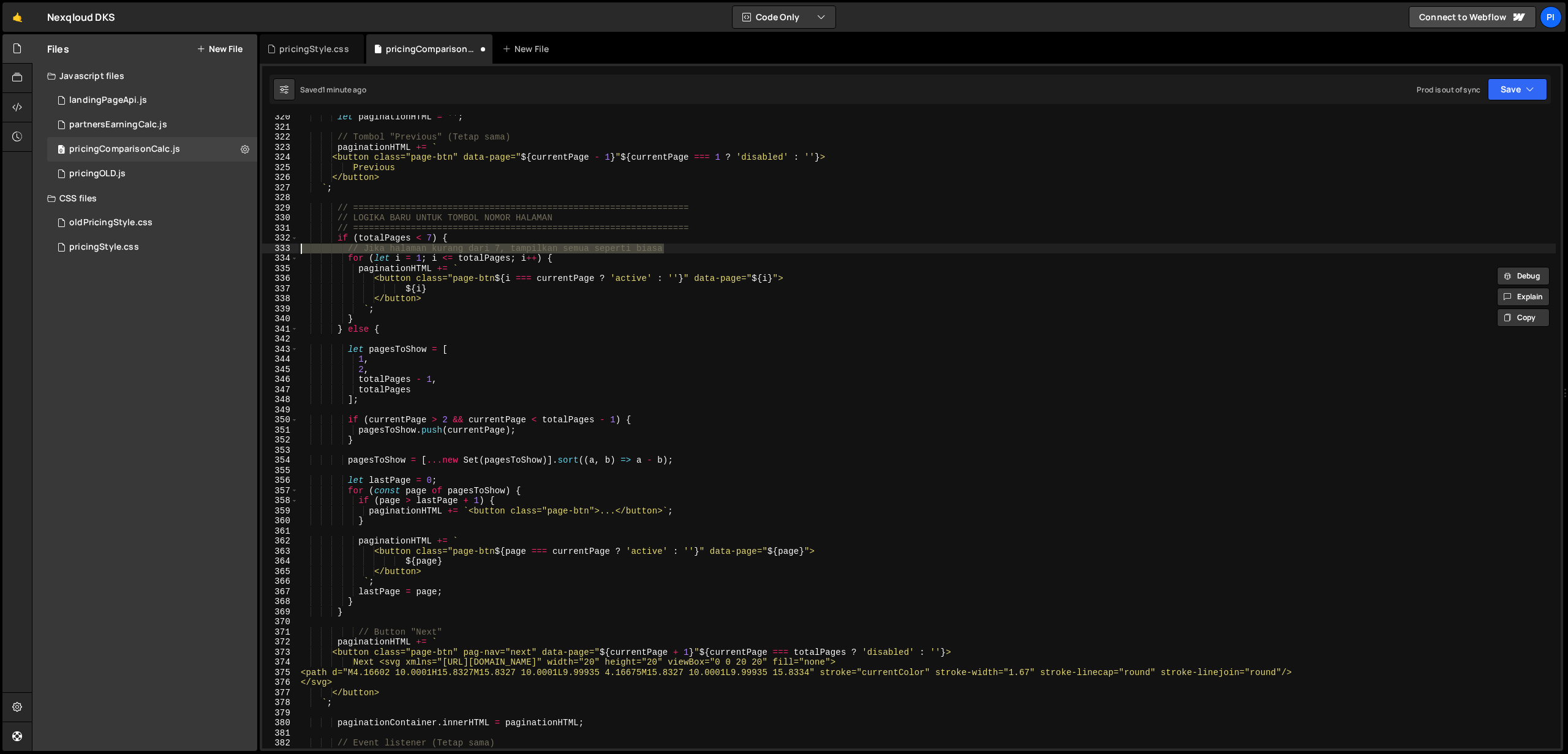
drag, startPoint x: 676, startPoint y: 252, endPoint x: 276, endPoint y: 249, distance: 400.0
click at [276, 249] on div "paginationHTML += ` <button class="page-btn ${i === currentPage ? 'active' : ''…" at bounding box center [911, 432] width 1298 height 633
type textarea "// Jika halaman kurang dari 7, tampilkan semua seperti biasa"
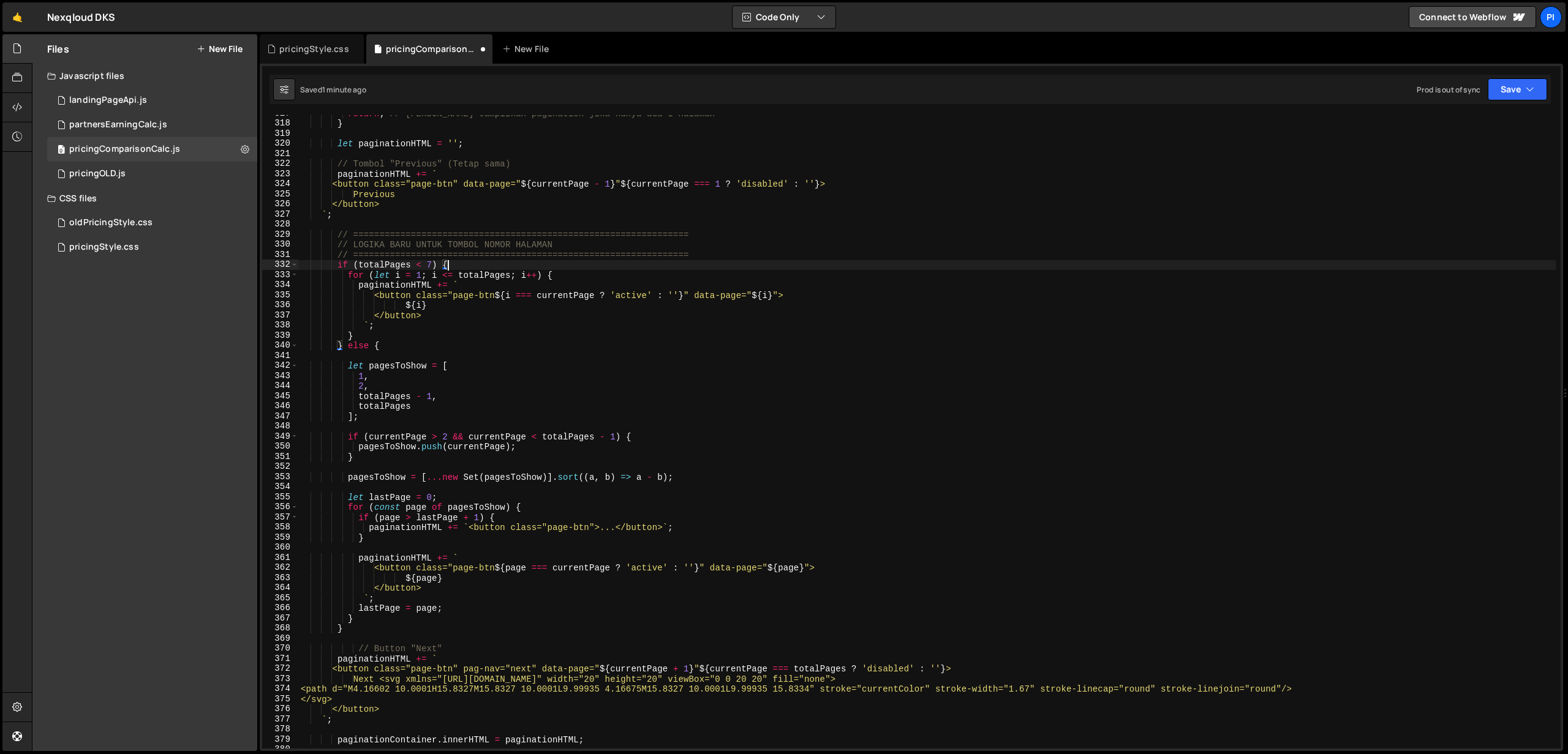
scroll to position [3853, 0]
drag, startPoint x: 575, startPoint y: 244, endPoint x: 691, endPoint y: 222, distance: 118.1
click at [351, 244] on div "return ; // [PERSON_NAME] tampilkan pagination jika hanya ada 1 halaman } let p…" at bounding box center [927, 435] width 1257 height 654
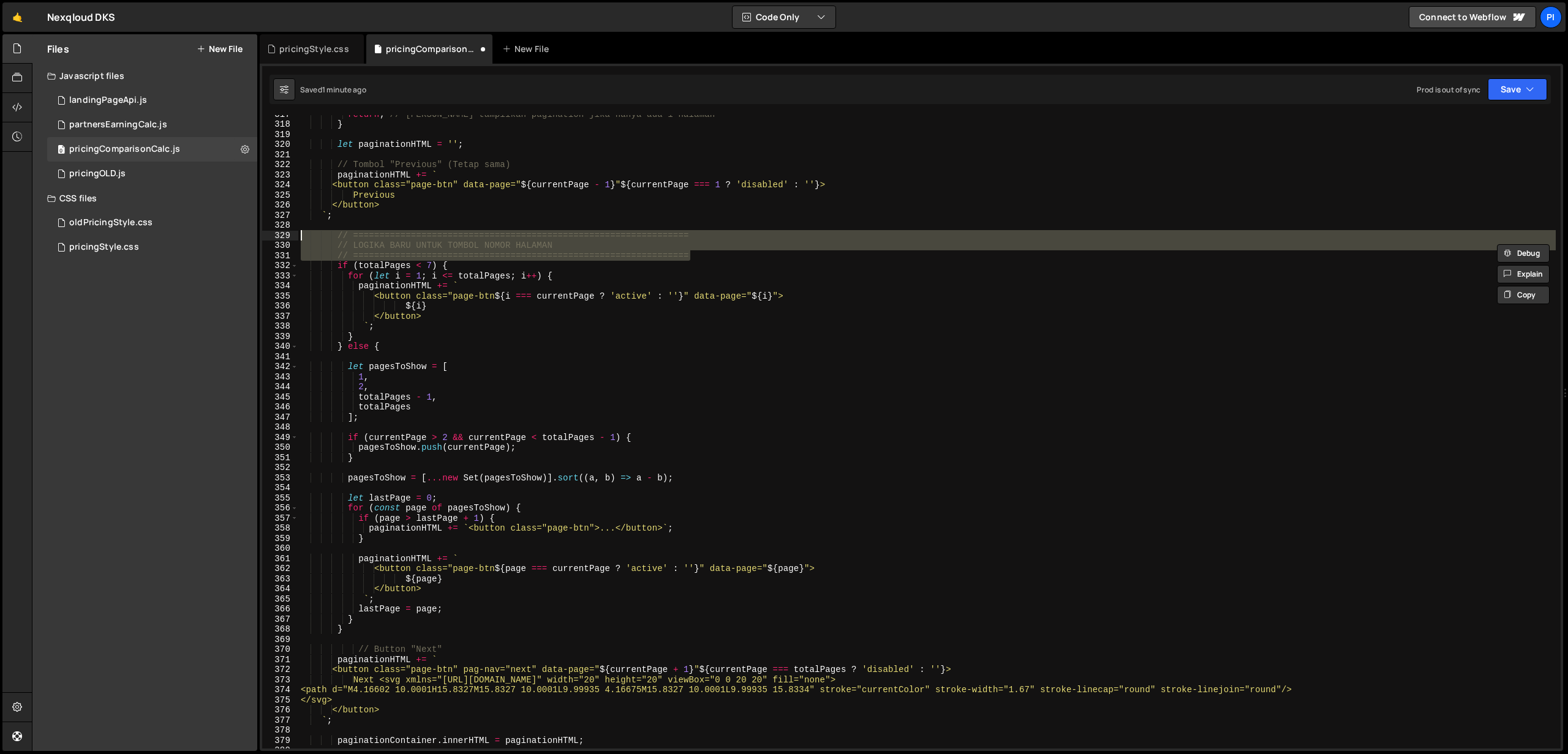
drag, startPoint x: 743, startPoint y: 255, endPoint x: 293, endPoint y: 238, distance: 450.3
click at [293, 238] on div "// LOGIKA BARU UNTUK TOMBOL NOMOR HALAMAN 317 318 319 320 321 322 323 324 325 3…" at bounding box center [911, 432] width 1298 height 633
type textarea "// ================================================================ // LOGIKA B…"
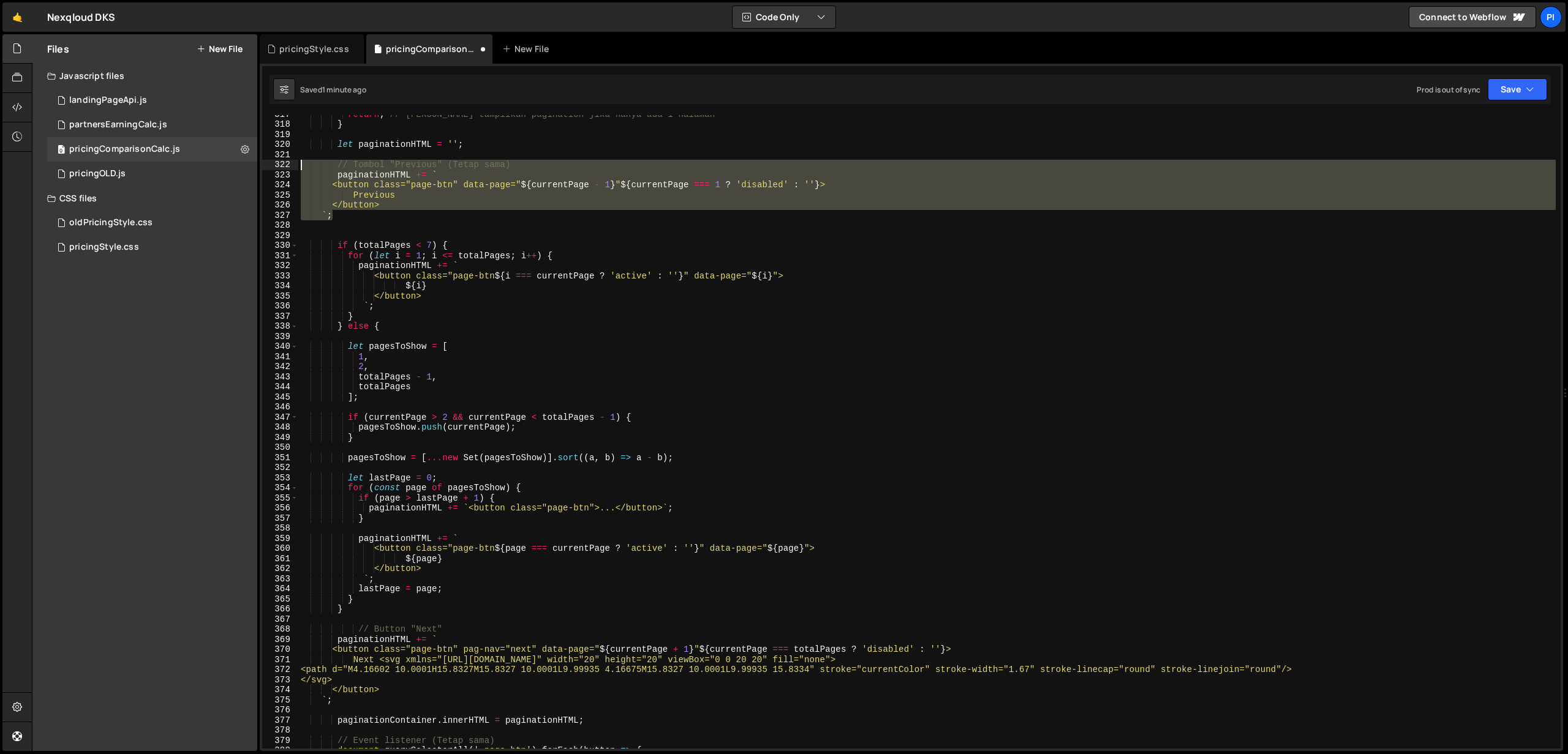
drag, startPoint x: 355, startPoint y: 214, endPoint x: 263, endPoint y: 163, distance: 105.2
click at [263, 163] on div "317 318 319 320 321 322 323 324 325 326 327 328 329 330 331 332 333 334 335 336…" at bounding box center [911, 432] width 1298 height 633
paste textarea "`;"
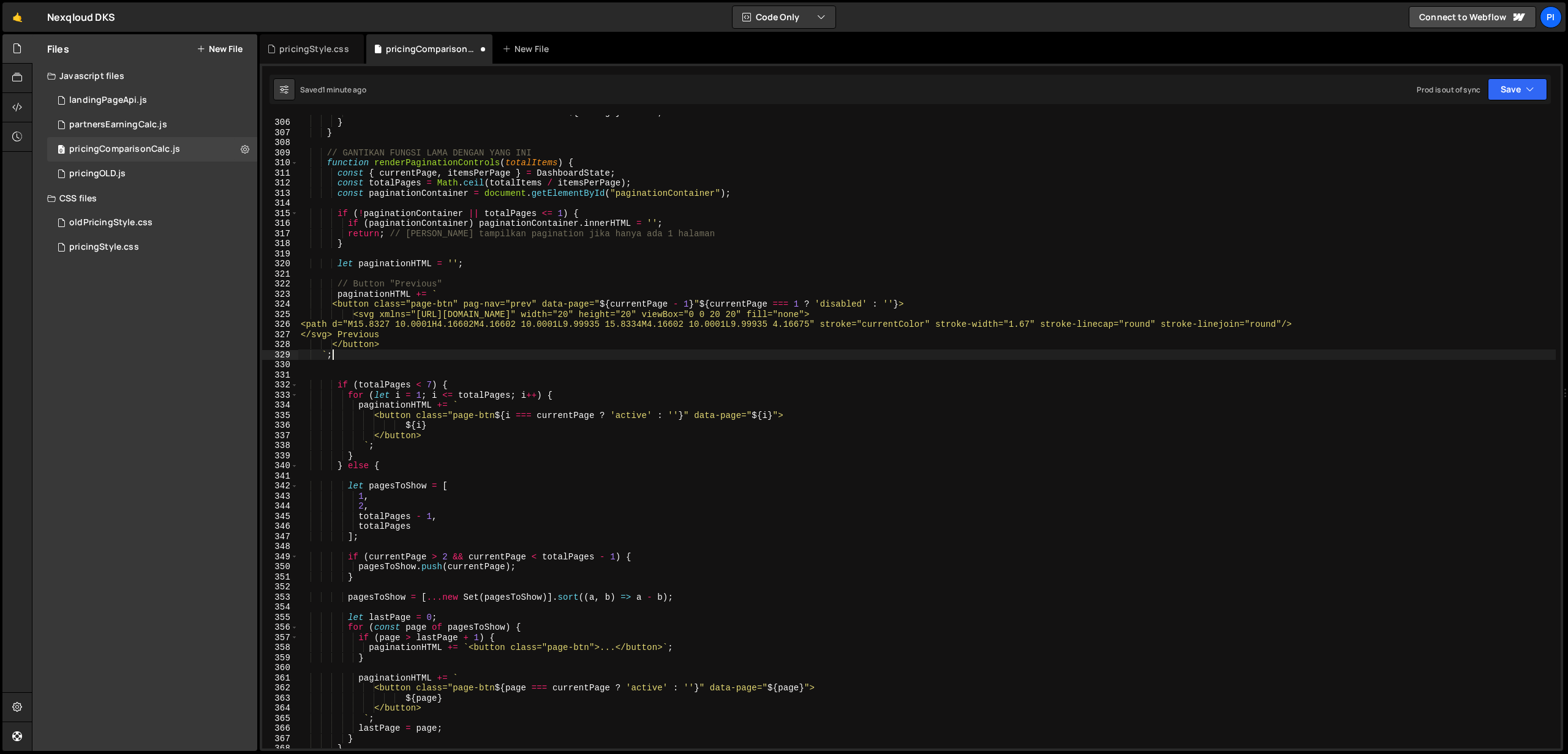
scroll to position [3733, 0]
drag, startPoint x: 705, startPoint y: 230, endPoint x: 385, endPoint y: 232, distance: 320.0
click at [385, 232] on div "container . innerHTML = ` <div class="error"> ${ message } </div> ` ; } } // GA…" at bounding box center [927, 435] width 1257 height 654
drag, startPoint x: 541, startPoint y: 150, endPoint x: 274, endPoint y: 153, distance: 267.0
click at [274, 153] on div "return; 305 306 307 308 309 310 311 312 313 314 315 316 317 318 319 320 321 322…" at bounding box center [911, 432] width 1298 height 633
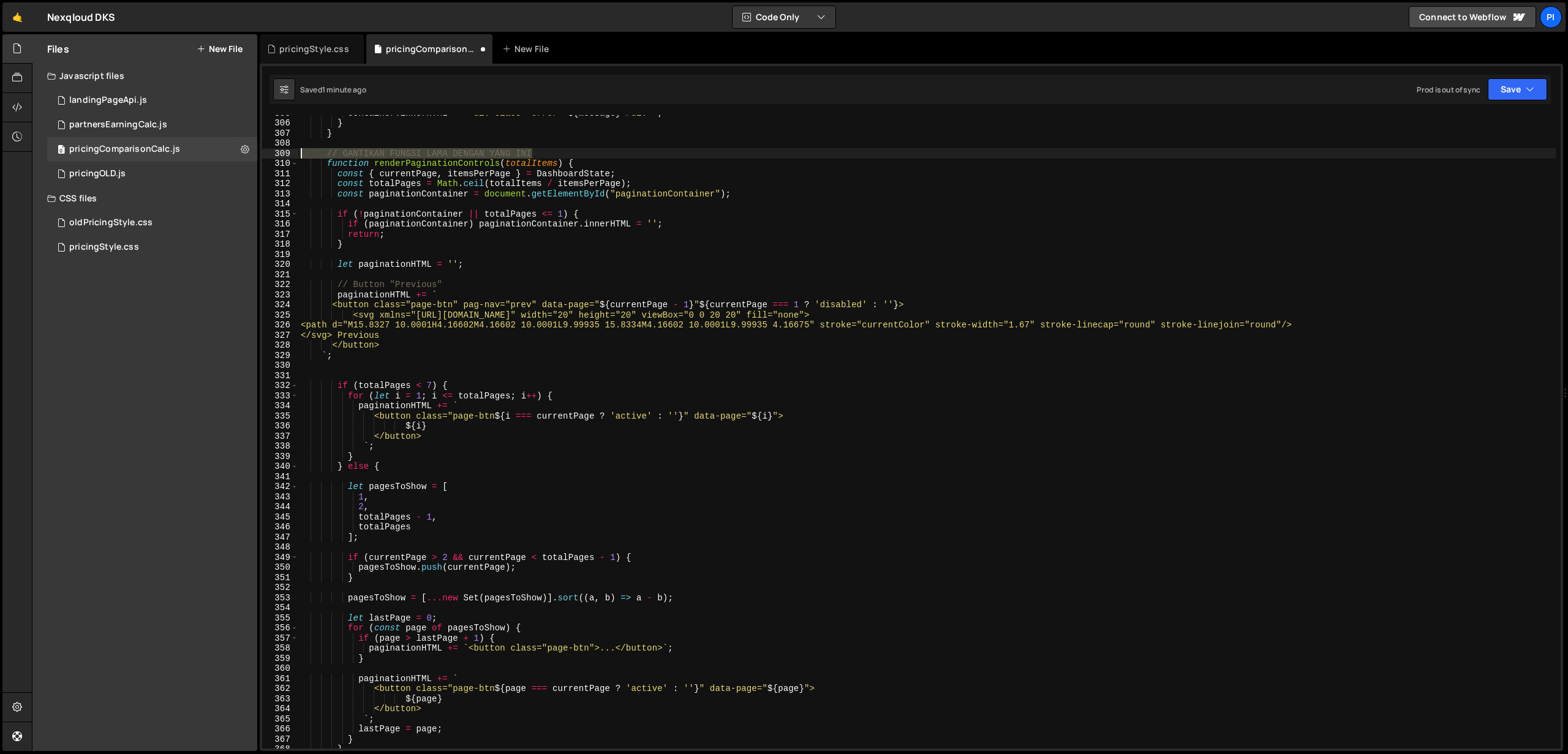
type textarea "// GANTIKAN FUNGSI LAMA DENGAN YANG INI"
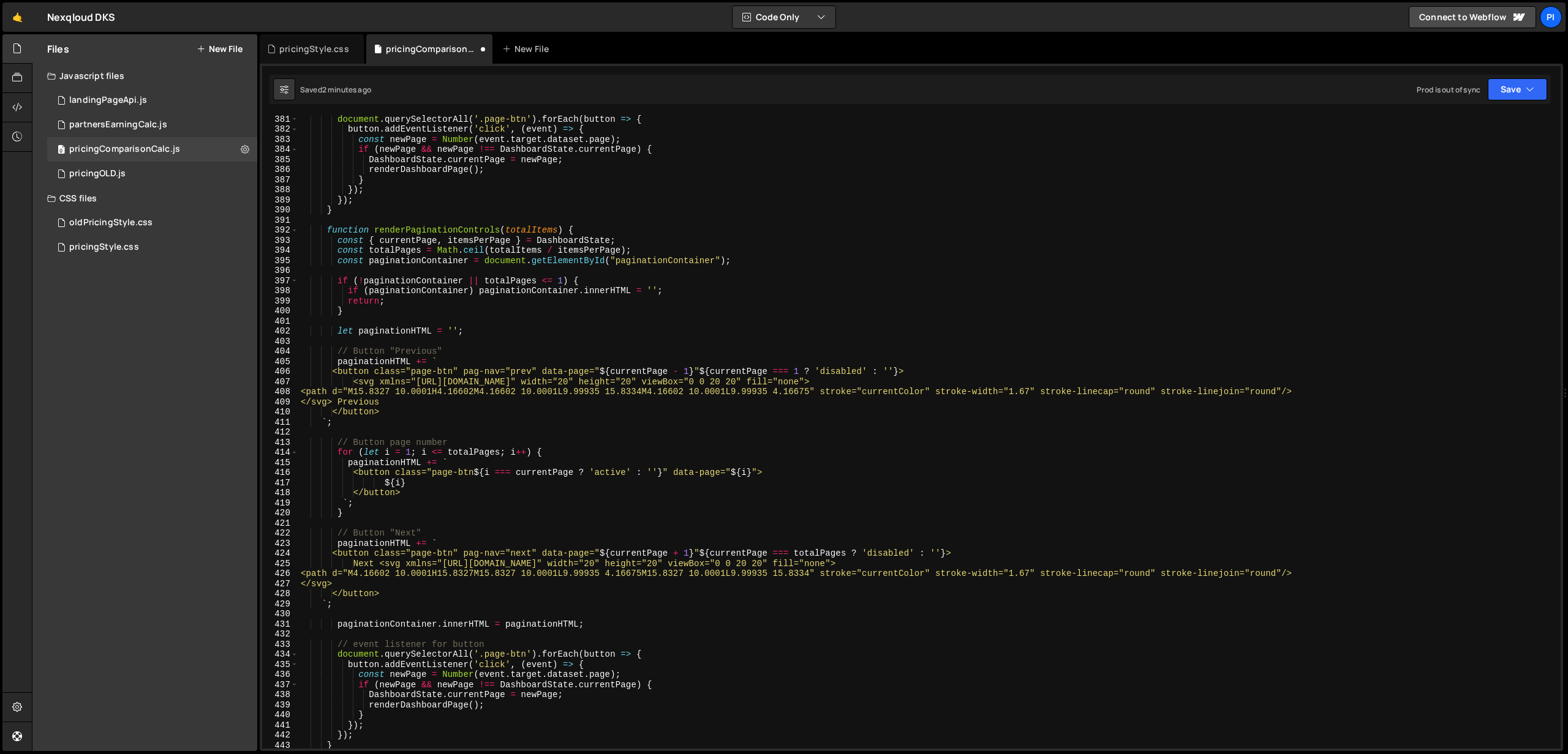
scroll to position [4511, 0]
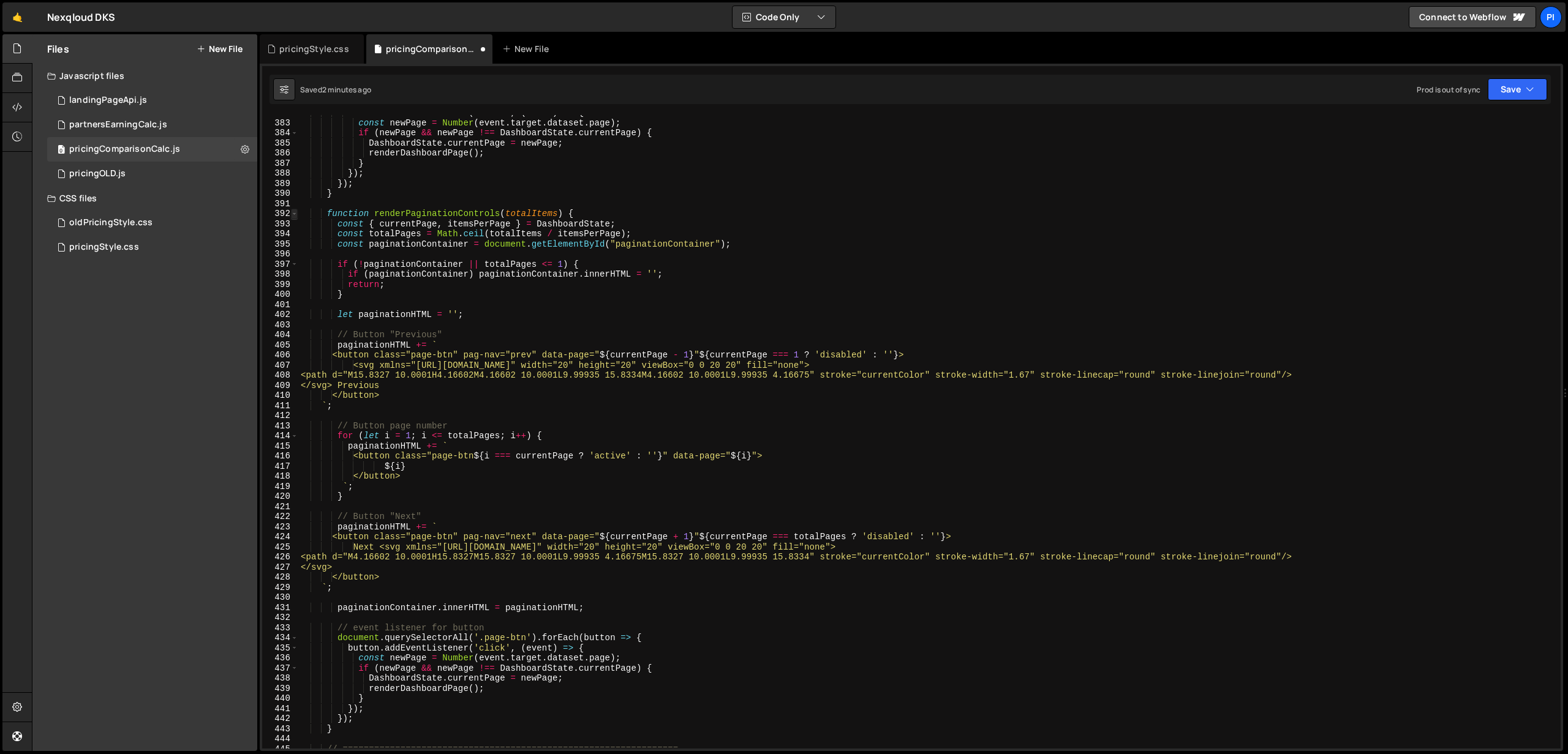
click at [294, 217] on span at bounding box center [294, 214] width 6 height 10
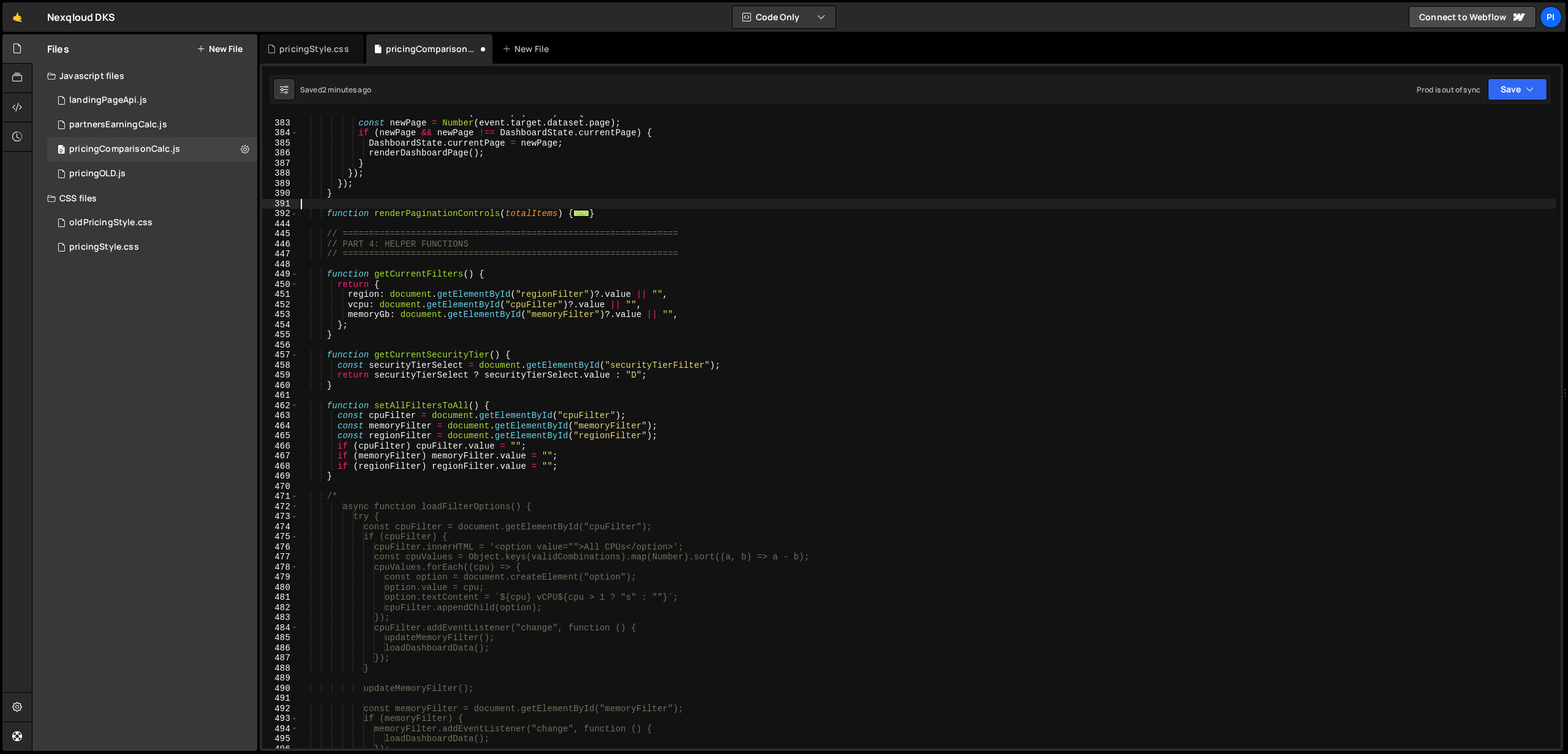
click at [361, 206] on div "button . addEventListener ( 'click' , ( event ) => { const newPage = Number ( e…" at bounding box center [927, 435] width 1257 height 654
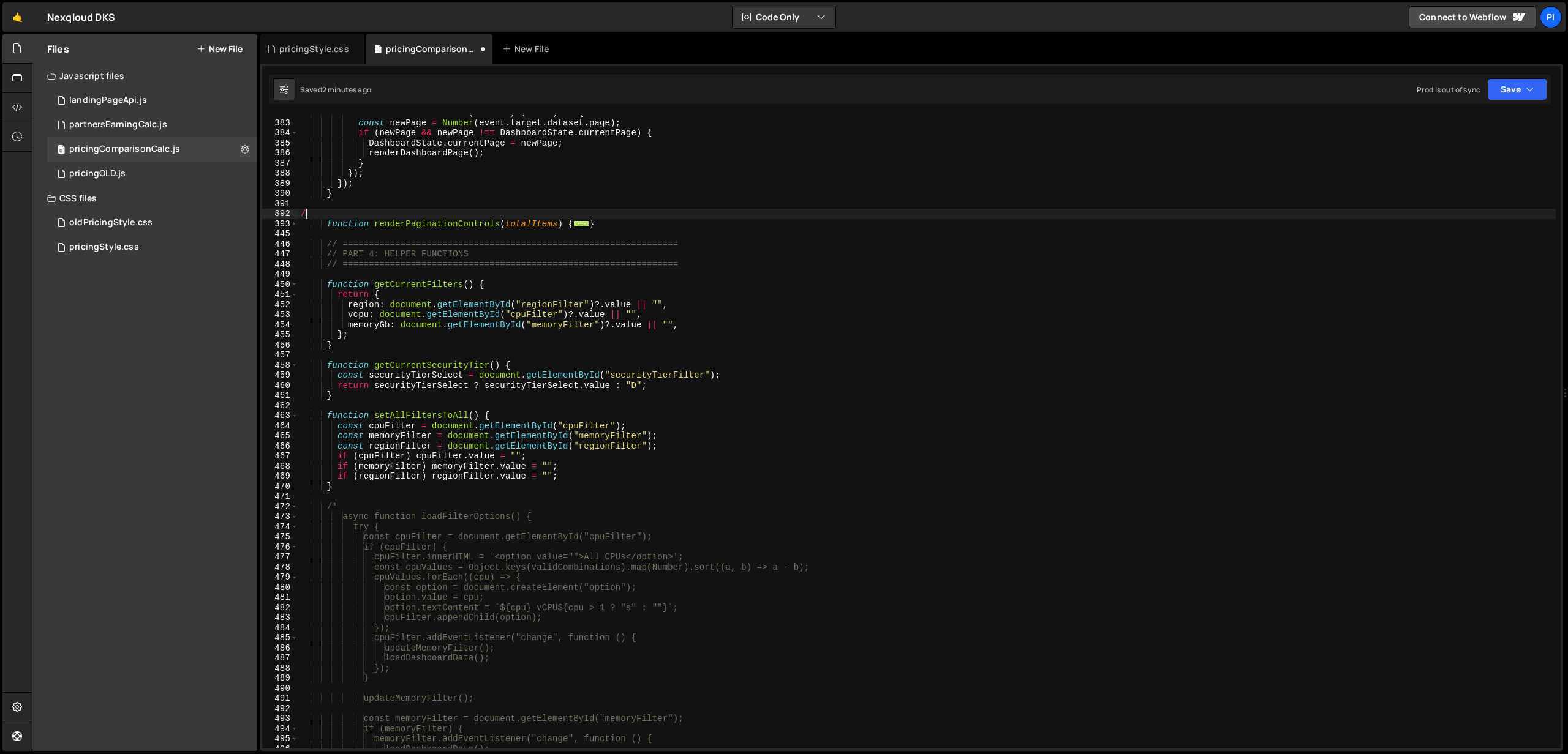
type textarea "/*"
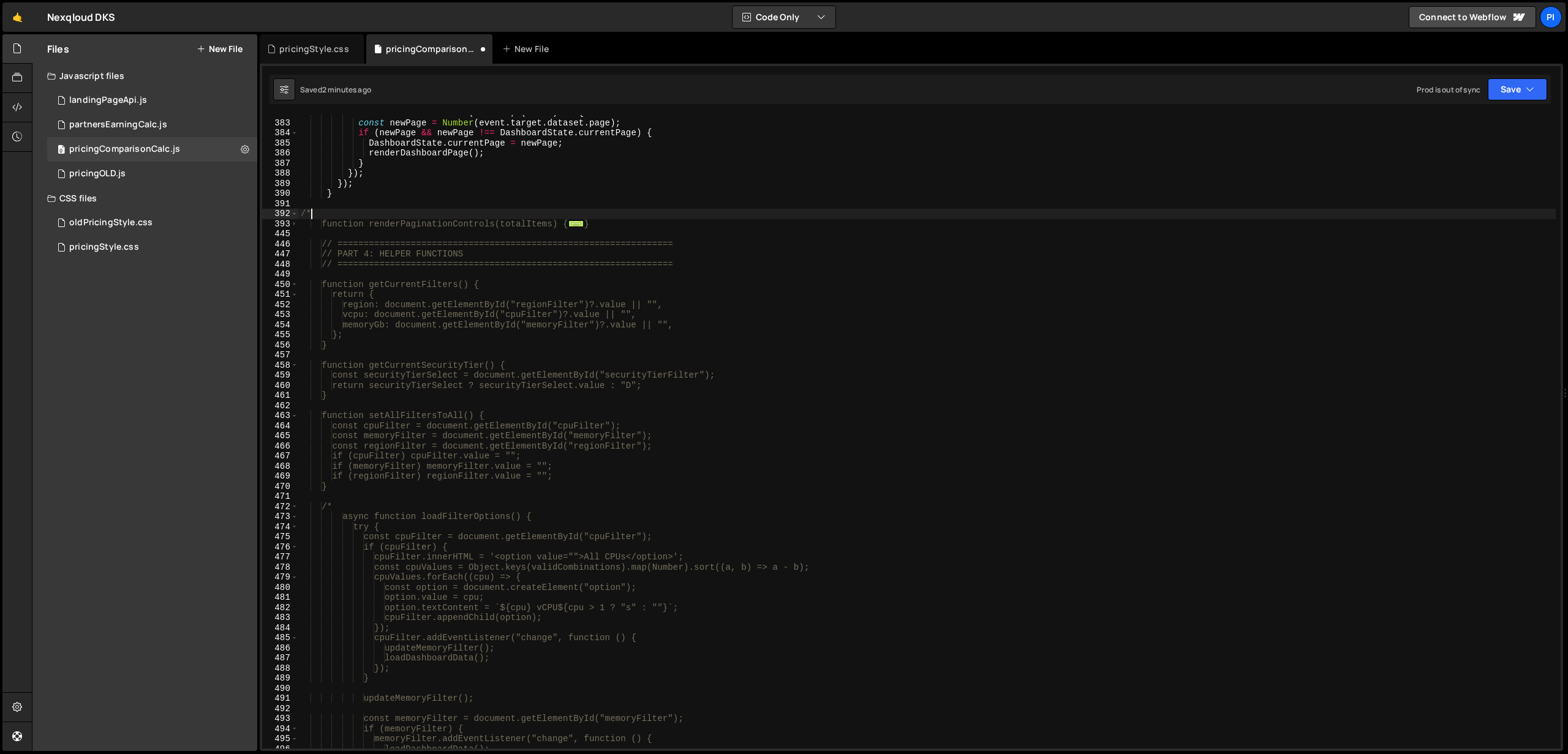
click at [329, 233] on div "button . addEventListener ( 'click' , ( event ) => { const newPage = Number ( e…" at bounding box center [927, 435] width 1257 height 654
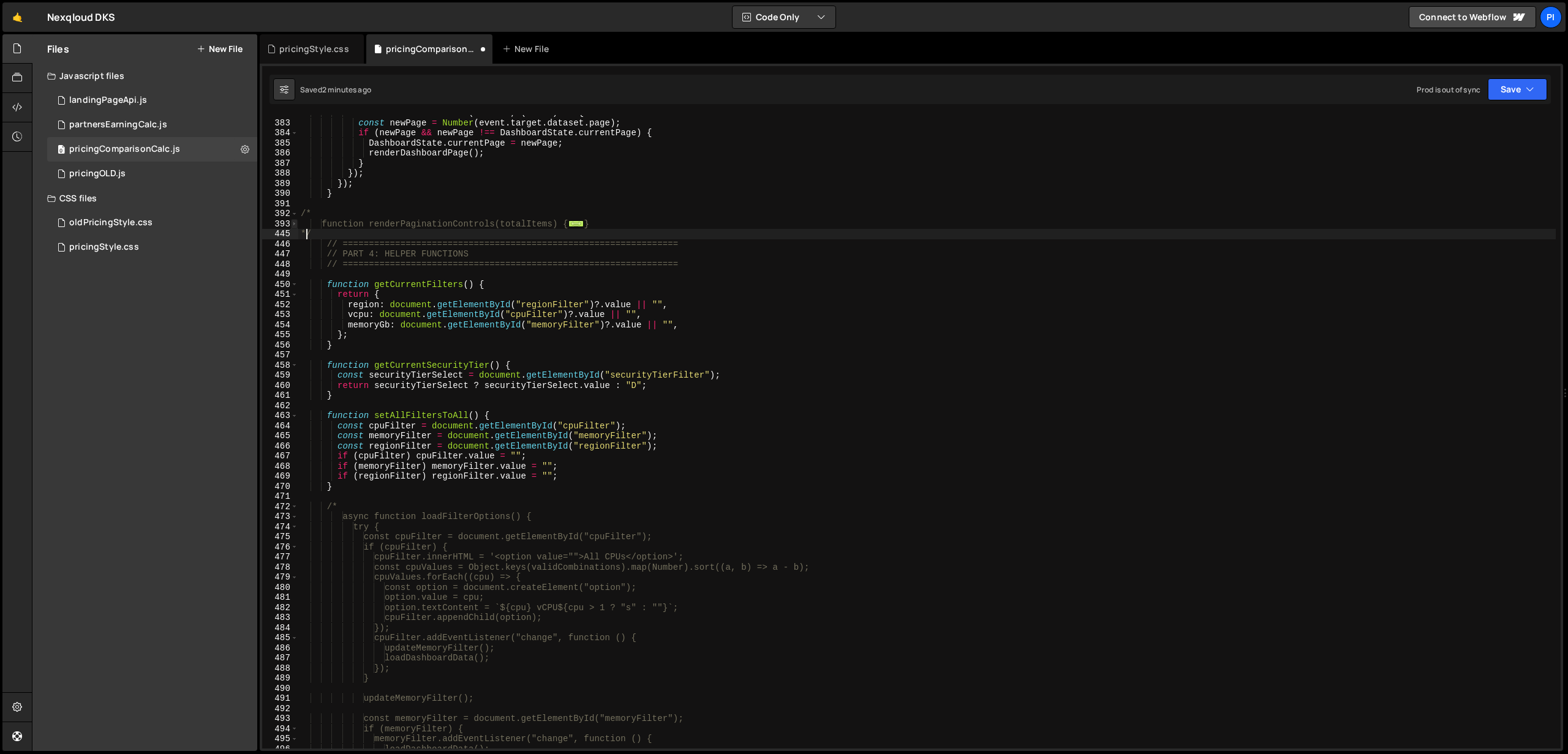
click at [292, 226] on span at bounding box center [294, 224] width 6 height 10
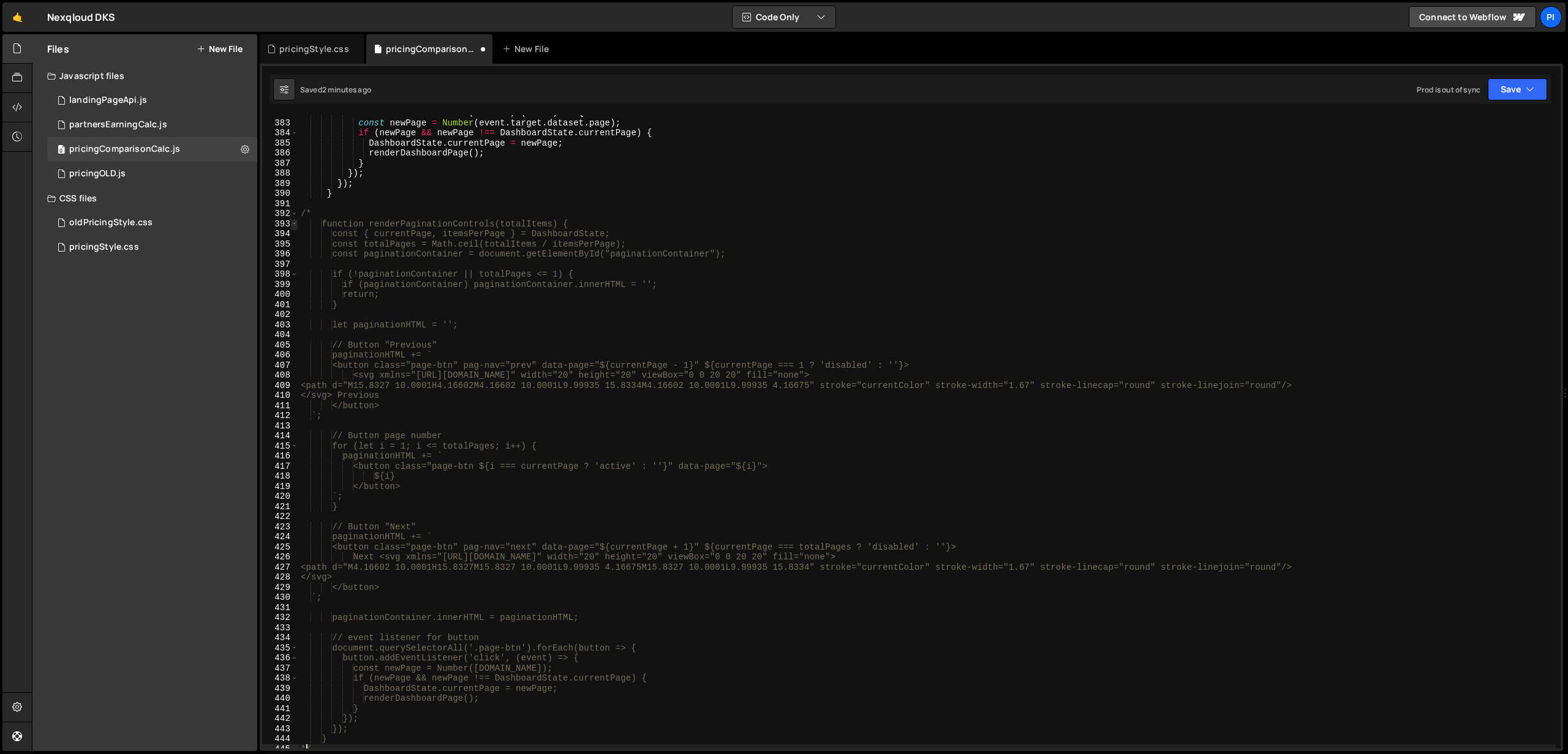
click at [293, 226] on span at bounding box center [294, 224] width 6 height 10
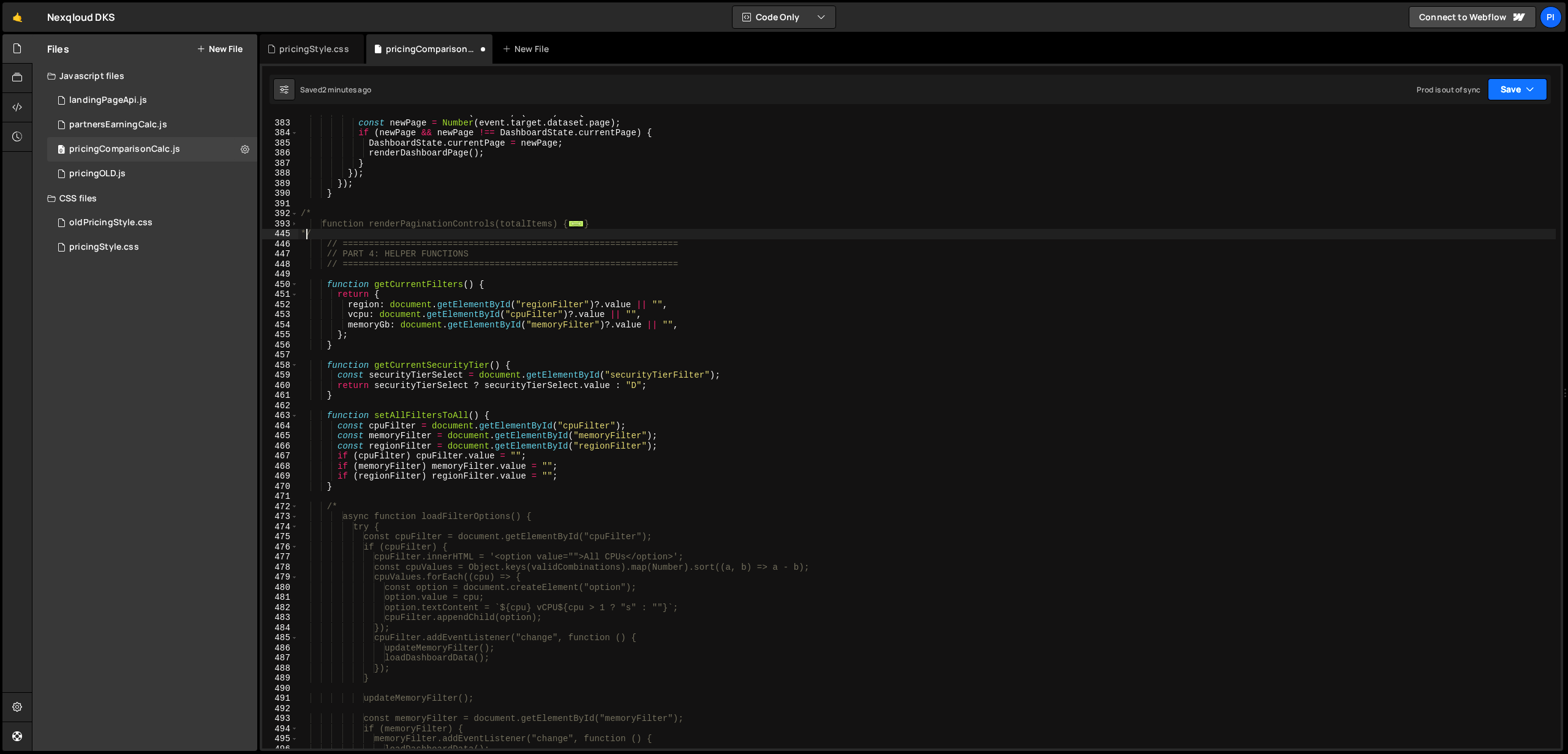
click at [1529, 90] on icon "button" at bounding box center [1530, 89] width 9 height 12
click at [1468, 163] on div "Save to Production S" at bounding box center [1476, 159] width 127 height 12
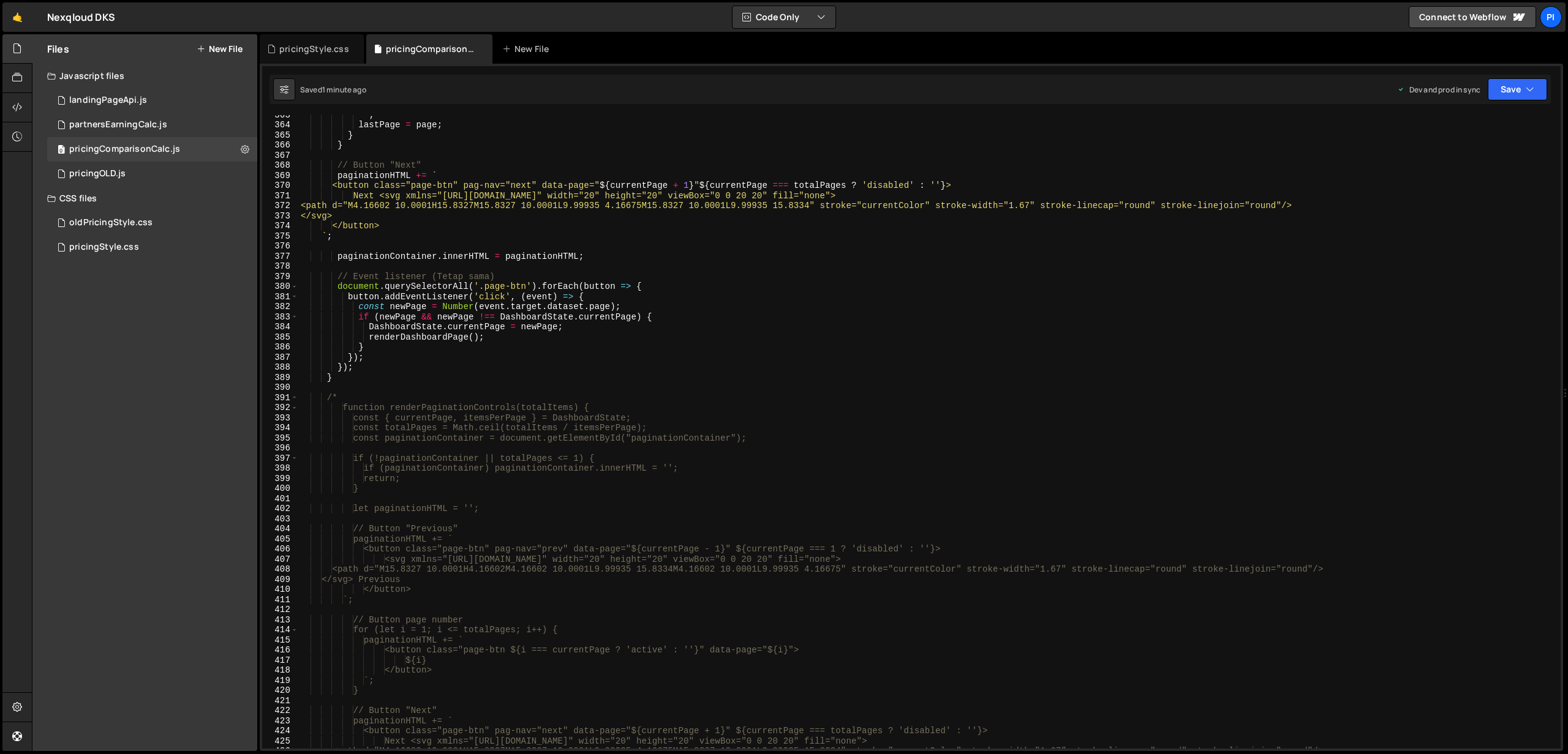
scroll to position [4318, 0]
drag, startPoint x: 547, startPoint y: 272, endPoint x: 428, endPoint y: 278, distance: 119.2
click at [428, 278] on div "` ; lastPage = page ; } } // Button "Next" paginationHTML += ` <button class="p…" at bounding box center [927, 435] width 1257 height 654
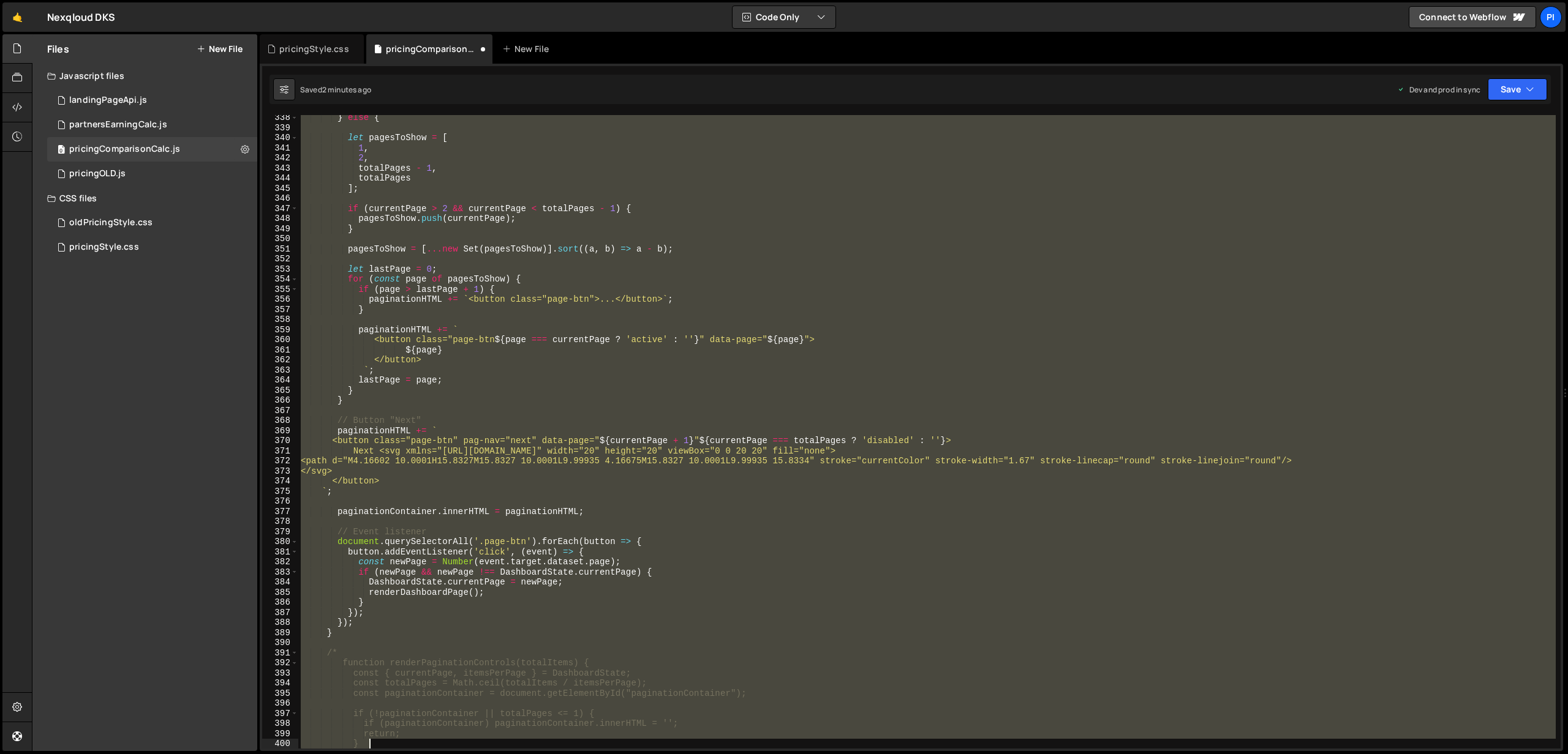
scroll to position [4092, 0]
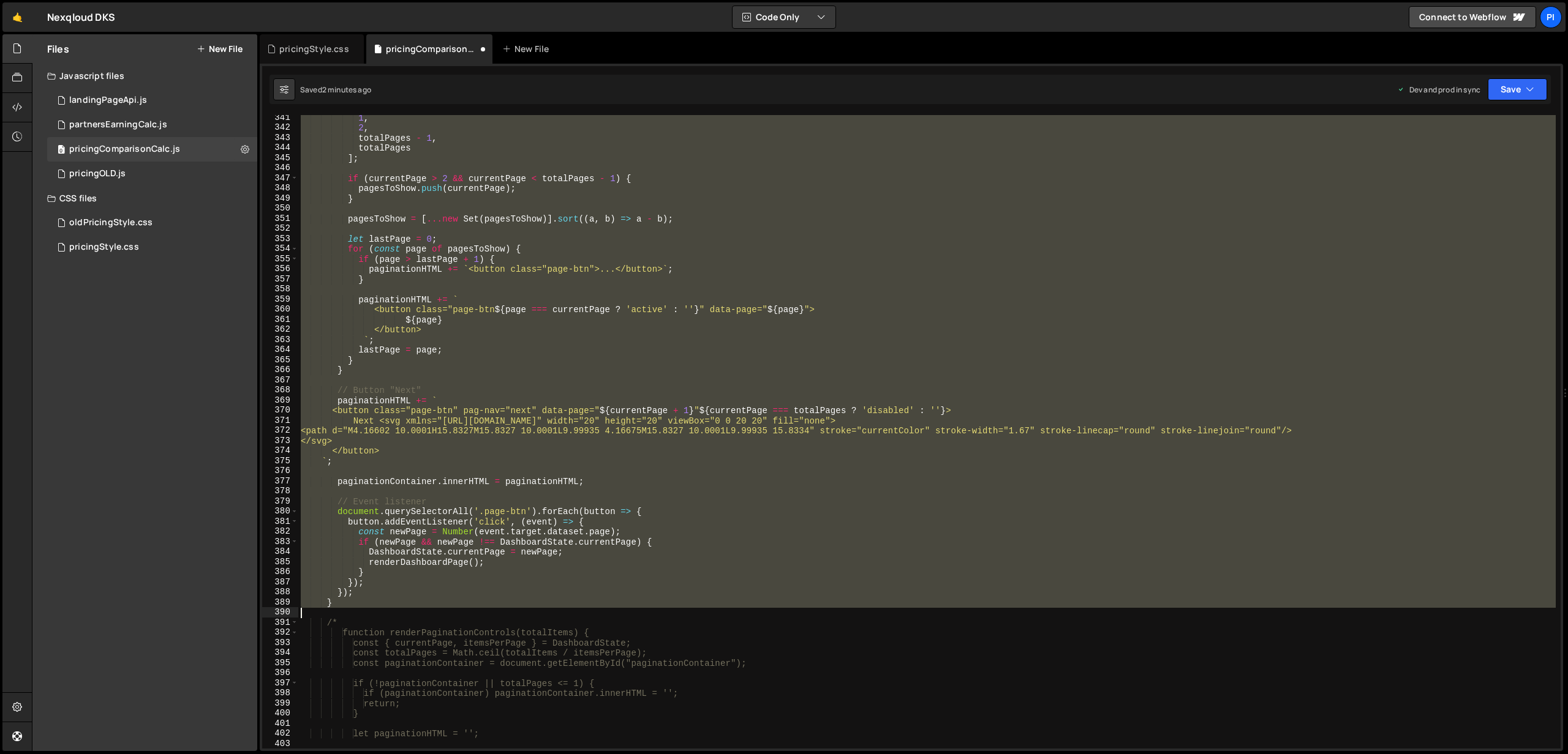
drag, startPoint x: 302, startPoint y: 225, endPoint x: 562, endPoint y: 608, distance: 462.9
click at [562, 608] on div "1 , 2 , totalPages - 1 , totalPages ] ; if ( currentPage > 2 && currentPage < t…" at bounding box center [927, 440] width 1257 height 654
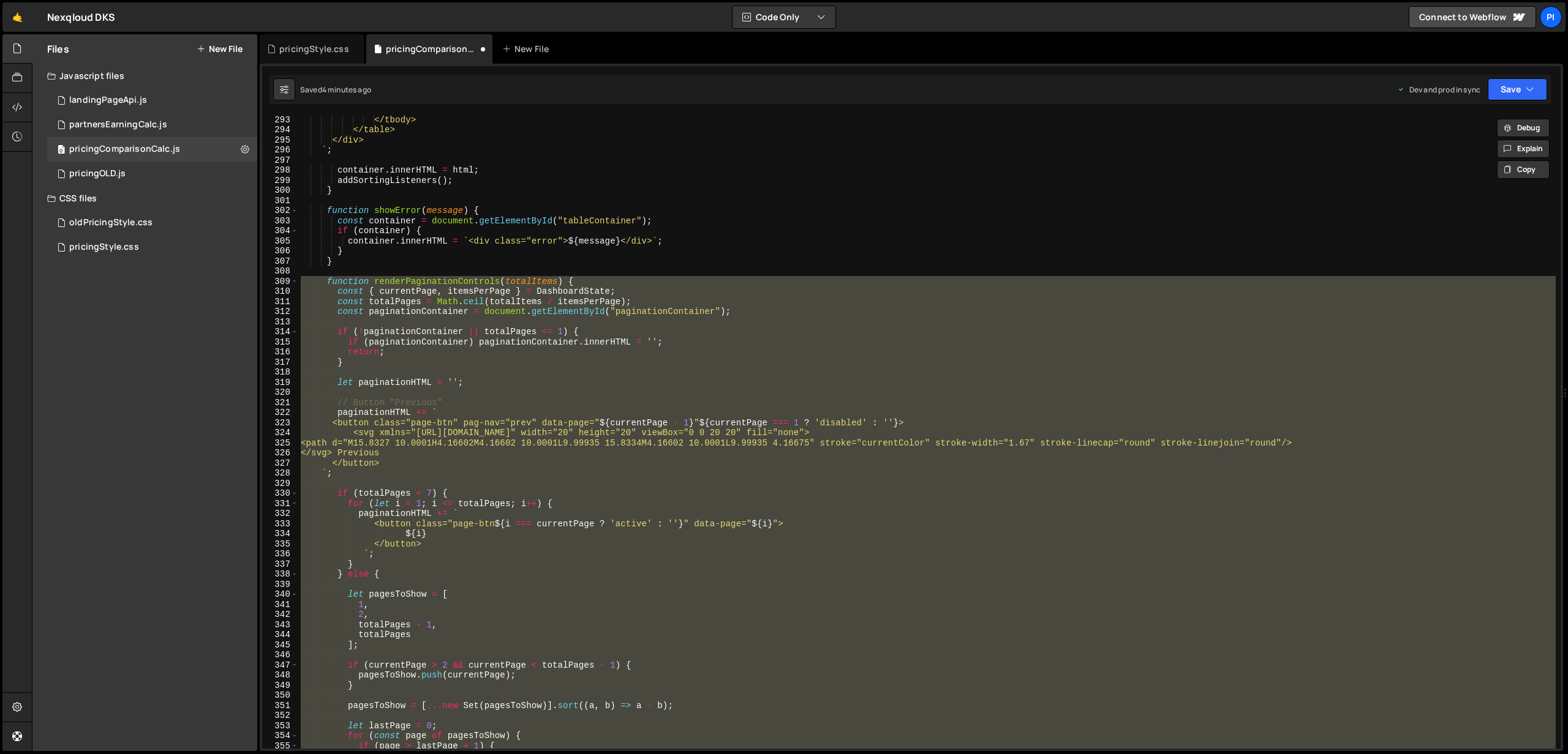
paste textarea "}"
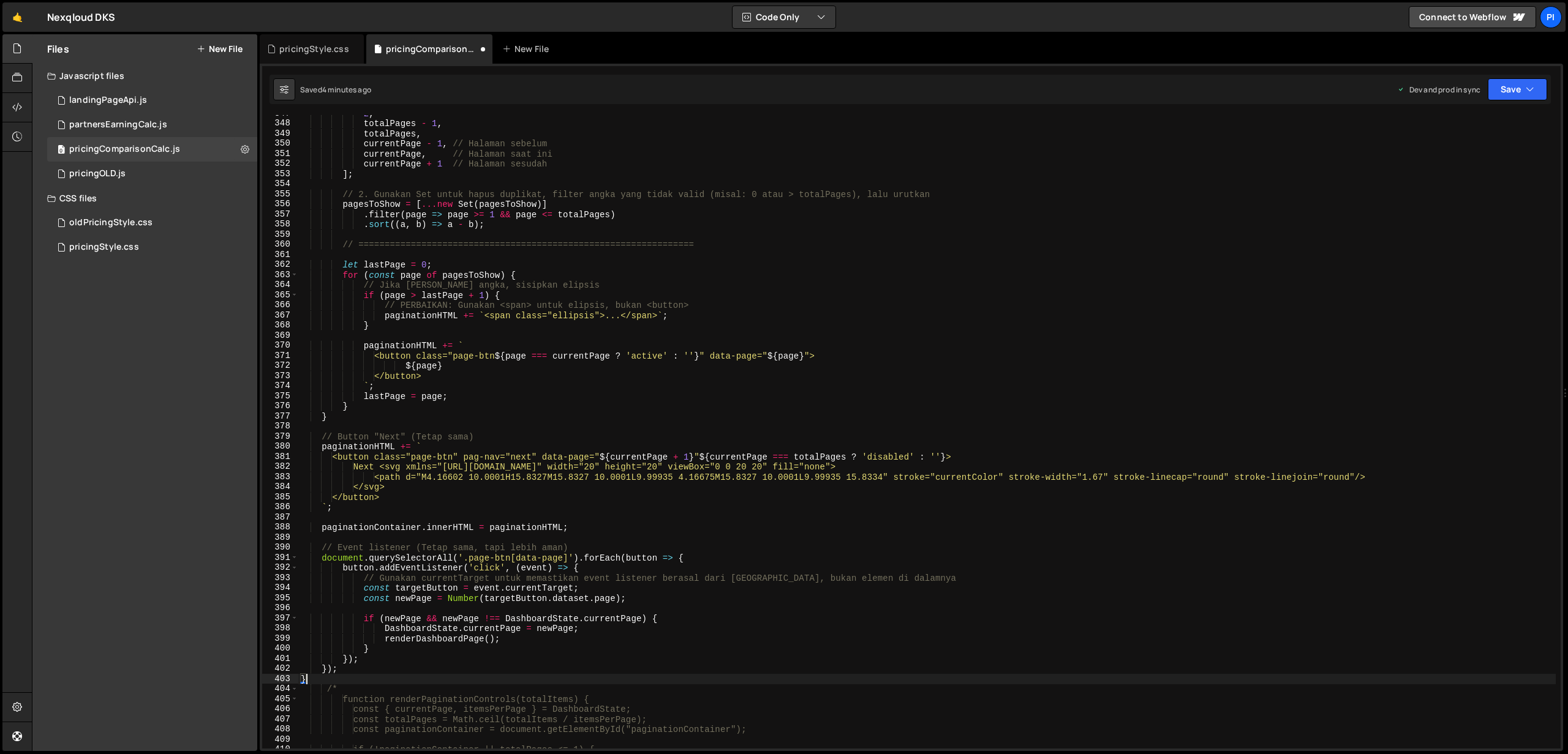
scroll to position [4157, 0]
drag, startPoint x: 701, startPoint y: 304, endPoint x: 434, endPoint y: 307, distance: 267.0
click at [434, 307] on div "2 , totalPages - 1 , totalPages , currentPage - 1 , // Halaman sebelum currentP…" at bounding box center [927, 435] width 1257 height 654
click at [503, 317] on div "2 , totalPages - 1 , totalPages , currentPage - 1 , // Halaman sebelum currentP…" at bounding box center [927, 435] width 1257 height 654
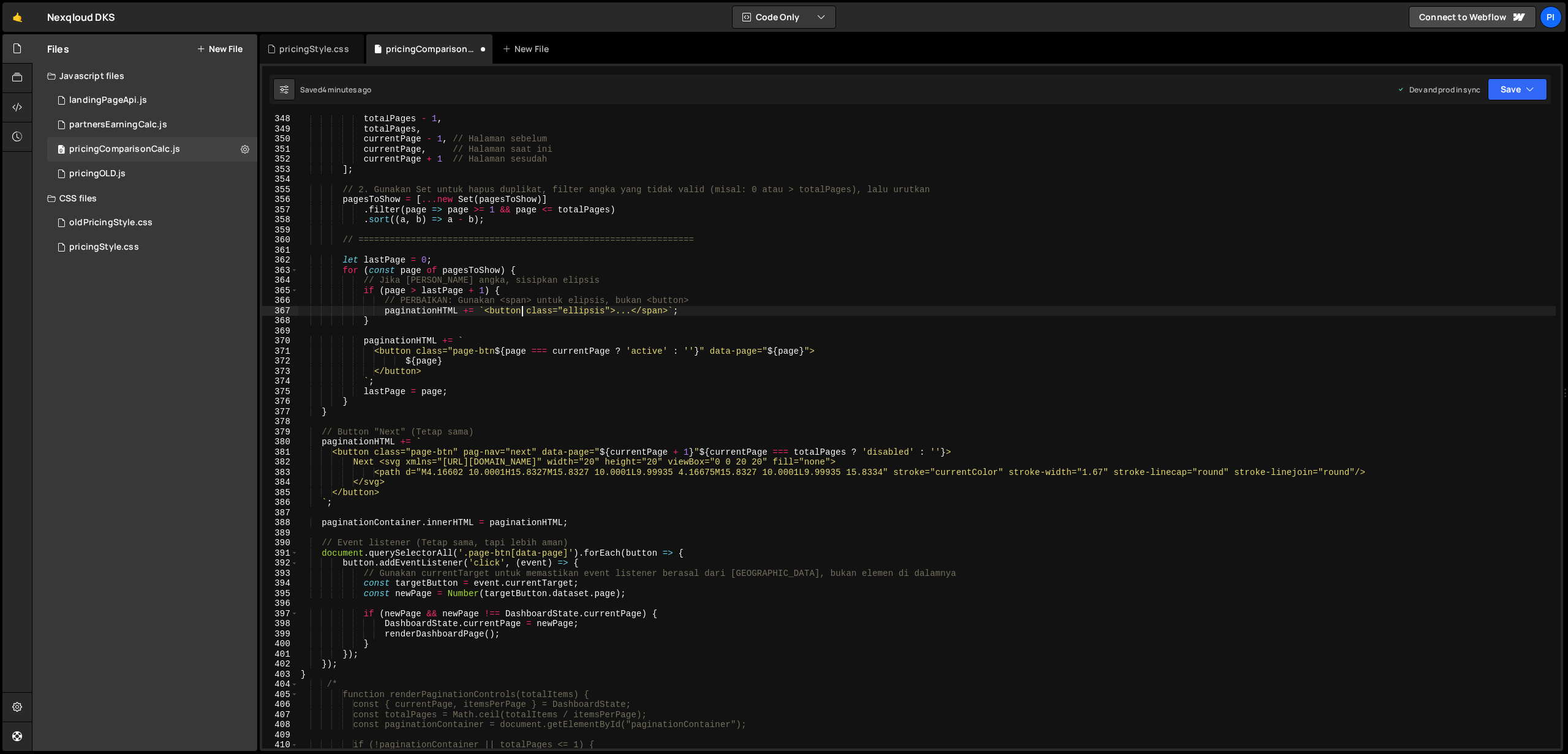
scroll to position [4164, 0]
click at [582, 309] on div "totalPages - 1 , totalPages , currentPage - 1 , // Halaman sebelum currentPage …" at bounding box center [927, 438] width 1257 height 654
click at [654, 307] on div "totalPages - 1 , totalPages , currentPage - 1 , // Halaman sebelum currentPage …" at bounding box center [927, 438] width 1257 height 654
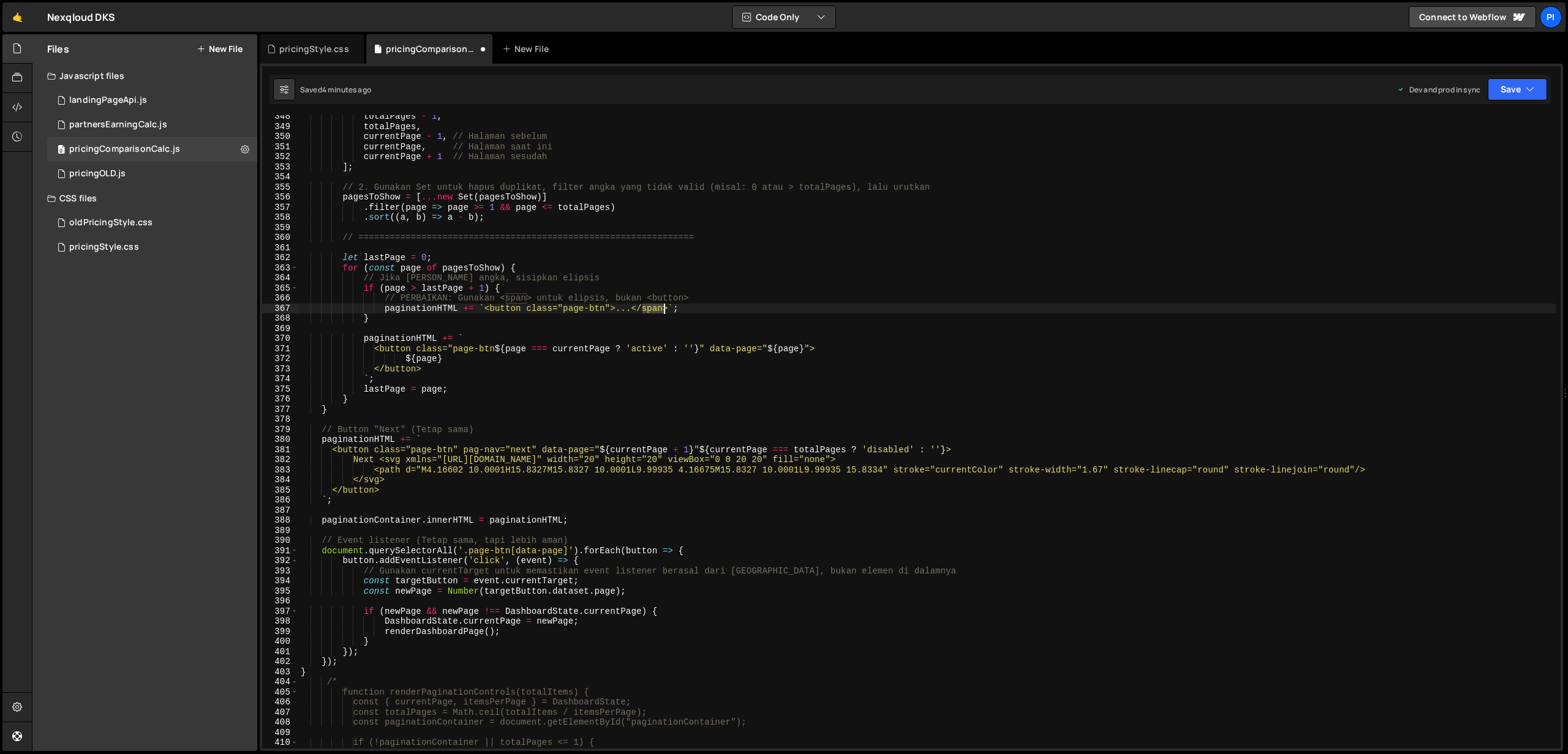
click at [654, 307] on div "totalPages - 1 , totalPages , currentPage - 1 , // Halaman sebelum currentPage …" at bounding box center [927, 438] width 1257 height 654
click at [508, 305] on div "totalPages - 1 , totalPages , currentPage - 1 , // Halaman sebelum currentPage …" at bounding box center [927, 437] width 1257 height 654
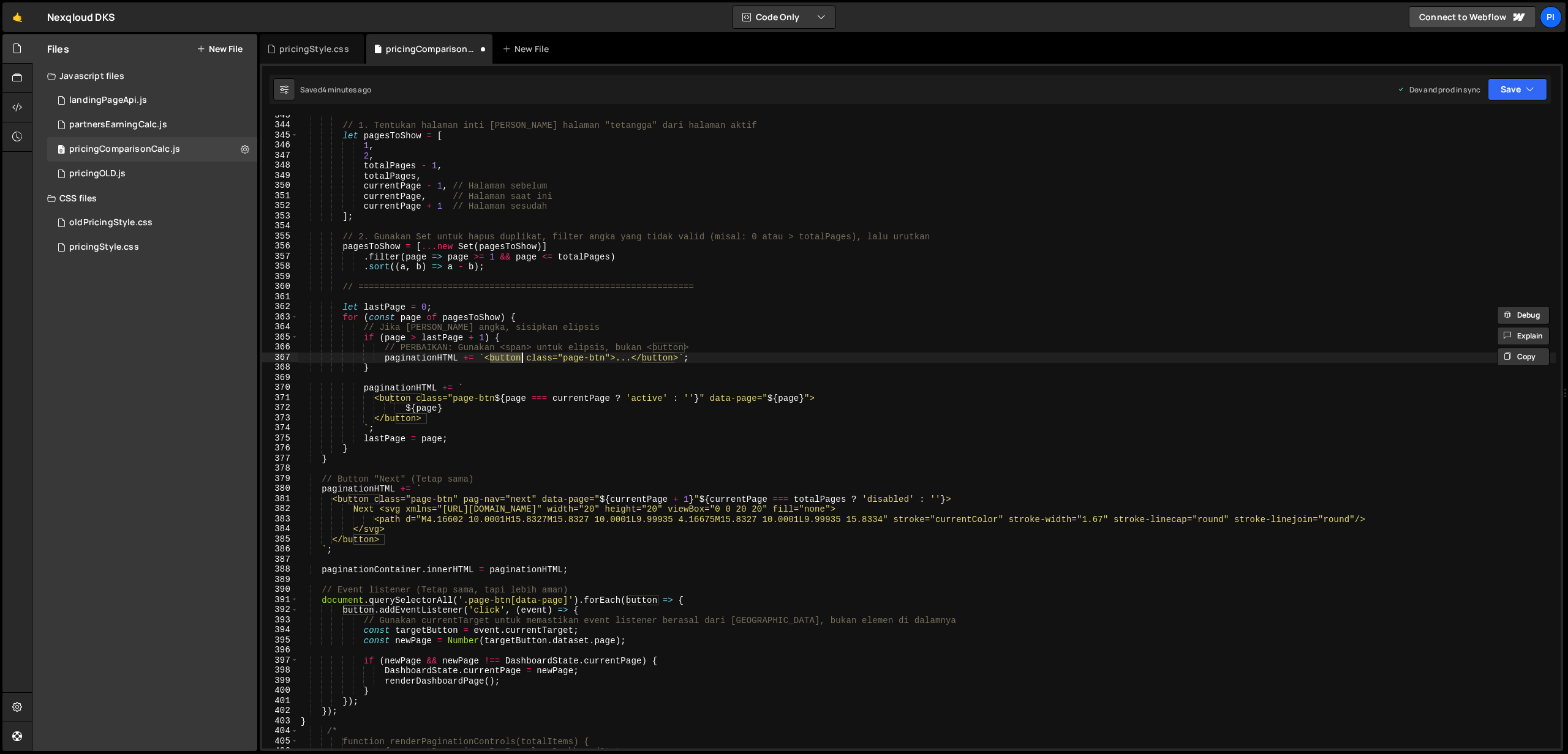
scroll to position [4111, 0]
click at [498, 350] on div "// 1. Tentukan halaman inti [PERSON_NAME] halaman "tetangga" dari halaman aktif…" at bounding box center [927, 441] width 1257 height 654
type textarea "// PERBAIKAN: Gunakan <span> untuk elipsis, bukan <button>"
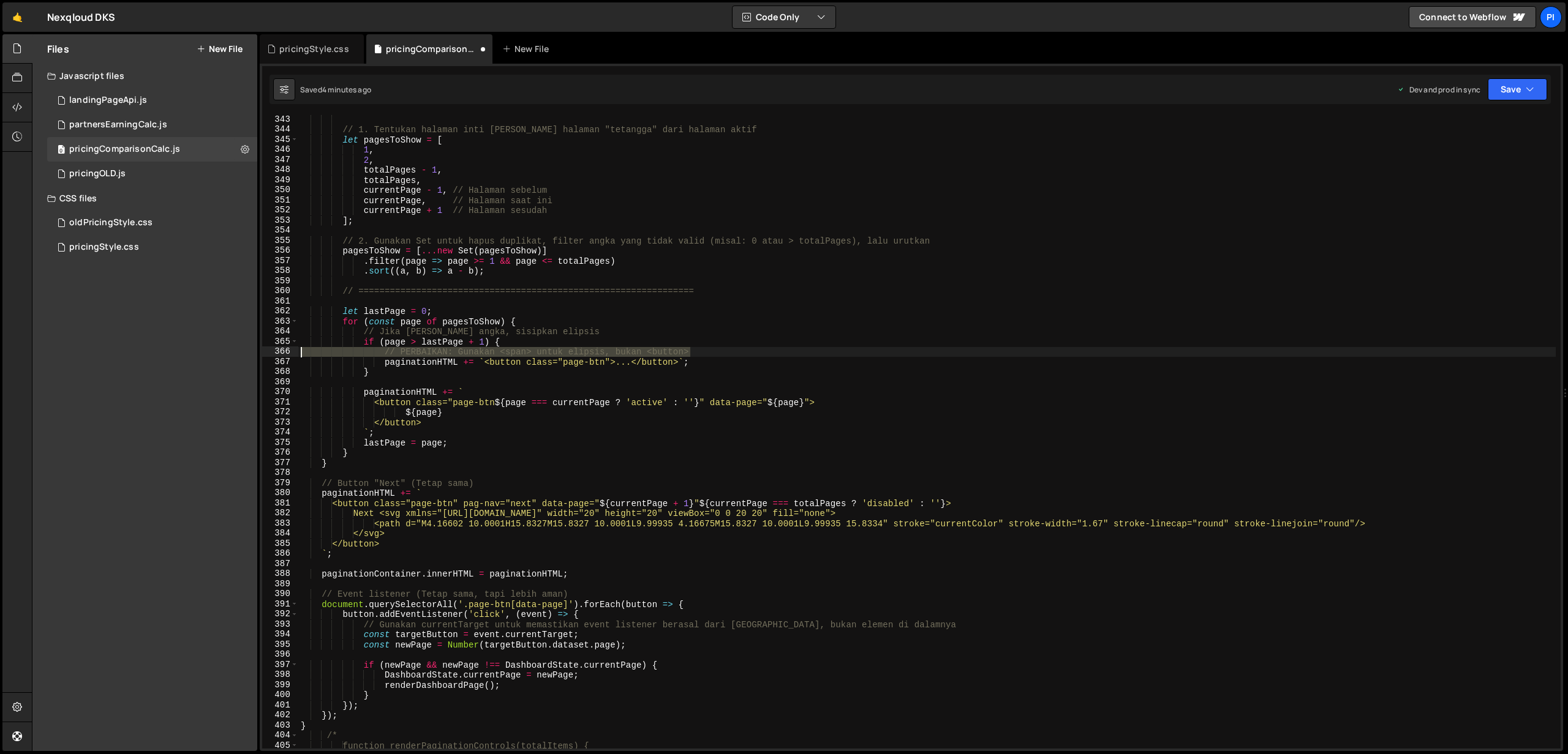
drag, startPoint x: 698, startPoint y: 350, endPoint x: 290, endPoint y: 353, distance: 408.0
click at [290, 353] on div "// PERBAIKAN: Gunakan <span> untuk elipsis, bukan <button> 343 344 345 346 347 …" at bounding box center [911, 432] width 1298 height 633
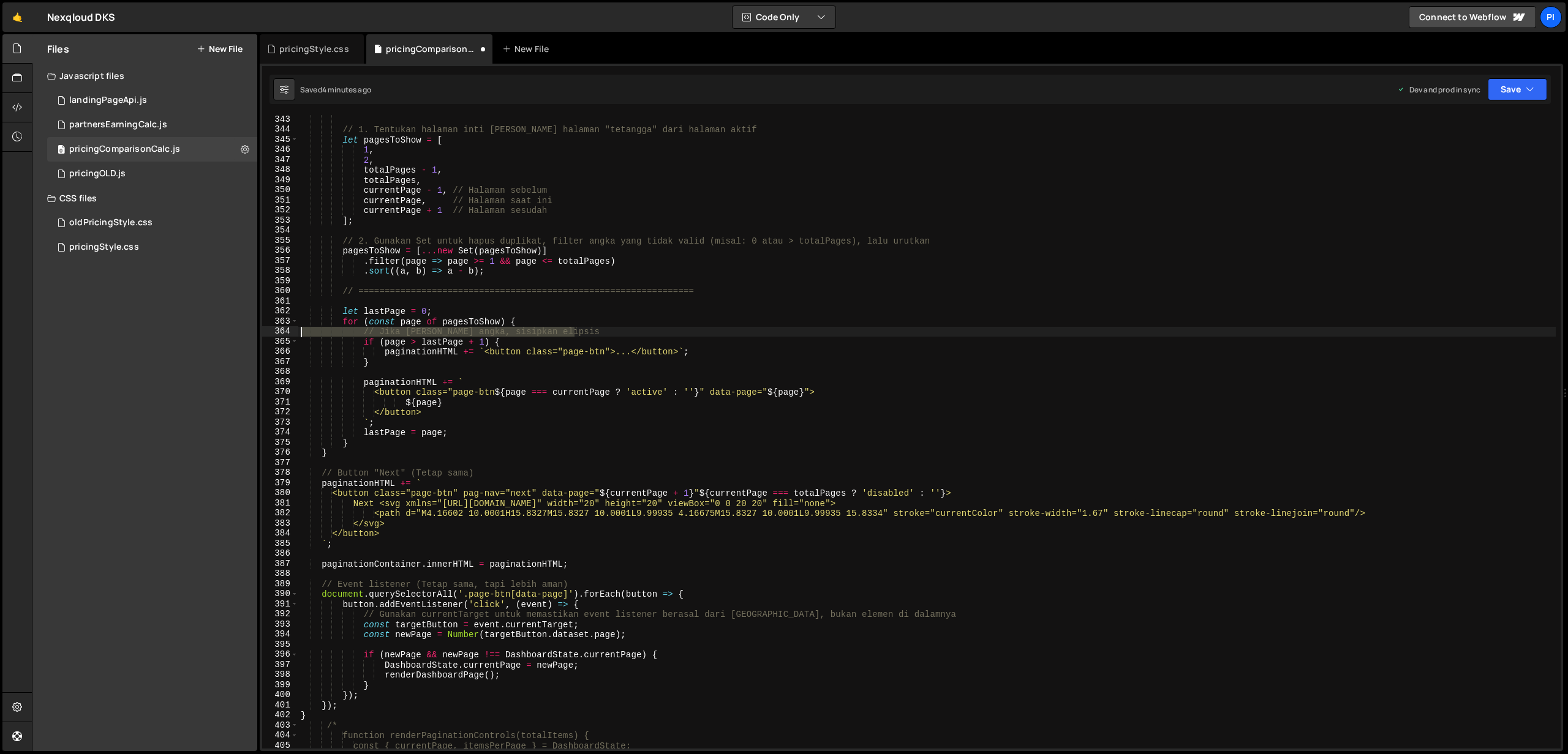
drag, startPoint x: 580, startPoint y: 334, endPoint x: 290, endPoint y: 330, distance: 290.0
click at [290, 330] on div "if (page > lastPage + 1) { 343 344 345 346 347 348 349 350 351 352 353 354 355 …" at bounding box center [911, 432] width 1298 height 633
type textarea "// Jika [PERSON_NAME] angka, sisipkan elipsis"
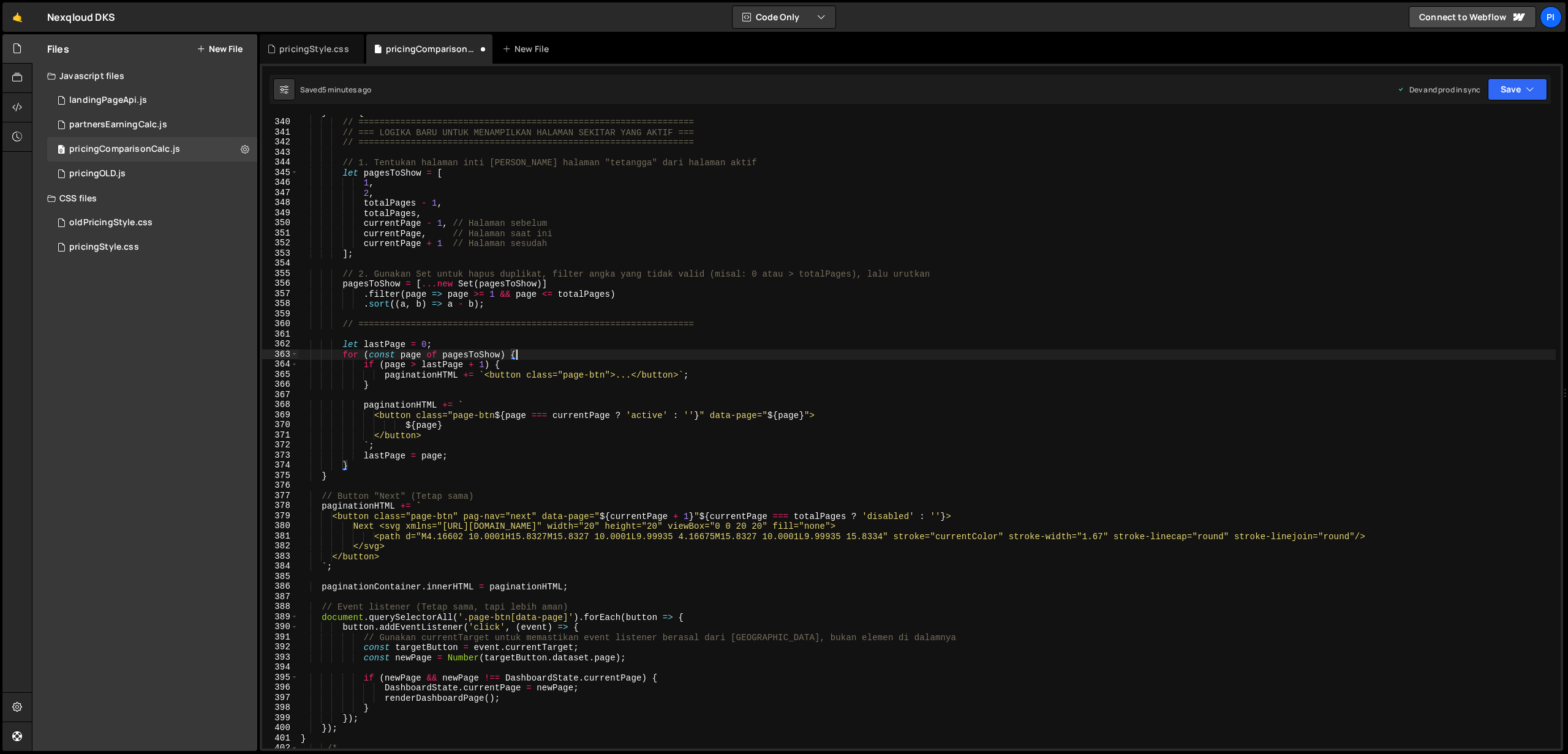
scroll to position [4078, 0]
drag, startPoint x: 482, startPoint y: 496, endPoint x: 404, endPoint y: 494, distance: 78.0
click at [404, 494] on div "} else { // ================================================================ //…" at bounding box center [927, 434] width 1257 height 654
drag, startPoint x: 412, startPoint y: 607, endPoint x: 641, endPoint y: 609, distance: 229.0
click at [641, 609] on div "} else { // ================================================================ //…" at bounding box center [927, 434] width 1257 height 654
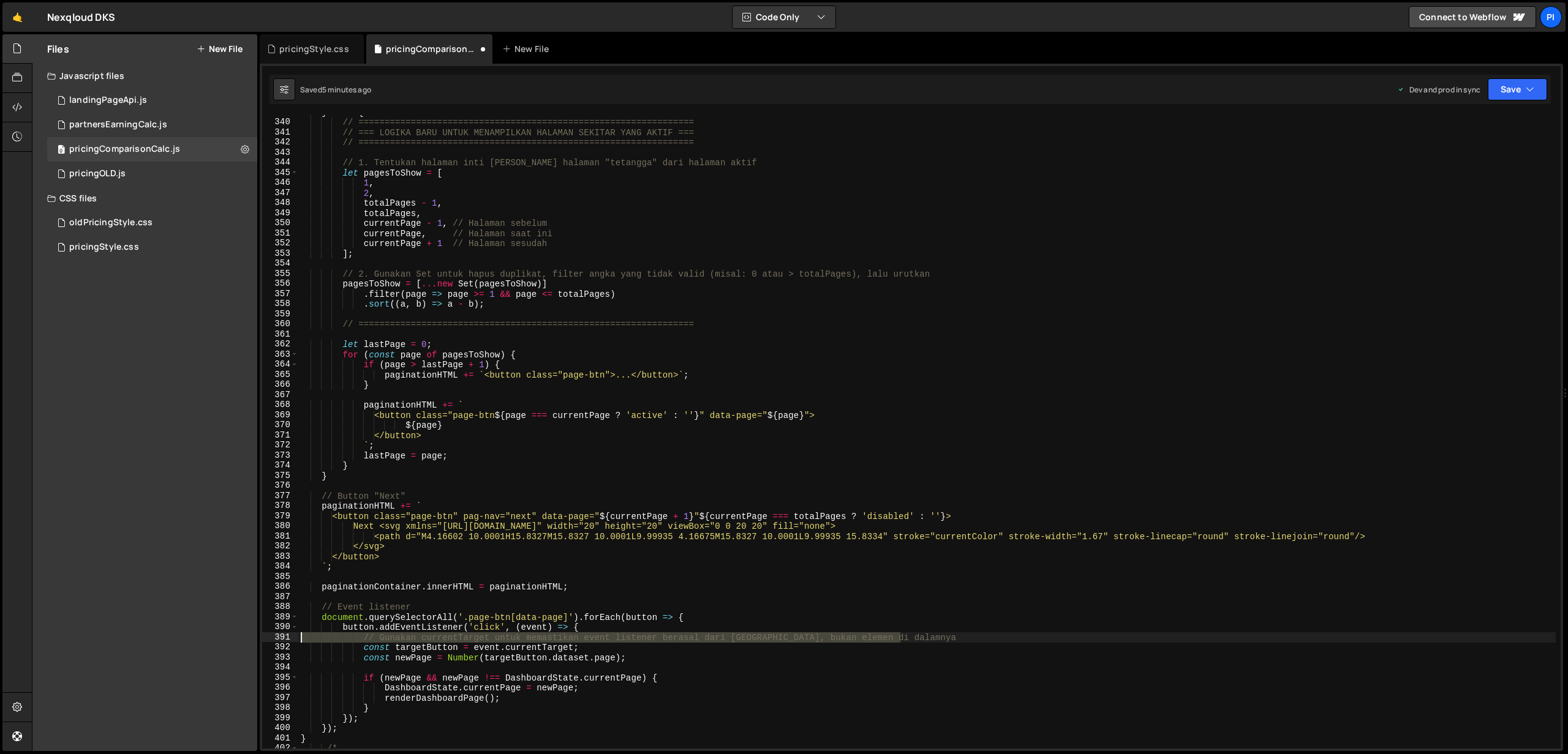
drag, startPoint x: 930, startPoint y: 641, endPoint x: 228, endPoint y: 634, distance: 702.0
click at [228, 634] on div "Files New File Javascript files 0 landingPageApi.js 0 0 partnersEarningCalc.js …" at bounding box center [799, 393] width 1536 height 717
type textarea "// Gunakan currentTarget untuk memastikan event listener berasal dari [GEOGRAPH…"
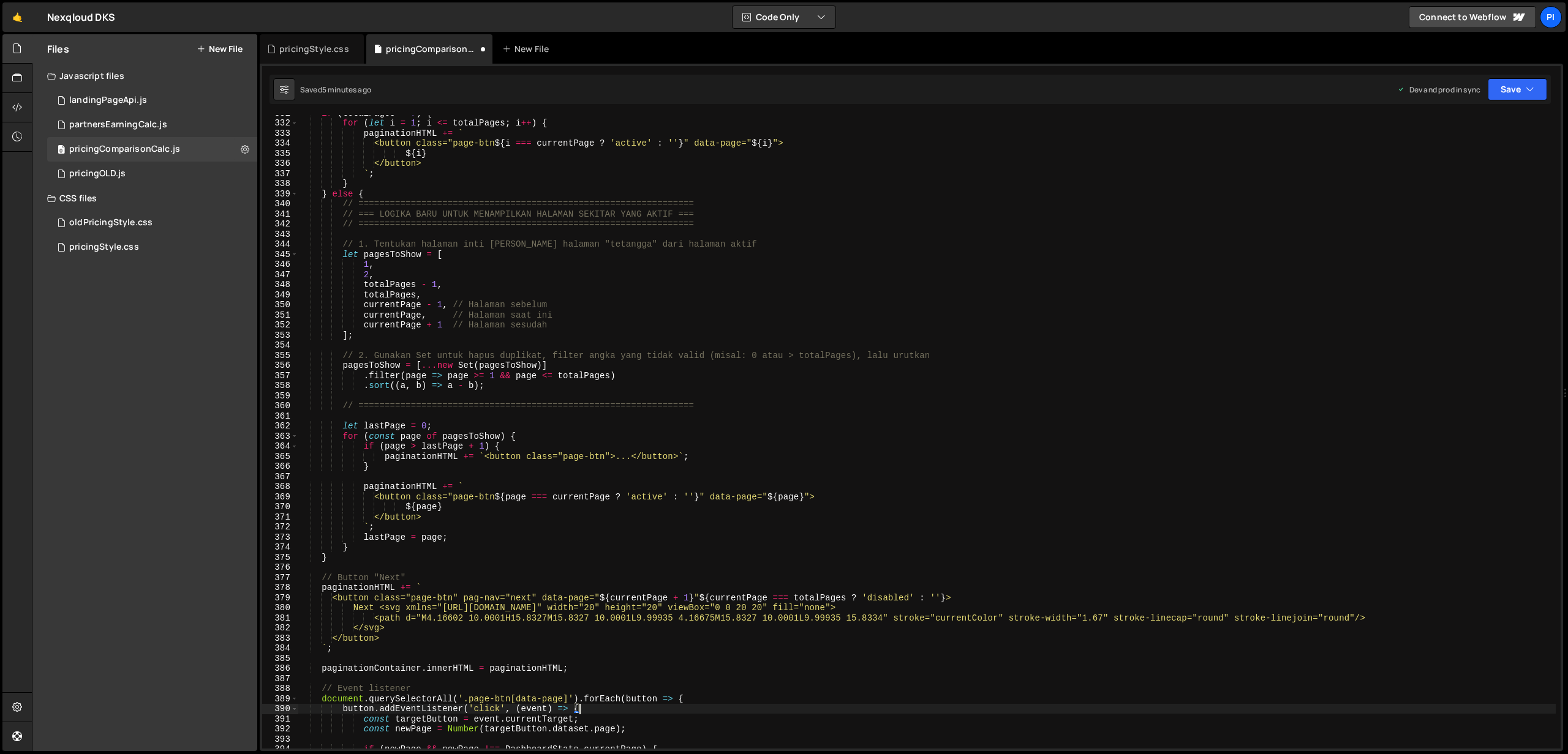
scroll to position [3957, 0]
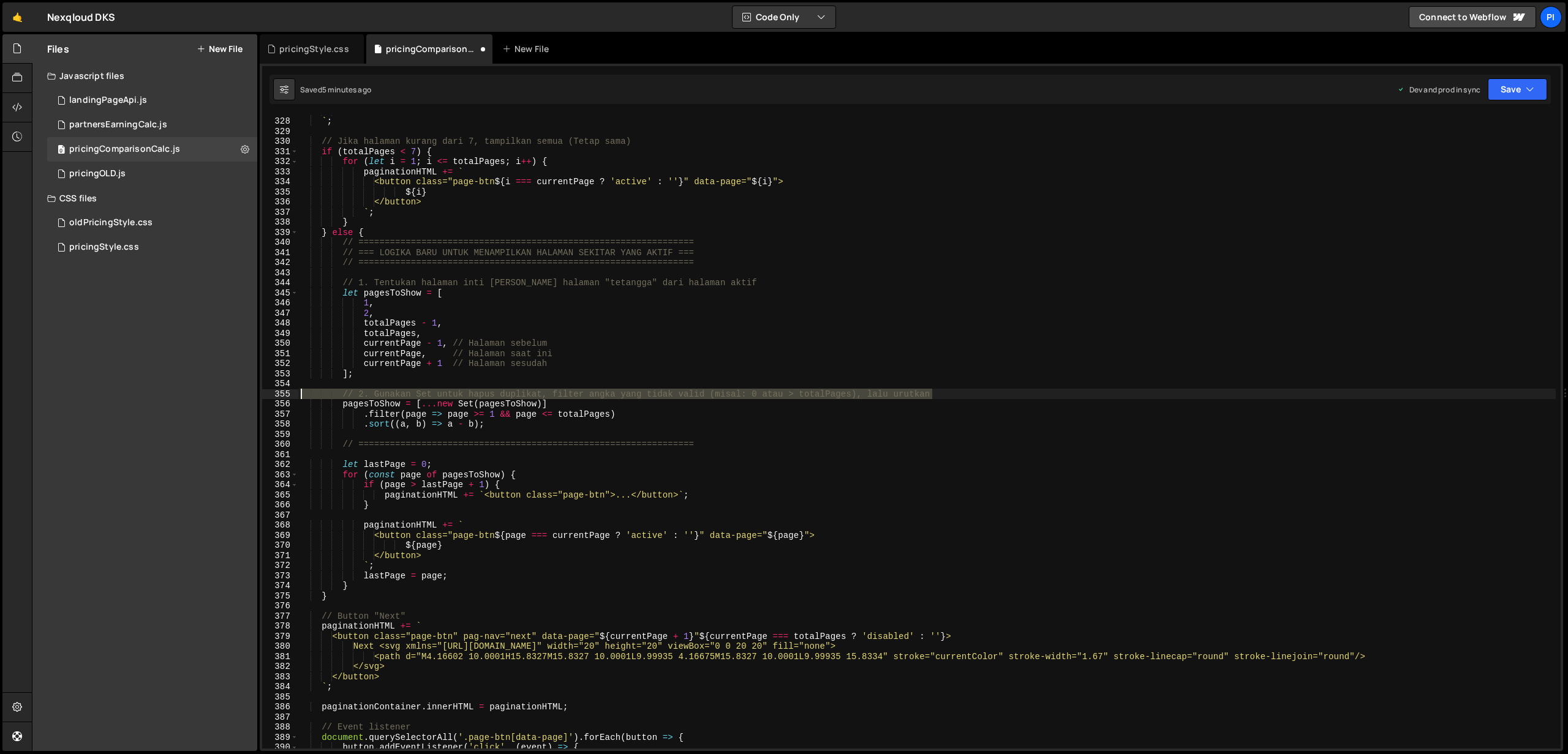
drag, startPoint x: 950, startPoint y: 391, endPoint x: 279, endPoint y: 397, distance: 671.0
click at [279, 397] on div "button.addEventListener('click', (event) => { 327 328 329 330 331 332 333 334 3…" at bounding box center [911, 432] width 1298 height 633
type textarea "// 2. Gunakan Set untuk hapus duplikat, filter angka yang tidak valid (misal: 0…"
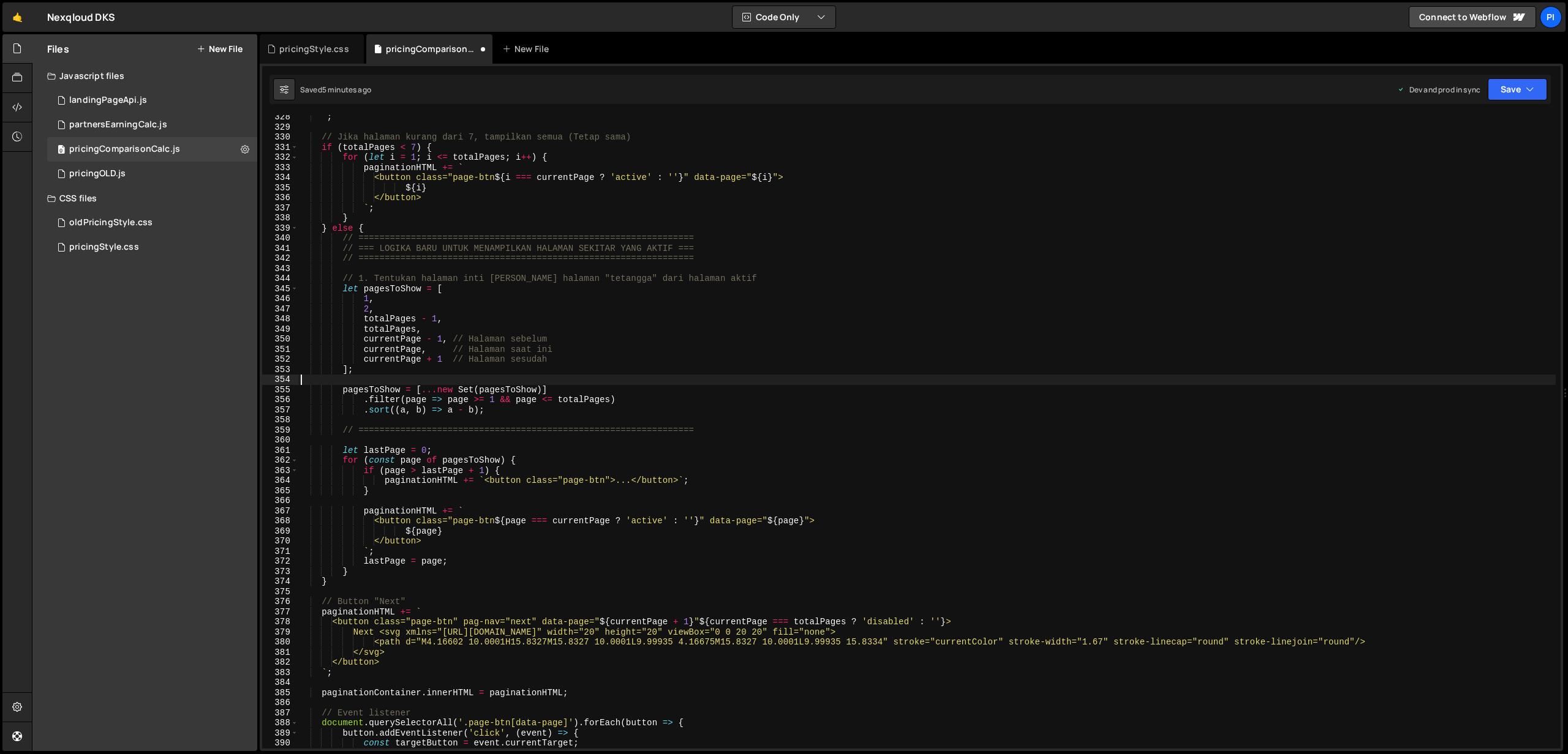
scroll to position [3961, 0]
drag, startPoint x: 451, startPoint y: 342, endPoint x: 551, endPoint y: 342, distance: 100.0
click at [551, 342] on div "` ; // Jika halaman kurang dari 7, tampilkan semua (Tetap sama) if ( totalPages…" at bounding box center [927, 440] width 1257 height 654
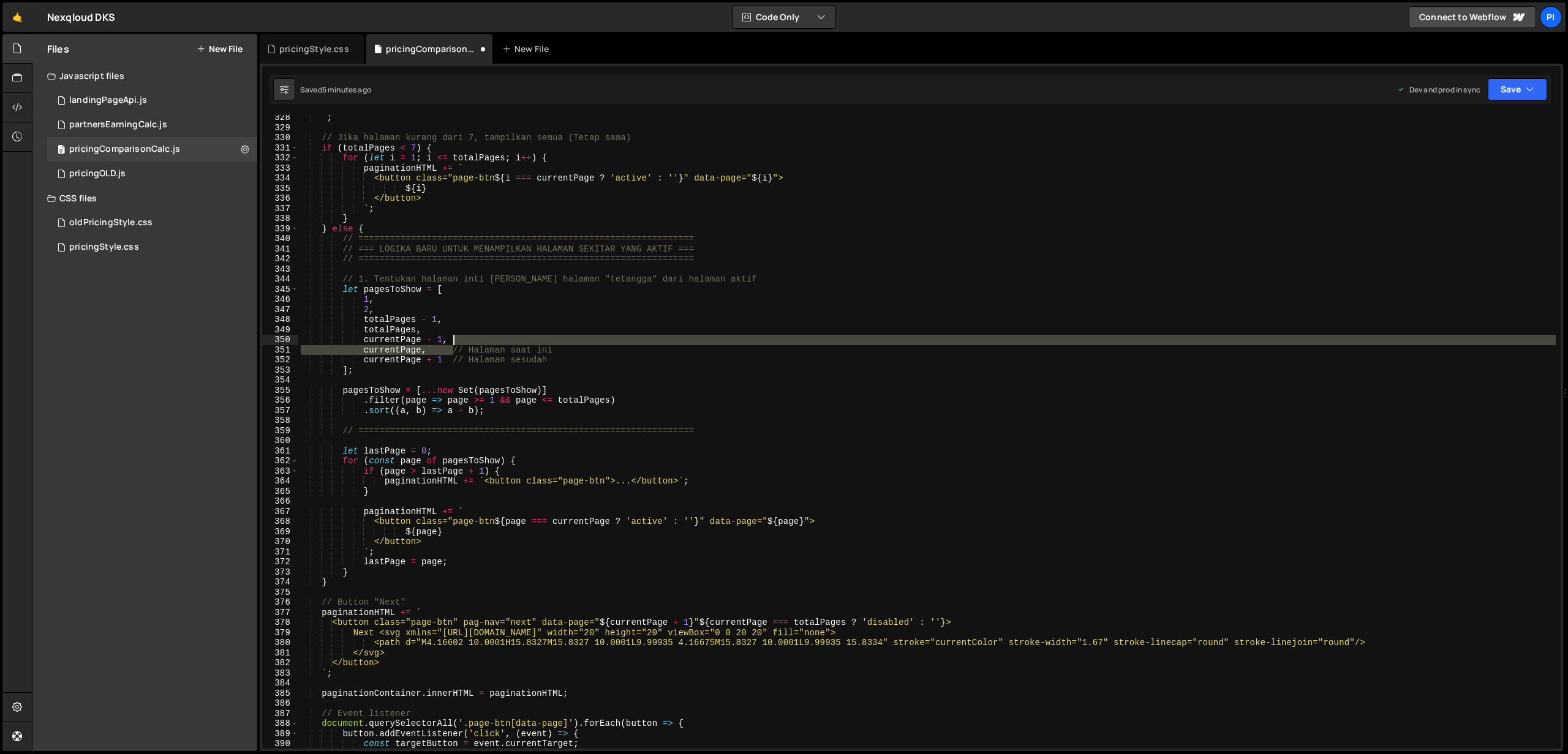
drag, startPoint x: 451, startPoint y: 351, endPoint x: 562, endPoint y: 344, distance: 111.2
click at [562, 344] on div "` ; // Jika halaman kurang dari 7, tampilkan semua (Tetap sama) if ( totalPages…" at bounding box center [927, 440] width 1257 height 654
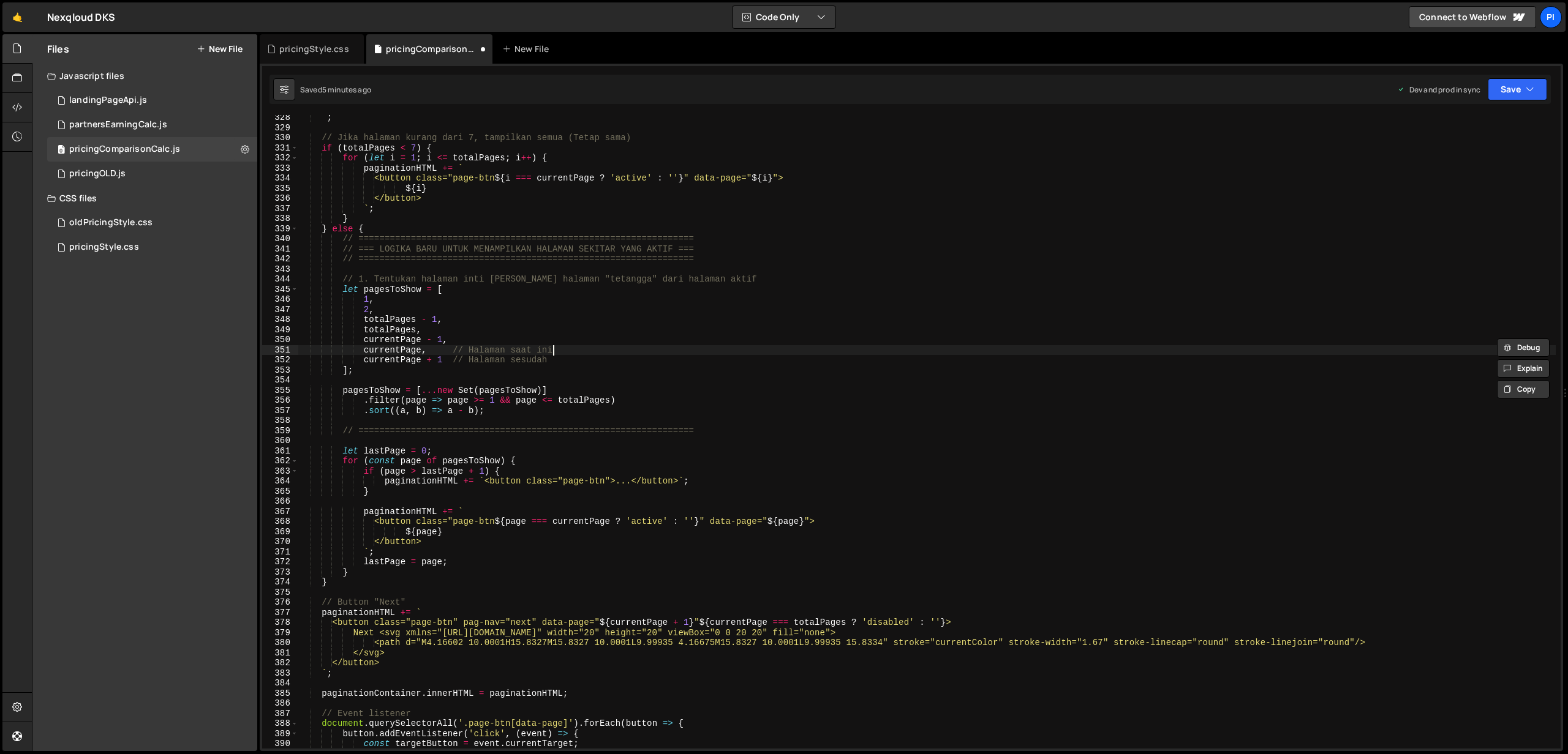
click at [556, 353] on div "` ; // Jika halaman kurang dari 7, tampilkan semua (Tetap sama) if ( totalPages…" at bounding box center [927, 440] width 1257 height 654
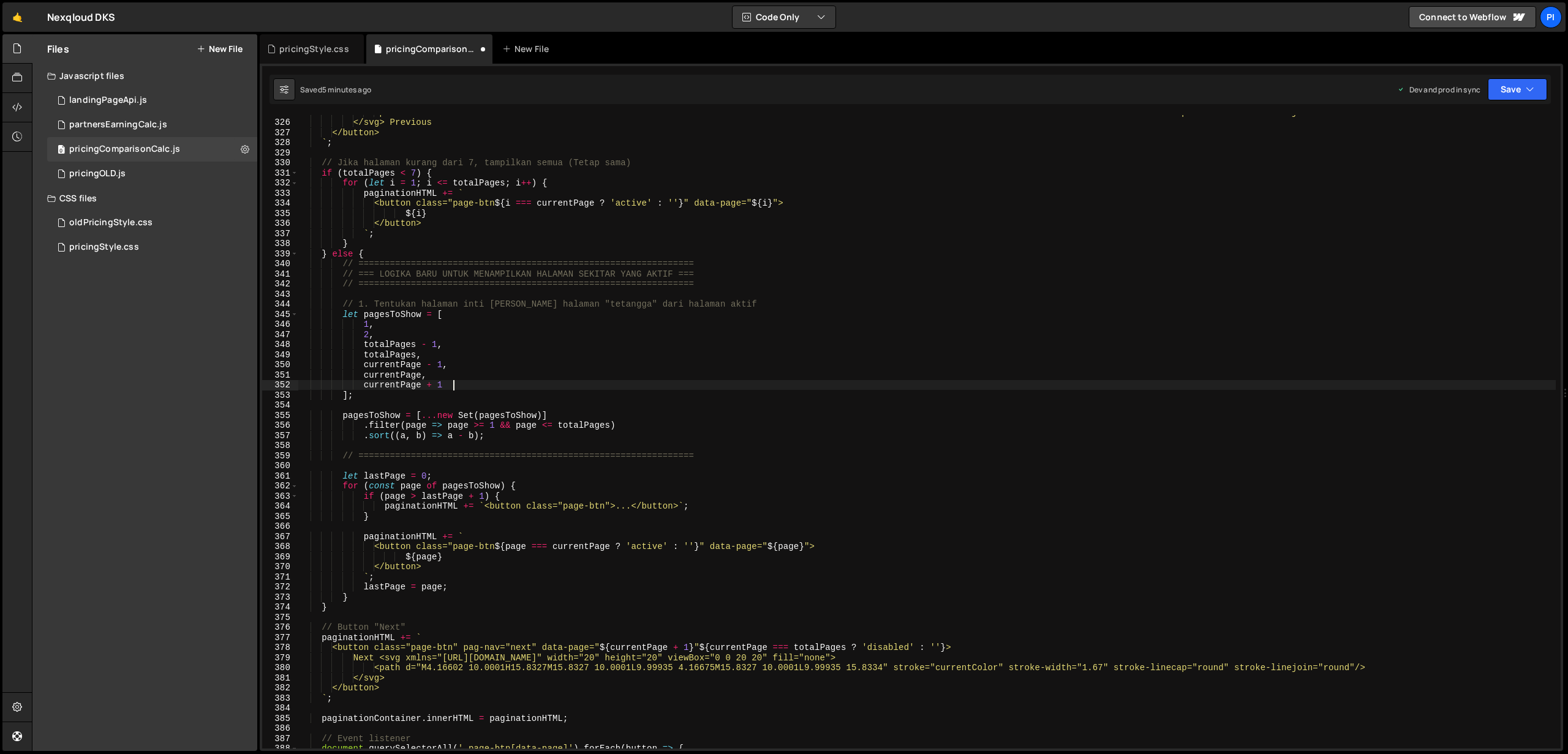
scroll to position [3933, 0]
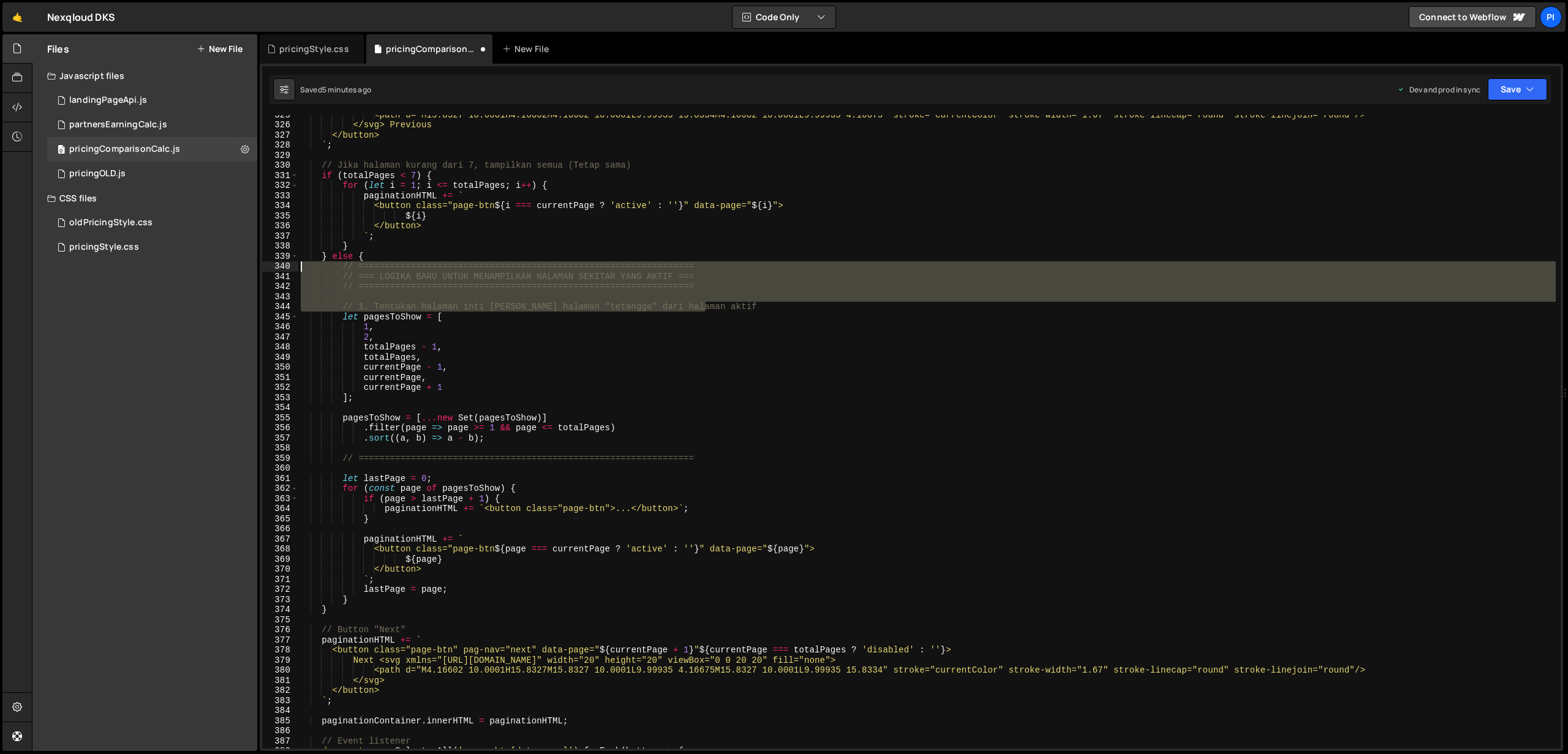
drag, startPoint x: 734, startPoint y: 309, endPoint x: 293, endPoint y: 268, distance: 442.9
click at [293, 268] on div "currentPage + 1 325 326 327 328 329 330 331 332 333 334 335 336 337 338 339 340…" at bounding box center [911, 432] width 1298 height 633
type textarea "// ================================================================ // === LOGI…"
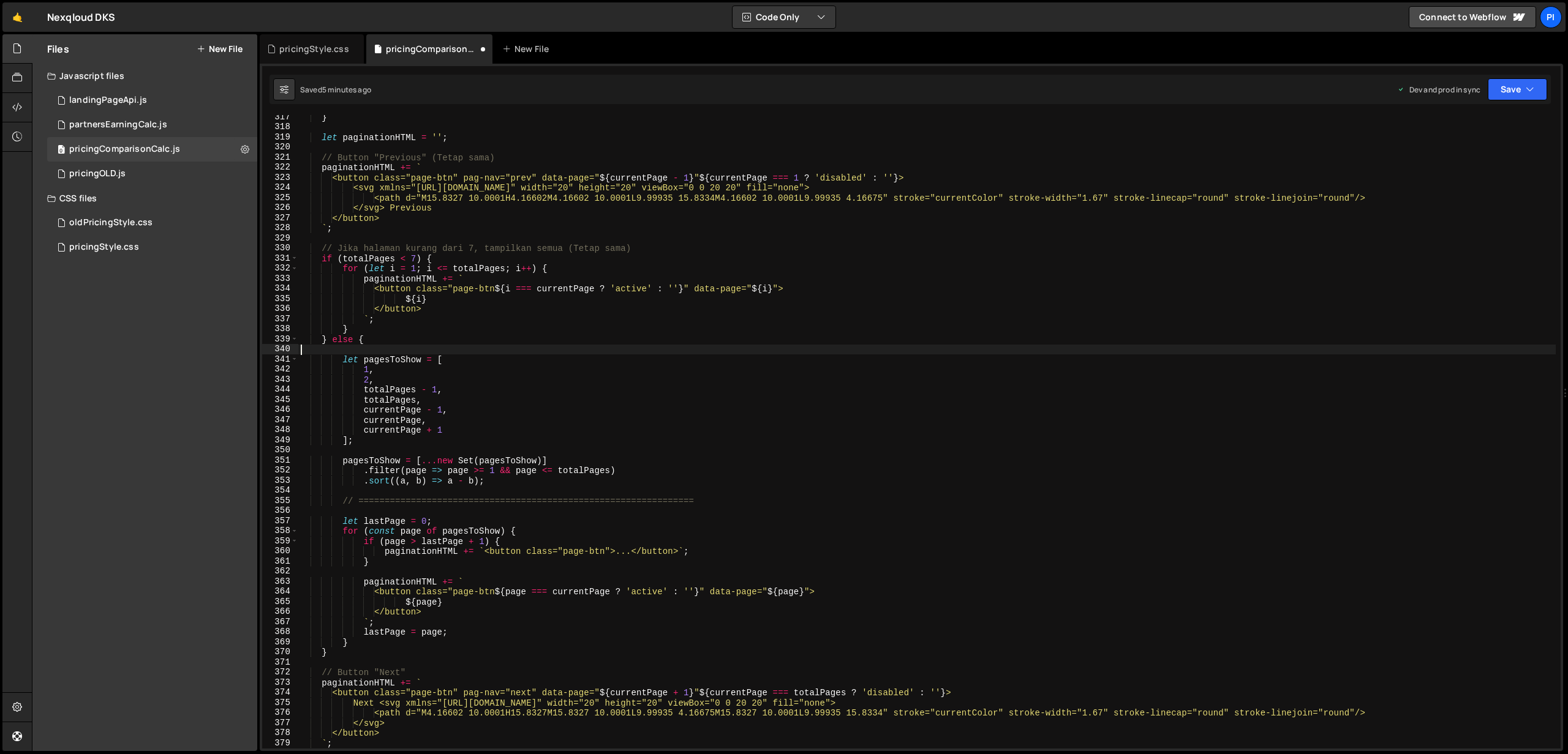
scroll to position [3828, 0]
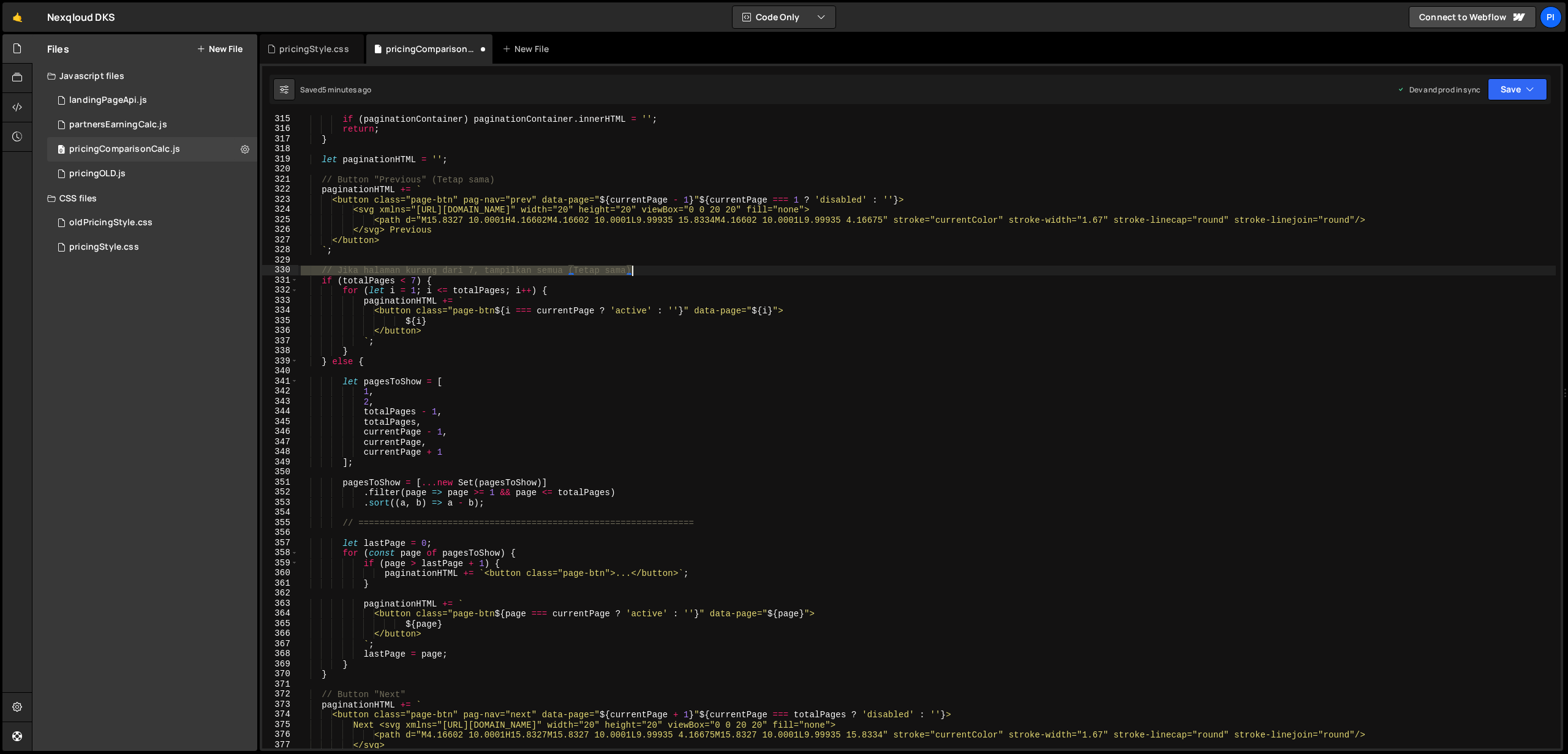
drag, startPoint x: 302, startPoint y: 270, endPoint x: 695, endPoint y: 270, distance: 393.0
click at [695, 270] on div "if ( paginationContainer ) paginationContainer . innerHTML = '' ; return ; } le…" at bounding box center [927, 440] width 1257 height 654
type textarea "// Jika halaman kurang dari 7, tampilkan semua (Tetap sama)"
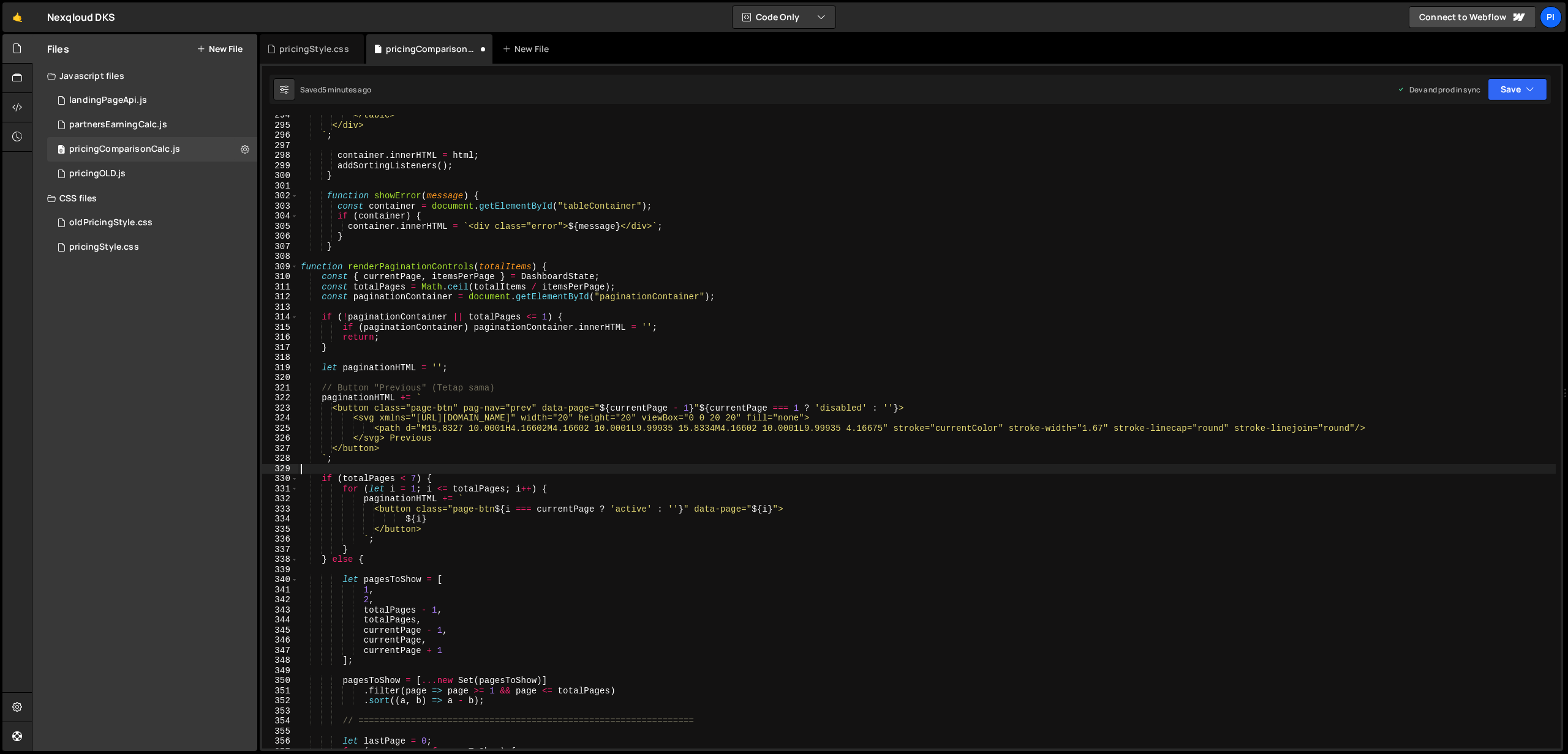
scroll to position [3616, 0]
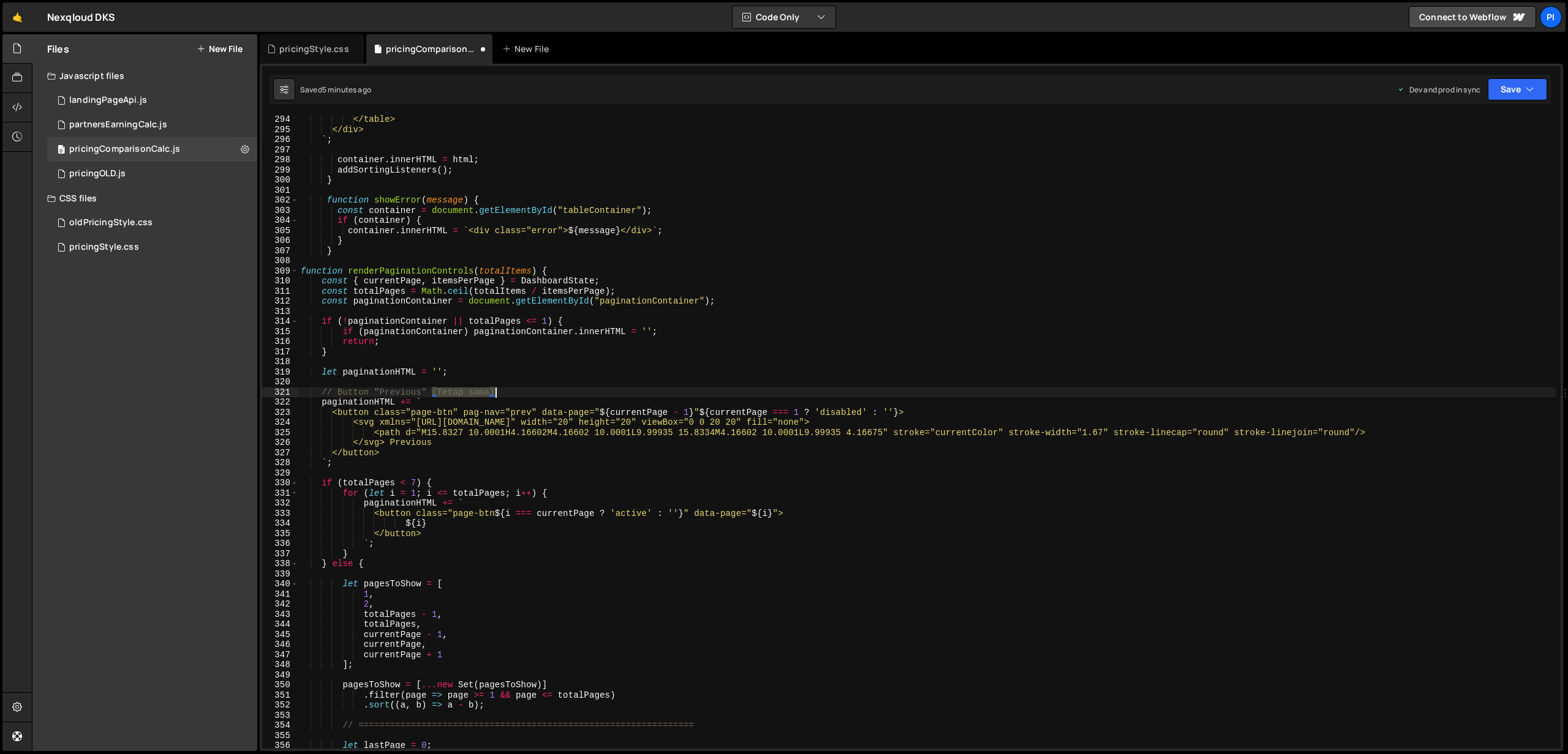
drag, startPoint x: 433, startPoint y: 392, endPoint x: 526, endPoint y: 389, distance: 93.0
click at [526, 389] on div "</table> </div> ` ; container . innerHTML = html ; addSortingListeners ( ) ; } …" at bounding box center [927, 441] width 1257 height 654
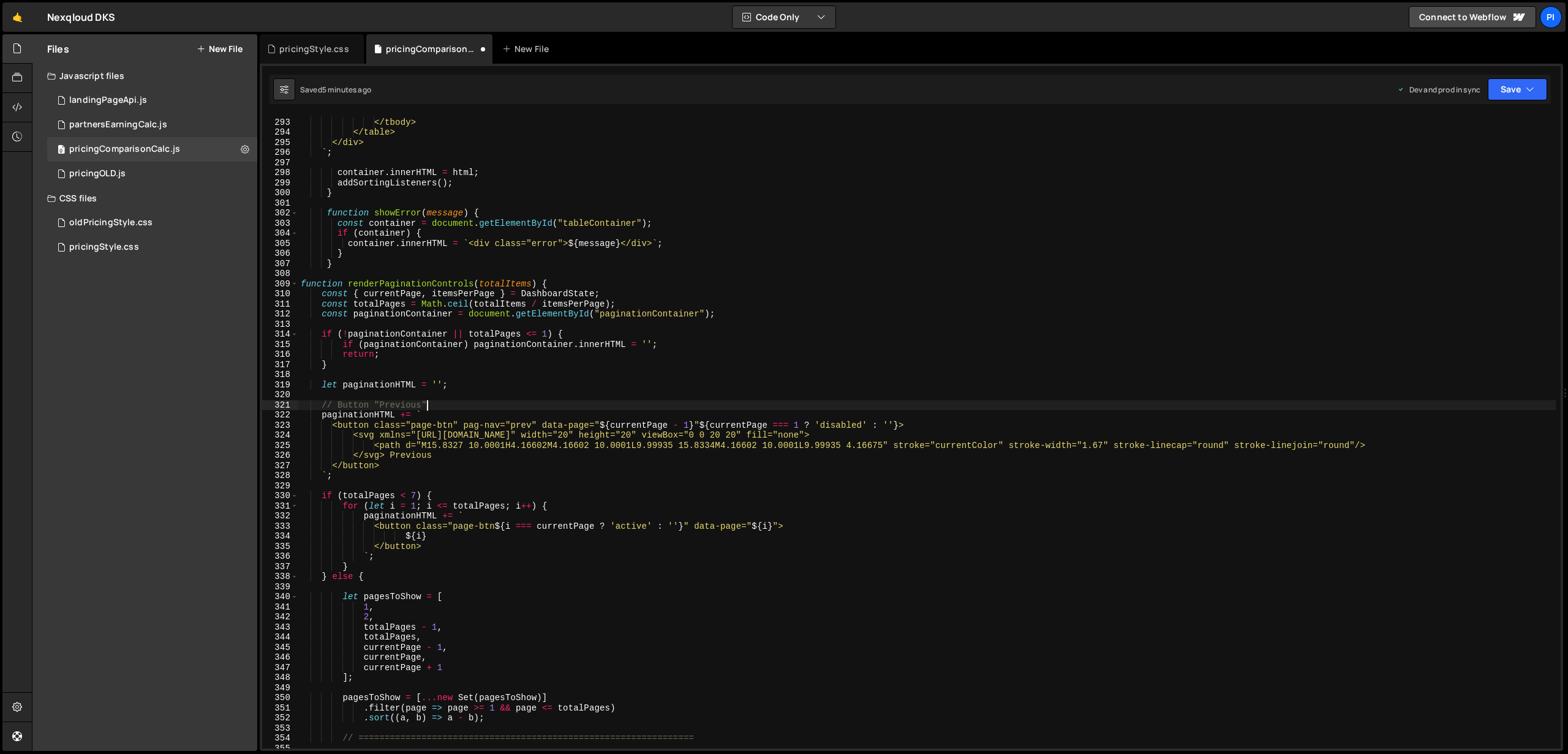
scroll to position [3603, 0]
type textarea "// Button "Previous""
click at [1528, 86] on icon "button" at bounding box center [1530, 89] width 9 height 12
click at [1477, 156] on div "Save to Production S" at bounding box center [1476, 159] width 127 height 12
click at [1506, 94] on button "Save" at bounding box center [1517, 89] width 60 height 22
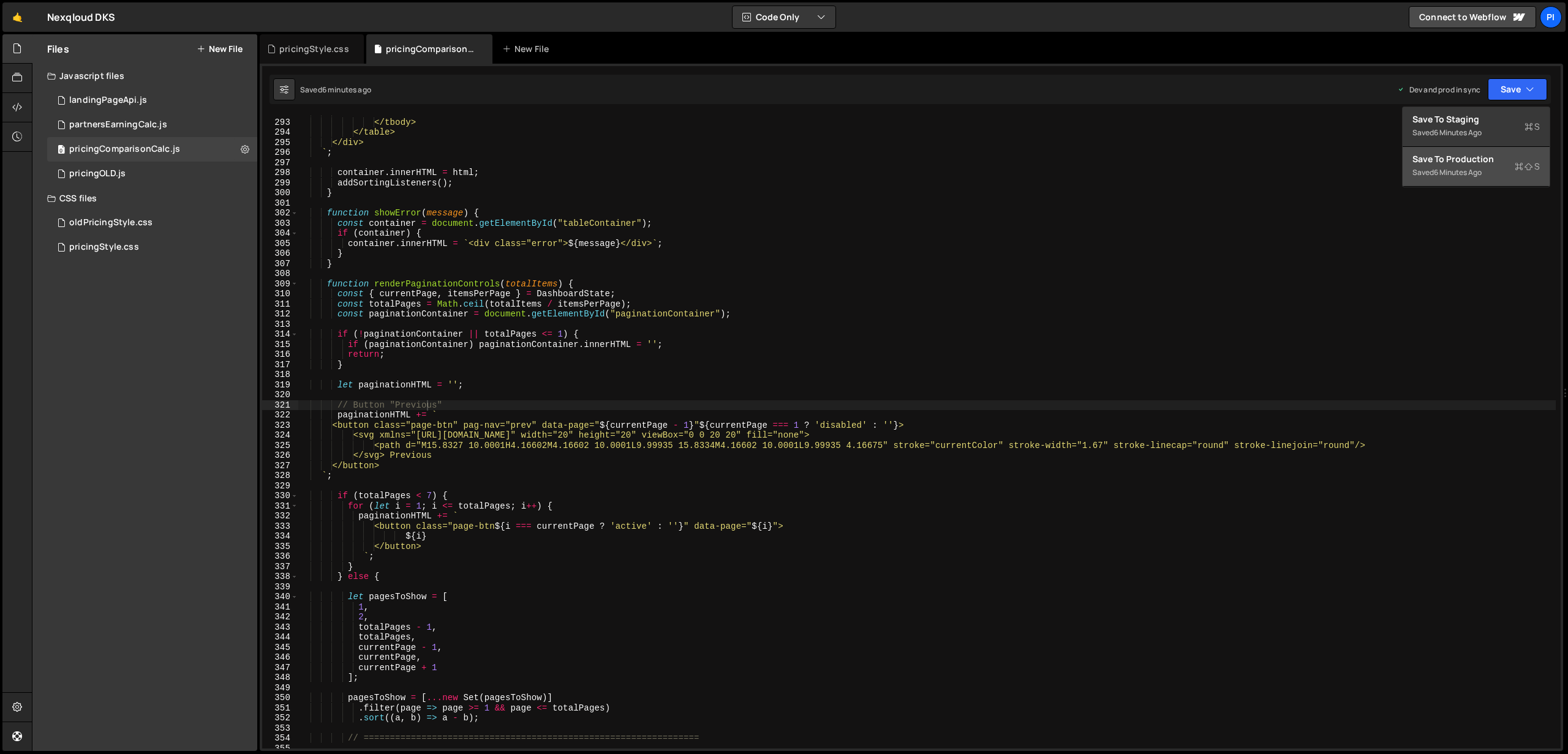
click at [1480, 160] on div "Save to Production S" at bounding box center [1476, 159] width 127 height 12
click at [125, 170] on div "0 pricingOLD.js 0" at bounding box center [153, 174] width 210 height 24
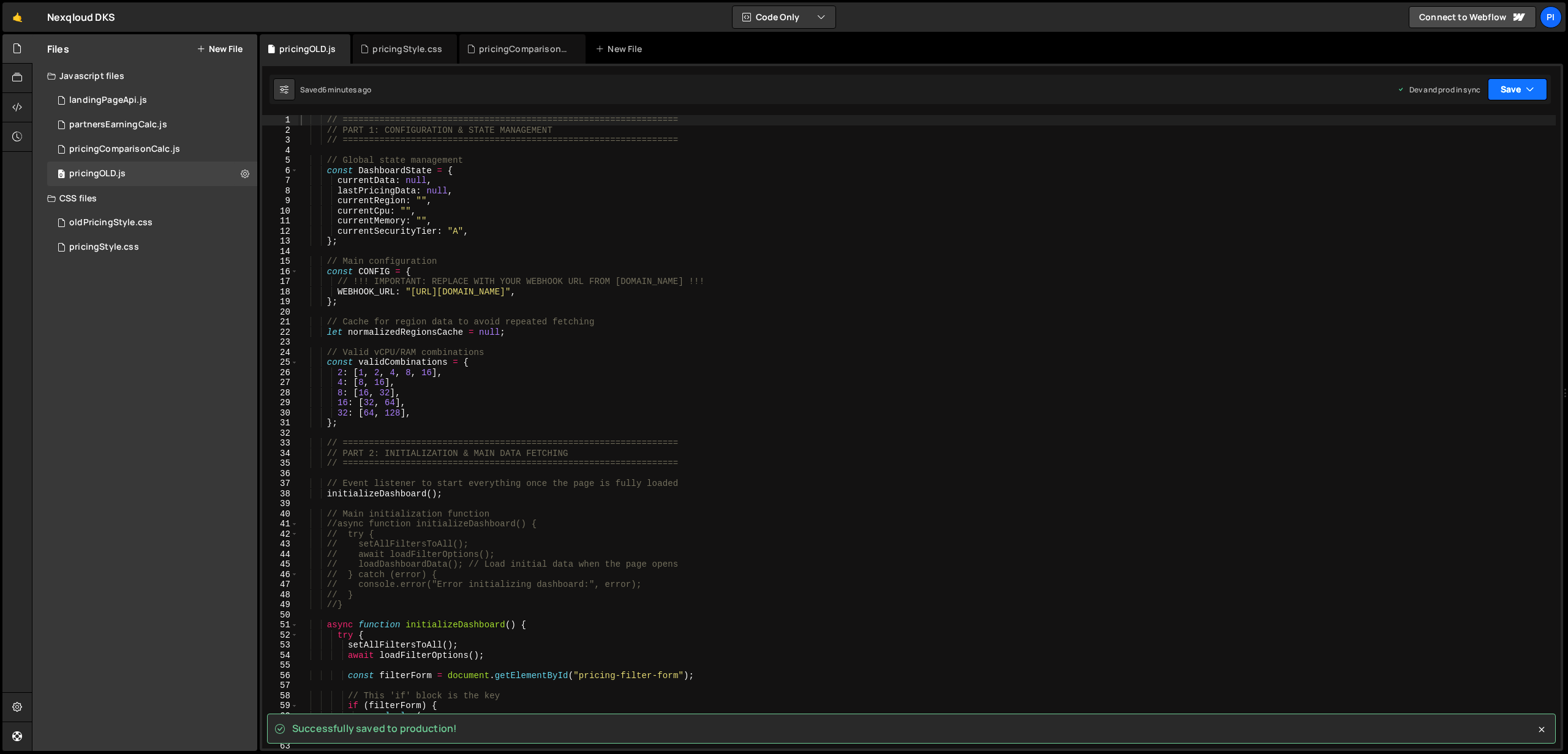
click at [1533, 97] on button "Save" at bounding box center [1517, 89] width 60 height 22
click at [1458, 157] on div "Save to Production S" at bounding box center [1476, 159] width 127 height 12
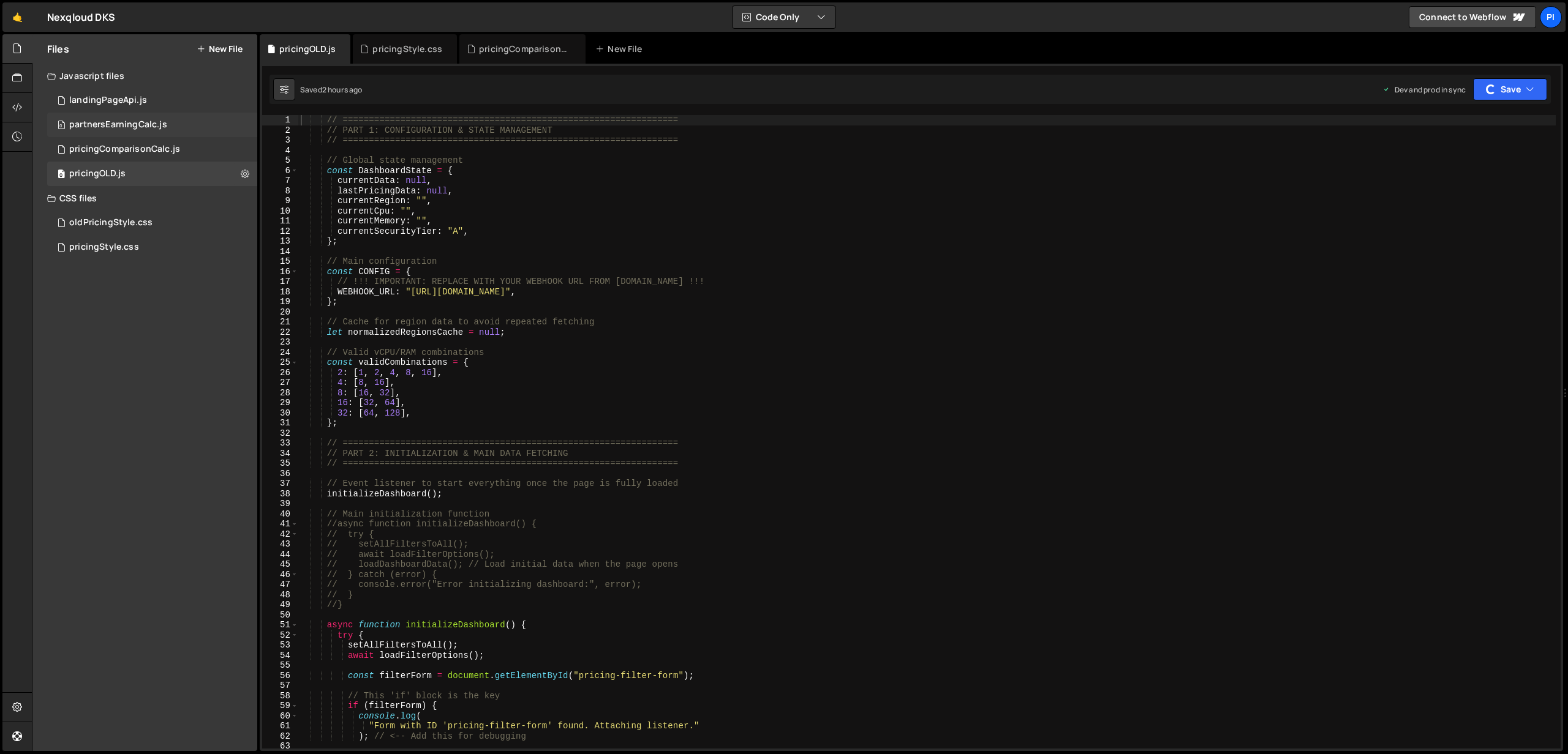
click at [161, 117] on div "0 partnersEarningCalc.js 0" at bounding box center [153, 125] width 210 height 24
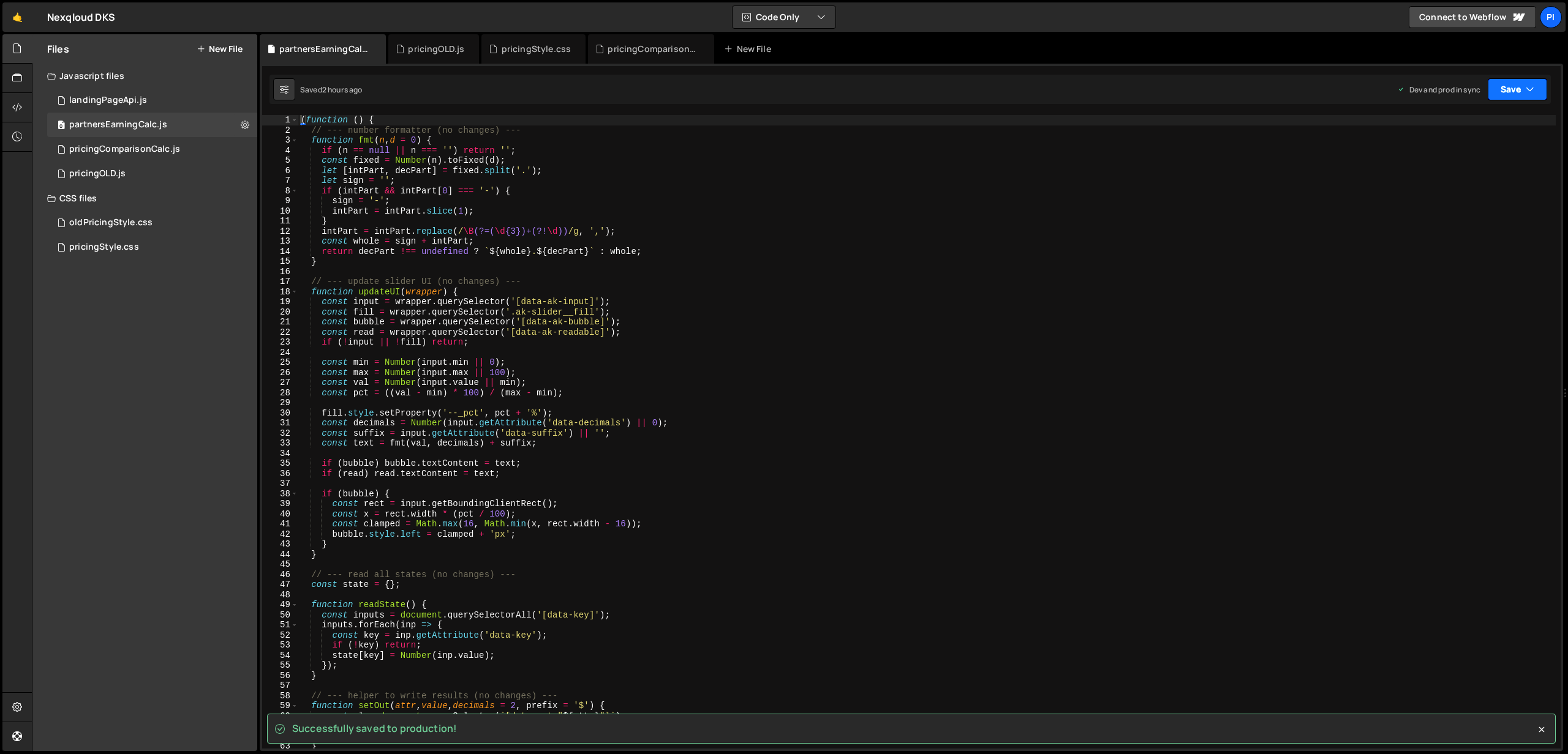
click at [1522, 86] on button "Save" at bounding box center [1517, 89] width 60 height 22
click at [1490, 153] on div "Save to Production S" at bounding box center [1476, 159] width 127 height 12
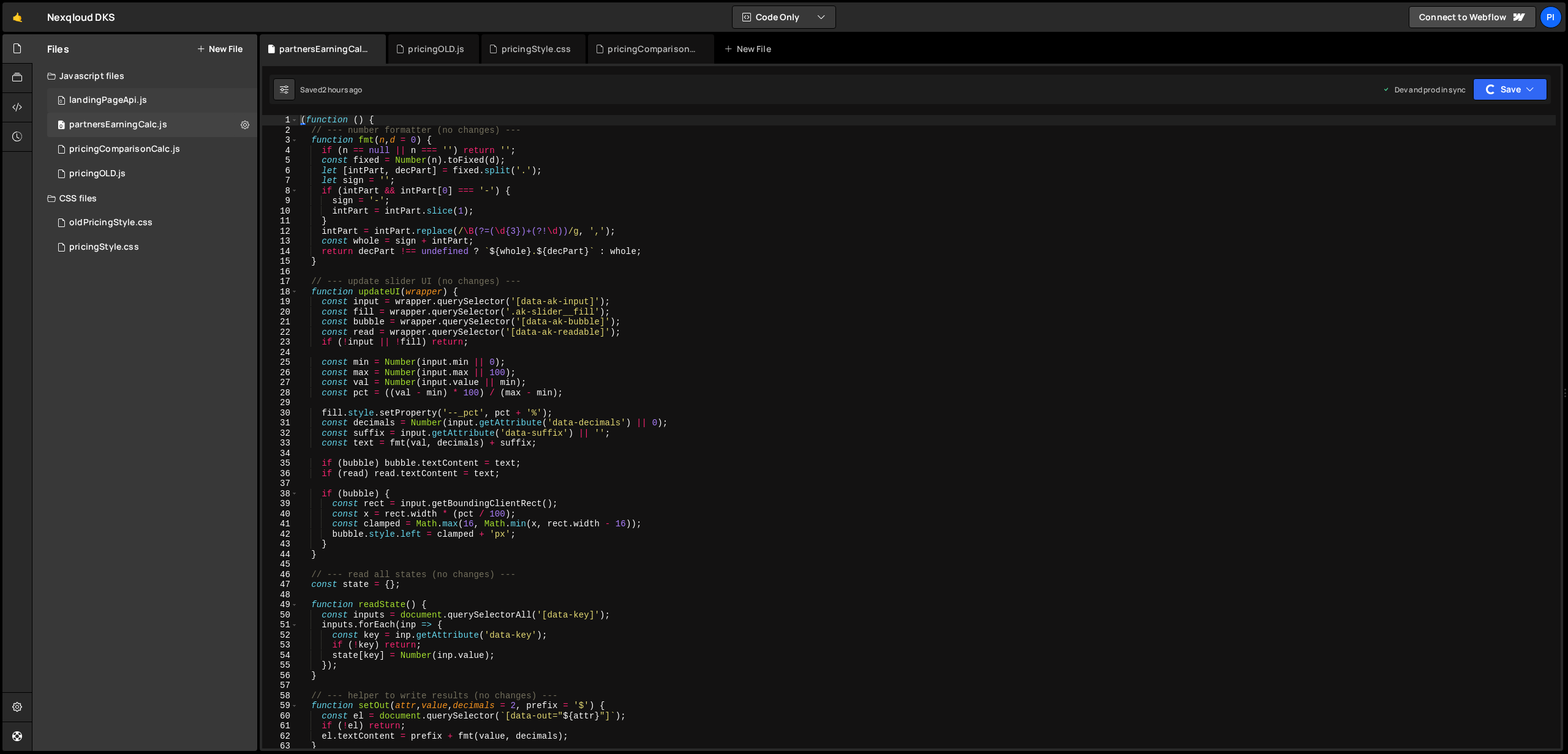
click at [207, 94] on div "0 landingPageApi.js 0" at bounding box center [153, 100] width 210 height 24
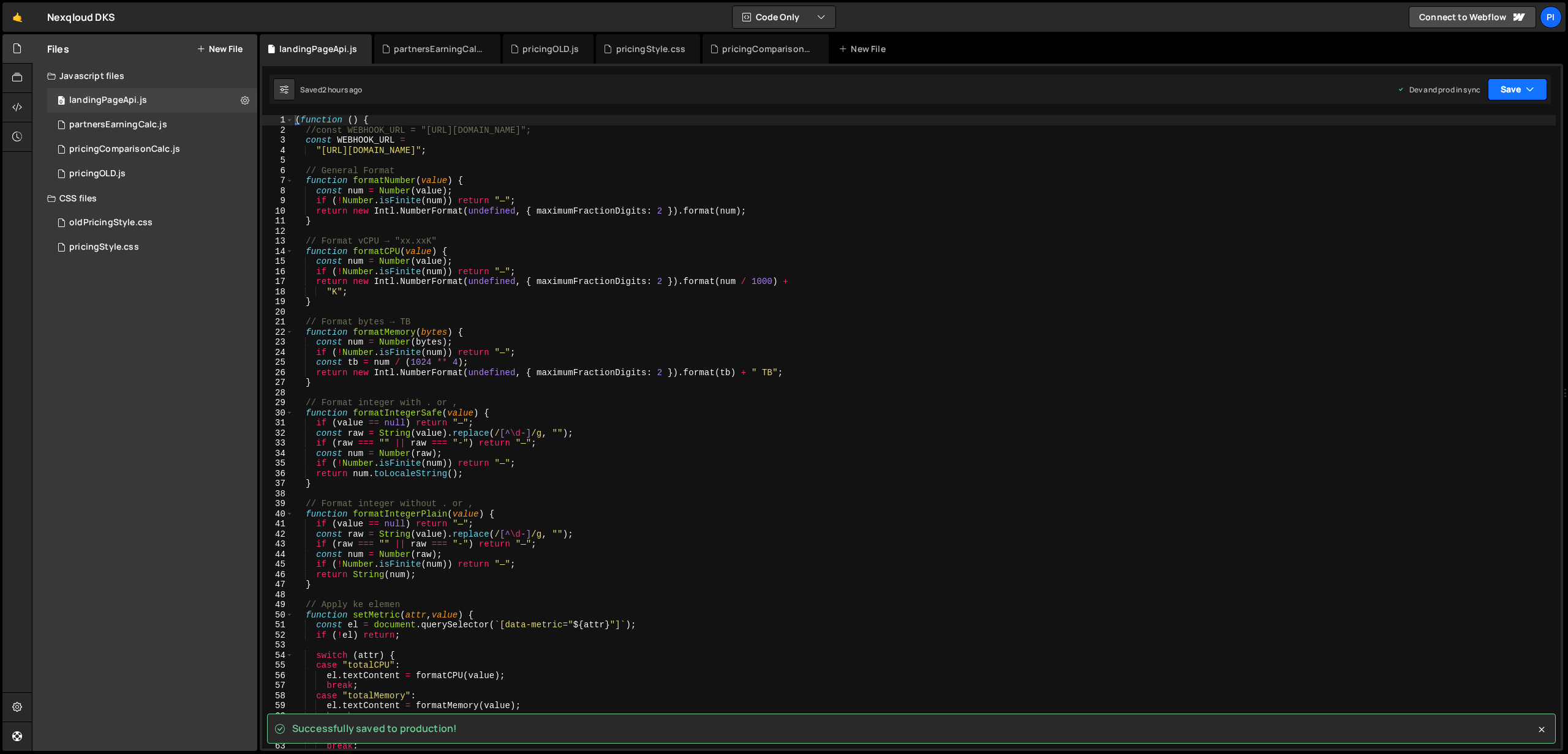
click at [1512, 86] on button "Save" at bounding box center [1517, 89] width 60 height 22
click at [1495, 156] on div "Save to Production S" at bounding box center [1476, 159] width 127 height 12
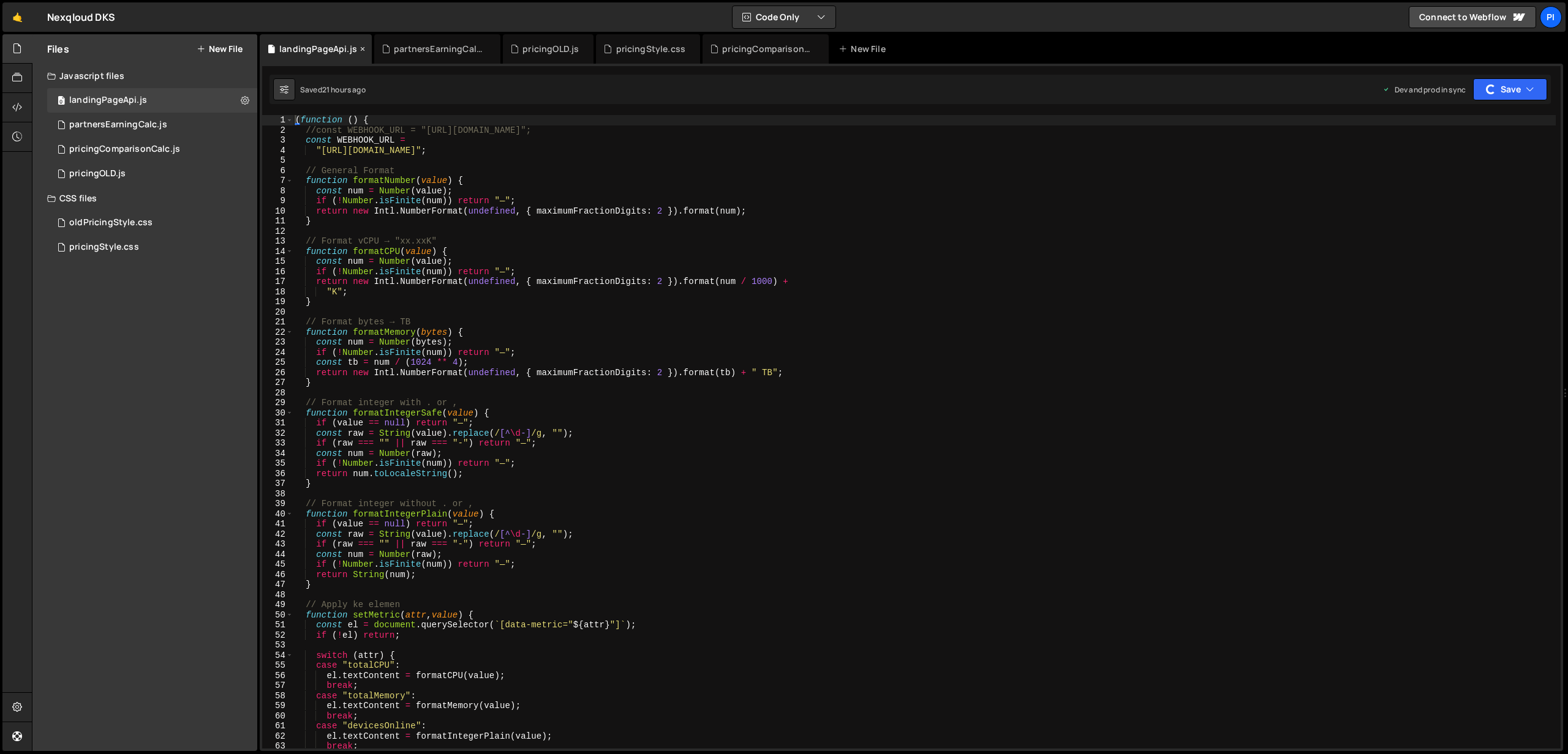
click at [360, 55] on div "landingPageApi.js" at bounding box center [316, 49] width 112 height 29
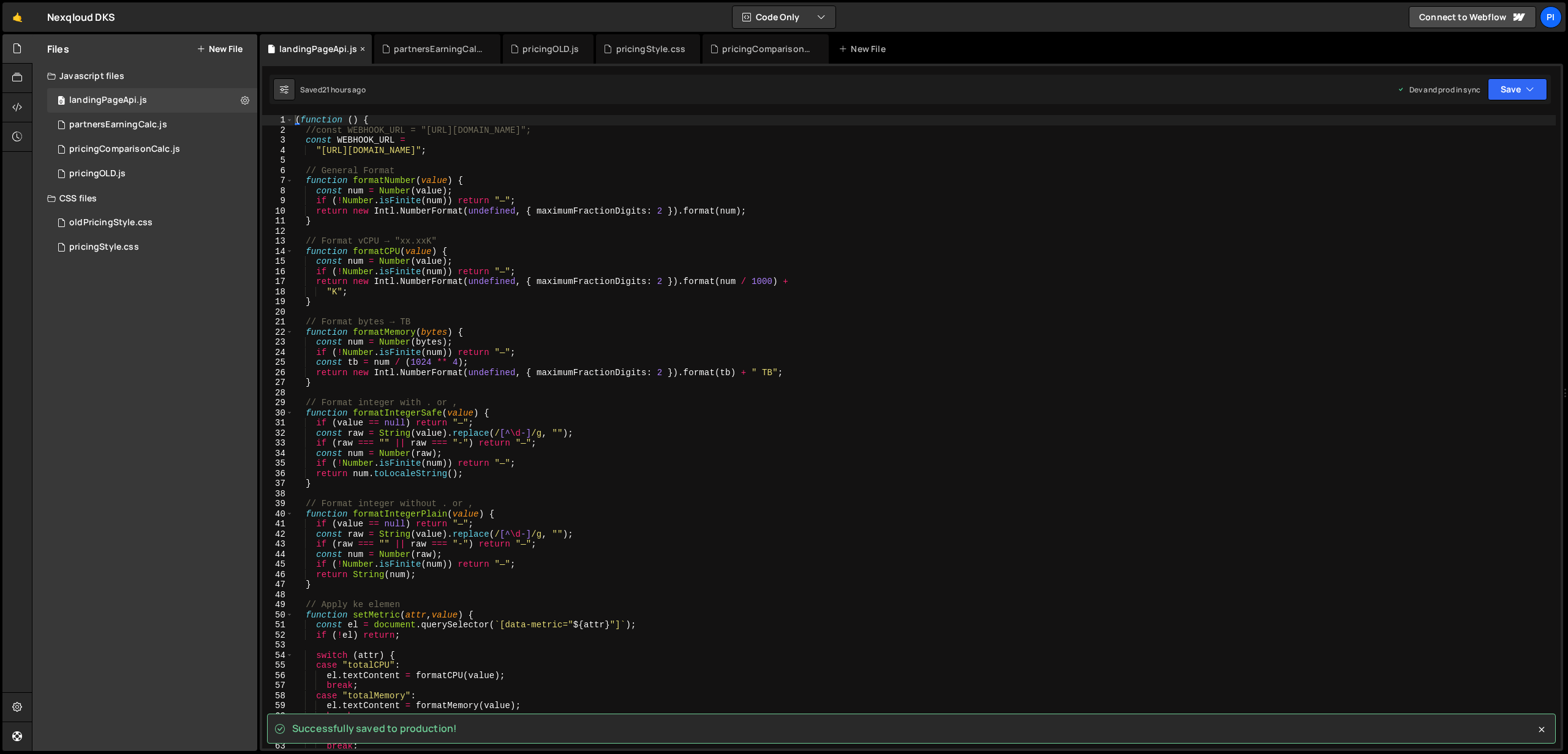
click at [359, 51] on icon at bounding box center [363, 49] width 9 height 12
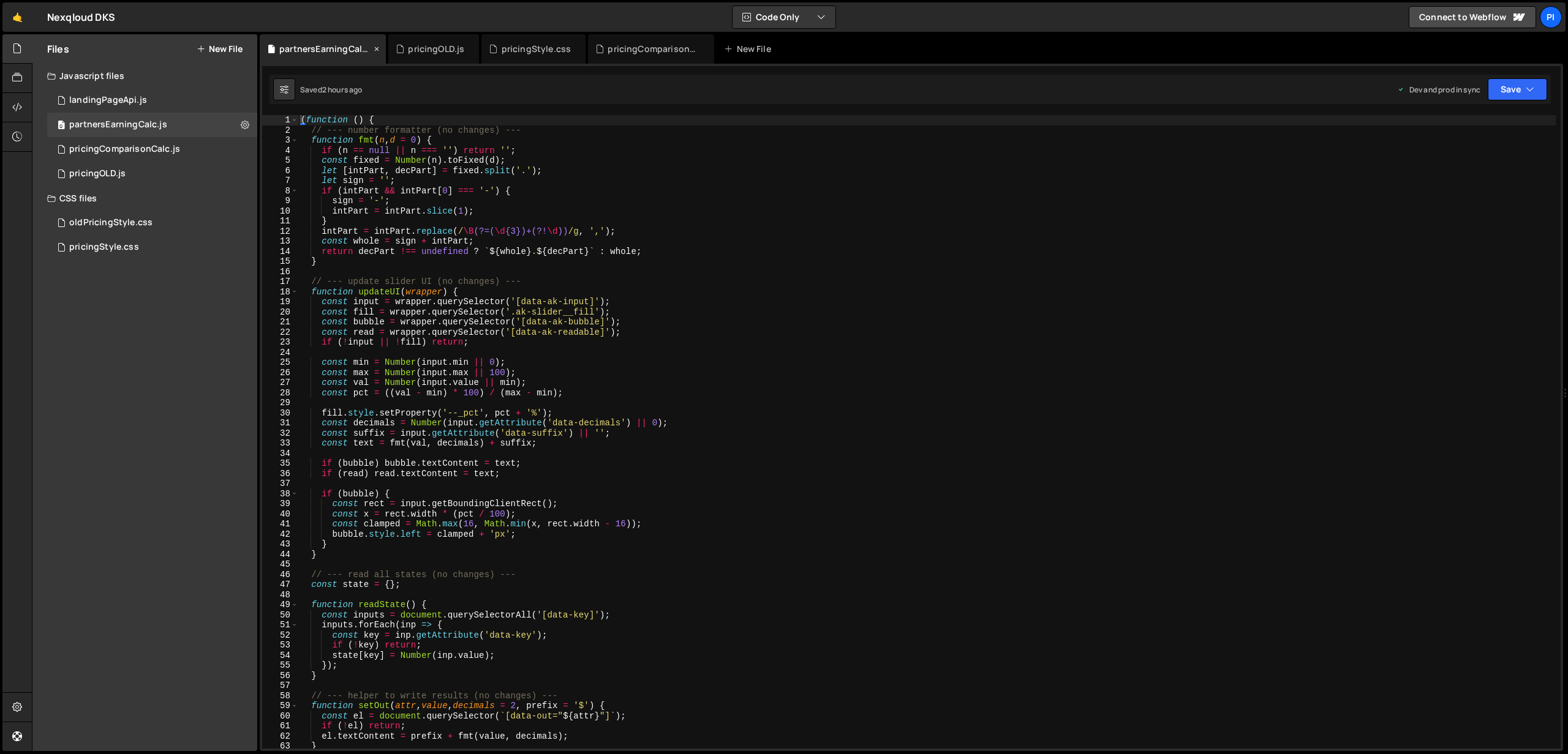
click at [375, 45] on icon at bounding box center [377, 49] width 9 height 12
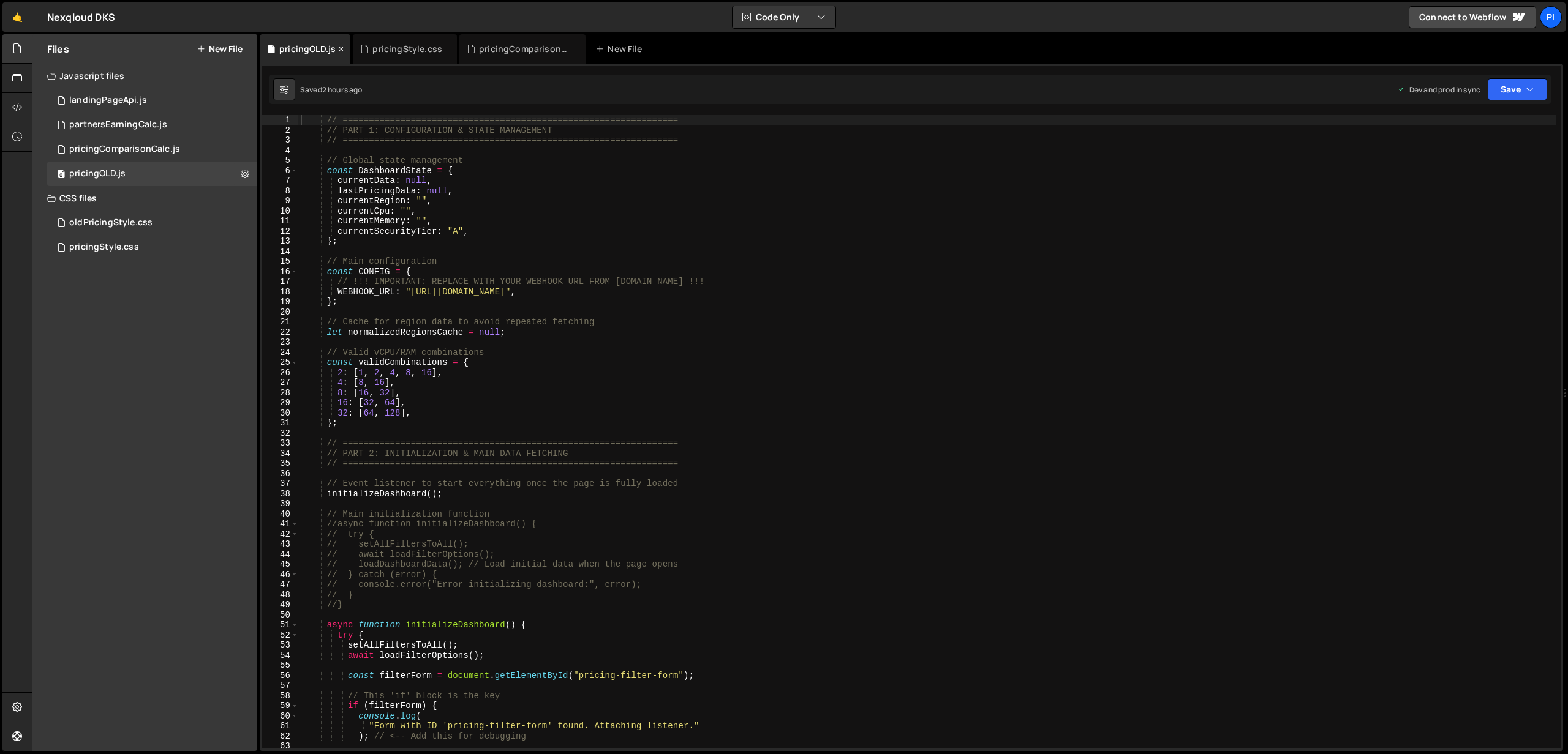
click at [345, 49] on div "pricingOLD.js" at bounding box center [305, 49] width 91 height 29
click at [343, 49] on icon at bounding box center [341, 49] width 9 height 12
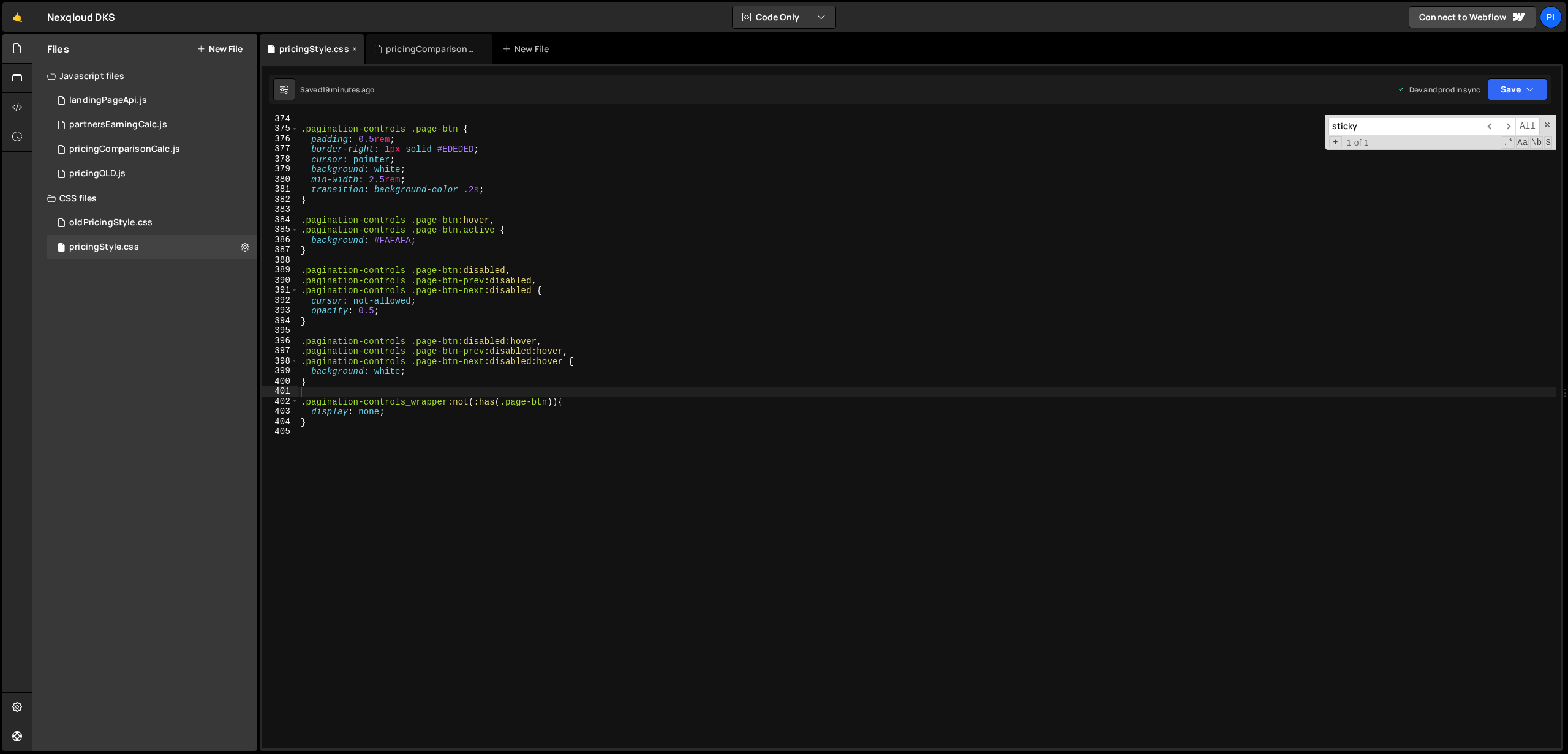
scroll to position [448, 0]
click at [1518, 92] on button "Save" at bounding box center [1517, 89] width 60 height 22
click at [1471, 160] on div "Save to Production S" at bounding box center [1476, 159] width 127 height 12
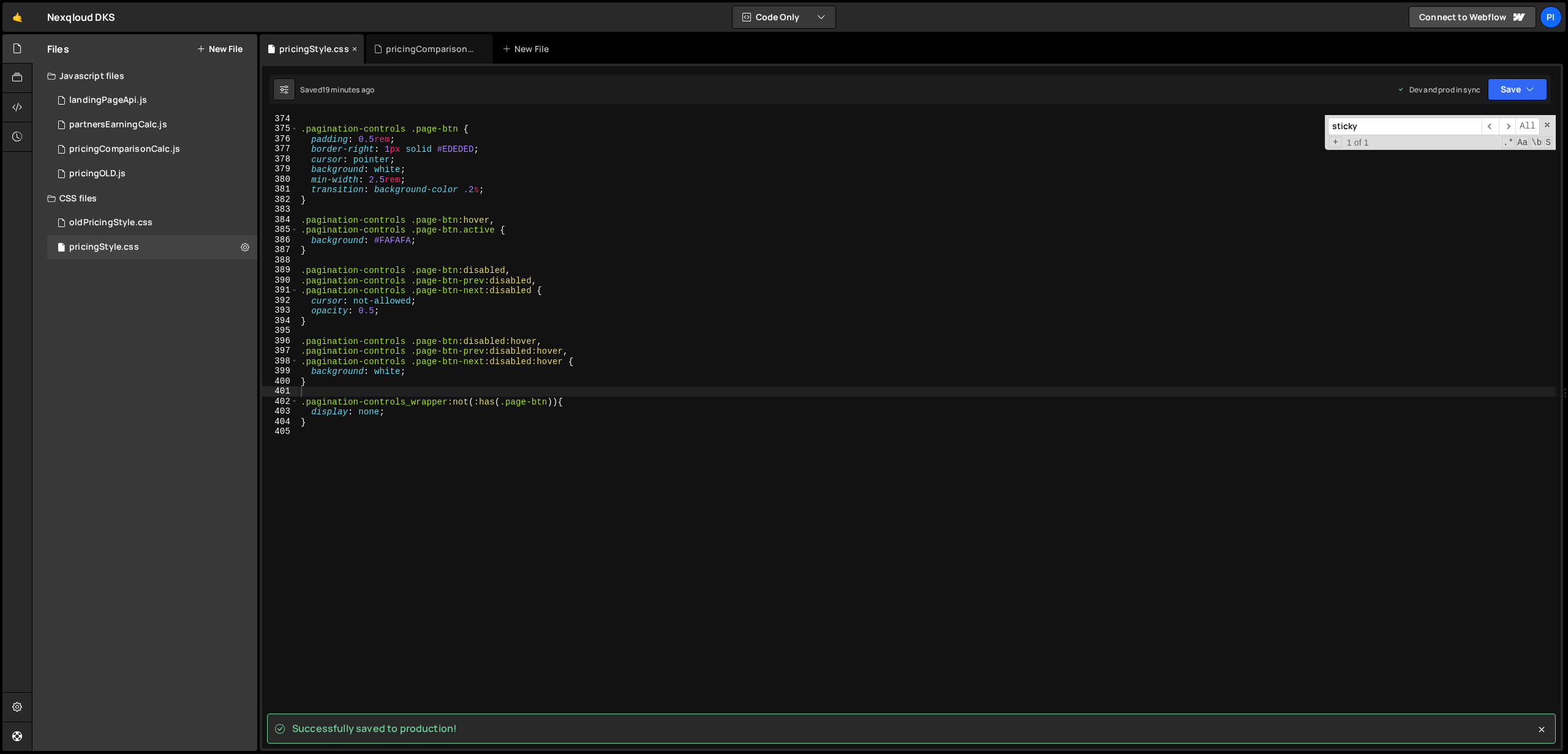
click at [346, 47] on div "pricingStyle.css" at bounding box center [314, 49] width 70 height 12
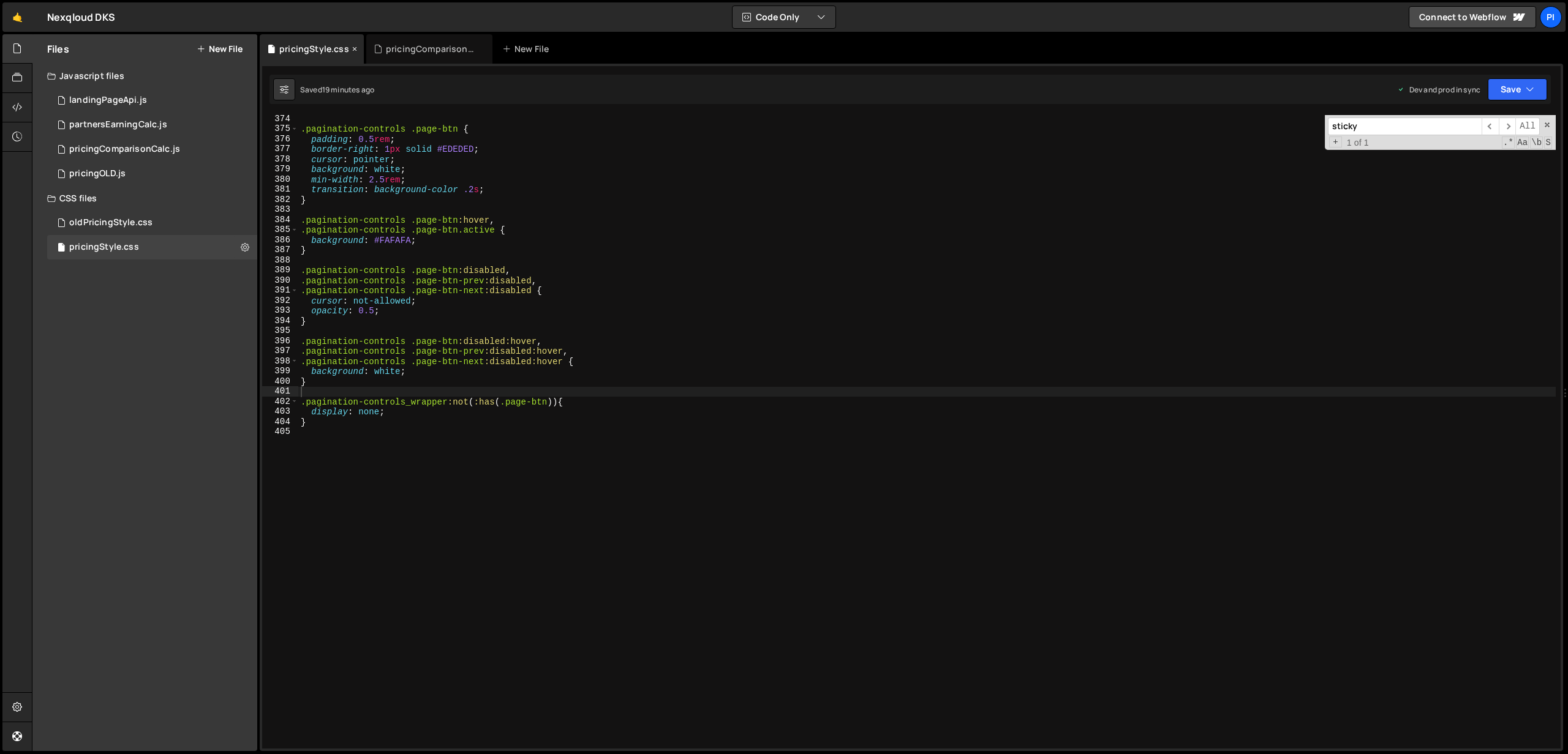
click at [351, 47] on icon at bounding box center [355, 49] width 9 height 12
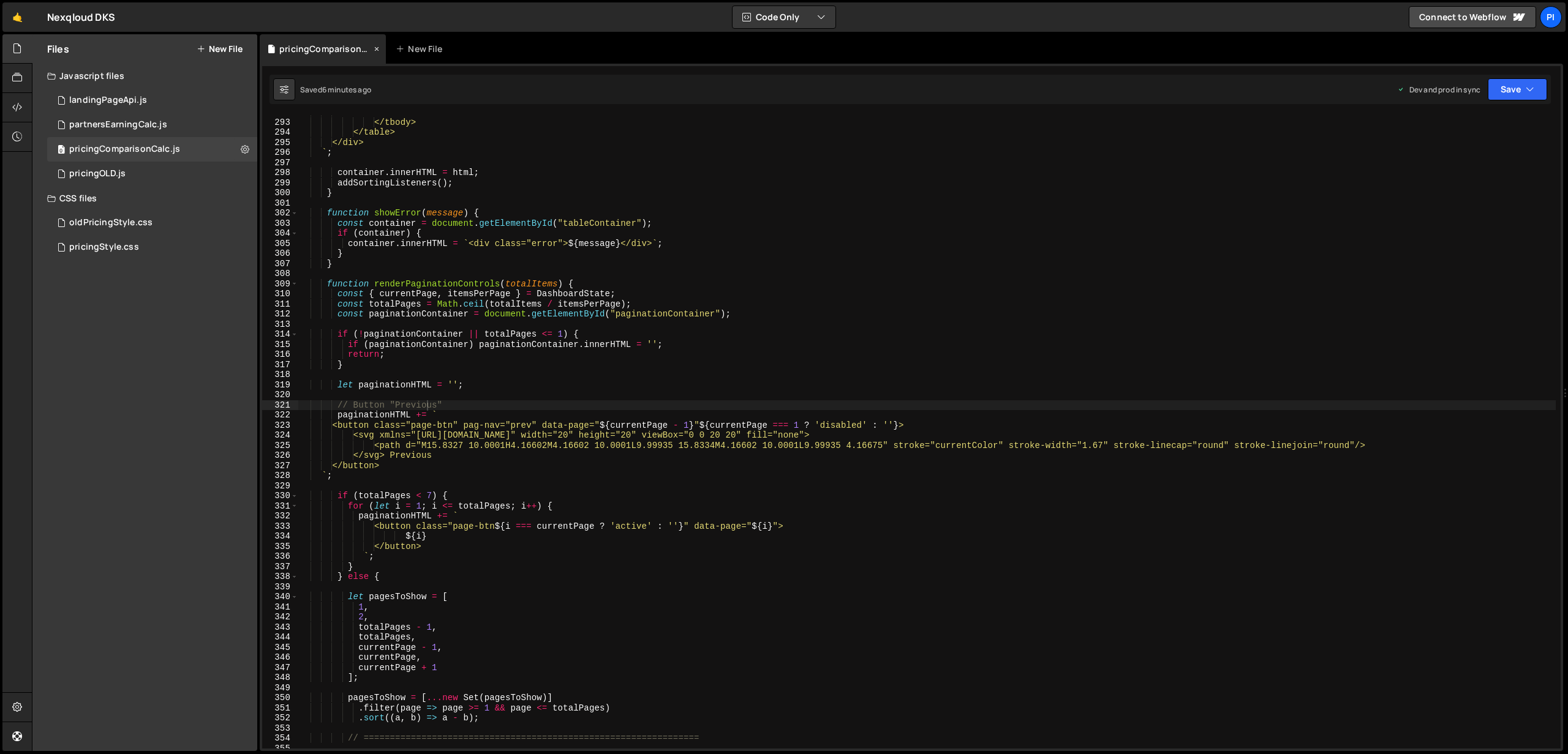
click at [367, 48] on div "pricingComparisonCalc.js" at bounding box center [325, 49] width 92 height 12
click at [379, 45] on icon at bounding box center [377, 49] width 9 height 12
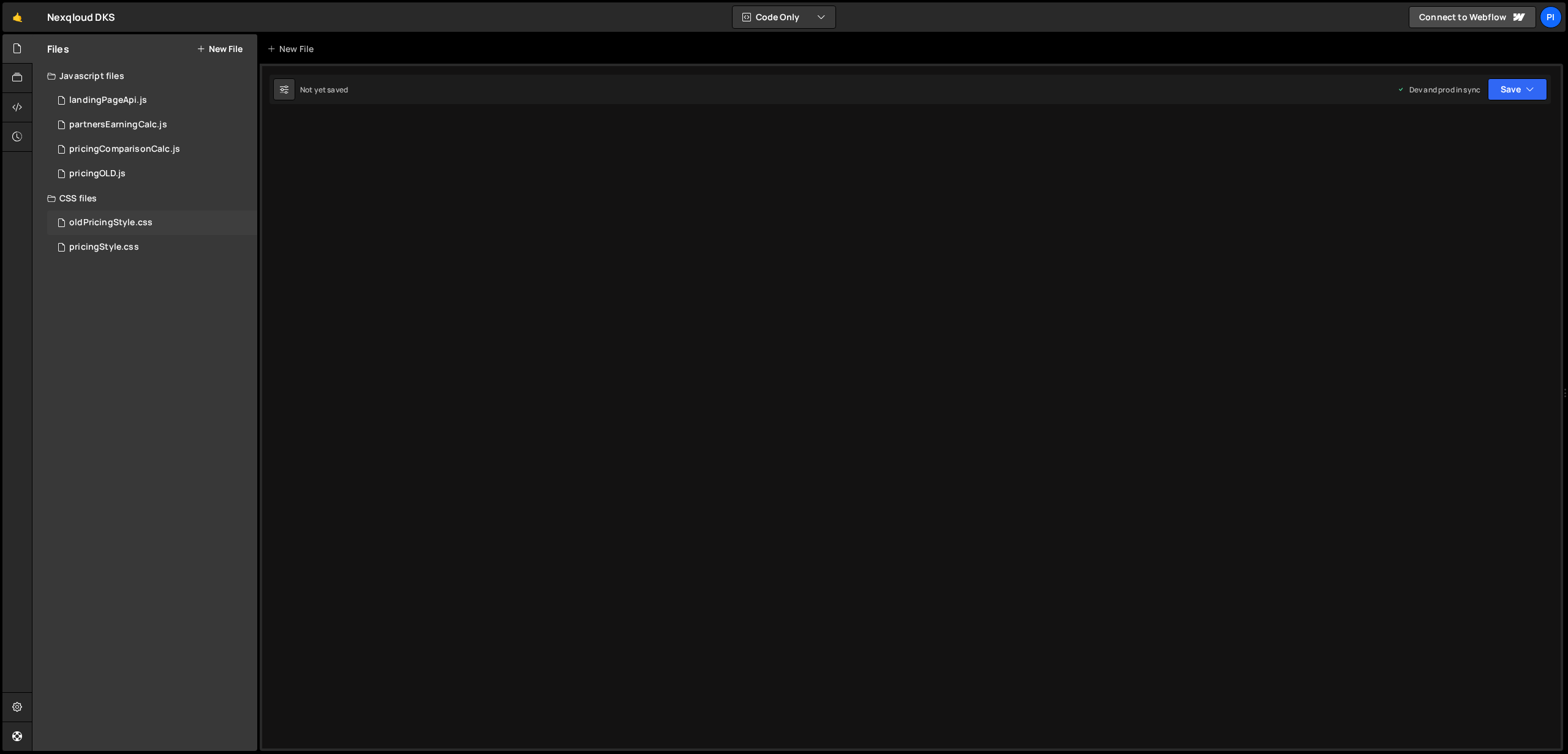
click at [147, 227] on div "oldPricingStyle.css" at bounding box center [111, 222] width 84 height 11
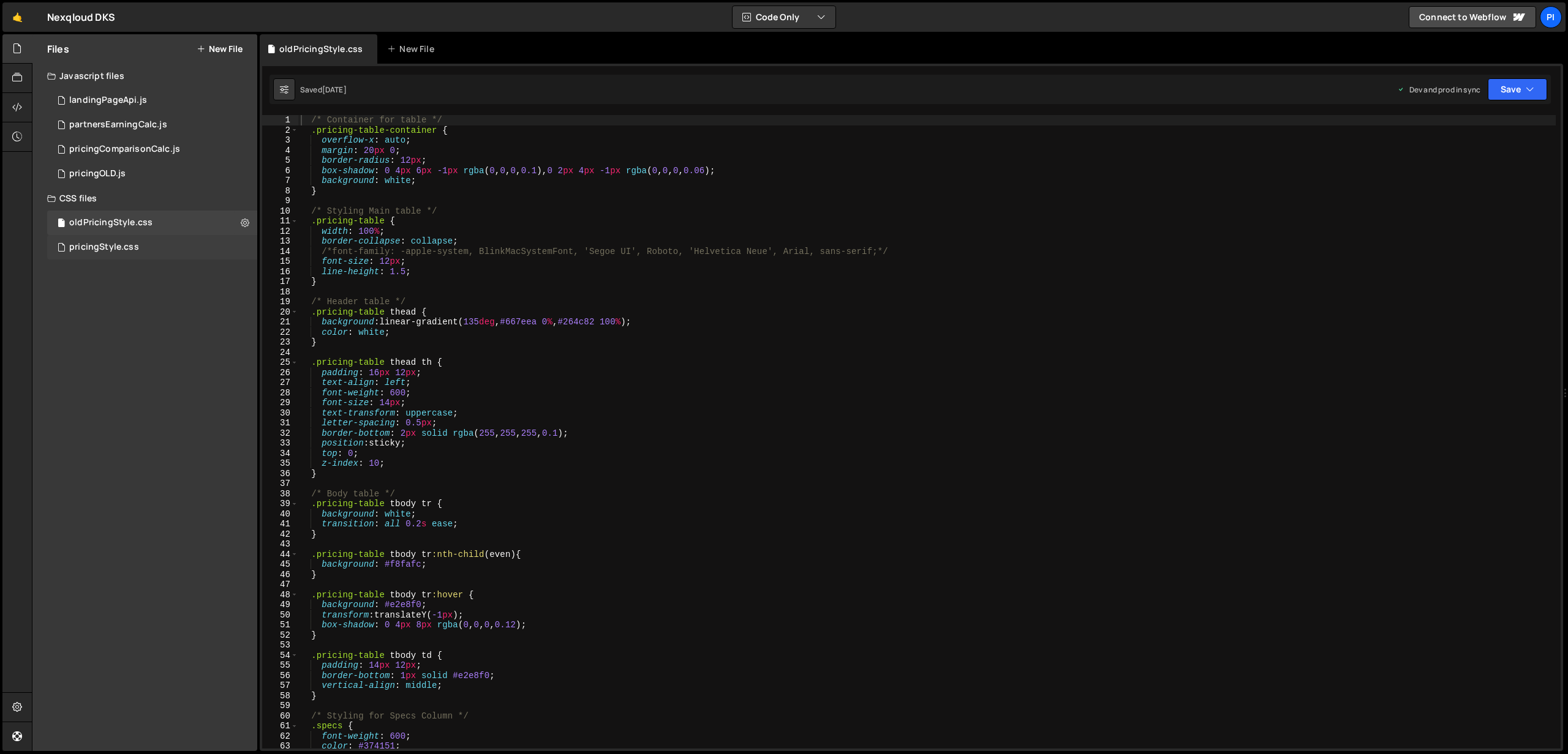
click at [147, 240] on div "pricingStyle.css 0" at bounding box center [153, 247] width 210 height 24
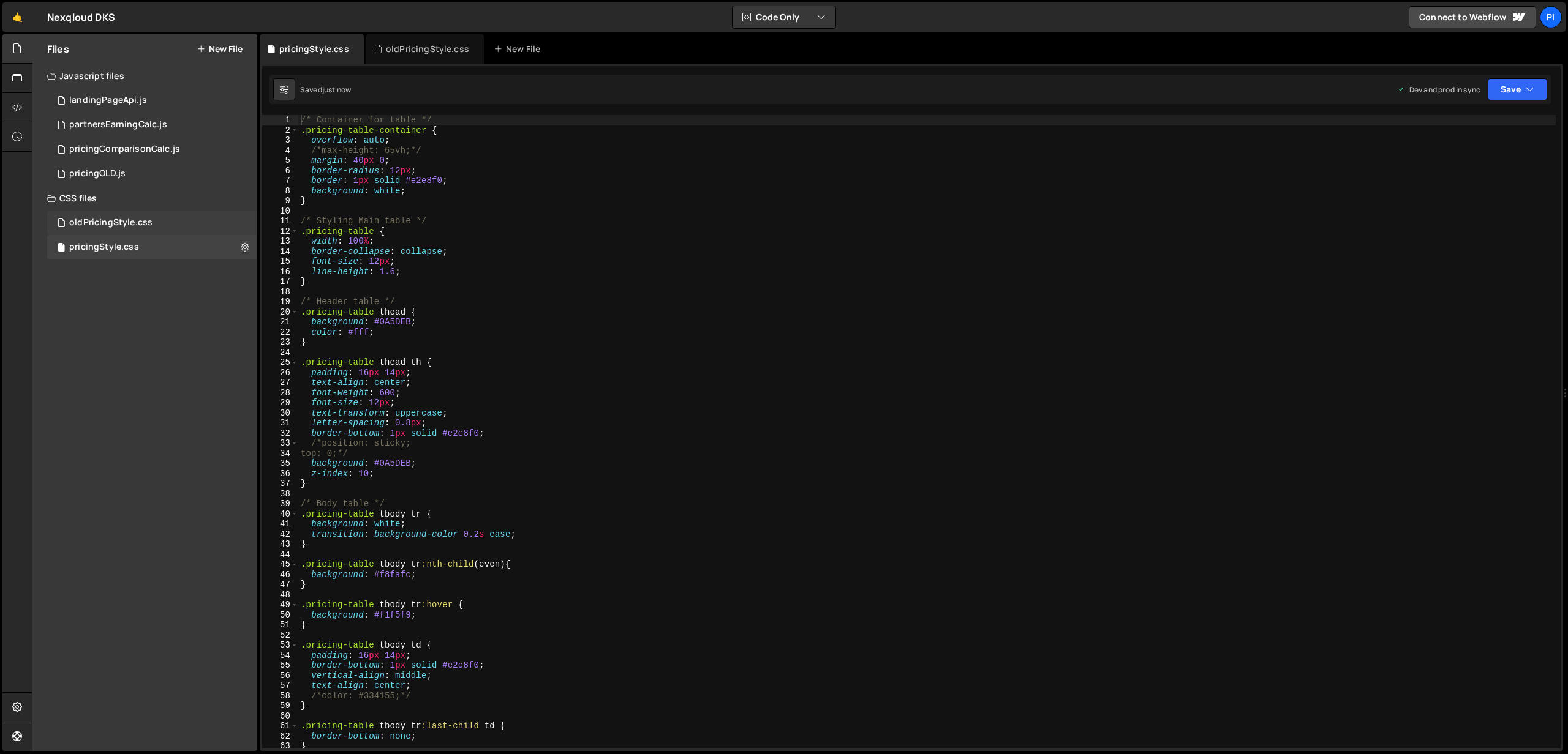
scroll to position [448, 0]
click at [167, 221] on div "oldPricingStyle.css 0" at bounding box center [153, 223] width 210 height 24
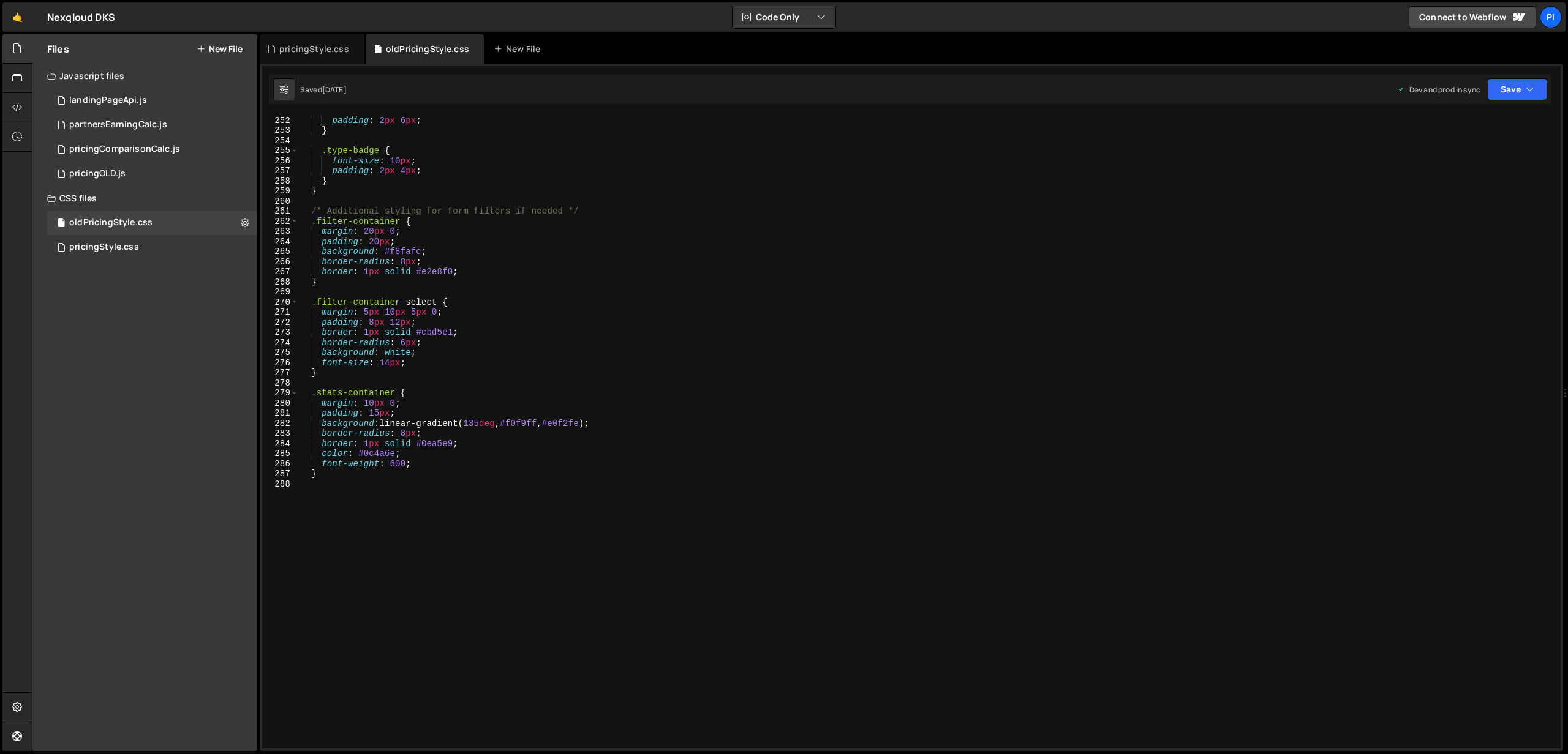
scroll to position [2535, 0]
type textarea "}"
click at [338, 475] on div "font-size : 10 px ; padding : 2 px 6 px ; } .type-badge { font-size : 10 px ; p…" at bounding box center [927, 432] width 1257 height 654
click at [464, 46] on div "oldPricingStyle.css" at bounding box center [425, 49] width 117 height 29
click at [471, 45] on icon at bounding box center [474, 49] width 9 height 12
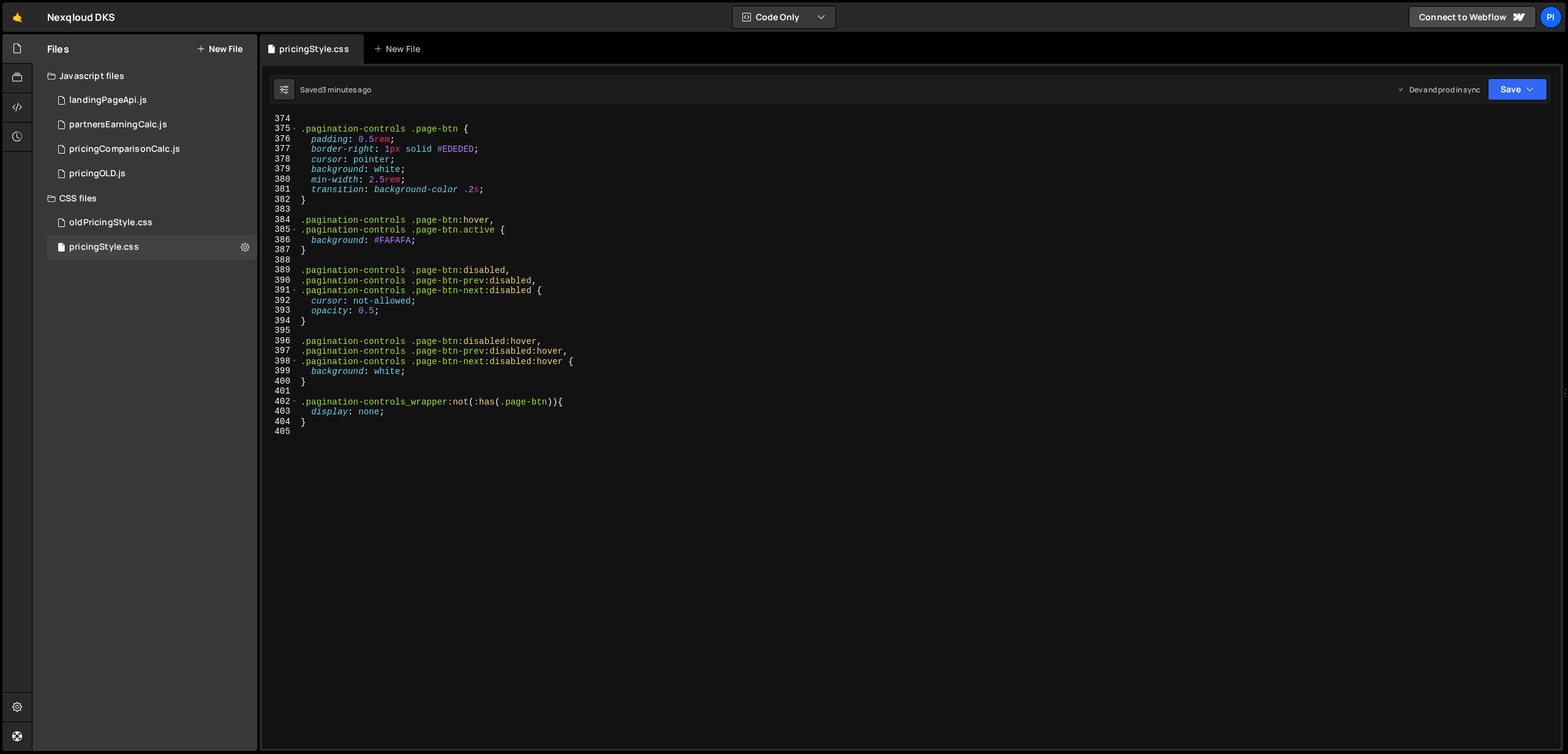
scroll to position [3769, 0]
click at [344, 430] on div ".pagination-controls .page-btn { padding : 0.5 rem ; border-right : 1 px solid …" at bounding box center [927, 440] width 1257 height 654
paste textarea "@media screen and (max-width: 767px) {"
type textarea ".@media screen and (max-width: 767px) {"
click at [305, 448] on div ".pagination-controls .page-btn { padding : 0.5 rem ; border-right : 1 px solid …" at bounding box center [927, 440] width 1257 height 654
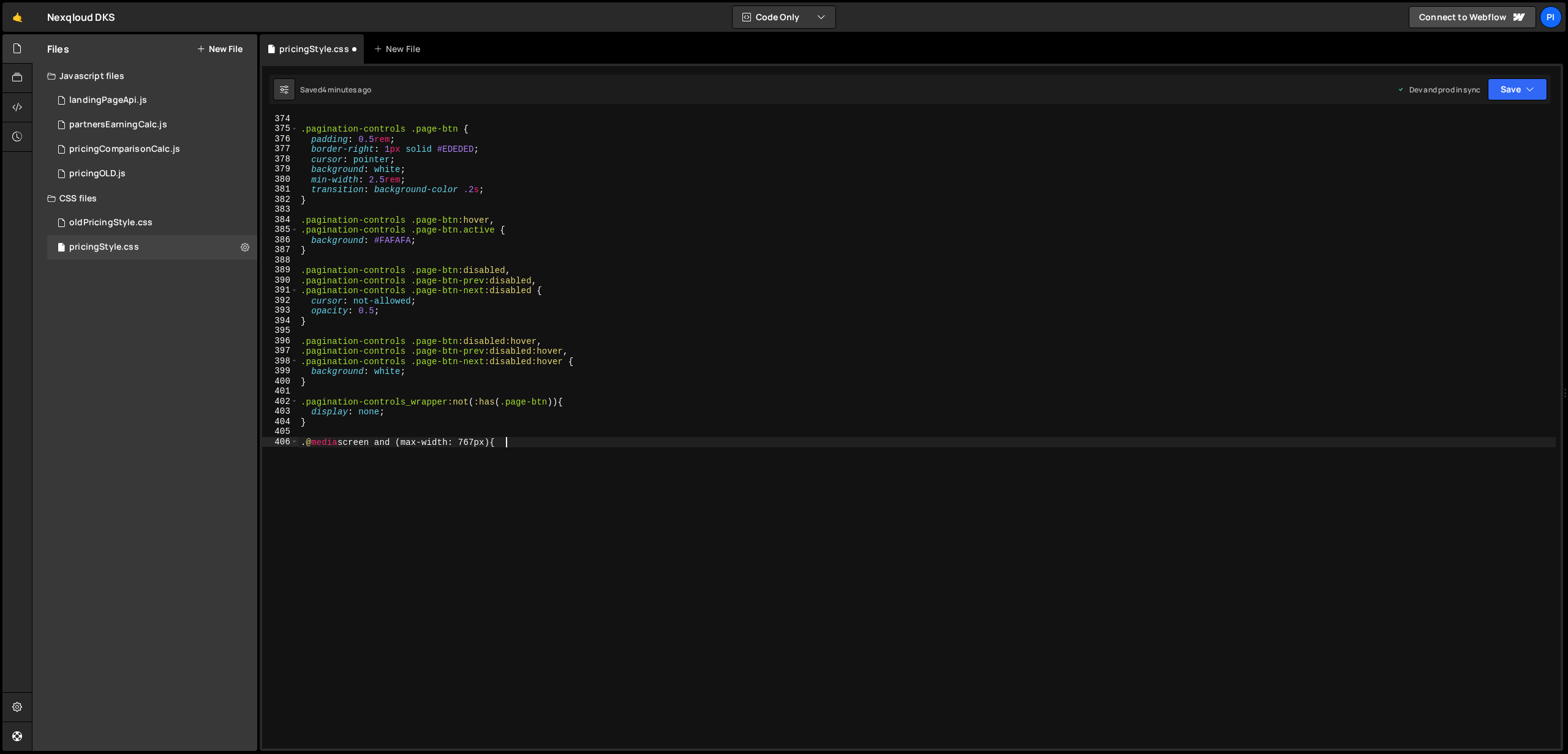
click at [314, 435] on div ".pagination-controls .page-btn { padding : 0.5 rem ; border-right : 1 px solid …" at bounding box center [927, 440] width 1257 height 654
click at [316, 441] on div ".pagination-controls .page-btn { padding : 0.5 rem ; border-right : 1 px solid …" at bounding box center [927, 440] width 1257 height 654
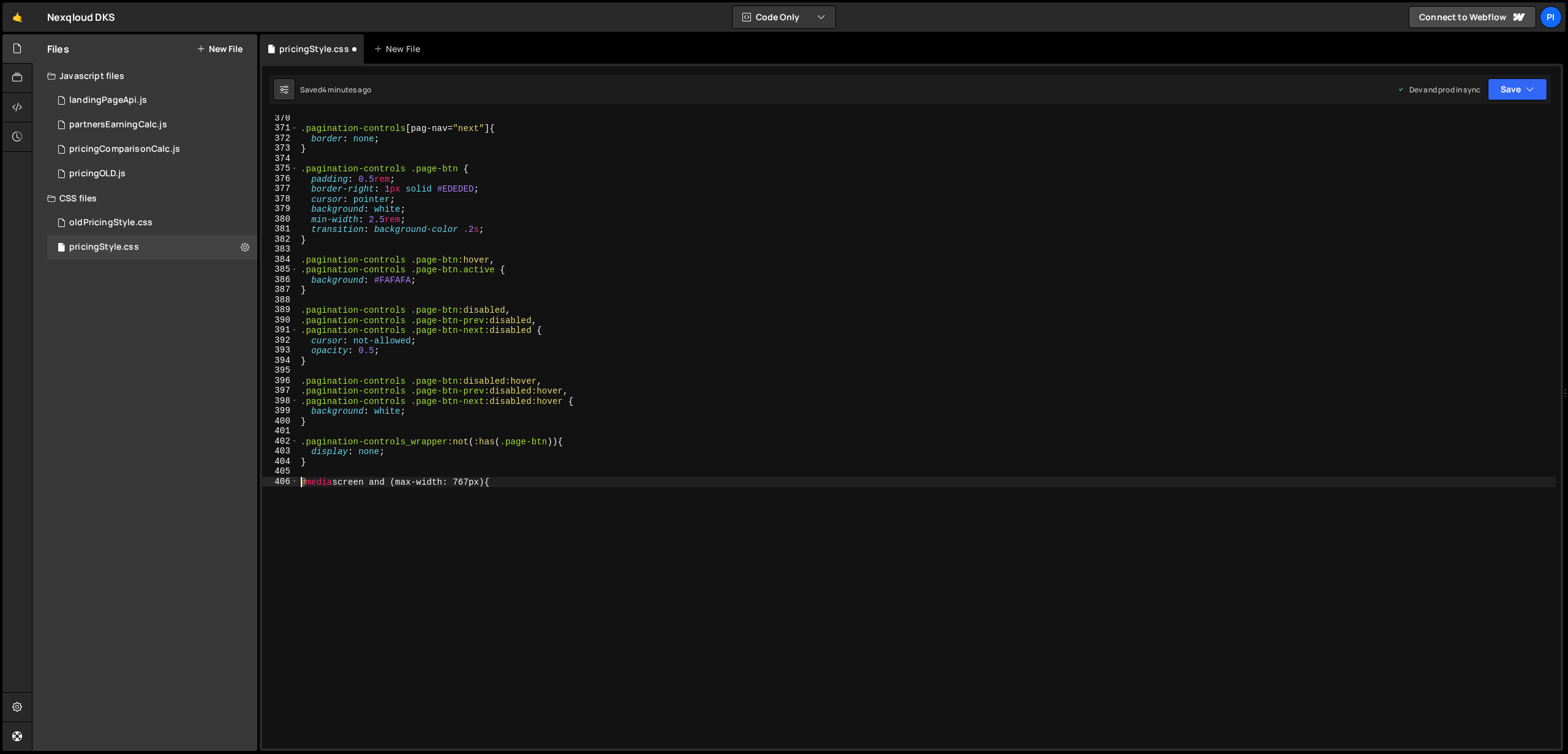
scroll to position [3726, 0]
click at [550, 482] on div "} .pagination-controls [ pag-nav = " next " ] { border : none ; } .pagination-c…" at bounding box center [927, 432] width 1257 height 654
type textarea "@media screen and (max-width: 767px) {}"
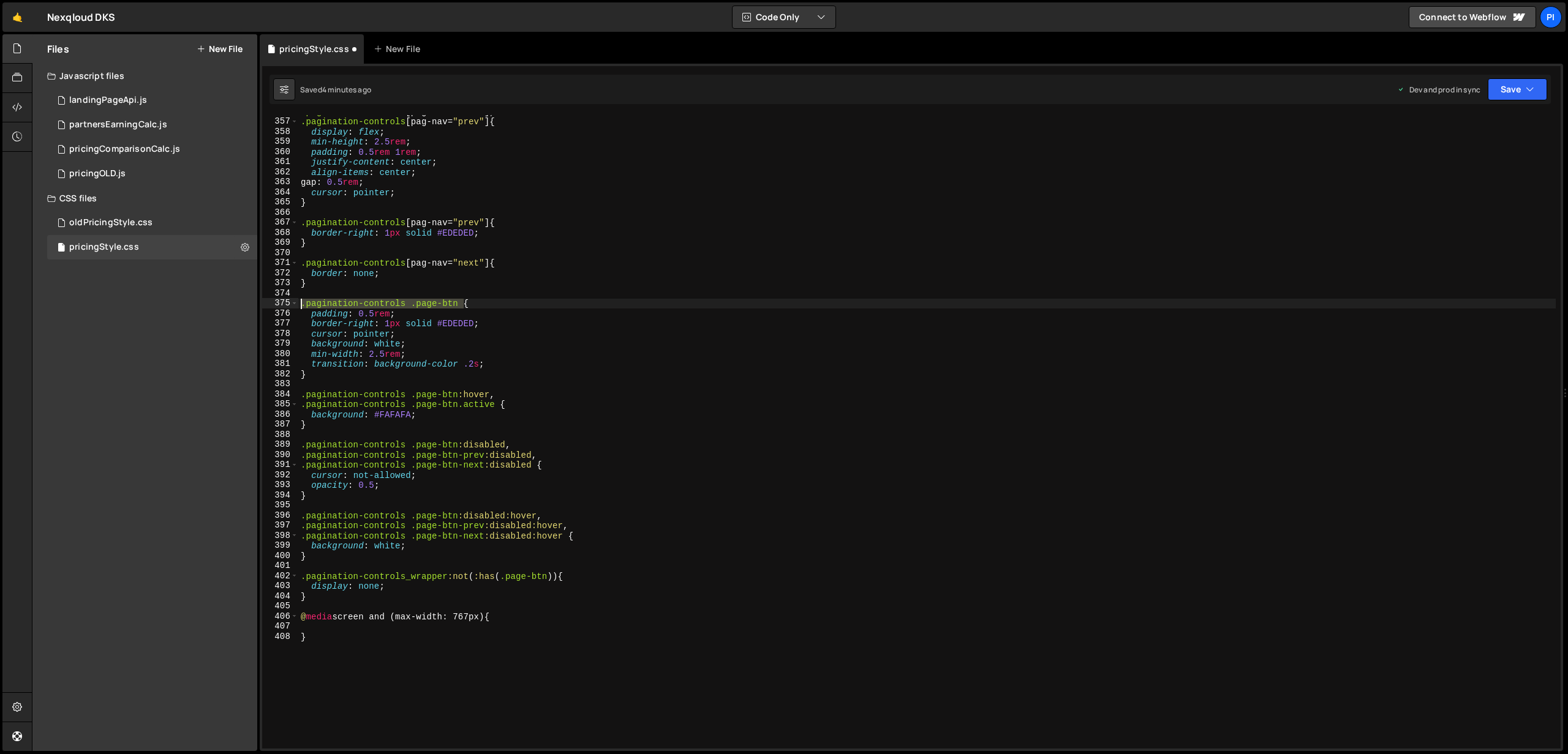
drag, startPoint x: 462, startPoint y: 300, endPoint x: 302, endPoint y: 302, distance: 160.0
click at [302, 302] on div ".pagination-controls [ pag-nav = " next " ], .pagination-controls [ pag-nav = "…" at bounding box center [927, 433] width 1257 height 654
click at [341, 630] on div ".pagination-controls [ pag-nav = " prev " ] { display : flex ; min-height : 2.5…" at bounding box center [927, 440] width 1257 height 654
type textarea "}"
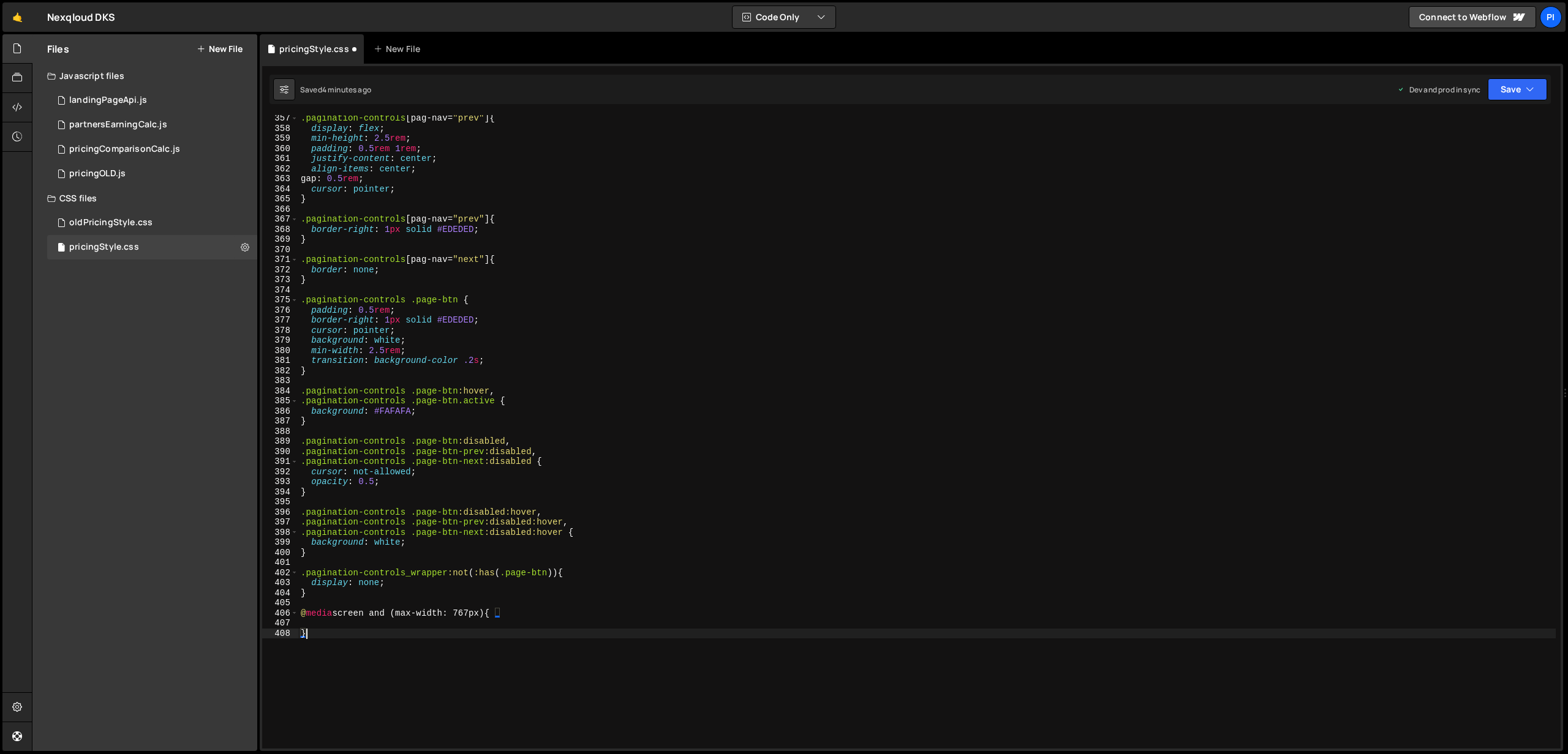
click at [346, 625] on div ".pagination-controls [ pag-nav = " prev " ] { display : flex ; min-height : 2.5…" at bounding box center [927, 440] width 1257 height 654
paste textarea ".pagination-controls .page-btn"
type textarea ".pagination-controls .page-btn svg {}"
type textarea "width: 16px;"
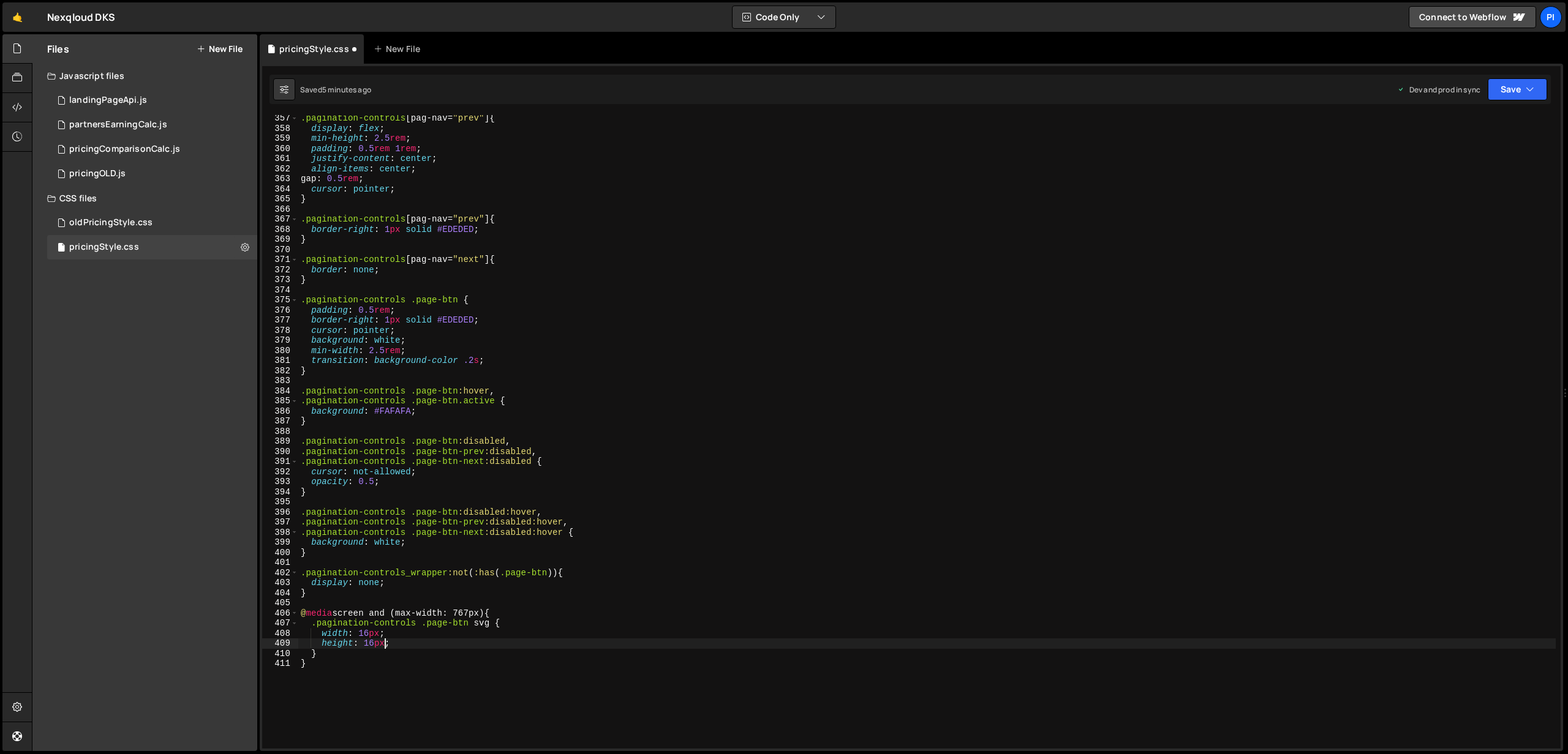
scroll to position [3596, 0]
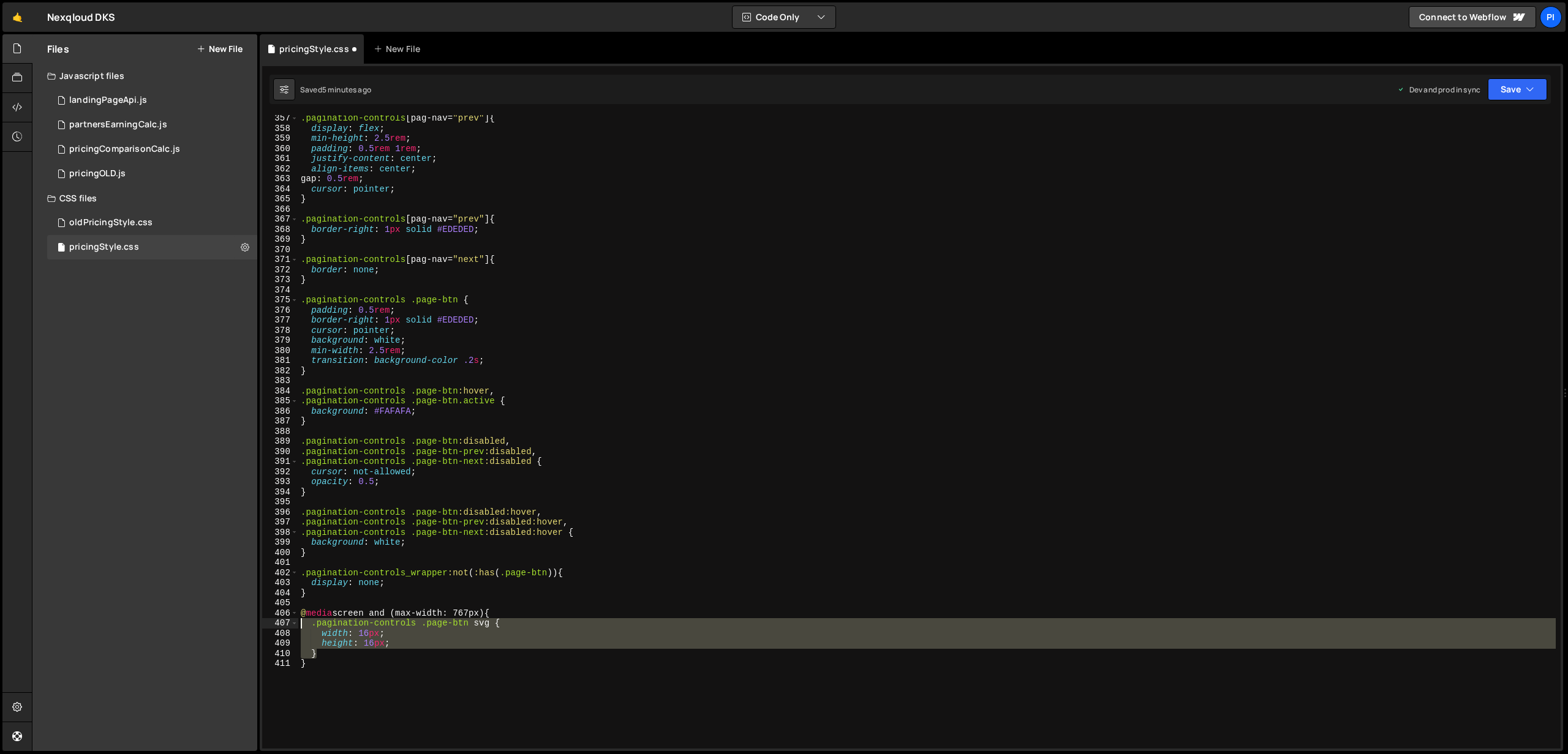
drag, startPoint x: 359, startPoint y: 653, endPoint x: 271, endPoint y: 627, distance: 91.8
click at [271, 627] on div "height: 16px; 357 358 359 360 361 362 363 364 365 366 367 368 369 370 371 372 3…" at bounding box center [911, 432] width 1298 height 633
type textarea ".pagination-controls .page-btn svg { width: 16px;"
click at [316, 599] on div ".pagination-controls [ pag-nav = " prev " ] { display : flex ; min-height : 2.5…" at bounding box center [927, 440] width 1257 height 654
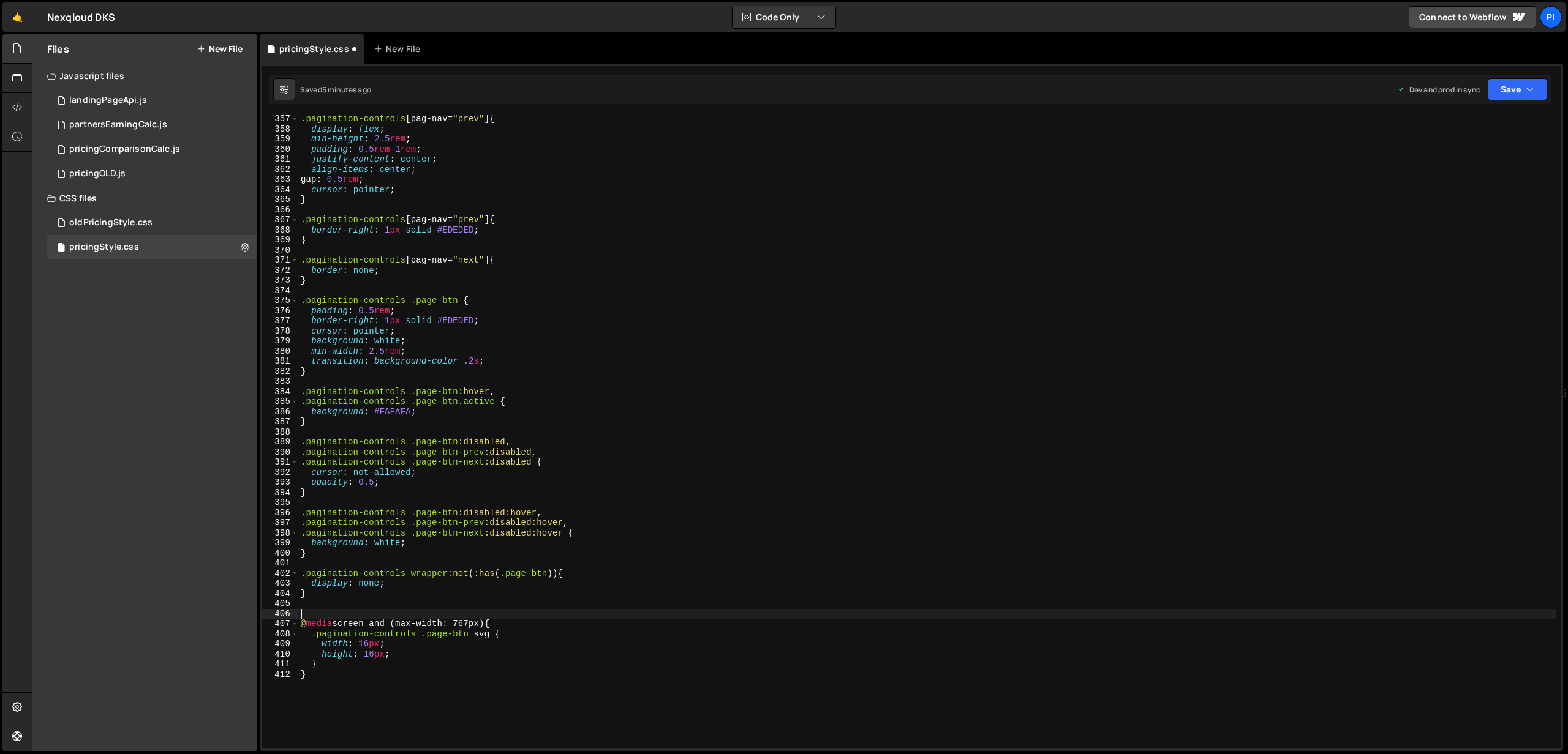
paste textarea "}"
type textarea "}"
click at [372, 624] on div ".pagination-controls [ pag-nav = " prev " ] { display : flex ; min-height : 2.5…" at bounding box center [927, 440] width 1257 height 654
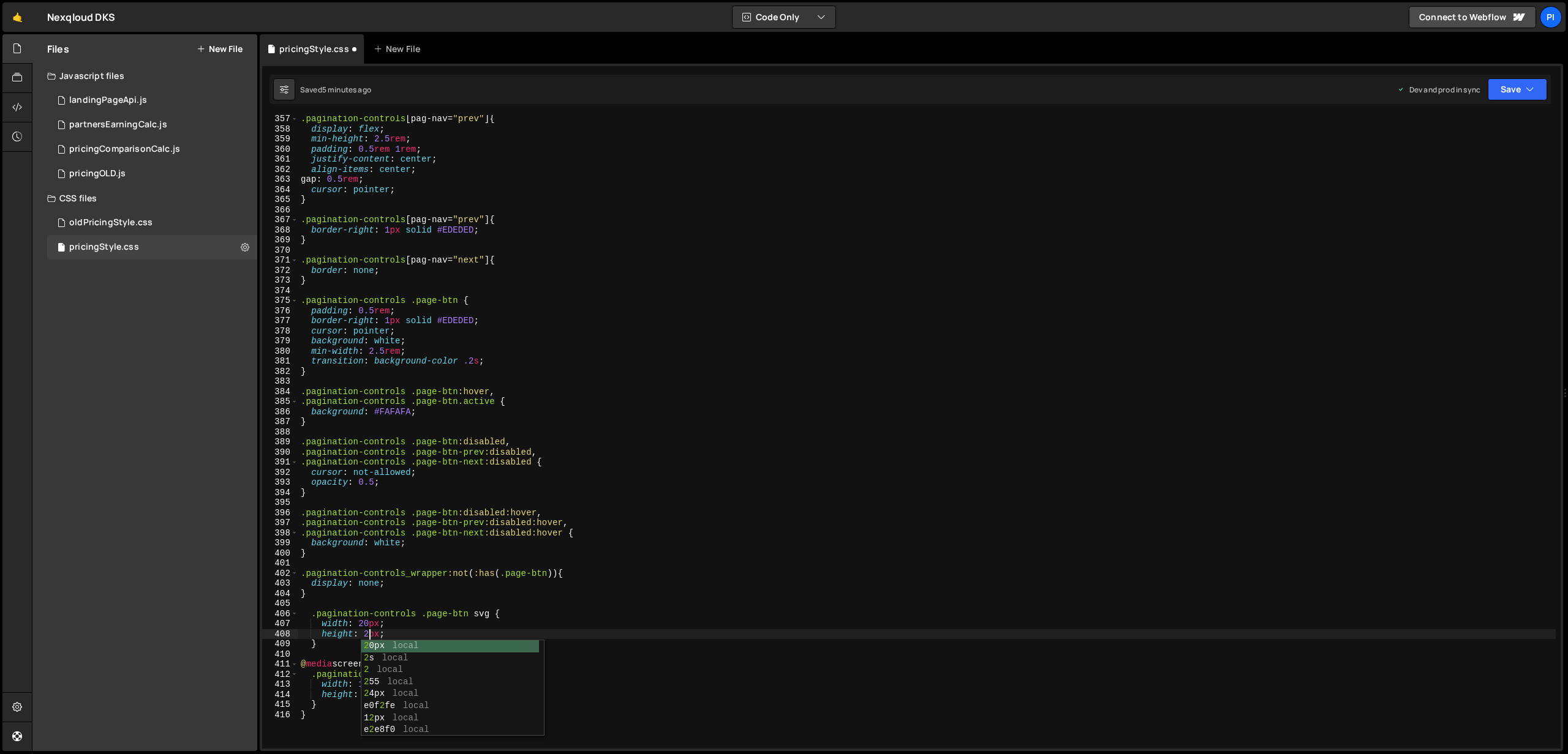
type textarea "height: 20px;"
click at [411, 600] on div ".pagination-controls [ pag-nav = " prev " ] { display : flex ; min-height : 2.5…" at bounding box center [927, 440] width 1257 height 654
click at [1501, 93] on button "Save" at bounding box center [1517, 89] width 60 height 22
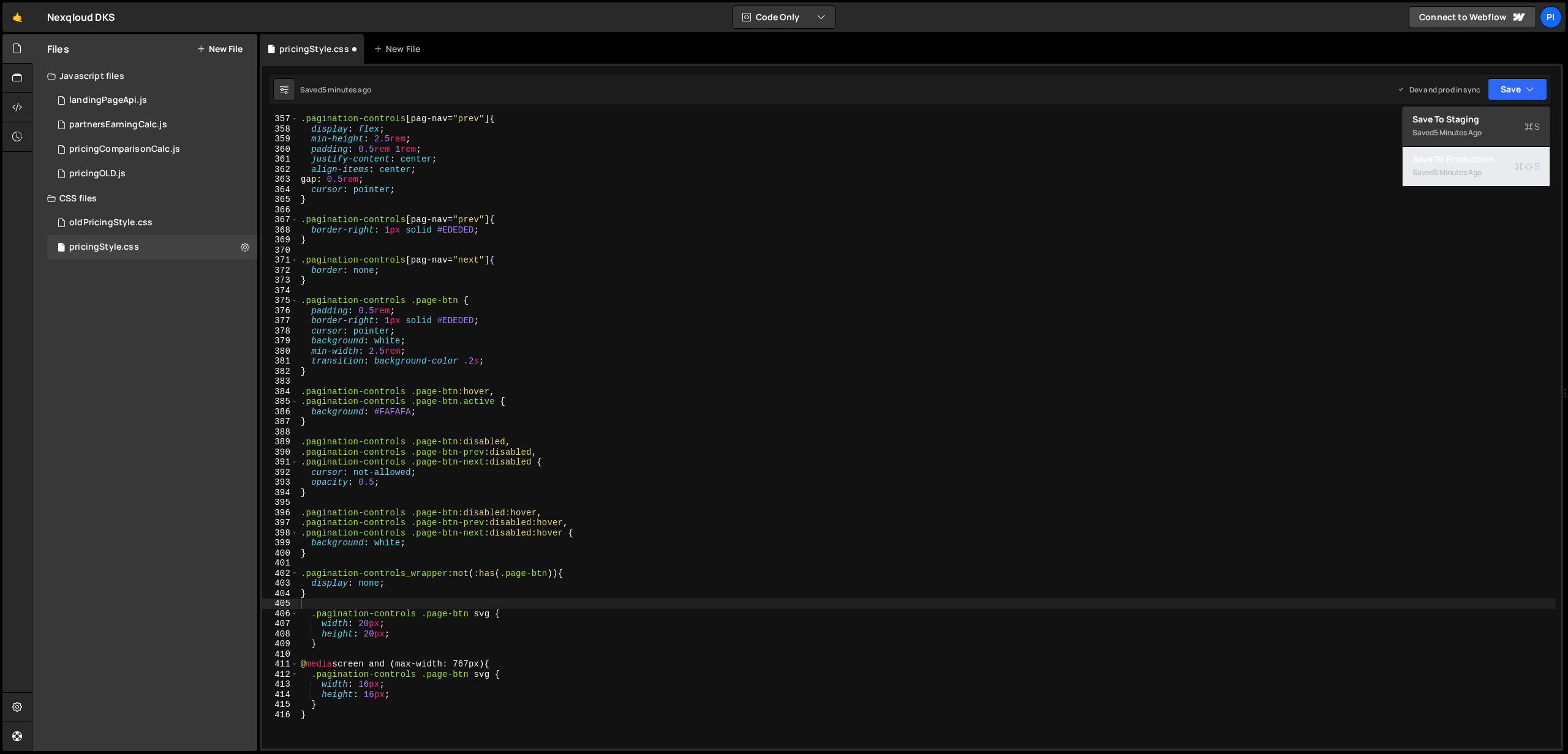
click at [1469, 170] on div "5 minutes ago" at bounding box center [1457, 172] width 48 height 10
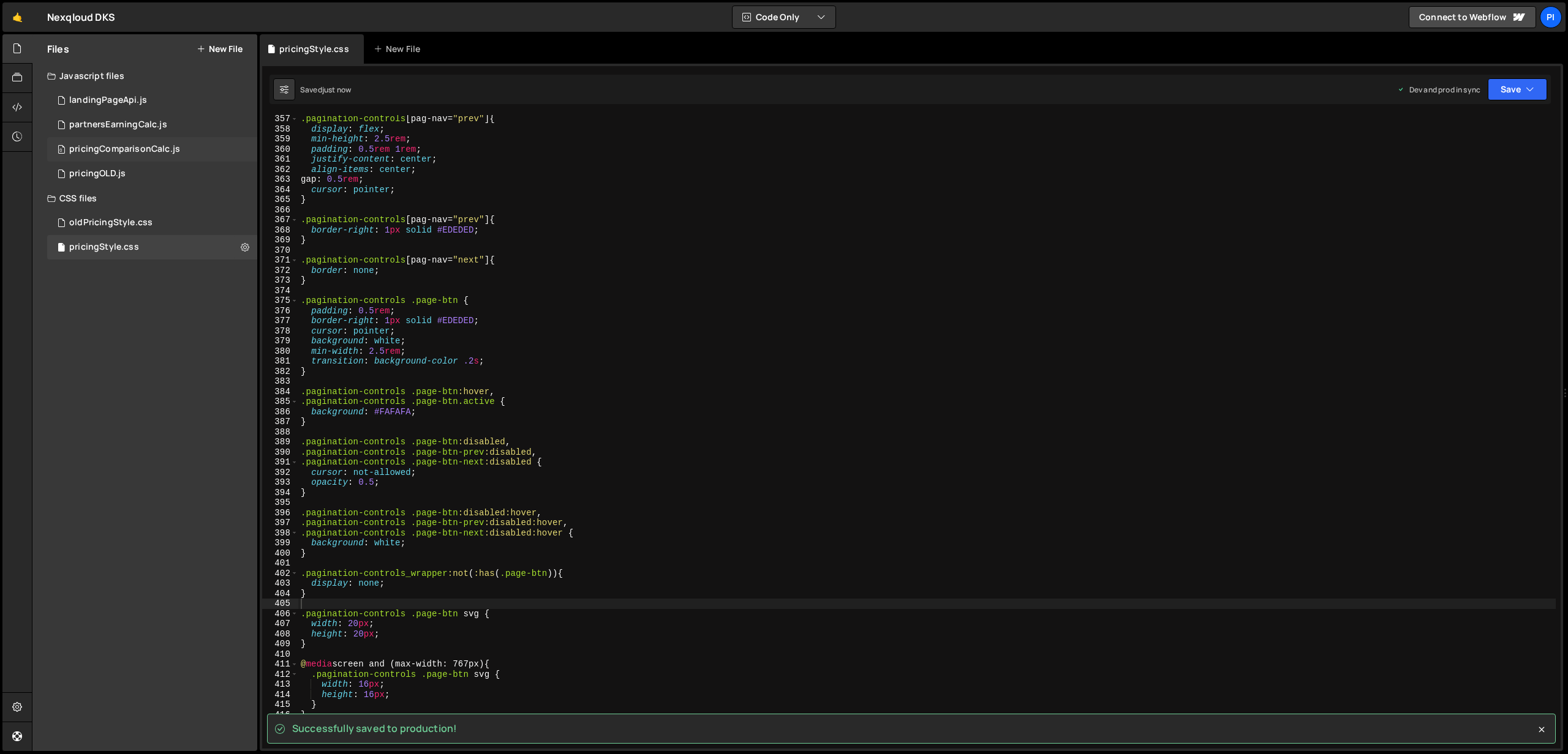
click at [156, 142] on div "0 pricingComparisonCalc.js 0" at bounding box center [153, 150] width 210 height 24
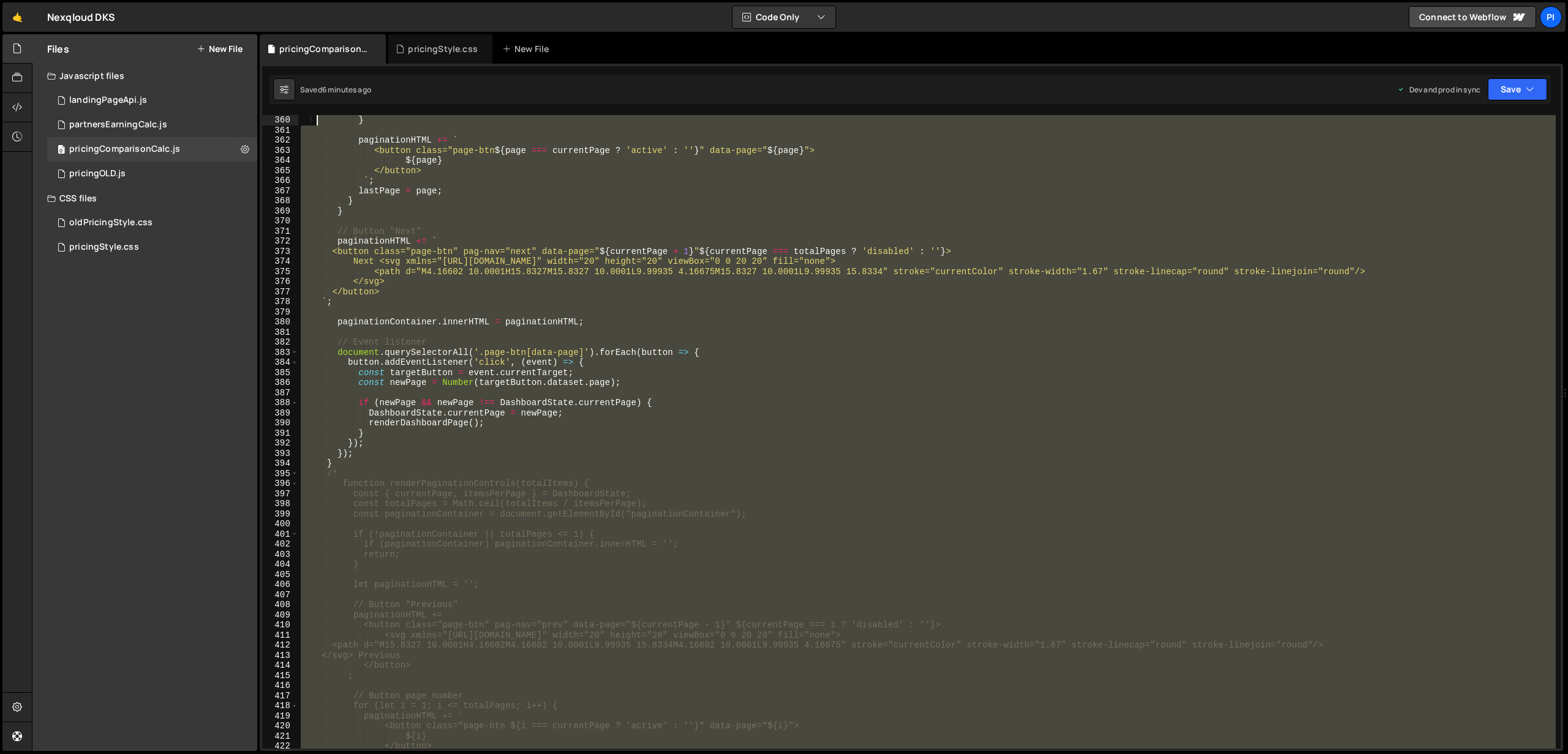
scroll to position [4261, 0]
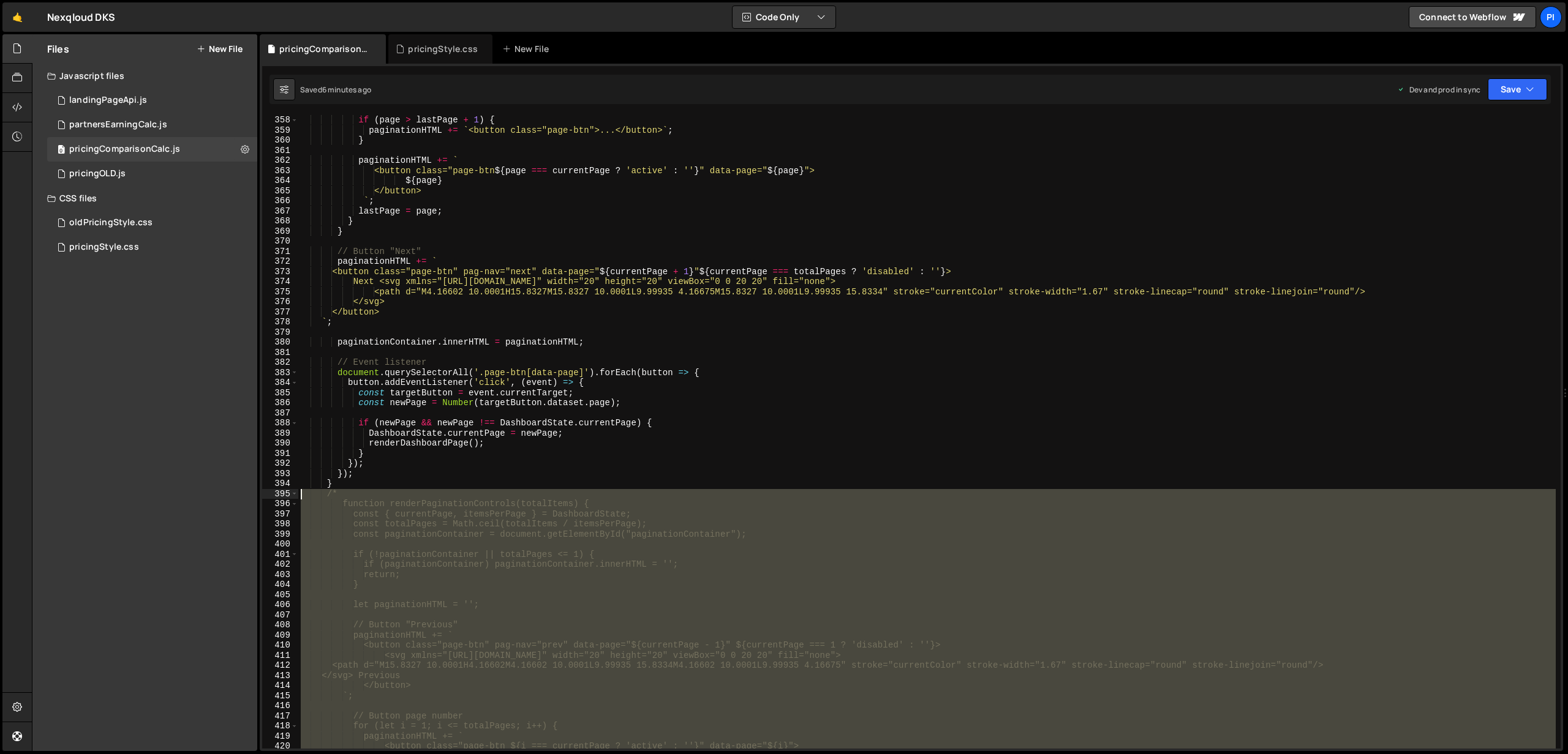
drag, startPoint x: 357, startPoint y: 528, endPoint x: 282, endPoint y: 489, distance: 84.5
click at [282, 489] on div "*/ 358 359 360 361 362 363 364 365 366 367 368 369 370 371 372 373 374 375 376 …" at bounding box center [911, 432] width 1298 height 633
type textarea "/* function renderPaginationControls(totalItems) {"
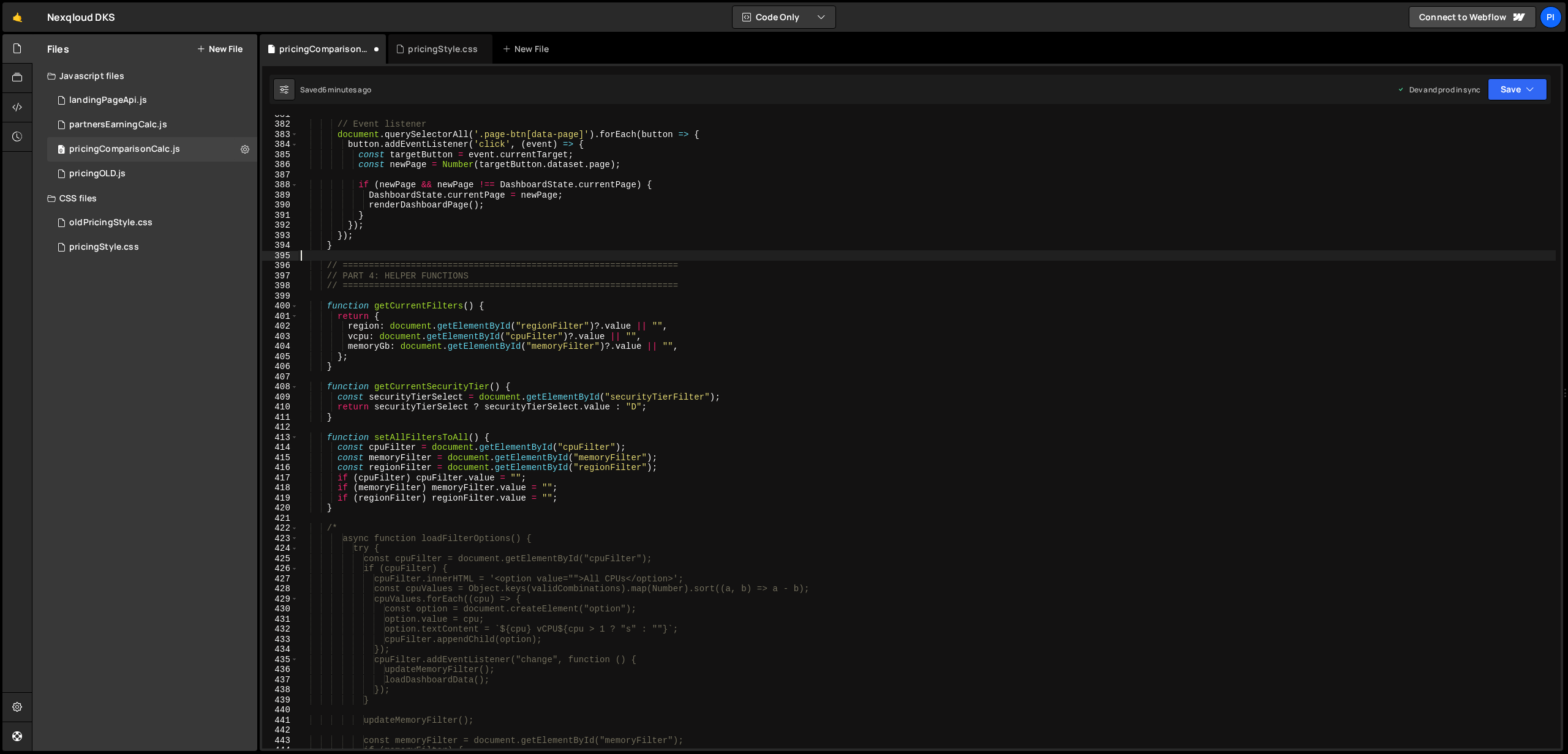
type textarea "} */"
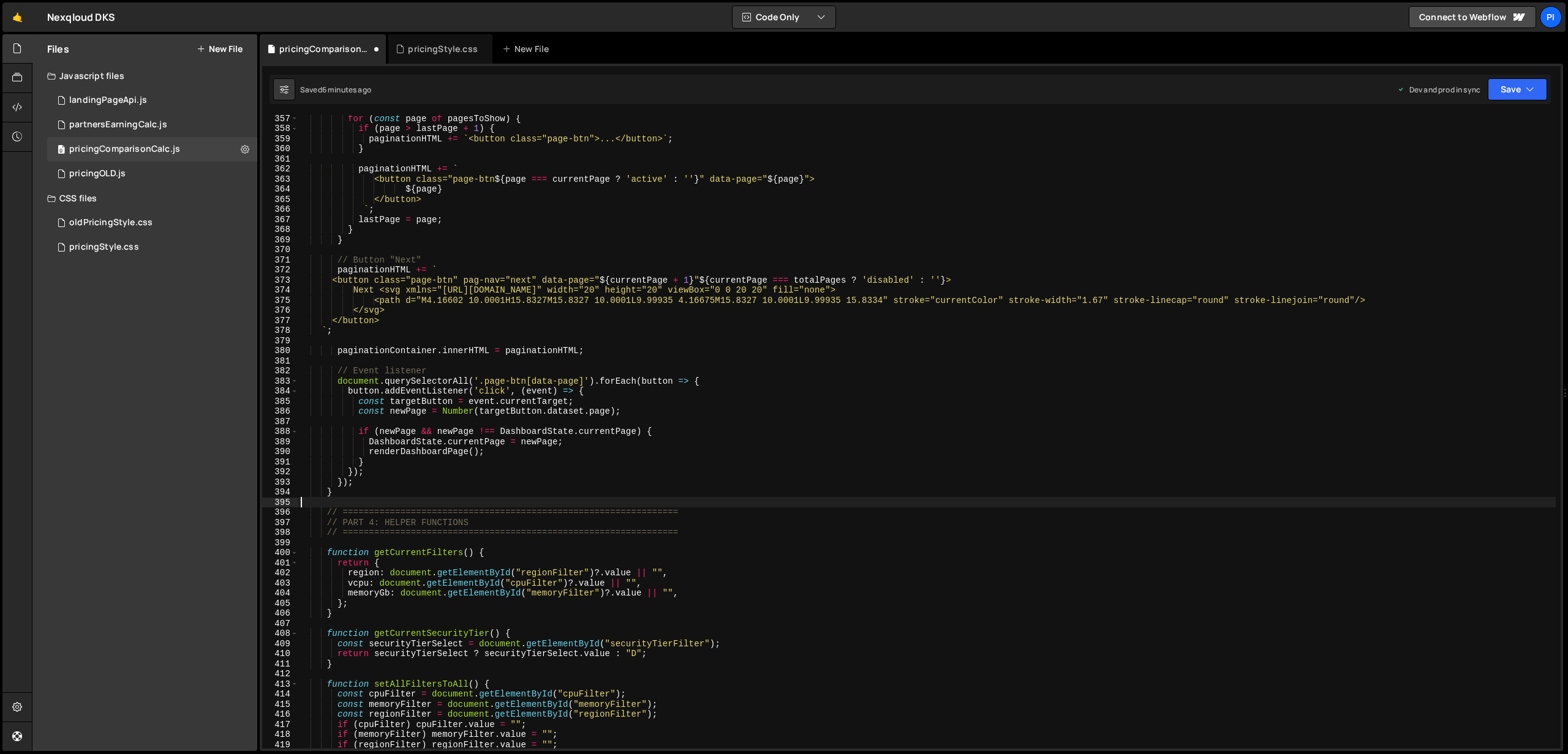
scroll to position [4250, 0]
drag, startPoint x: 602, startPoint y: 295, endPoint x: 716, endPoint y: 296, distance: 114.0
click at [716, 296] on div "let lastPage = 0 ; for ( const page of pagesToShow ) { if ( page > lastPage + 1…" at bounding box center [927, 433] width 1257 height 654
type textarea "Next <svg xmlns="[URL][DOMAIN_NAME]" viewBox="0 0 20 20" fill="none">"
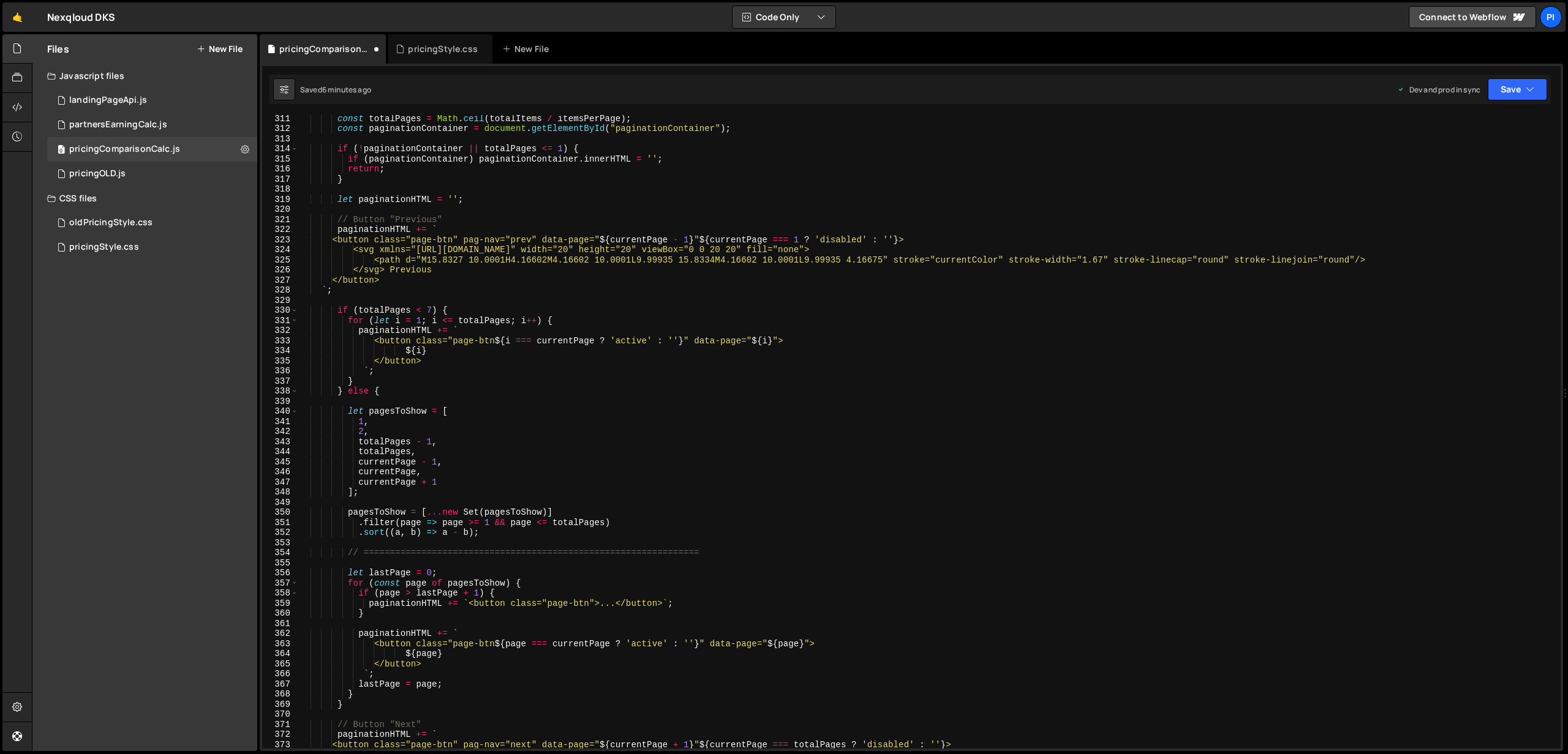
scroll to position [3789, 0]
click at [691, 248] on div "const totalPages = Math . ceil ( totalItems / itemsPerPage ) ; const pagination…" at bounding box center [927, 440] width 1257 height 654
type textarea "<svg xmlns="http://www.w3.org/2000/svg" viewBox="0 0 20 20" fill="none">"
click at [1518, 91] on button "Save" at bounding box center [1517, 89] width 60 height 22
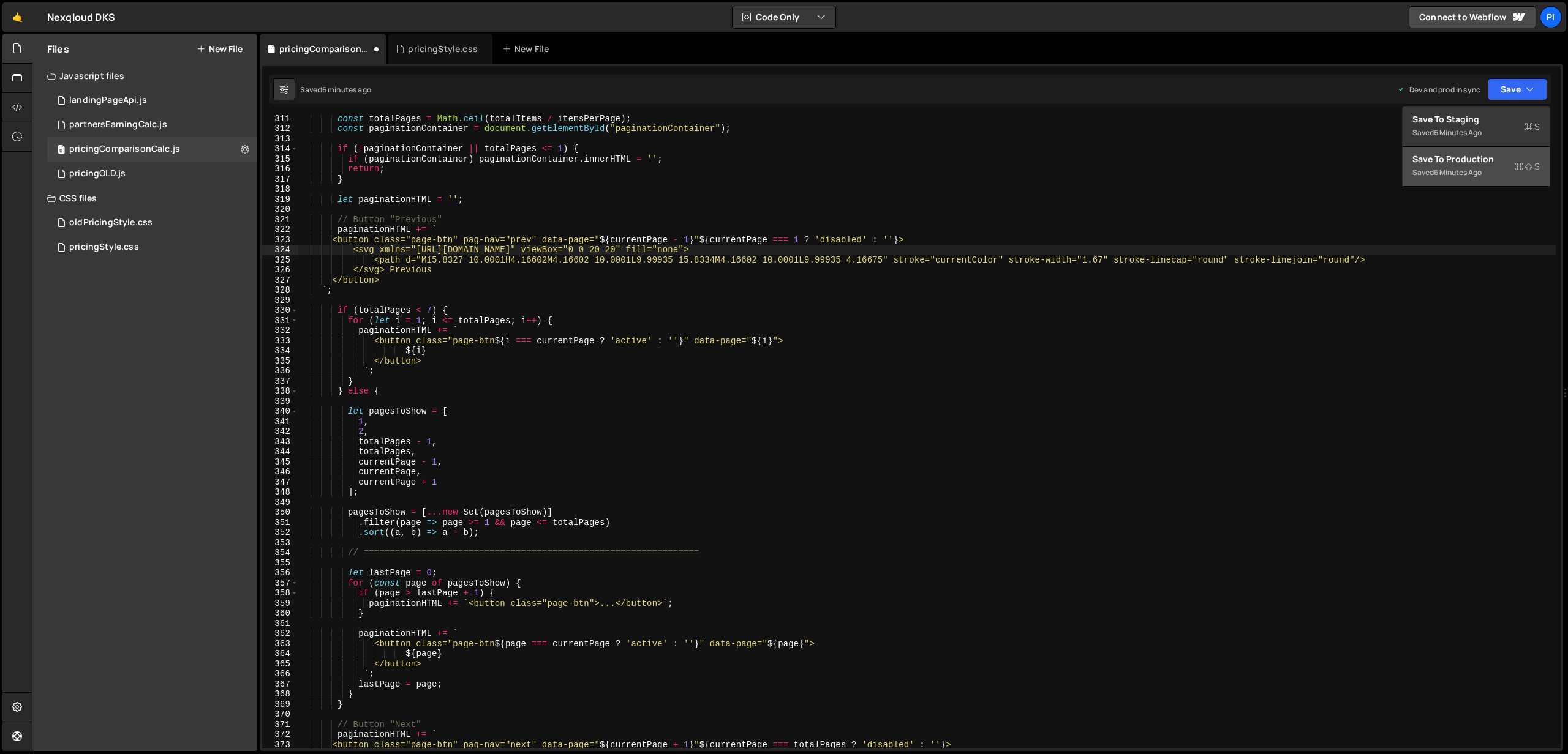
click at [1476, 170] on div "6 minutes ago" at bounding box center [1457, 172] width 48 height 10
click at [417, 44] on div "pricingStyle.css" at bounding box center [443, 49] width 70 height 12
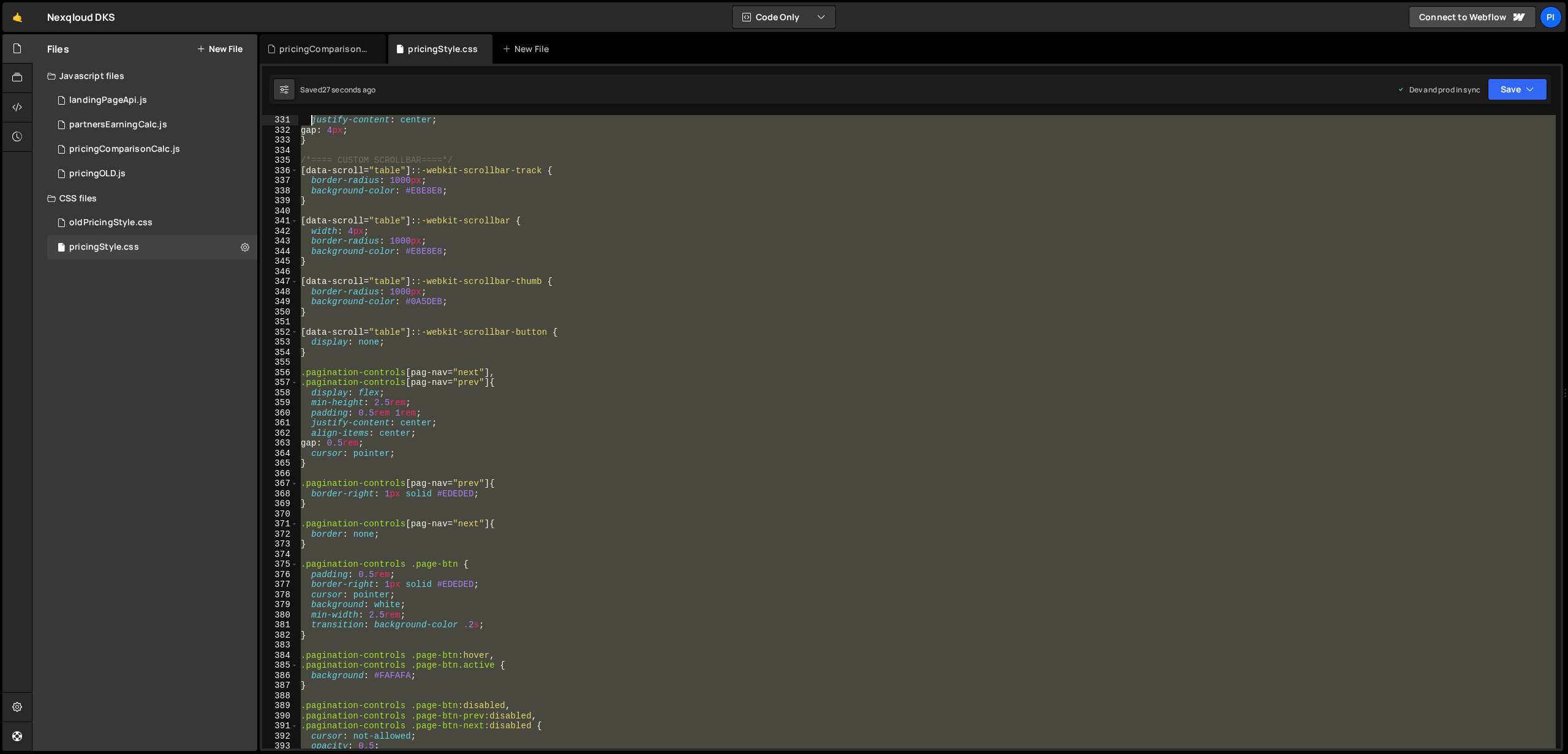
scroll to position [3333, 0]
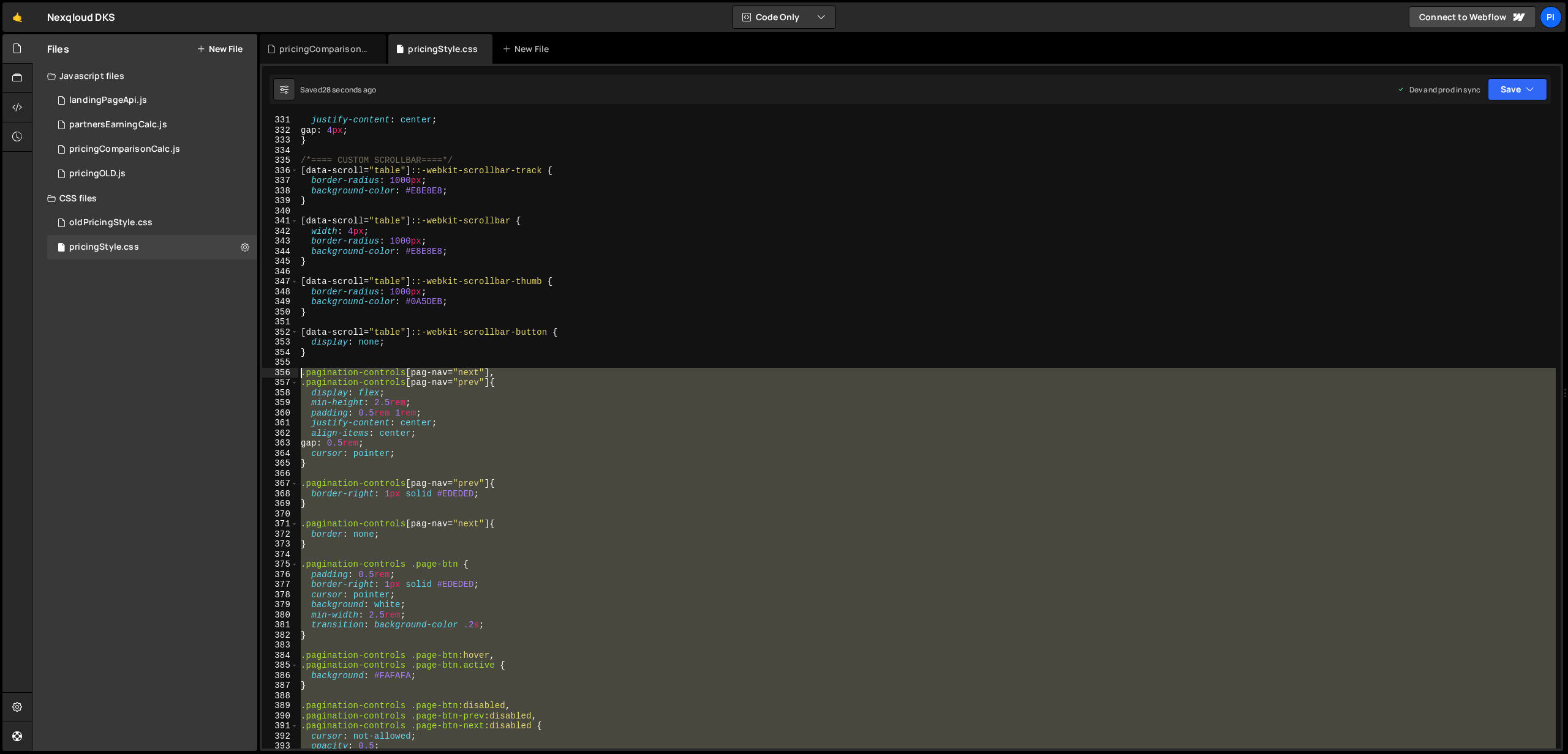
drag, startPoint x: 314, startPoint y: 485, endPoint x: 277, endPoint y: 371, distance: 119.9
click at [277, 371] on div "} 331 332 333 334 335 336 337 338 339 340 341 342 343 344 345 346 347 348 349 3…" at bounding box center [911, 432] width 1298 height 633
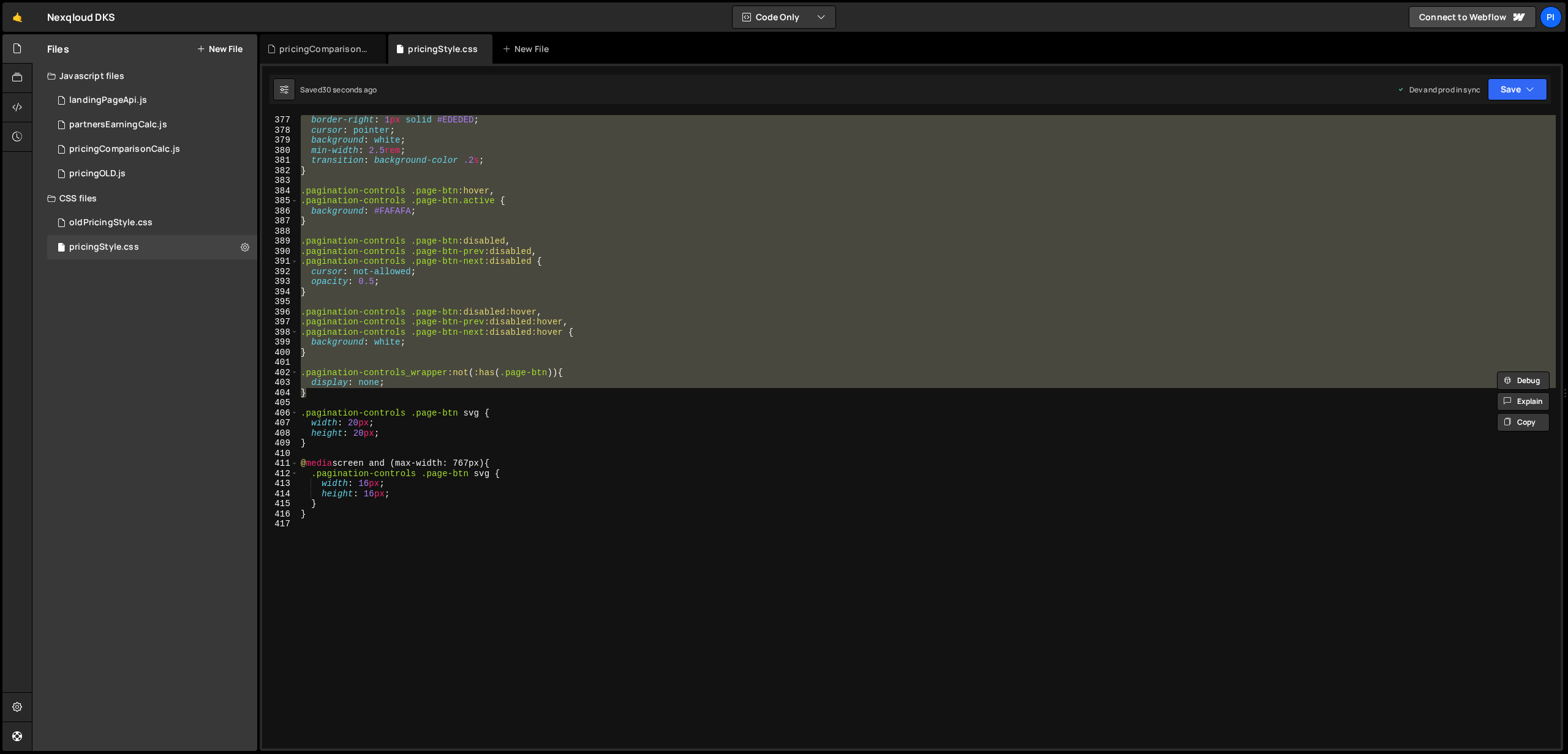
scroll to position [3889, 0]
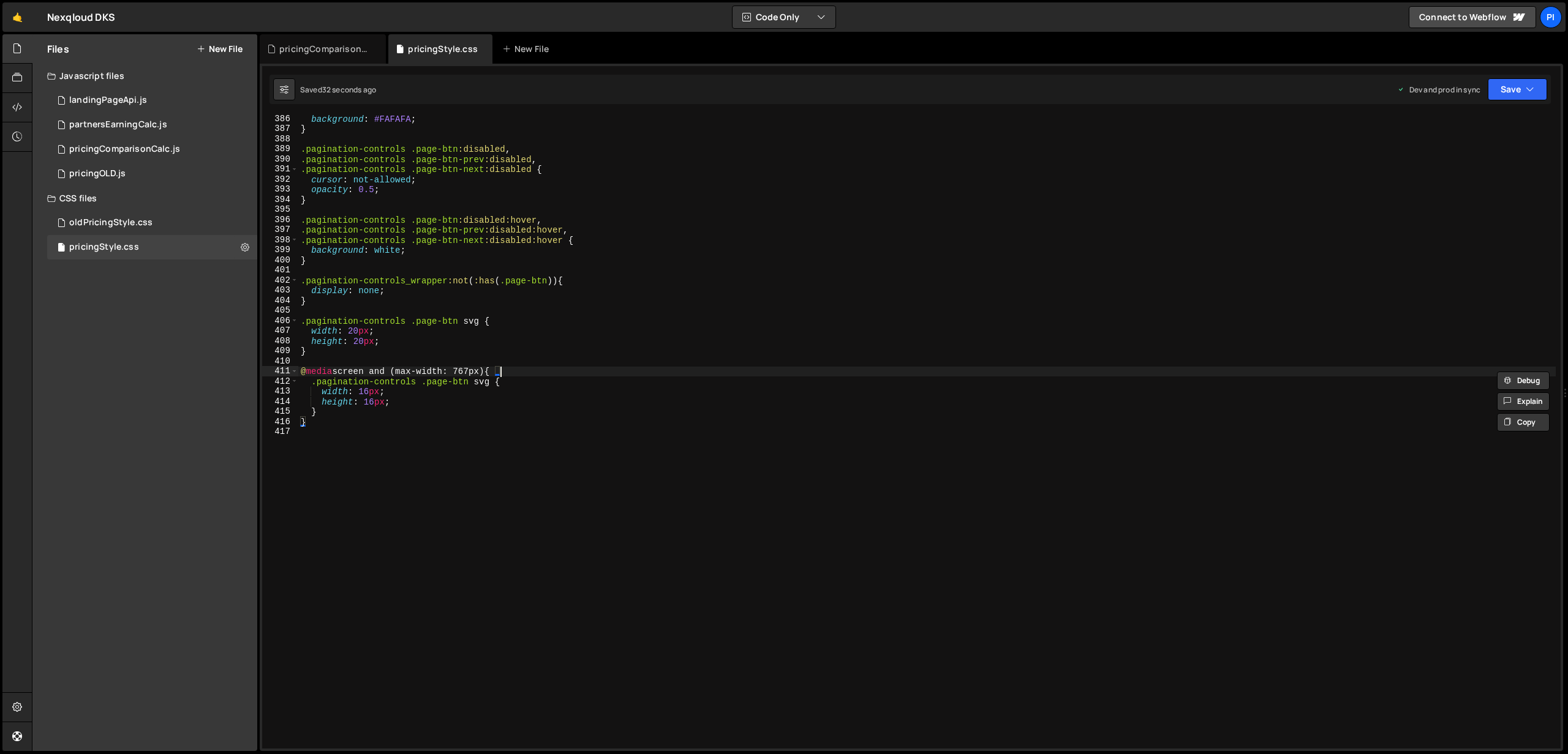
click at [531, 369] on div "background : #FAFAFA ; } .pagination-controls .page-btn :disabled , .pagination…" at bounding box center [927, 440] width 1257 height 654
type textarea "@media screen and (max-width: 767px) {"
paste textarea "}"
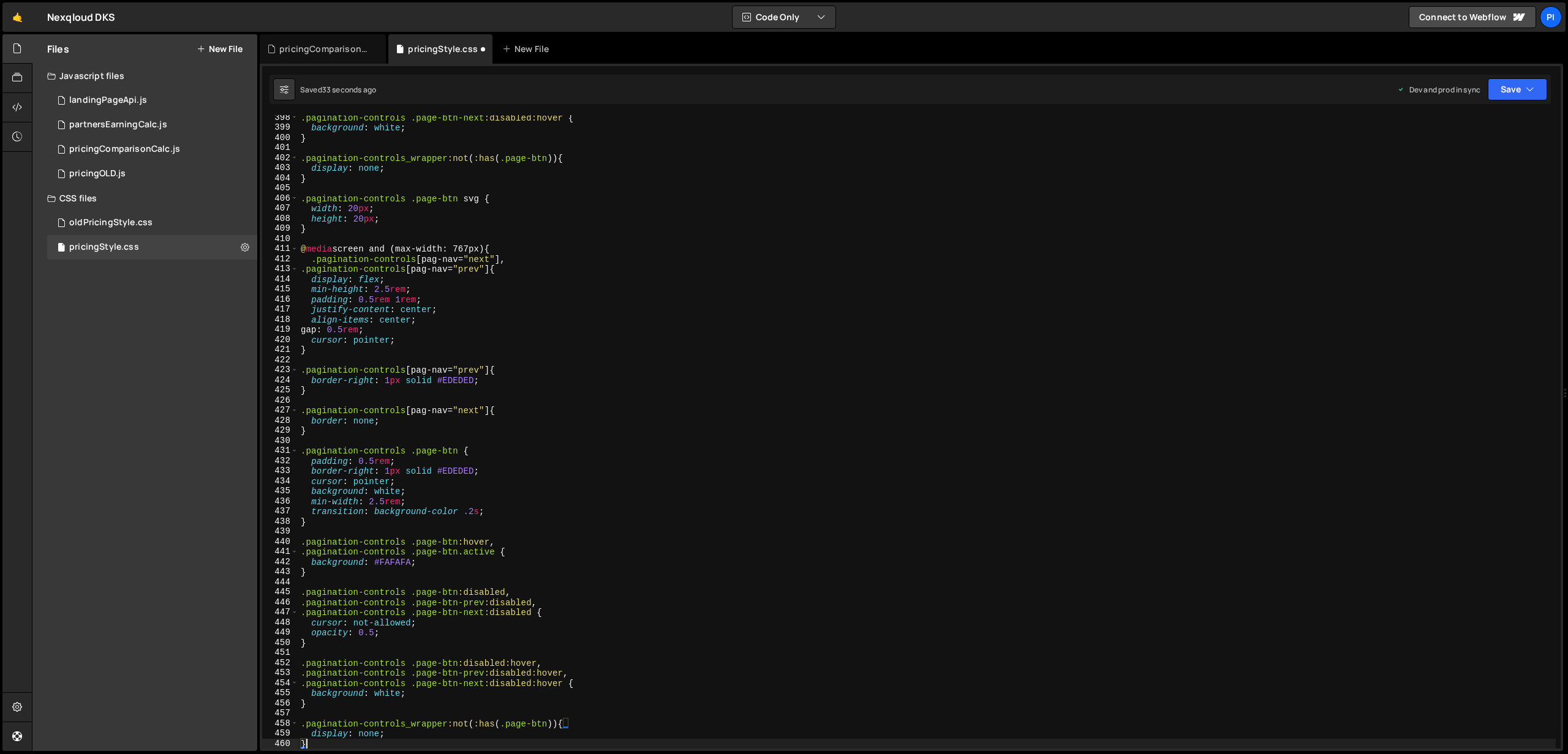
scroll to position [4012, 0]
click at [1512, 92] on button "Save" at bounding box center [1517, 89] width 60 height 22
click at [1470, 174] on div "33 seconds ago" at bounding box center [1461, 172] width 55 height 10
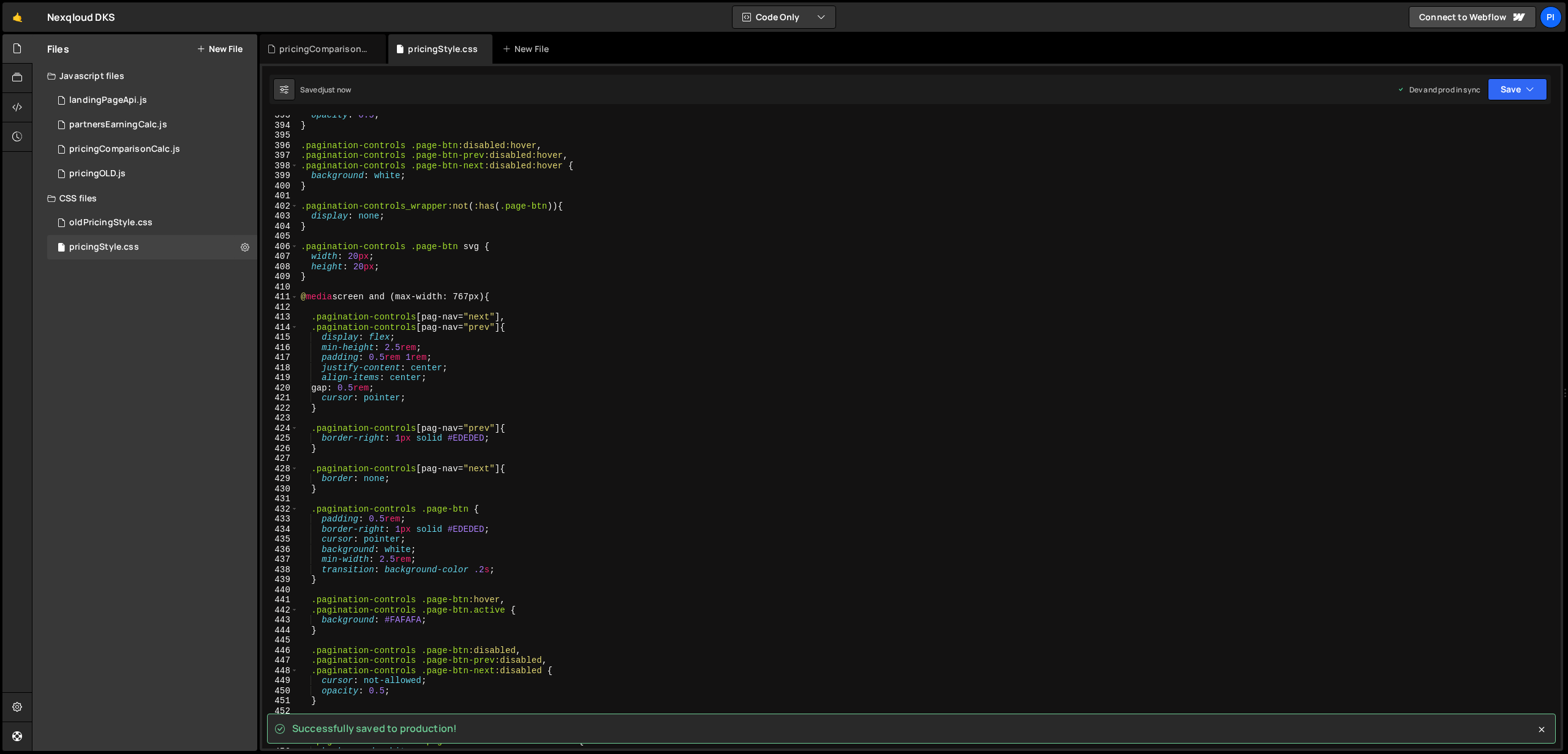
scroll to position [3962, 0]
type textarea "display: flex;"
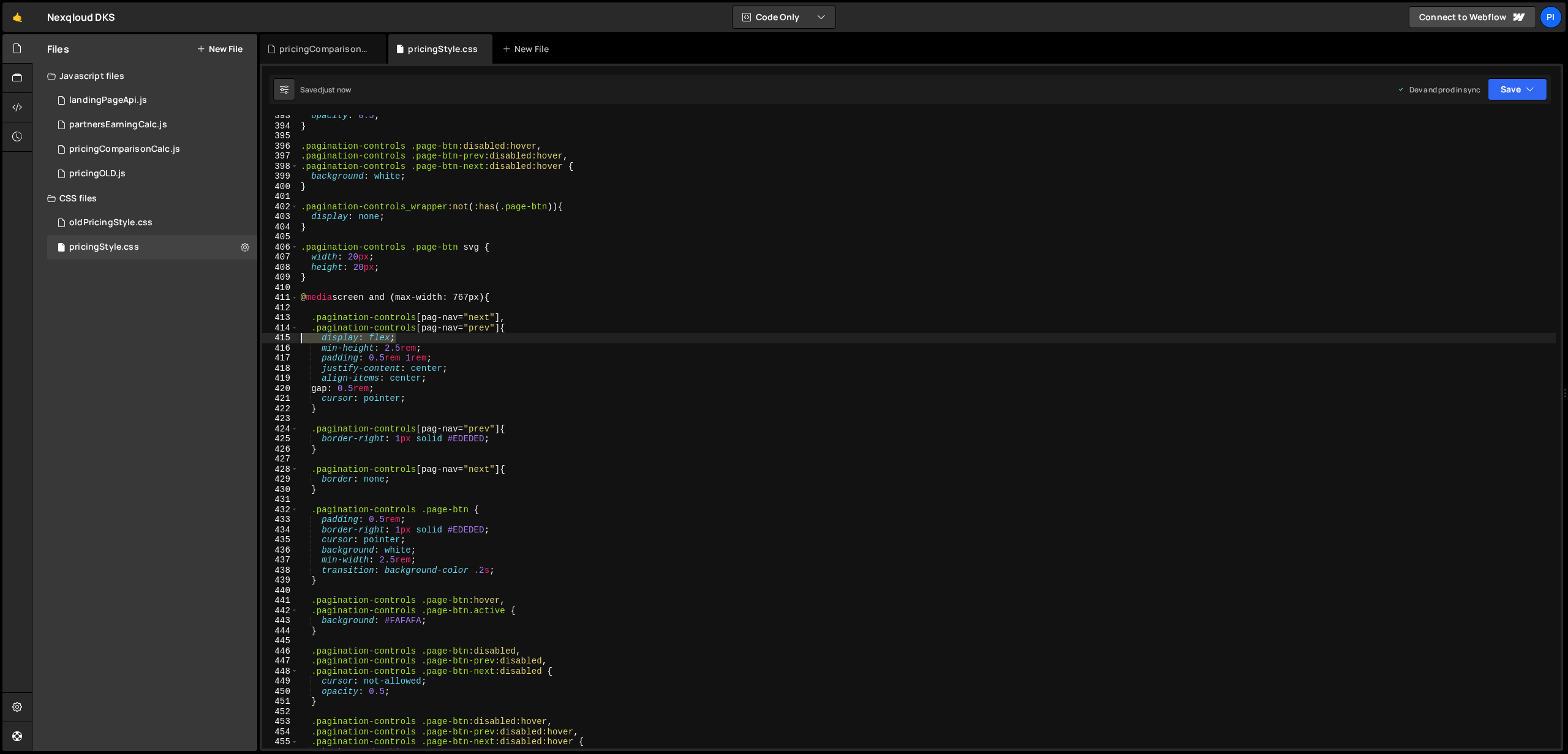
drag, startPoint x: 412, startPoint y: 342, endPoint x: 280, endPoint y: 341, distance: 132.0
click at [280, 341] on div "display: flex; 393 394 395 396 397 398 399 400 401 402 403 404 405 406 407 408 …" at bounding box center [911, 432] width 1298 height 633
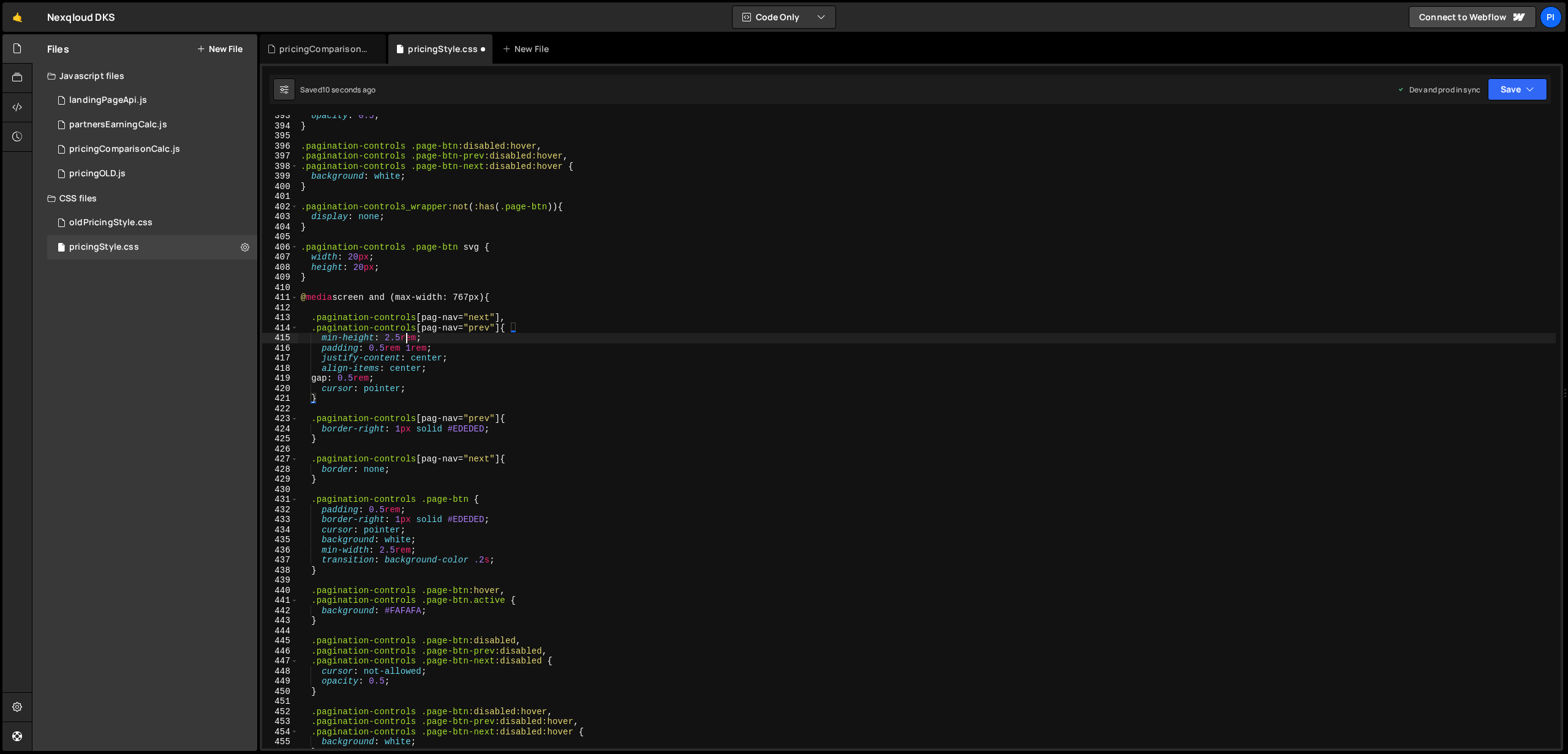
click at [405, 336] on div "opacity : 0.5 ; } .pagination-controls .page-btn :disabled:hover , .pagination-…" at bounding box center [927, 437] width 1257 height 654
click at [400, 336] on div "opacity : 0.5 ; } .pagination-controls .page-btn :disabled:hover , .pagination-…" at bounding box center [927, 437] width 1257 height 654
click at [386, 347] on div "opacity : 0.5 ; } .pagination-controls .page-btn :disabled:hover , .pagination-…" at bounding box center [927, 437] width 1257 height 654
click at [418, 348] on div "opacity : 0.5 ; } .pagination-controls .page-btn :disabled:hover , .pagination-…" at bounding box center [927, 437] width 1257 height 654
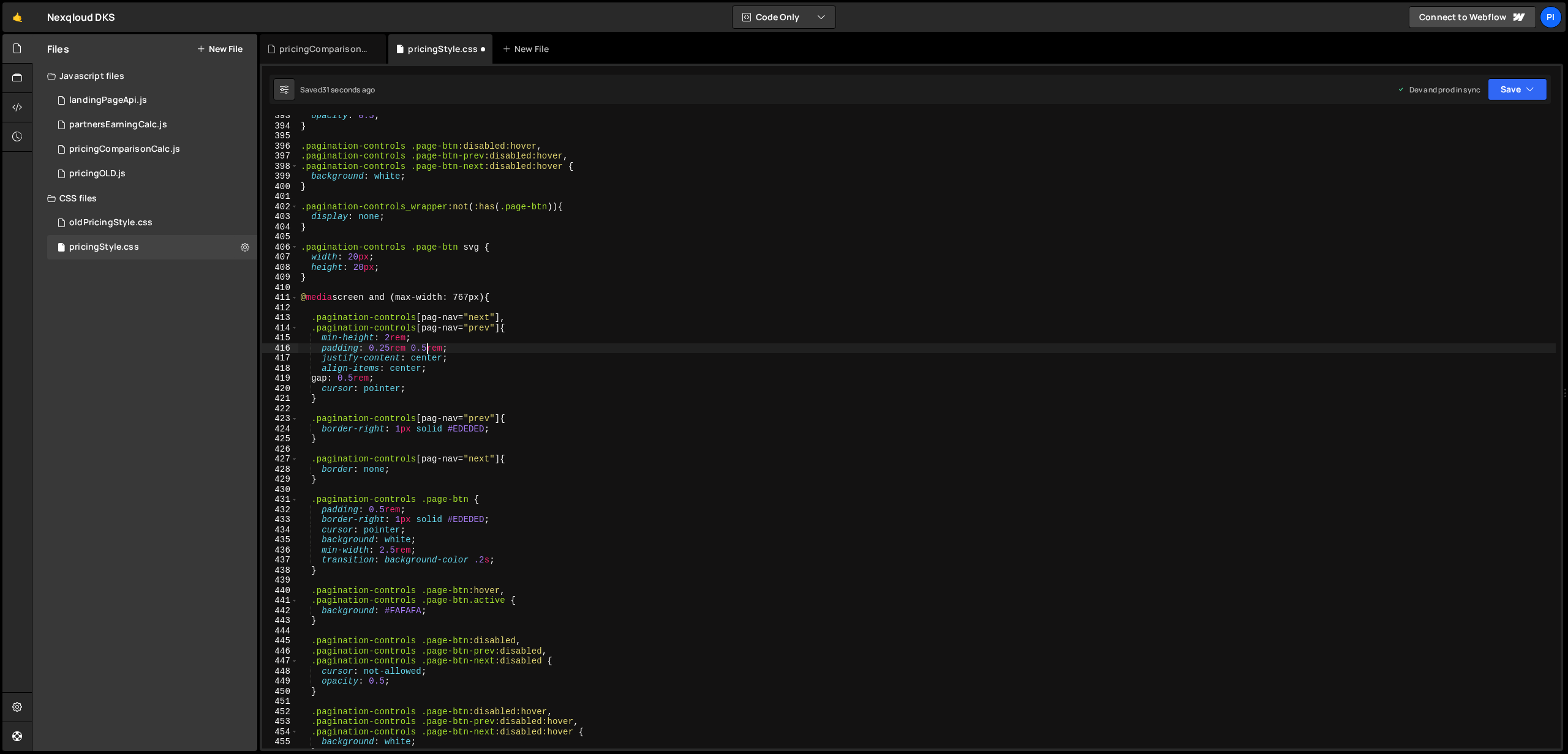
scroll to position [3964, 0]
click at [364, 381] on div "opacity : 0.5 ; } .pagination-controls .page-btn :disabled:hover , .pagination-…" at bounding box center [927, 437] width 1257 height 654
click at [414, 368] on div "opacity : 0.5 ; } .pagination-controls .page-btn :disabled:hover , .pagination-…" at bounding box center [927, 437] width 1257 height 654
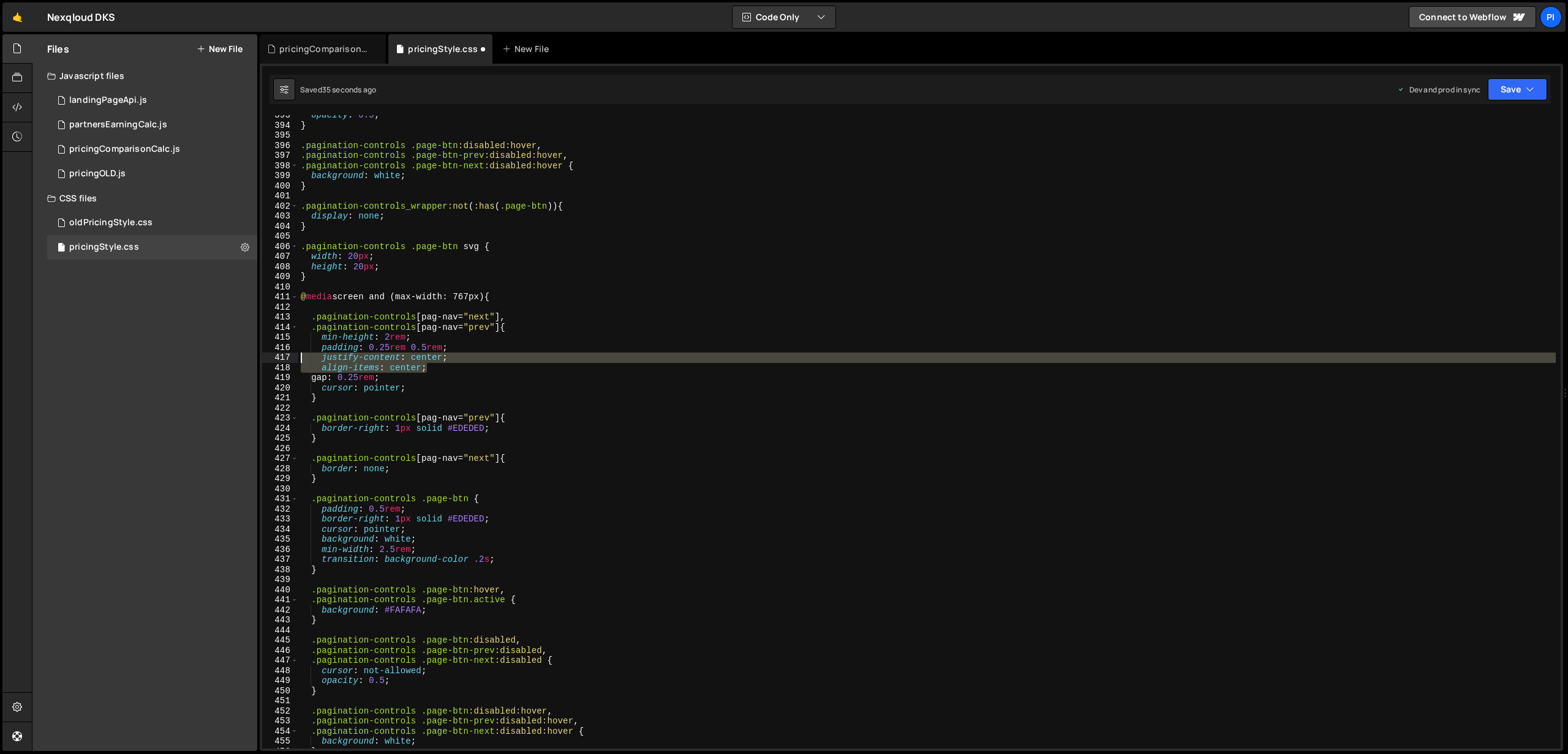
drag, startPoint x: 441, startPoint y: 368, endPoint x: 273, endPoint y: 360, distance: 168.2
click at [273, 360] on div "align-items: center; 393 394 395 396 397 398 399 400 401 402 403 404 405 406 40…" at bounding box center [911, 432] width 1298 height 633
type textarea "justify-content: center; align-items: center;"
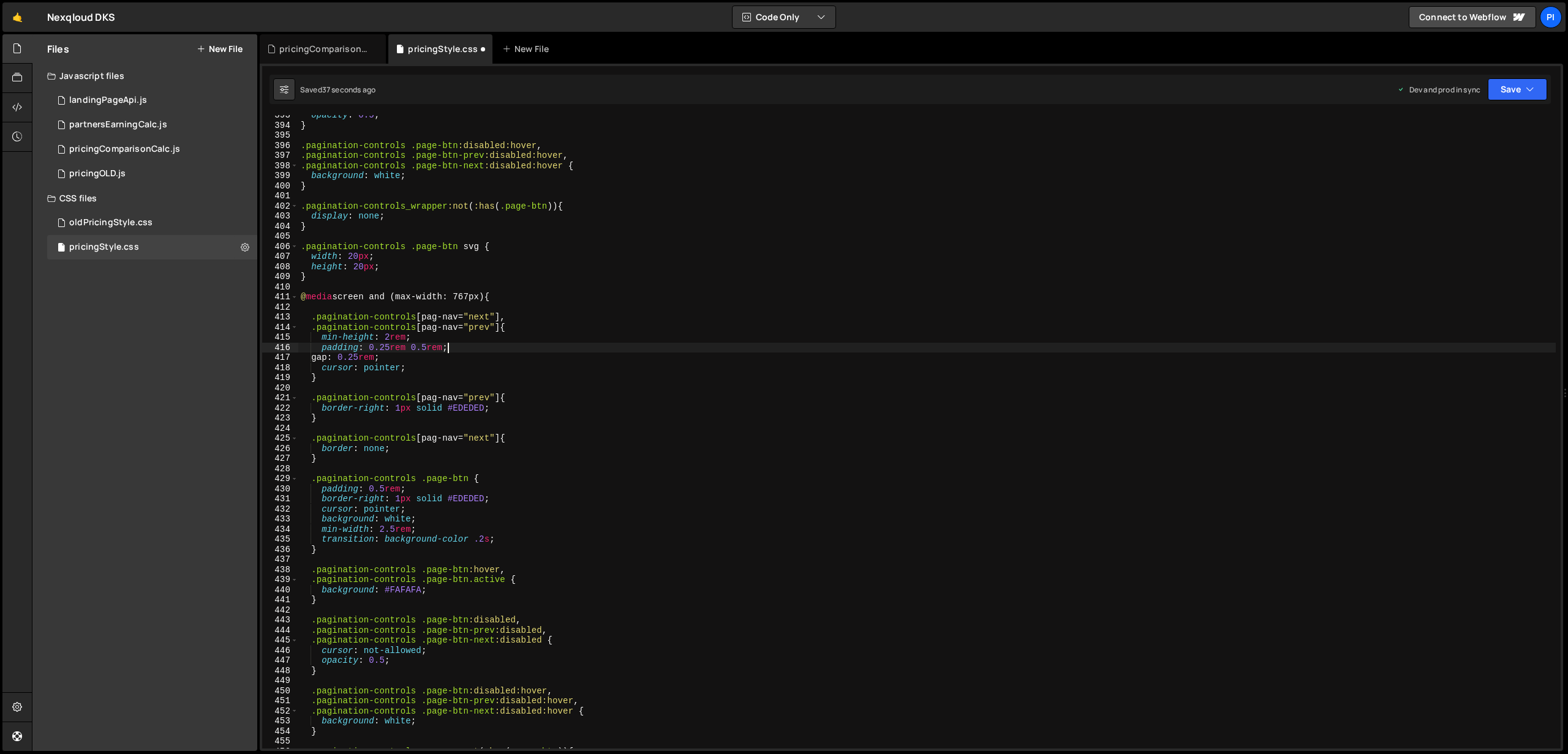
scroll to position [3963, 0]
drag, startPoint x: 416, startPoint y: 368, endPoint x: 286, endPoint y: 365, distance: 130.0
click at [286, 365] on div "padding: 0.25rem 0.5rem; 393 394 395 396 397 398 399 400 401 402 403 404 405 40…" at bounding box center [911, 432] width 1298 height 633
type textarea "cursor: pointer;"
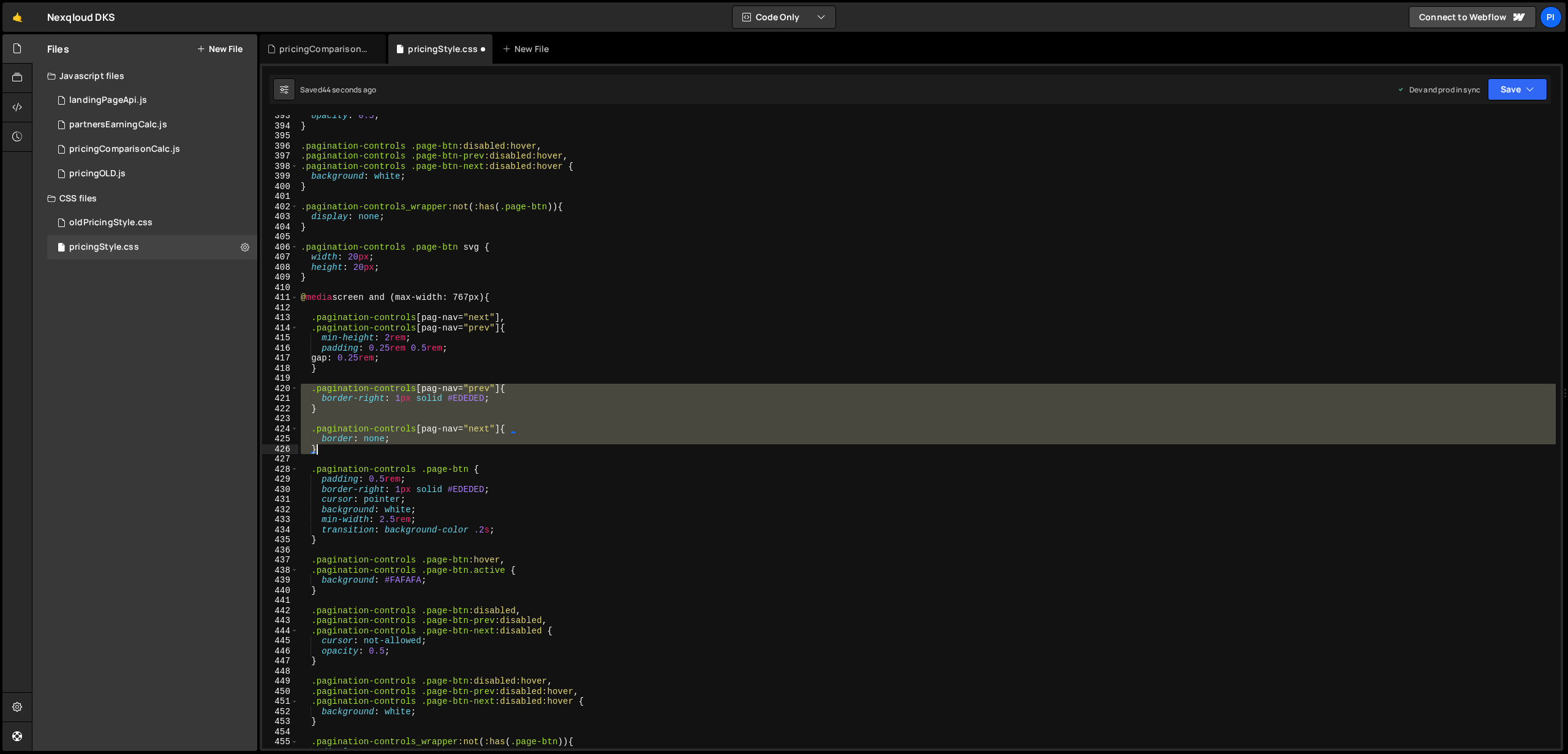
drag, startPoint x: 302, startPoint y: 392, endPoint x: 433, endPoint y: 452, distance: 144.1
click at [433, 452] on div "opacity : 0.5 ; } .pagination-controls .page-btn :disabled:hover , .pagination-…" at bounding box center [927, 437] width 1257 height 654
type textarea "border: none; }"
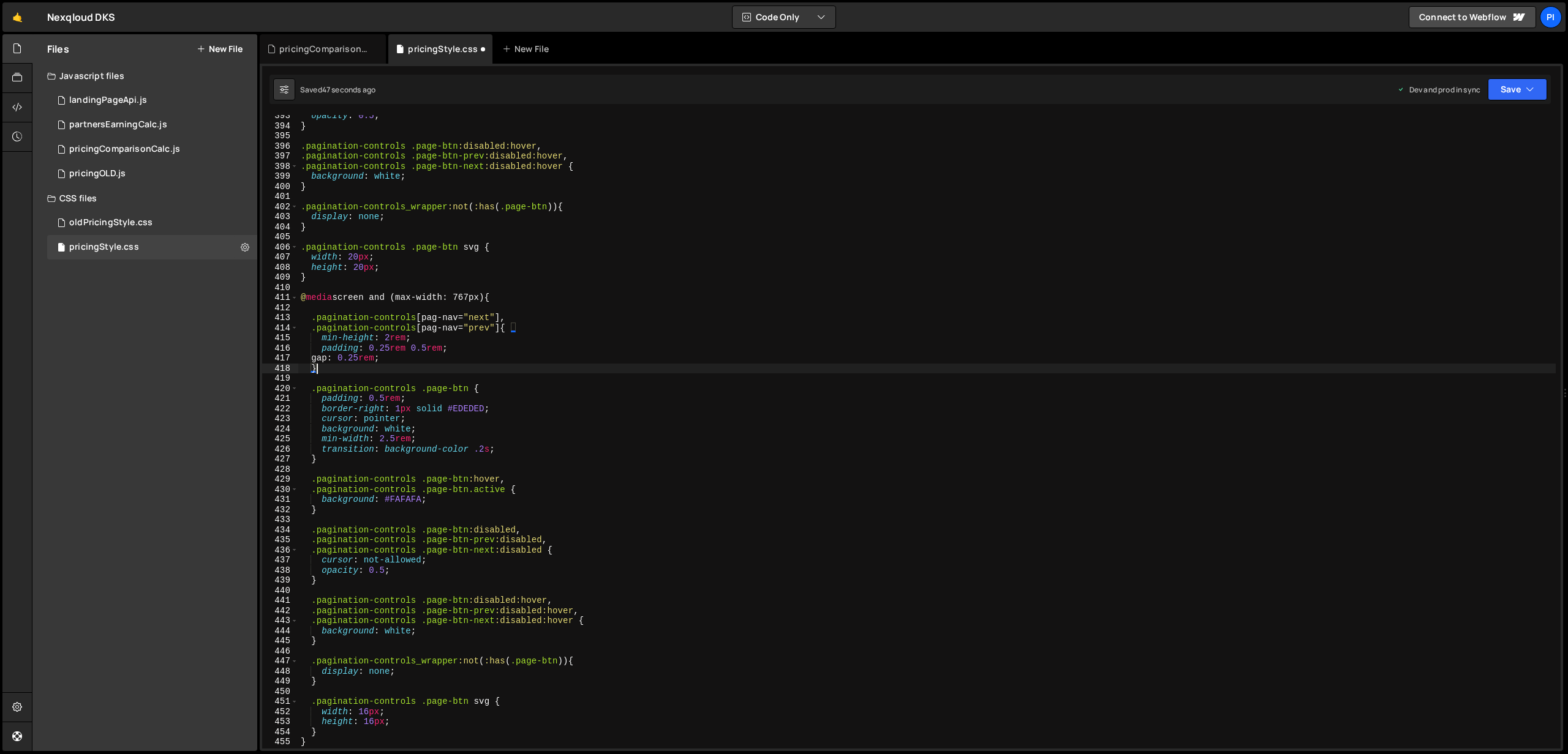
click at [384, 399] on div "opacity : 0.5 ; } .pagination-controls .page-btn :disabled:hover , .pagination-…" at bounding box center [927, 437] width 1257 height 654
click at [412, 385] on div "opacity : 0.5 ; } .pagination-controls .page-btn :disabled:hover , .pagination-…" at bounding box center [927, 437] width 1257 height 654
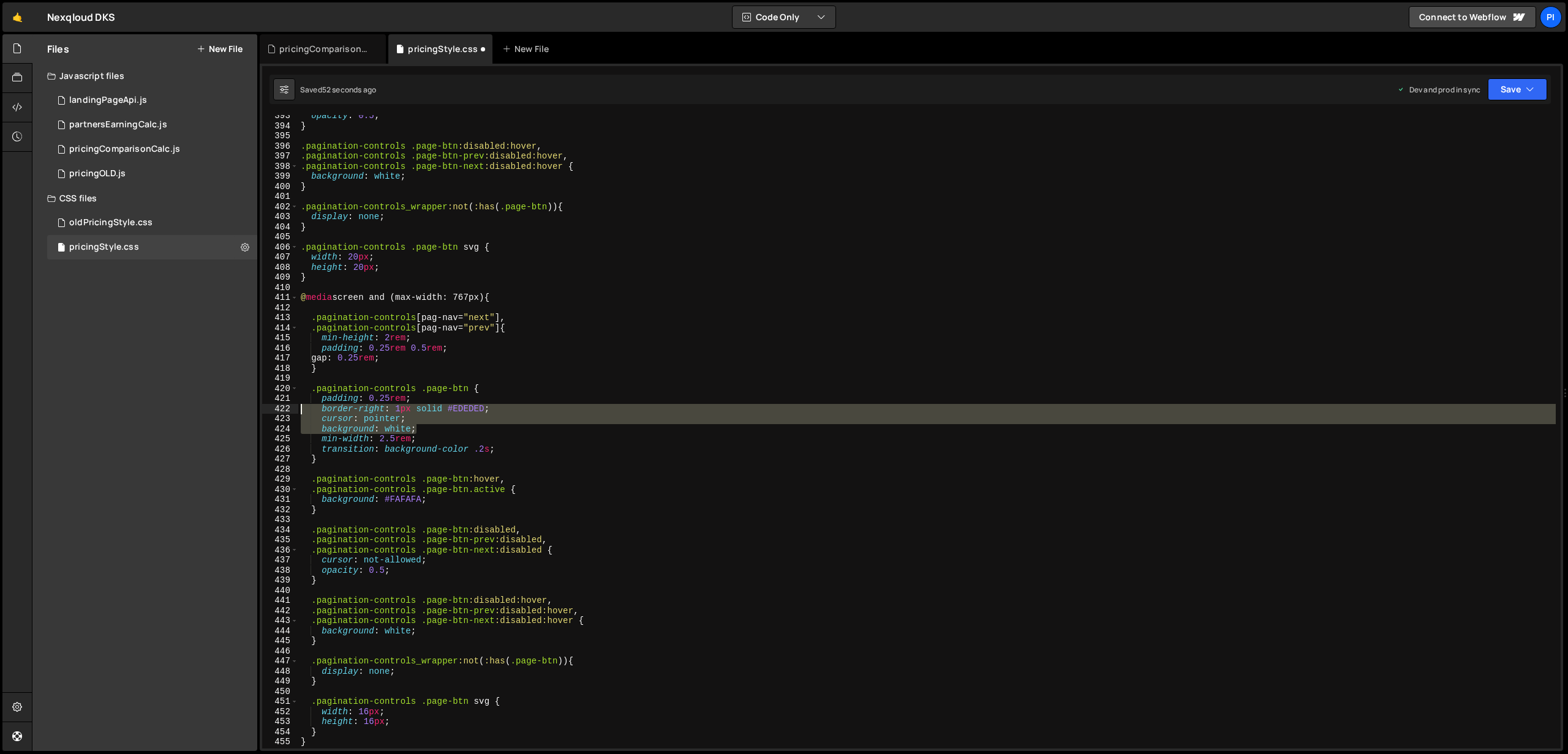
drag, startPoint x: 389, startPoint y: 424, endPoint x: 294, endPoint y: 412, distance: 95.8
click at [294, 412] on div ".pagination-controls .page-btn { 393 394 395 396 397 398 399 400 401 402 403 40…" at bounding box center [911, 432] width 1298 height 633
type textarea "border-right: 1px solid #EDEDED; cursor: pointer;"
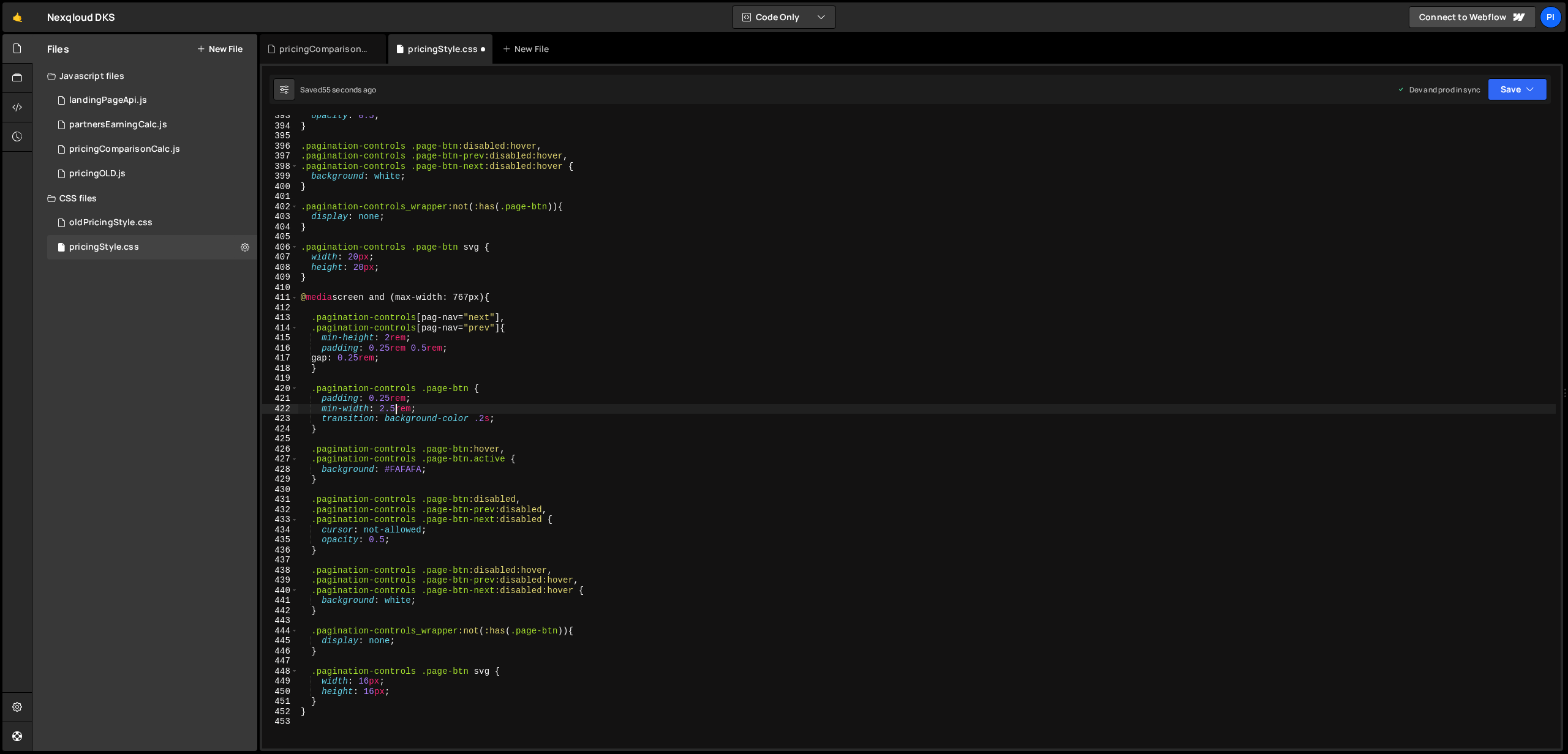
click at [395, 406] on div "opacity : 0.5 ; } .pagination-controls .page-btn :disabled:hover , .pagination-…" at bounding box center [927, 437] width 1257 height 654
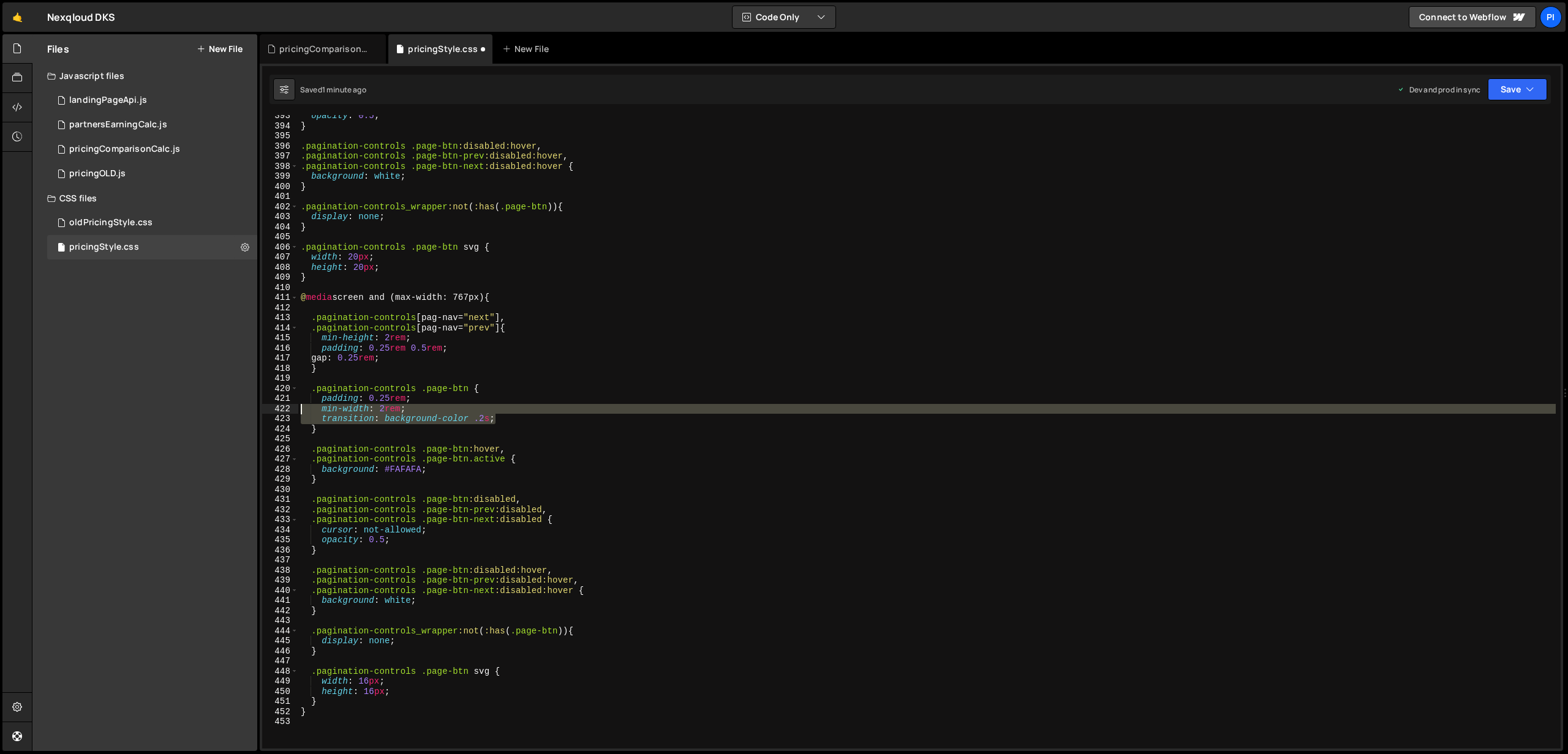
drag, startPoint x: 501, startPoint y: 420, endPoint x: 252, endPoint y: 413, distance: 249.1
click at [252, 413] on div "Files New File Javascript files 0 landingPageApi.js 0 0 partnersEarningCalc.js …" at bounding box center [799, 393] width 1536 height 717
click at [252, 413] on div "Files New File Javascript files 0 landingPageApi.js 0 0 partnersEarningCalc.js …" at bounding box center [145, 393] width 225 height 717
click at [519, 420] on div "opacity : 0.5 ; } .pagination-controls .page-btn :disabled:hover , .pagination-…" at bounding box center [927, 432] width 1257 height 633
type textarea "transition: background-color .2s;"
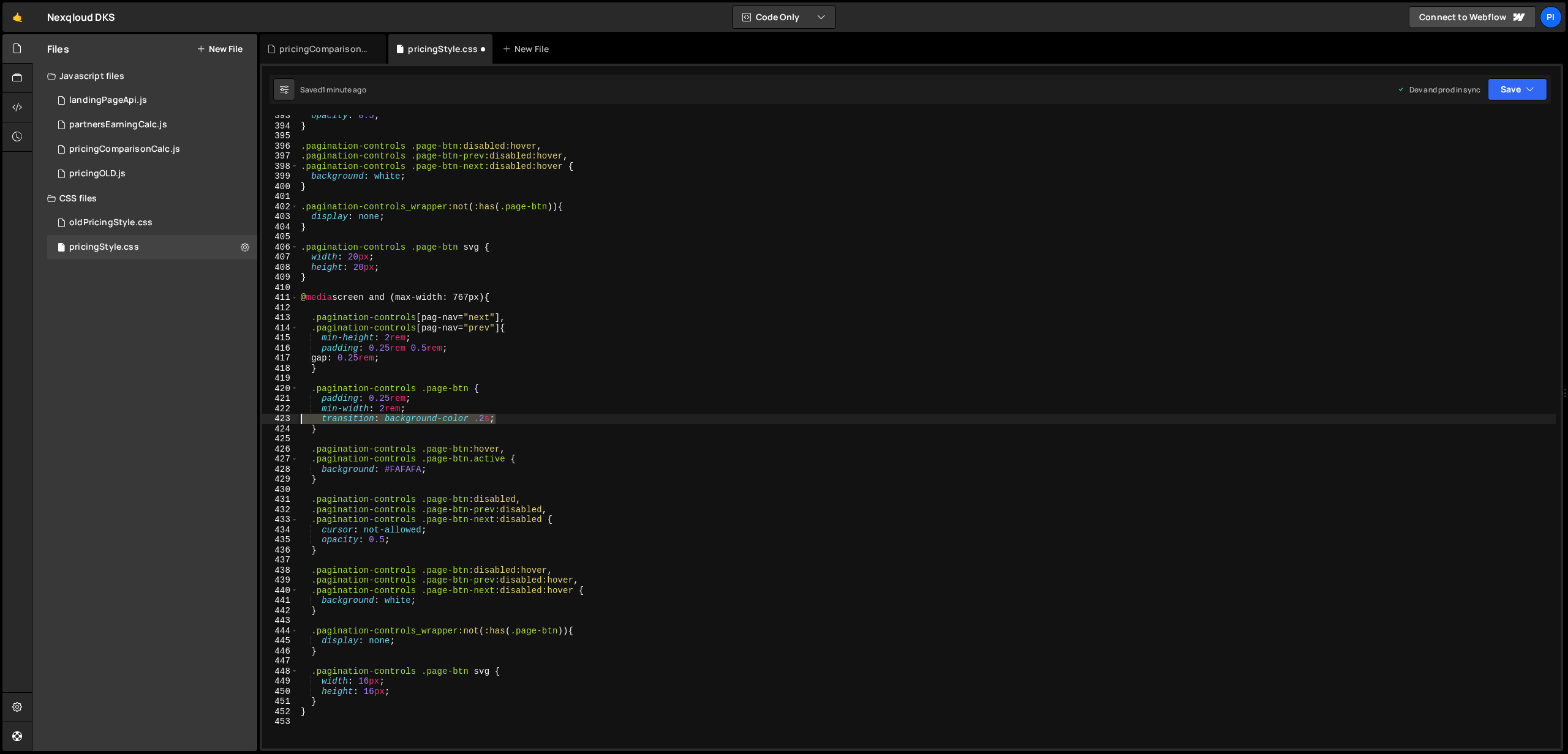
drag, startPoint x: 510, startPoint y: 420, endPoint x: 289, endPoint y: 422, distance: 221.0
click at [289, 422] on div "transition: background-color .2s; 393 394 395 396 397 398 399 400 401 402 403 4…" at bounding box center [911, 432] width 1298 height 633
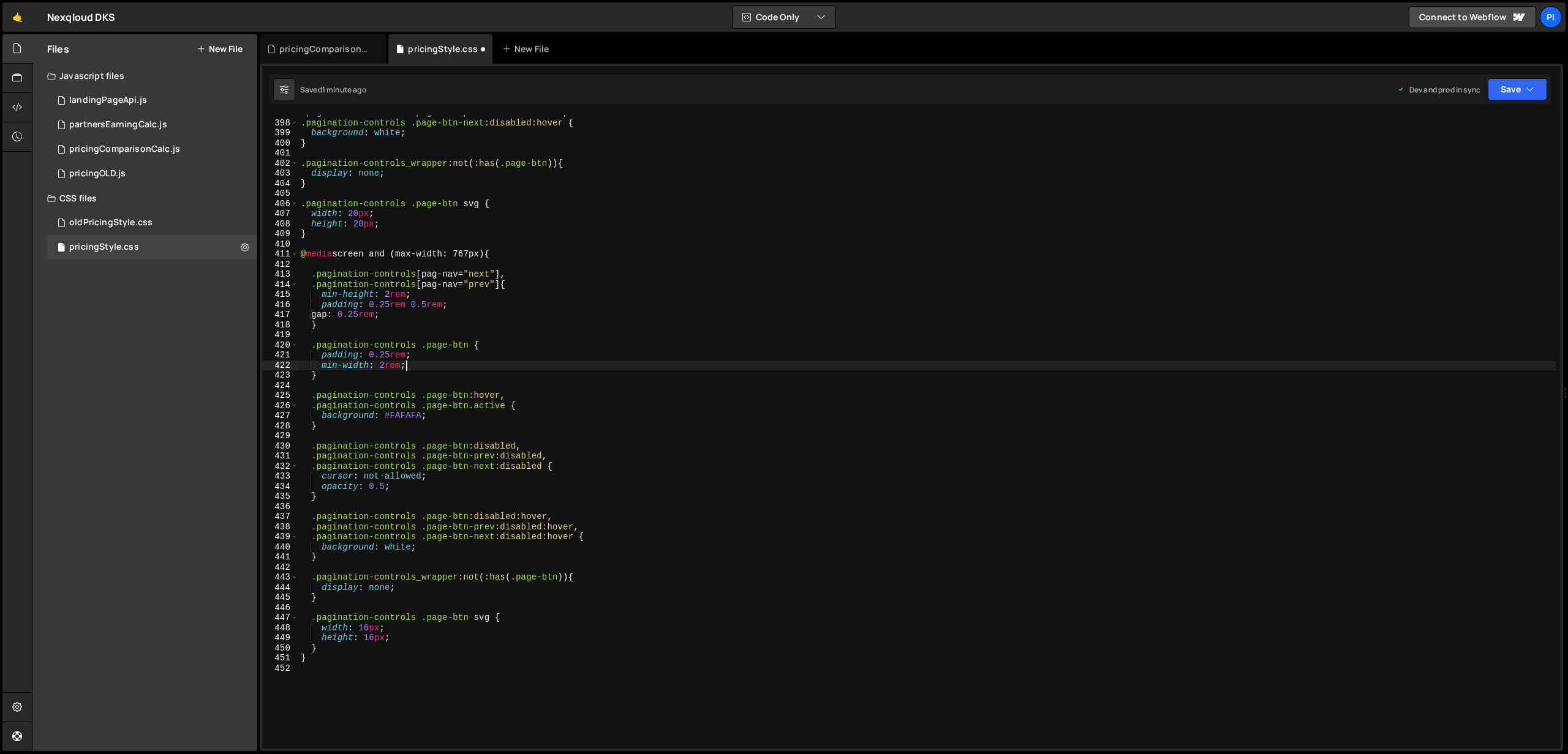
scroll to position [4007, 0]
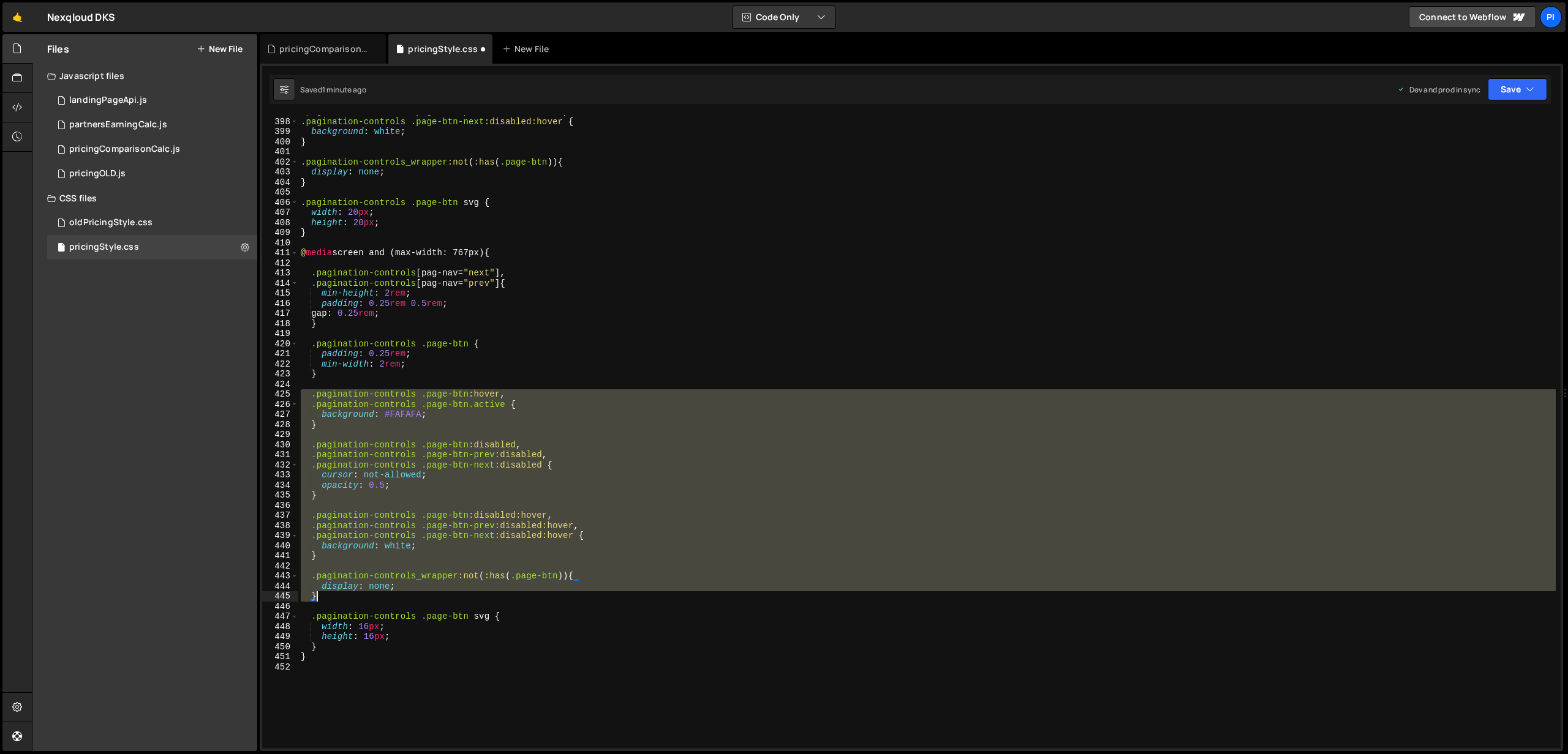
drag, startPoint x: 300, startPoint y: 396, endPoint x: 481, endPoint y: 594, distance: 268.3
click at [481, 594] on div ".pagination-controls .page-btn-prev :disabled:hover , .pagination-controls .pag…" at bounding box center [927, 433] width 1257 height 654
type textarea "display: none; }"
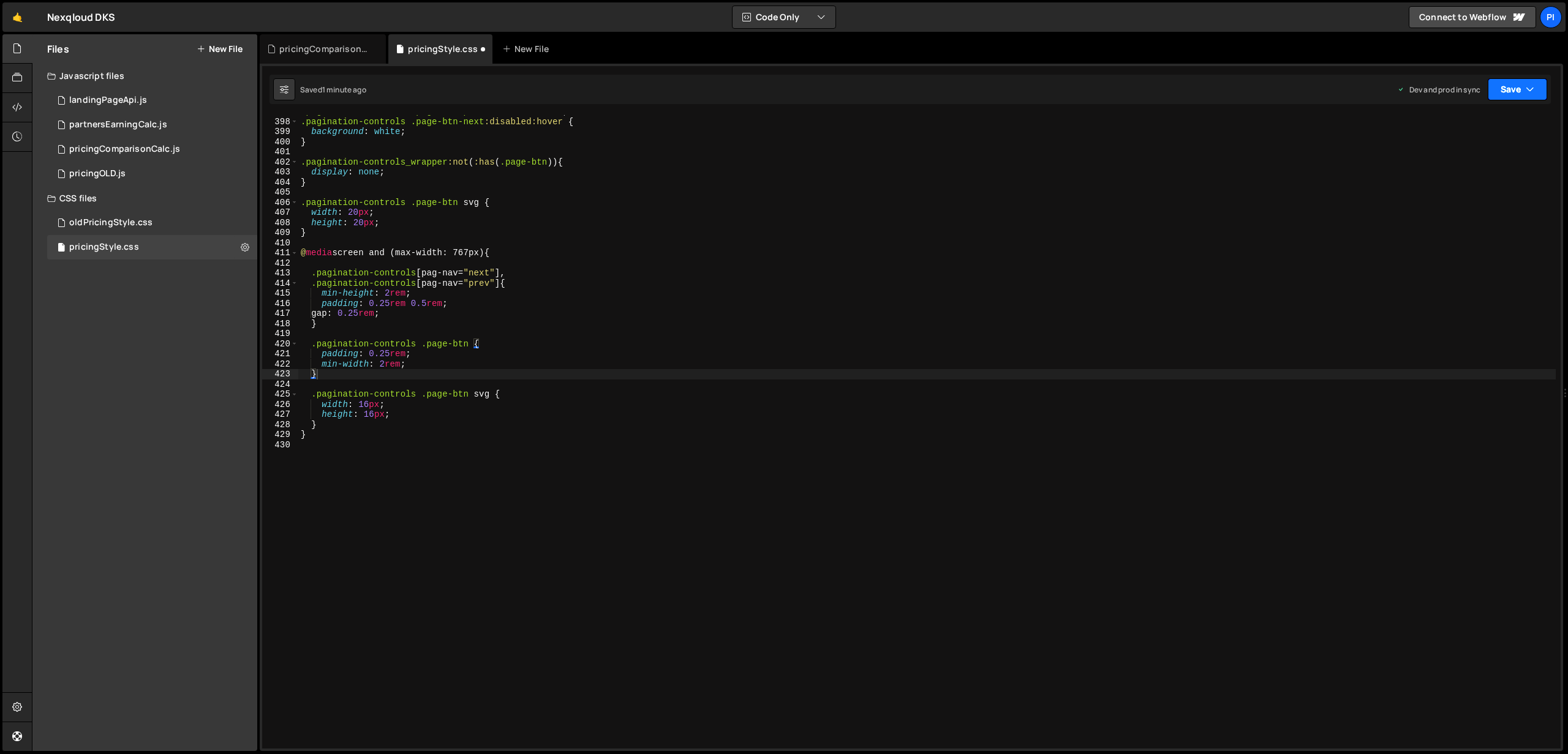
click at [1520, 98] on button "Save" at bounding box center [1517, 89] width 60 height 22
click at [1460, 167] on div "1 minute ago" at bounding box center [1455, 172] width 43 height 10
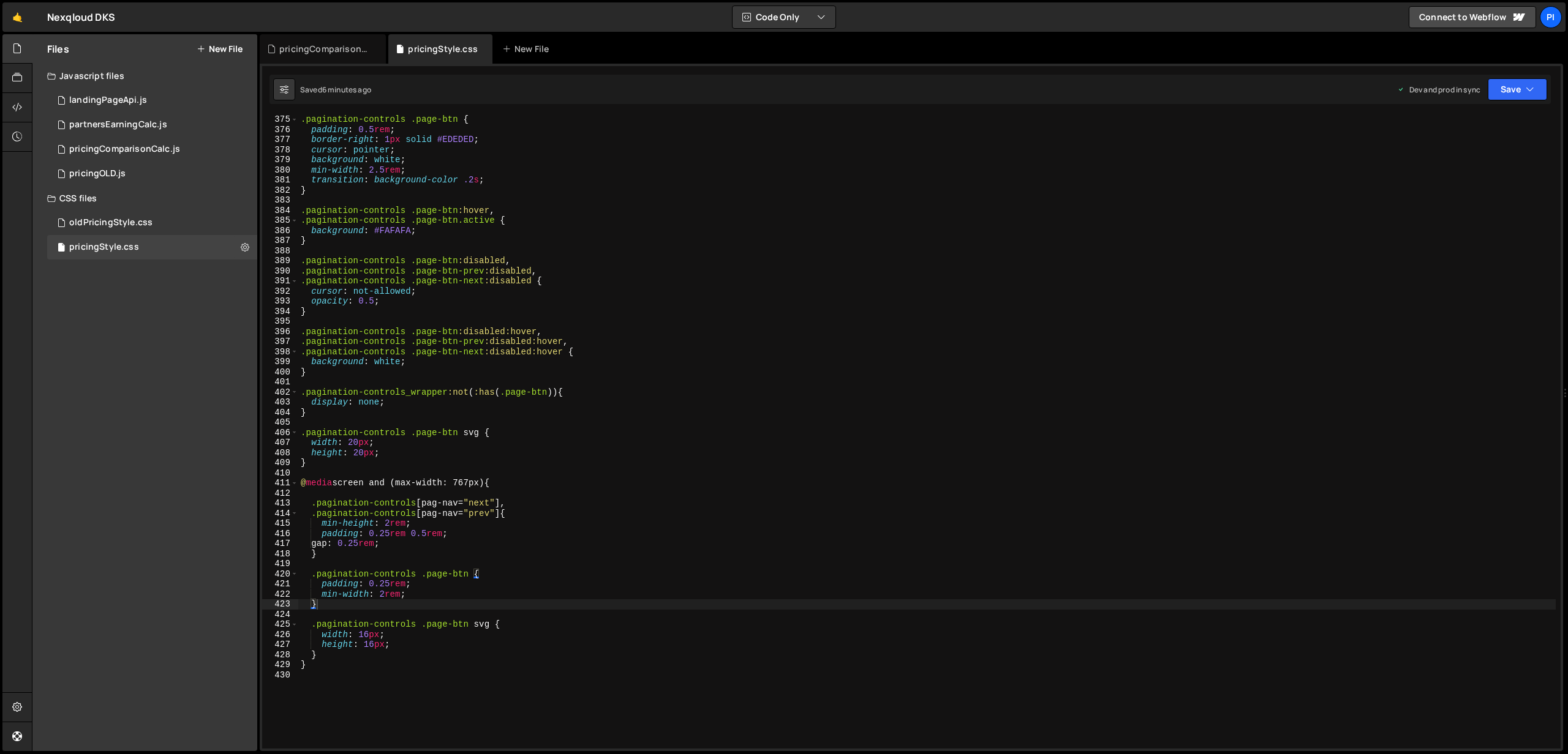
scroll to position [3776, 0]
drag, startPoint x: 457, startPoint y: 210, endPoint x: 284, endPoint y: 209, distance: 173.0
click at [284, 209] on div ".pagination-controls .page-btn:hover, 375 376 377 378 379 380 381 382 383 384 3…" at bounding box center [911, 432] width 1298 height 633
click at [389, 552] on div ".pagination-controls .page-btn { padding : 0.5 rem ; border-right : 1 px solid …" at bounding box center [927, 441] width 1257 height 654
type textarea "}"
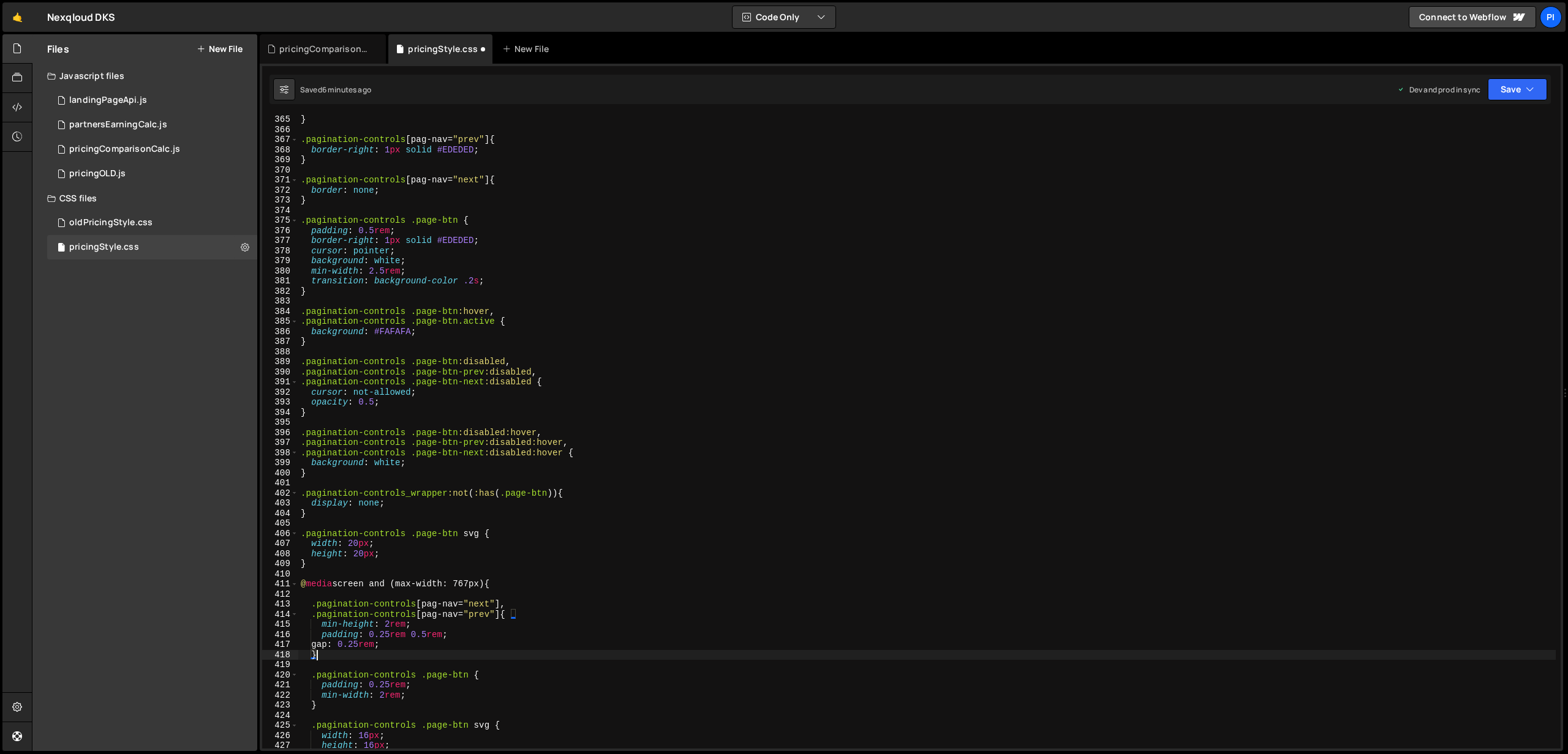
scroll to position [3670, 0]
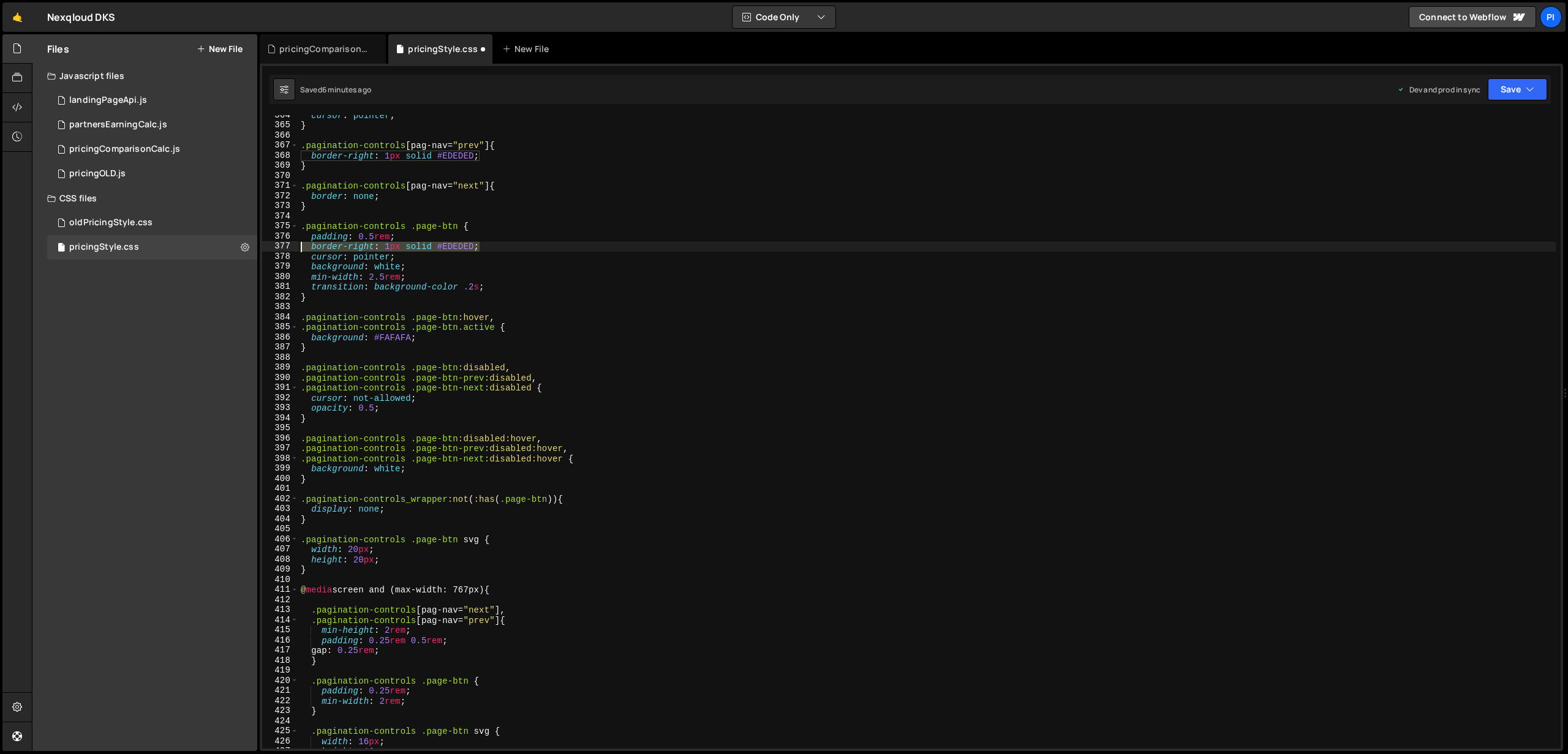
drag, startPoint x: 499, startPoint y: 249, endPoint x: 280, endPoint y: 249, distance: 219.0
click at [280, 249] on div "} 364 365 366 367 368 369 370 371 372 373 374 375 376 377 378 379 380 381 382 3…" at bounding box center [911, 432] width 1298 height 633
type textarea "border-right: 1px solid #EDEDED;"
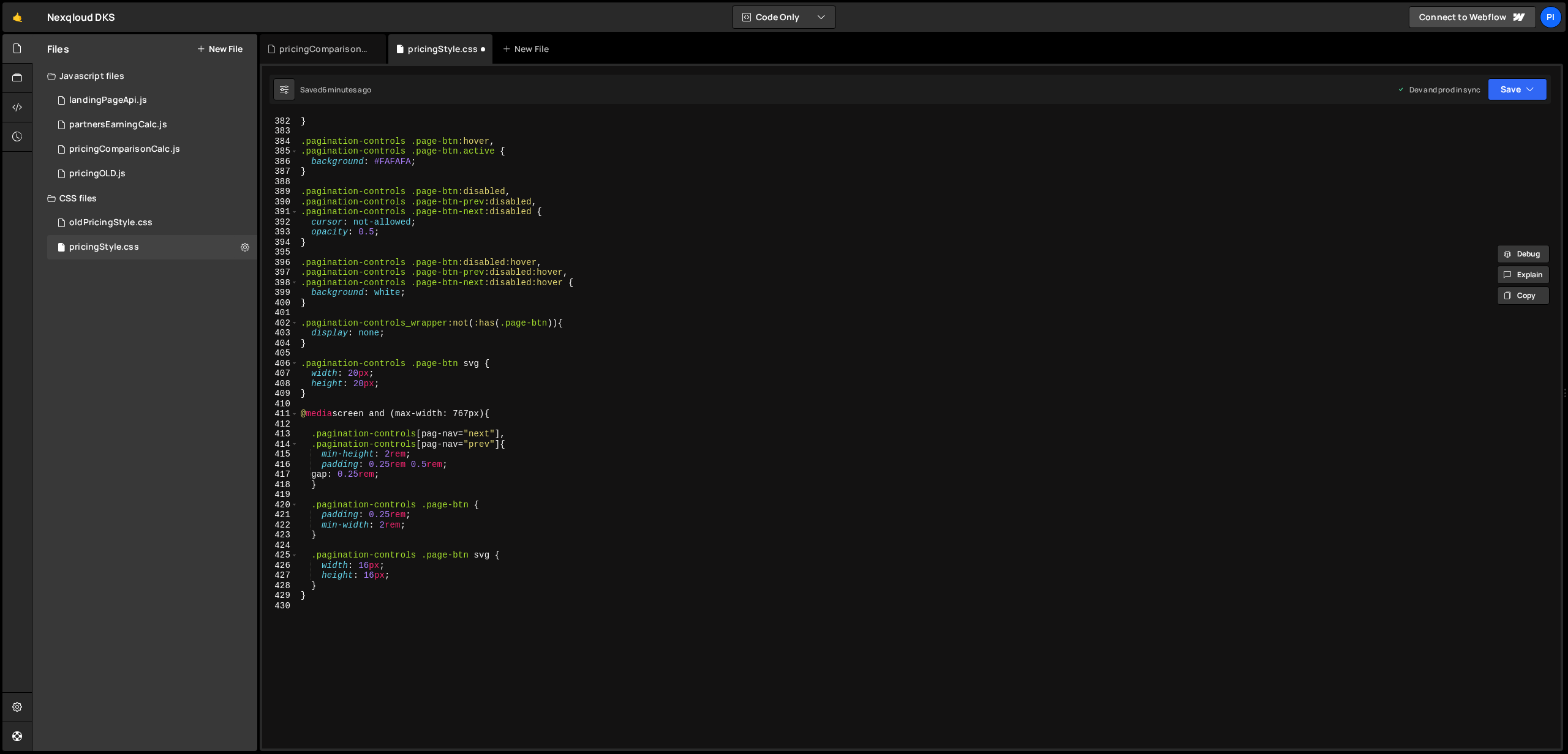
scroll to position [3850, 0]
click at [355, 539] on div "} .pagination-controls .page-btn :hover , .pagination-controls .page-btn.active…" at bounding box center [927, 440] width 1257 height 654
click at [373, 532] on div "} .pagination-controls .page-btn :hover , .pagination-controls .page-btn.active…" at bounding box center [927, 440] width 1257 height 654
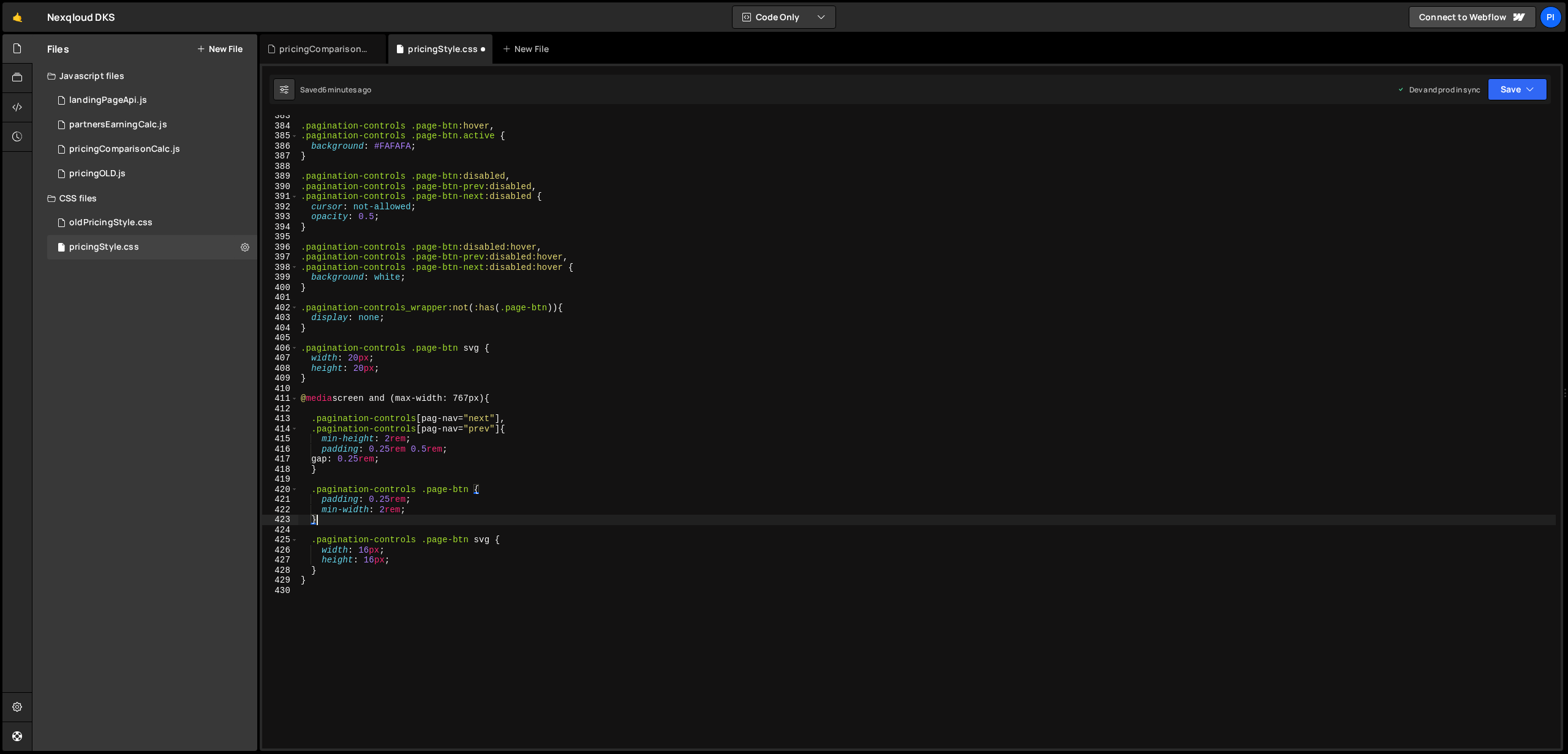
scroll to position [3861, 0]
click at [432, 508] on div ".pagination-controls .page-btn :hover , .pagination-controls .page-btn.active {…" at bounding box center [927, 437] width 1257 height 654
type textarea "min-width: 2rem;"
paste textarea "border-right: 1px solid #EDEDED;"
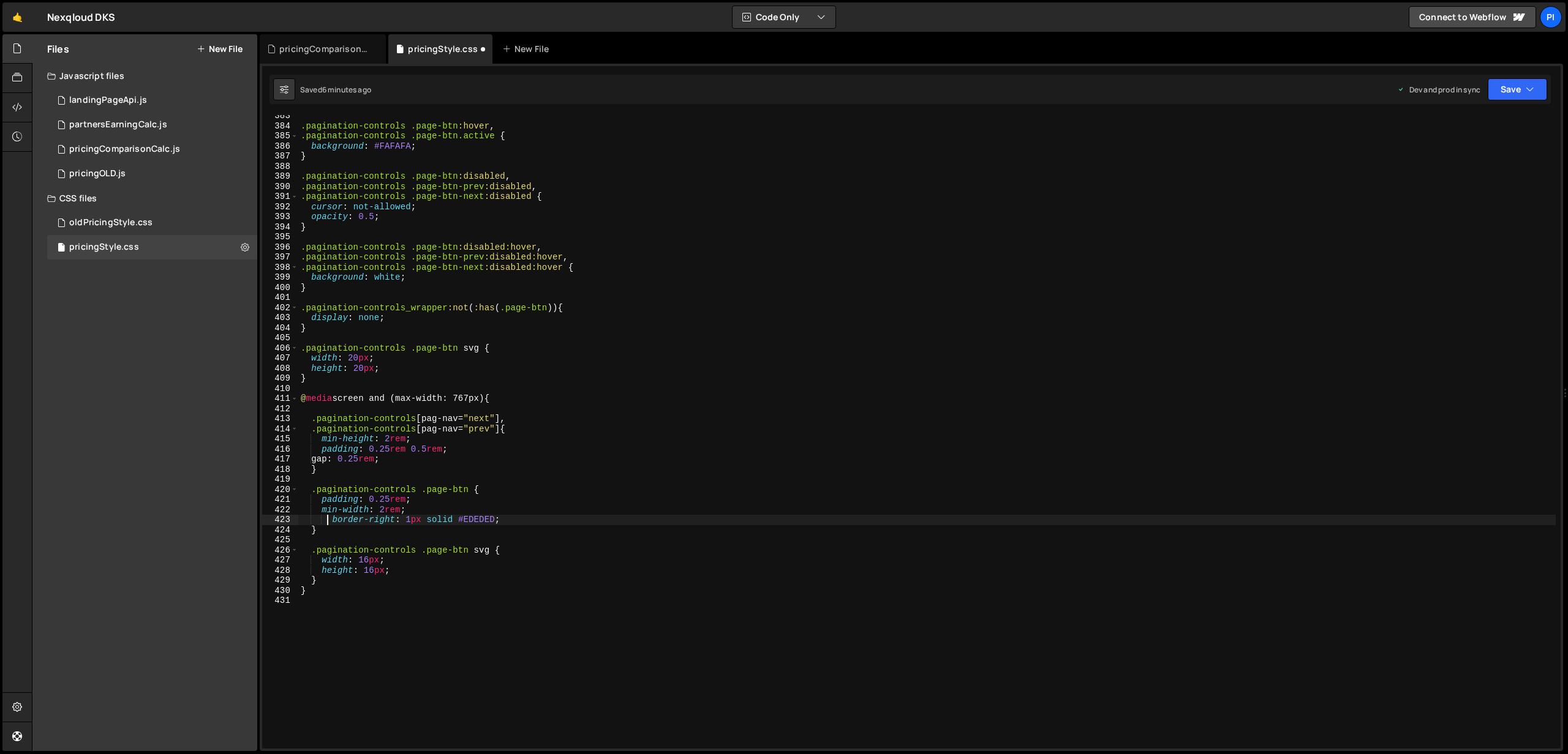
click at [330, 516] on div ".pagination-controls .page-btn :hover , .pagination-controls .page-btn.active {…" at bounding box center [927, 437] width 1257 height 654
drag, startPoint x: 385, startPoint y: 519, endPoint x: 428, endPoint y: 491, distance: 51.3
click at [386, 519] on div ".pagination-controls .page-btn :hover , .pagination-controls .page-btn.active {…" at bounding box center [927, 437] width 1257 height 654
type textarea "border: 1px solid #EDEDED;"
click at [1515, 96] on button "Save" at bounding box center [1517, 89] width 60 height 22
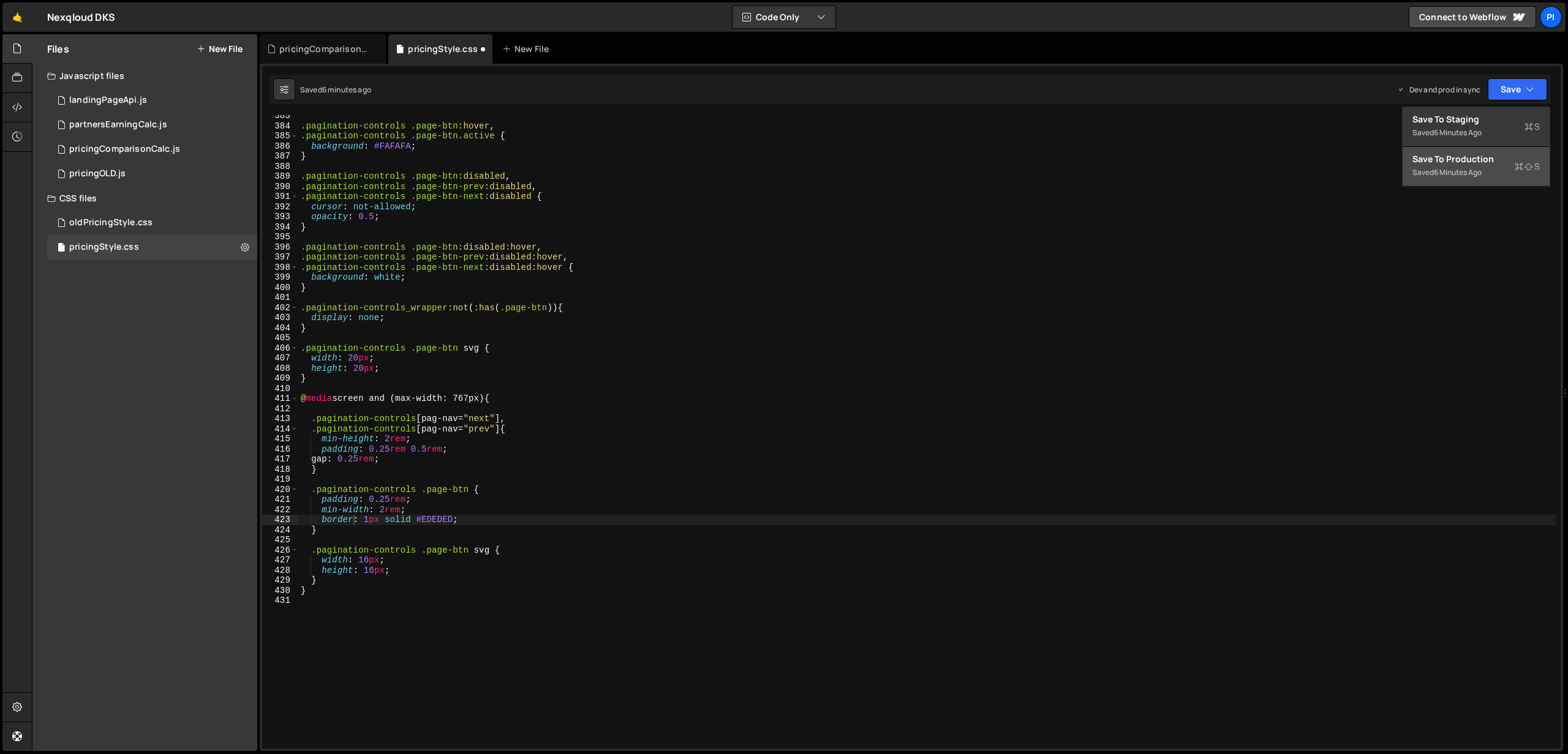
click at [1479, 158] on div "Save to Production S" at bounding box center [1476, 159] width 127 height 12
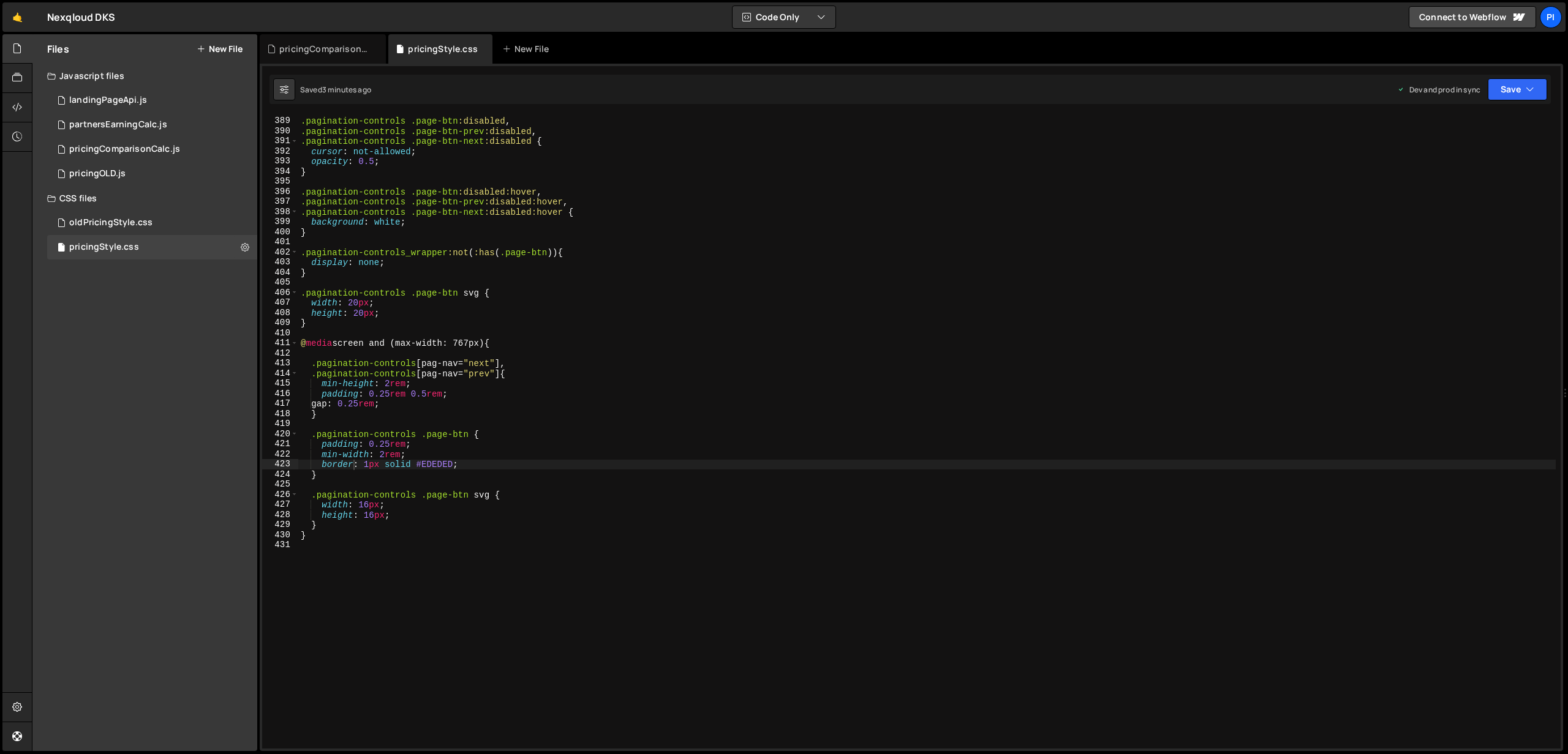
scroll to position [3917, 0]
click at [503, 461] on div ".pagination-controls .page-btn :disabled , .pagination-controls .page-btn-prev …" at bounding box center [927, 432] width 1257 height 654
click at [478, 473] on div ".pagination-controls .page-btn :disabled , .pagination-controls .page-btn-prev …" at bounding box center [927, 432] width 1257 height 654
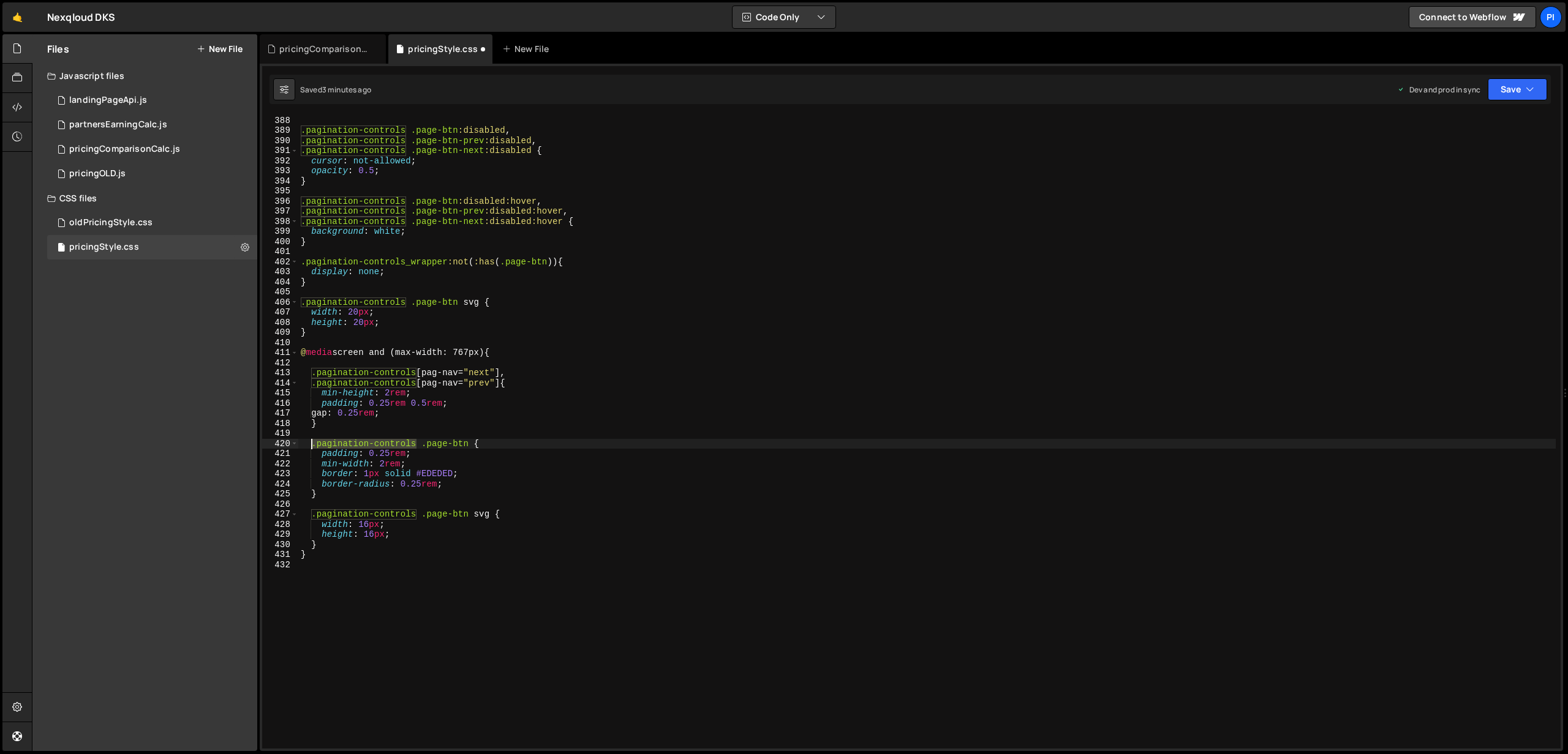
drag, startPoint x: 416, startPoint y: 445, endPoint x: 312, endPoint y: 443, distance: 104.0
click at [312, 443] on div "} .pagination-controls .page-btn :disabled , .pagination-controls .page-btn-pre…" at bounding box center [927, 432] width 1257 height 654
type textarea ".pagination-controls .page-btn {"
click at [1491, 92] on button "Save" at bounding box center [1517, 89] width 60 height 22
click at [1473, 165] on div "Saved 6 minutes ago" at bounding box center [1476, 173] width 127 height 14
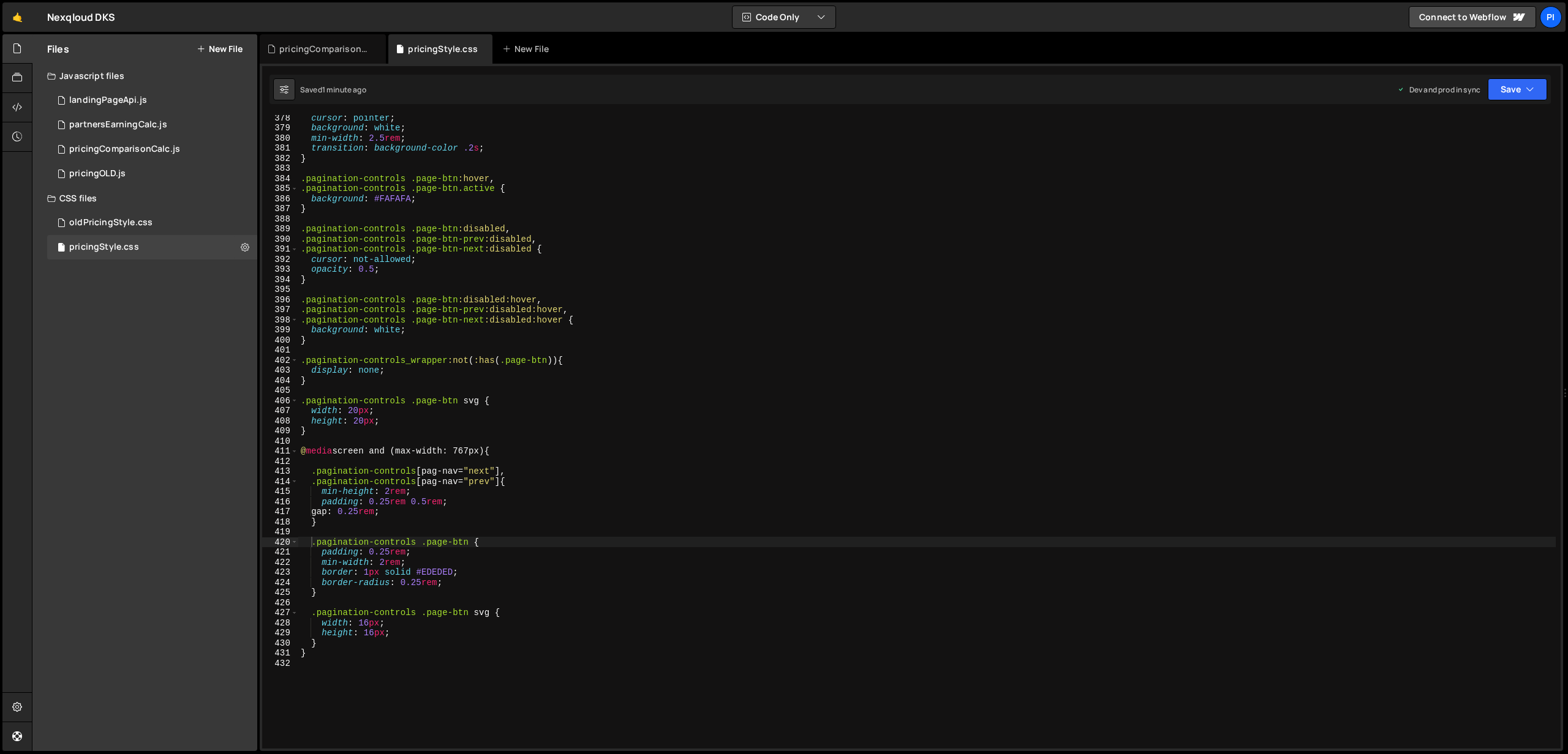
scroll to position [3805, 0]
click at [479, 50] on icon at bounding box center [483, 49] width 9 height 12
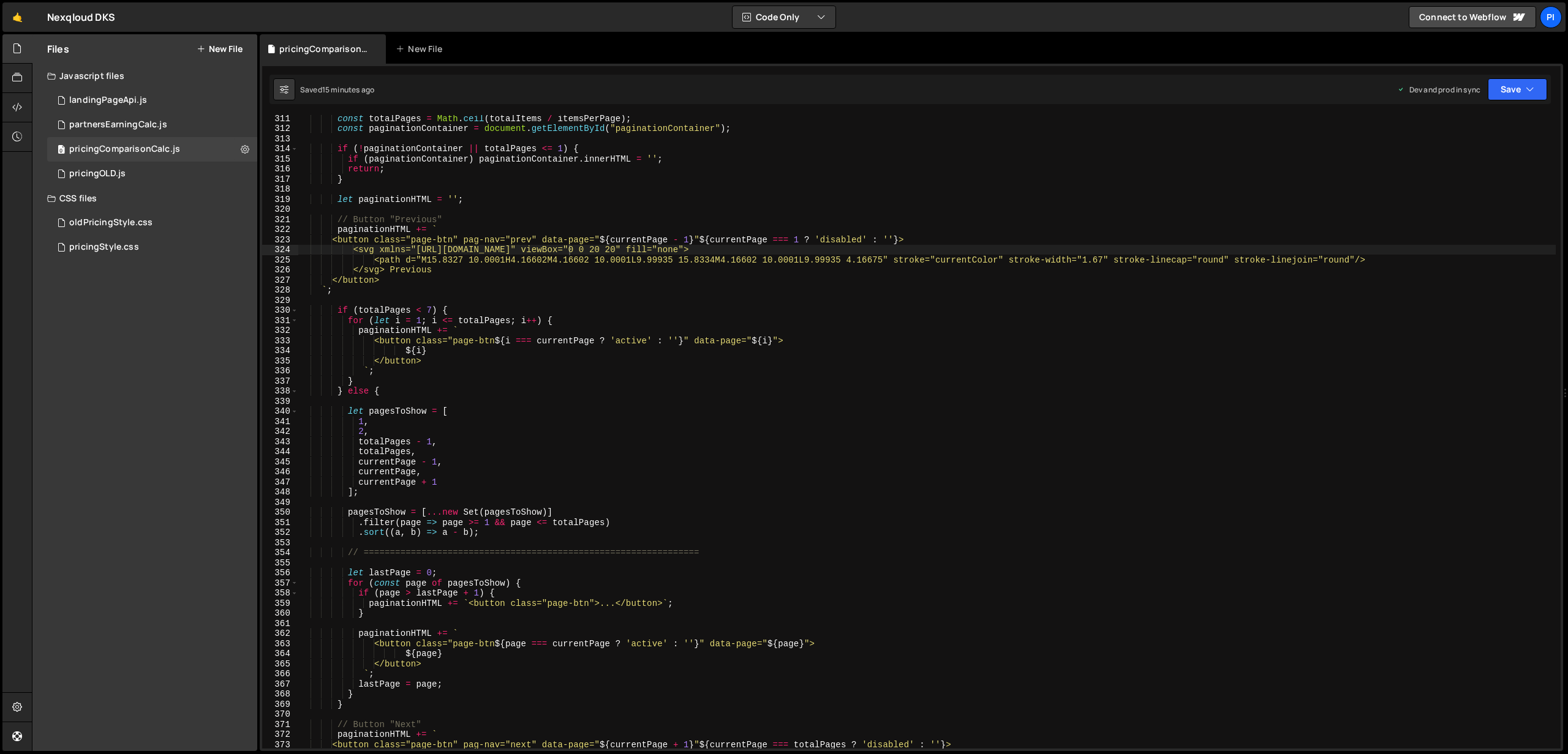
scroll to position [0, 0]
click at [377, 52] on icon at bounding box center [377, 49] width 9 height 12
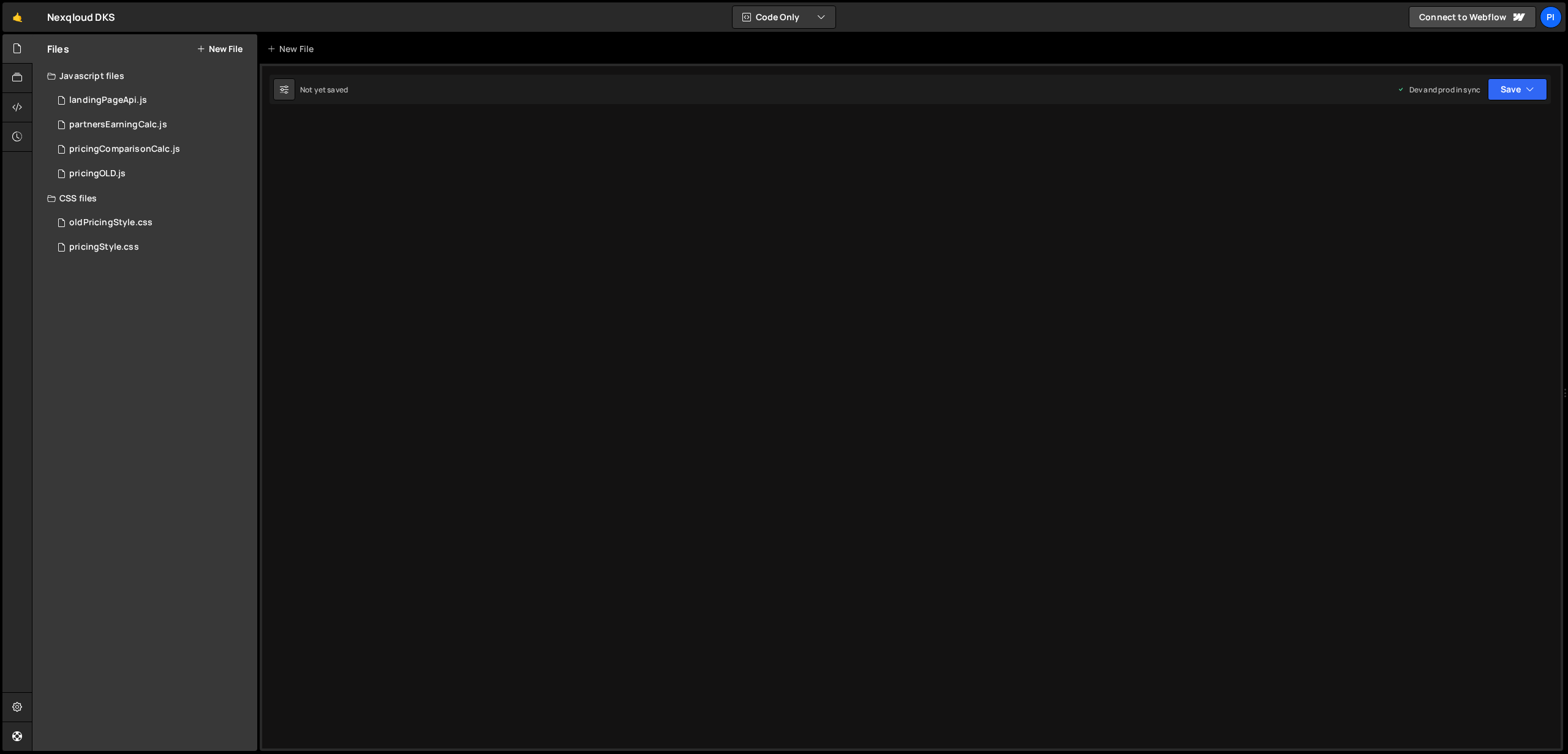
click at [716, 112] on div "Type cmd + s to save your Javascript file. XXXXXXXXXXXXXXXXXXXXXXXXXXXXXXXXXXXX…" at bounding box center [911, 406] width 1303 height 687
click at [145, 123] on div "partnersEarningCalc.js" at bounding box center [118, 124] width 98 height 11
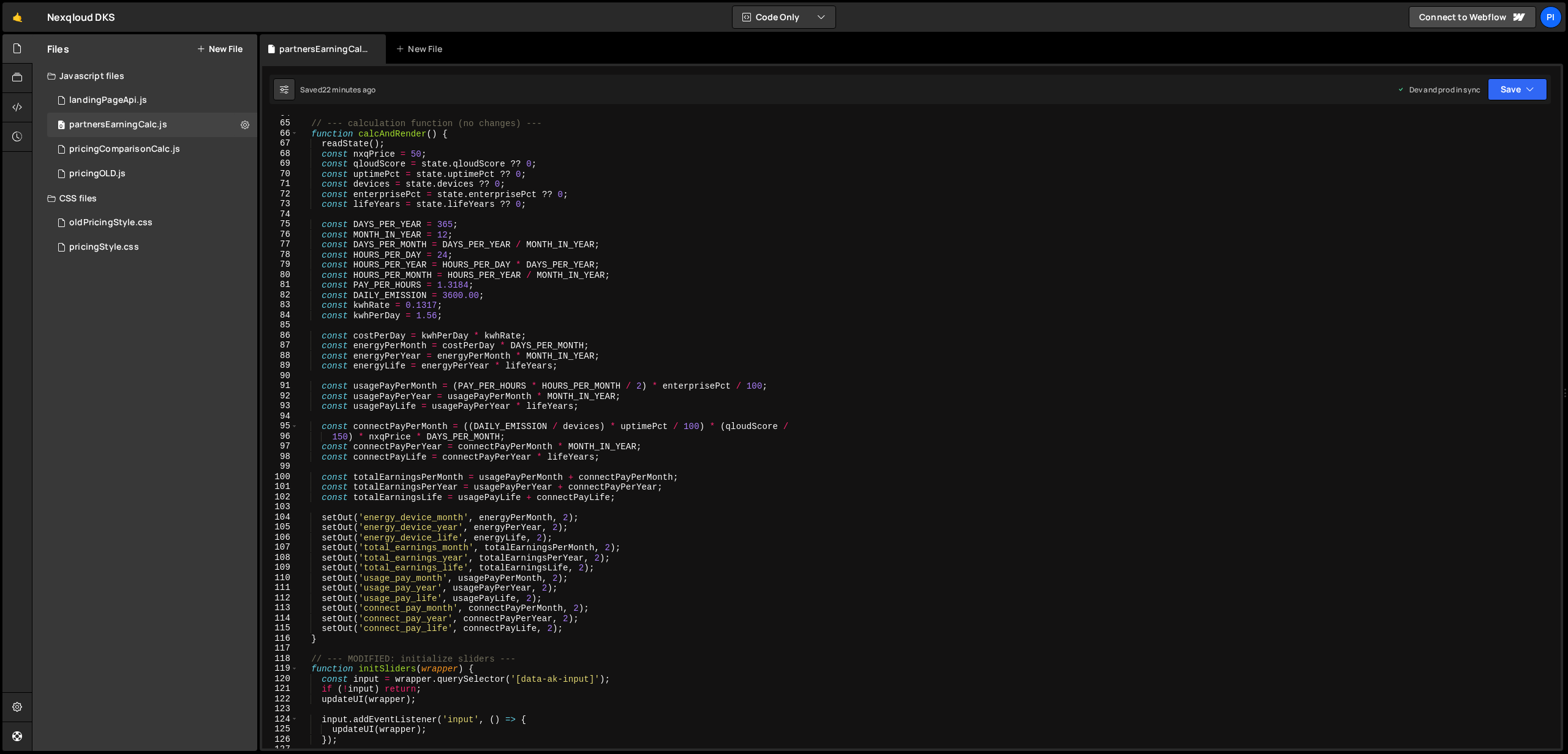
scroll to position [649, 0]
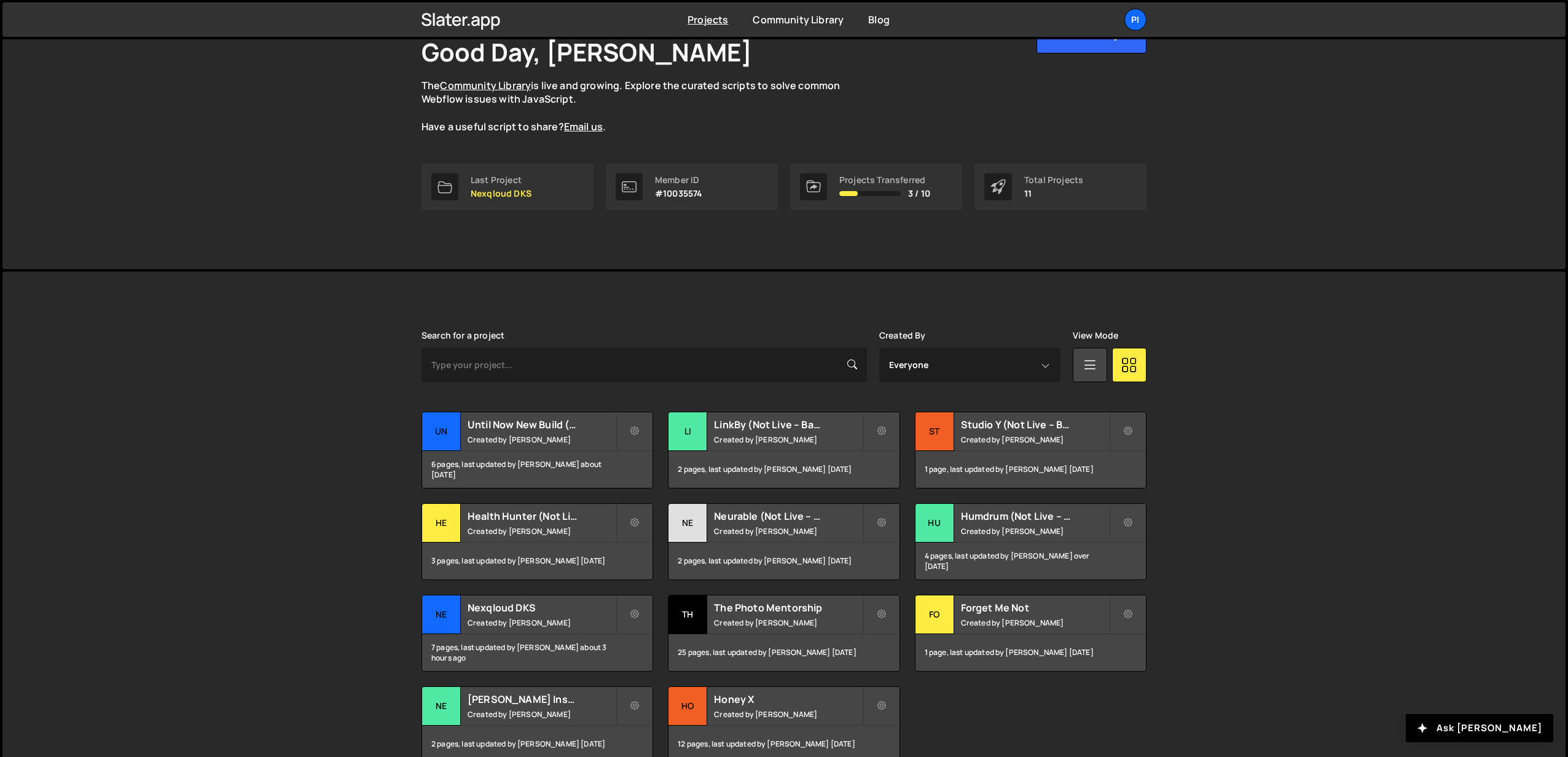
scroll to position [150, 0]
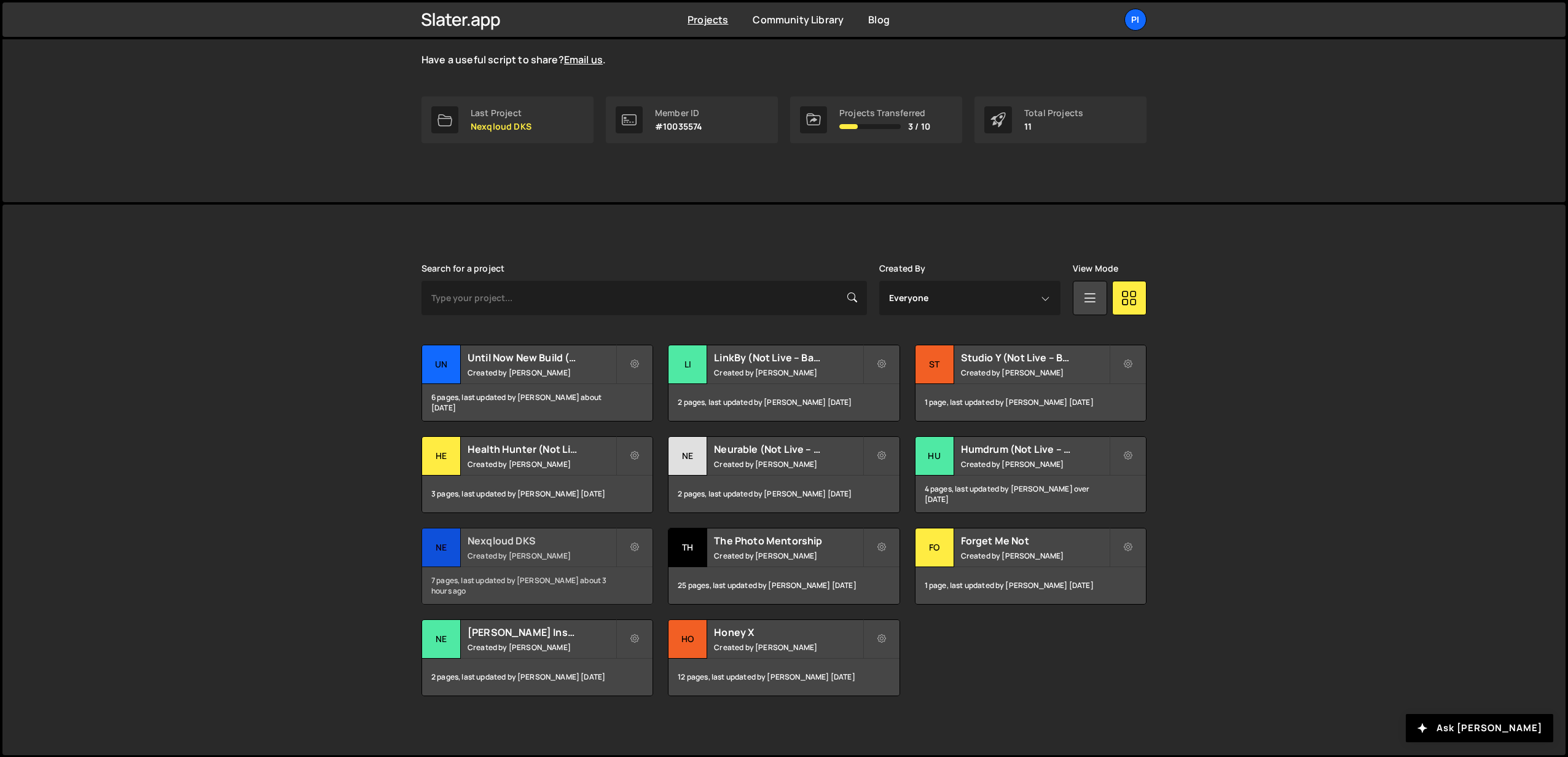
click at [526, 555] on small "Created by Richard Burles" at bounding box center [541, 555] width 148 height 10
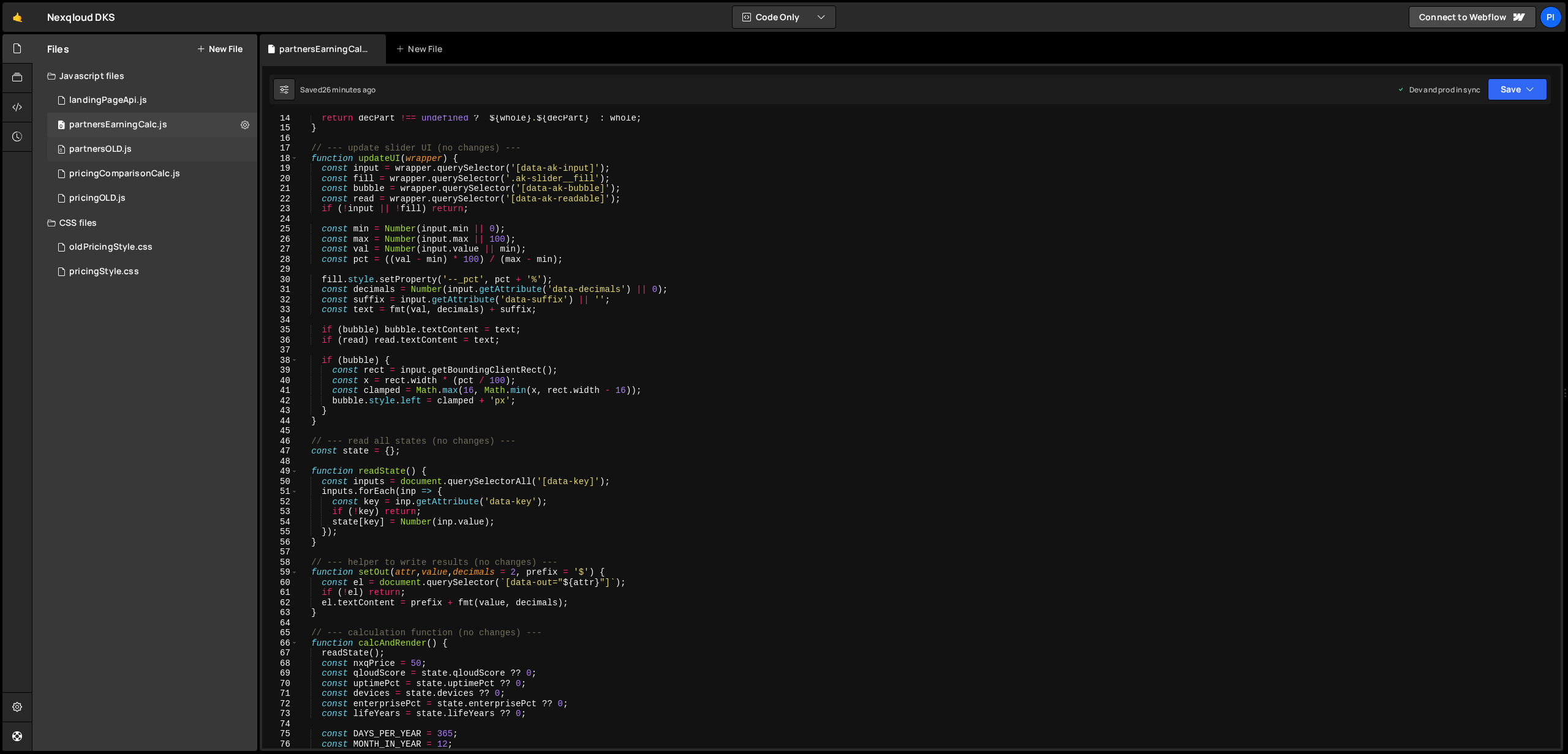
scroll to position [133, 0]
click at [148, 158] on div "0 partnersOLD.js 0" at bounding box center [153, 150] width 210 height 24
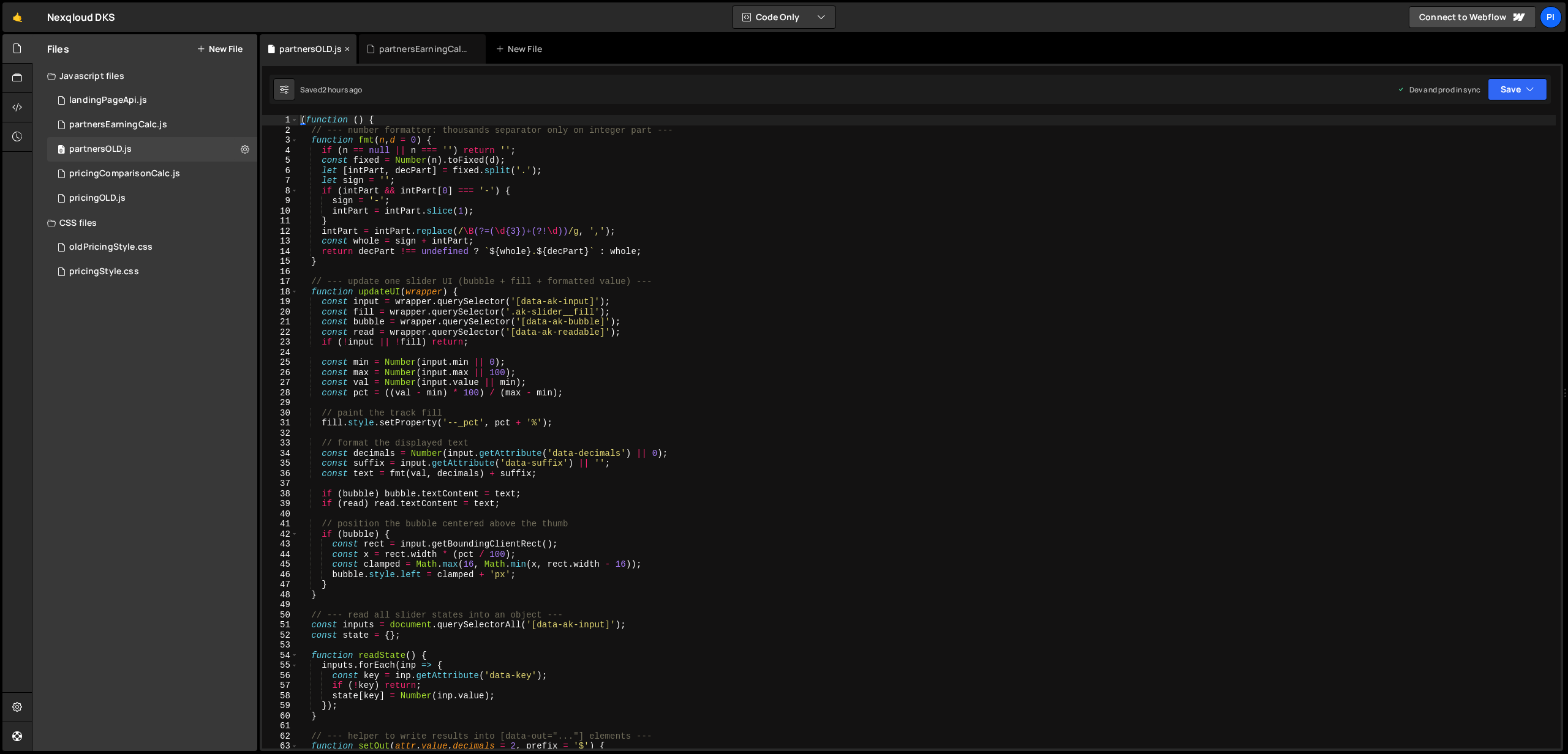
click at [343, 46] on icon at bounding box center [347, 49] width 9 height 12
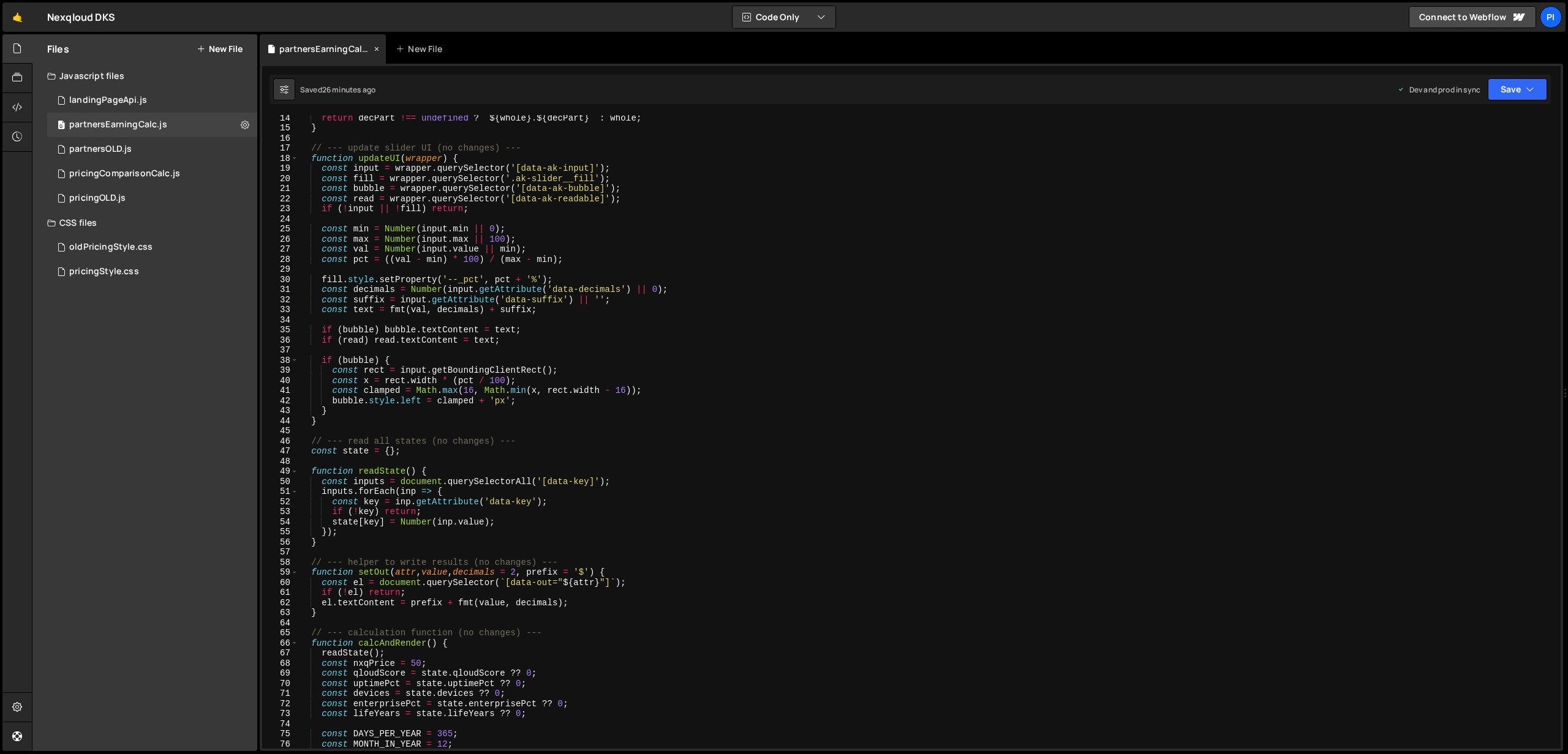
click at [378, 47] on icon at bounding box center [377, 49] width 9 height 12
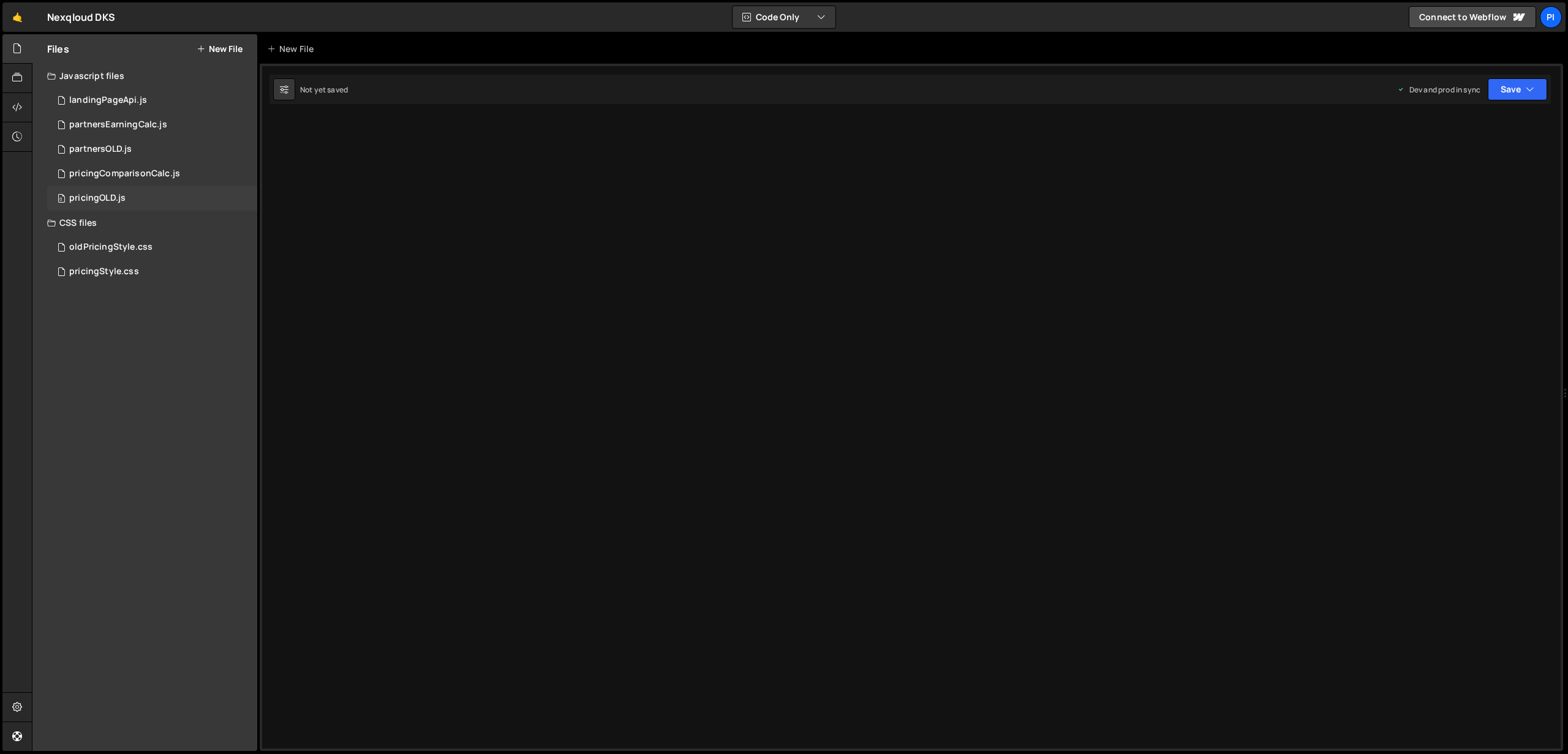
click at [129, 201] on div "0 pricingOLD.js 0" at bounding box center [153, 199] width 210 height 24
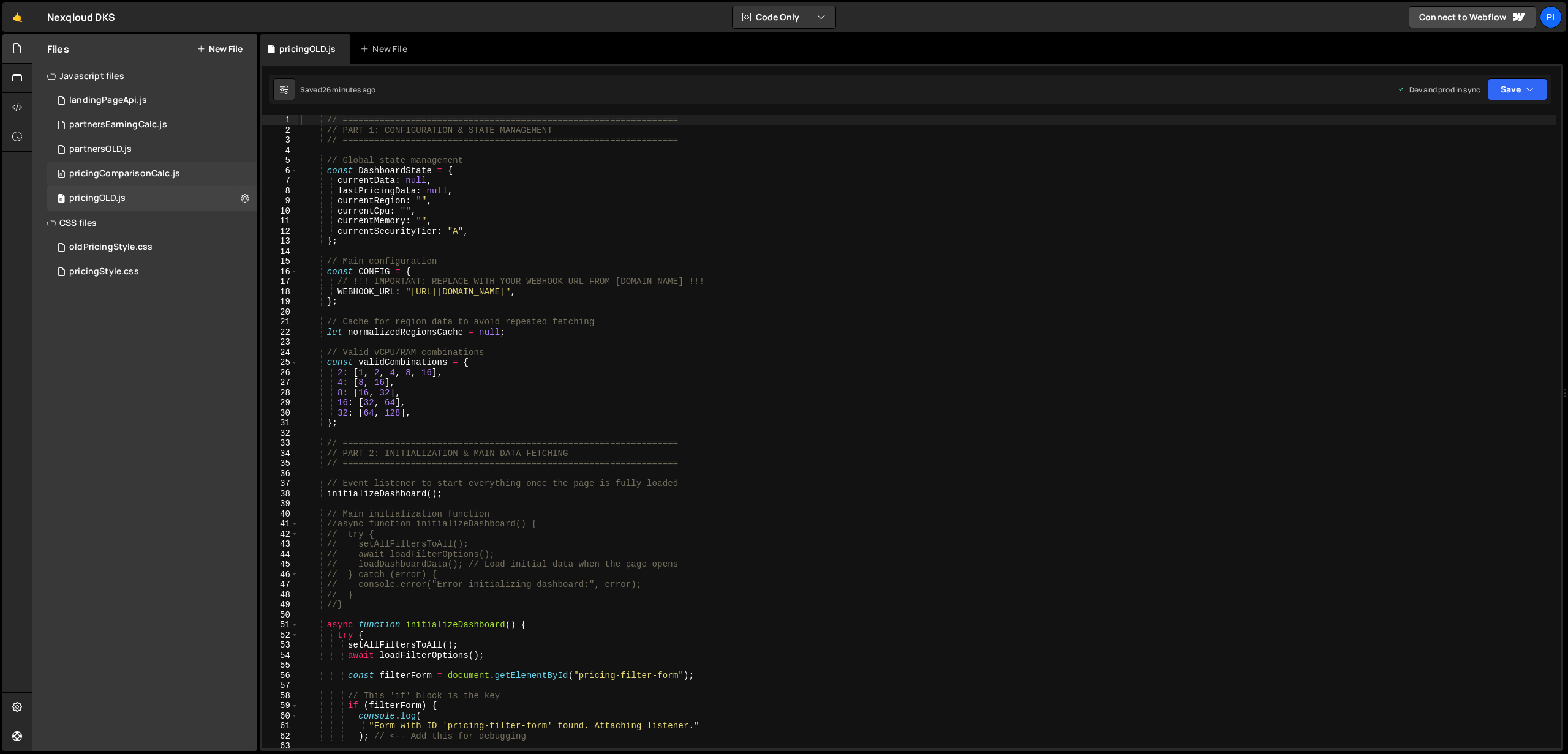
click at [185, 174] on div "0 pricingComparisonCalc.js 0" at bounding box center [153, 174] width 210 height 24
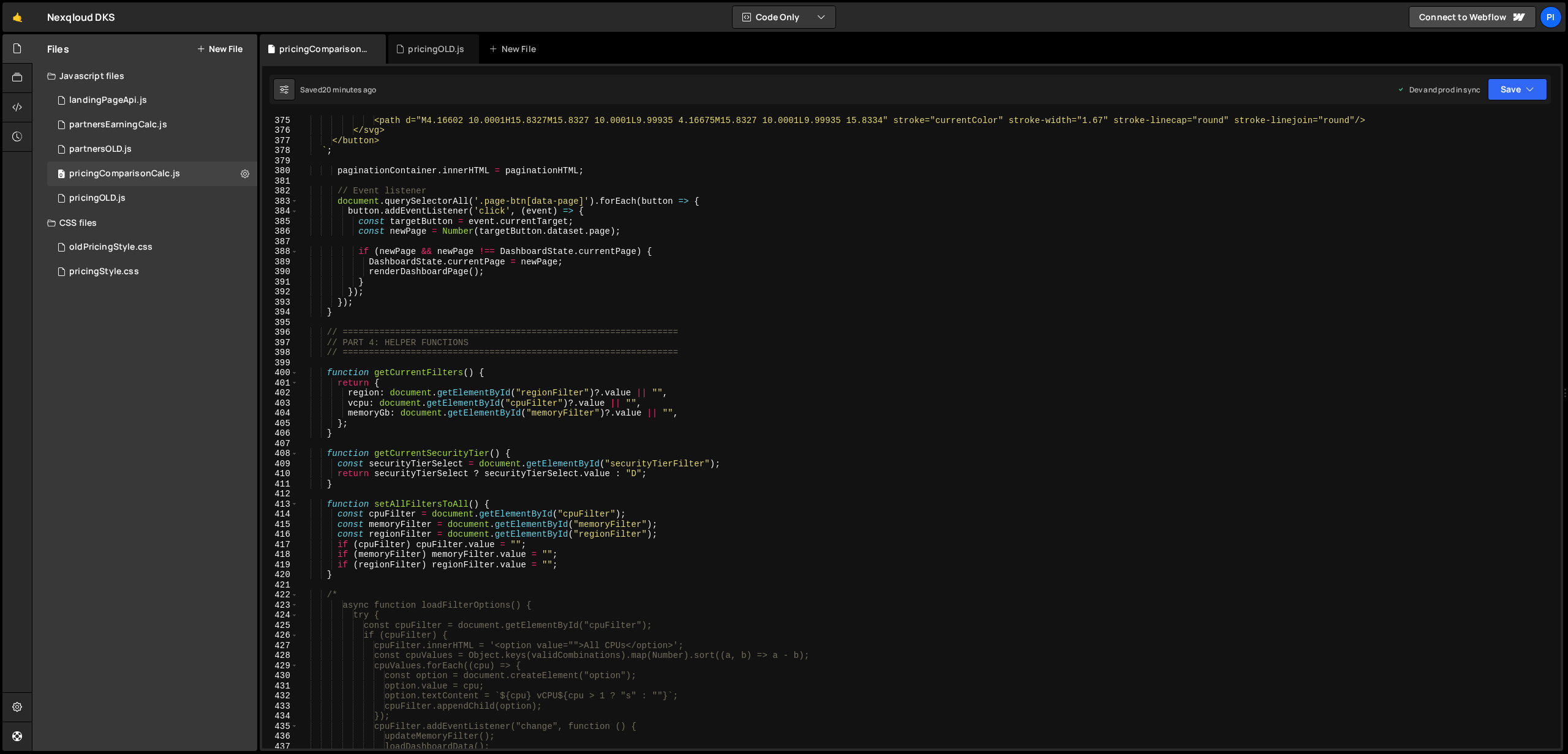
scroll to position [4448, 0]
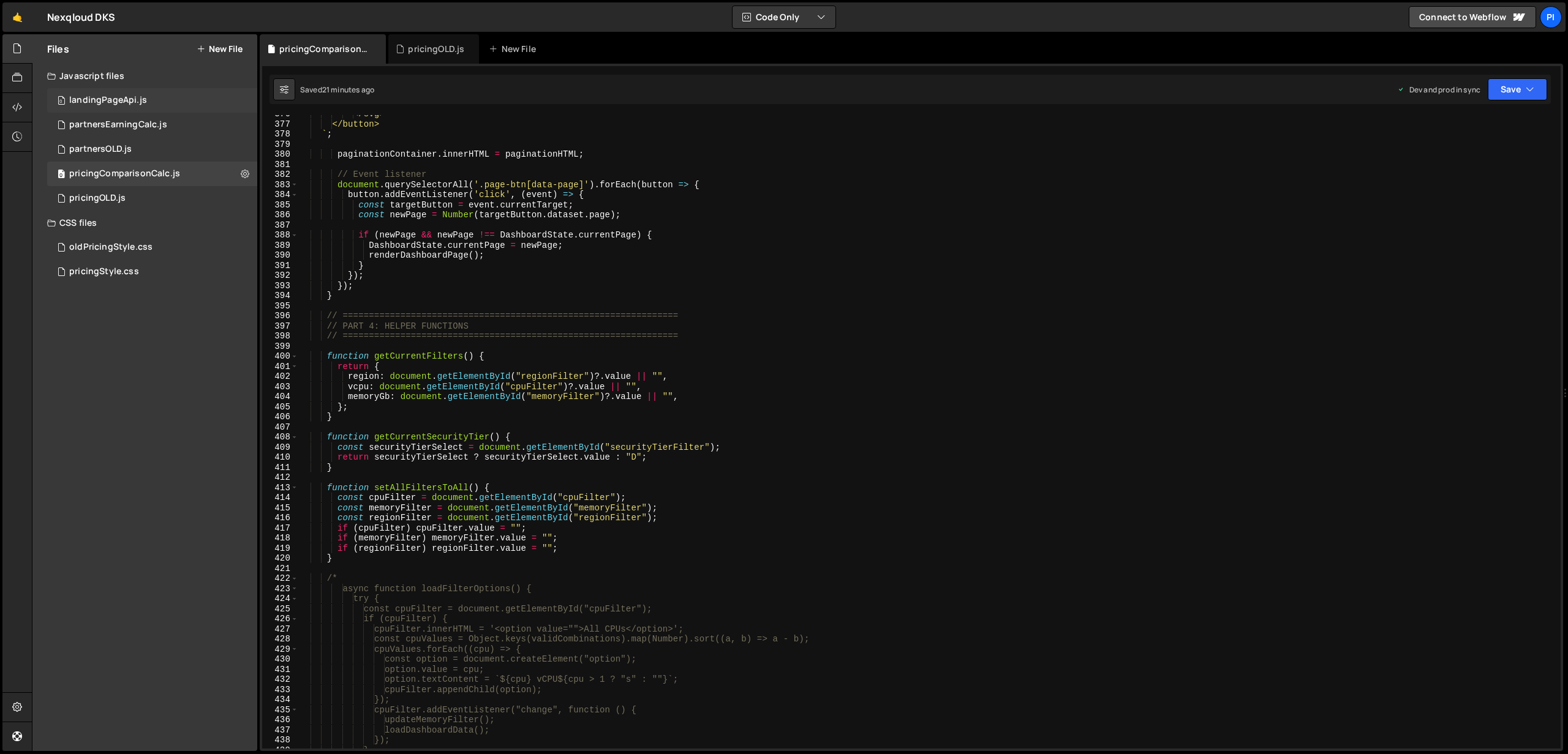
click at [168, 105] on div "0 landingPageApi.js 0" at bounding box center [153, 100] width 210 height 24
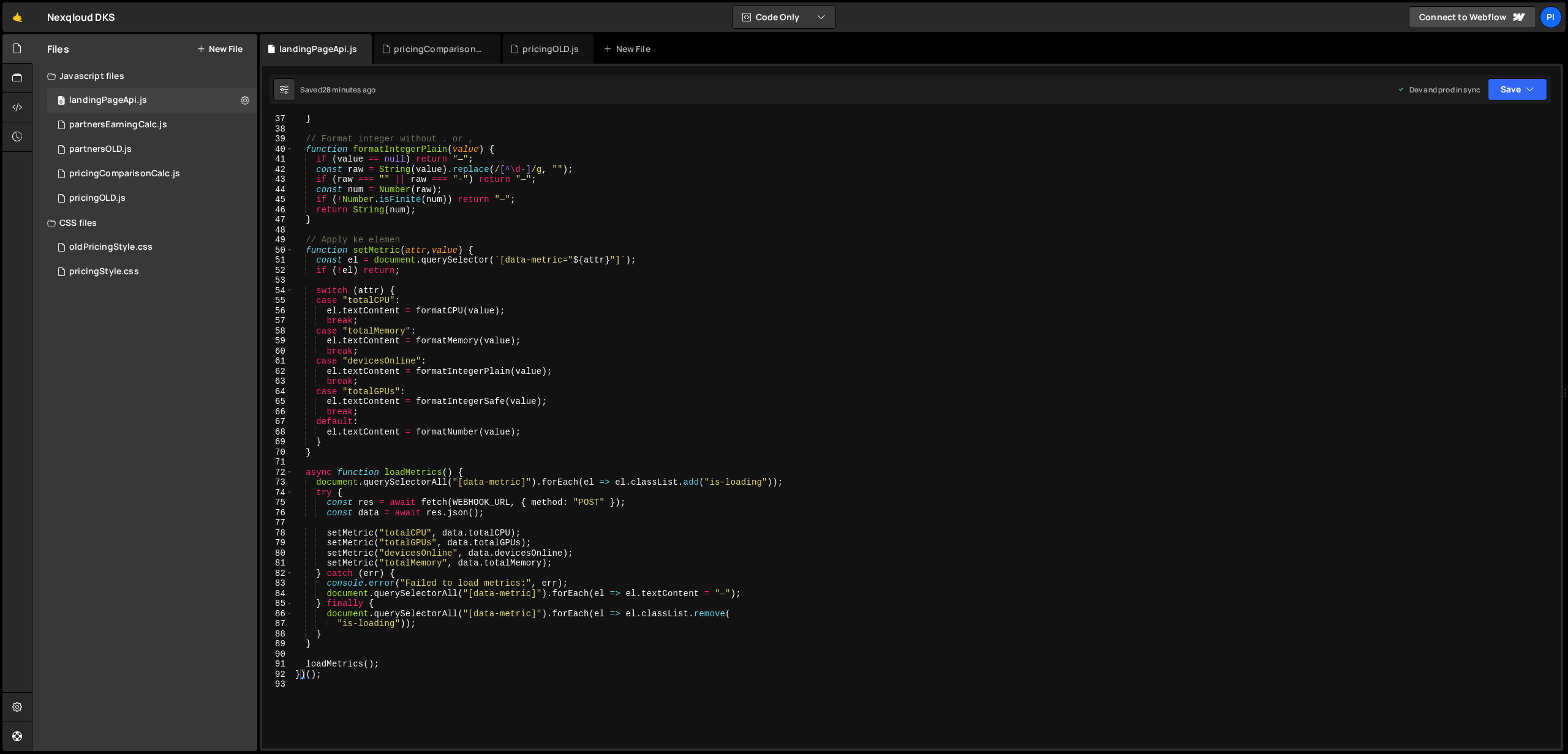
scroll to position [367, 0]
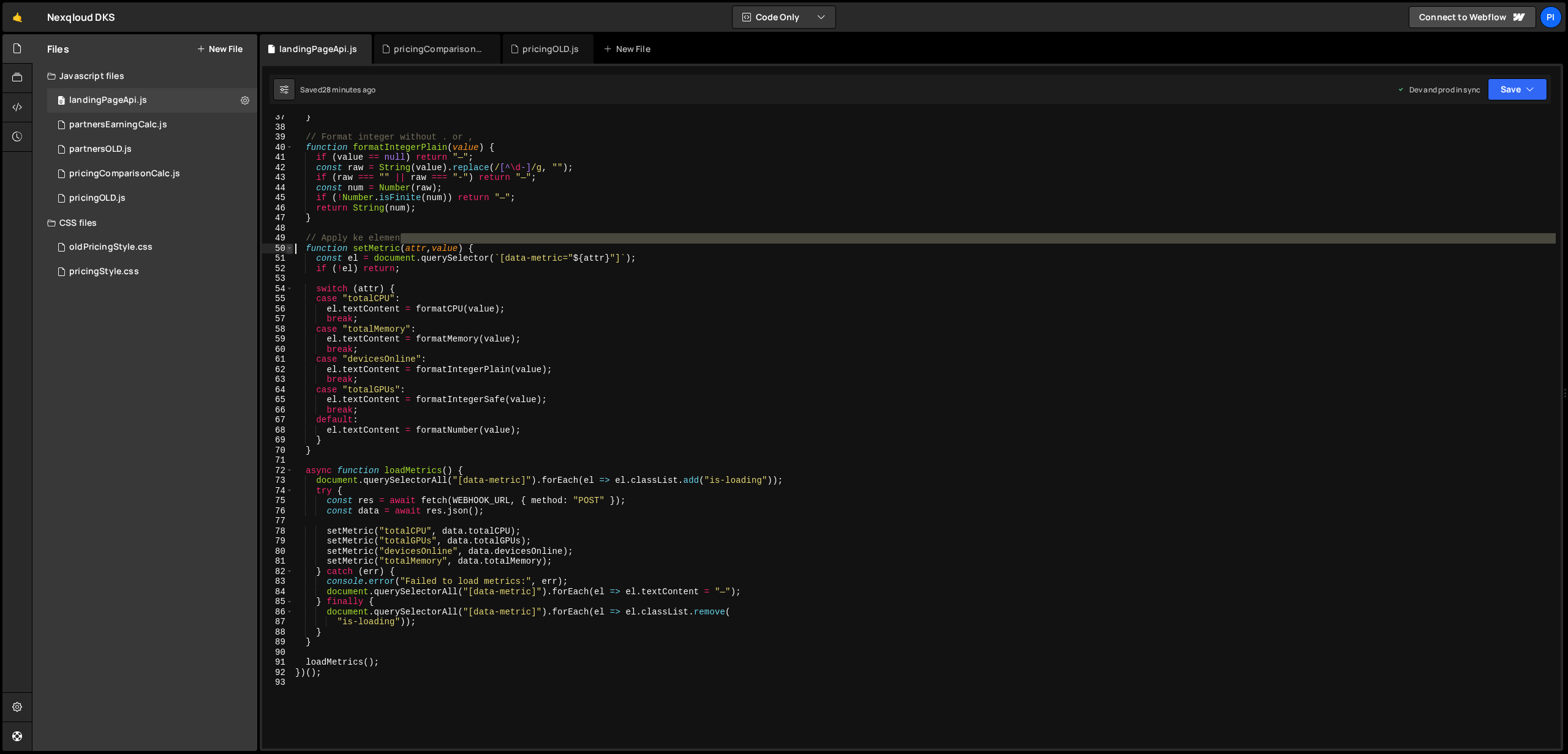
drag, startPoint x: 420, startPoint y: 235, endPoint x: 286, endPoint y: 244, distance: 134.3
click at [286, 244] on div "// Apply ke elemen 37 38 39 40 41 42 43 44 45 46 47 48 49 50 51 52 53 54 55 56 …" at bounding box center [911, 432] width 1298 height 633
type textarea "// Apply ke elemen function setMetric(attr, value) {"
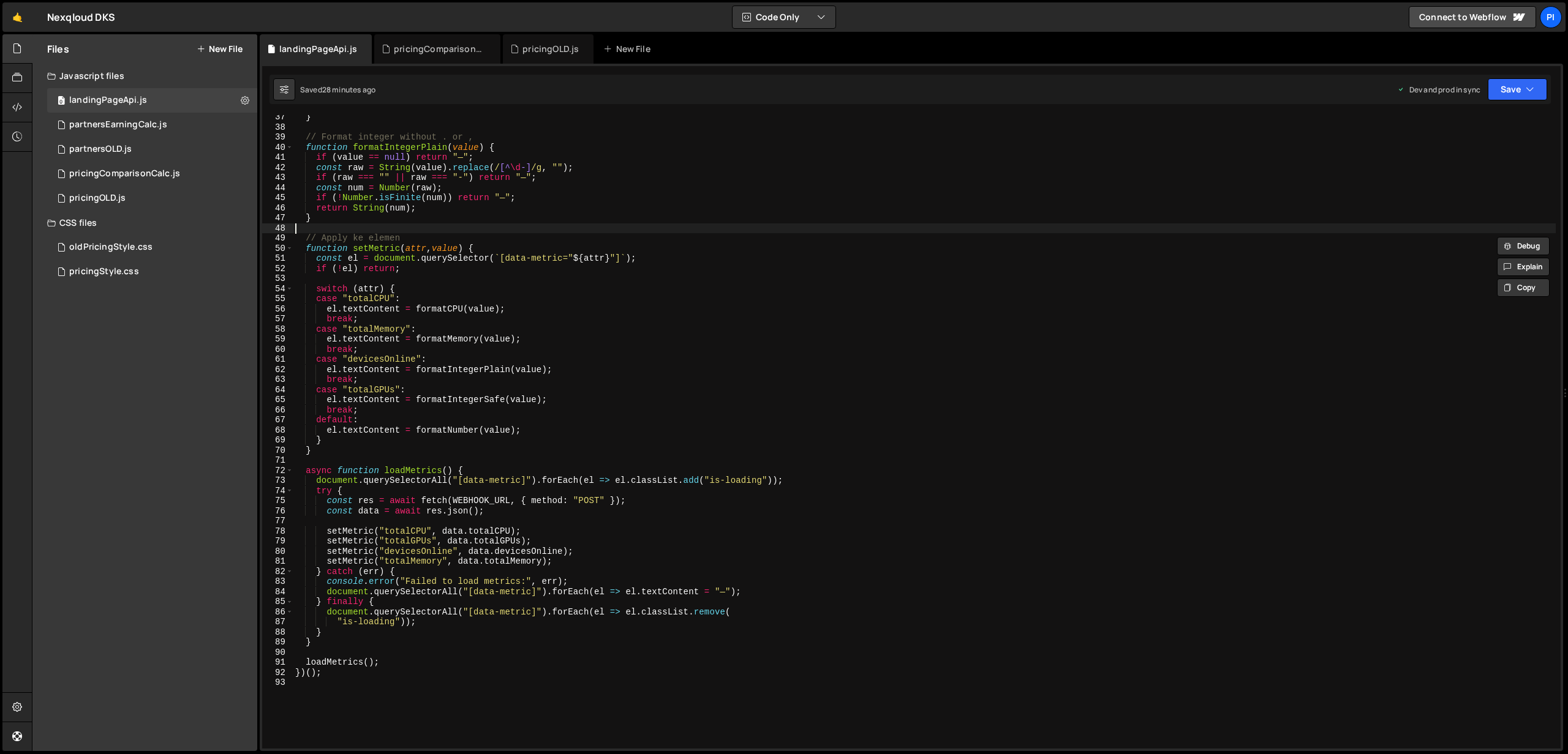
click at [297, 233] on div "} // Format integer without . or , function formatIntegerPlain ( value ) { if (…" at bounding box center [924, 439] width 1263 height 654
drag, startPoint x: 418, startPoint y: 240, endPoint x: 228, endPoint y: 242, distance: 190.0
click at [228, 242] on div "Files New File Javascript files 0 landingPageApi.js 0 0 partnersEarningCalc.js …" at bounding box center [799, 393] width 1536 height 717
type textarea "]"
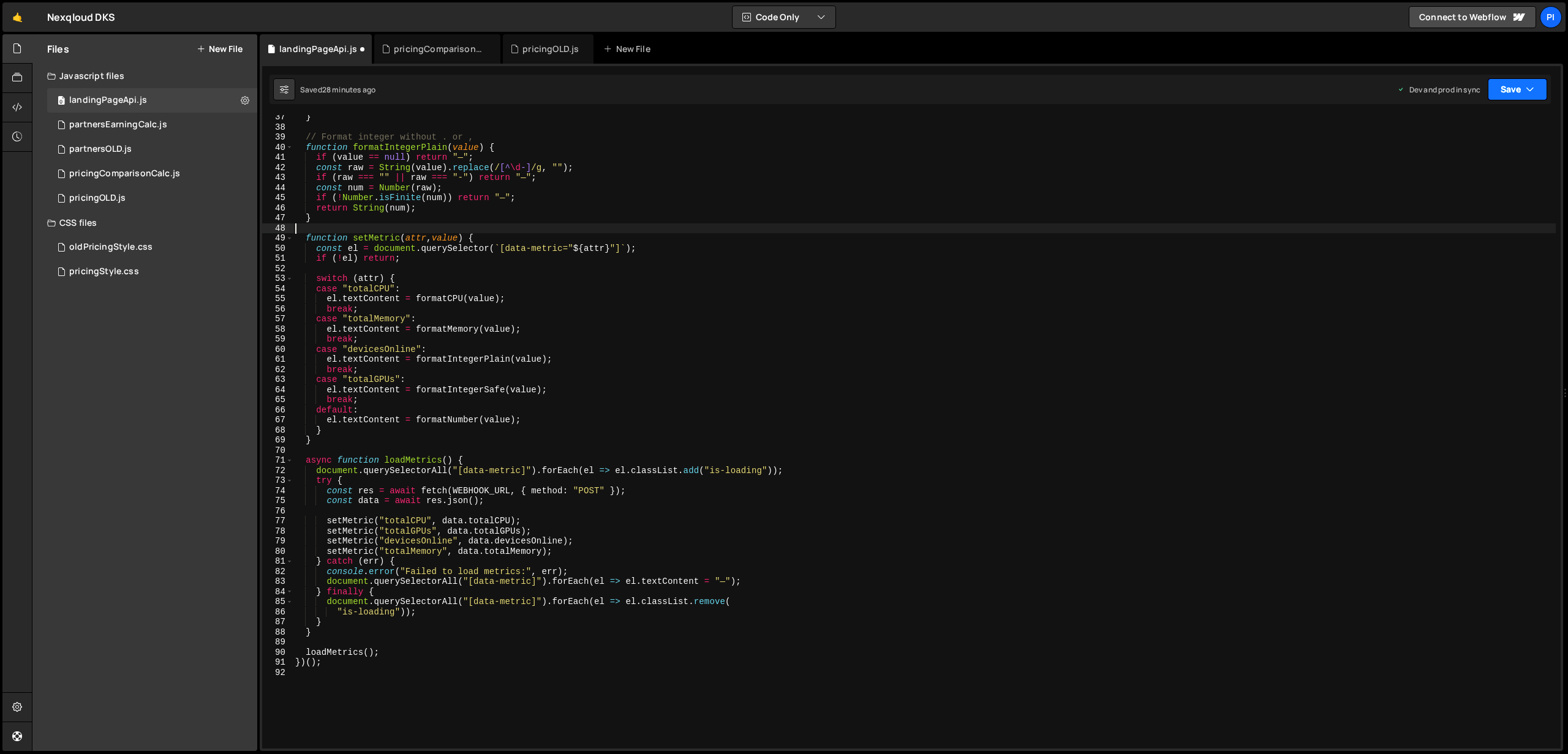
click at [1536, 81] on button "Save" at bounding box center [1517, 89] width 60 height 22
click at [1455, 148] on button "Save to Production S Saved 28 minutes ago" at bounding box center [1476, 166] width 147 height 40
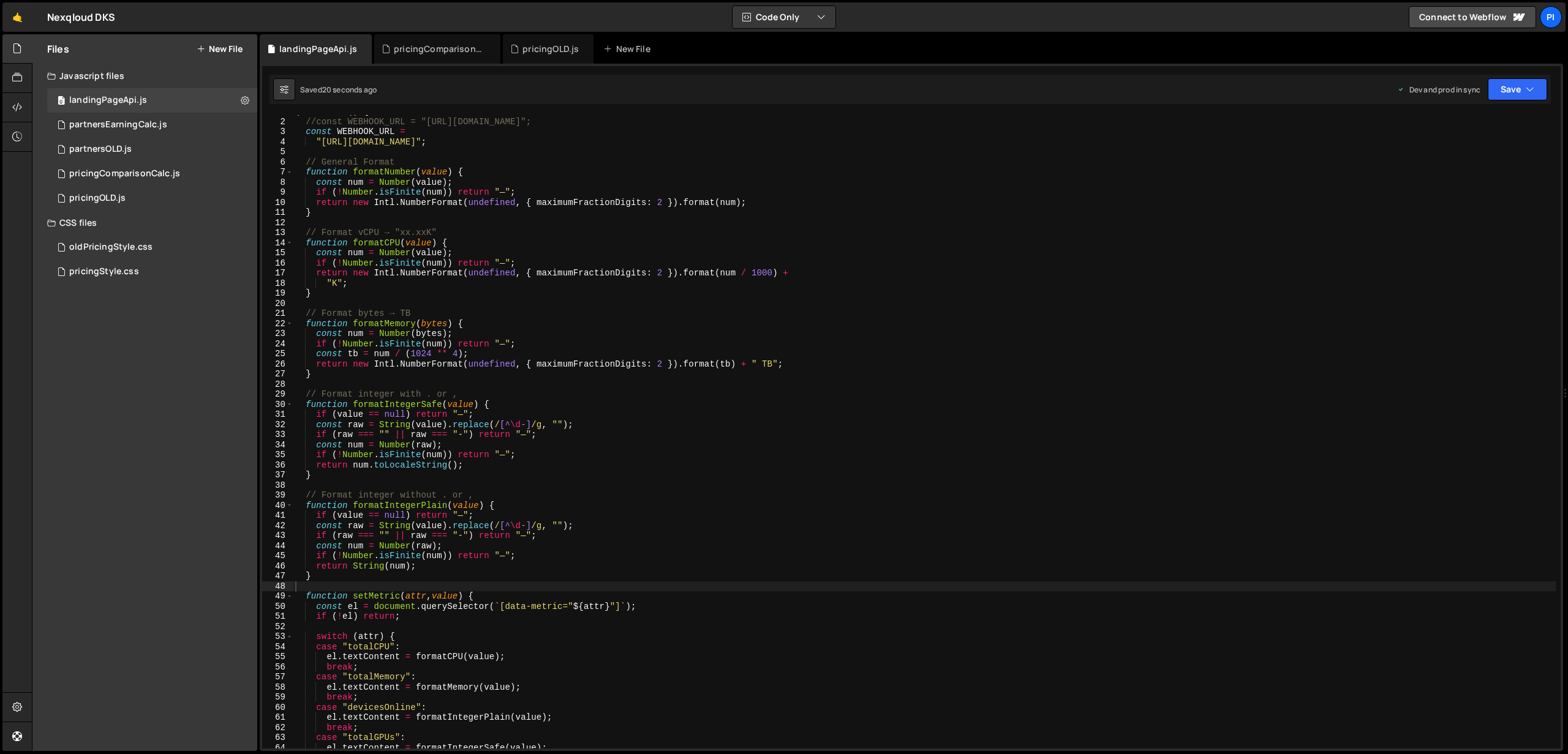
scroll to position [9, 0]
click at [163, 165] on div "0 pricingComparisonCalc.js 0" at bounding box center [153, 174] width 210 height 24
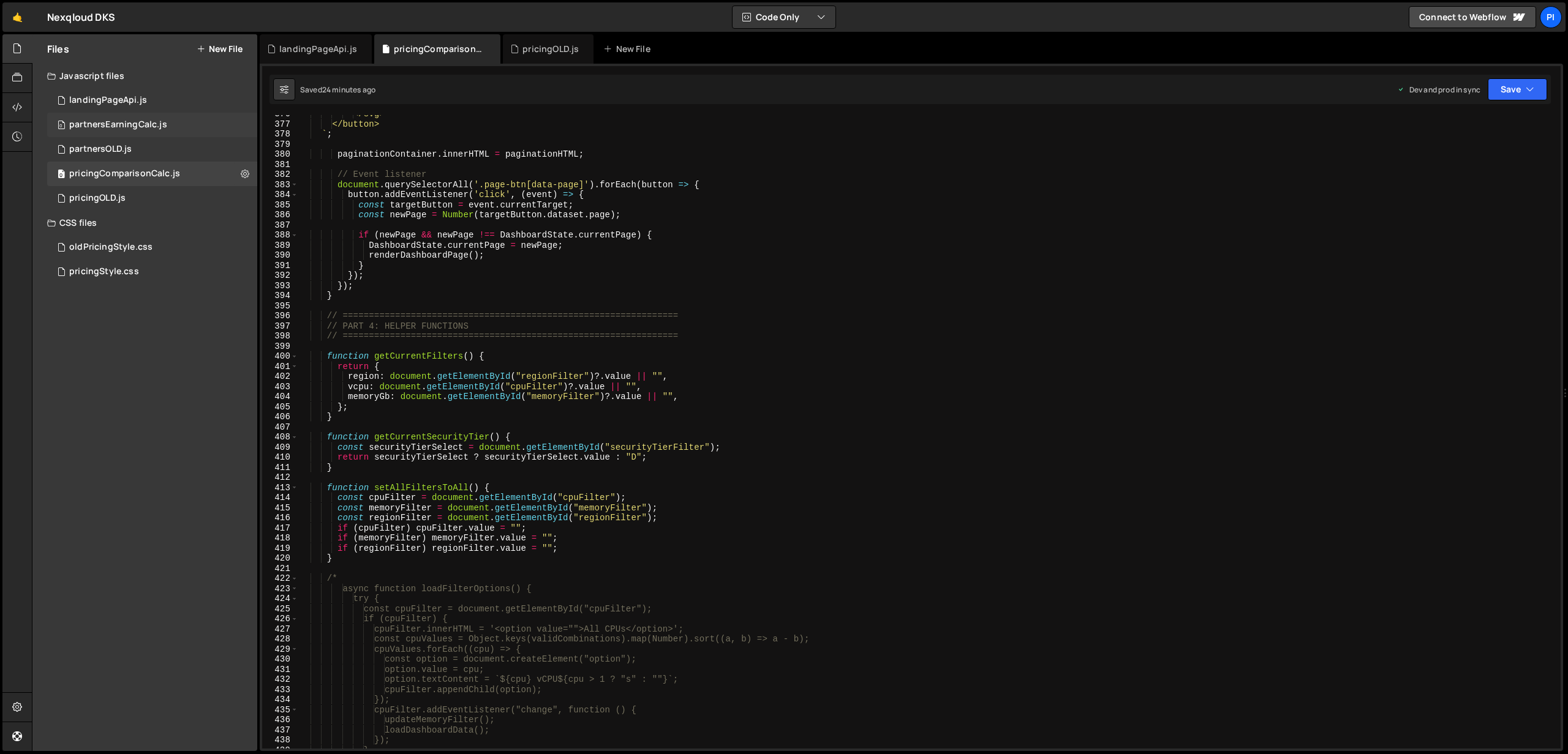
click at [182, 129] on div "0 partnersEarningCalc.js 0" at bounding box center [153, 125] width 210 height 24
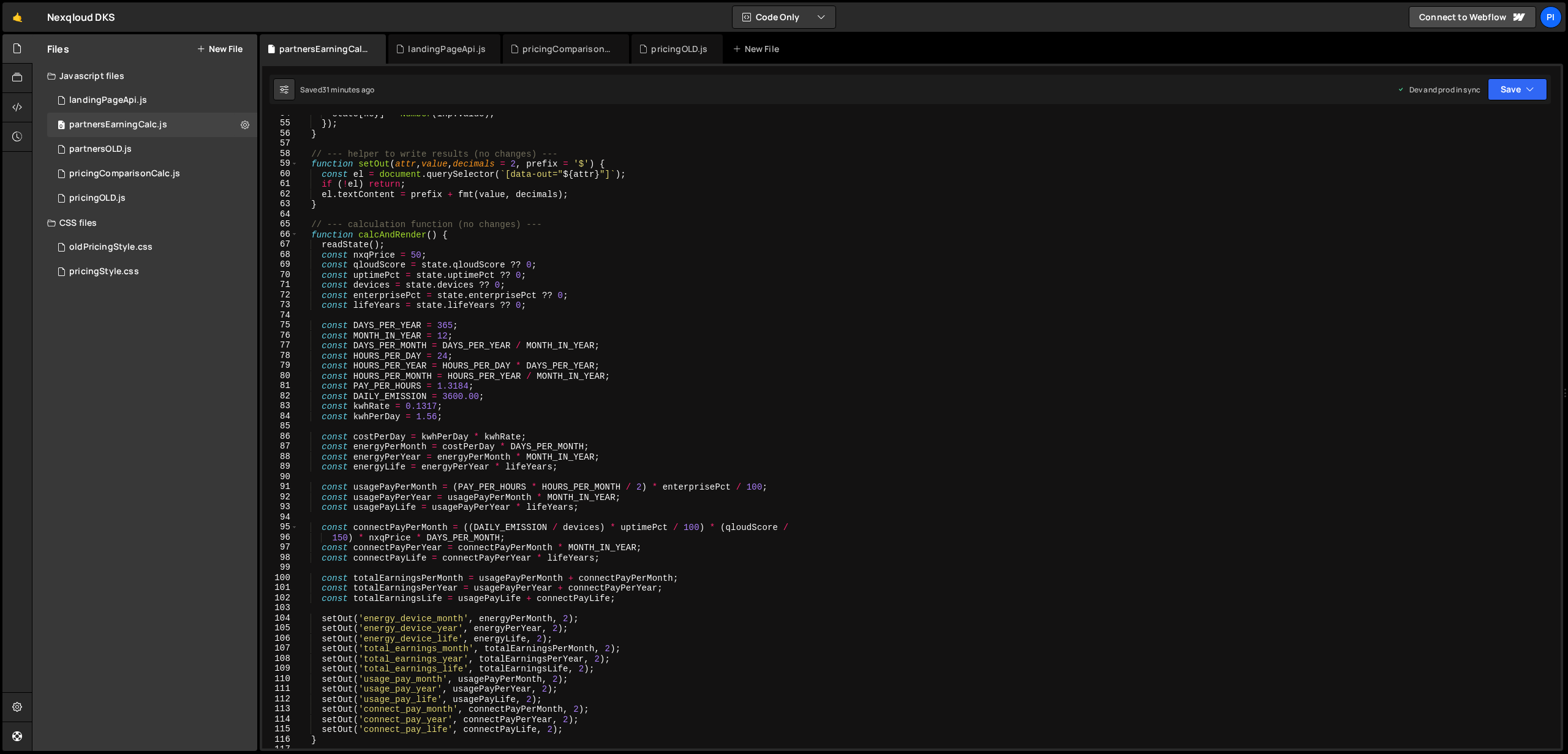
scroll to position [542, 0]
click at [582, 188] on div "state [ key ] = Number ( inp . value ) ; }) ; } // --- helper to write results …" at bounding box center [927, 435] width 1257 height 654
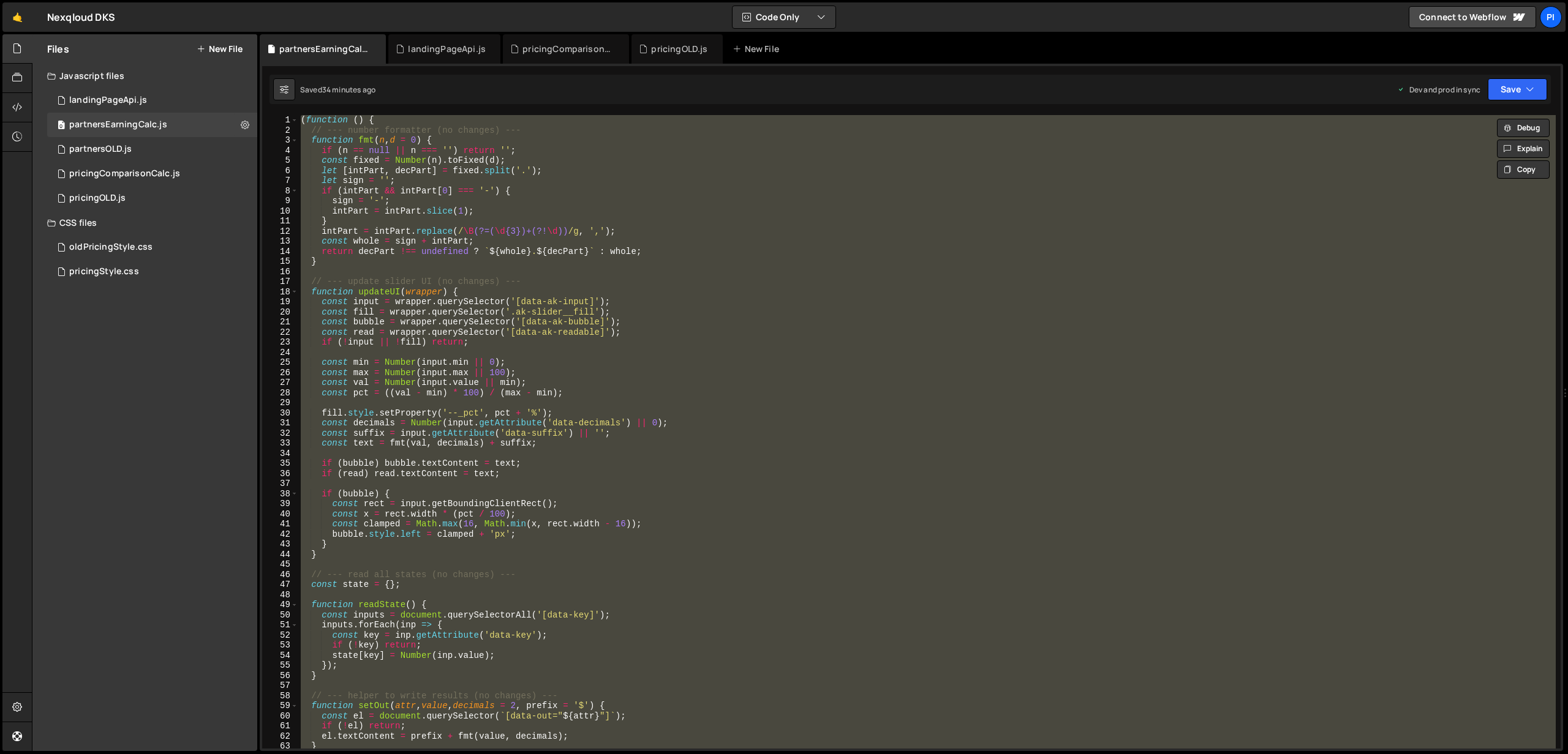
scroll to position [0, 0]
click at [299, 122] on div "( function ( ) { // --- number formatter (no changes) --- function fmt ( n , d …" at bounding box center [927, 432] width 1257 height 633
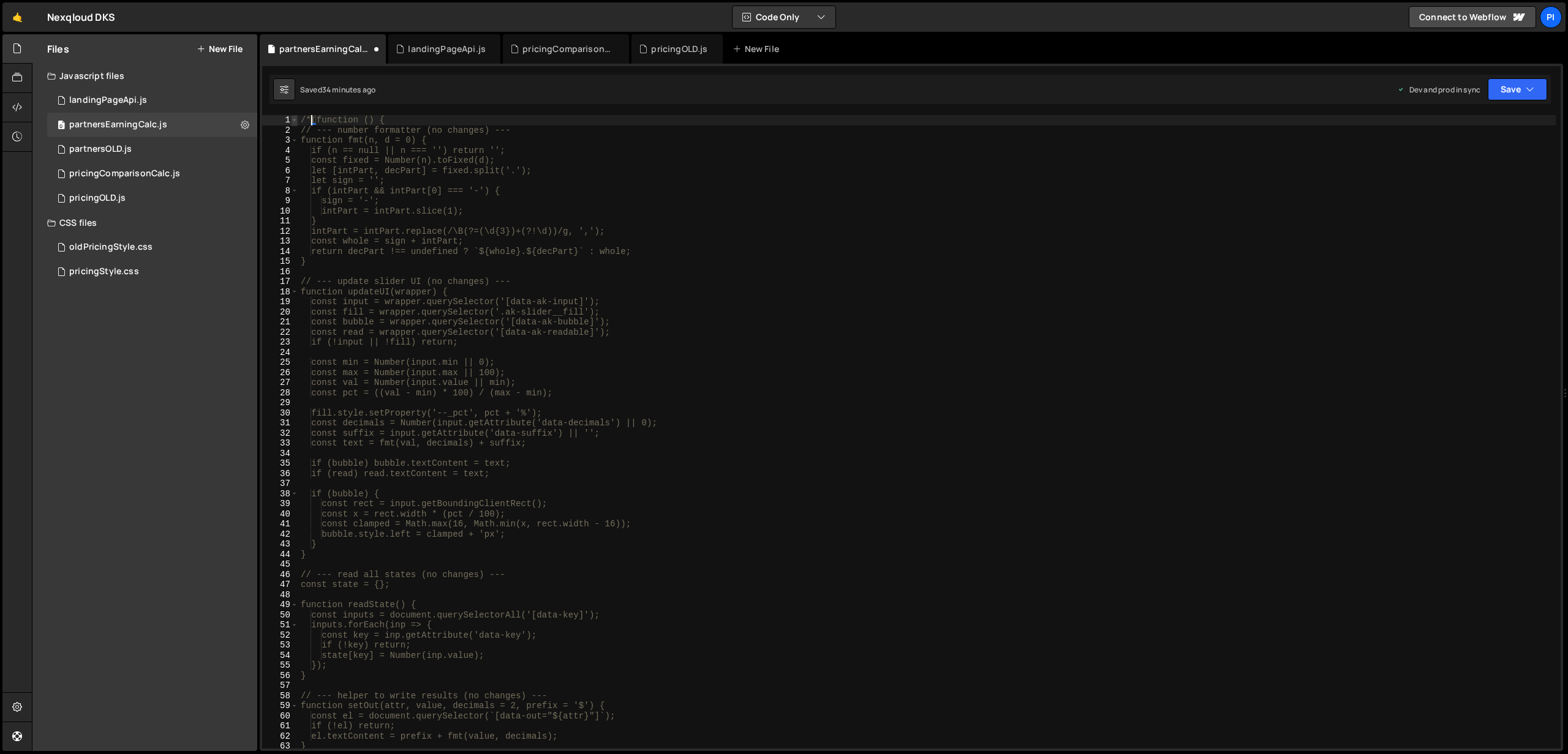
click at [295, 124] on span at bounding box center [294, 120] width 6 height 10
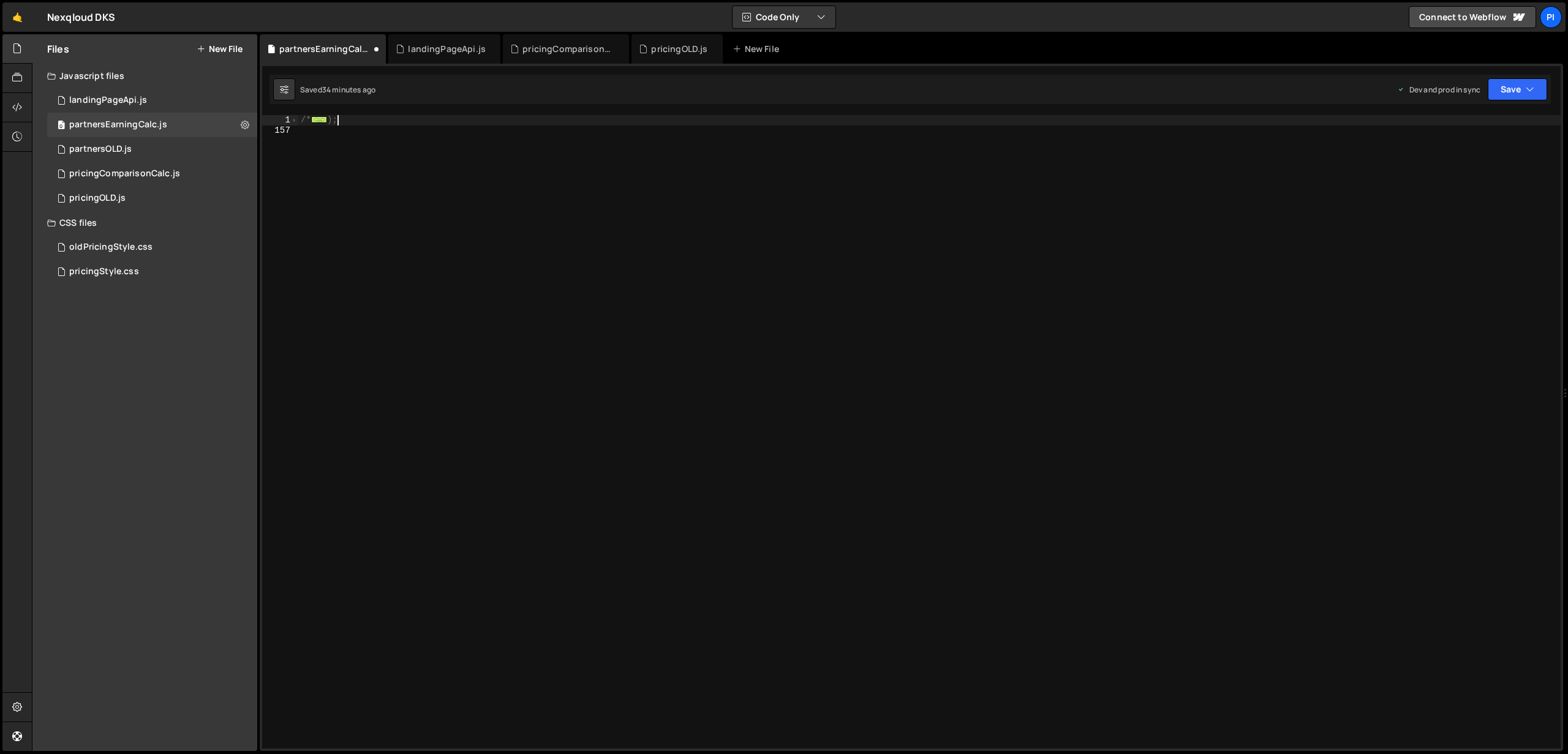
click at [346, 125] on div "/* ... );" at bounding box center [929, 442] width 1262 height 654
type textarea "})();*/"
click at [302, 132] on div "/* ... );*/" at bounding box center [929, 442] width 1262 height 654
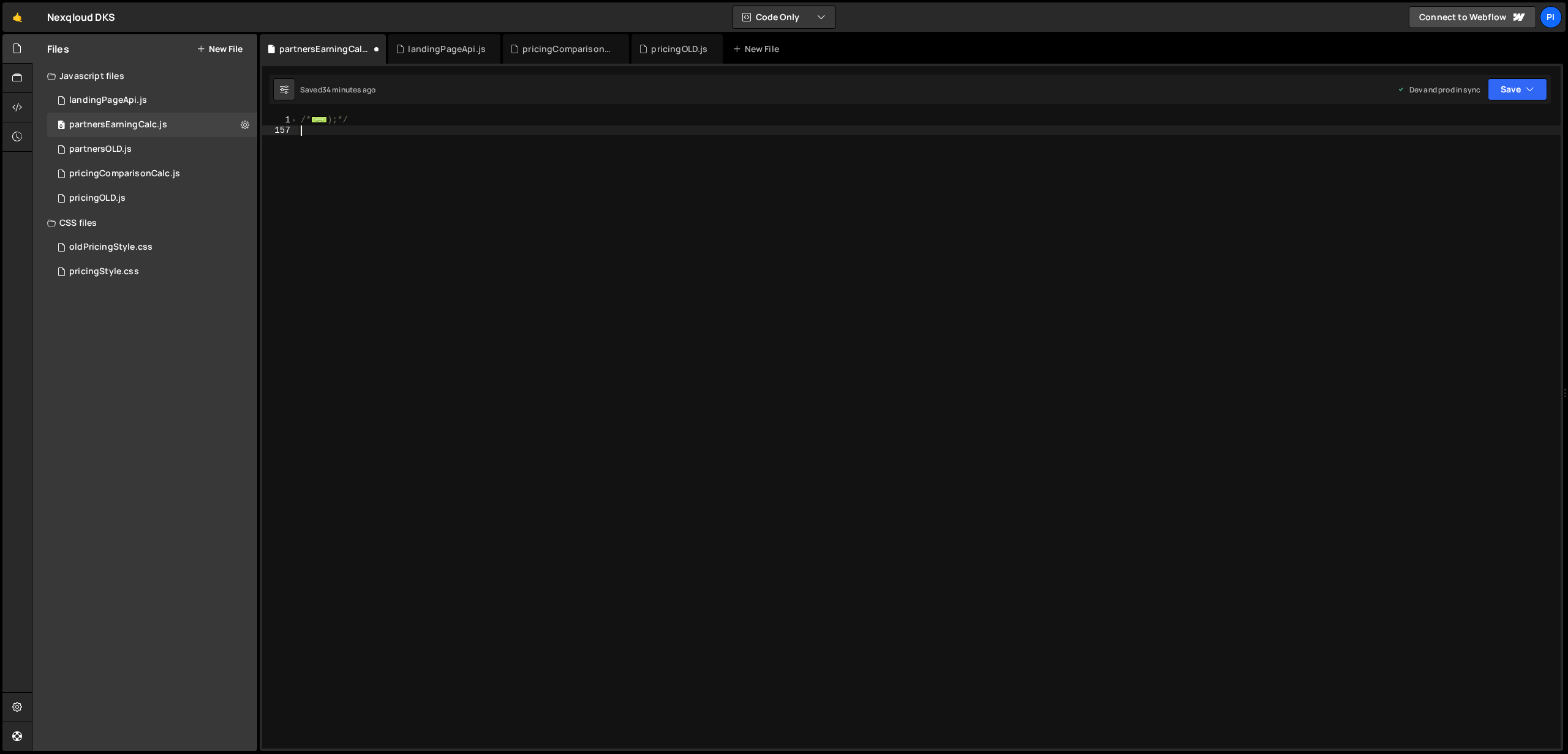
paste textarea "})();"
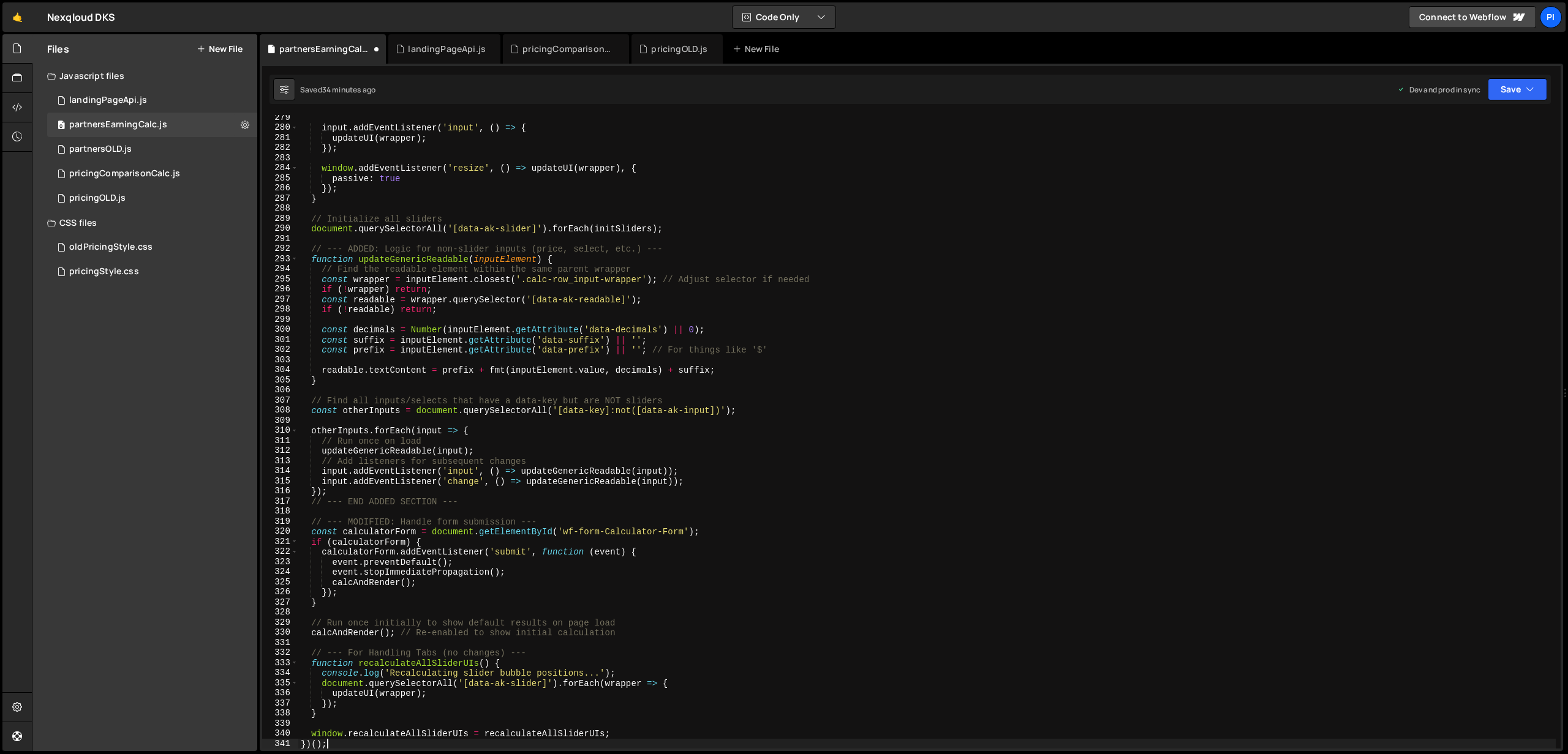
scroll to position [1245, 0]
click at [1532, 94] on icon "button" at bounding box center [1530, 89] width 9 height 12
click at [1492, 162] on div "Save to Production S" at bounding box center [1476, 159] width 127 height 12
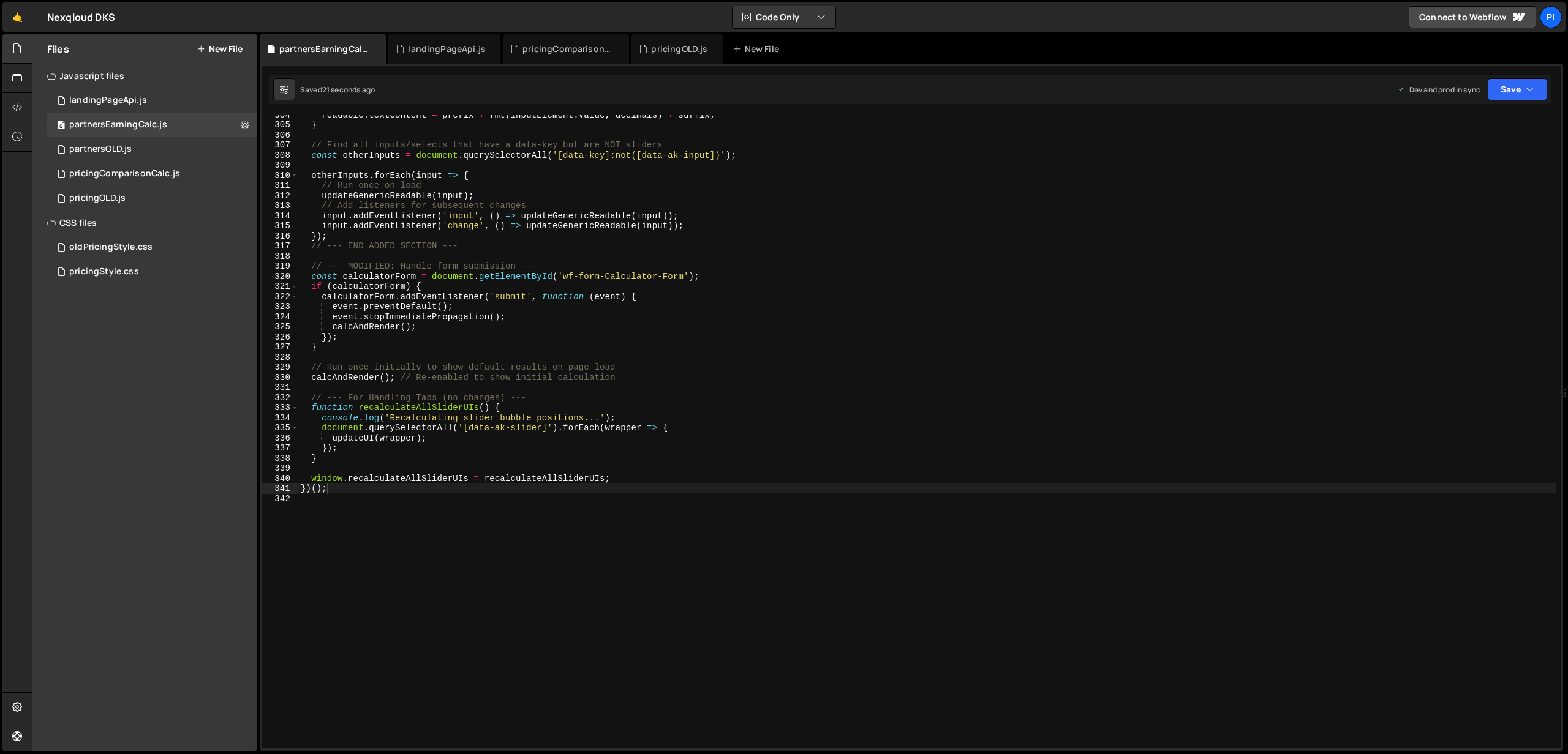
scroll to position [3065, 0]
click at [1523, 82] on button "Save" at bounding box center [1517, 89] width 60 height 22
click at [1479, 160] on div "Save to Production S" at bounding box center [1476, 159] width 127 height 12
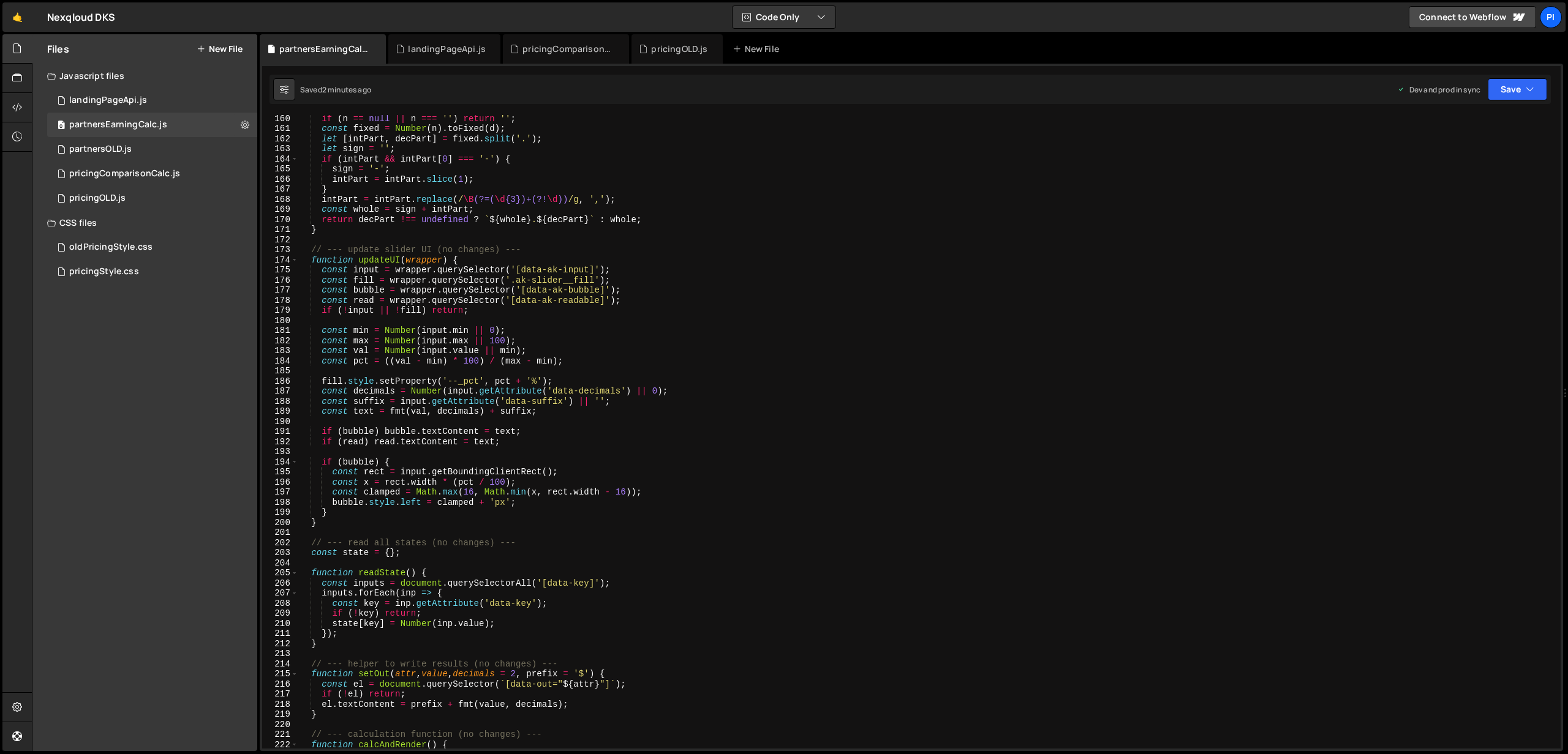
scroll to position [1604, 0]
drag, startPoint x: 523, startPoint y: 273, endPoint x: 589, endPoint y: 273, distance: 66.0
click at [589, 273] on div "function fmt ( n , d = 0 ) { if ( n == null || n === '' ) return '' ; const fix…" at bounding box center [927, 434] width 1257 height 654
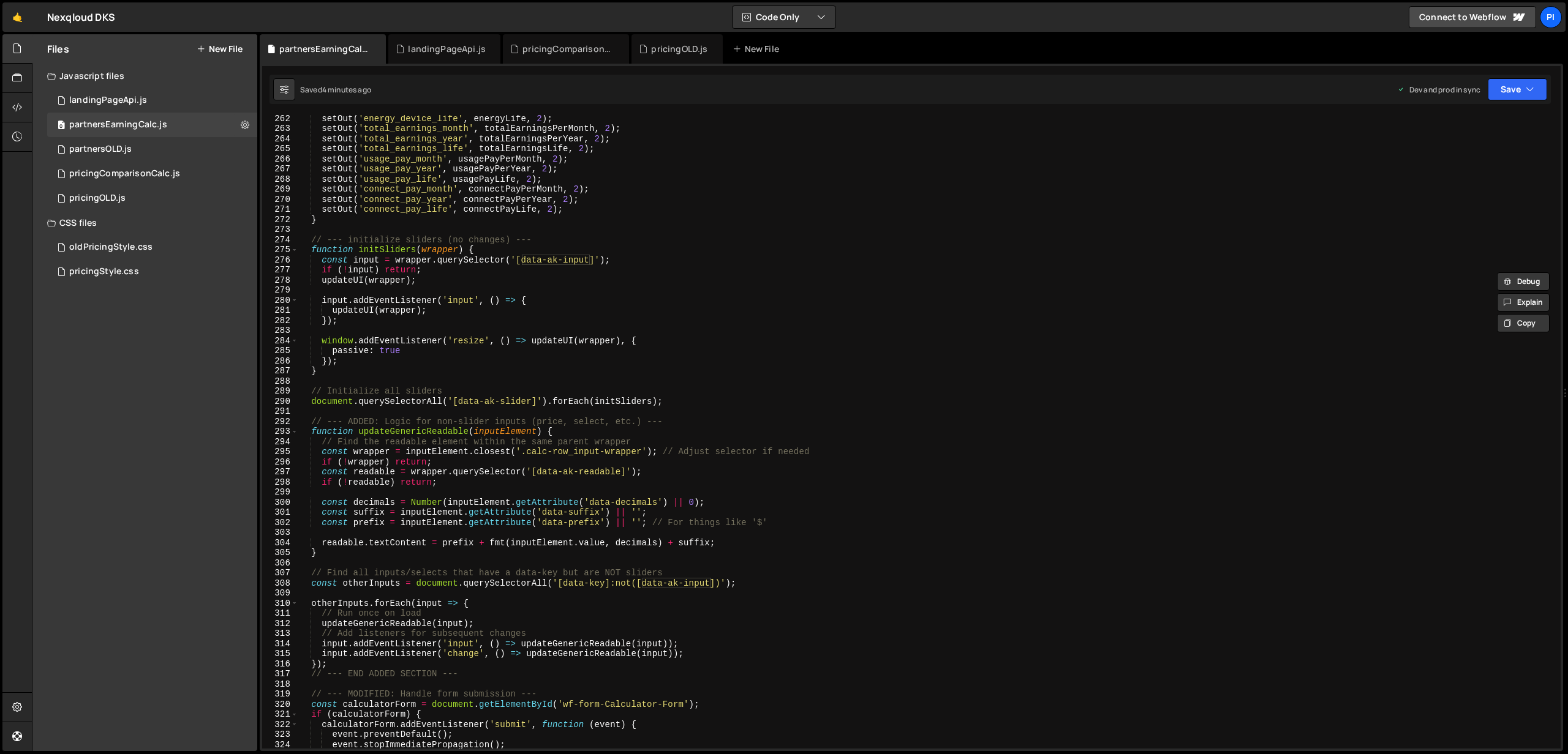
scroll to position [2640, 0]
drag, startPoint x: 659, startPoint y: 450, endPoint x: 863, endPoint y: 448, distance: 204.0
click at [863, 448] on div "setOut ( 'energy_device_life' , energyLife , 2 ) ; setOut ( 'total_earnings_mon…" at bounding box center [927, 437] width 1257 height 654
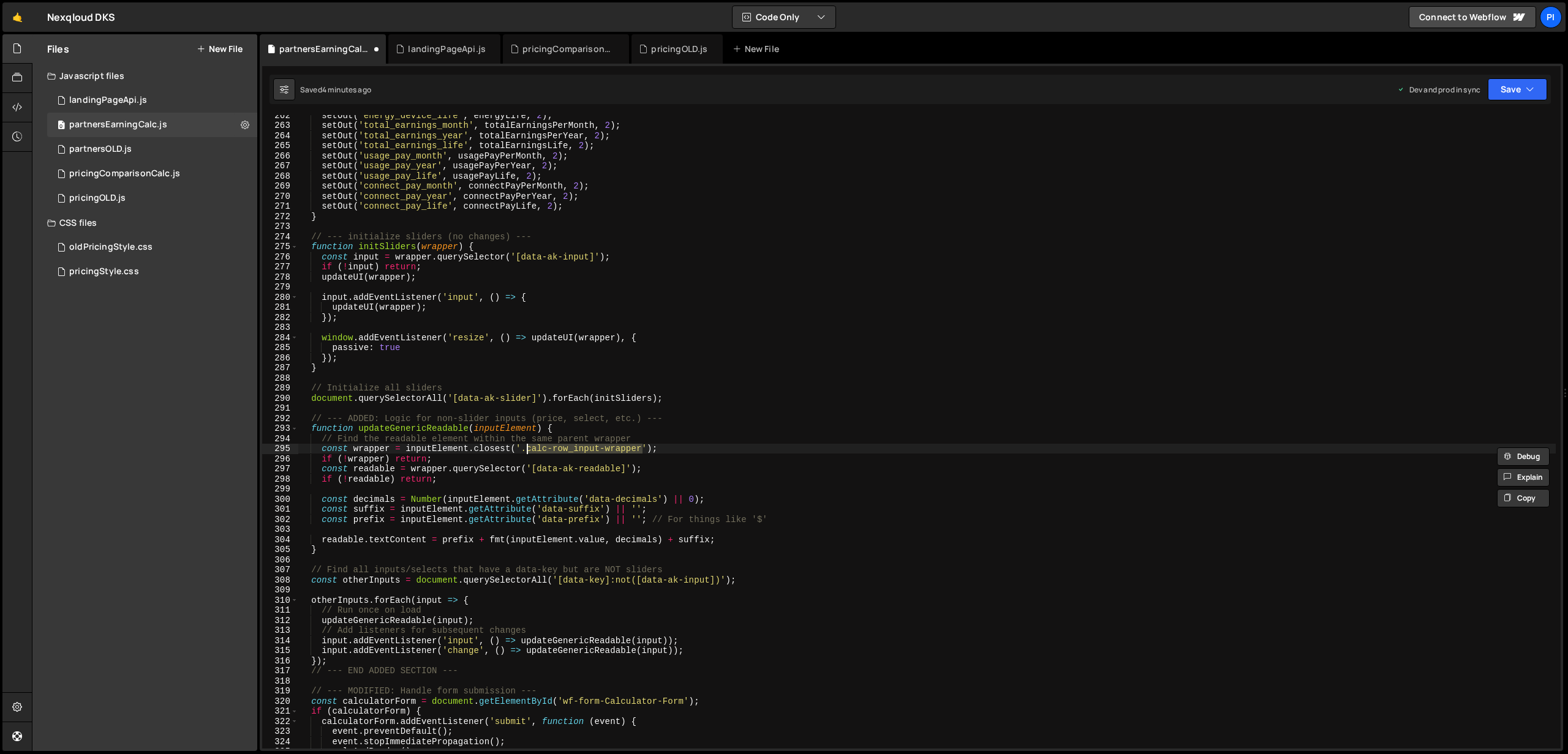
paste textarea "ak-slid"
drag, startPoint x: 647, startPoint y: 437, endPoint x: 297, endPoint y: 442, distance: 350.0
click at [297, 442] on div "const wrapper = inputElement.closest('.ak-slider'); 262 263 264 265 266 267 268…" at bounding box center [911, 432] width 1298 height 633
type textarea "// Find the readable element within the same parent wrapper"
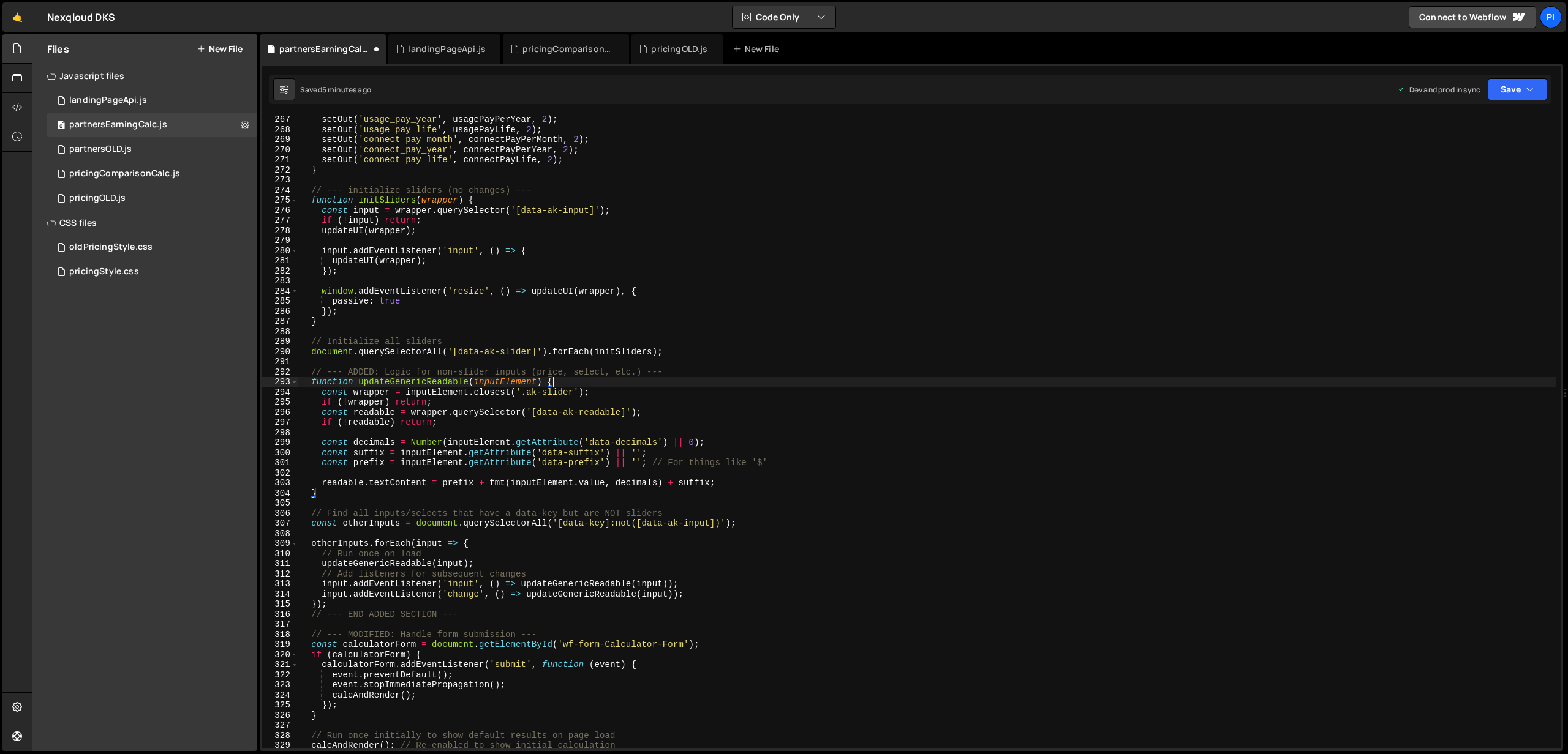
scroll to position [2686, 0]
click at [1504, 95] on button "Save" at bounding box center [1517, 89] width 60 height 22
click at [1451, 164] on div "Save to Production S" at bounding box center [1476, 159] width 127 height 12
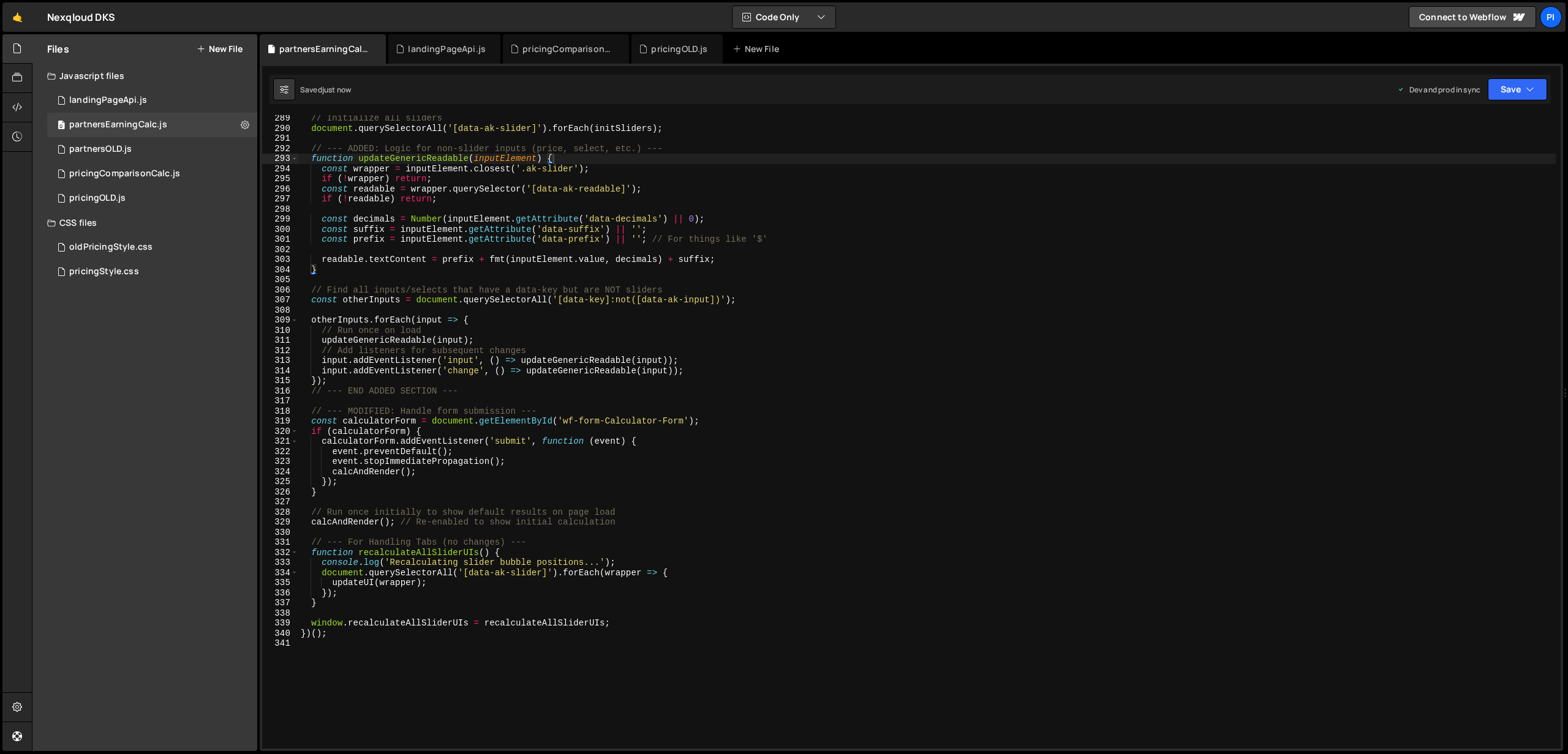
scroll to position [2919, 0]
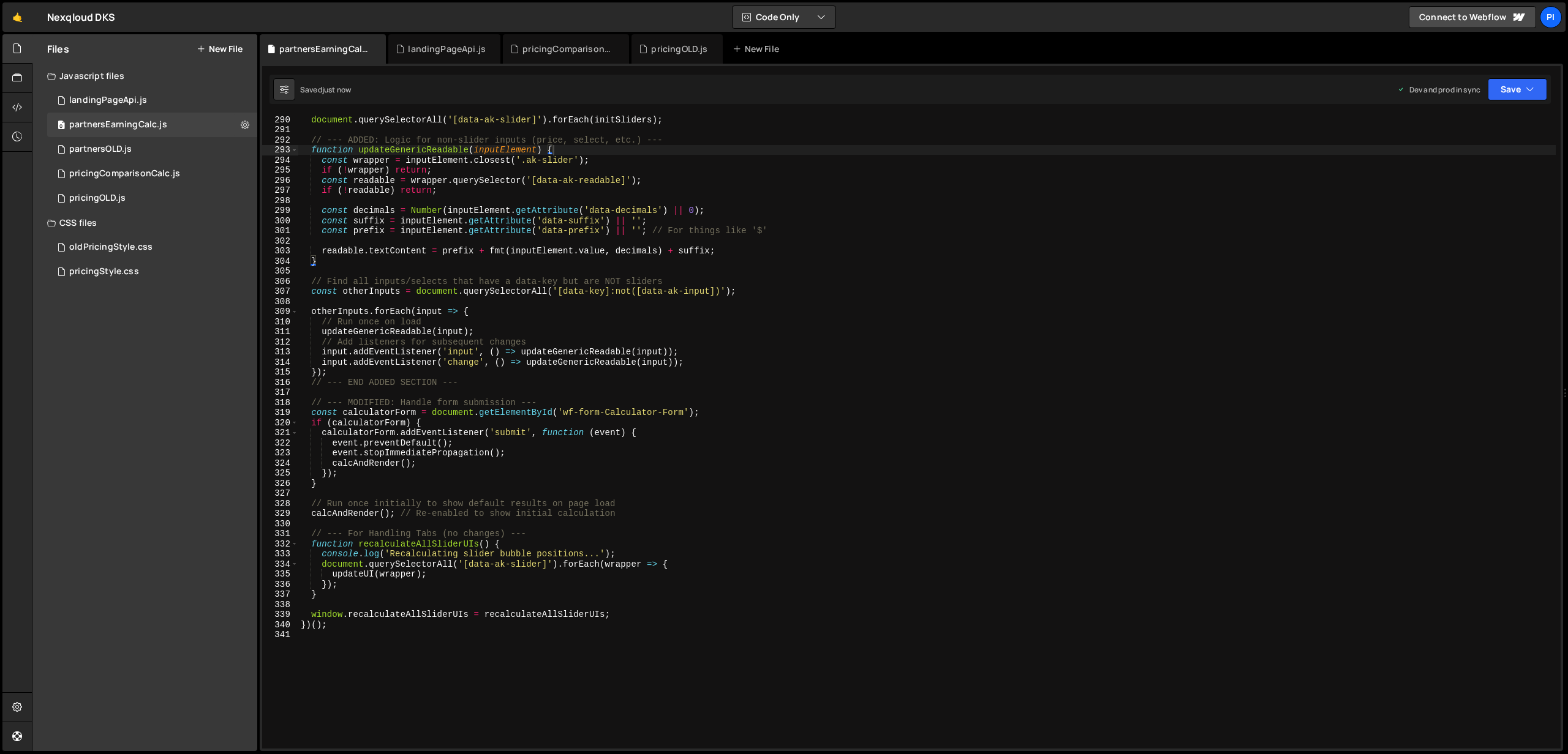
click at [305, 512] on div "document . querySelectorAll ( '[data-ak-slider]' ) . forEach ( initSliders ) ; …" at bounding box center [927, 441] width 1257 height 654
click at [1528, 88] on icon "button" at bounding box center [1530, 89] width 9 height 12
click at [1472, 157] on div "Save to Production S" at bounding box center [1476, 159] width 127 height 12
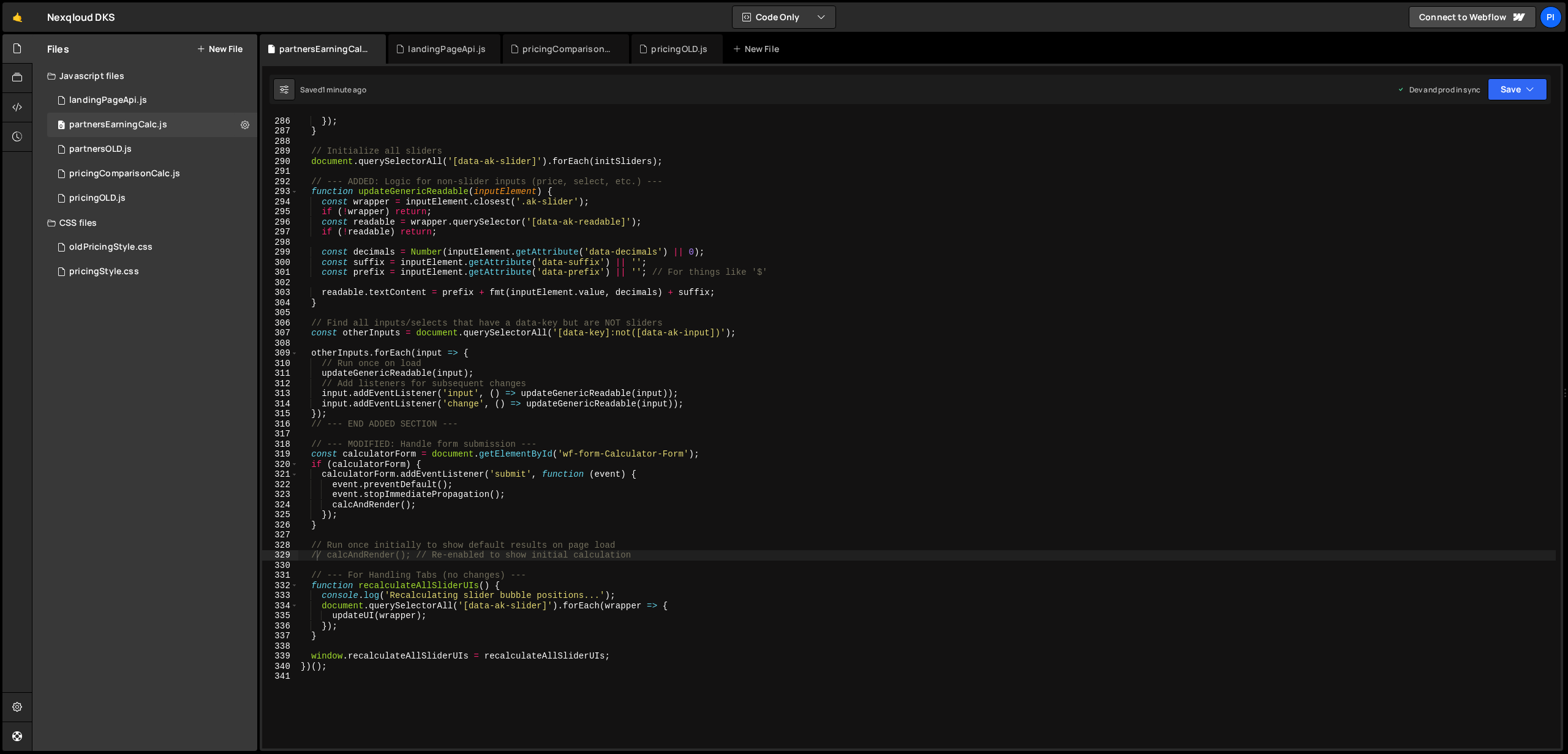
scroll to position [2874, 0]
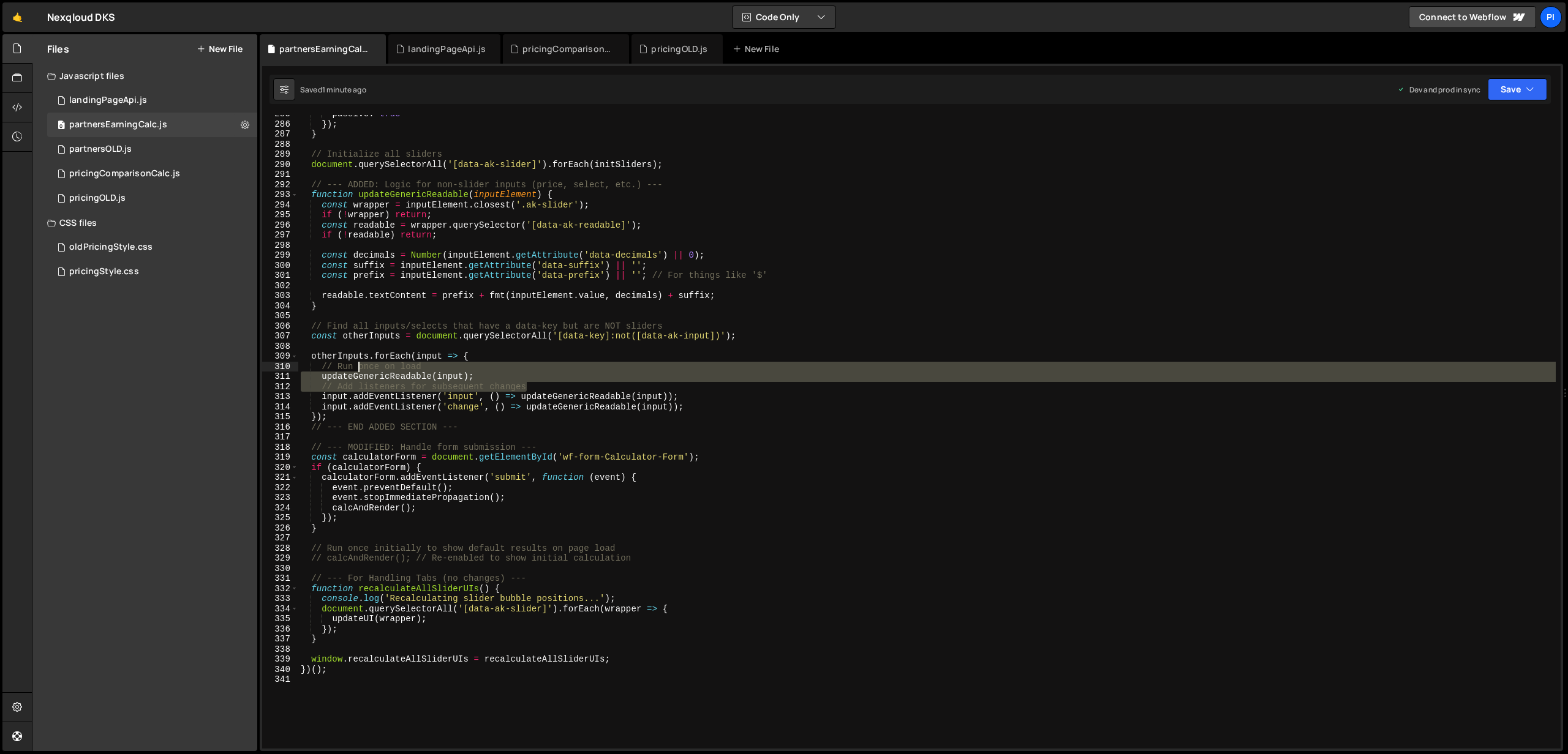
drag, startPoint x: 568, startPoint y: 386, endPoint x: 356, endPoint y: 371, distance: 212.5
click at [356, 371] on div "passive : true }) ; } // Initialize all sliders document . querySelectorAll ( '…" at bounding box center [927, 435] width 1257 height 654
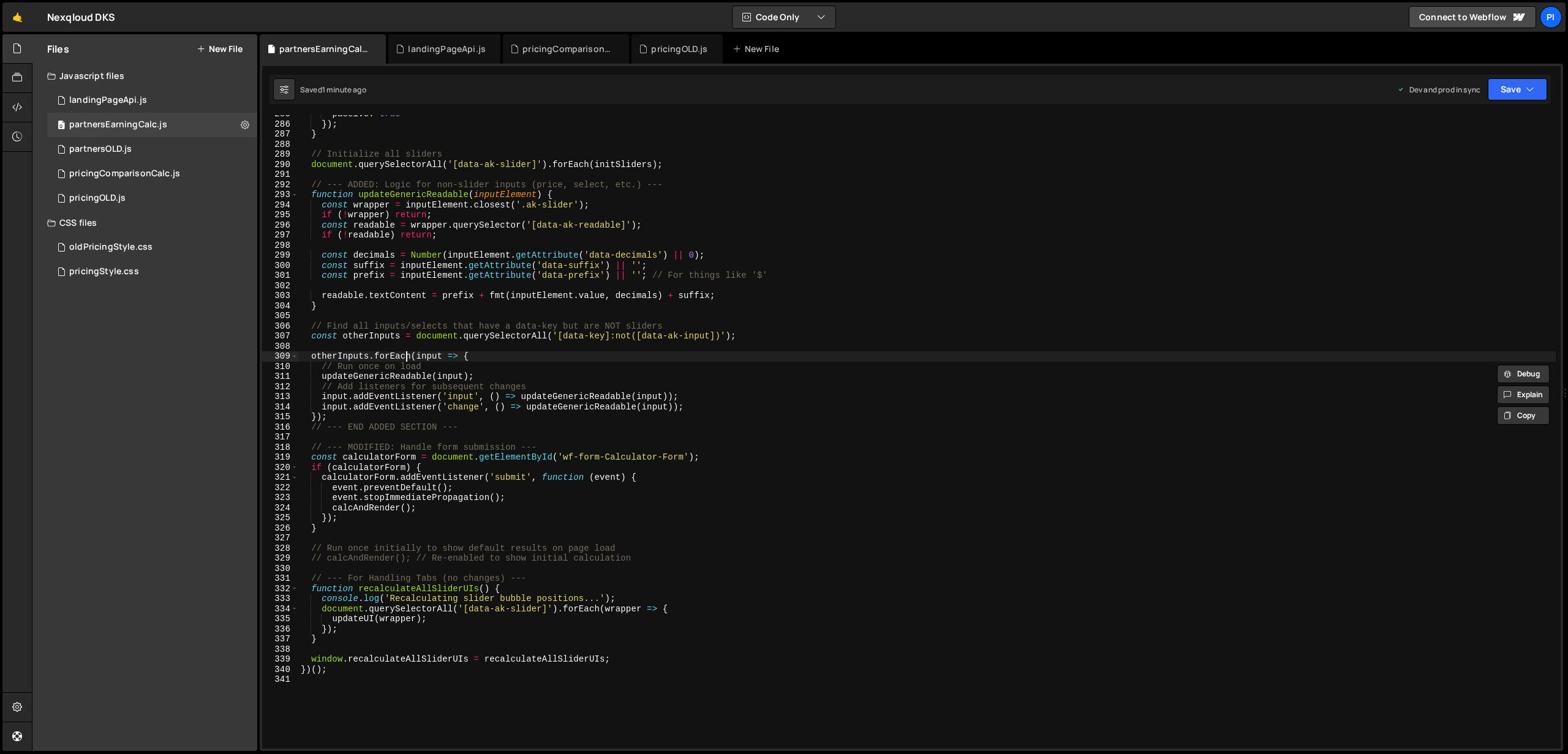
click at [408, 360] on div "passive : true }) ; } // Initialize all sliders document . querySelectorAll ( '…" at bounding box center [927, 435] width 1257 height 654
drag, startPoint x: 539, startPoint y: 383, endPoint x: 274, endPoint y: 386, distance: 265.0
click at [274, 386] on div "otherInputs.forEach(input => { 285 286 287 288 289 290 291 292 293 294 295 296 …" at bounding box center [911, 432] width 1298 height 633
type textarea "// Add listeners for subsequent changes"
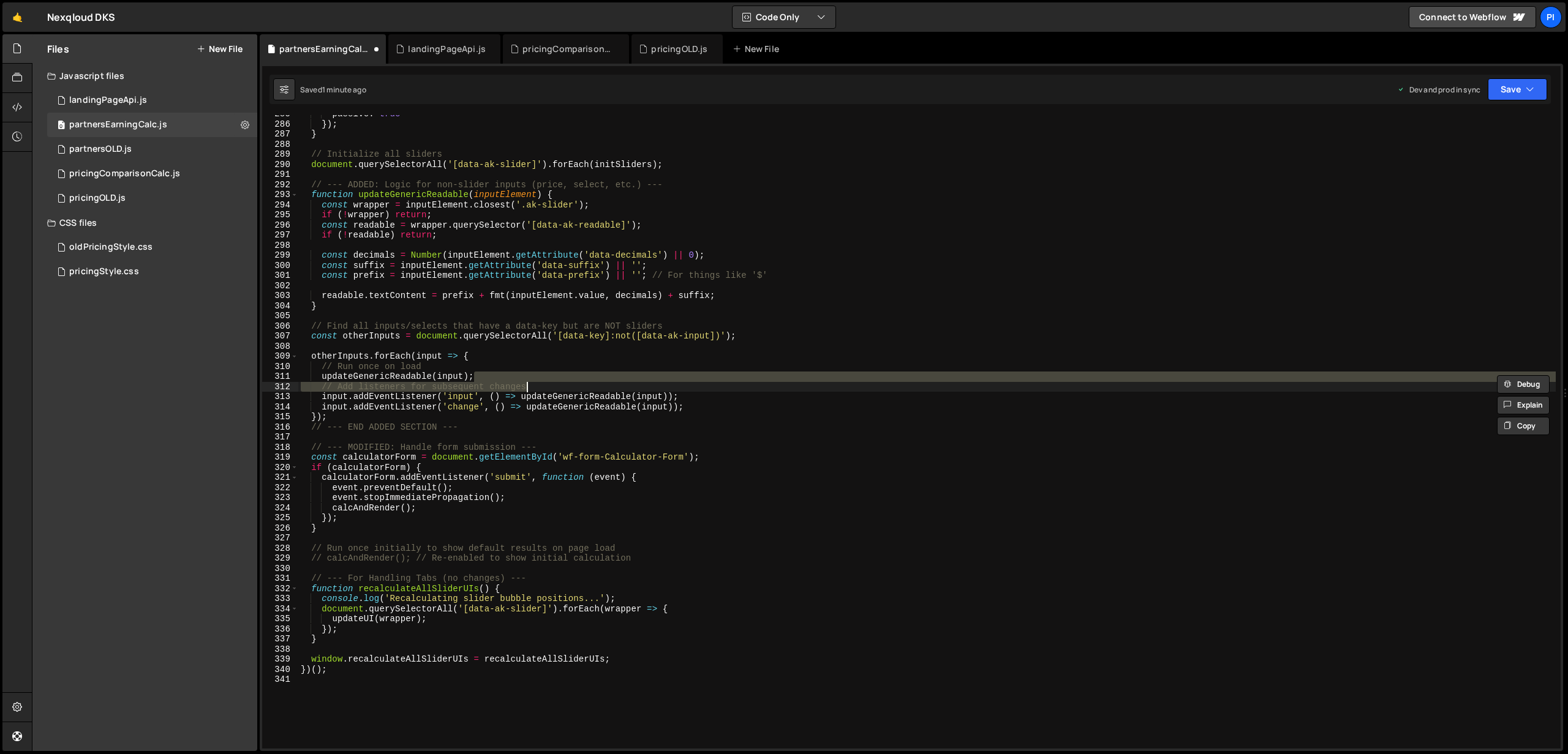
click at [496, 355] on div "passive : true }) ; } // Initialize all sliders document . querySelectorAll ( '…" at bounding box center [927, 435] width 1257 height 654
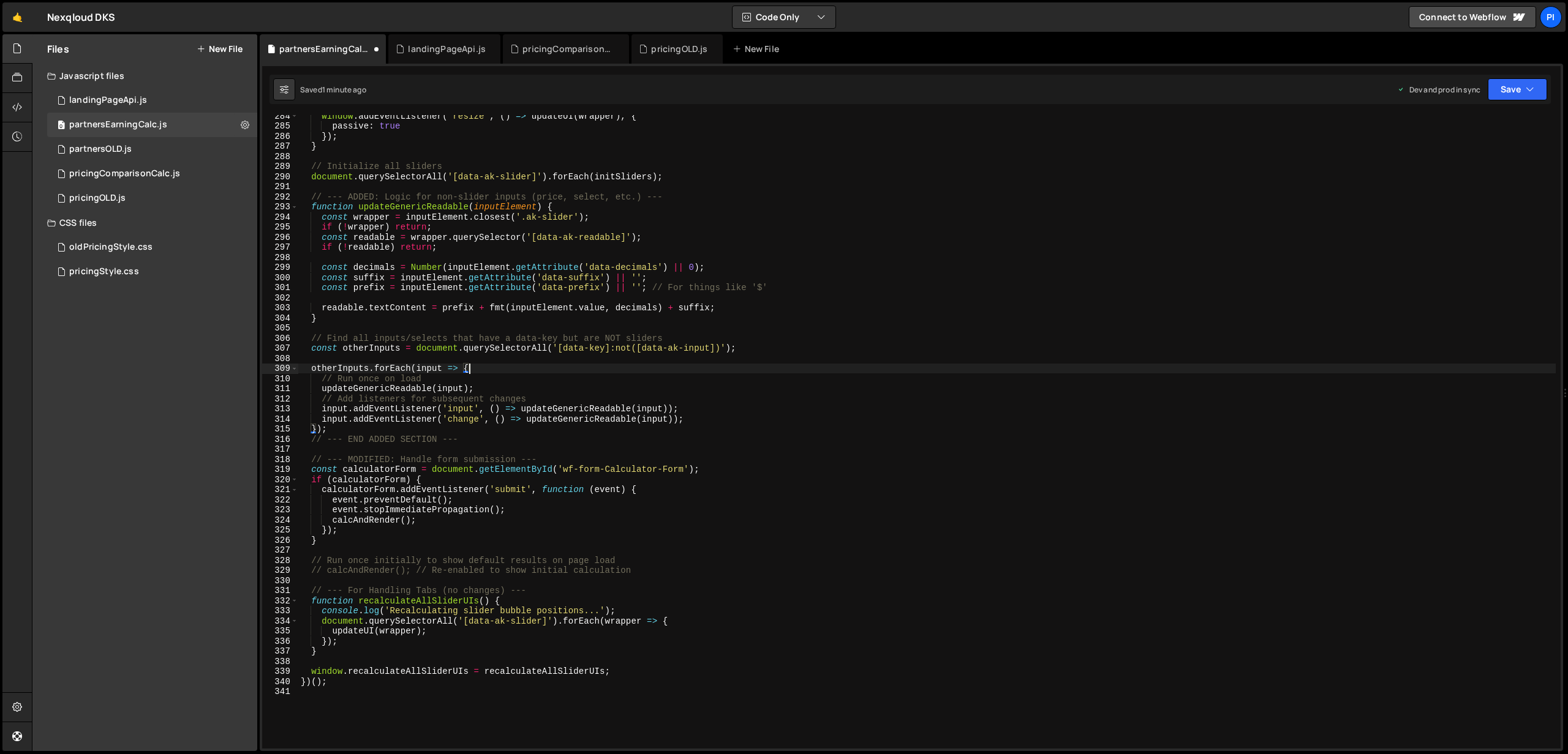
scroll to position [2862, 0]
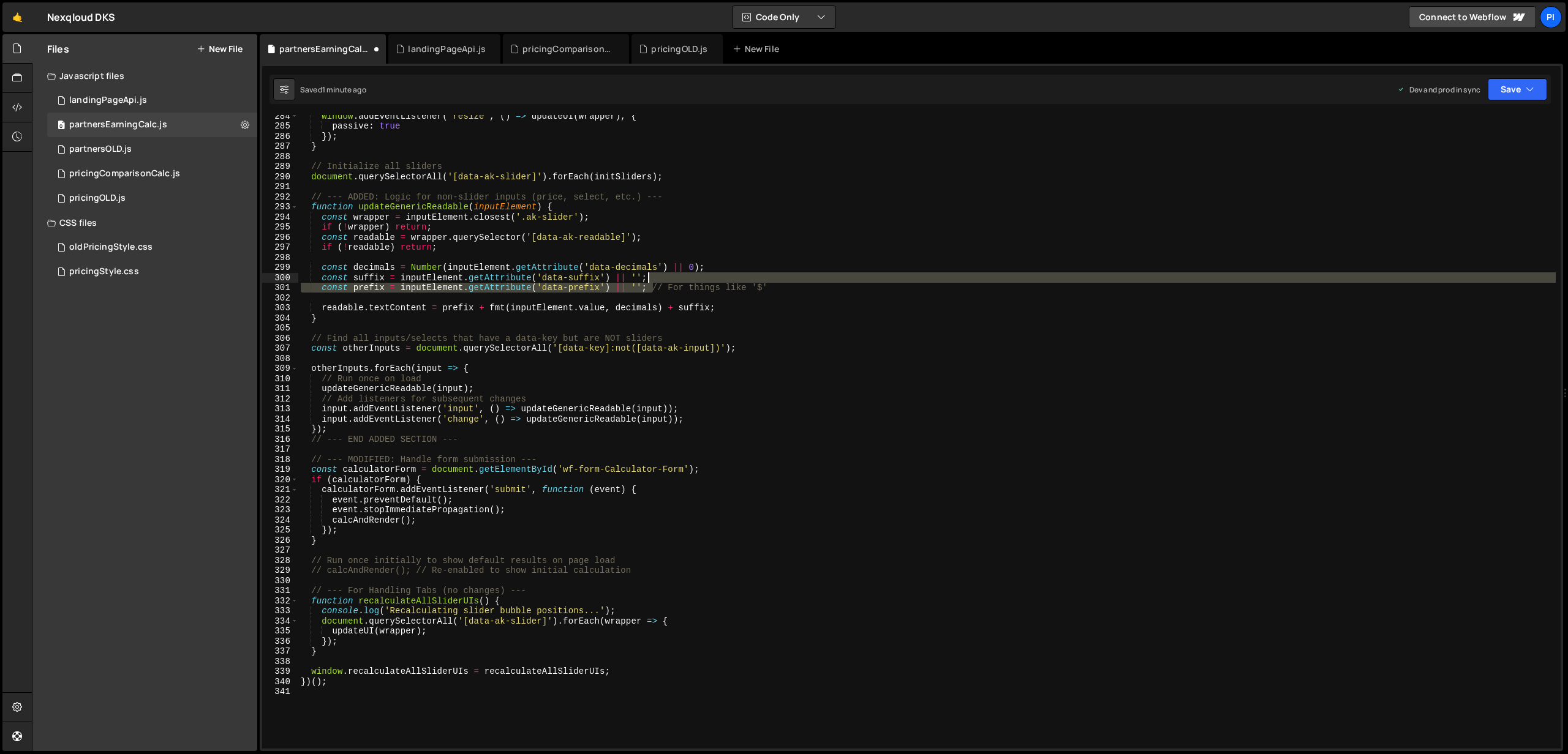
drag, startPoint x: 650, startPoint y: 287, endPoint x: 821, endPoint y: 281, distance: 171.1
click at [821, 281] on div "window . addEventListener ( 'resize' , ( ) => updateUI ( wrapper ) , { passive …" at bounding box center [927, 437] width 1257 height 654
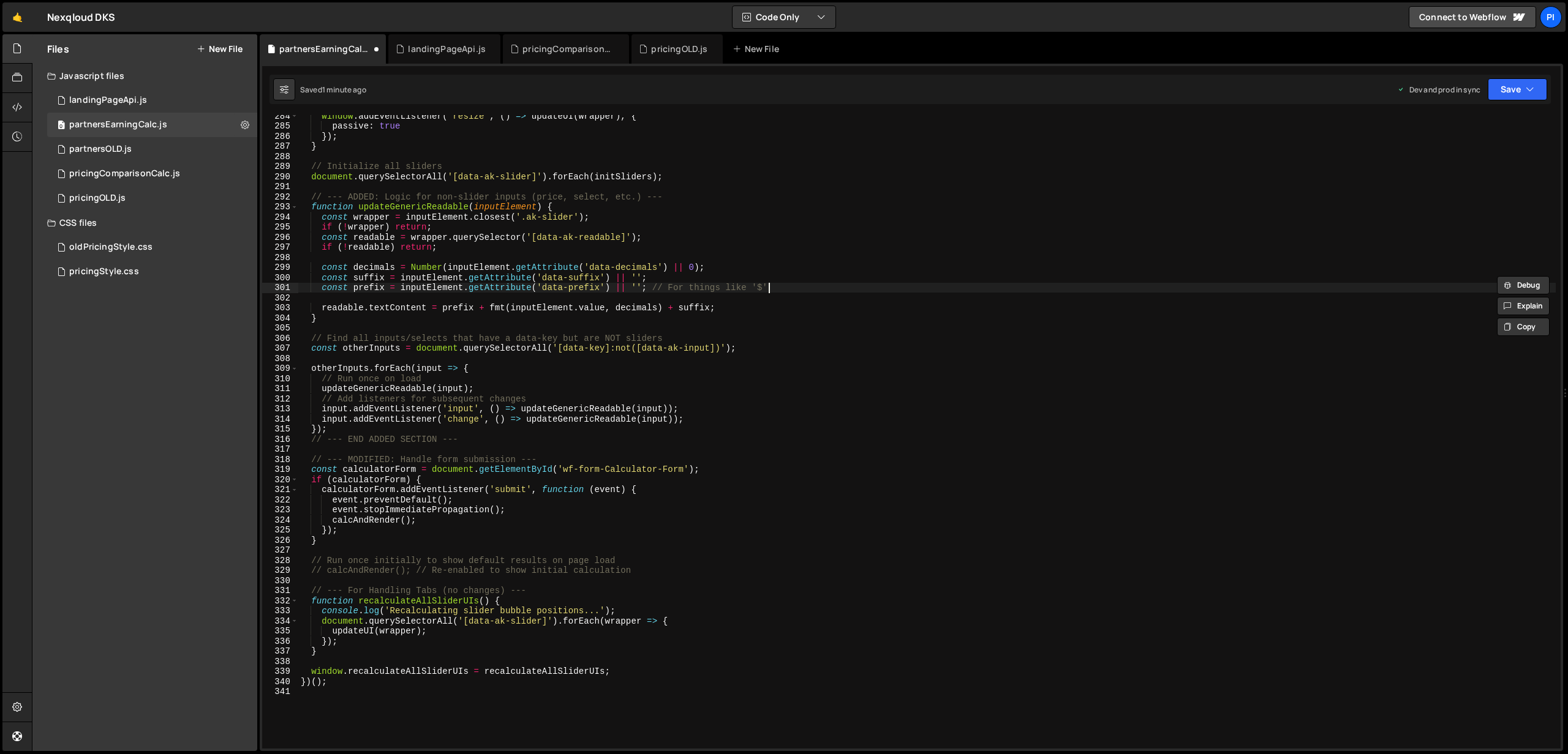
drag, startPoint x: 806, startPoint y: 287, endPoint x: 785, endPoint y: 289, distance: 21.1
click at [806, 287] on div "window . addEventListener ( 'resize' , ( ) => updateUI ( wrapper ) , { passive …" at bounding box center [927, 437] width 1257 height 654
drag, startPoint x: 785, startPoint y: 289, endPoint x: 649, endPoint y: 286, distance: 136.0
click at [649, 286] on div "window . addEventListener ( 'resize' , ( ) => updateUI ( wrapper ) , { passive …" at bounding box center [927, 437] width 1257 height 654
type textarea "const prefix = inputElement.getAttribute('data-prefix') || '';"
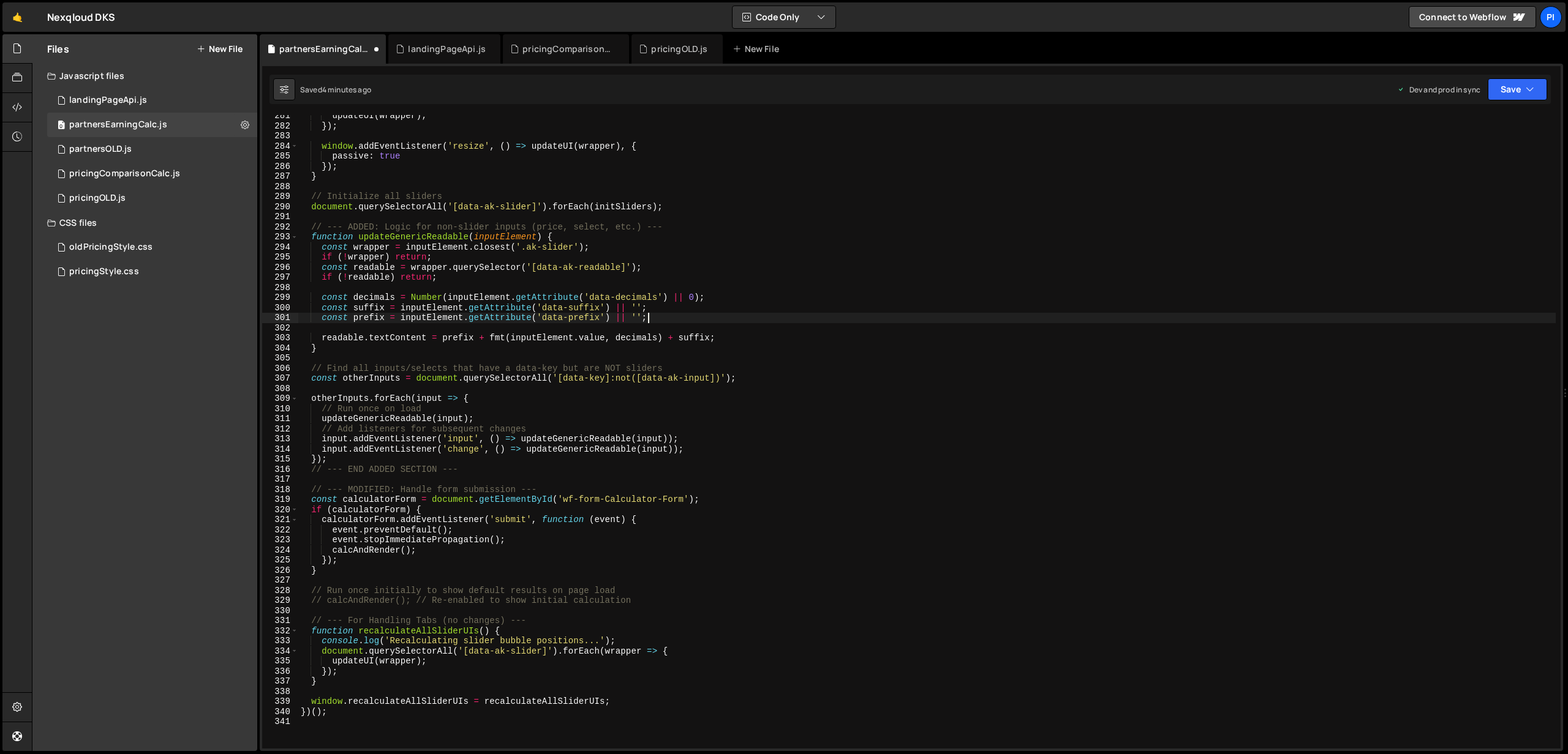
scroll to position [2820, 0]
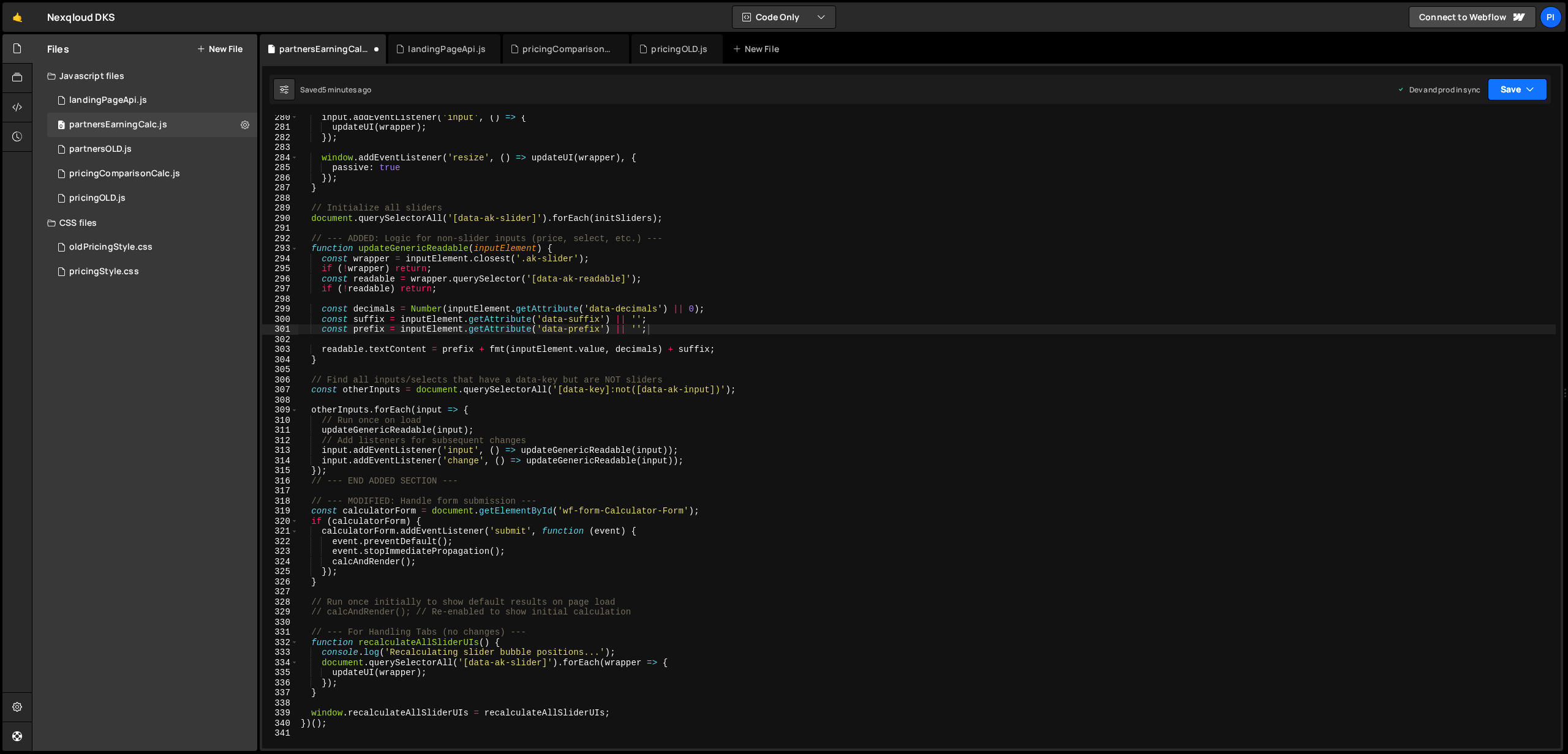
click at [1523, 92] on button "Save" at bounding box center [1517, 89] width 60 height 22
click at [1495, 153] on div "Save to Production S" at bounding box center [1476, 159] width 127 height 12
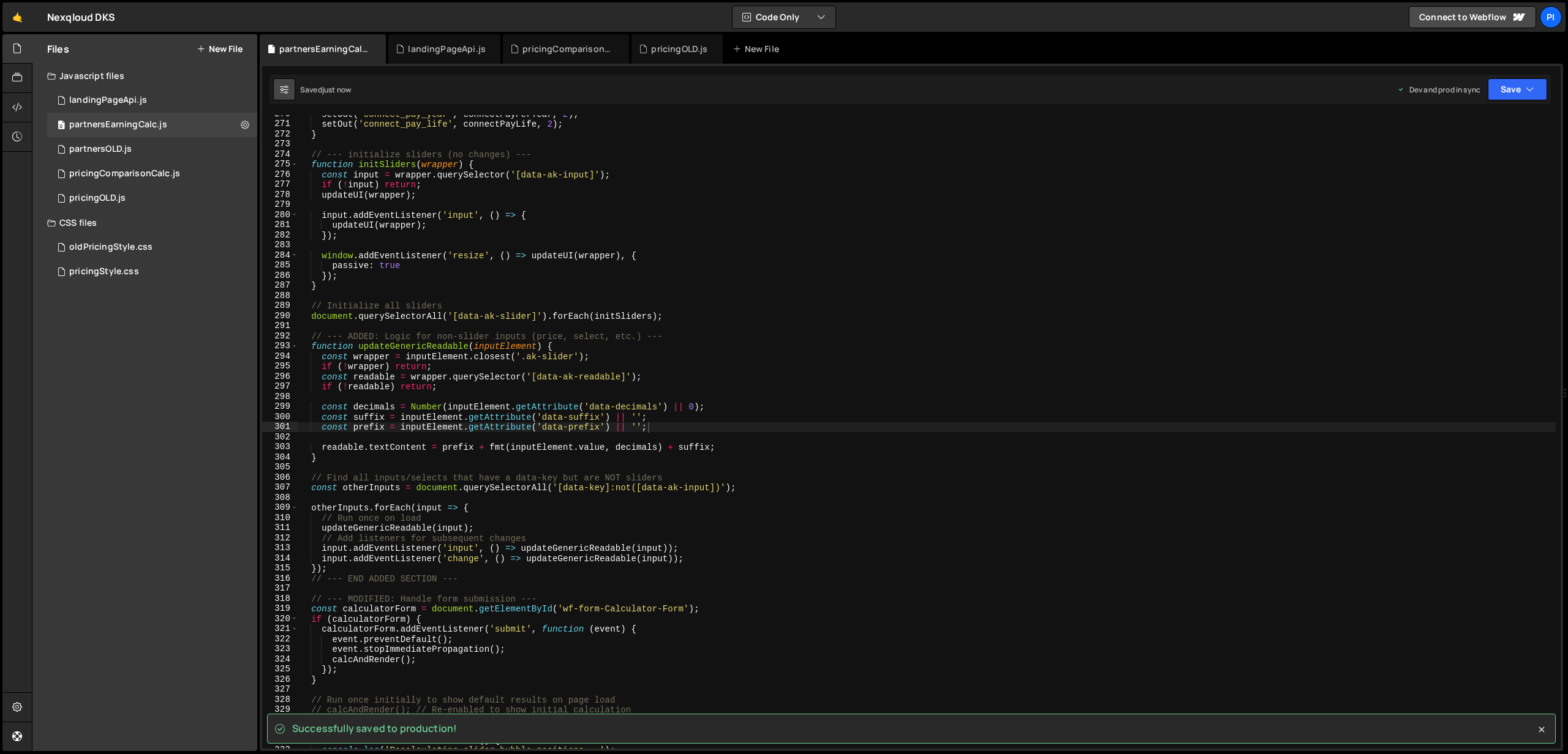
scroll to position [2690, 0]
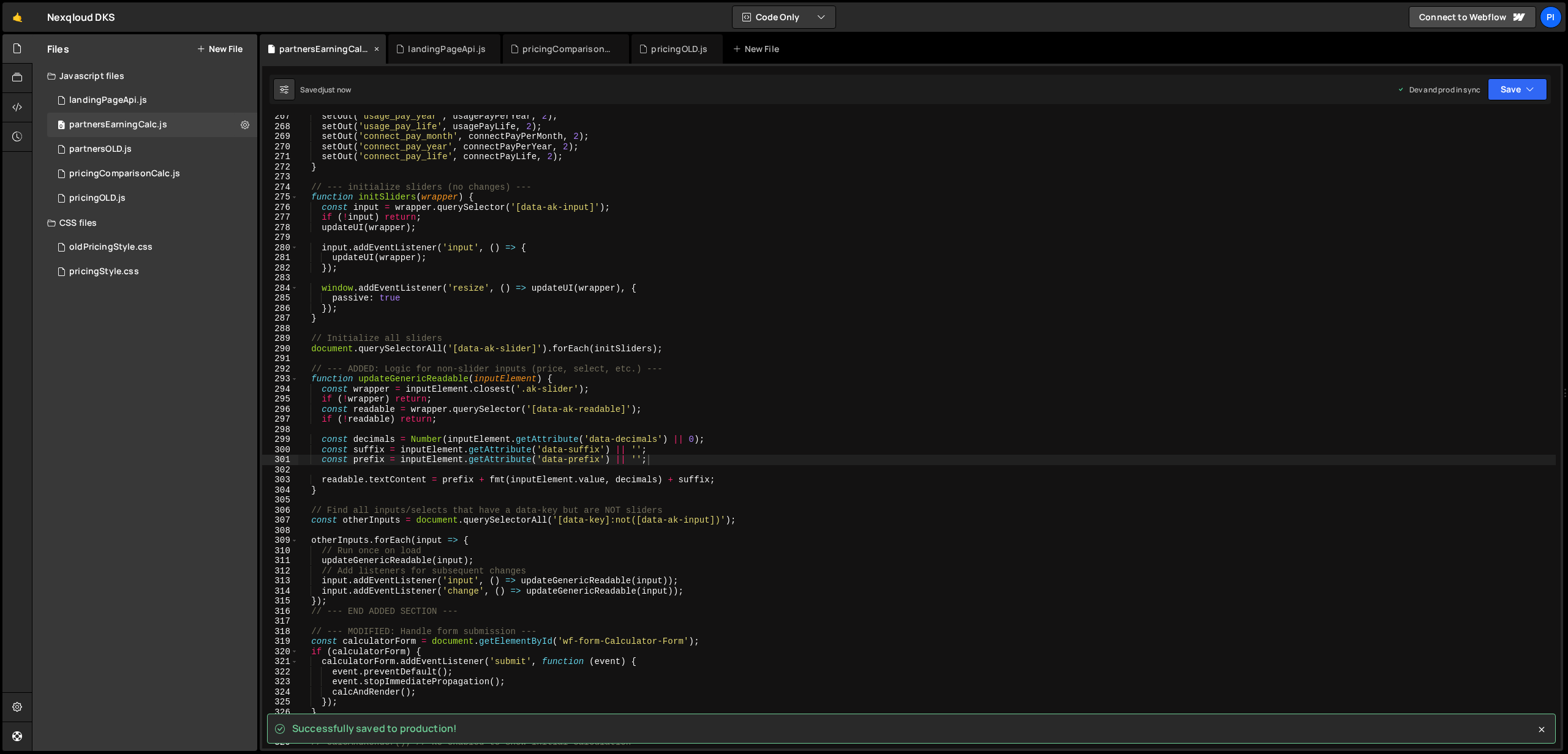
click at [379, 47] on icon at bounding box center [377, 49] width 9 height 12
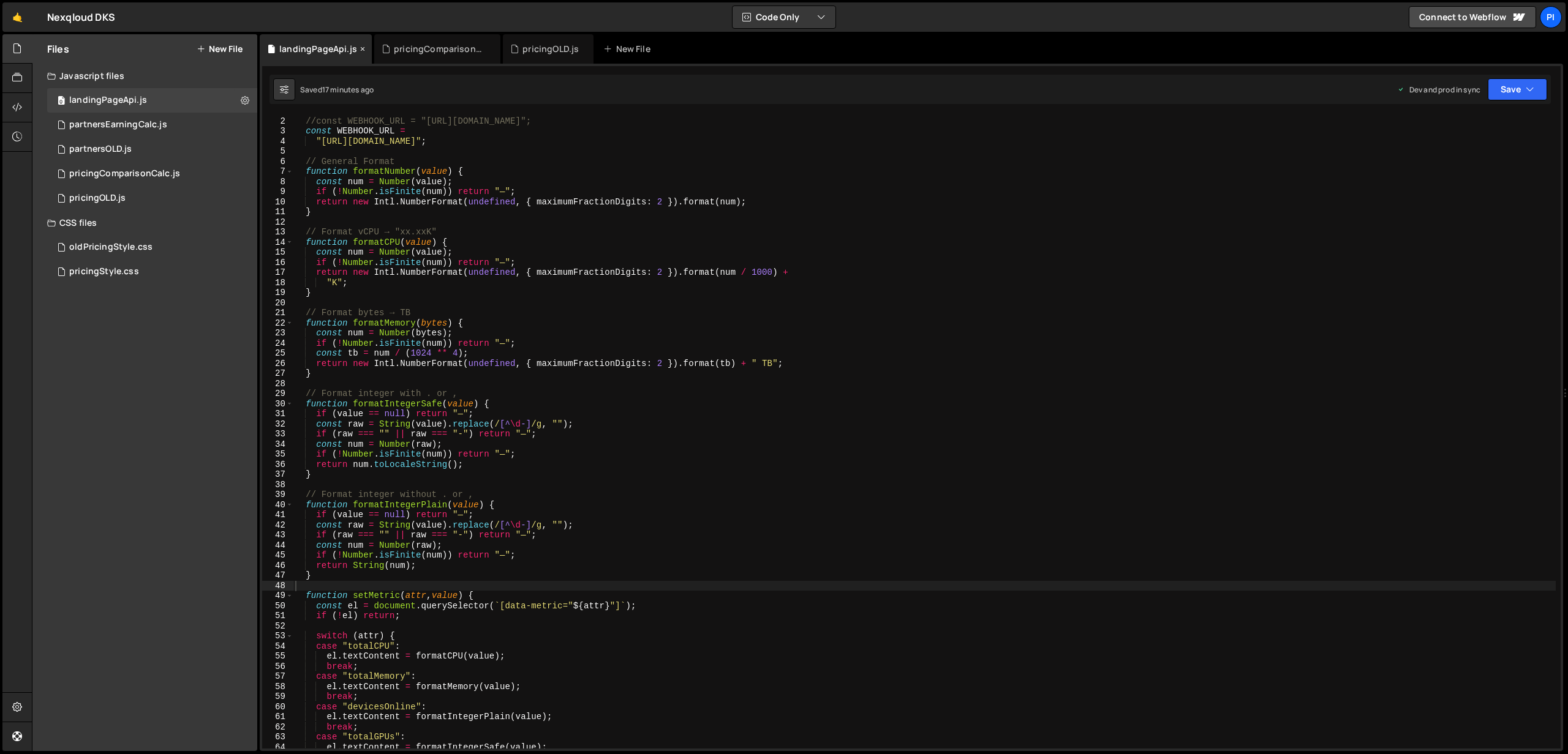
click at [362, 48] on icon at bounding box center [363, 49] width 9 height 12
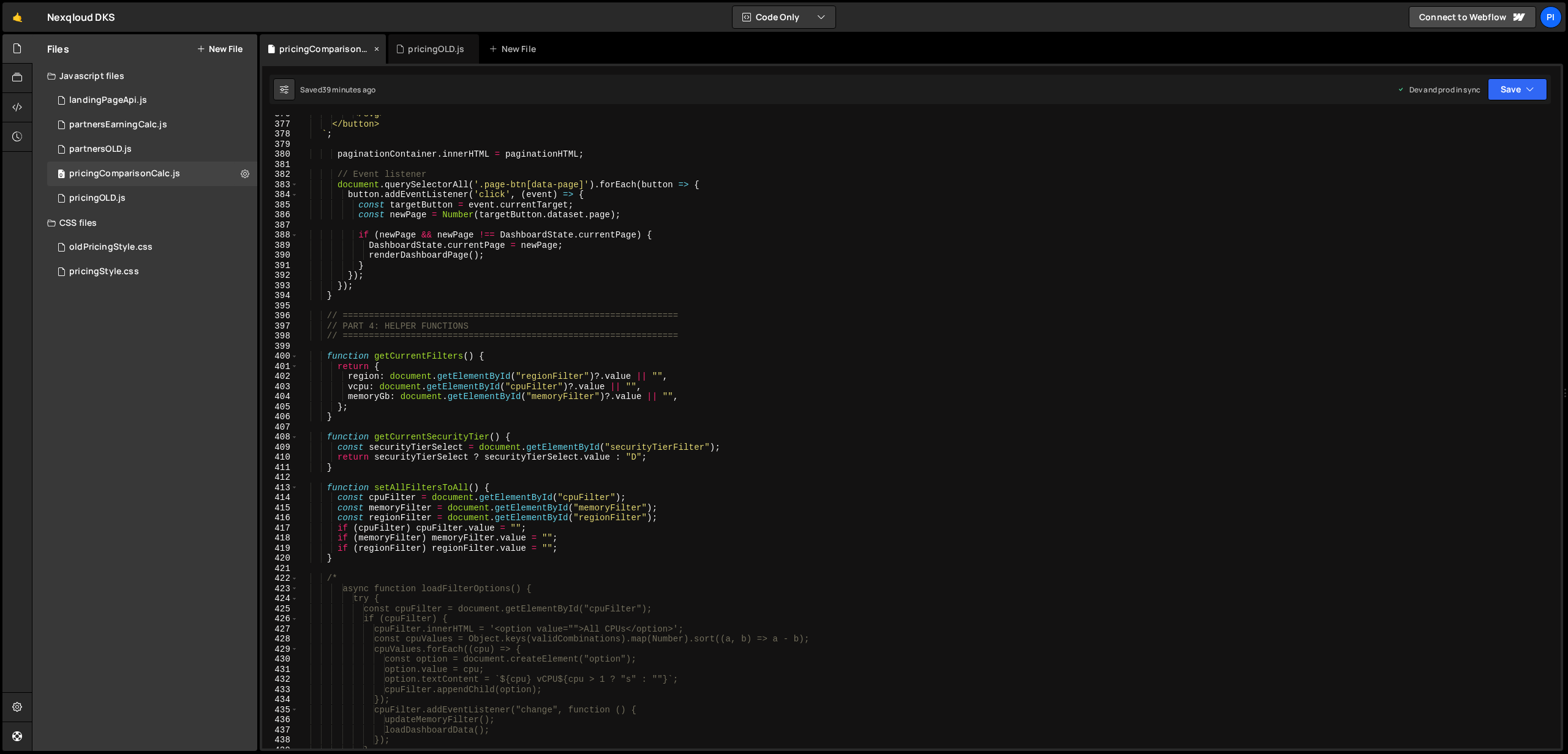
click at [371, 46] on div "pricingComparisonCalc.js" at bounding box center [323, 49] width 126 height 29
click at [371, 46] on div "pricingComparisonCalc.js" at bounding box center [323, 49] width 126 height 29
click at [373, 45] on icon at bounding box center [377, 49] width 9 height 12
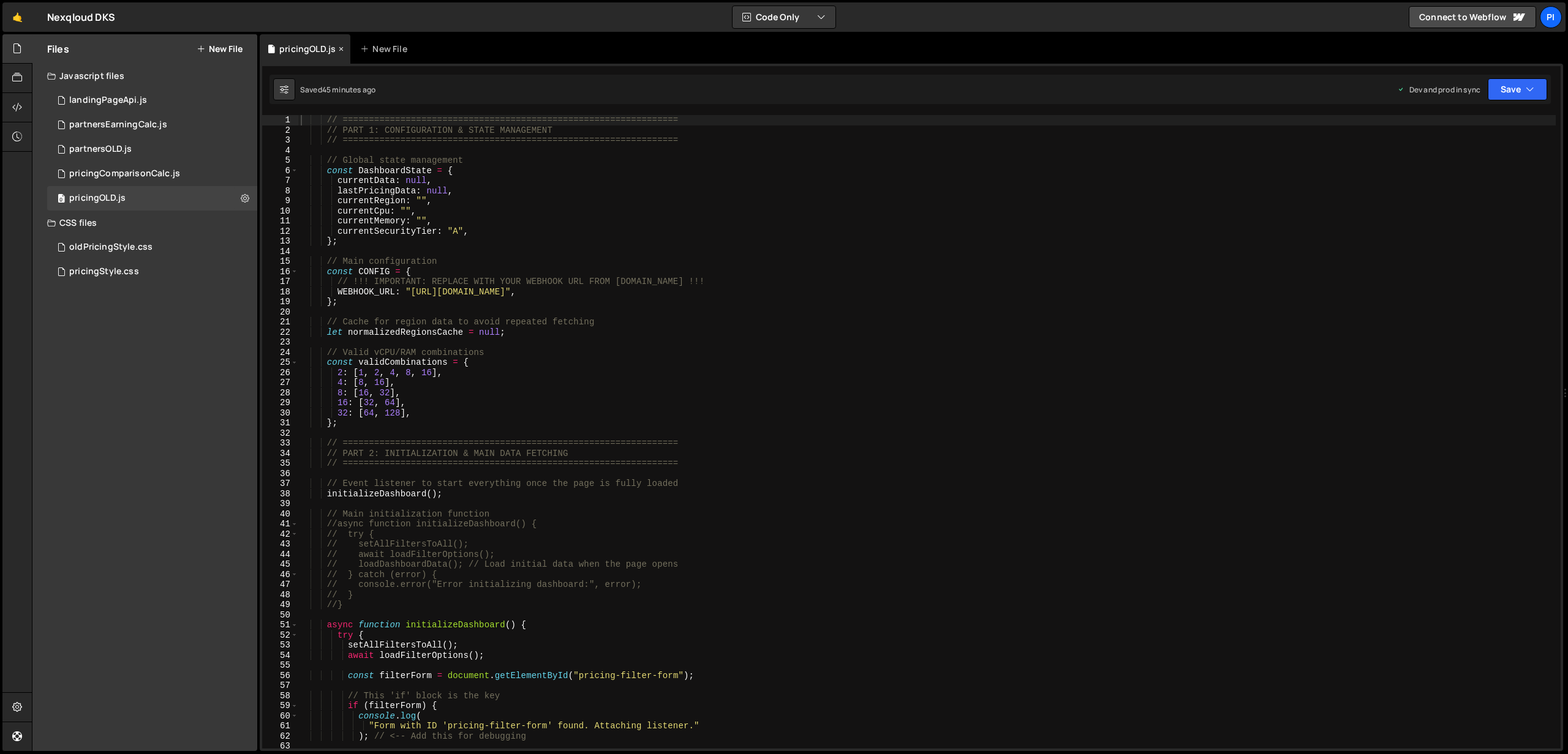
click at [340, 48] on icon at bounding box center [341, 49] width 9 height 12
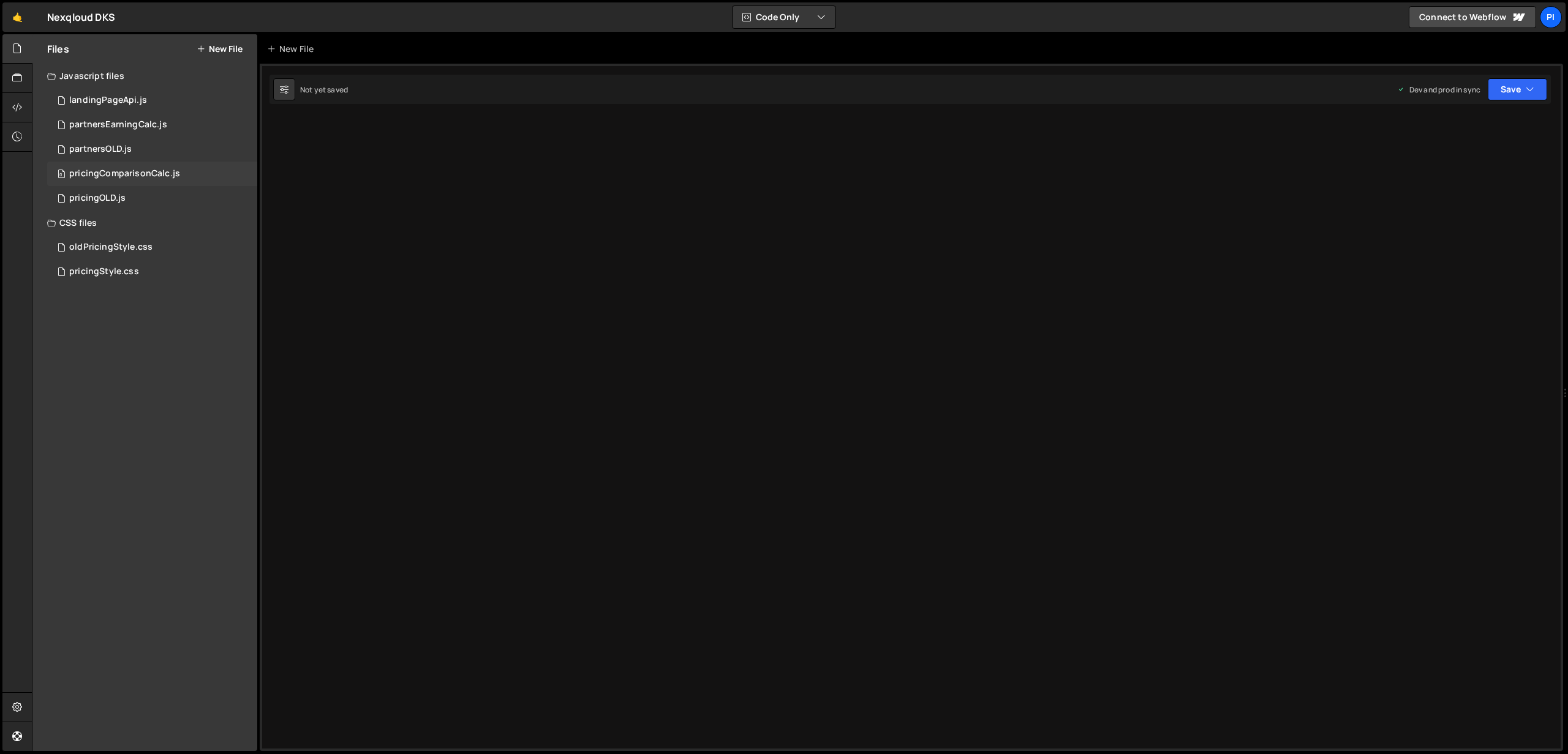
click at [155, 162] on div "0 pricingComparisonCalc.js 0" at bounding box center [153, 174] width 210 height 24
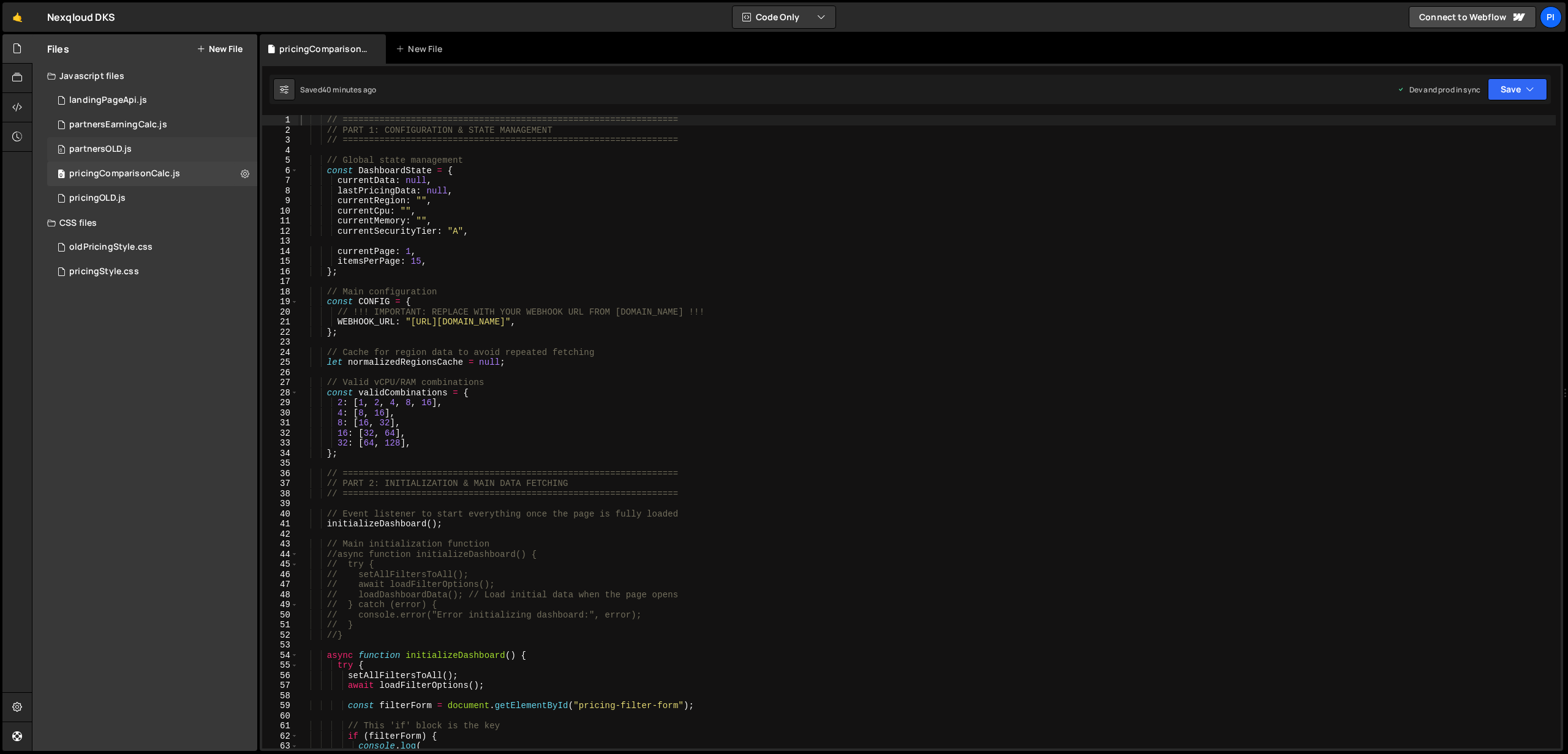
click at [121, 150] on div "partnersOLD.js" at bounding box center [100, 149] width 63 height 11
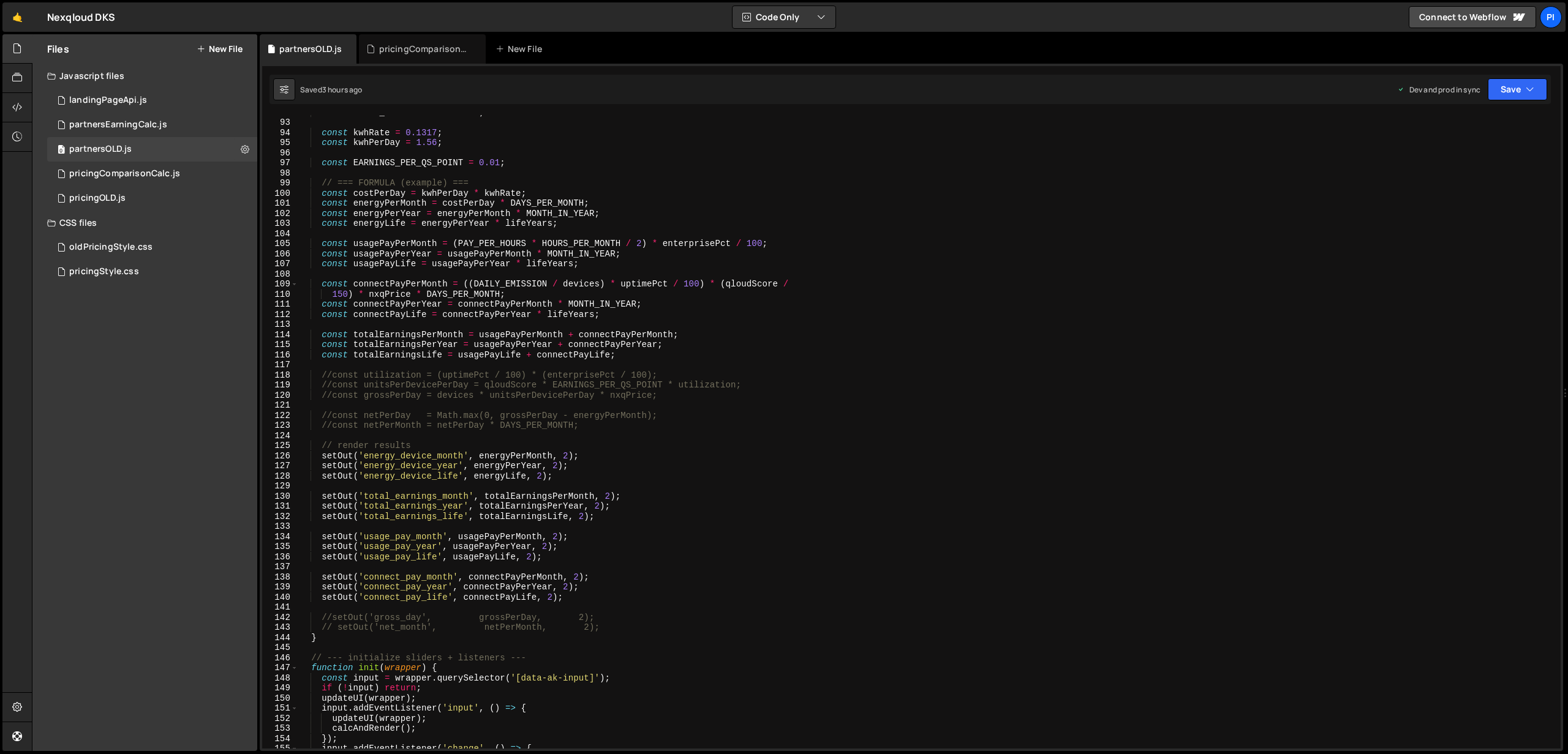
scroll to position [927, 0]
click at [347, 55] on div "partnersOLD.js" at bounding box center [308, 49] width 96 height 29
click at [346, 51] on icon at bounding box center [347, 49] width 9 height 12
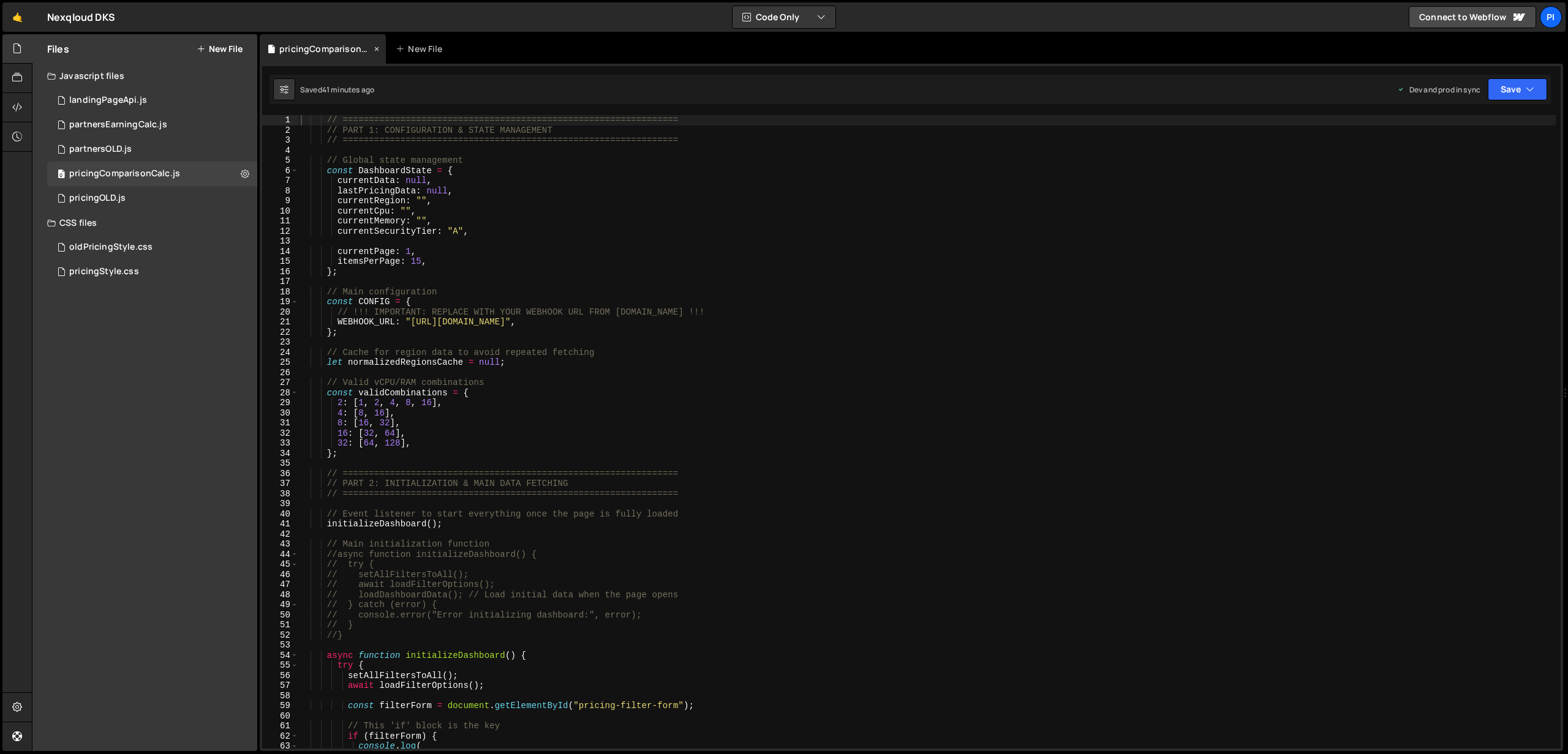
click at [372, 48] on icon at bounding box center [377, 49] width 9 height 12
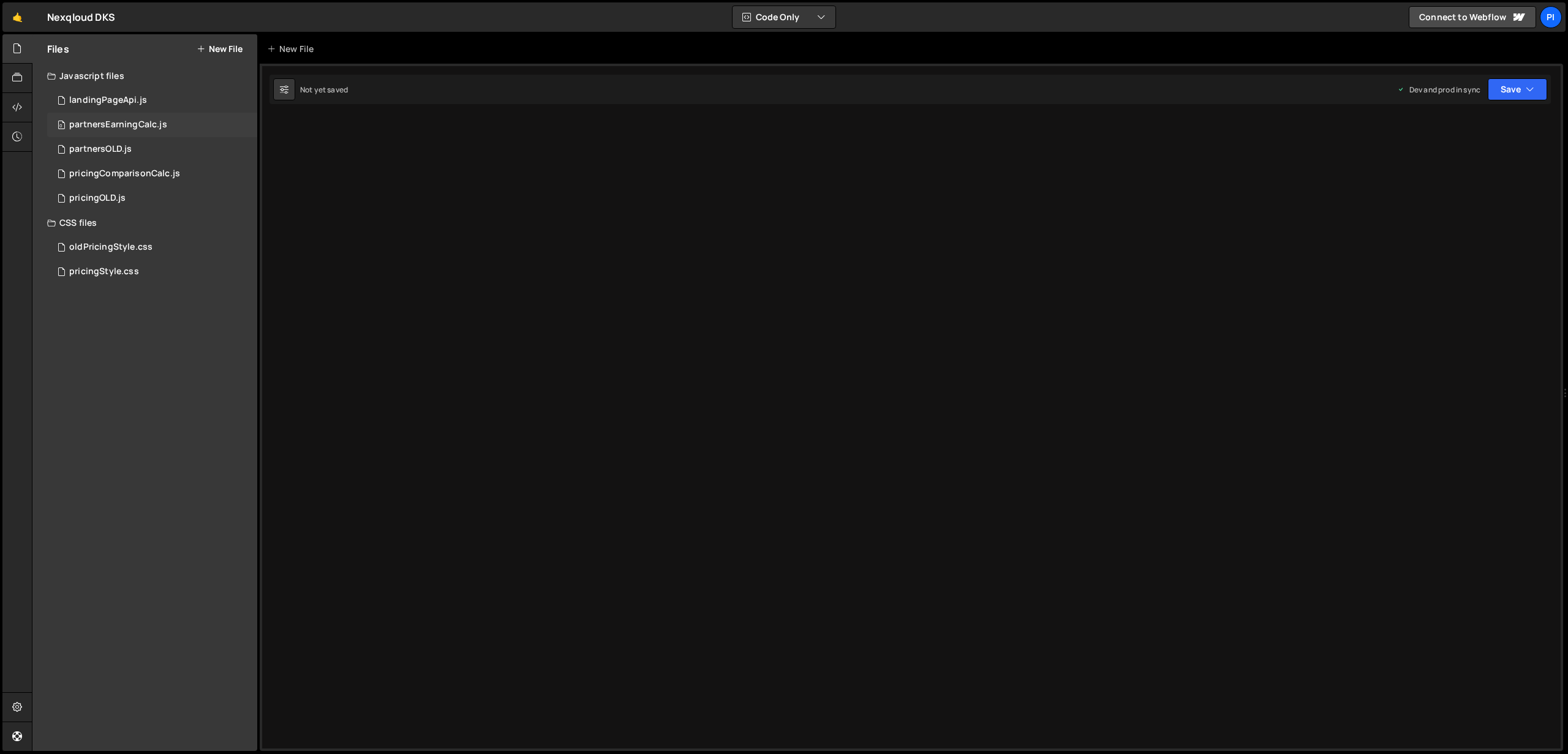
click at [134, 125] on div "partnersEarningCalc.js" at bounding box center [118, 124] width 98 height 11
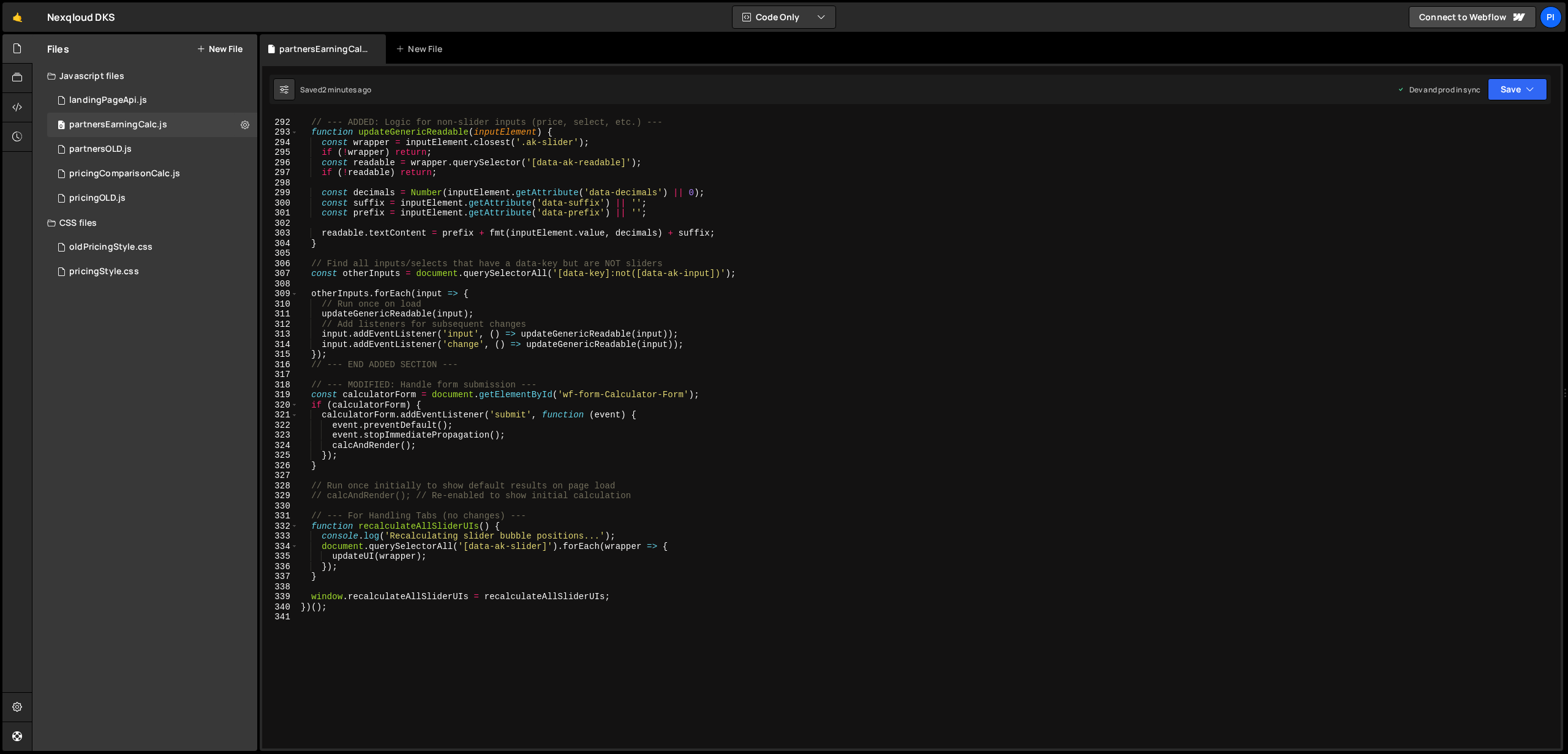
scroll to position [2933, 0]
type textarea "// calcAndRender(); // Re-enabled to show initial calculation"
click at [660, 498] on div "// --- ADDED: Logic for non-slider inputs (price, select, etc.) --- function up…" at bounding box center [927, 437] width 1257 height 654
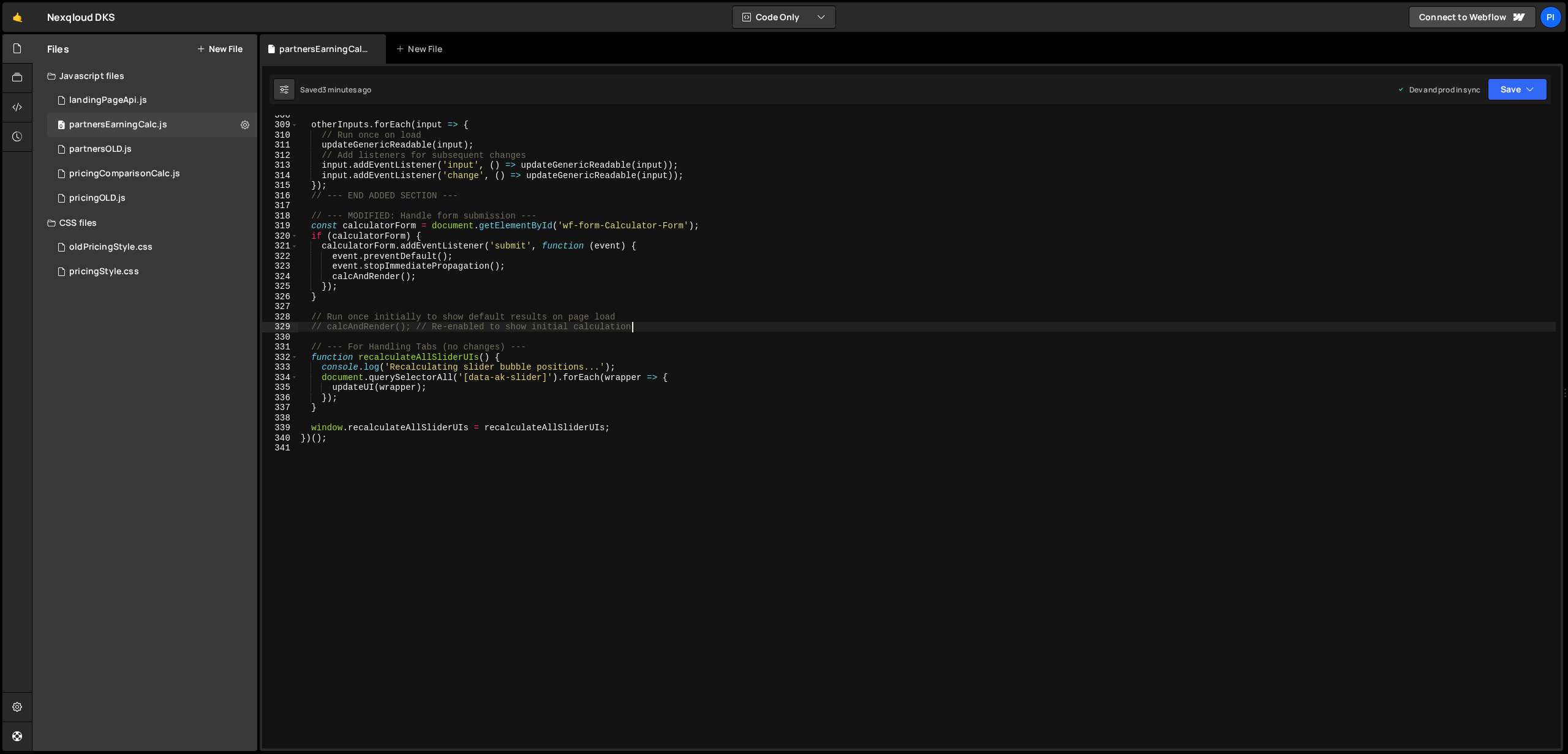
scroll to position [3104, 0]
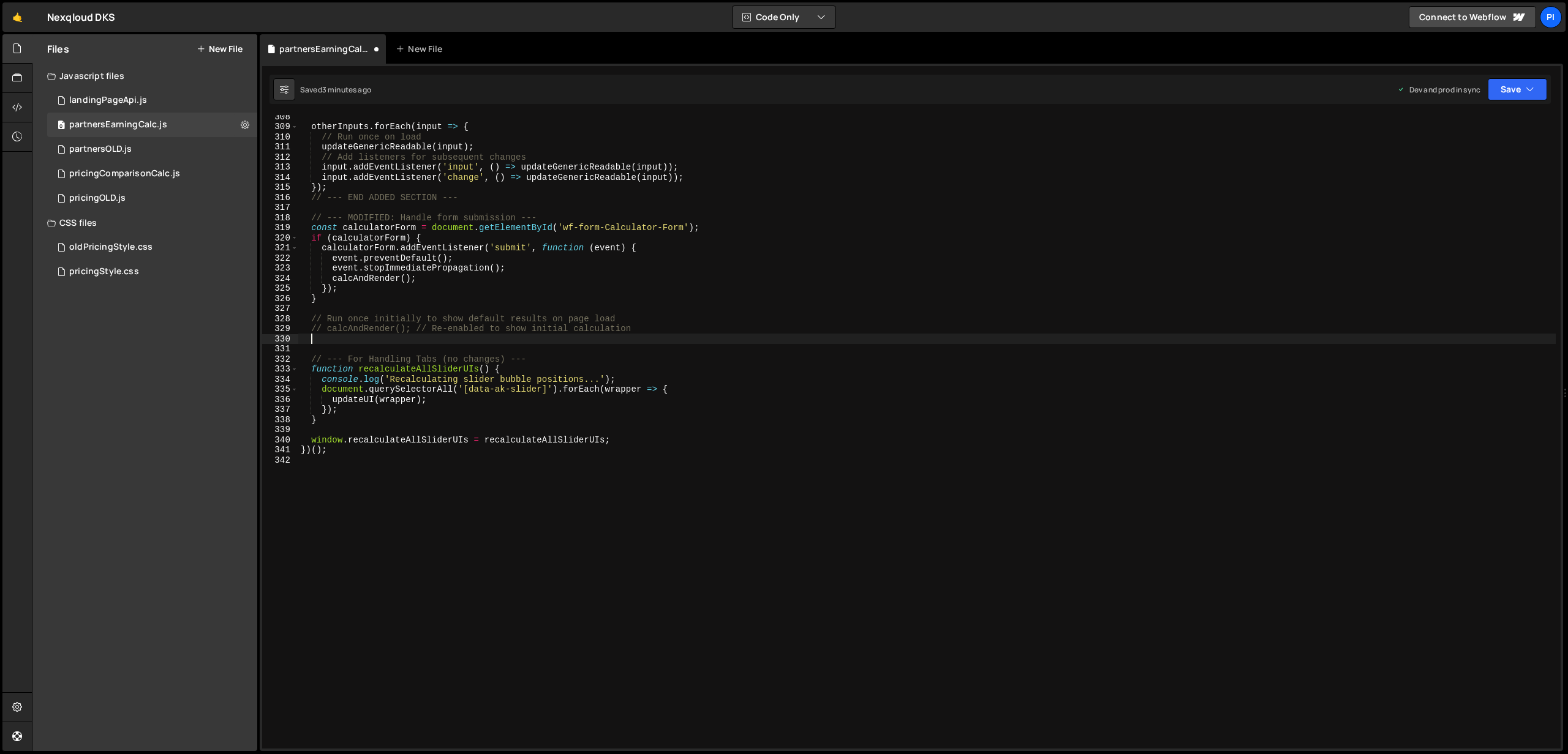
type textarea "."
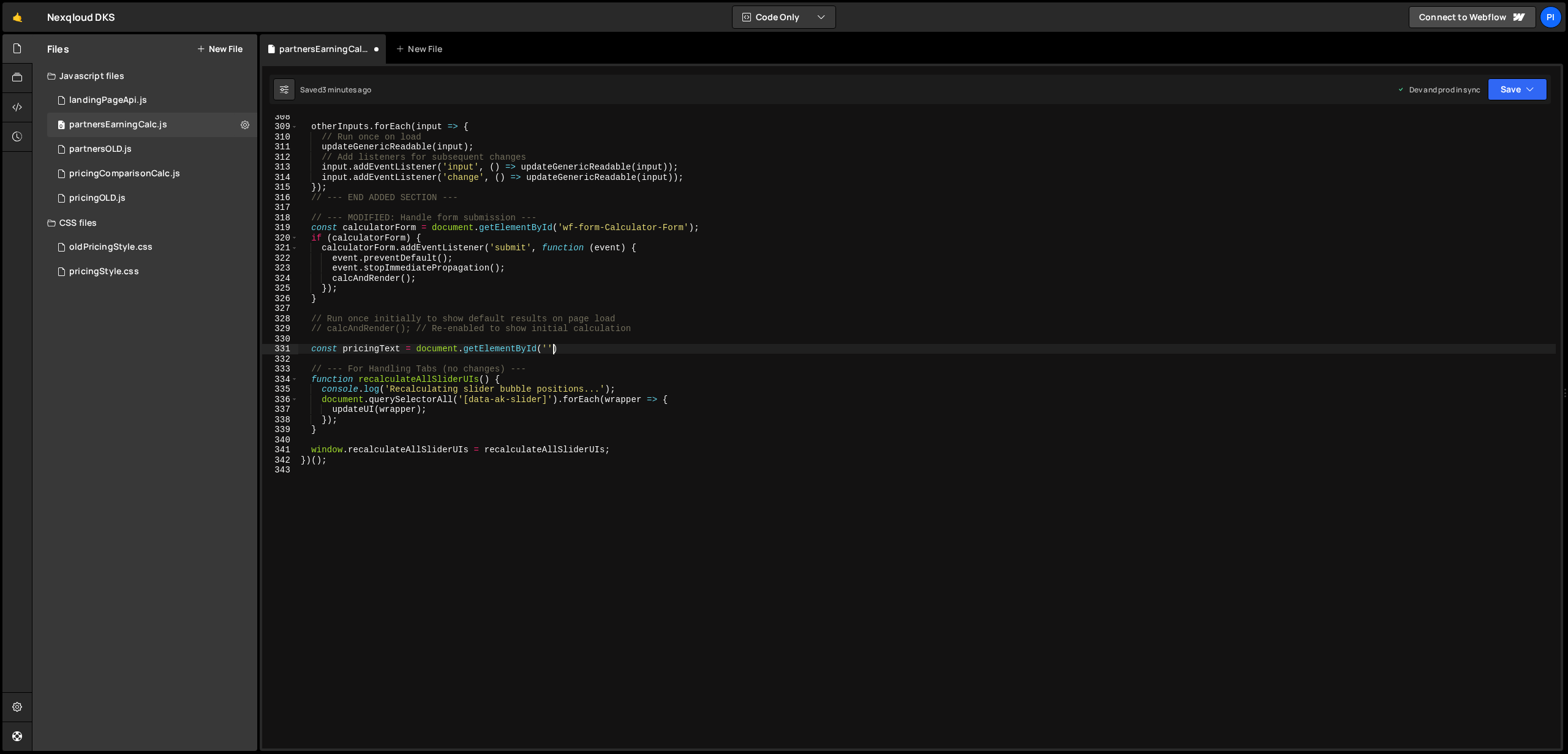
scroll to position [0, 17]
paste textarea "txtPrice"
type textarea "const pricingText = document.getElementById('txtPrice');"
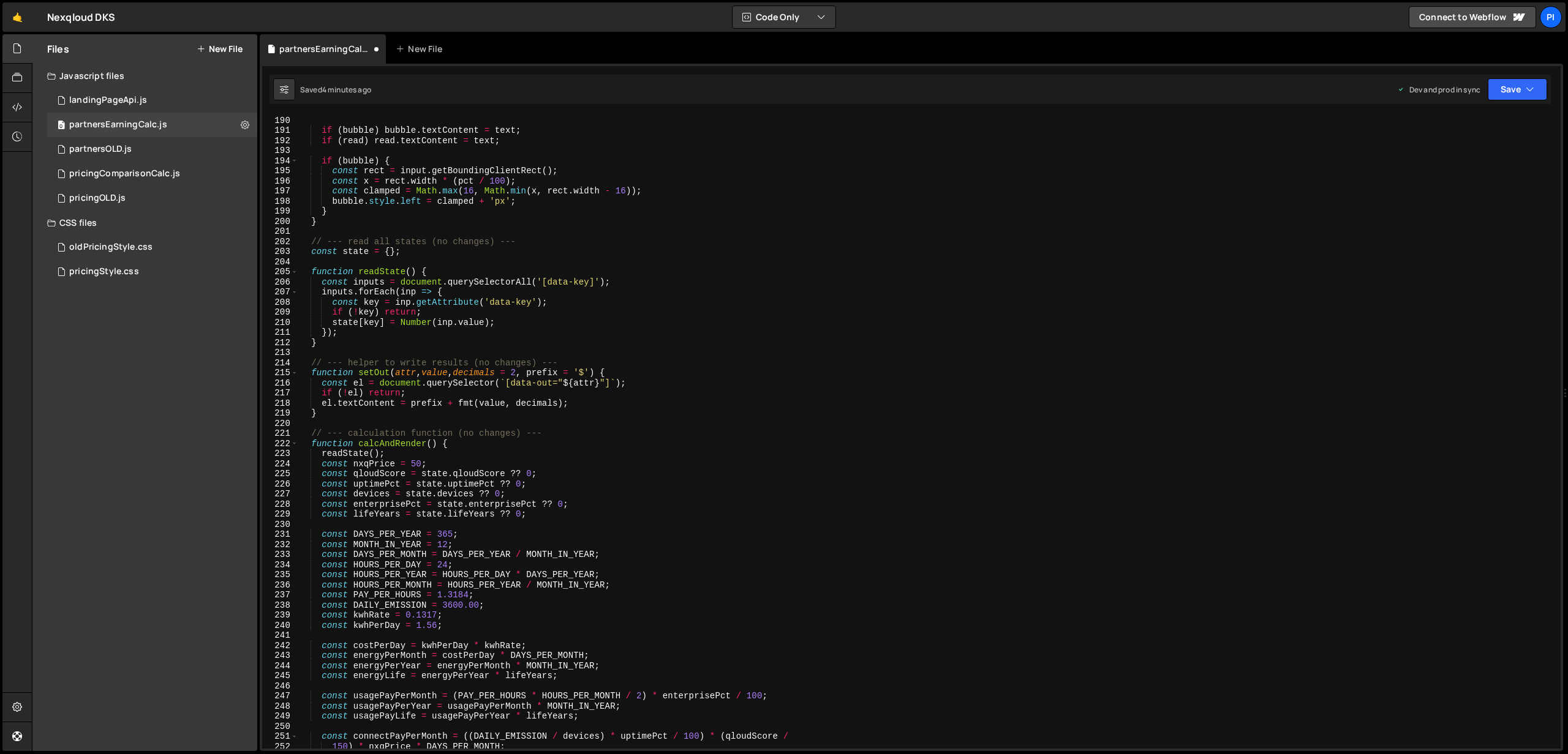
scroll to position [1909, 0]
click at [385, 462] on div "if ( bubble ) bubble . textContent = text ; if ( read ) read . textContent = te…" at bounding box center [927, 441] width 1257 height 654
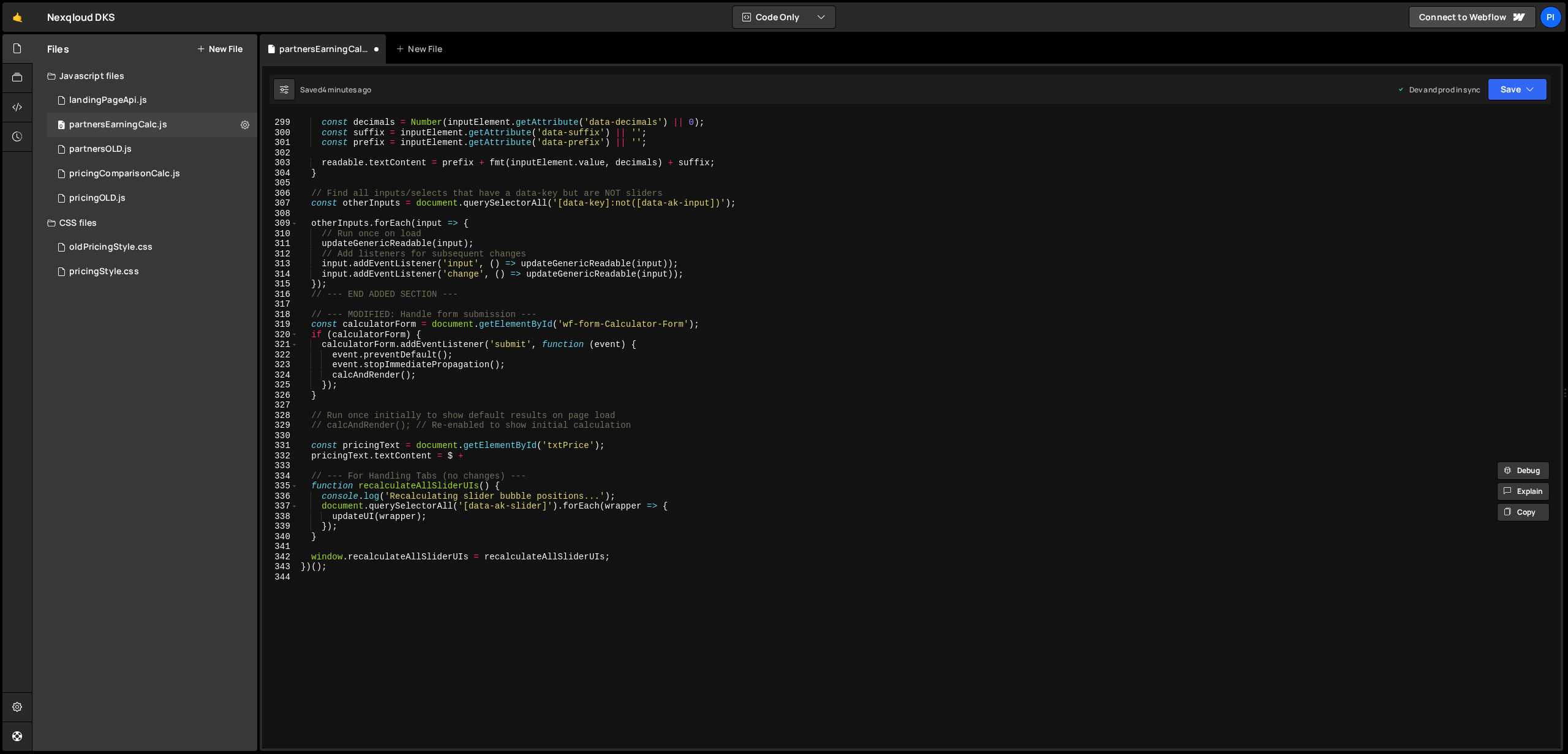
scroll to position [3006, 0]
click at [485, 455] on div "const decimals = Number ( inputElement . getAttribute ( 'data-decimals' ) || 0 …" at bounding box center [927, 435] width 1257 height 654
paste textarea "nxqPrice"
click at [1505, 90] on button "Save" at bounding box center [1517, 89] width 60 height 22
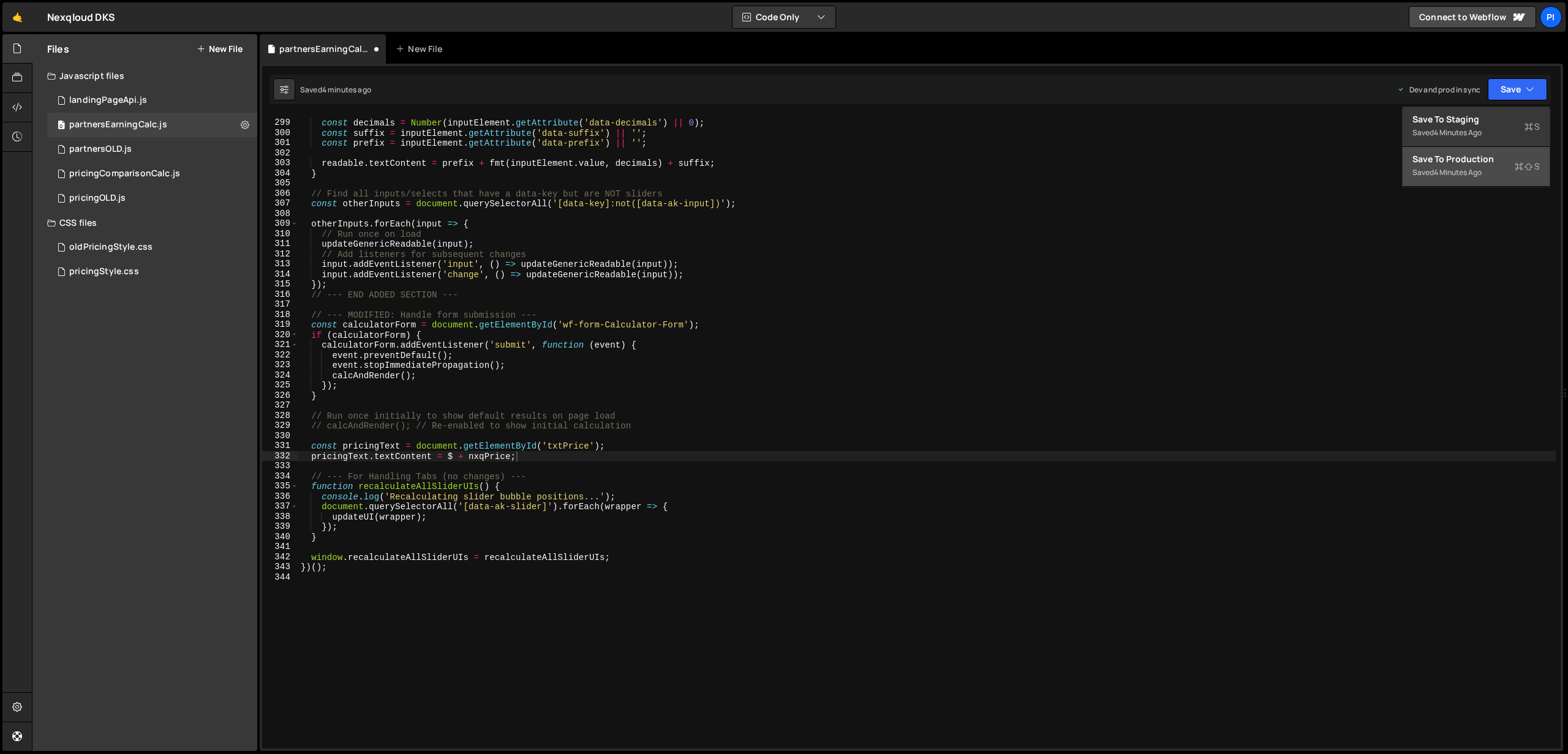
click at [1467, 158] on div "Save to Production S" at bounding box center [1476, 159] width 127 height 12
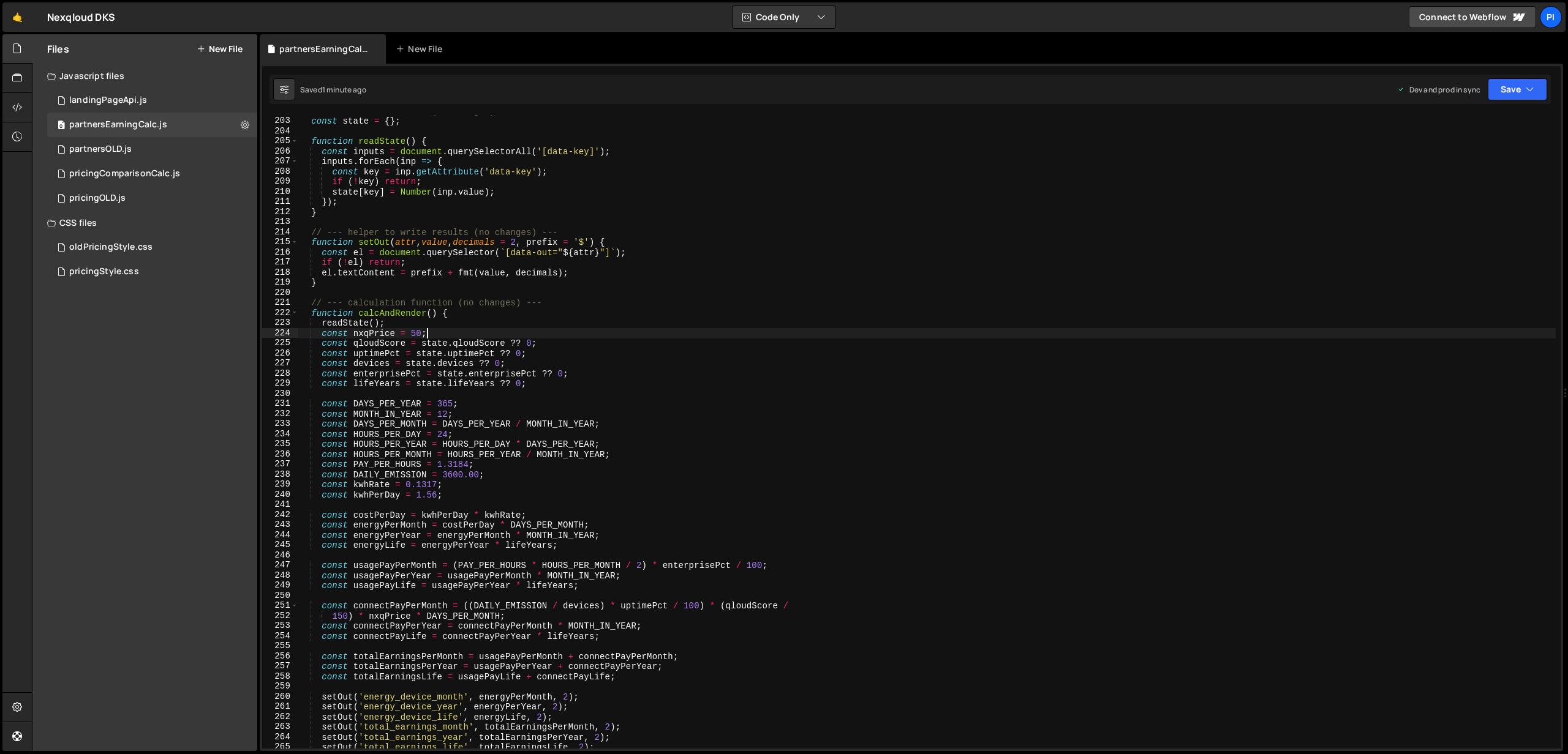
scroll to position [0, 8]
click at [440, 332] on div "// --- read all states (no changes) --- const state = { } ; function readState …" at bounding box center [927, 432] width 1257 height 654
drag, startPoint x: 440, startPoint y: 332, endPoint x: 281, endPoint y: 332, distance: 159.0
click at [281, 332] on div "const nxqPrice = 50; 202 203 204 205 206 207 208 209 210 211 212 213 214 215 21…" at bounding box center [911, 432] width 1298 height 633
click at [489, 491] on div "// --- read all states (no changes) --- const state = { } ; function readState …" at bounding box center [927, 432] width 1257 height 654
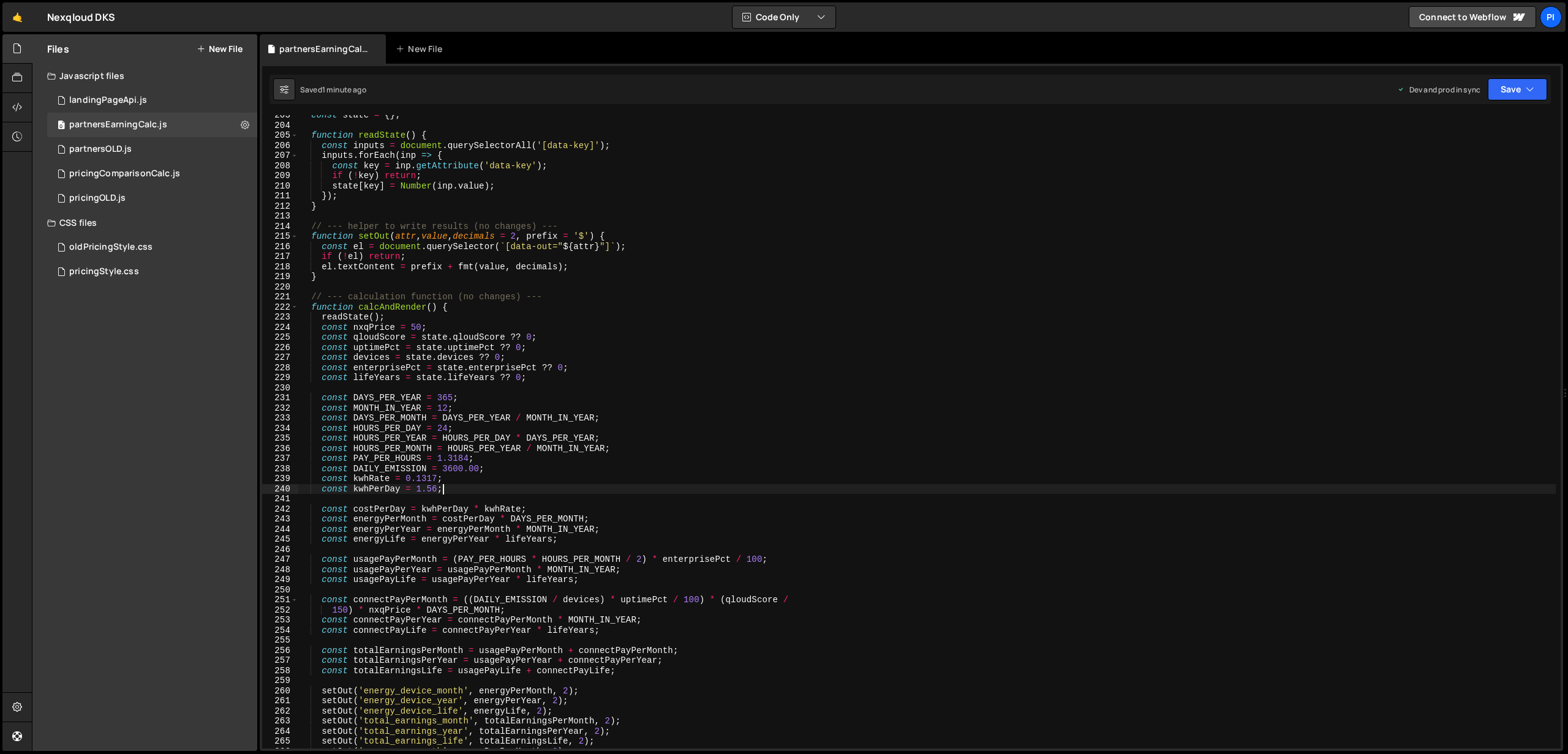
scroll to position [2045, 0]
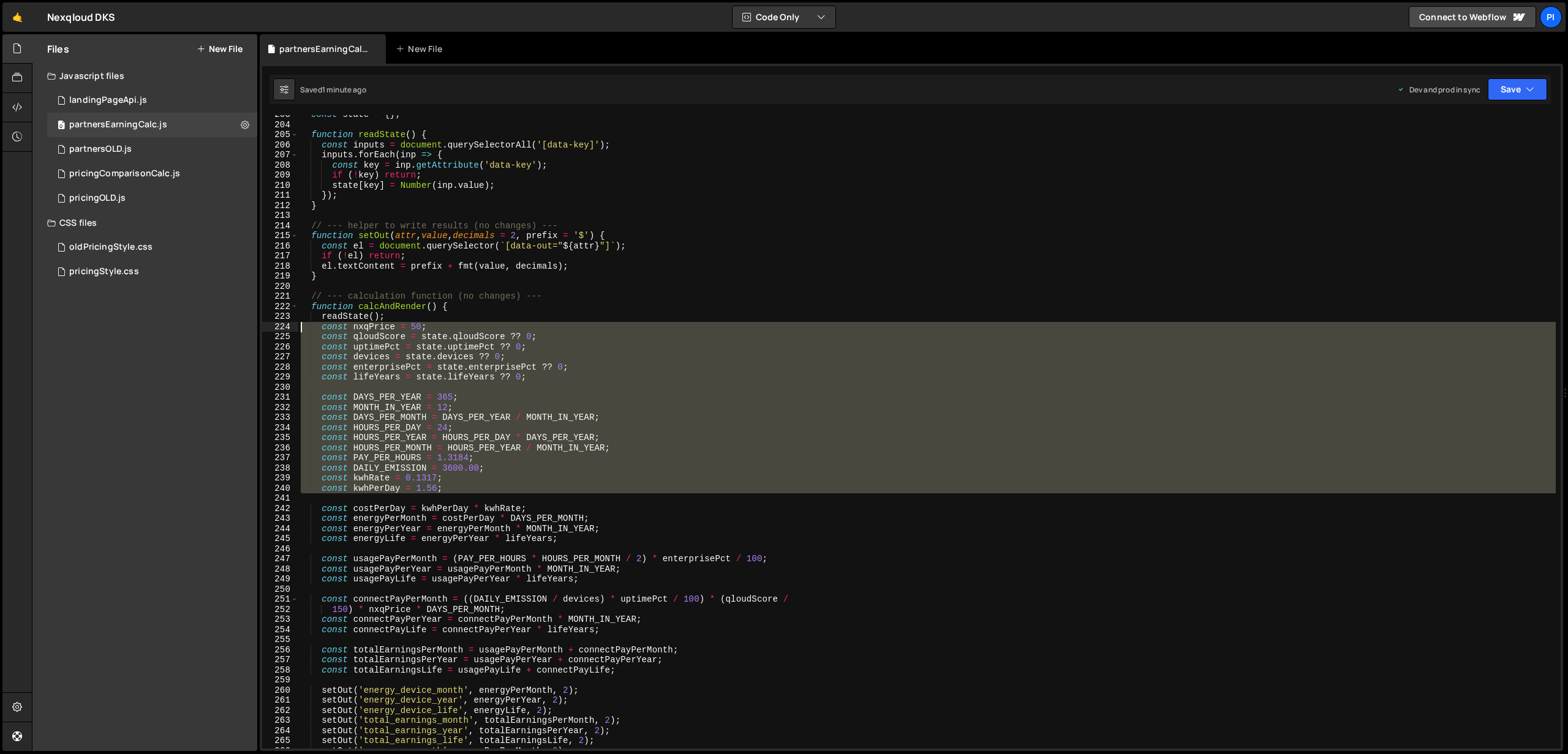
drag, startPoint x: 481, startPoint y: 494, endPoint x: 285, endPoint y: 329, distance: 256.2
click at [285, 329] on div "const kwhPerDay = 1.56; 203 204 205 206 207 208 209 210 211 212 213 214 215 216…" at bounding box center [911, 432] width 1298 height 633
type textarea "const nxqPrice = 50; const qloudScore = state.qloudScore ?? 0;"
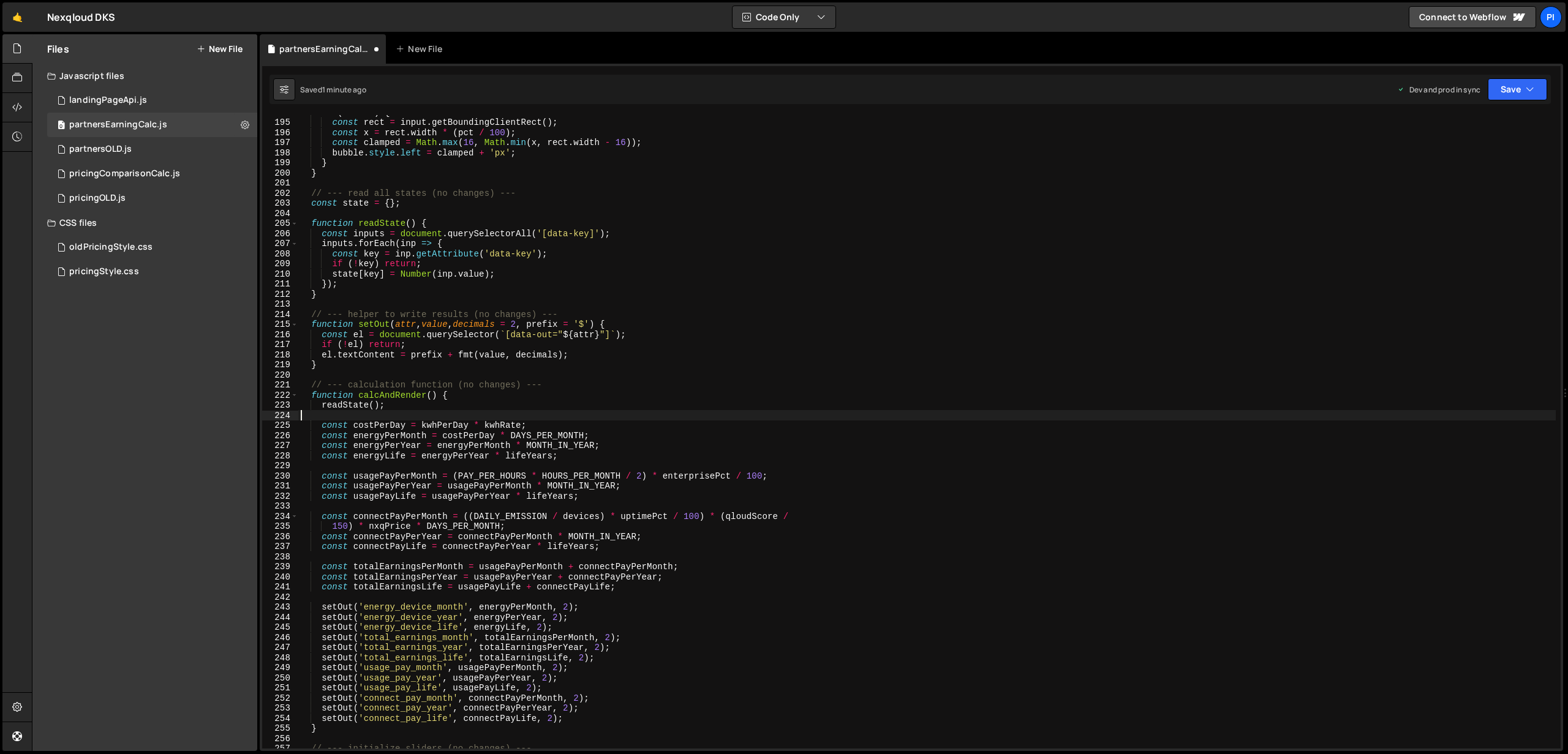
scroll to position [1957, 0]
click at [341, 362] on div "if ( bubble ) { const rect = input . getBoundingClientRect ( ) ; const x = rect…" at bounding box center [927, 434] width 1257 height 654
type textarea "}"
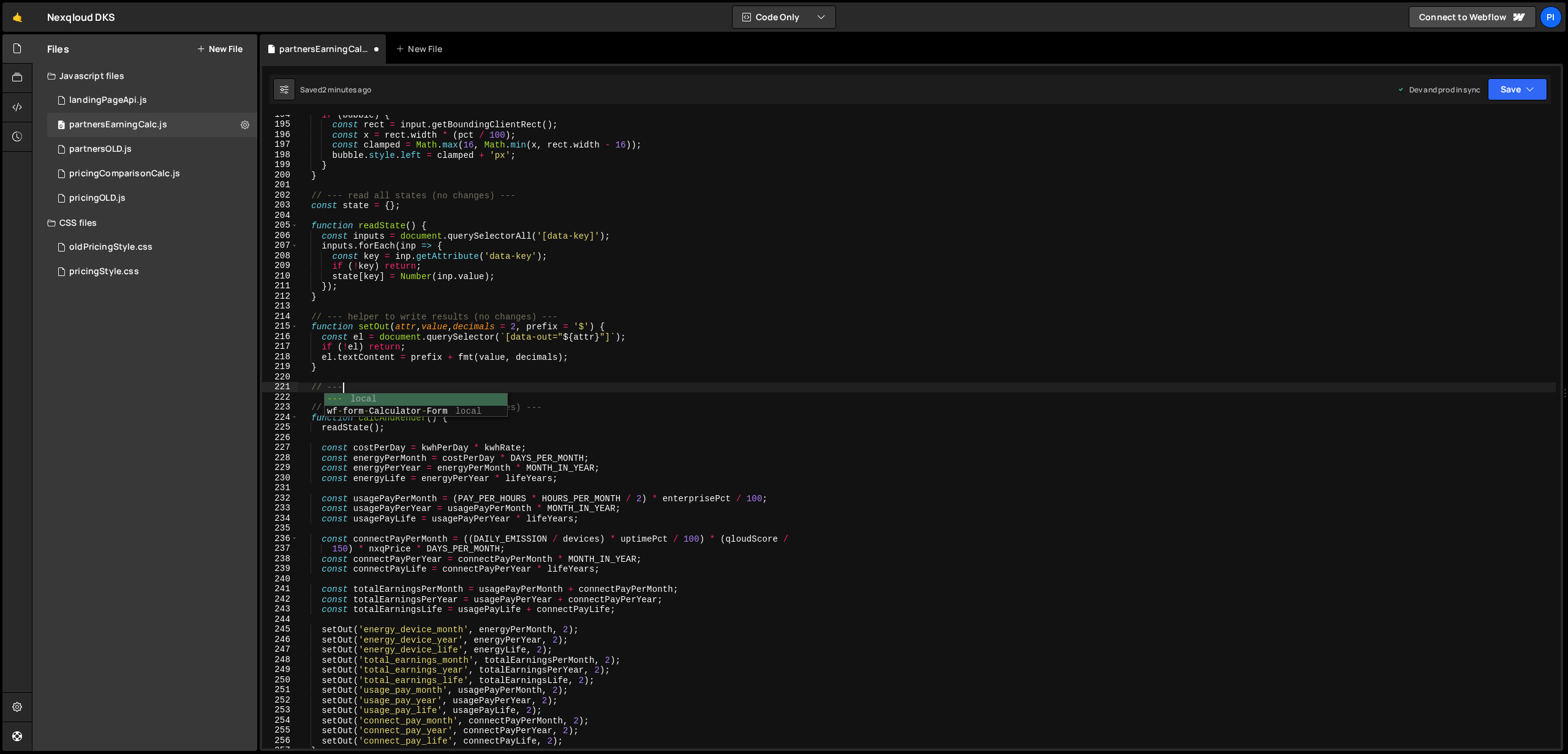
scroll to position [0, 2]
type textarea "// --- VARIABLE ----"
type textarea "// --- VARIABLE ---"
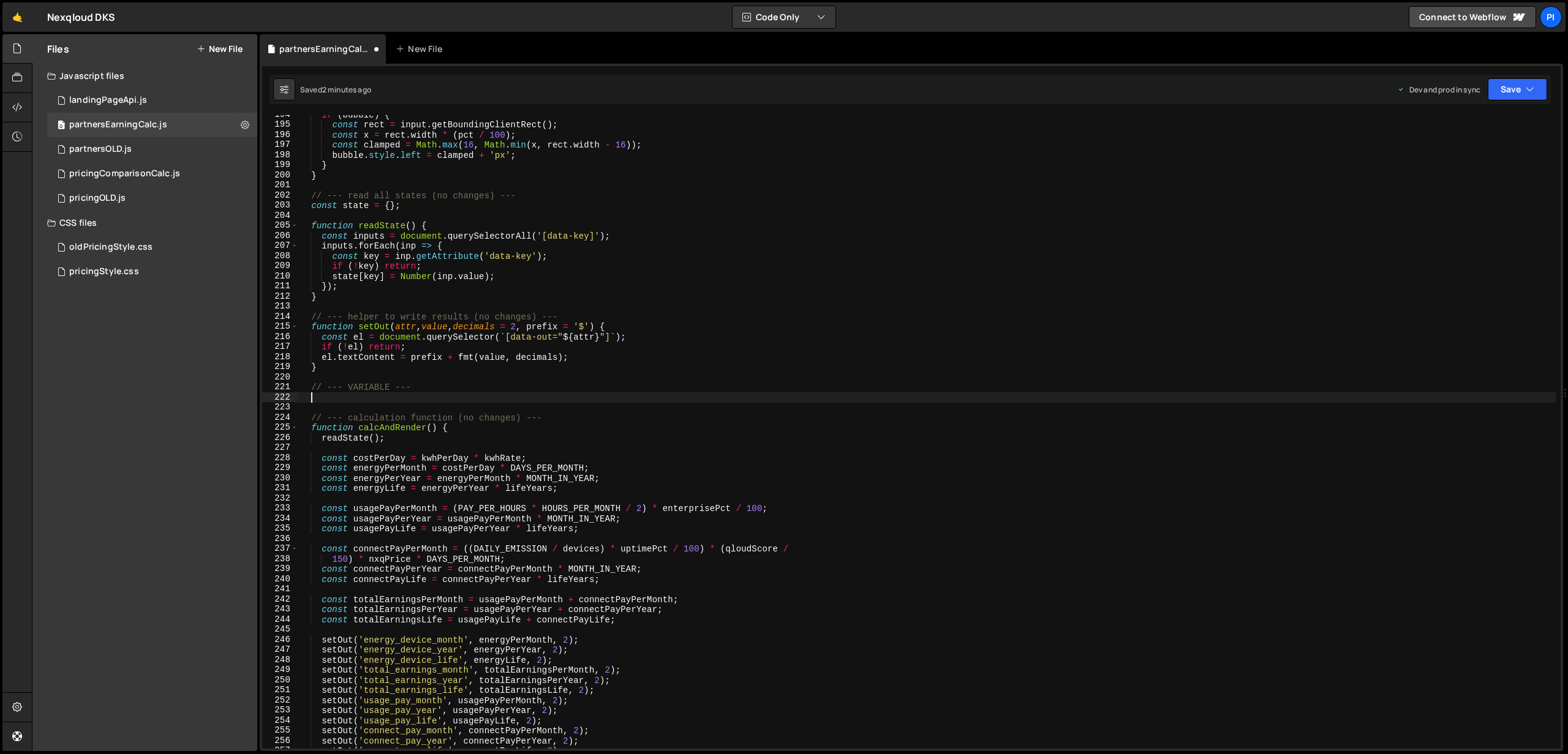
paste textarea
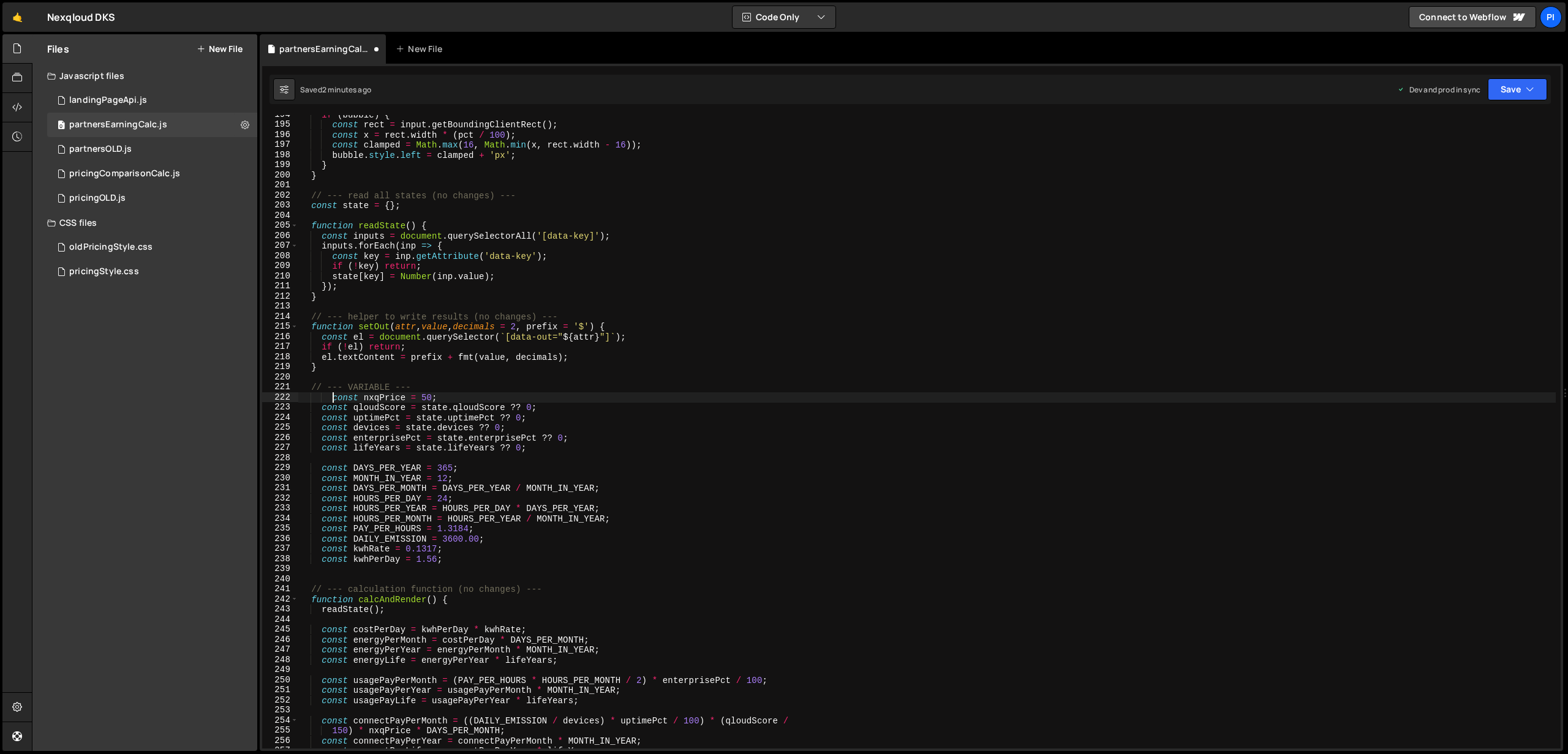
click at [333, 399] on div "if ( bubble ) { const rect = input . getBoundingClientRect ( ) ; const x = rect…" at bounding box center [927, 436] width 1257 height 654
click at [1500, 89] on button "Save" at bounding box center [1517, 89] width 60 height 22
click at [1433, 167] on div "Saved 2 minutes ago" at bounding box center [1476, 173] width 127 height 14
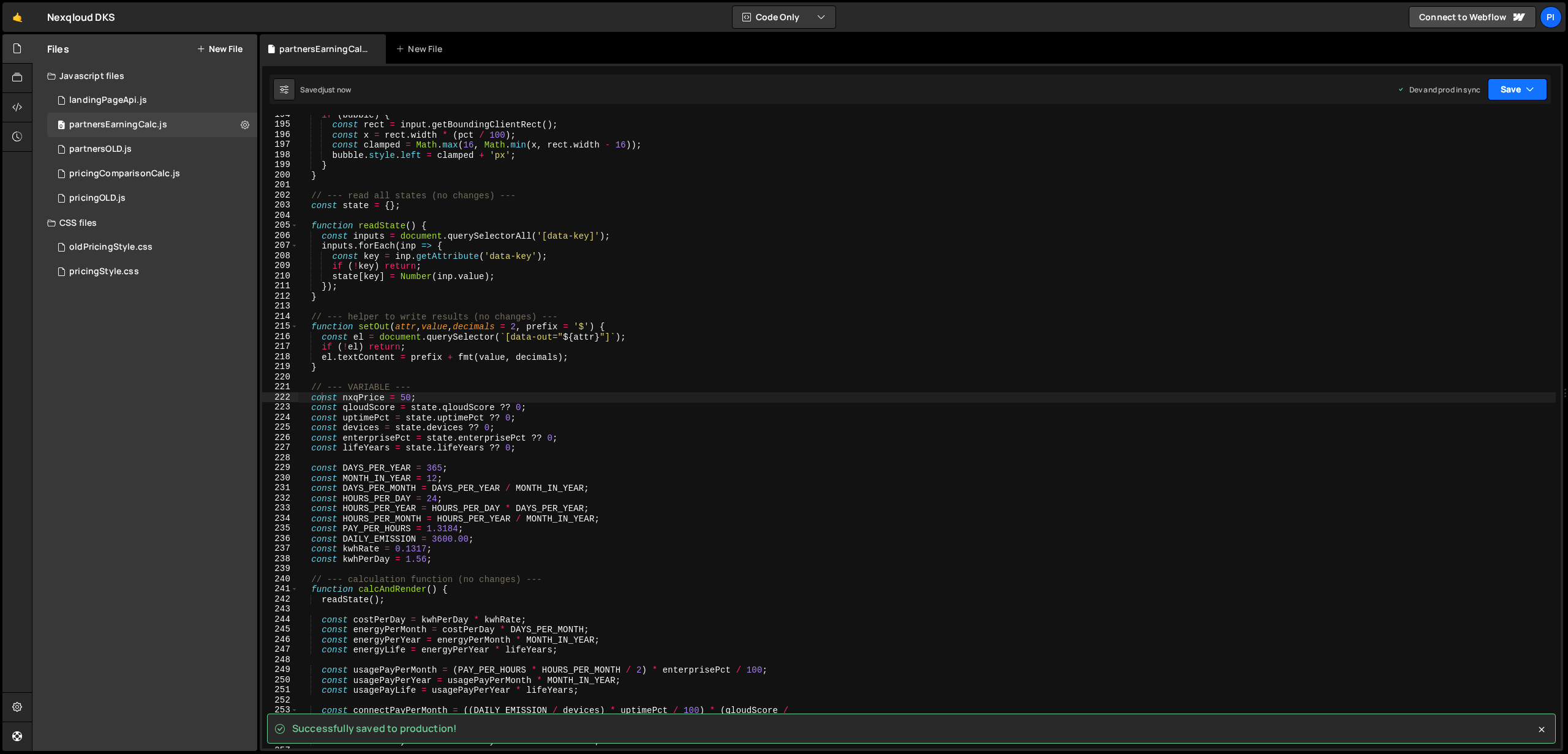
click at [1505, 90] on button "Save" at bounding box center [1517, 89] width 60 height 22
click at [1440, 165] on div "Saved just now" at bounding box center [1476, 173] width 127 height 14
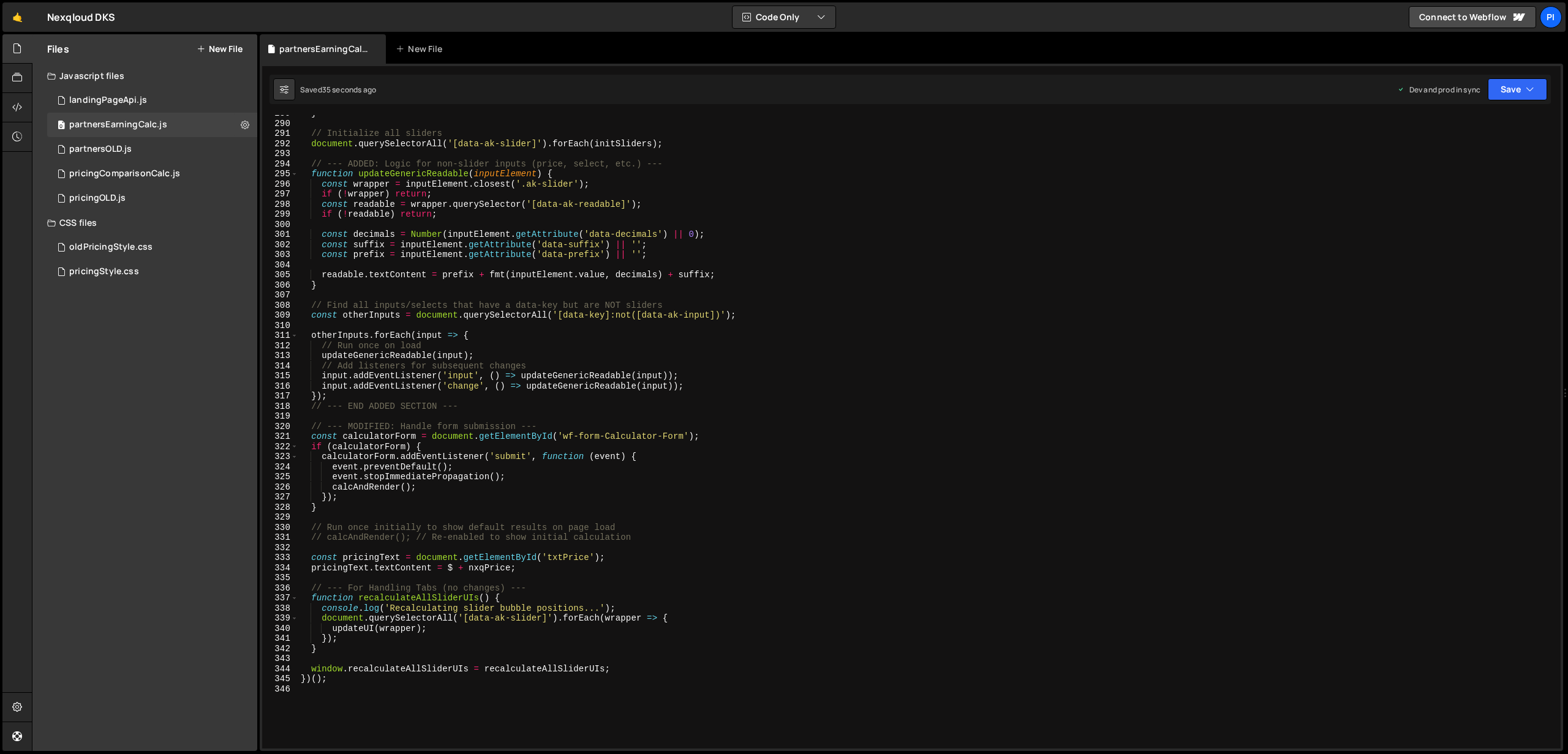
scroll to position [2915, 0]
click at [449, 569] on div "} // Initialize all sliders document . querySelectorAll ( '[data-ak-slider]' ) …" at bounding box center [927, 435] width 1257 height 654
click at [1526, 94] on icon "button" at bounding box center [1530, 89] width 9 height 12
click at [1478, 155] on div "Save to Production S" at bounding box center [1476, 159] width 127 height 12
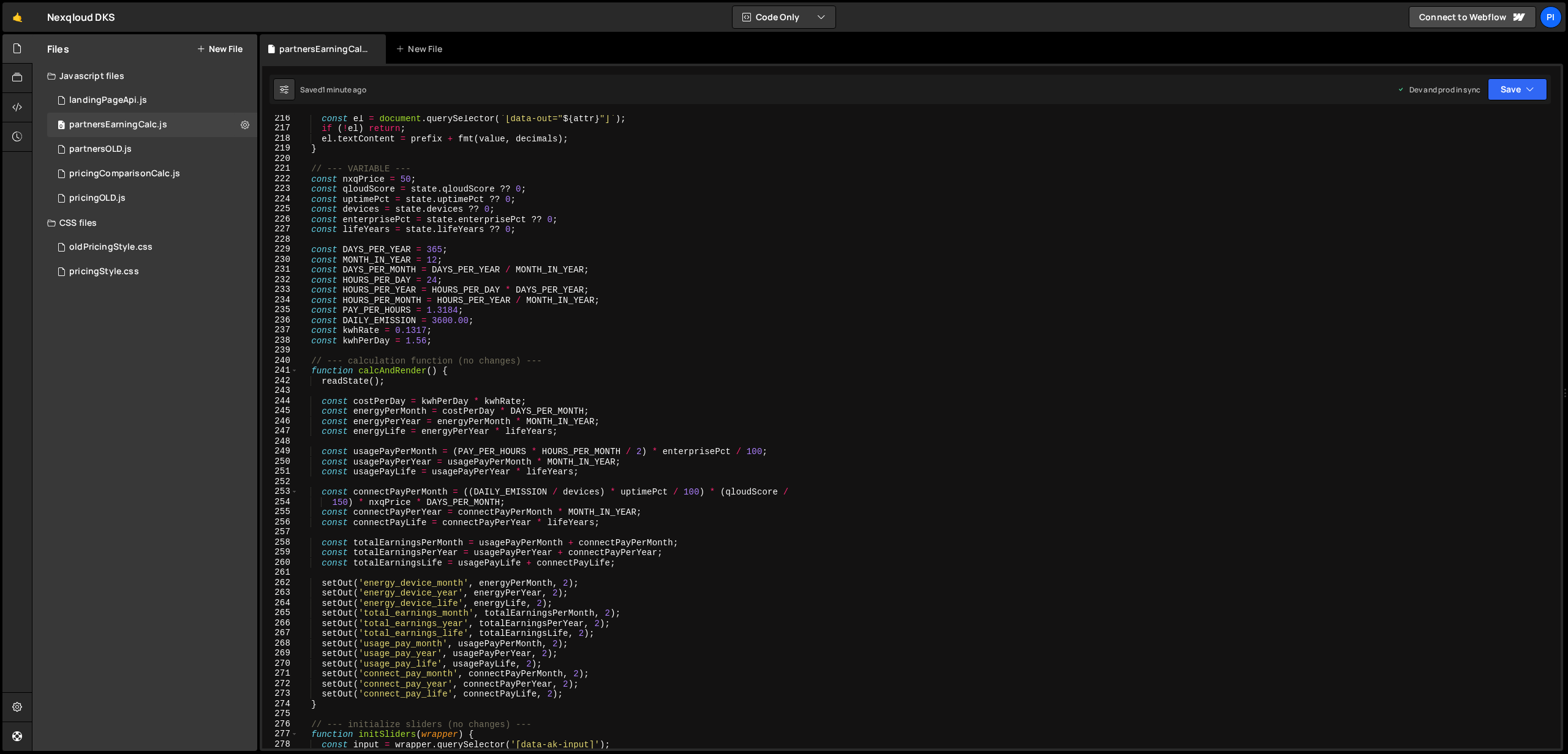
scroll to position [0, 9]
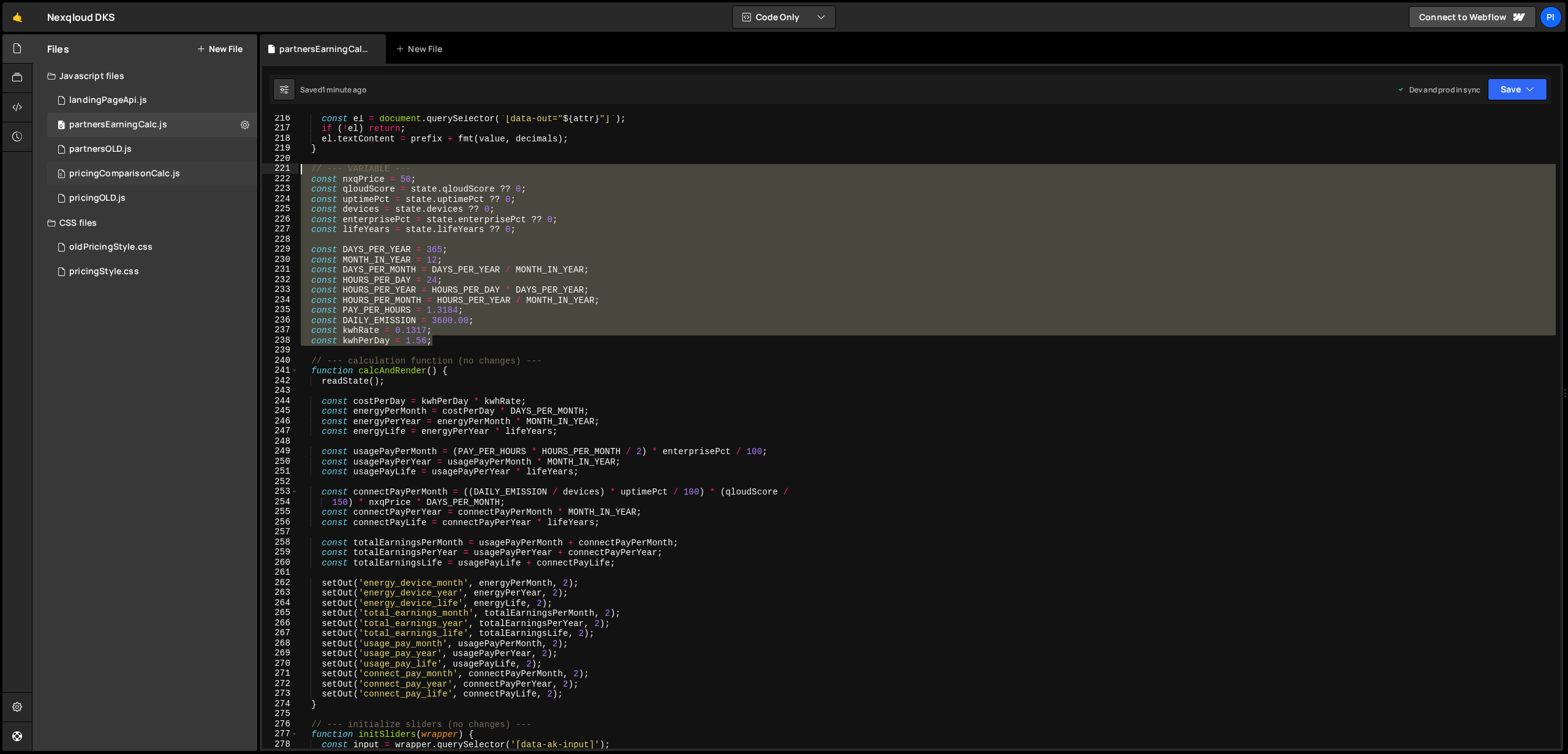
drag, startPoint x: 442, startPoint y: 337, endPoint x: 220, endPoint y: 167, distance: 279.6
click at [220, 167] on div "Files New File Javascript files 0 landingPageApi.js 0 0 partnersEarningCalc.js …" at bounding box center [799, 393] width 1536 height 717
type textarea "// --- VARIABLE --- const nxqPrice = 50;"
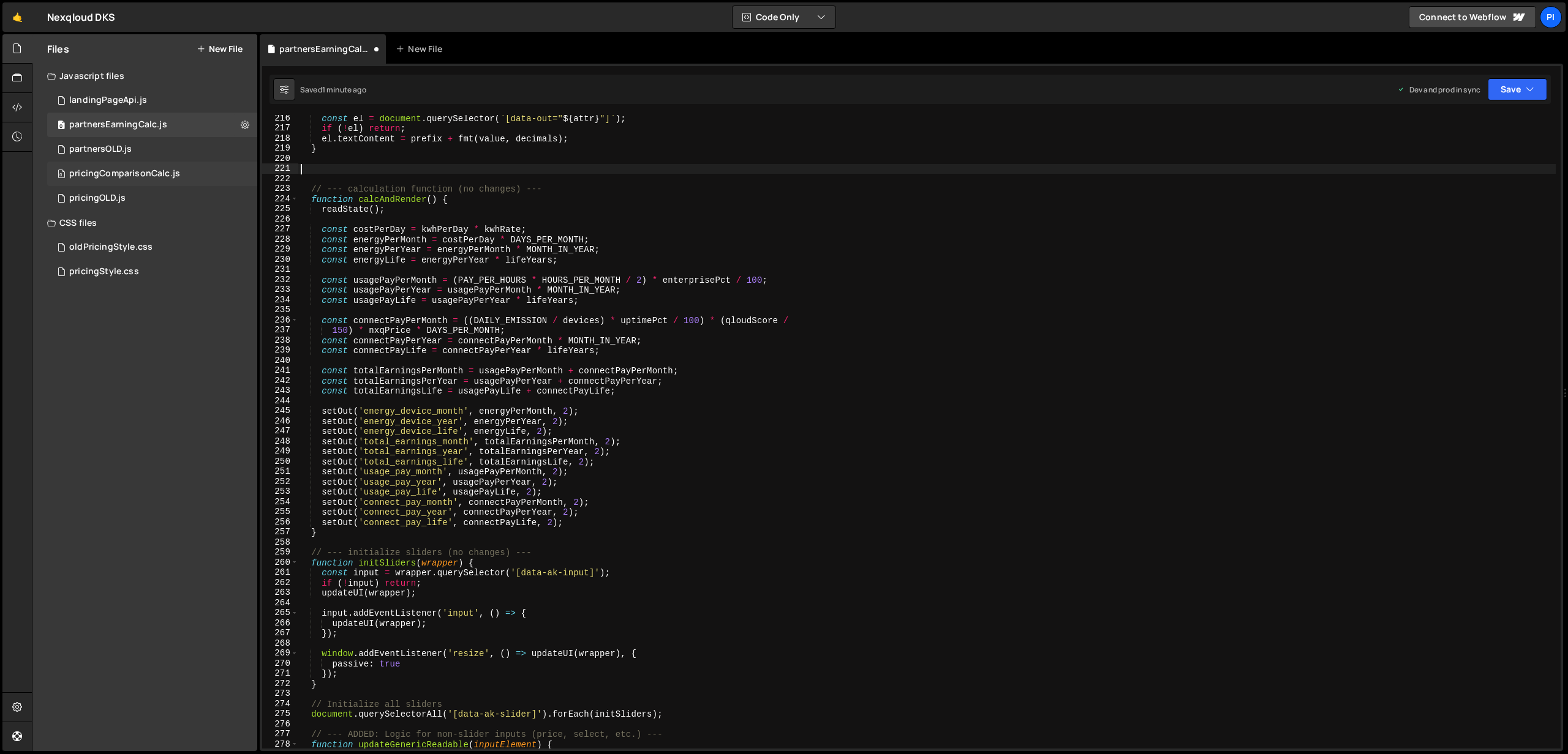
scroll to position [0, 0]
click at [395, 206] on div "const el = document . querySelector ( ` [data-out=" ${ attr } "] ` ) ; if ( ! e…" at bounding box center [927, 440] width 1257 height 654
type textarea "readState();"
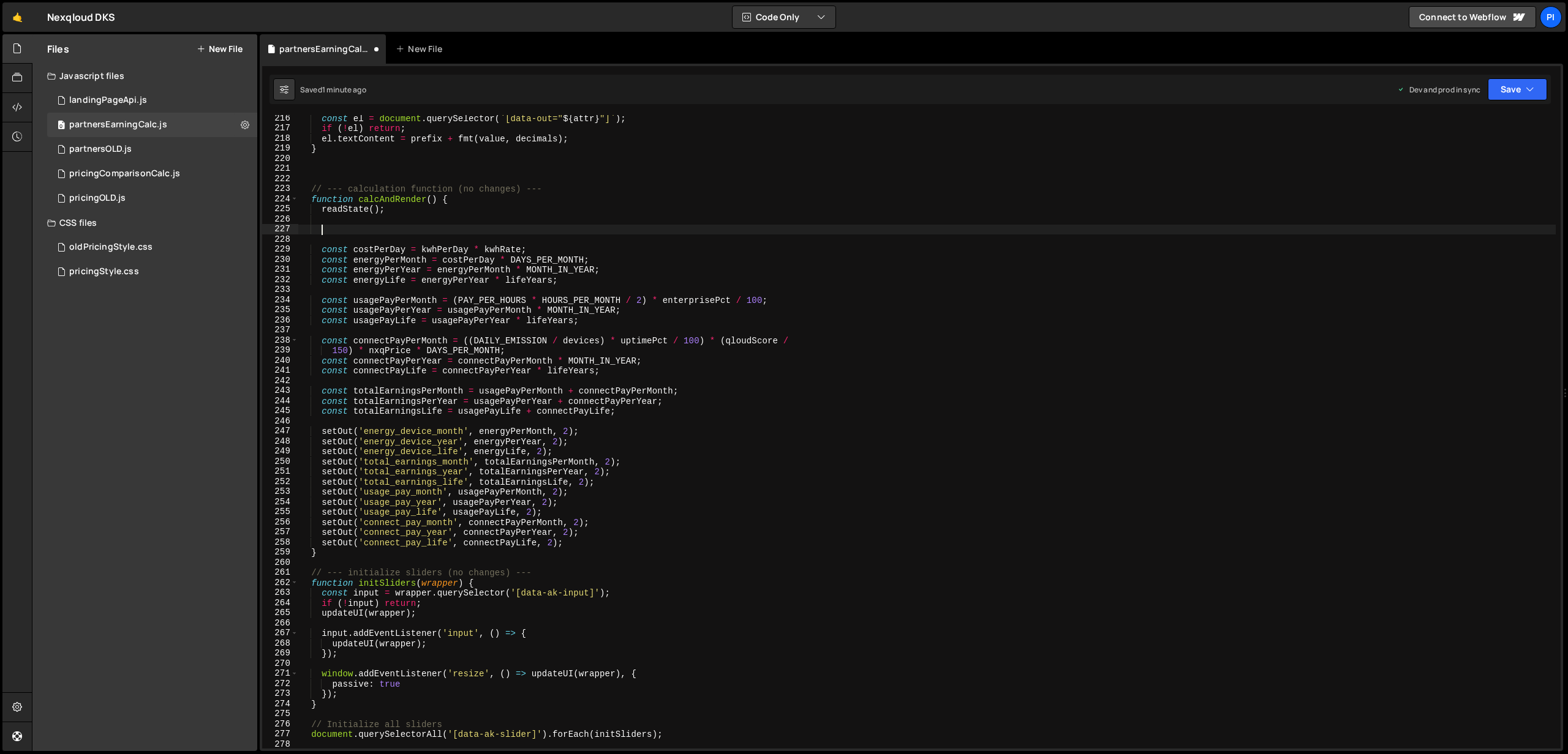
paste textarea "const kwhPerDay = 1.56;"
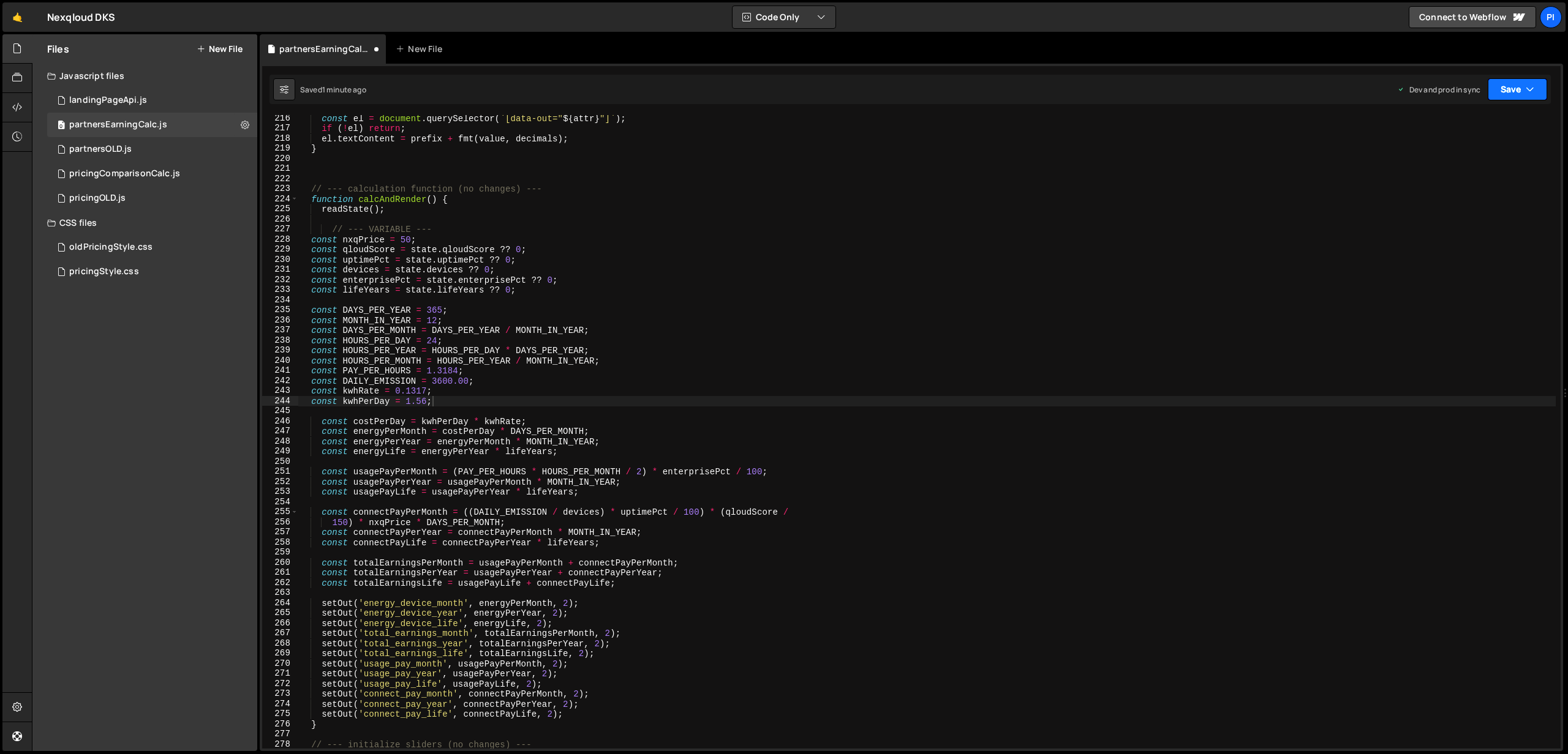
click at [1517, 81] on button "Save" at bounding box center [1517, 89] width 60 height 22
click at [1454, 154] on div "Save to Production S" at bounding box center [1476, 159] width 127 height 12
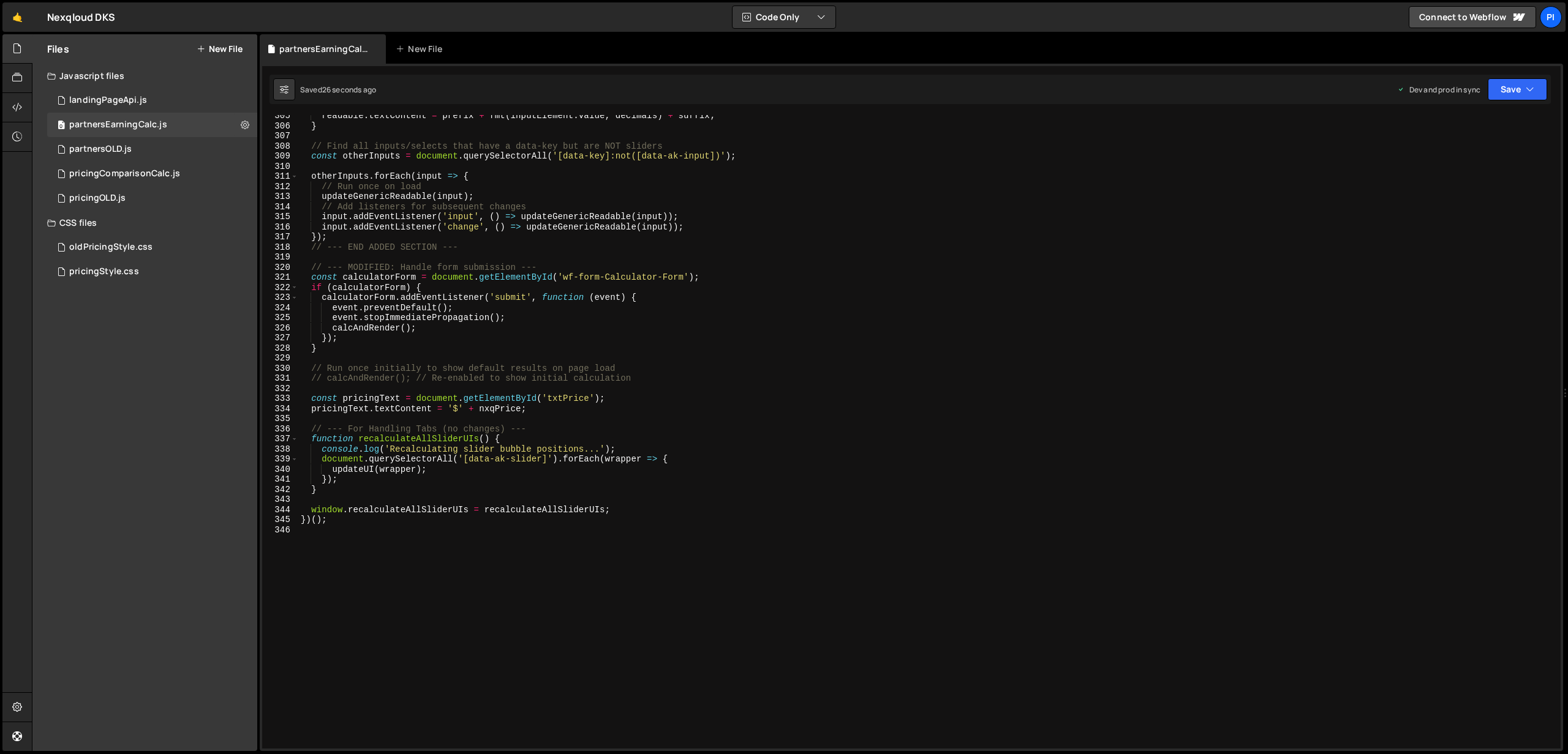
scroll to position [3070, 0]
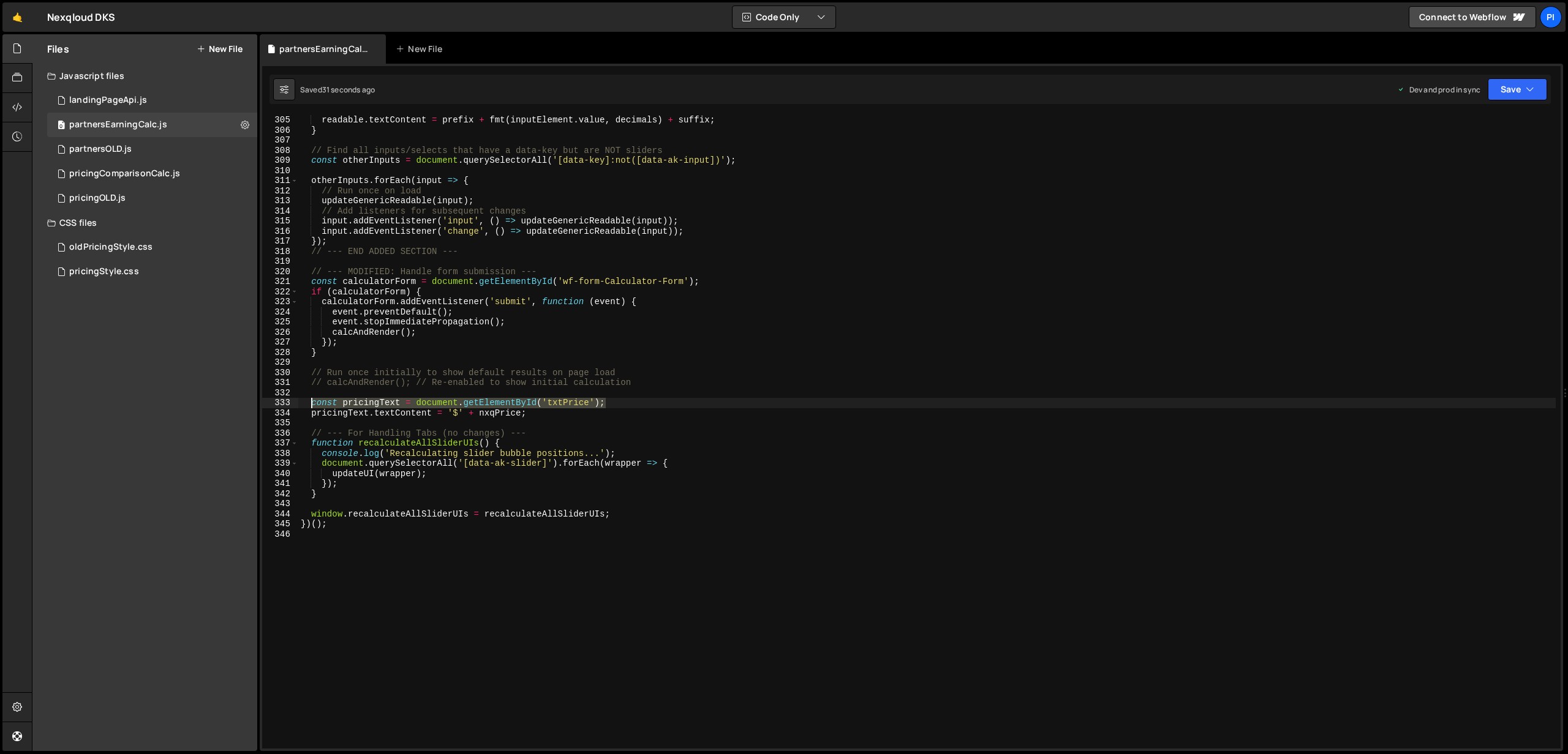
drag, startPoint x: 627, startPoint y: 402, endPoint x: 310, endPoint y: 404, distance: 317.0
click at [310, 404] on div "readable . textContent = prefix + fmt ( inputElement . value , decimals ) + suf…" at bounding box center [927, 442] width 1257 height 654
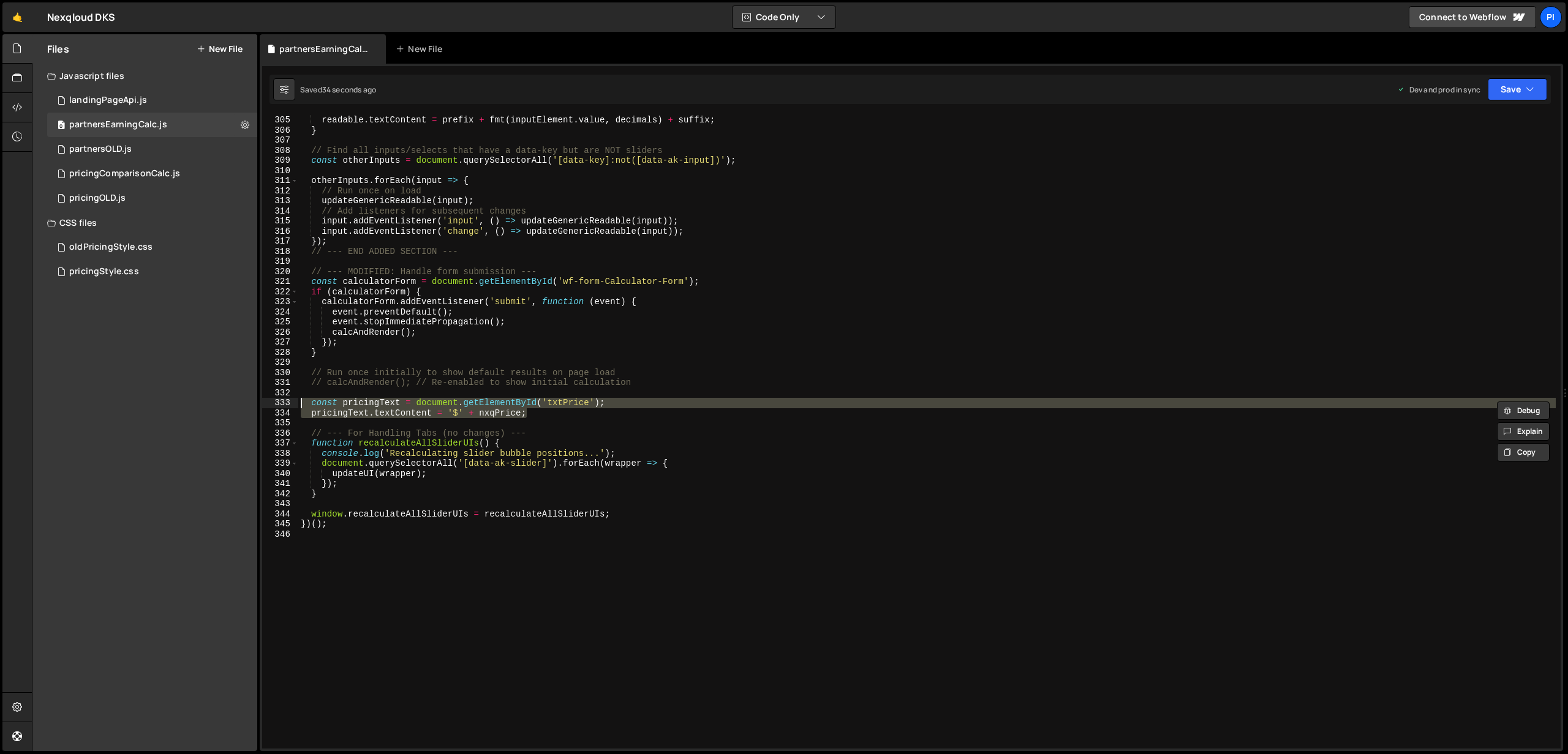
drag, startPoint x: 546, startPoint y: 409, endPoint x: 307, endPoint y: 400, distance: 239.2
click at [305, 401] on div "readable . textContent = prefix + fmt ( inputElement . value , decimals ) + suf…" at bounding box center [927, 442] width 1257 height 654
click at [326, 399] on div "readable . textContent = prefix + fmt ( inputElement . value , decimals ) + suf…" at bounding box center [927, 432] width 1257 height 633
drag, startPoint x: 542, startPoint y: 417, endPoint x: 243, endPoint y: 404, distance: 299.3
click at [243, 404] on div "Files New File Javascript files 0 landingPageApi.js 0 0 partnersEarningCalc.js …" at bounding box center [799, 393] width 1536 height 717
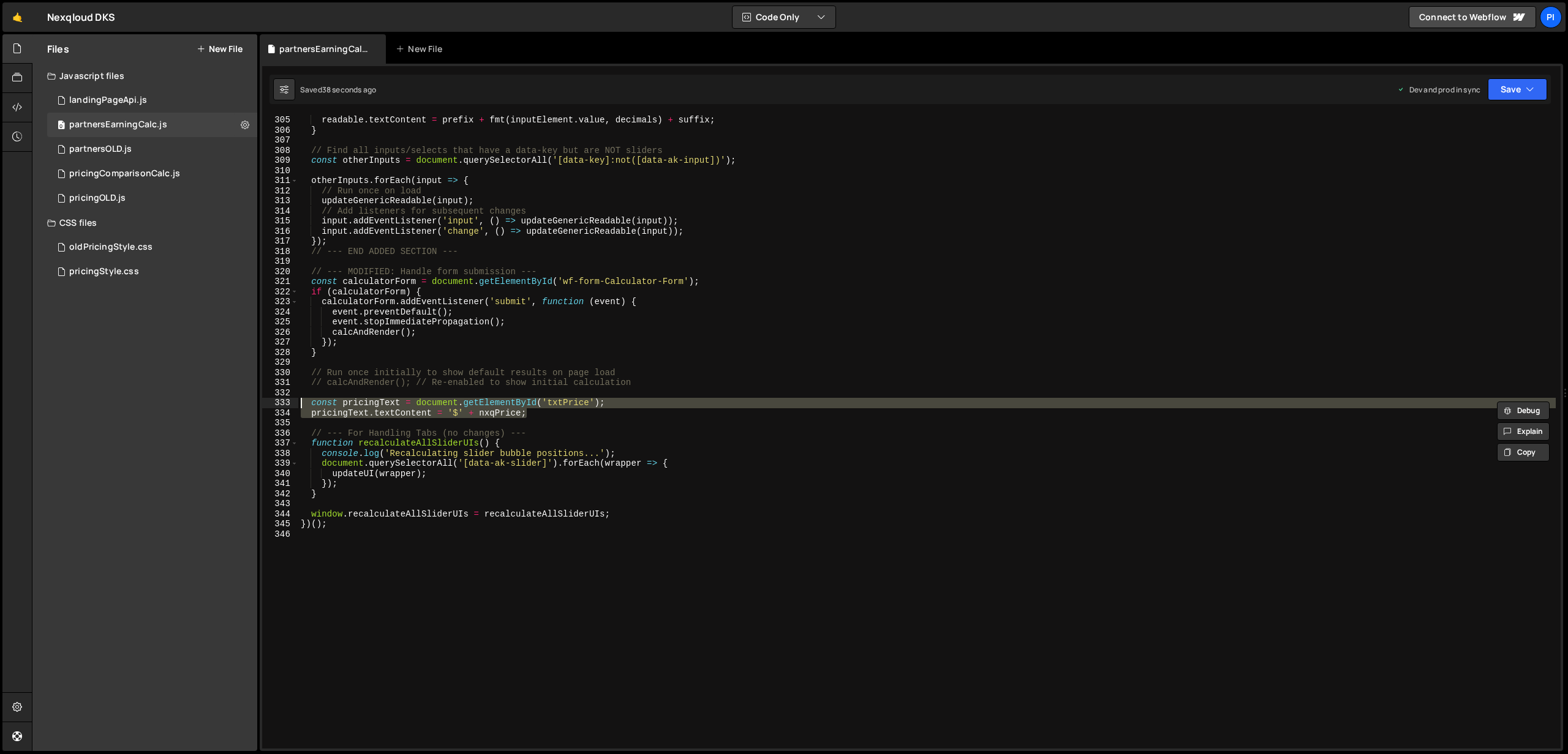
click at [310, 401] on div "readable . textContent = prefix + fmt ( inputElement . value , decimals ) + suf…" at bounding box center [927, 432] width 1257 height 633
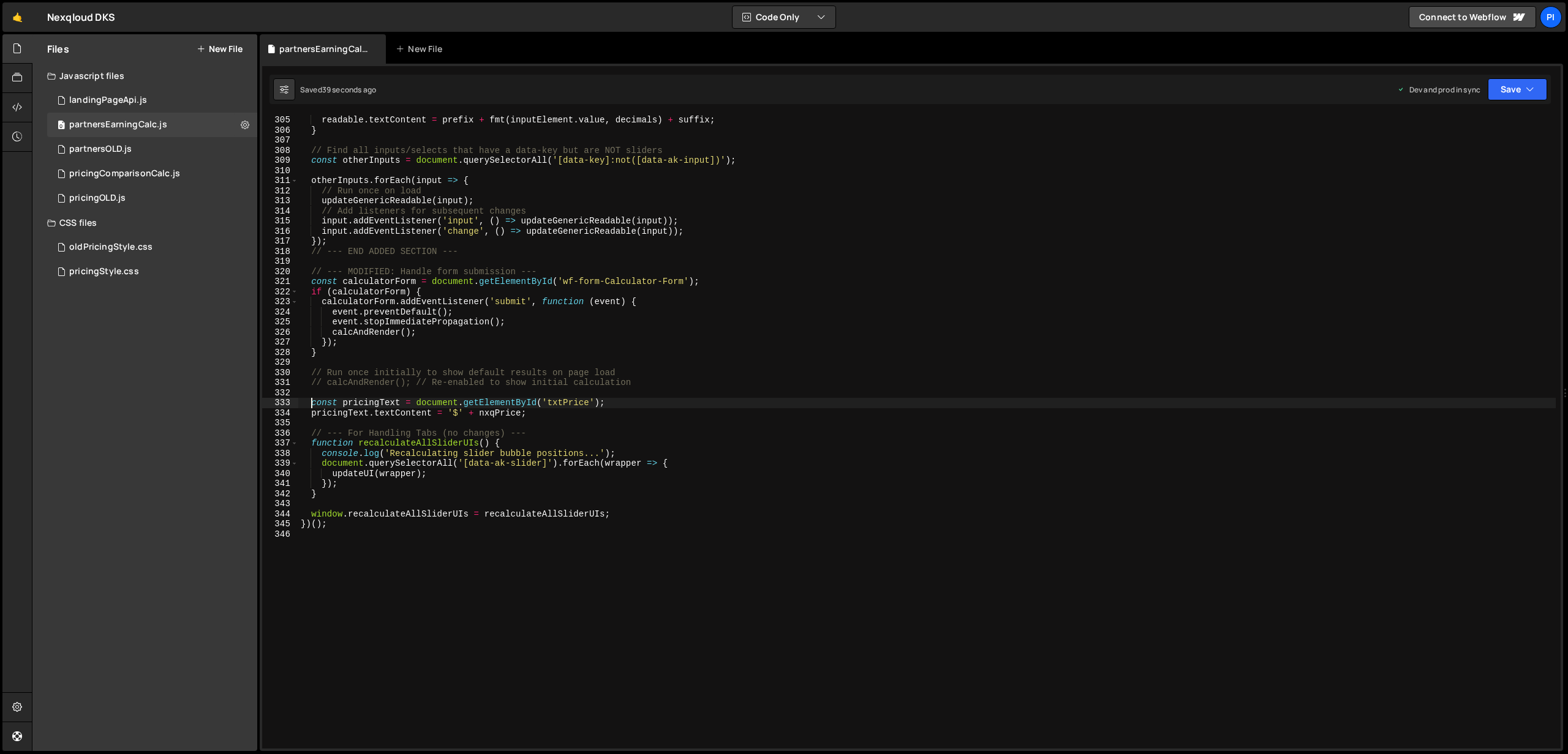
click at [312, 401] on div "readable . textContent = prefix + fmt ( inputElement . value , decimals ) + suf…" at bounding box center [927, 442] width 1257 height 654
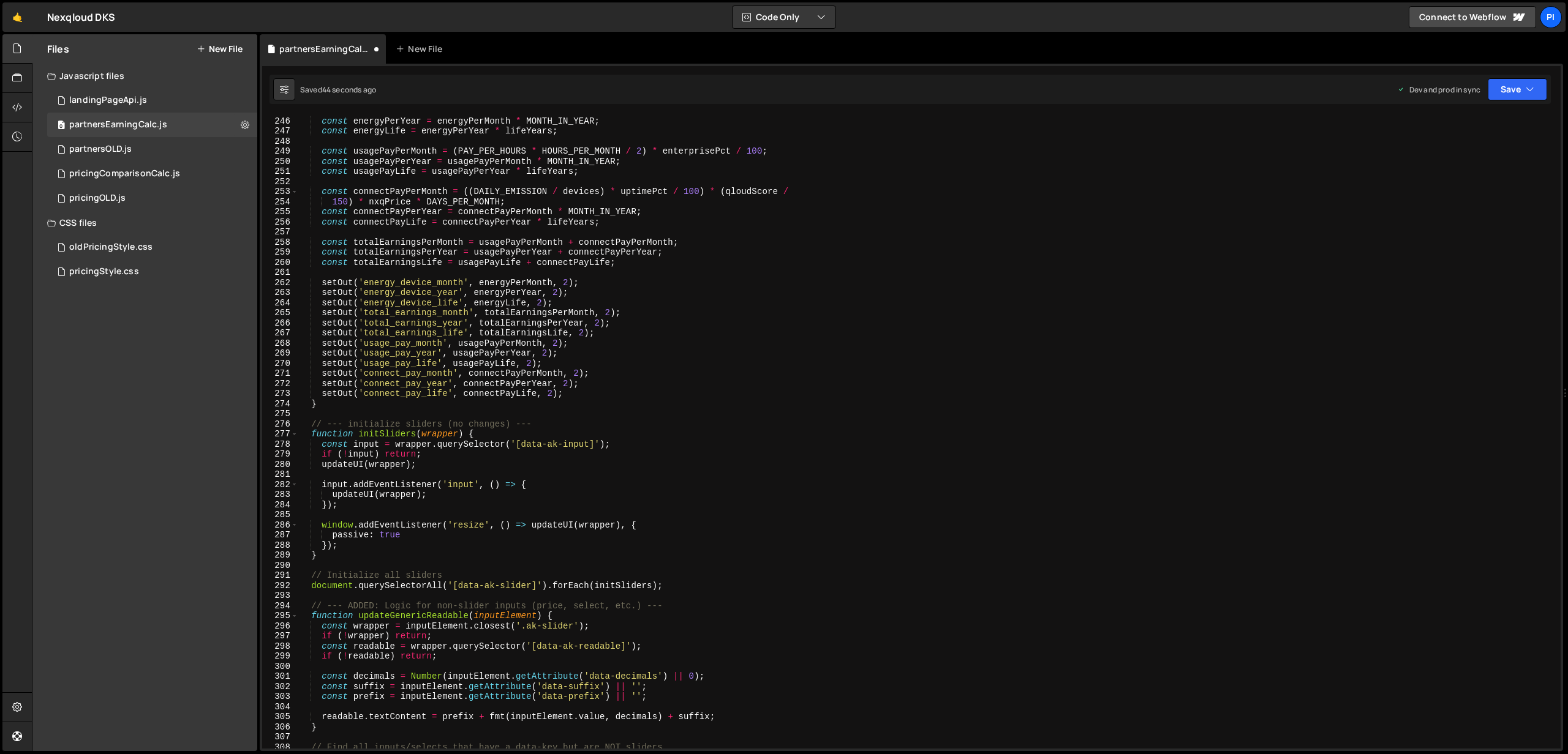
scroll to position [2474, 0]
click at [594, 397] on div "const energyPerMonth = costPerDay * DAYS_PER_MONTH ; const energyPerYear = ener…" at bounding box center [927, 432] width 1257 height 654
type textarea "setOut('connect_pay_life', connectPayLife, 2);"
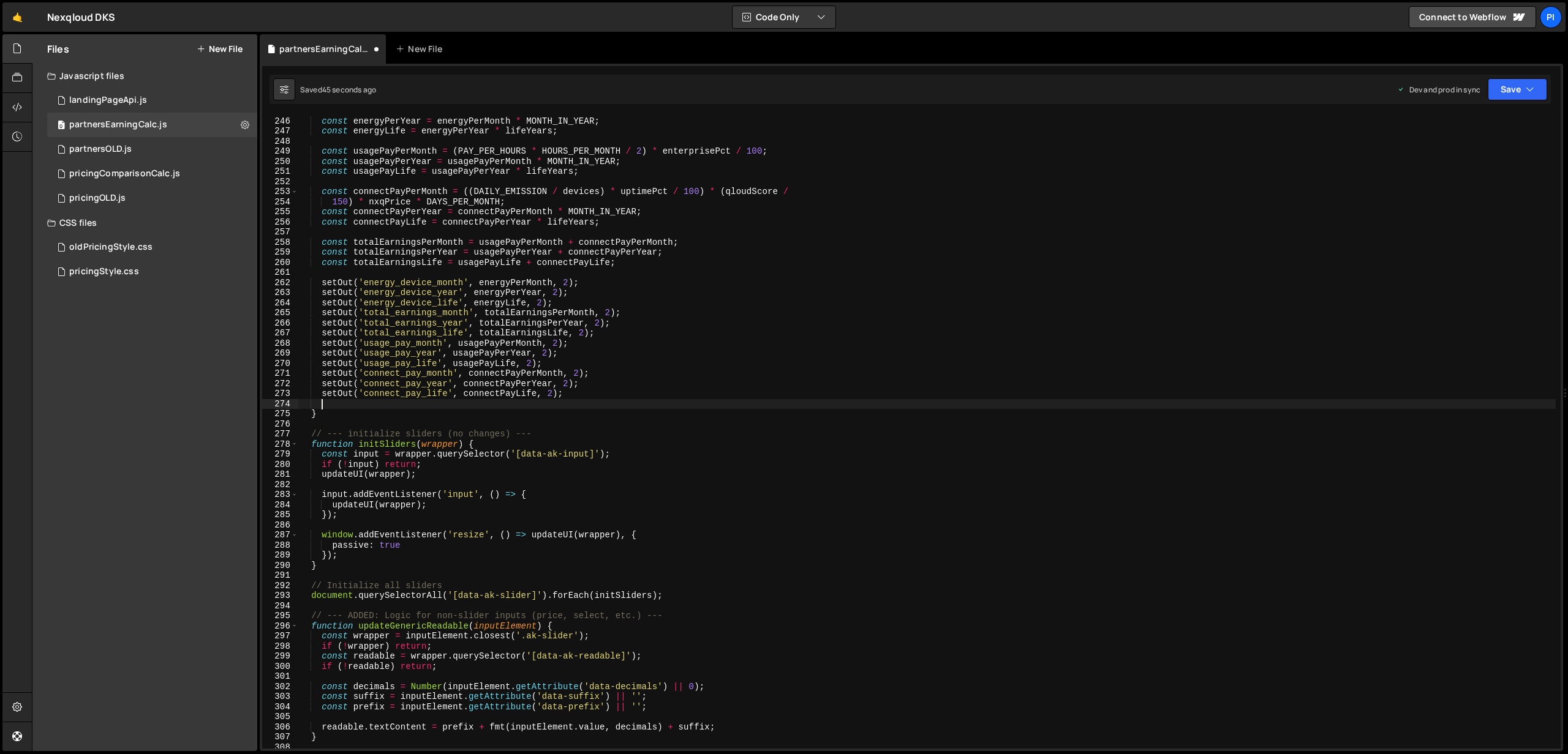
scroll to position [0, 1]
type textarea "S"
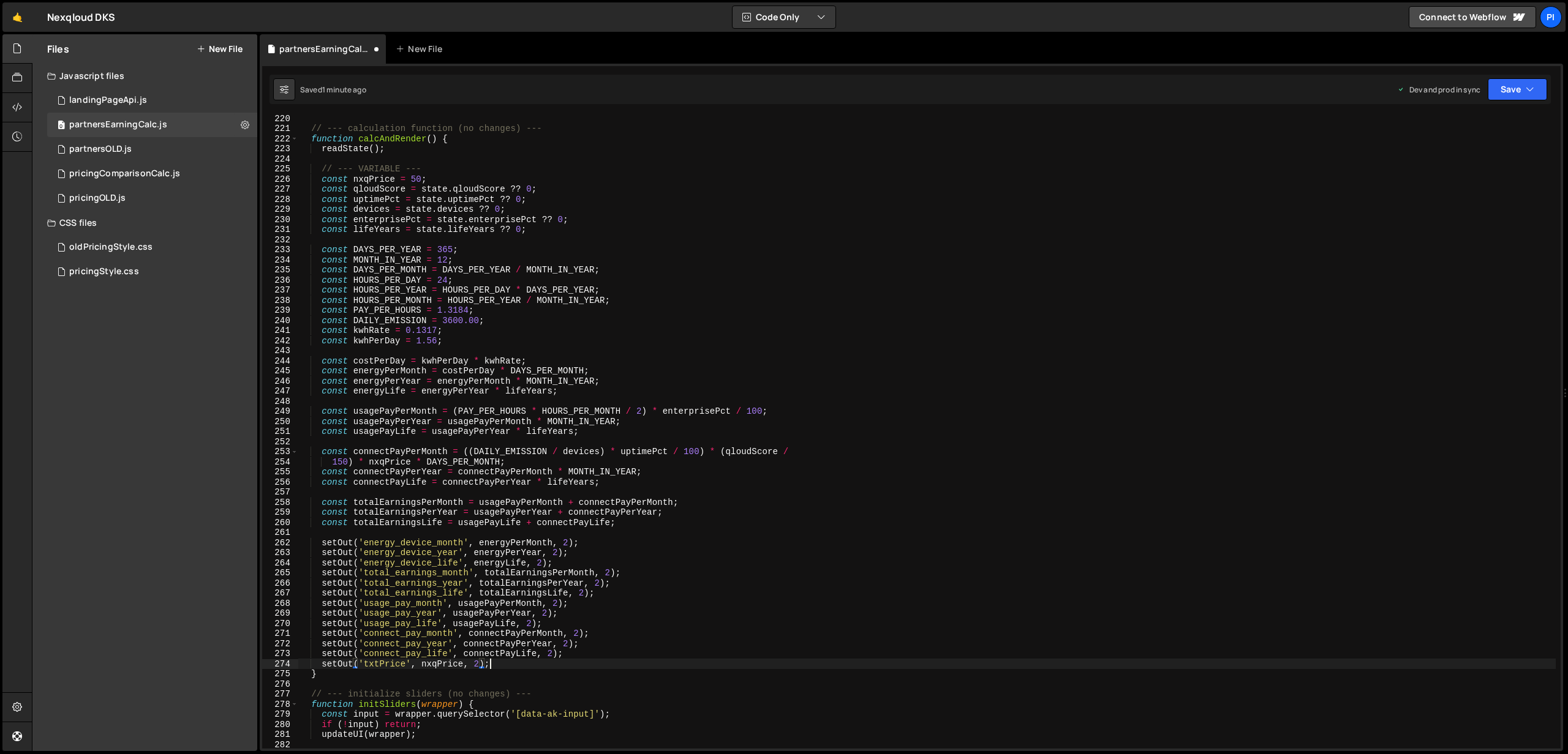
scroll to position [0, 12]
click at [384, 665] on div "// --- calculation function (no changes) --- function calcAndRender ( ) { readS…" at bounding box center [927, 440] width 1257 height 654
click at [383, 665] on div "// --- calculation function (no changes) --- function calcAndRender ( ) { readS…" at bounding box center [927, 440] width 1257 height 654
click at [1508, 98] on button "Save" at bounding box center [1517, 89] width 60 height 22
click at [1458, 167] on div "1 minute ago" at bounding box center [1455, 172] width 43 height 10
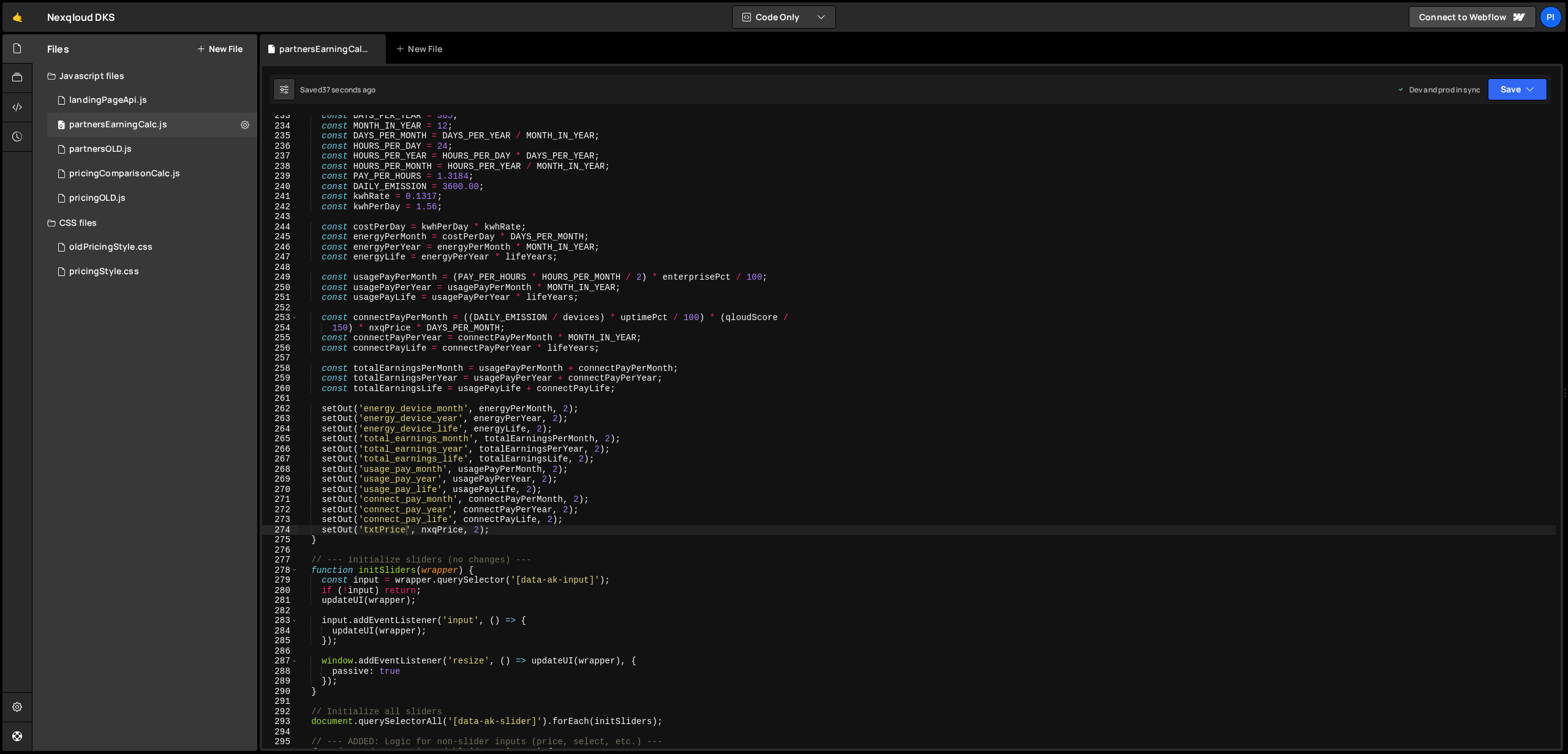
scroll to position [2348, 0]
click at [437, 531] on div "const DAYS_PER_YEAR = 365 ; const MONTH_IN_YEAR = 12 ; const DAYS_PER_MONTH = D…" at bounding box center [927, 435] width 1257 height 654
click at [463, 525] on div "const DAYS_PER_YEAR = 365 ; const MONTH_IN_YEAR = 12 ; const DAYS_PER_MONTH = D…" at bounding box center [927, 432] width 1257 height 633
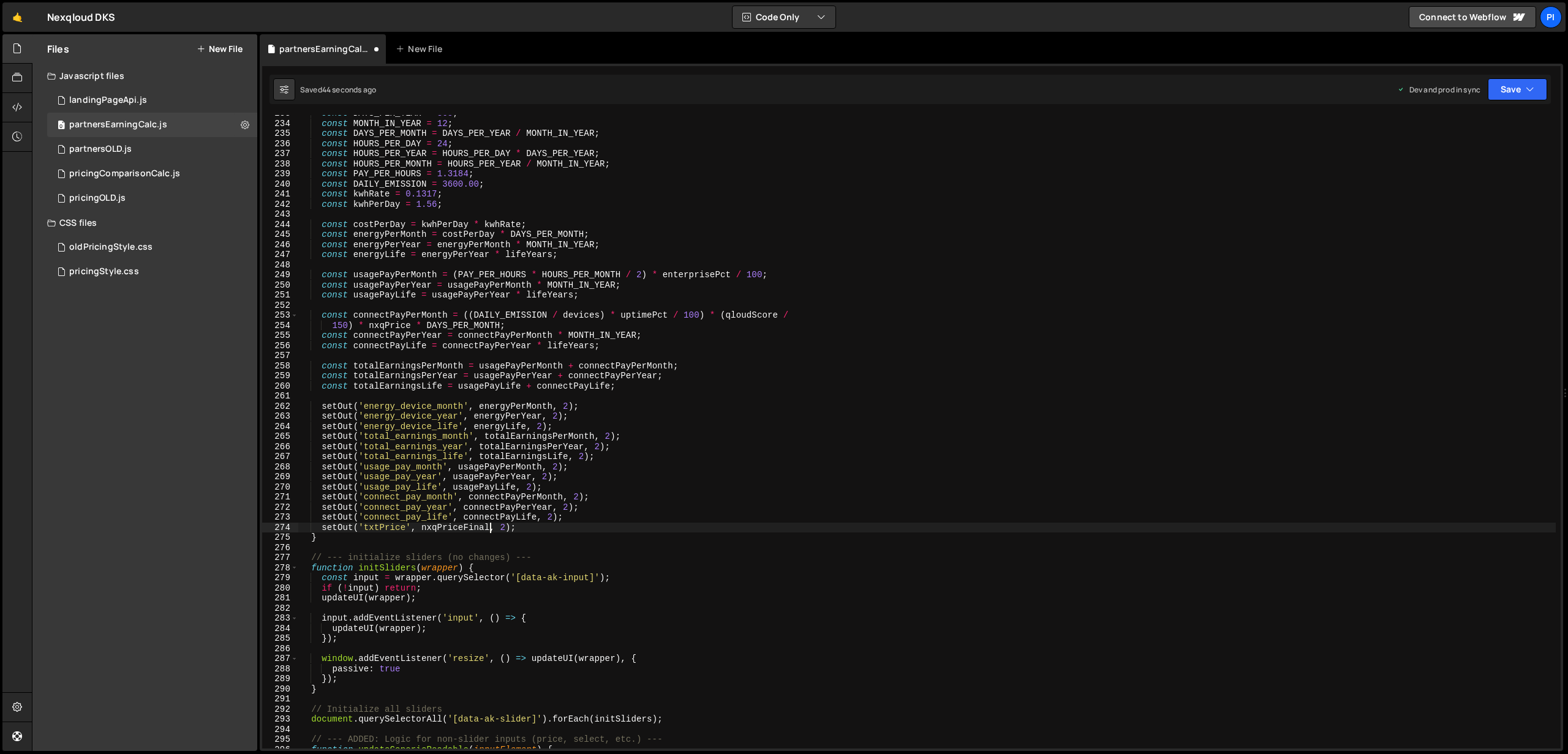
click at [449, 530] on div "const DAYS_PER_YEAR = 365 ; const MONTH_IN_YEAR = 12 ; const DAYS_PER_MONTH = D…" at bounding box center [927, 435] width 1257 height 654
click at [633, 383] on div "const DAYS_PER_YEAR = 365 ; const MONTH_IN_YEAR = 12 ; const DAYS_PER_MONTH = D…" at bounding box center [927, 435] width 1257 height 654
type textarea "const totalEarningsLife = usagePayLife + connectPayLife;"
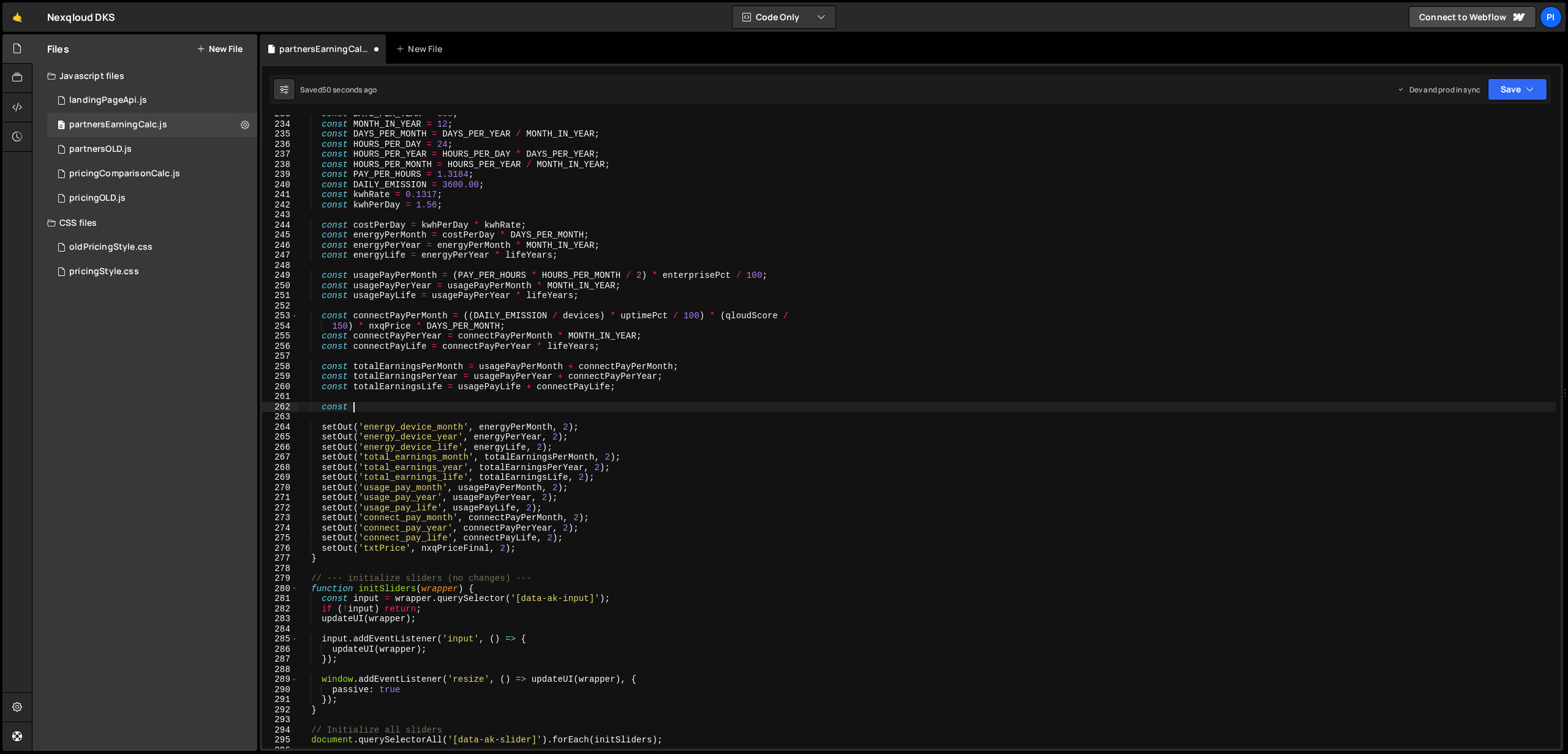
scroll to position [0, 3]
paste textarea "nxqPriceFinal"
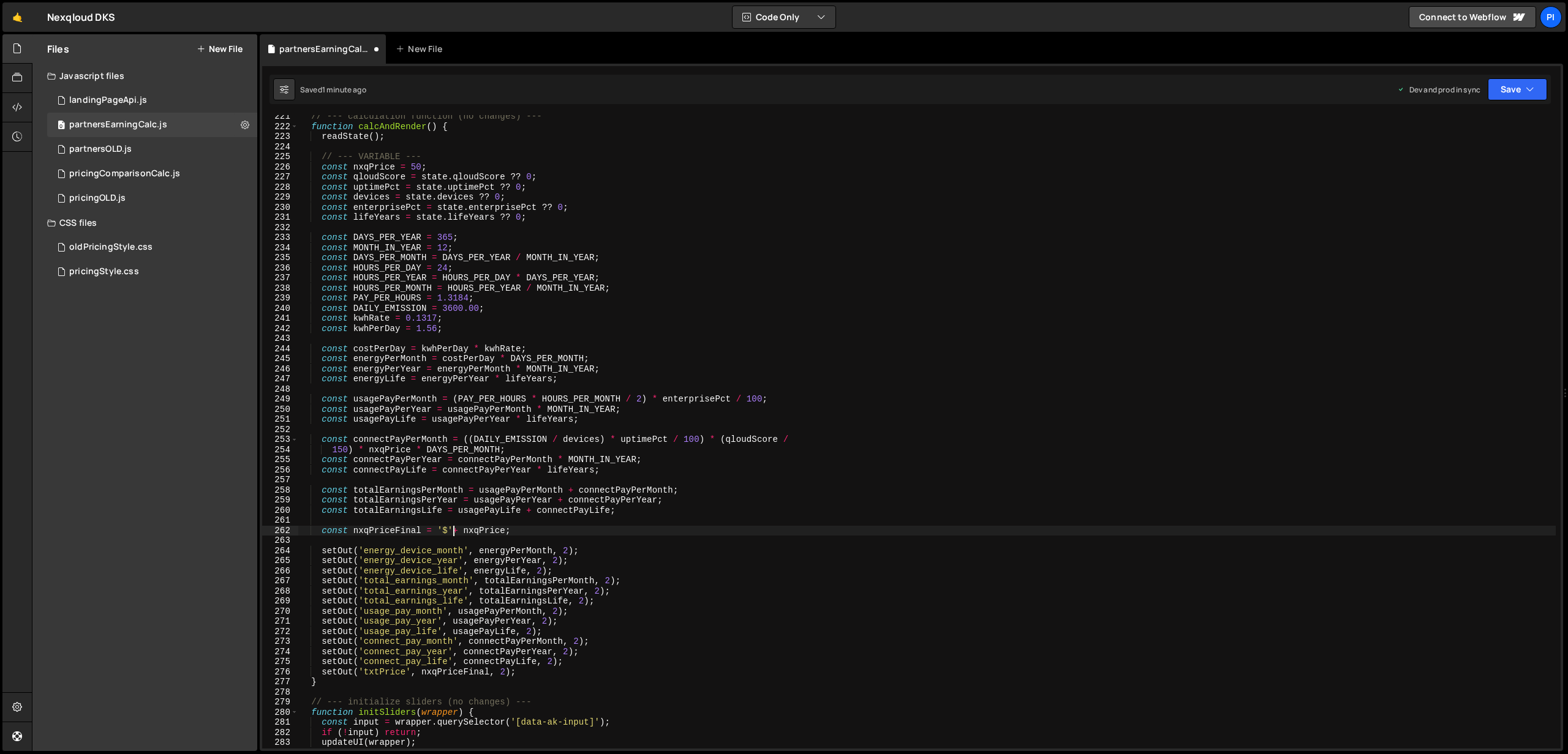
scroll to position [0, 11]
click at [1512, 94] on button "Save" at bounding box center [1517, 89] width 60 height 22
click at [1481, 165] on div "Saved 1 minute ago" at bounding box center [1476, 173] width 127 height 14
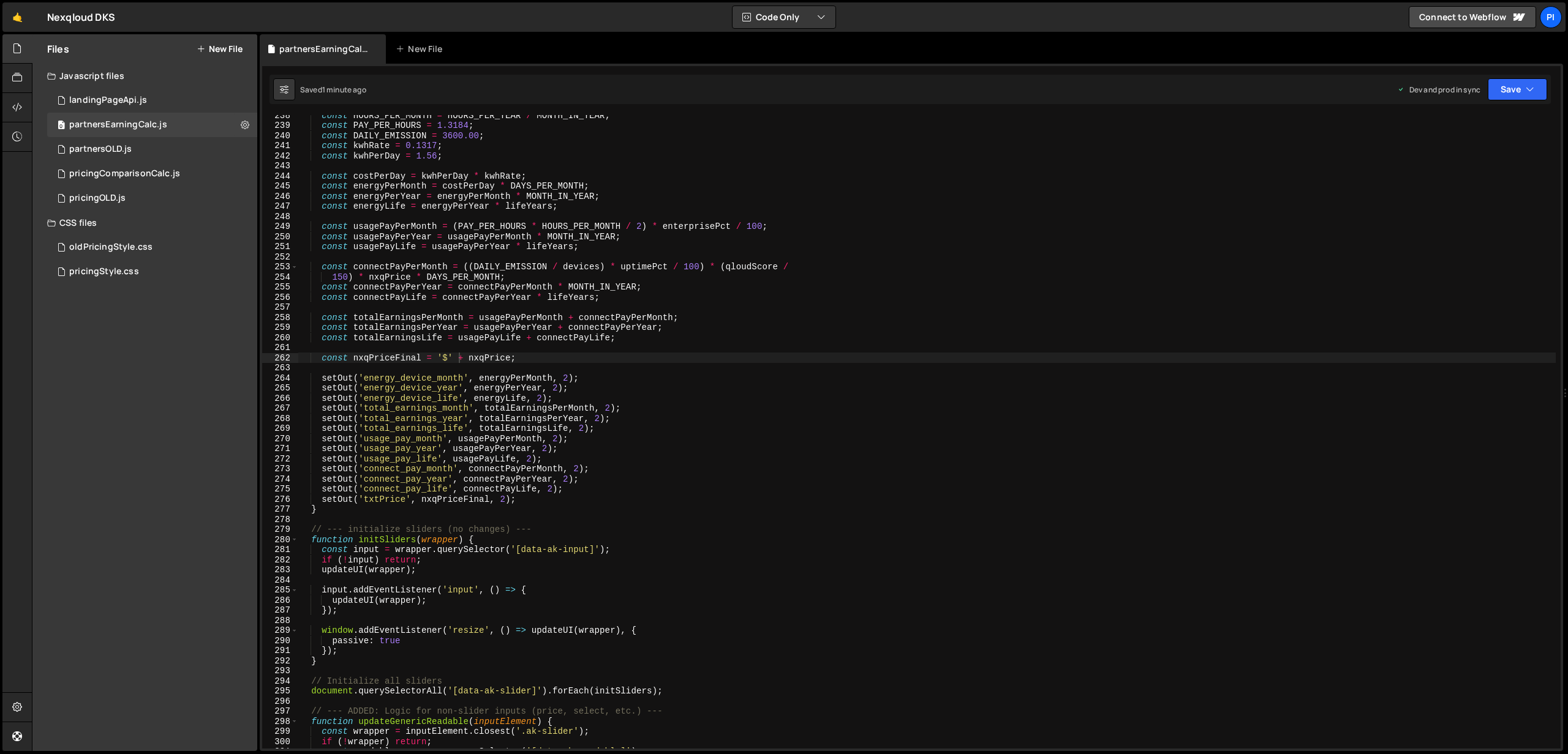
scroll to position [2398, 0]
click at [469, 356] on div "const HOURS_PER_MONTH = HOURS_PER_YEAR / MONTH_IN_YEAR ; const PAY_PER_HOURS = …" at bounding box center [927, 437] width 1257 height 654
click at [519, 356] on div "const HOURS_PER_MONTH = HOURS_PER_YEAR / MONTH_IN_YEAR ; const PAY_PER_HOURS = …" at bounding box center [927, 437] width 1257 height 654
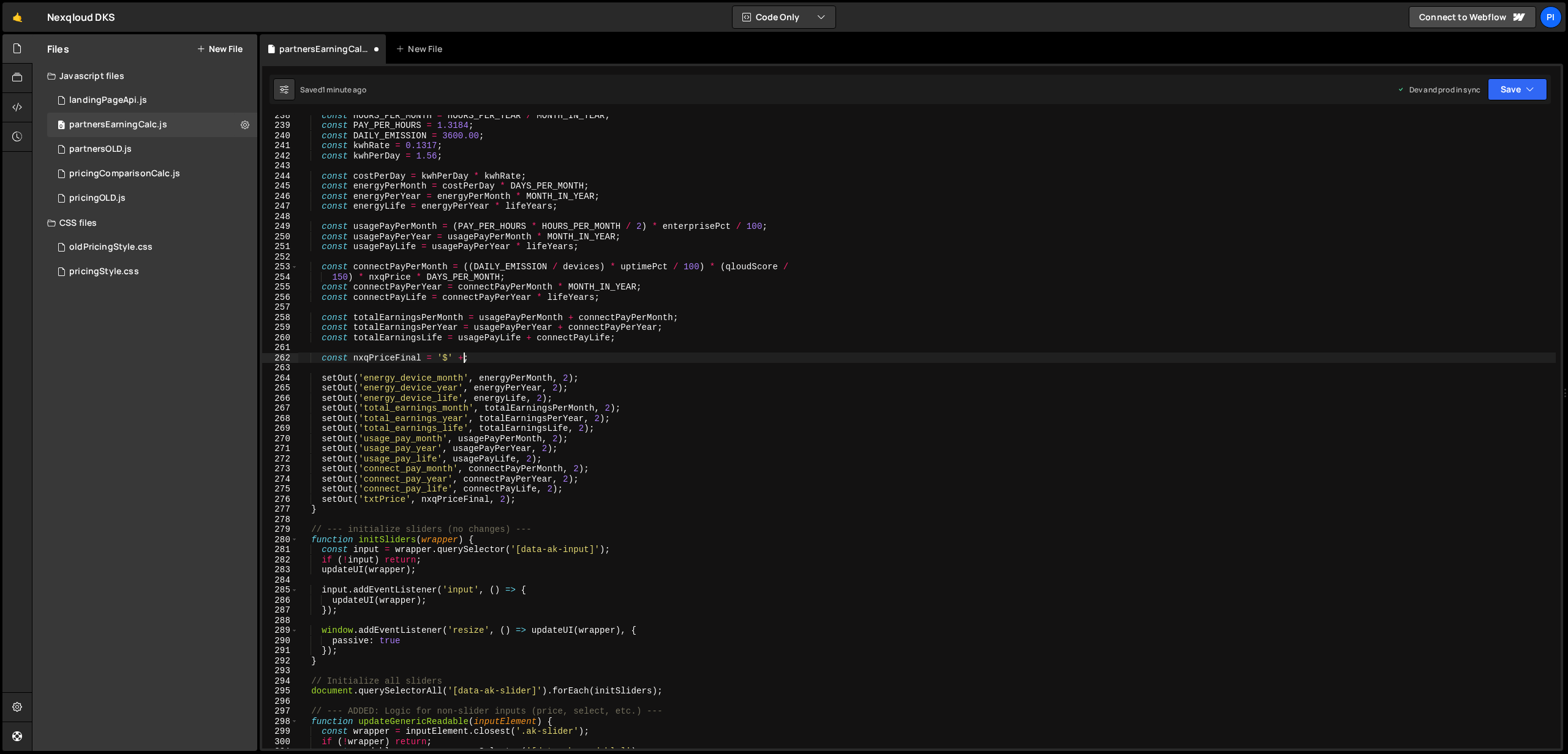
type textarea "const nxqPriceFinal = '$' ;"
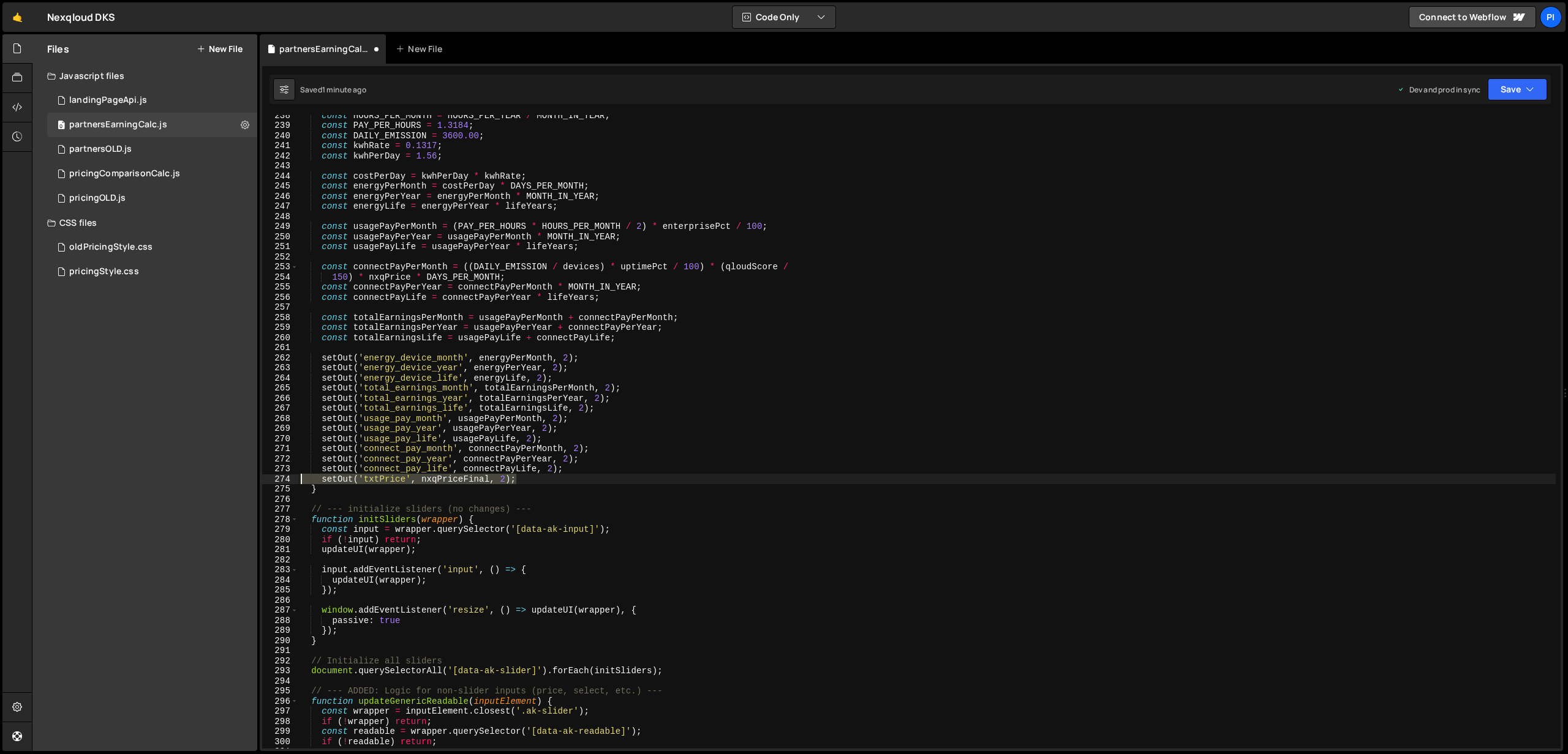
drag, startPoint x: 541, startPoint y: 482, endPoint x: 269, endPoint y: 478, distance: 272.0
click at [269, 478] on div "const totalEarningsLife = usagePayLife + connectPayLife; 238 239 240 241 242 24…" at bounding box center [911, 432] width 1298 height 633
type textarea "setOut('txtPrice', nxqPriceFinal, 2);"
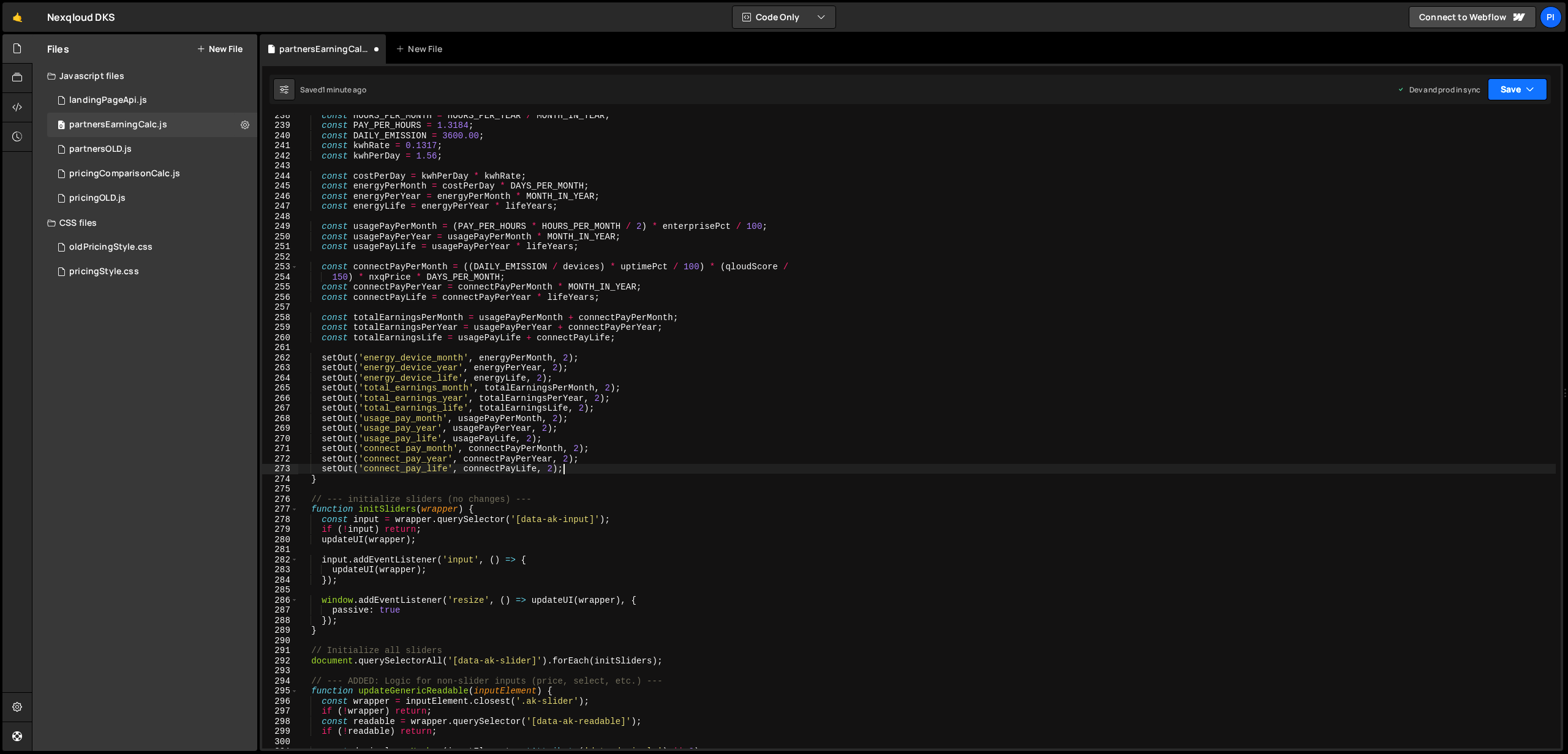
click at [1517, 86] on button "Save" at bounding box center [1517, 89] width 60 height 22
click at [1463, 153] on div "Save to Production S" at bounding box center [1476, 159] width 127 height 12
click at [783, 340] on div "const HOURS_PER_MONTH = HOURS_PER_YEAR / MONTH_IN_YEAR ; const PAY_PER_HOURS = …" at bounding box center [927, 437] width 1257 height 654
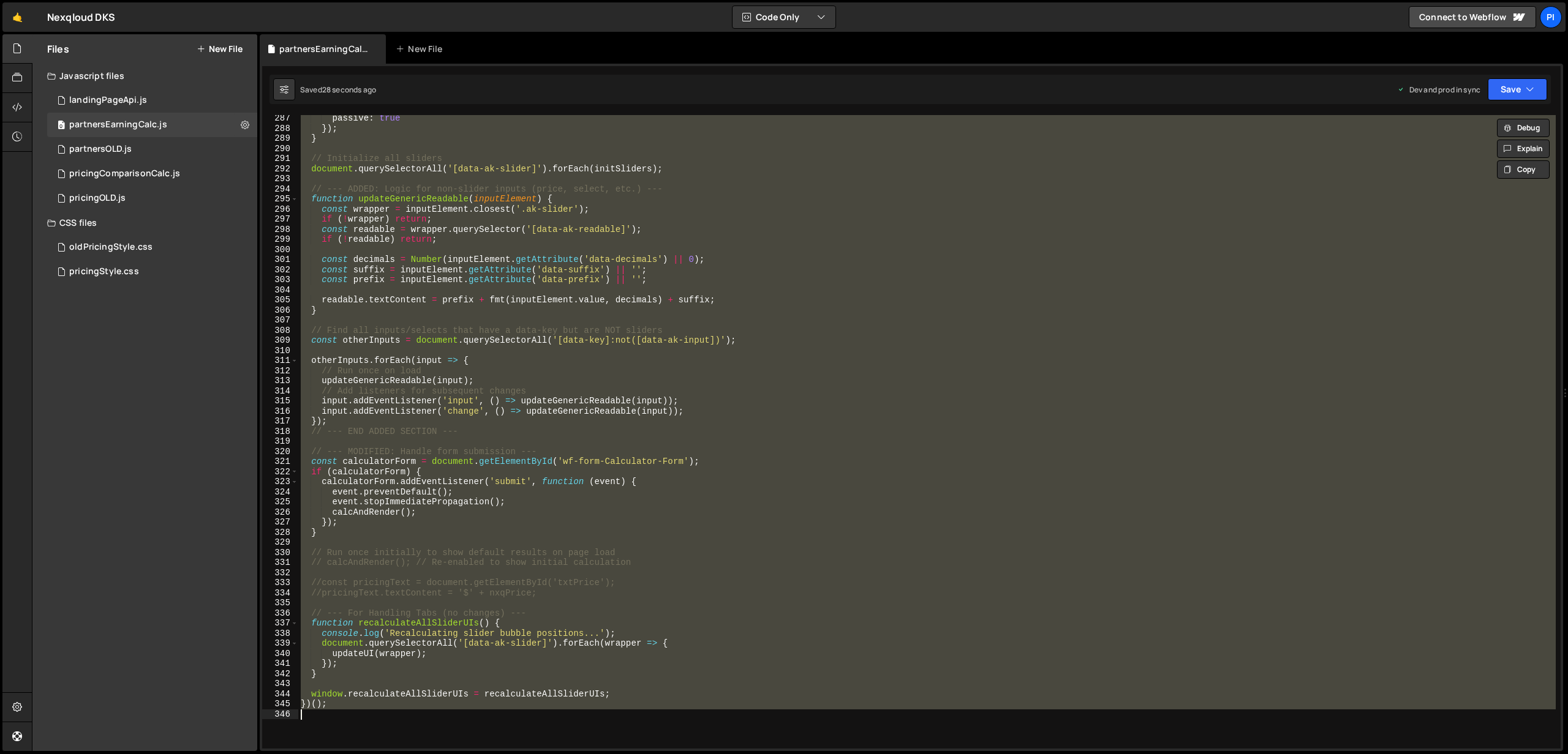
scroll to position [3172, 0]
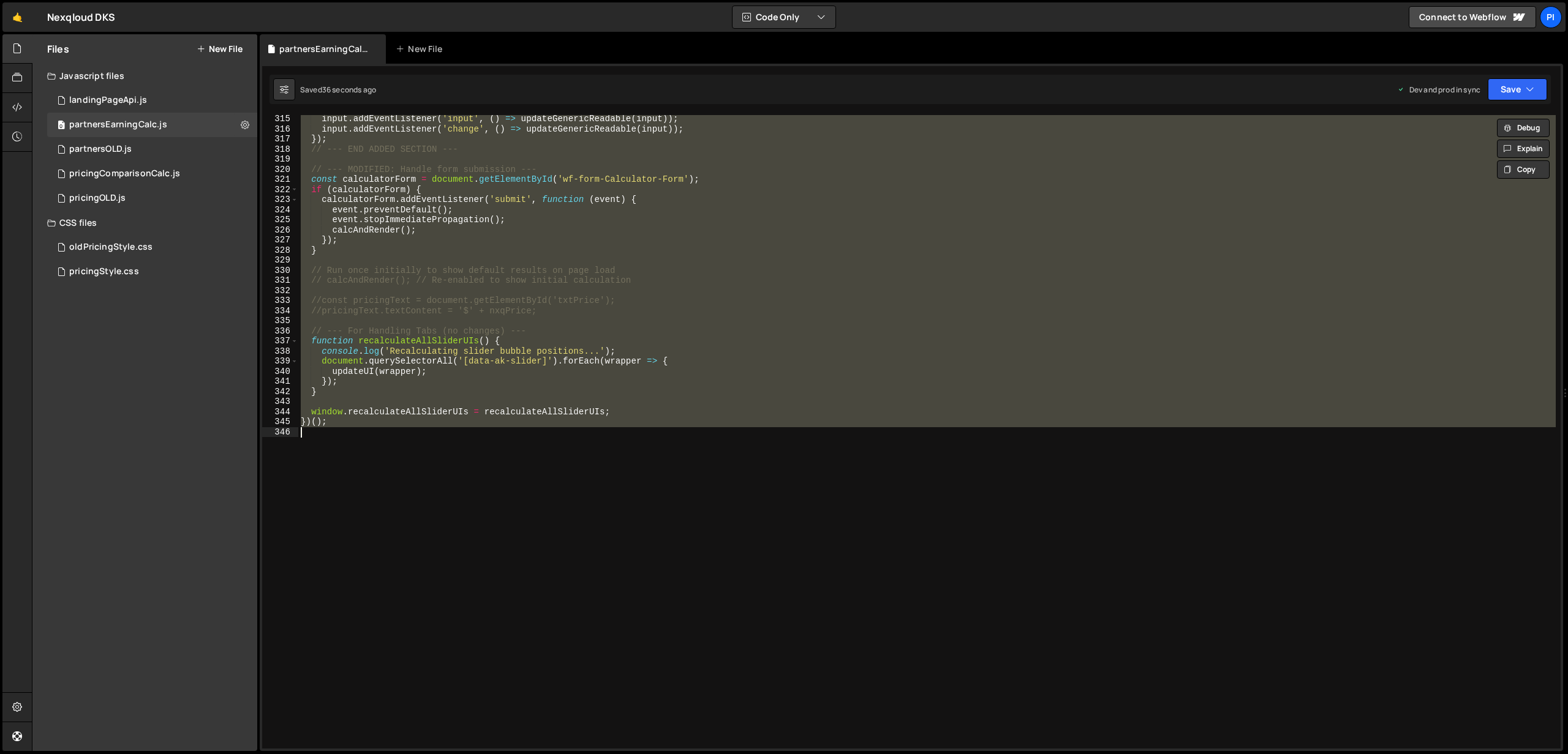
click at [516, 360] on div "input . addEventListener ( 'input' , ( ) => updateGenericReadable ( input )) ; …" at bounding box center [927, 432] width 1257 height 633
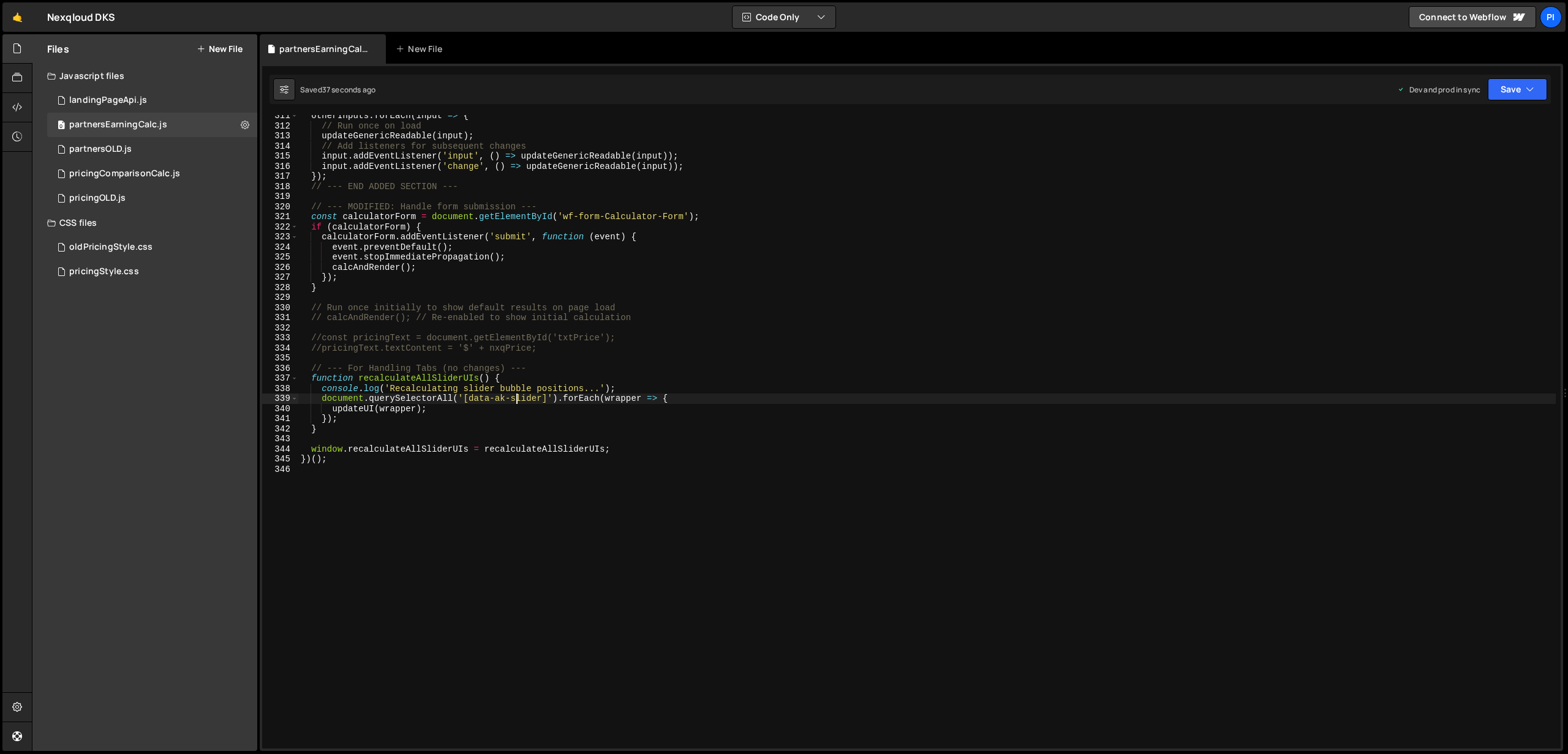
scroll to position [3135, 0]
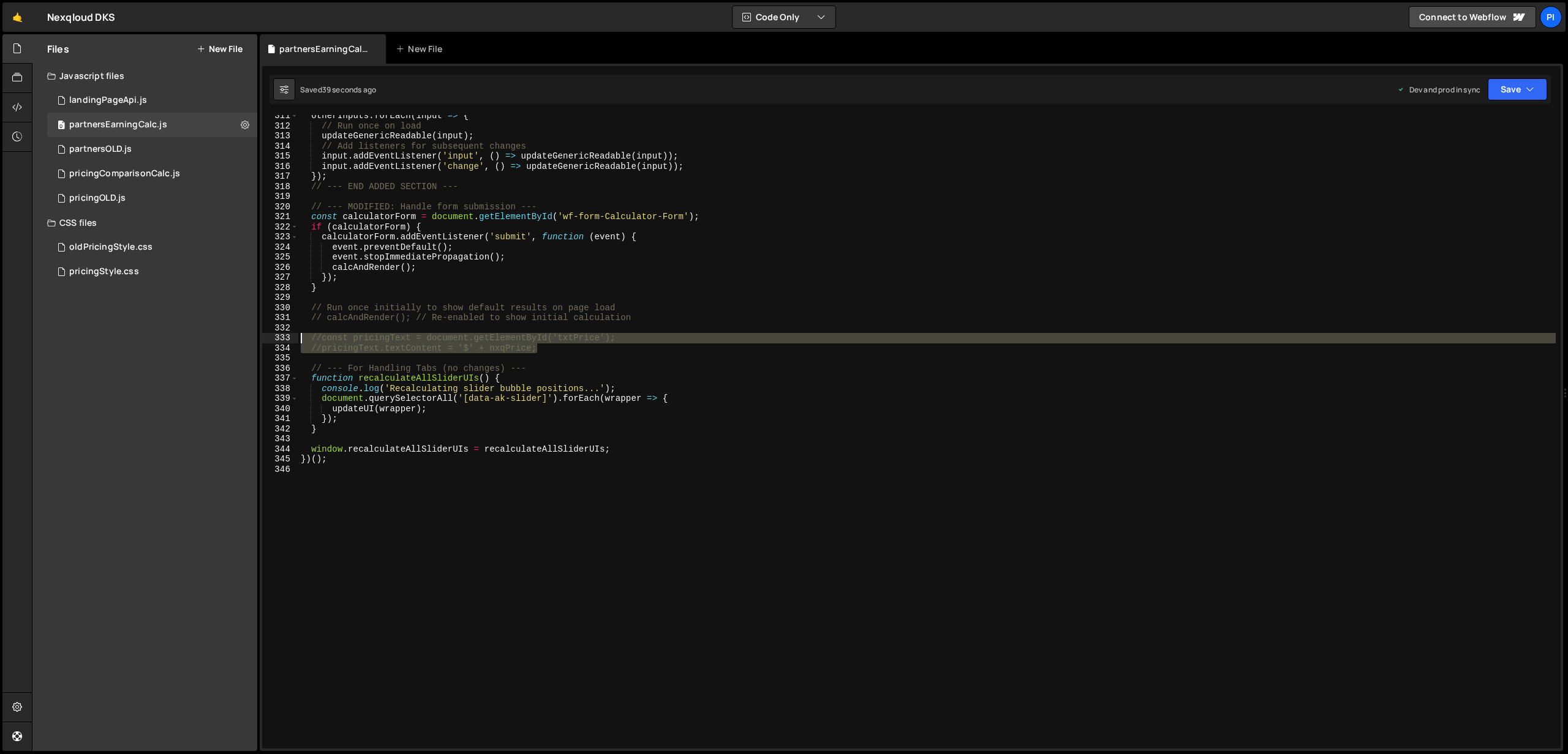
drag, startPoint x: 547, startPoint y: 344, endPoint x: 299, endPoint y: 342, distance: 248.0
click at [299, 342] on div "otherInputs . forEach ( input => { // Run once on load updateGenericReadable ( …" at bounding box center [927, 437] width 1257 height 654
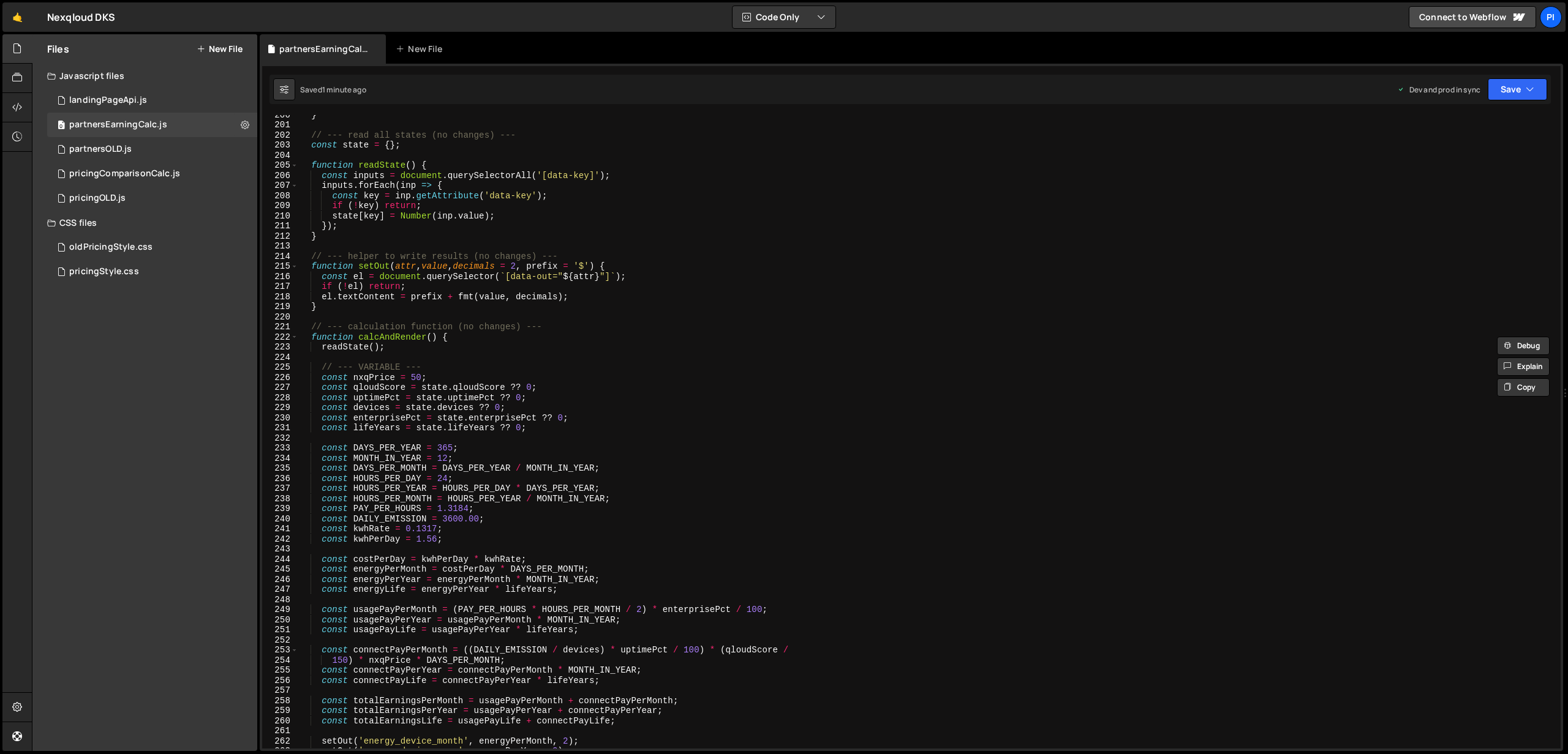
scroll to position [2020, 0]
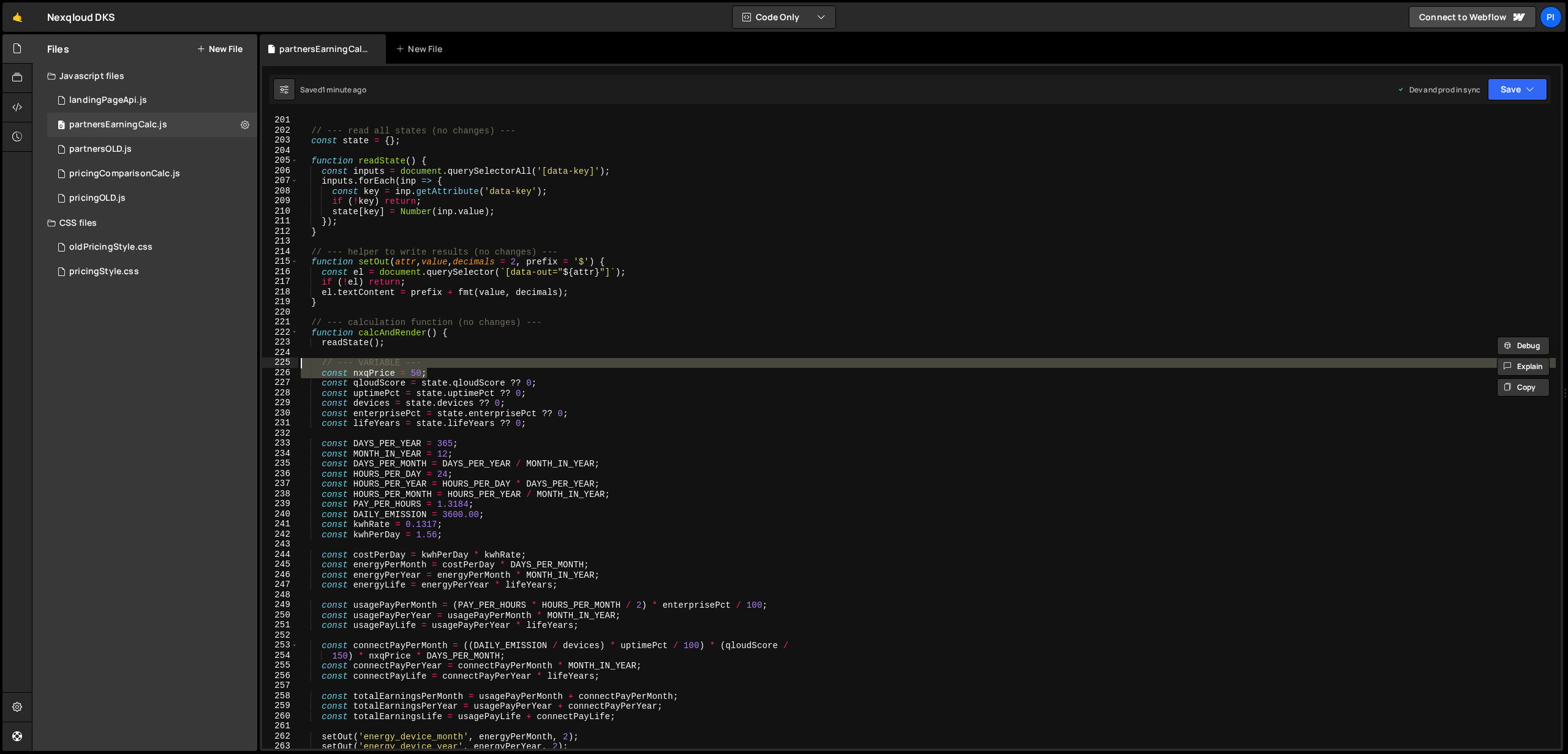
drag, startPoint x: 417, startPoint y: 371, endPoint x: 285, endPoint y: 363, distance: 132.2
click at [285, 363] on div "//const pricingText = document.getElementById('txtPrice'); //pricingText.textCo…" at bounding box center [911, 432] width 1298 height 633
type textarea "// --- VARIABLE --- const nxqPrice = 50;"
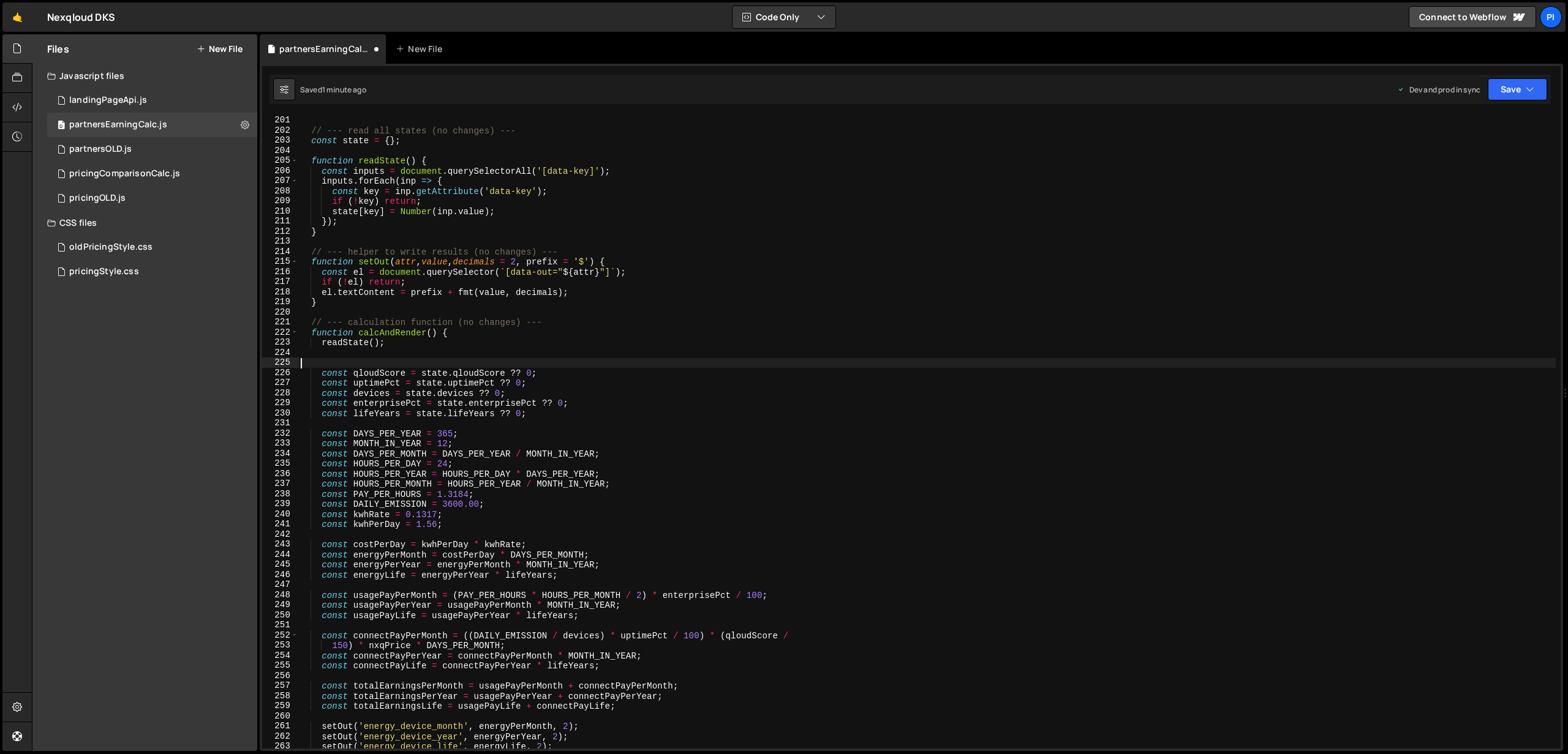
click at [346, 304] on div "} // --- read all states (no changes) --- const state = { } ; function readStat…" at bounding box center [927, 432] width 1257 height 654
type textarea "}"
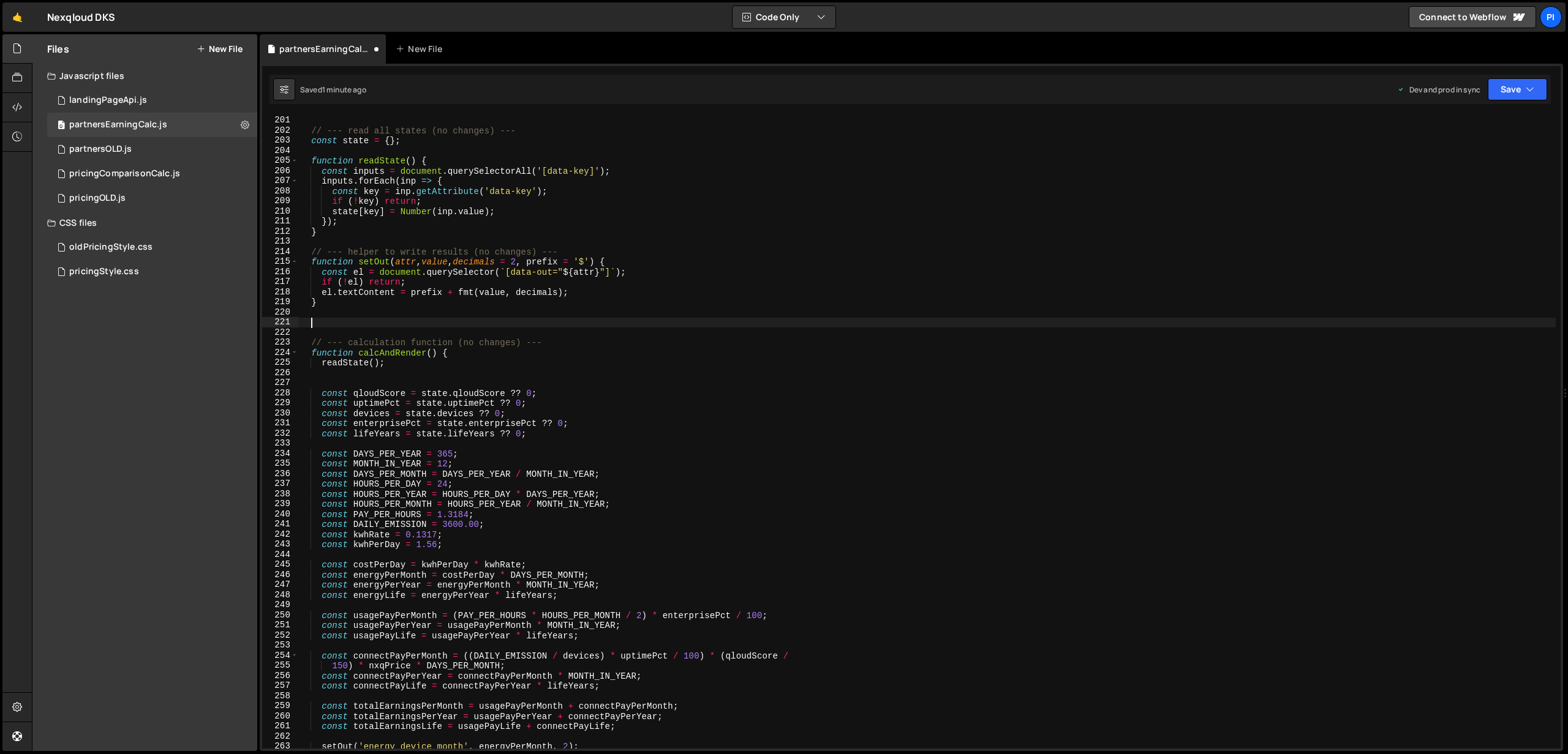
paste textarea "const nxqPrice = 50;"
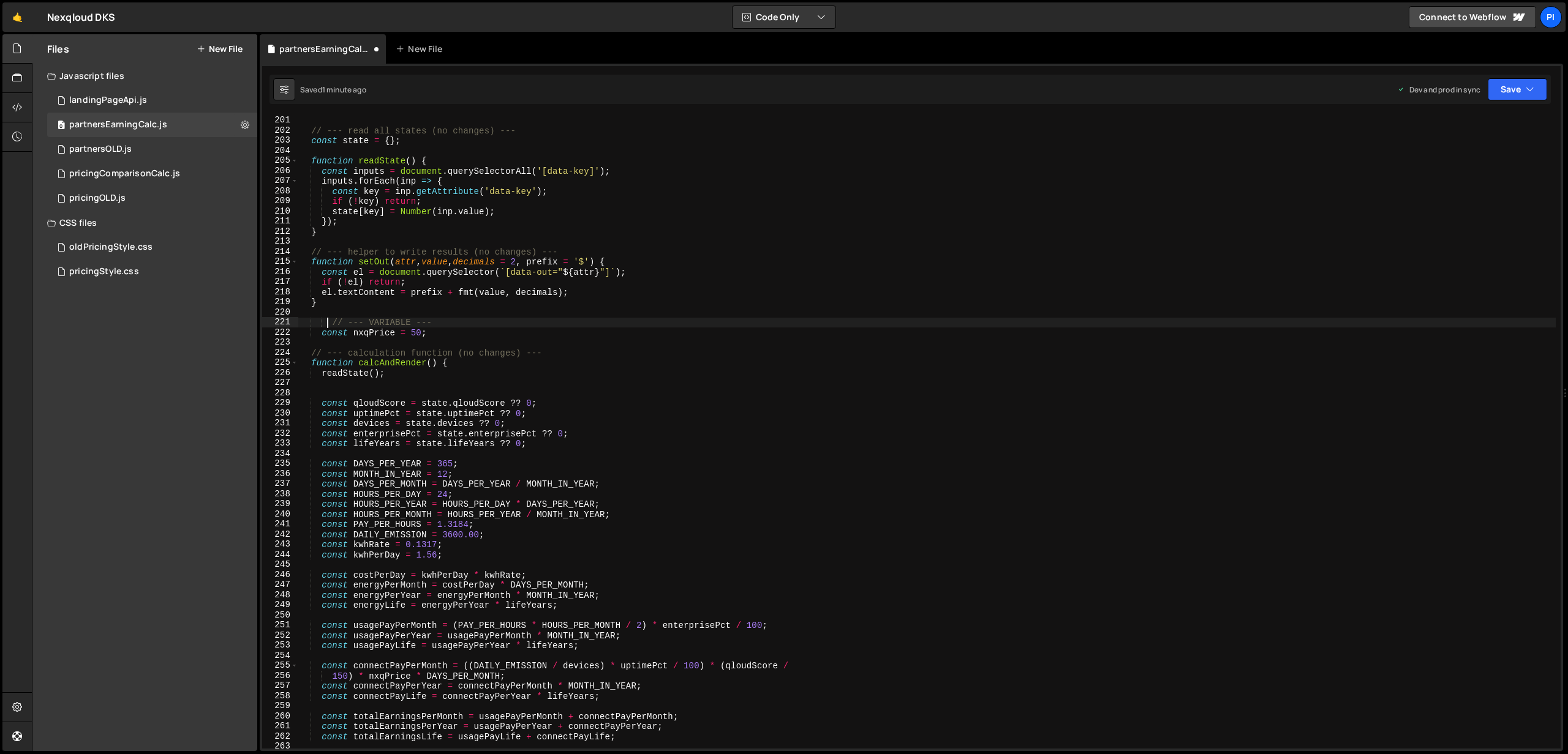
click at [330, 324] on div "} // --- read all states (no changes) --- const state = { } ; function readStat…" at bounding box center [927, 432] width 1257 height 654
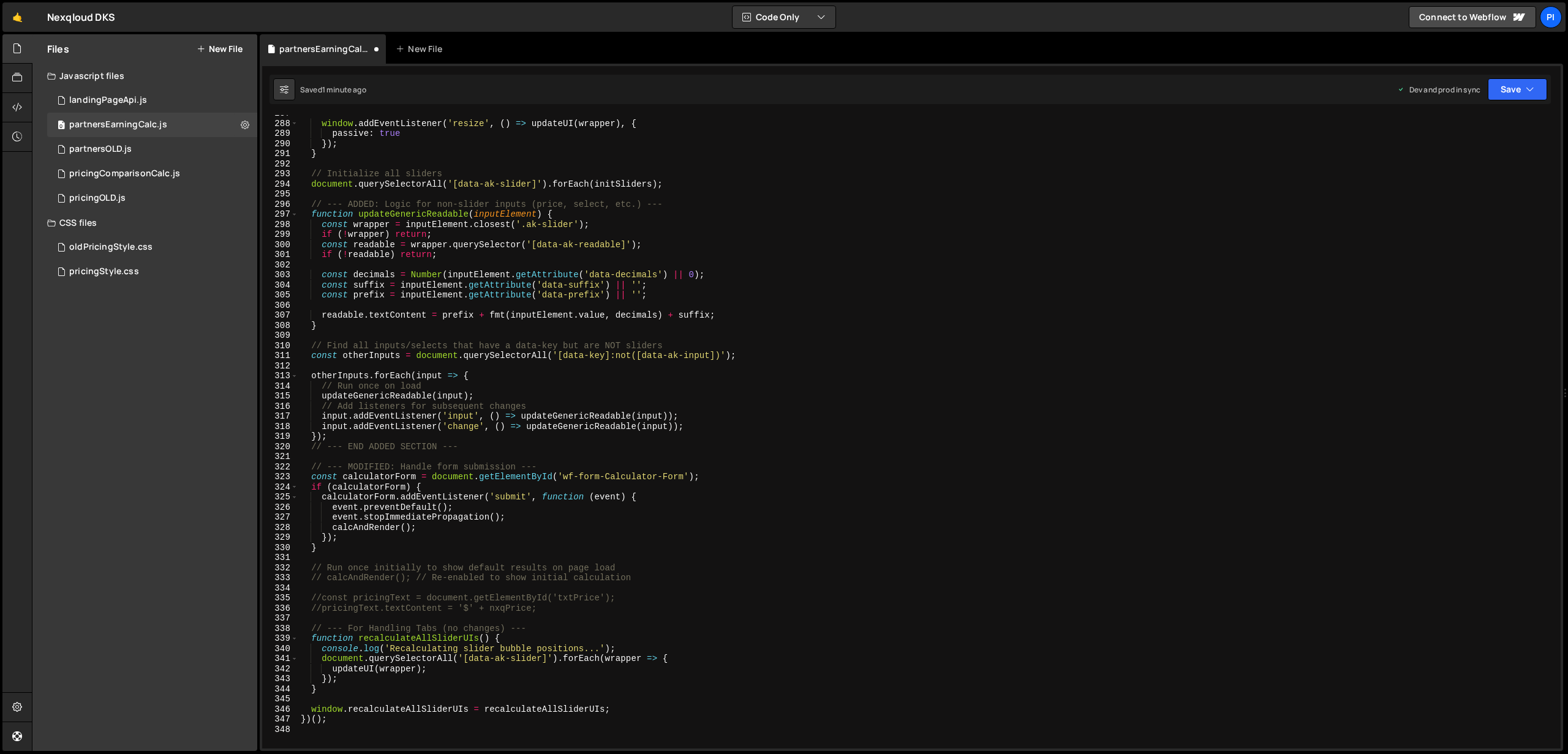
scroll to position [3192, 0]
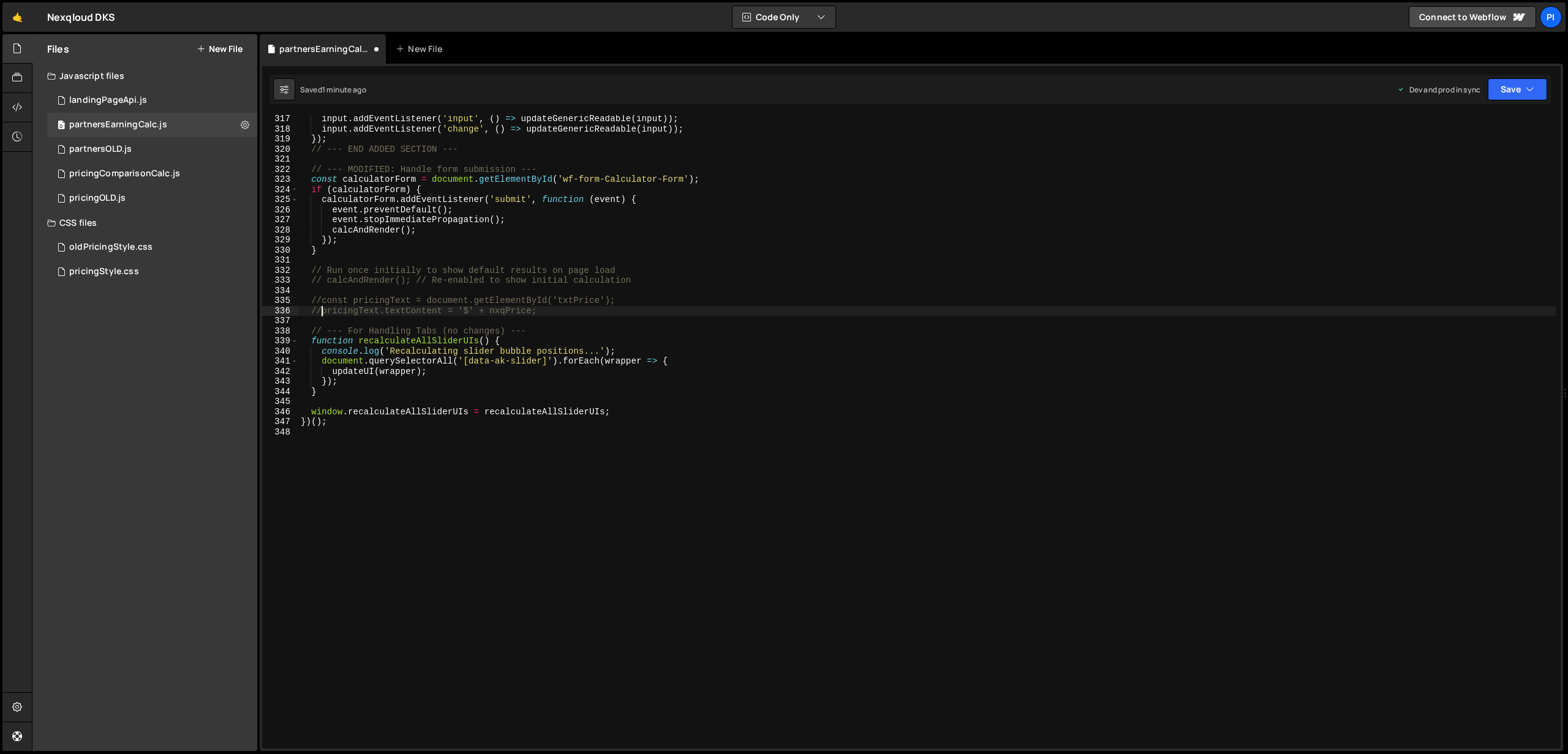
click at [320, 309] on div "input . addEventListener ( 'input' , ( ) => updateGenericReadable ( input )) ; …" at bounding box center [927, 440] width 1257 height 654
click at [323, 301] on div "input . addEventListener ( 'input' , ( ) => updateGenericReadable ( input )) ; …" at bounding box center [927, 440] width 1257 height 654
type textarea "const pricingText = document.getElementById('txtPrice');"
click at [1519, 83] on button "Save" at bounding box center [1517, 89] width 60 height 22
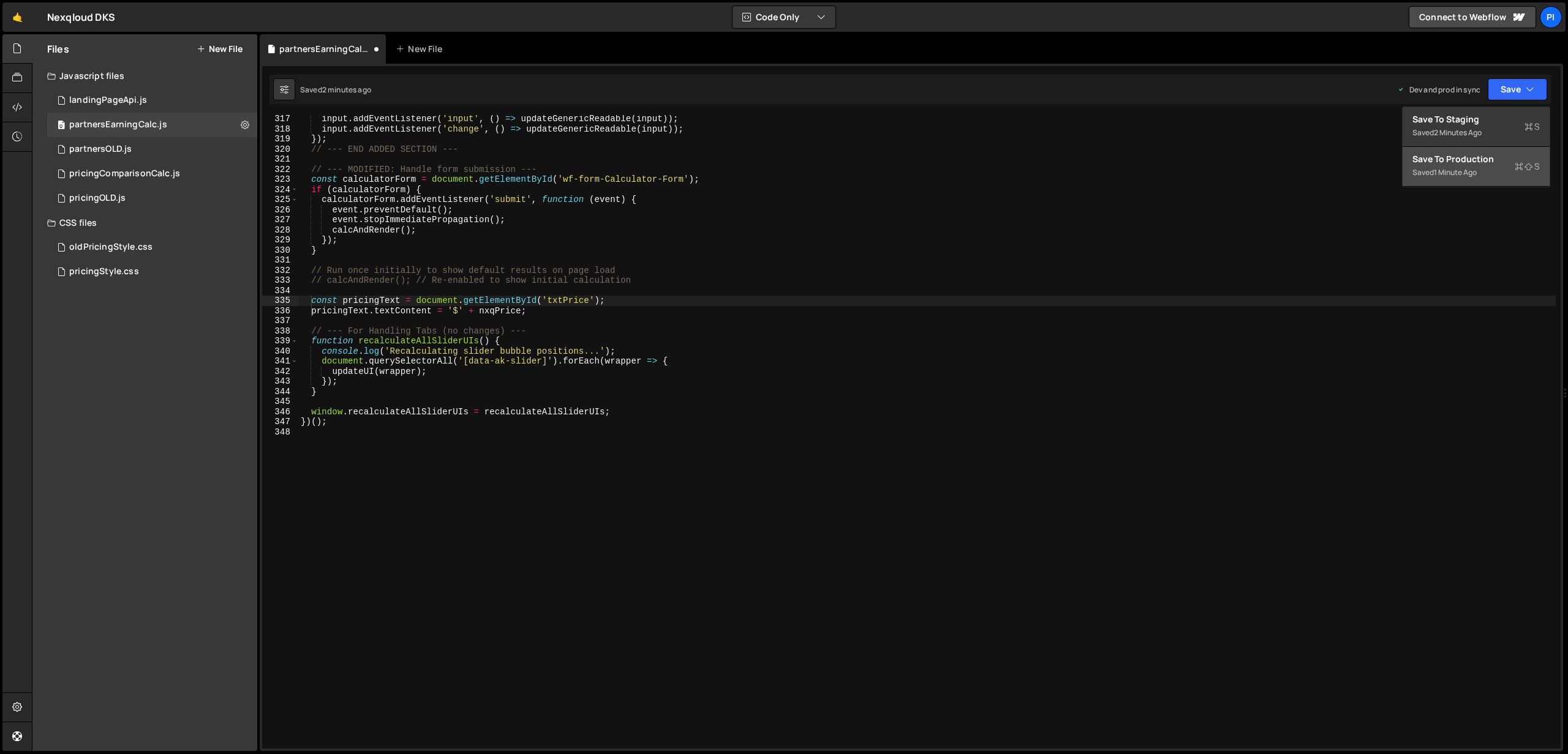
click at [1474, 158] on div "Save to Production S" at bounding box center [1476, 159] width 127 height 12
click at [1511, 83] on button "Save" at bounding box center [1517, 89] width 60 height 22
click at [1446, 166] on div "Saved 11 seconds ago" at bounding box center [1476, 173] width 127 height 14
